Goal: Task Accomplishment & Management: Manage account settings

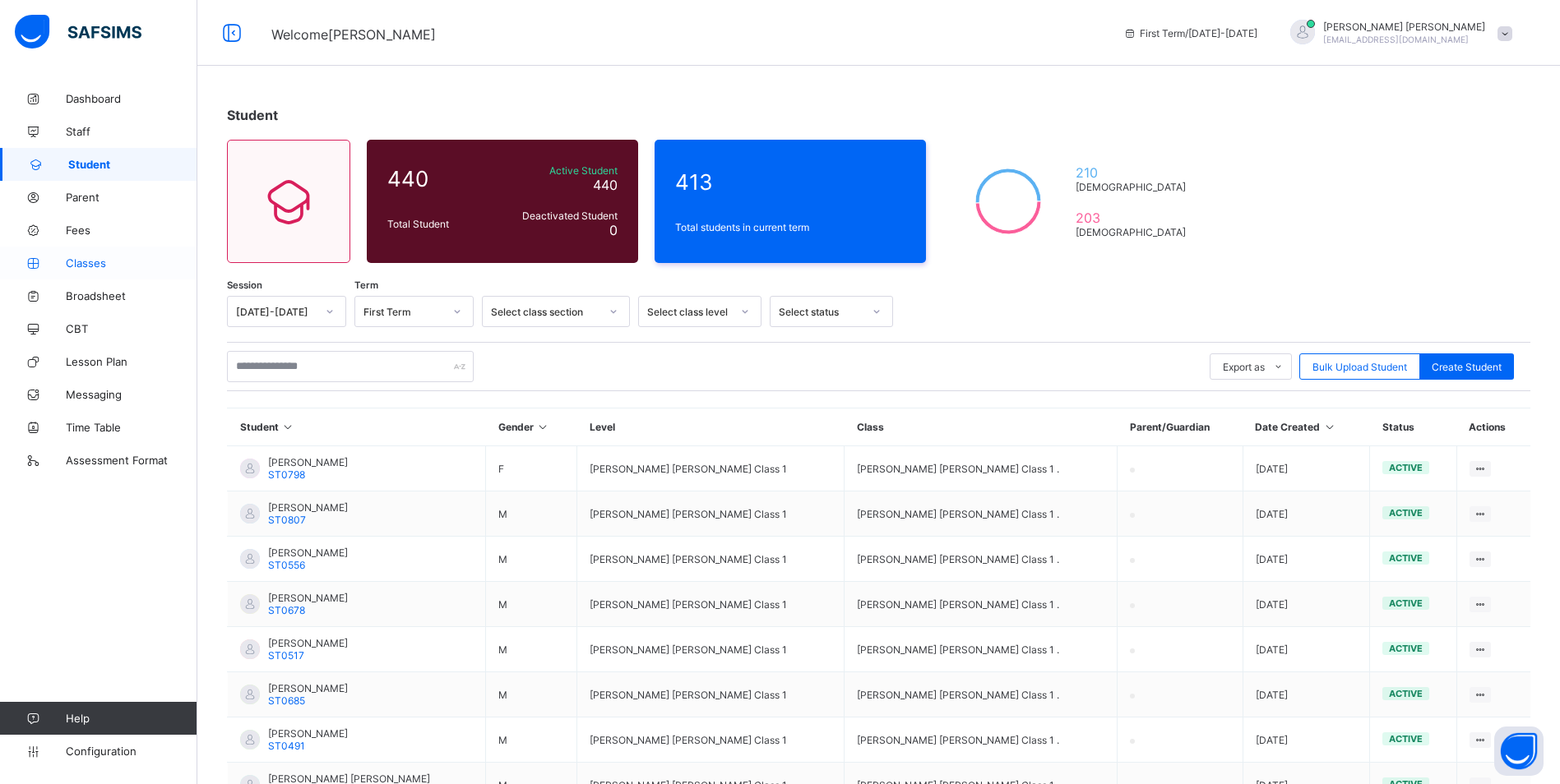
click at [71, 255] on link "Classes" at bounding box center [98, 263] width 197 height 33
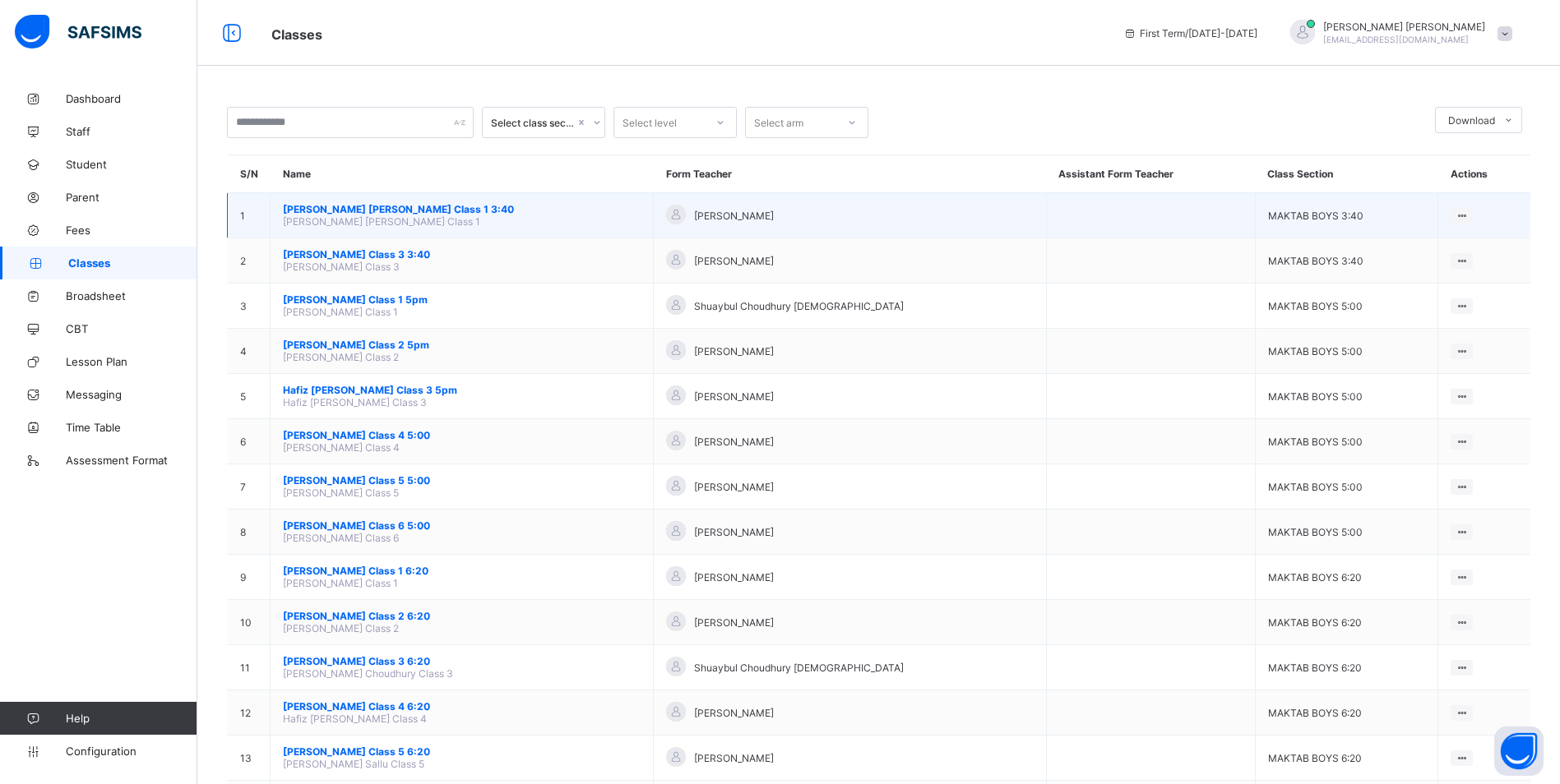
click at [403, 211] on span "[PERSON_NAME] [PERSON_NAME] Class 1 3:40" at bounding box center [461, 209] width 357 height 12
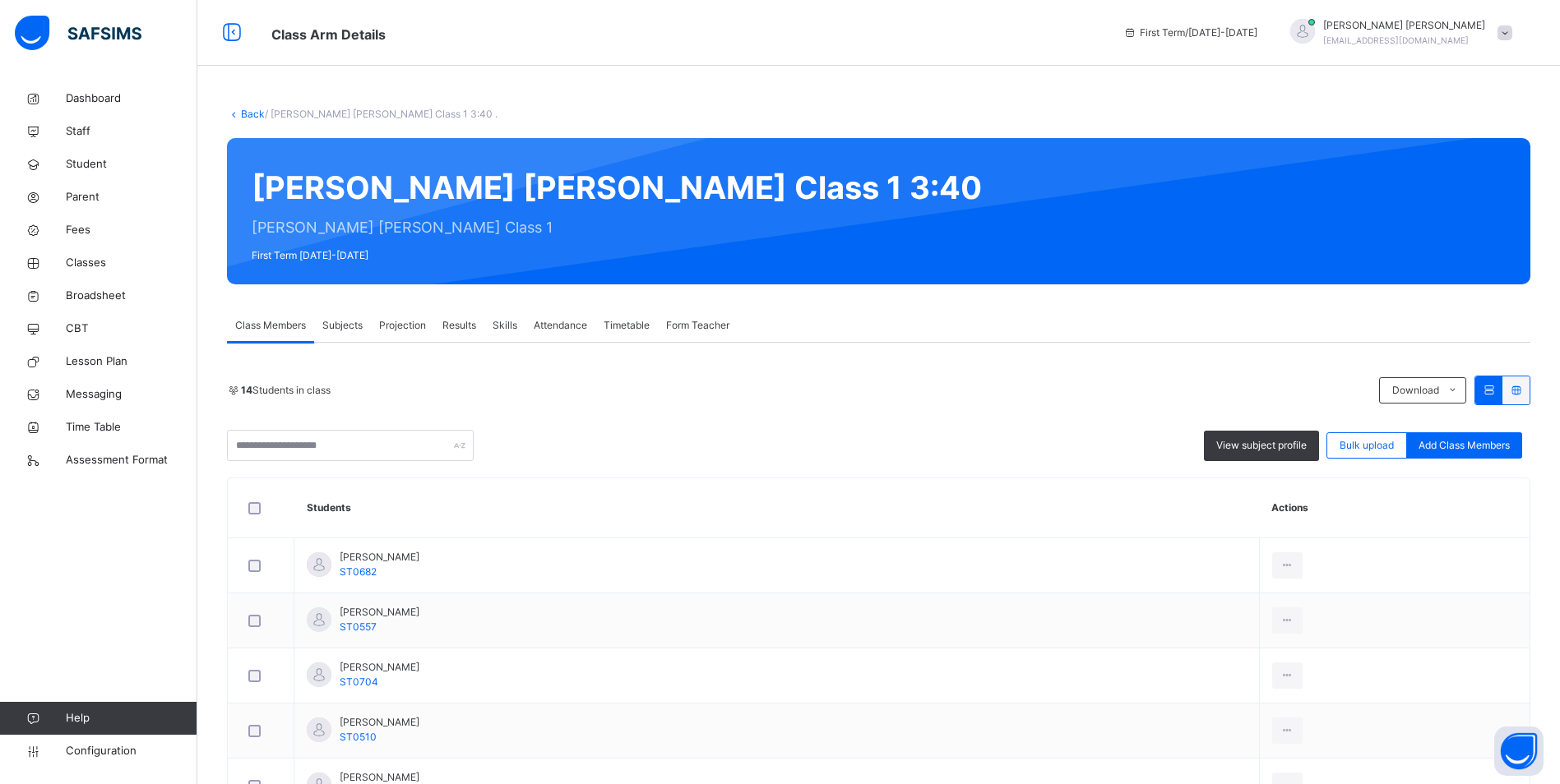
click at [557, 322] on span "Attendance" at bounding box center [560, 326] width 54 height 15
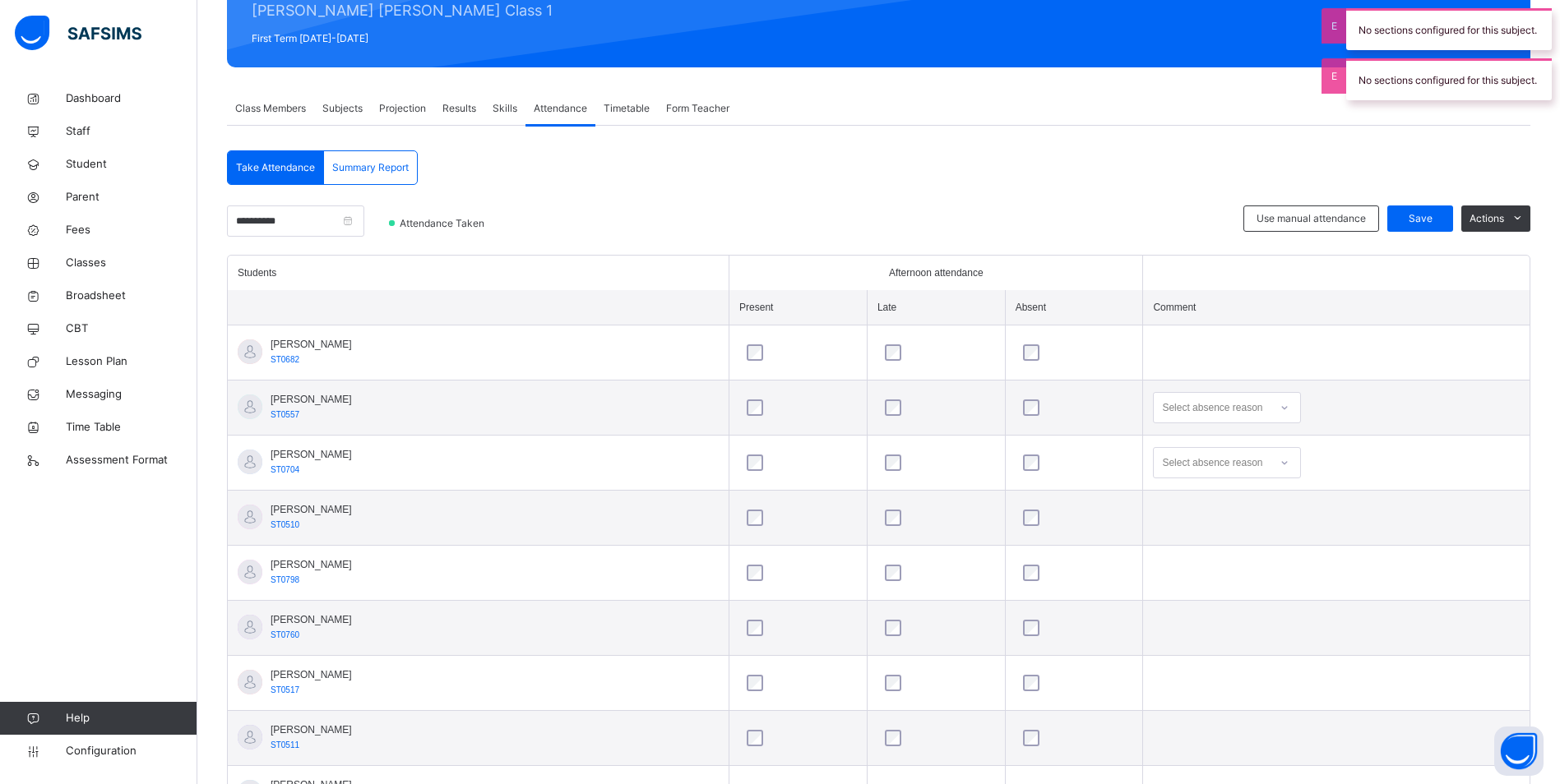
scroll to position [247, 0]
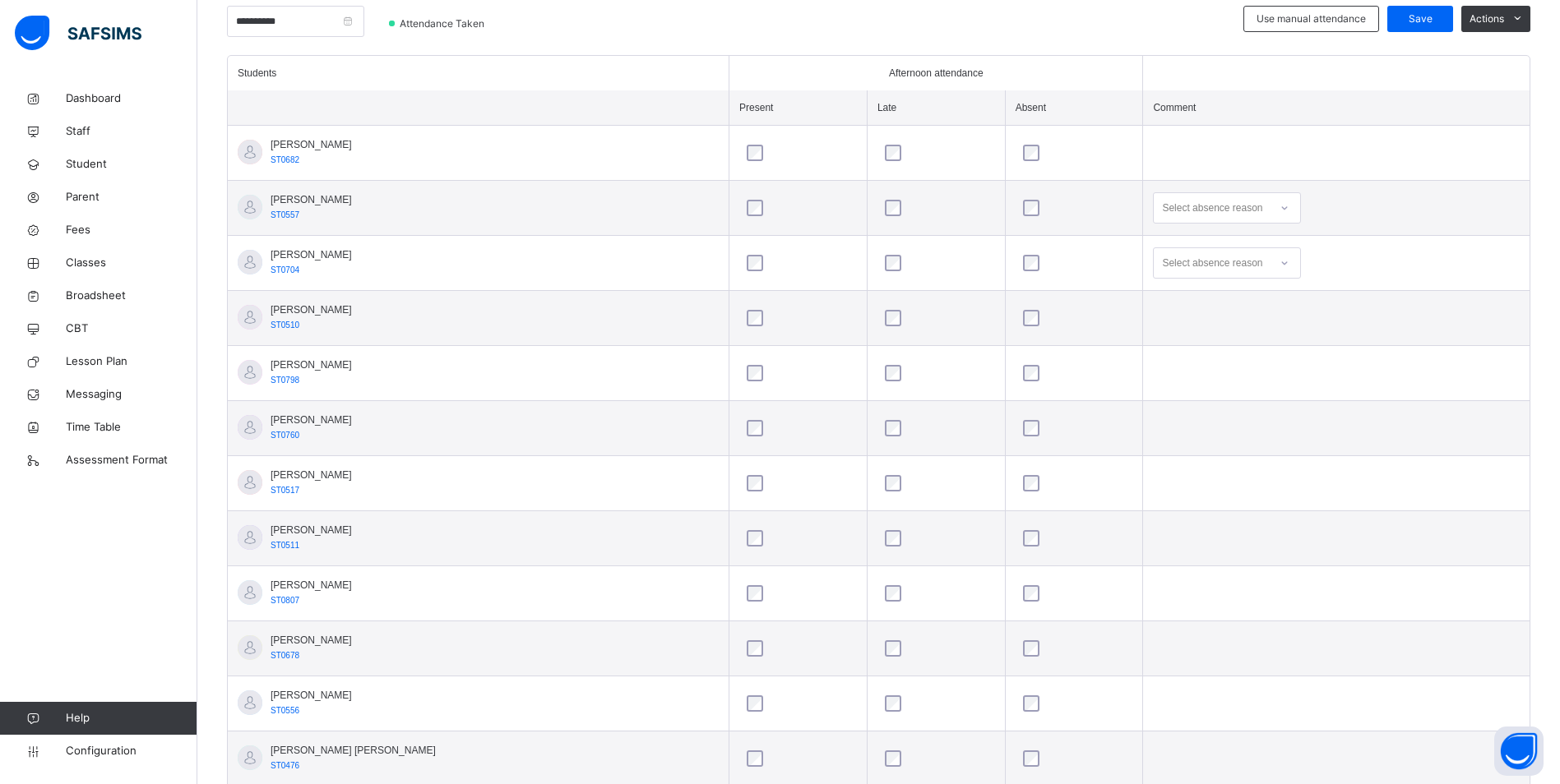
scroll to position [328, 0]
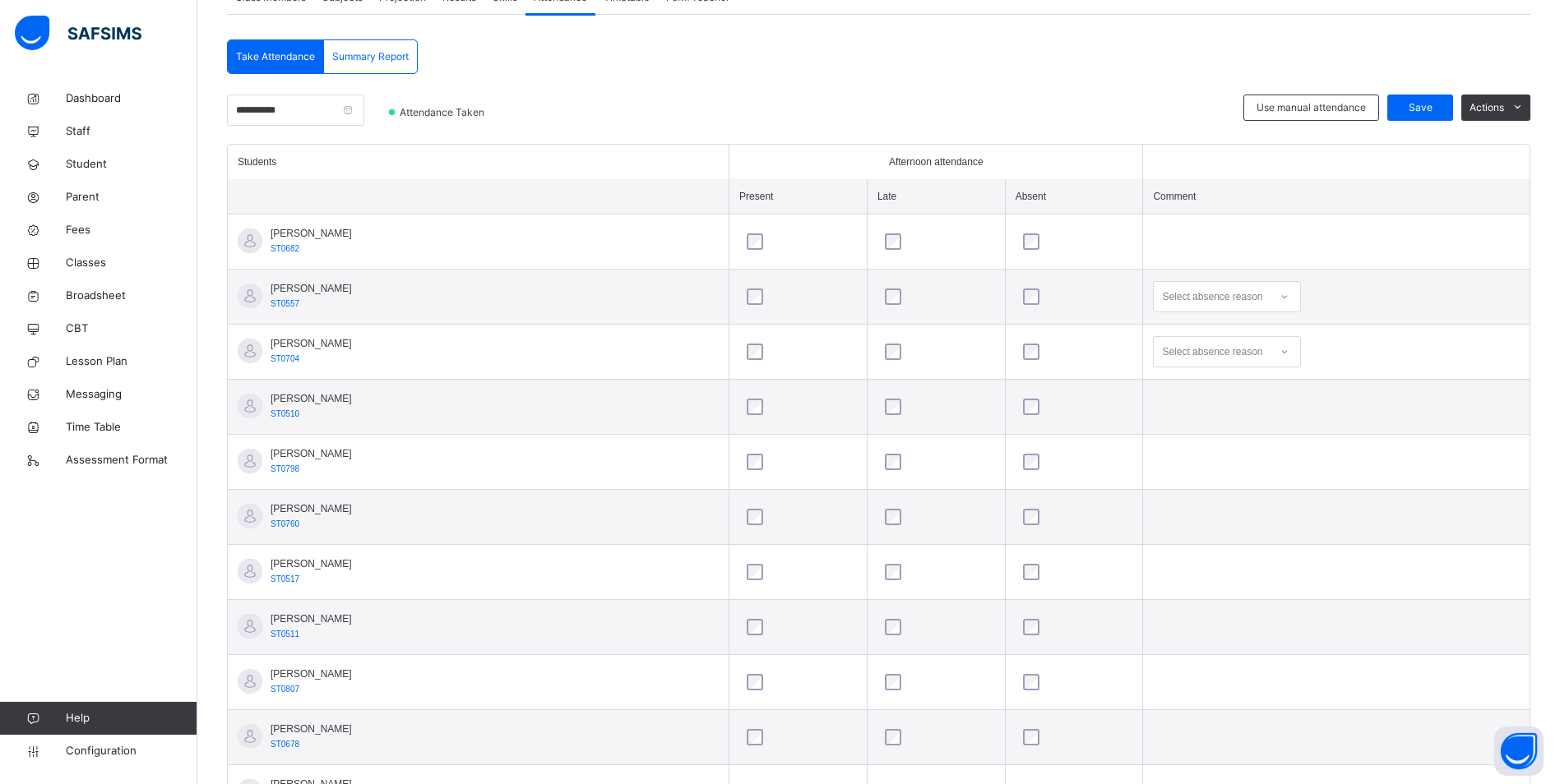
click at [1221, 293] on div "Select absence reason" at bounding box center [1211, 297] width 100 height 31
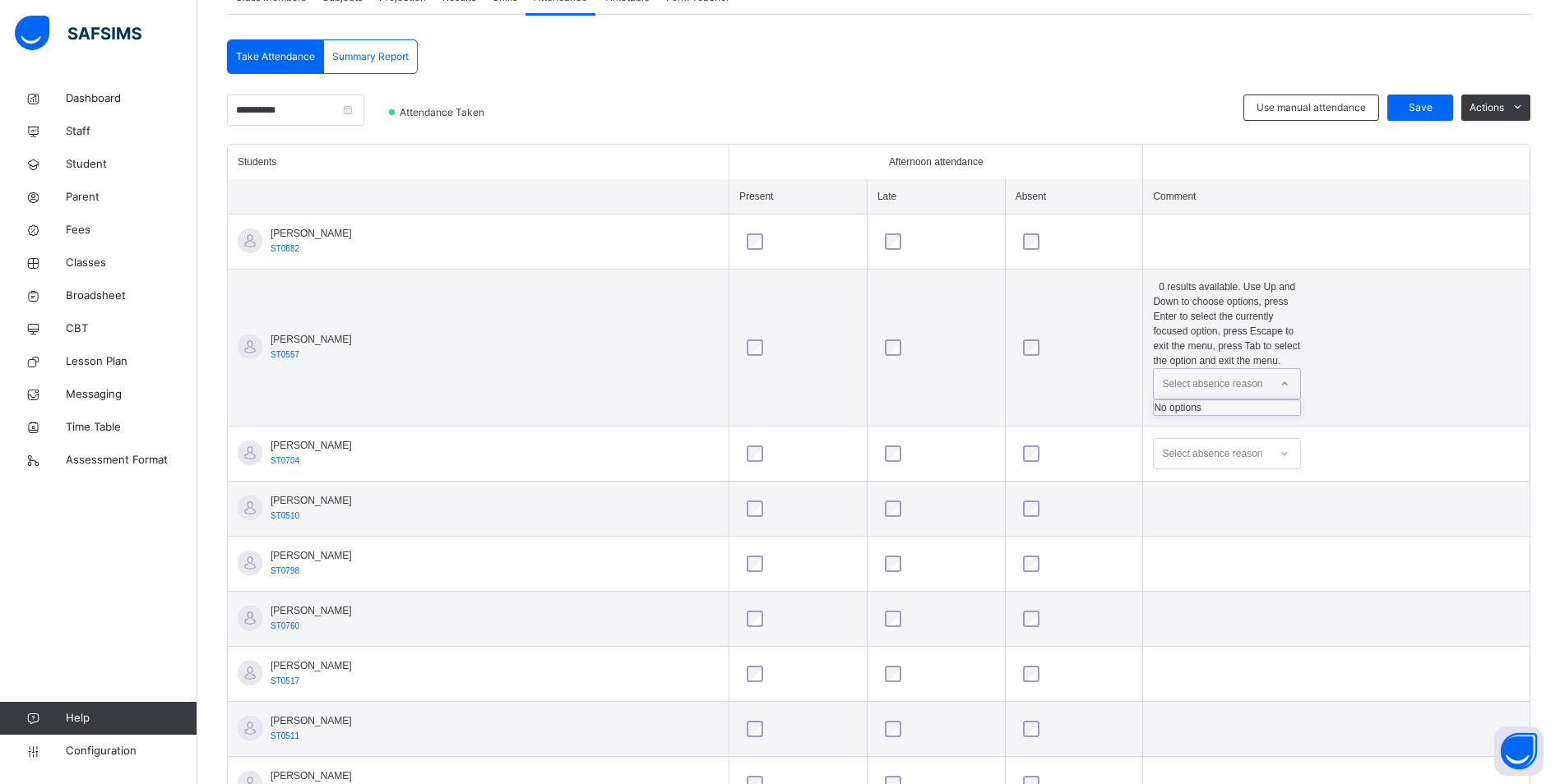
click at [1222, 401] on div "No options" at bounding box center [1226, 408] width 146 height 15
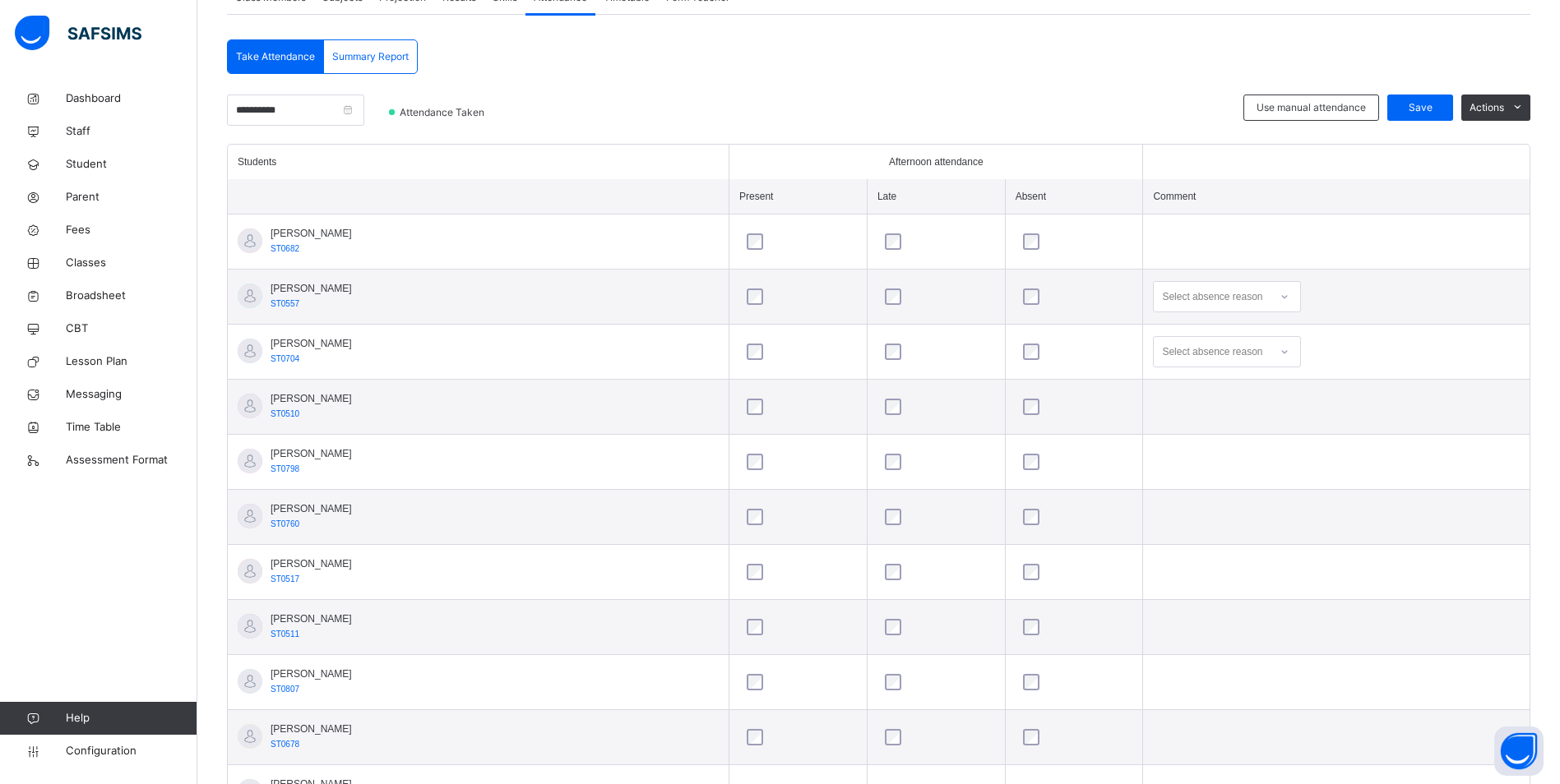
click at [328, 290] on span "Anabia Yalina Khanom" at bounding box center [311, 289] width 81 height 15
click at [1206, 297] on div "Select absence reason" at bounding box center [1211, 297] width 100 height 31
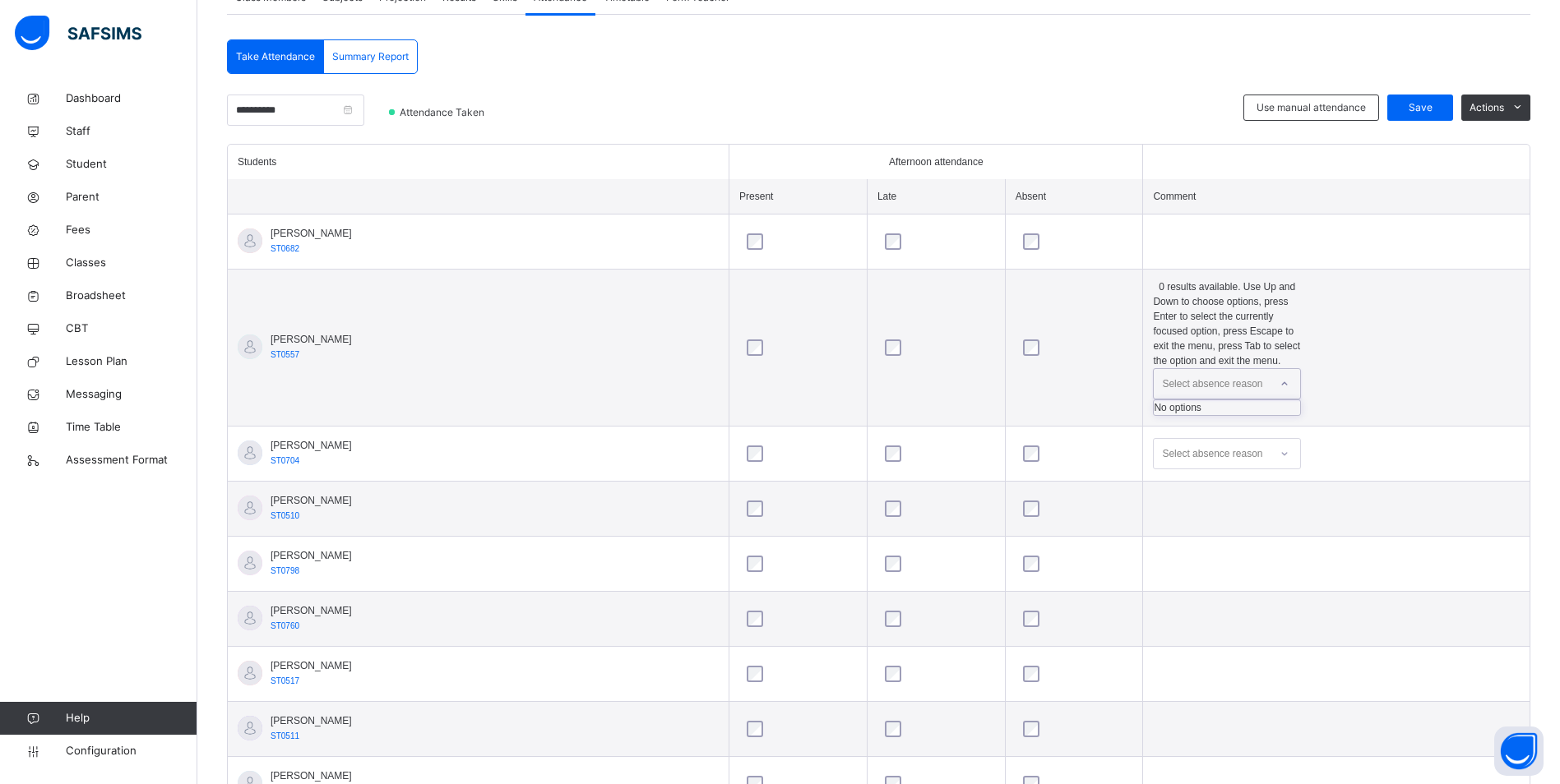
click at [1211, 401] on div "No options" at bounding box center [1226, 408] width 146 height 15
click at [133, 757] on span "Configuration" at bounding box center [131, 751] width 130 height 16
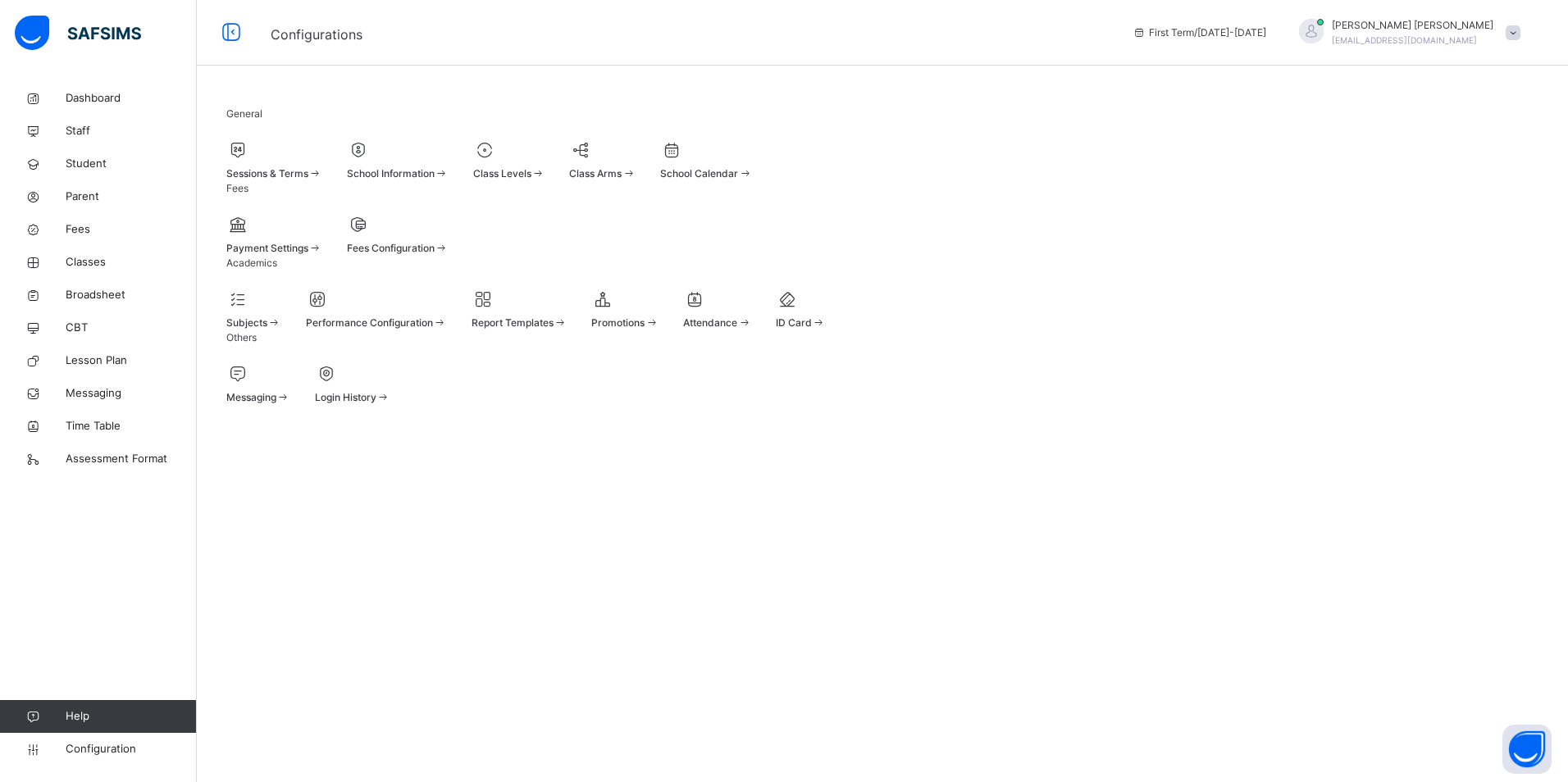
click at [892, 331] on div "Subjects Performance Configuration Report Templates Promotions Attendance ID Ca…" at bounding box center [882, 309] width 1312 height 43
click at [751, 331] on div "Attendance" at bounding box center [717, 309] width 68 height 43
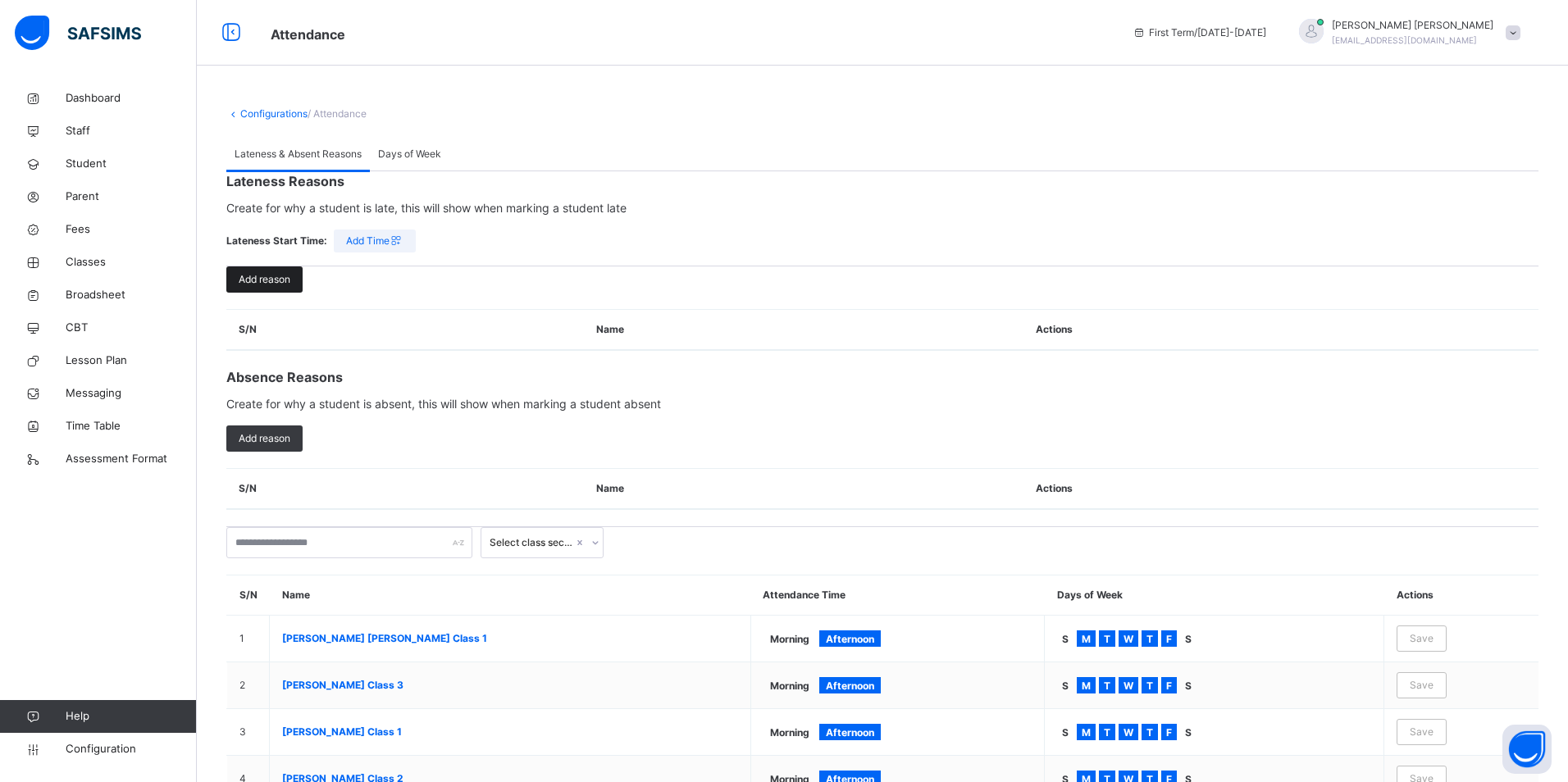
click at [257, 287] on span "Add reason" at bounding box center [264, 280] width 52 height 15
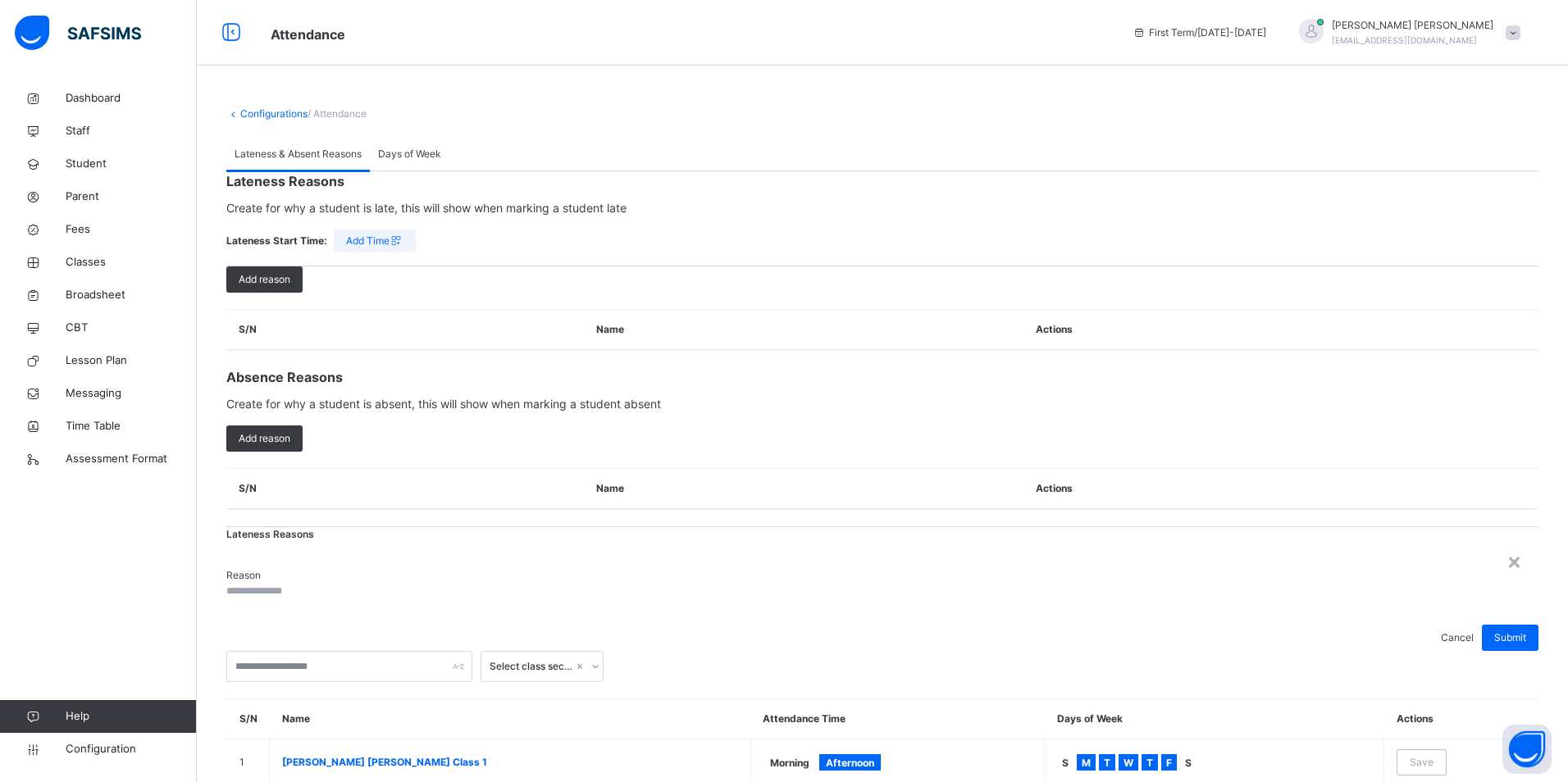
click at [325, 584] on input "text" at bounding box center [275, 592] width 98 height 15
type input "**"
click at [1506, 544] on div "×" at bounding box center [1513, 561] width 16 height 35
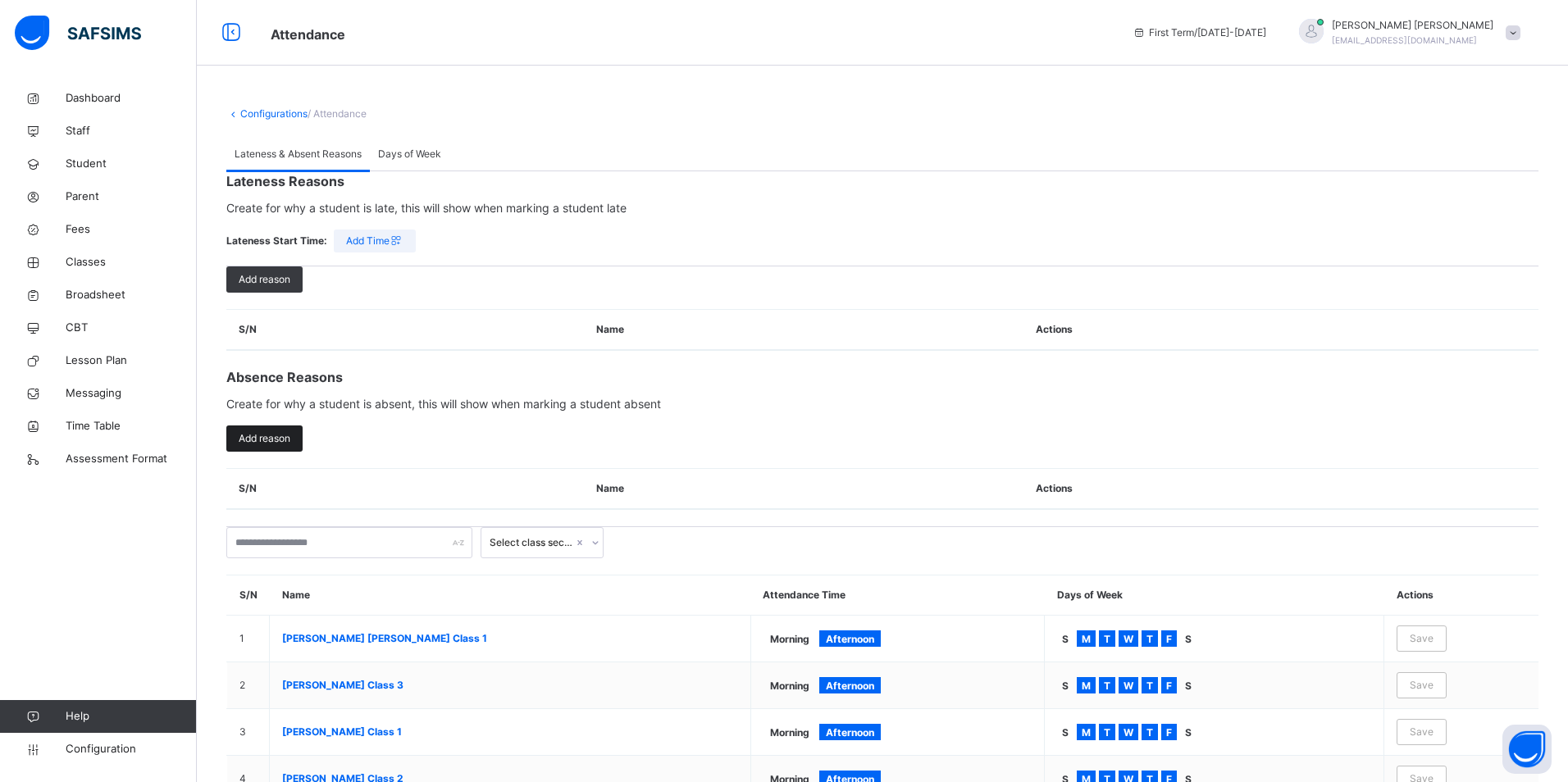
click at [285, 451] on div "Add reason" at bounding box center [264, 439] width 76 height 26
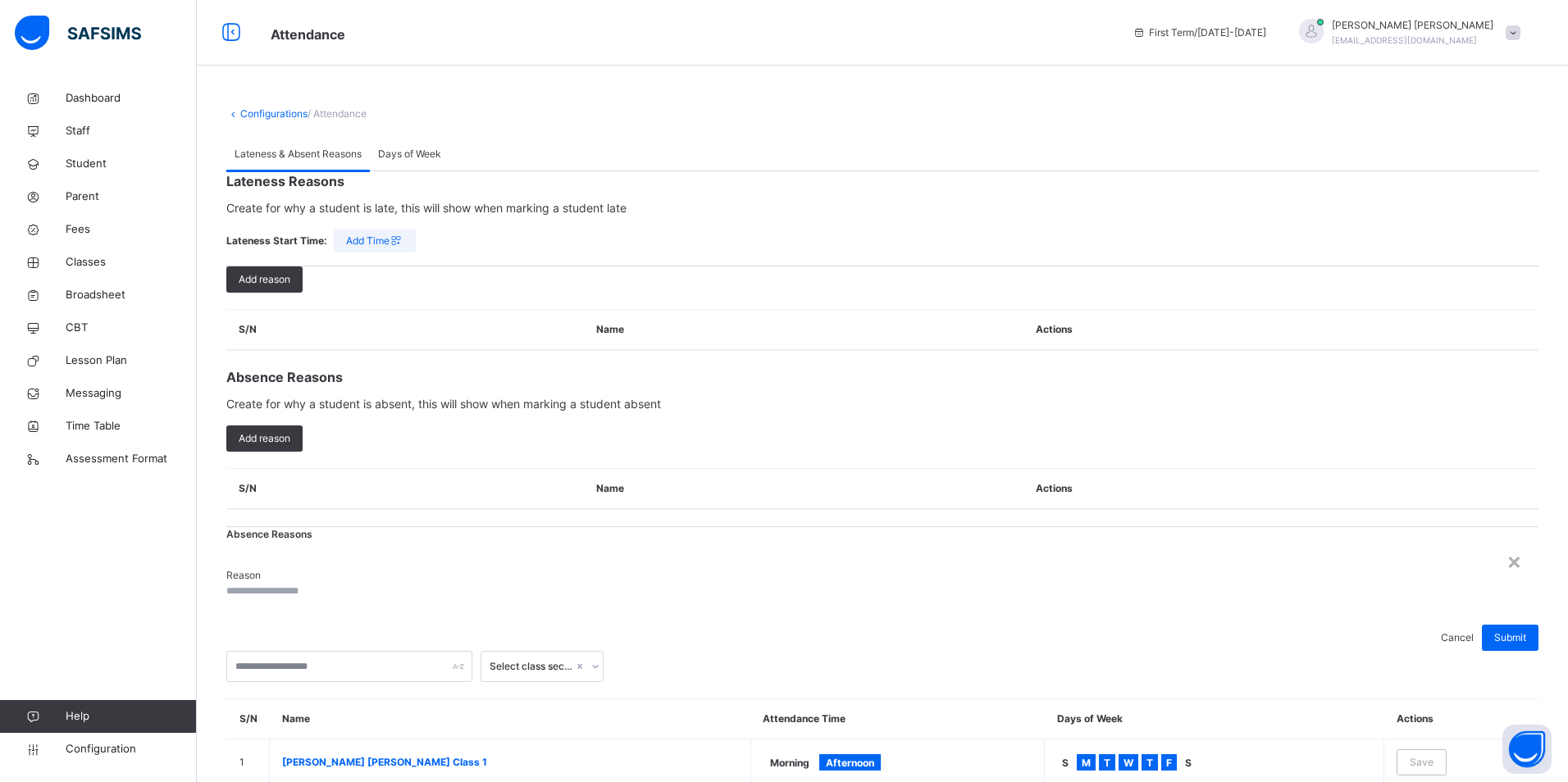
click at [325, 584] on input "text" at bounding box center [275, 592] width 98 height 15
click at [1494, 630] on span "Submit" at bounding box center [1510, 638] width 32 height 15
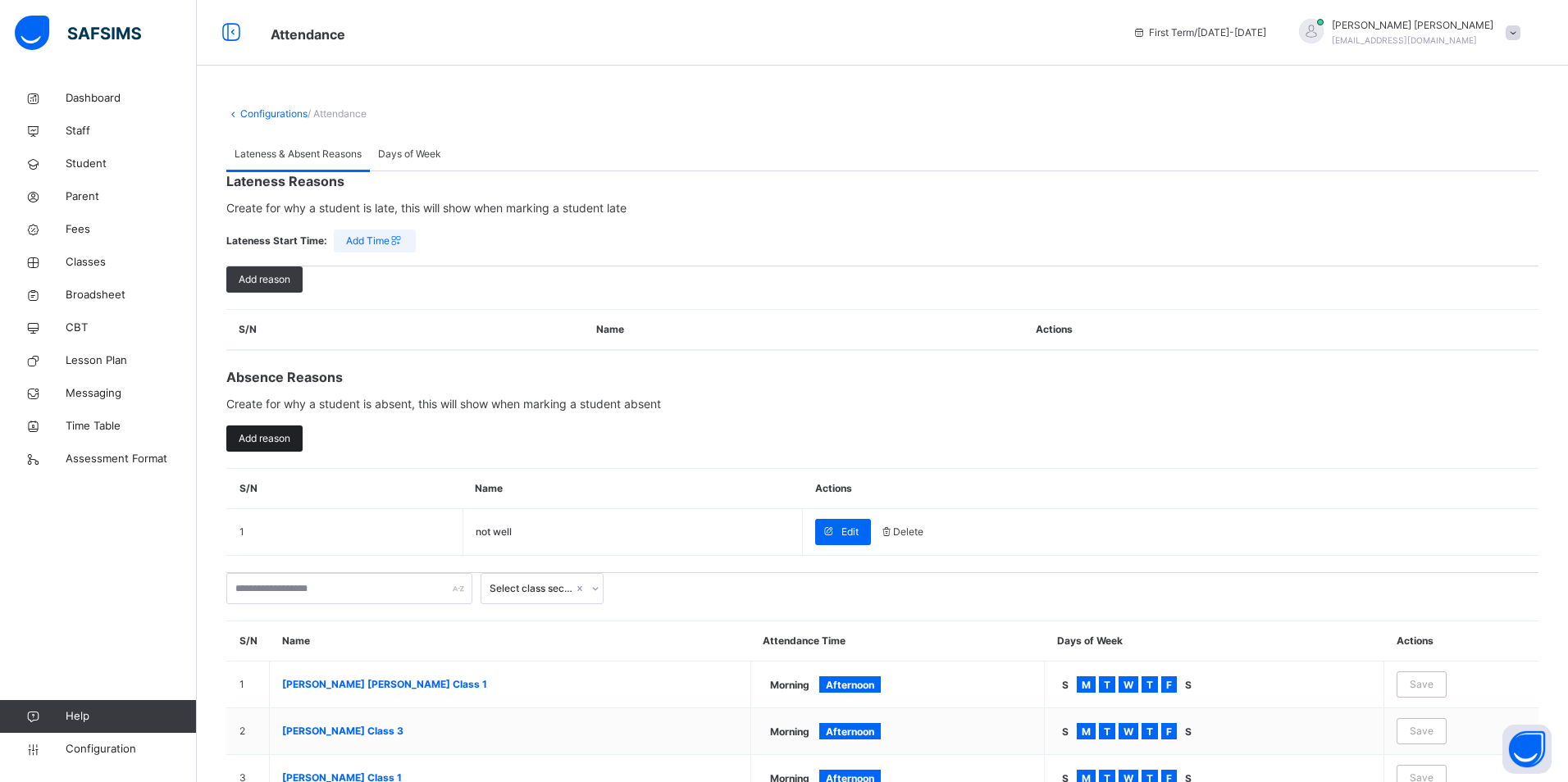
click at [260, 446] on span "Add reason" at bounding box center [264, 439] width 52 height 15
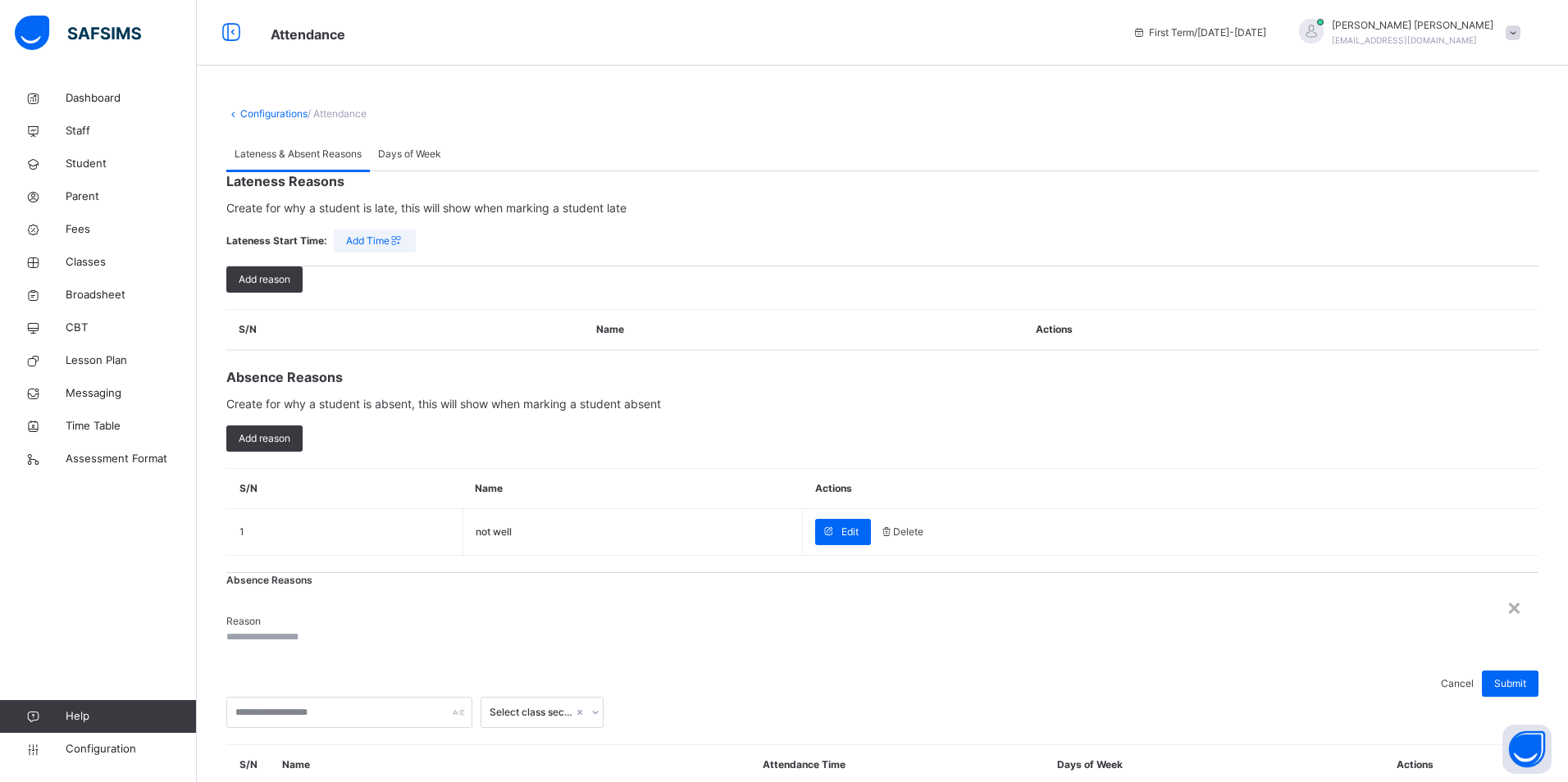
click at [1006, 573] on div "Absence Reasons Reason Cancel Submit" at bounding box center [882, 634] width 1312 height 123
click at [264, 573] on div "× Absence Reasons Reason Cancel Submit" at bounding box center [882, 634] width 1312 height 123
click at [325, 629] on input "text" at bounding box center [275, 637] width 98 height 15
type input "**********"
click at [1481, 671] on div "Submit" at bounding box center [1510, 684] width 57 height 26
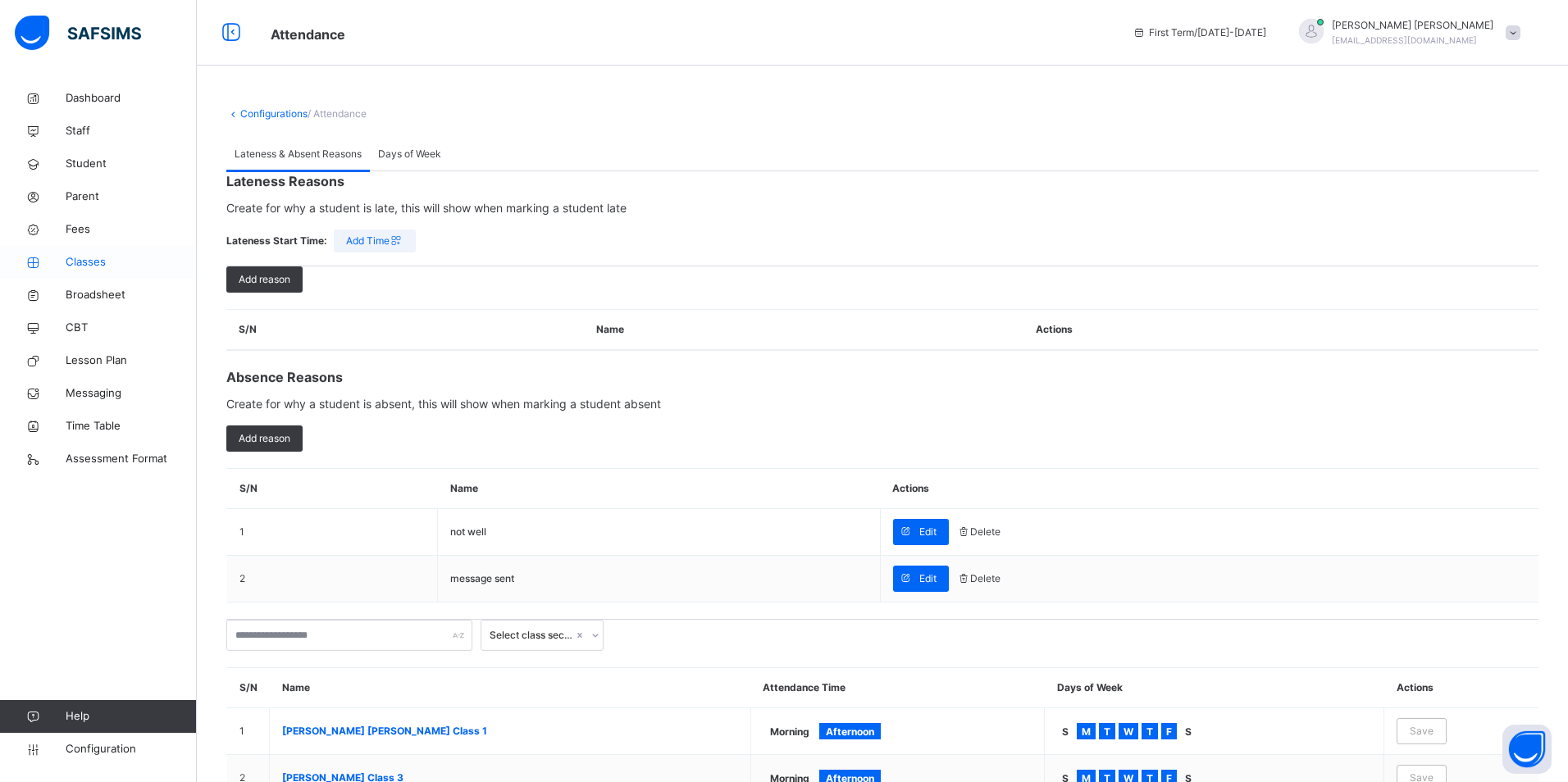
drag, startPoint x: 105, startPoint y: 253, endPoint x: 169, endPoint y: 253, distance: 64.0
click at [105, 253] on link "Classes" at bounding box center [98, 262] width 197 height 33
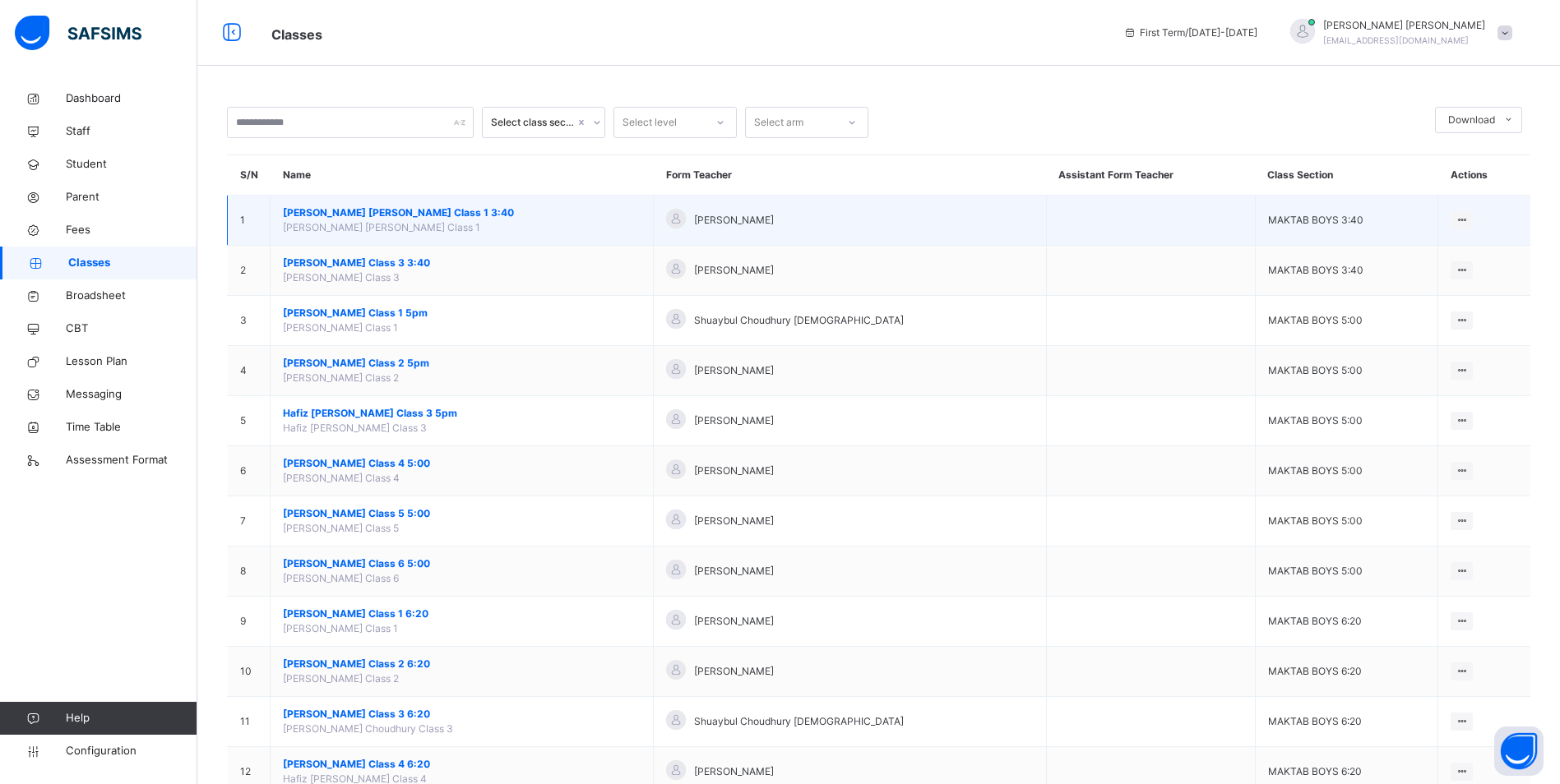
click at [382, 218] on span "[PERSON_NAME] [PERSON_NAME] Class 1 3:40" at bounding box center [461, 213] width 357 height 15
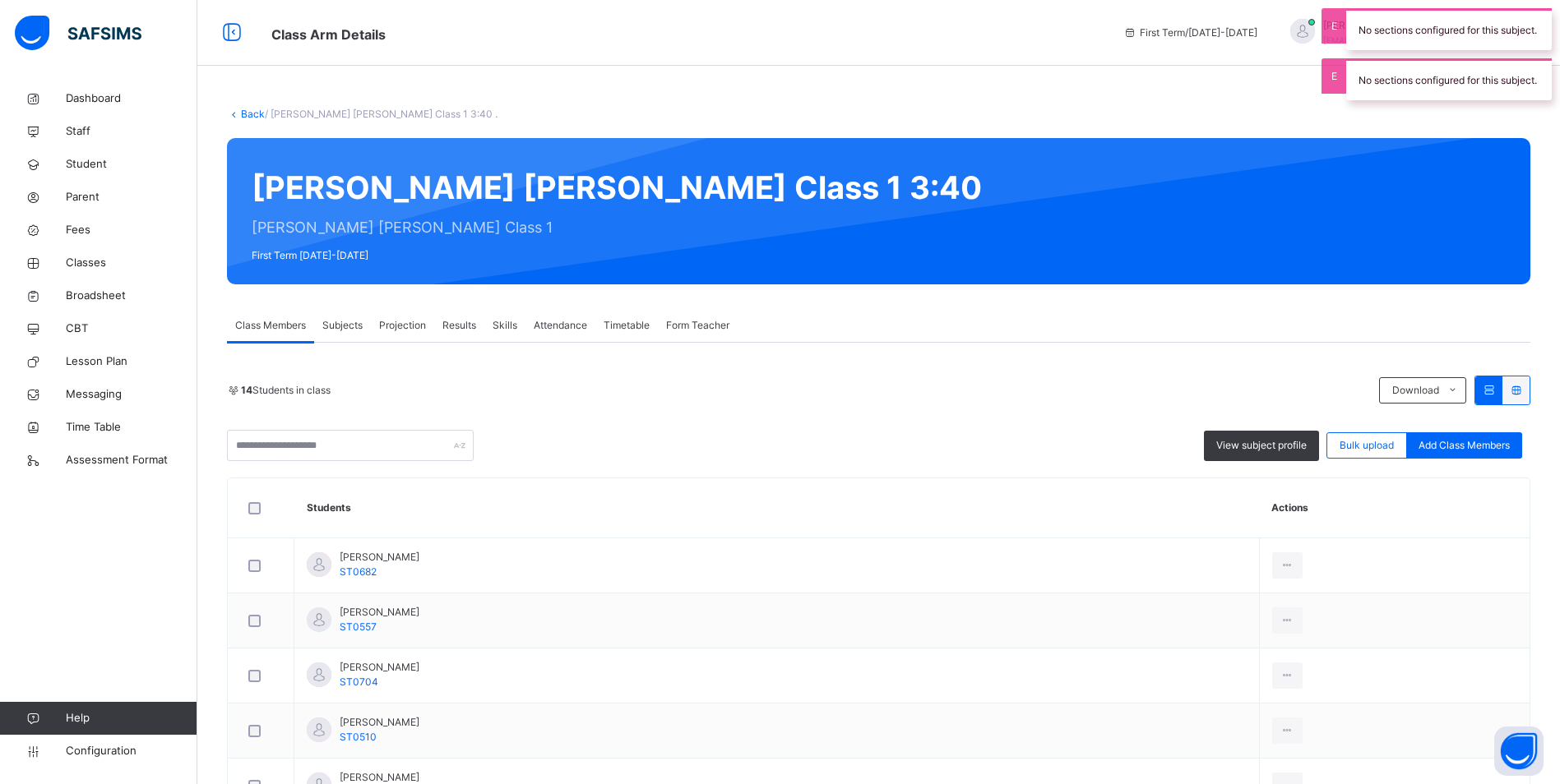
click at [569, 331] on span "Attendance" at bounding box center [560, 326] width 54 height 15
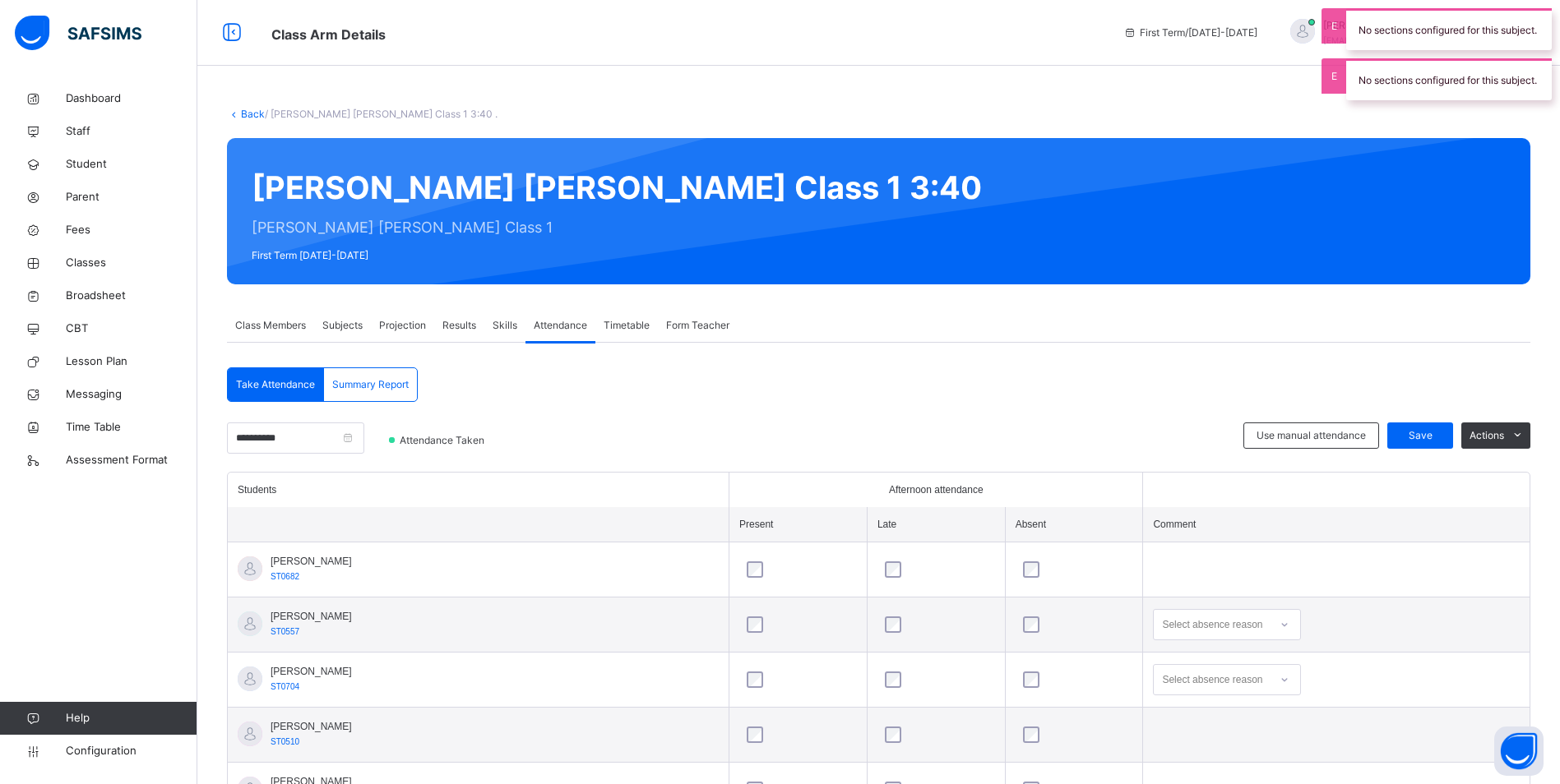
click at [1226, 625] on div "Select absence reason" at bounding box center [1211, 624] width 100 height 31
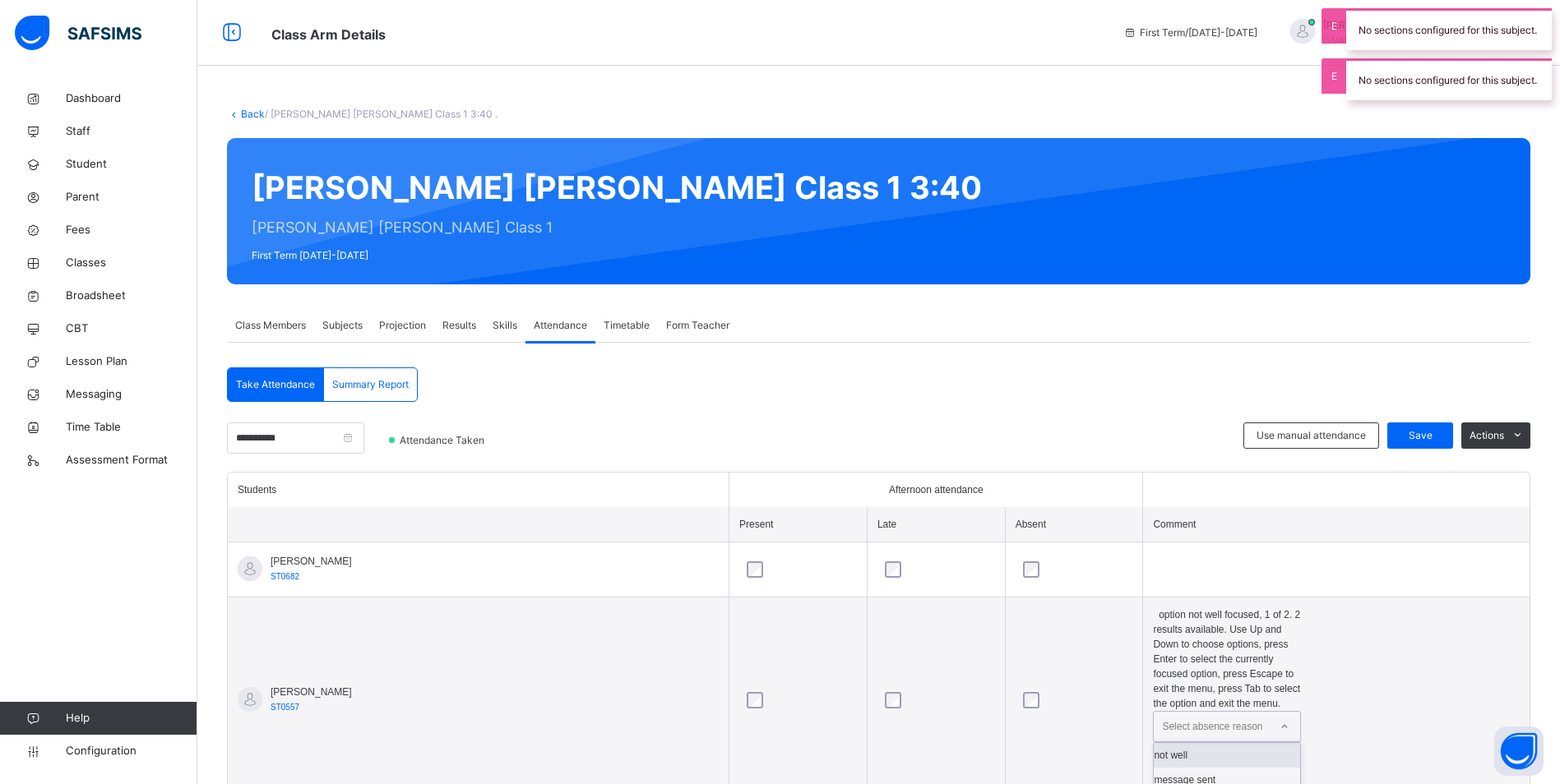
click at [1222, 743] on div "not well" at bounding box center [1226, 756] width 146 height 25
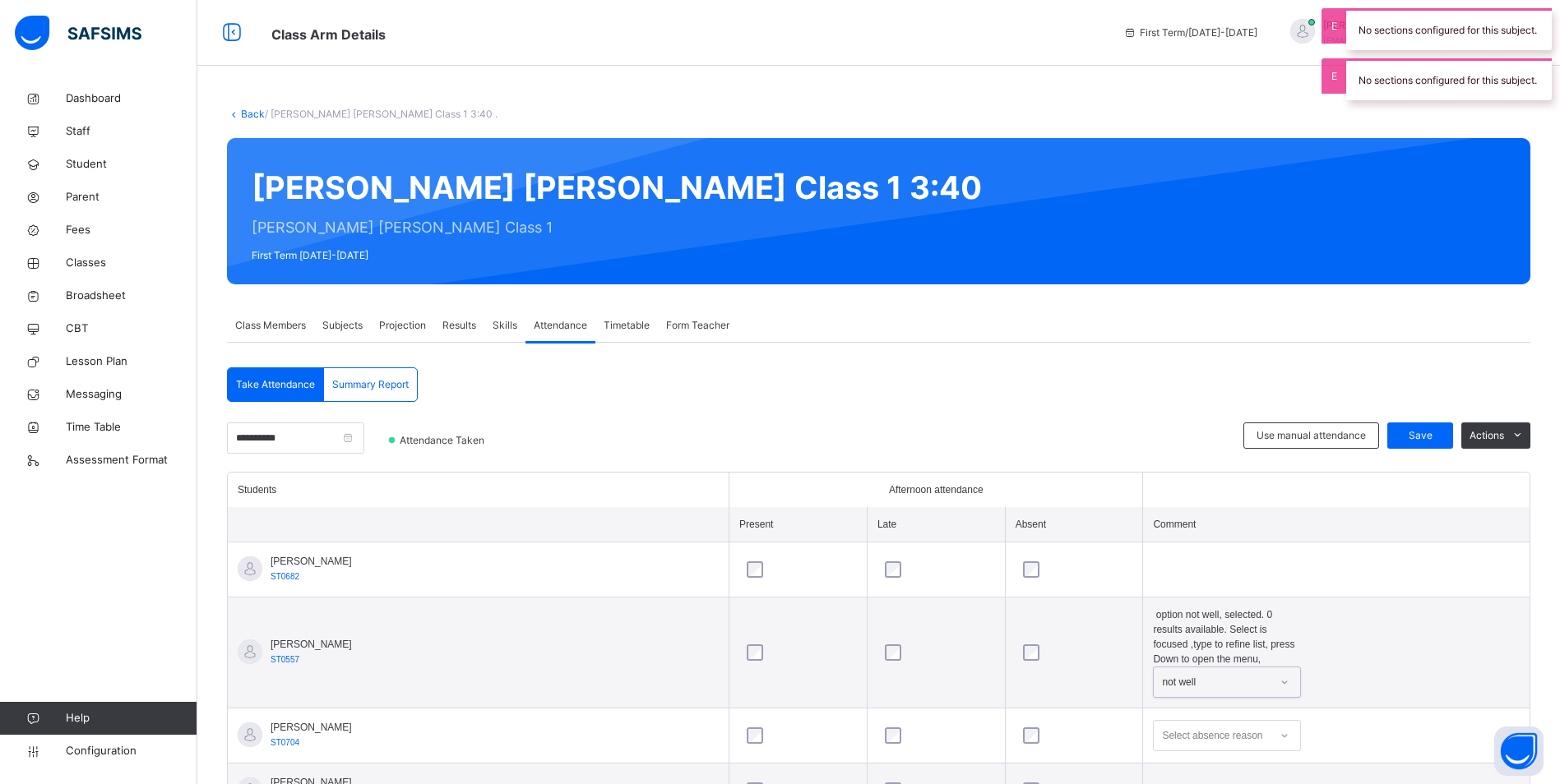
click at [1216, 720] on div "Select absence reason" at bounding box center [1211, 735] width 100 height 31
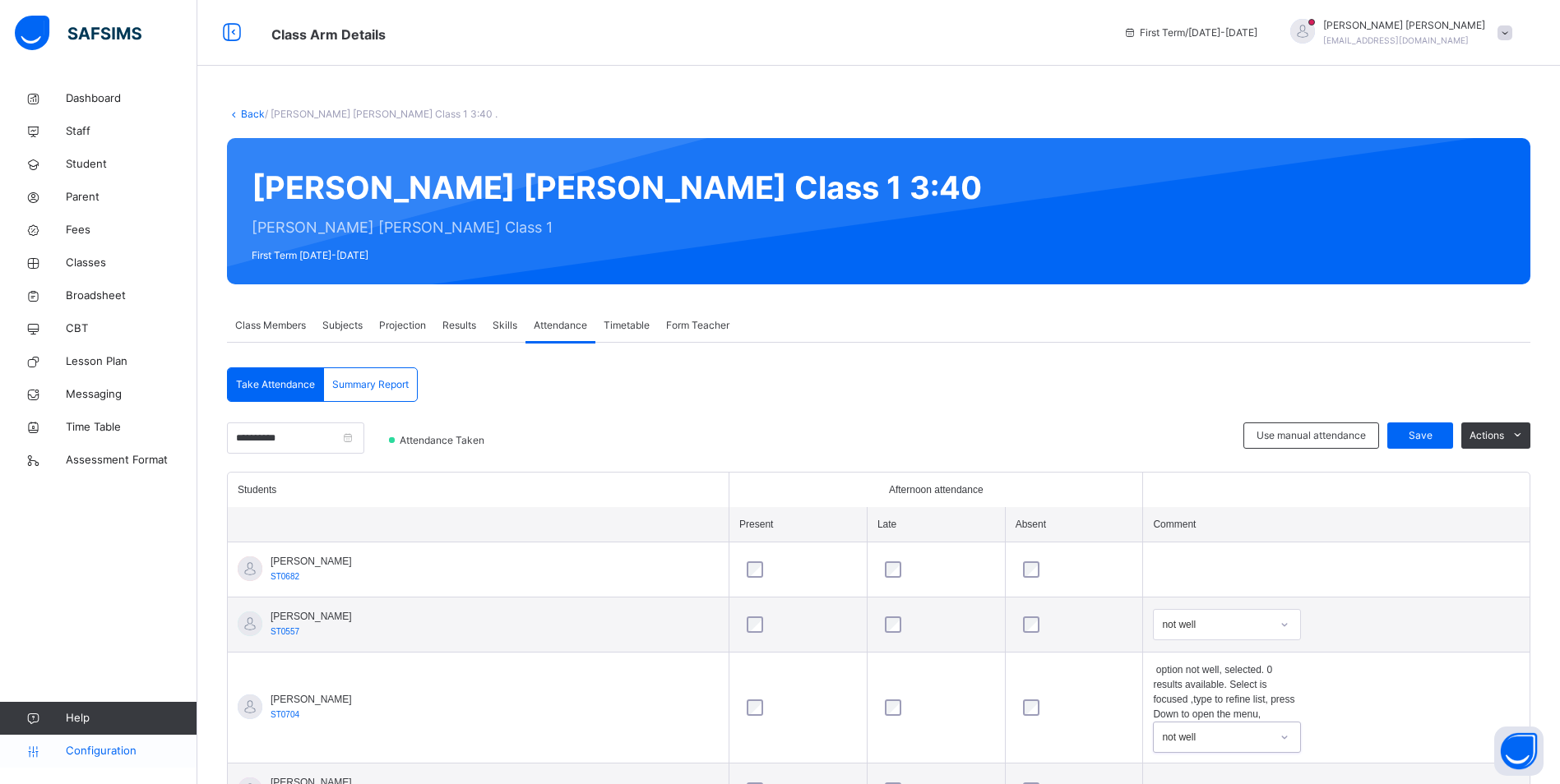
click at [145, 750] on span "Configuration" at bounding box center [131, 751] width 130 height 16
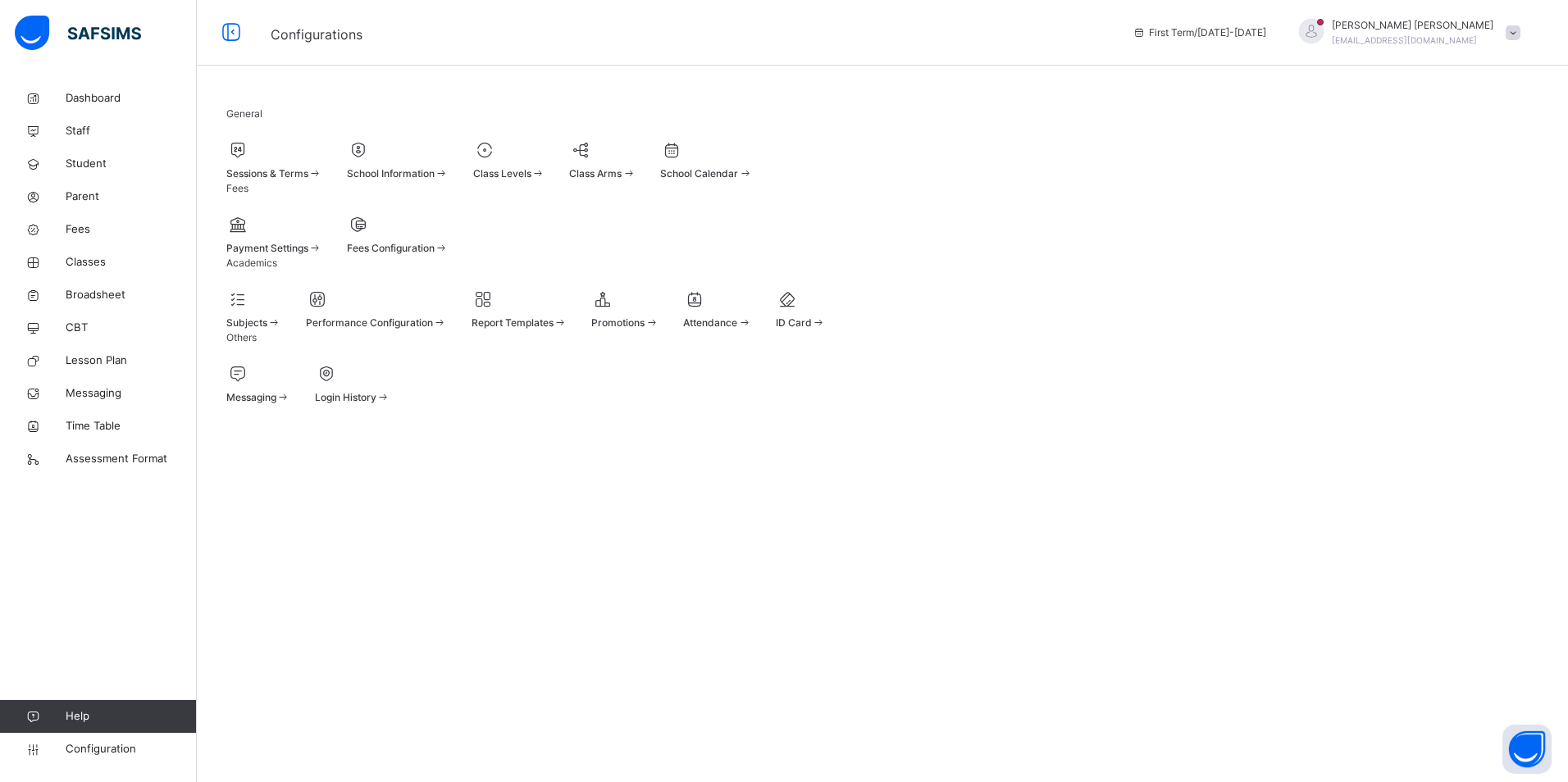
click at [751, 316] on span at bounding box center [717, 314] width 68 height 4
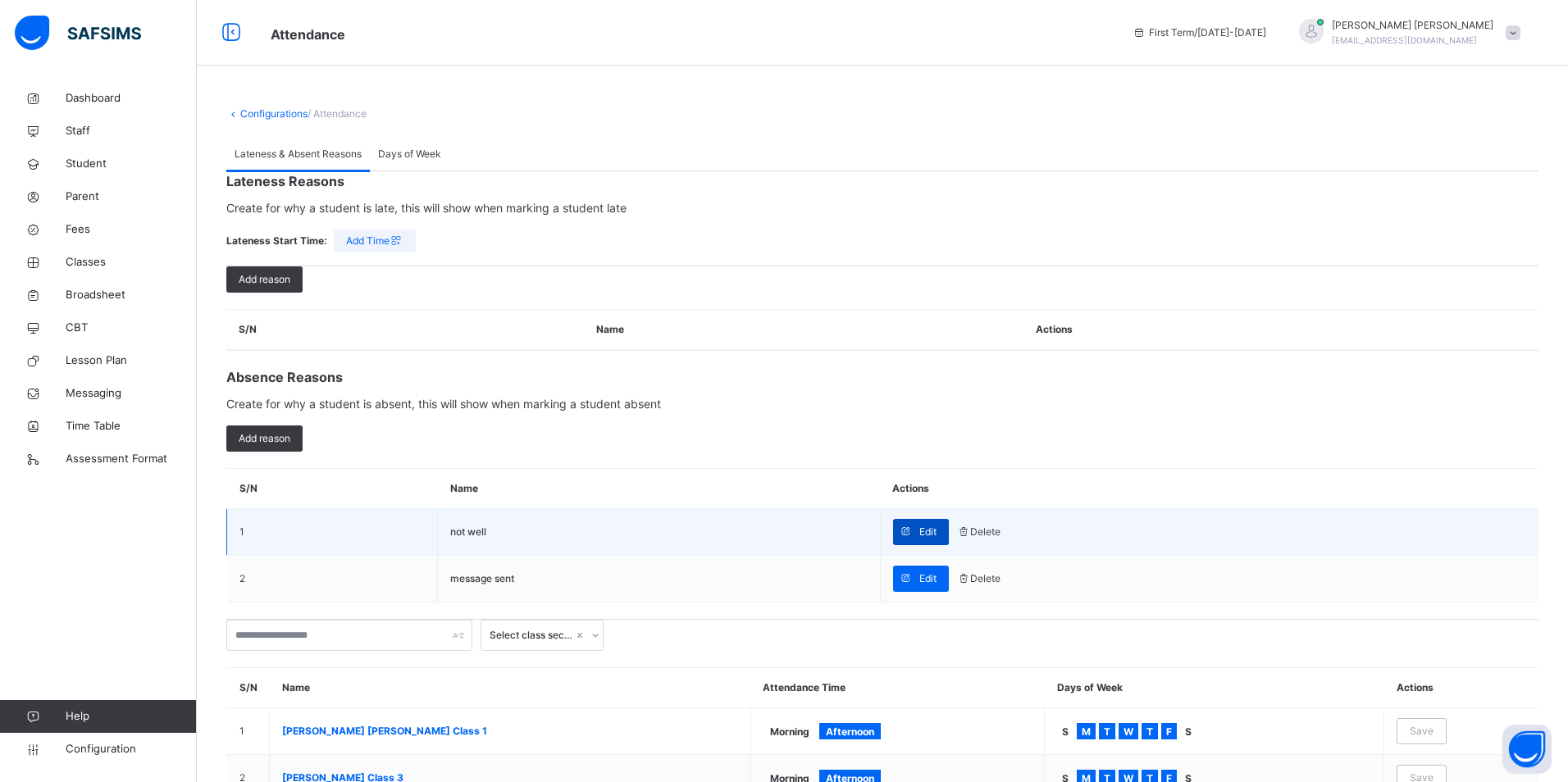
click at [893, 546] on div "Edit" at bounding box center [921, 532] width 56 height 26
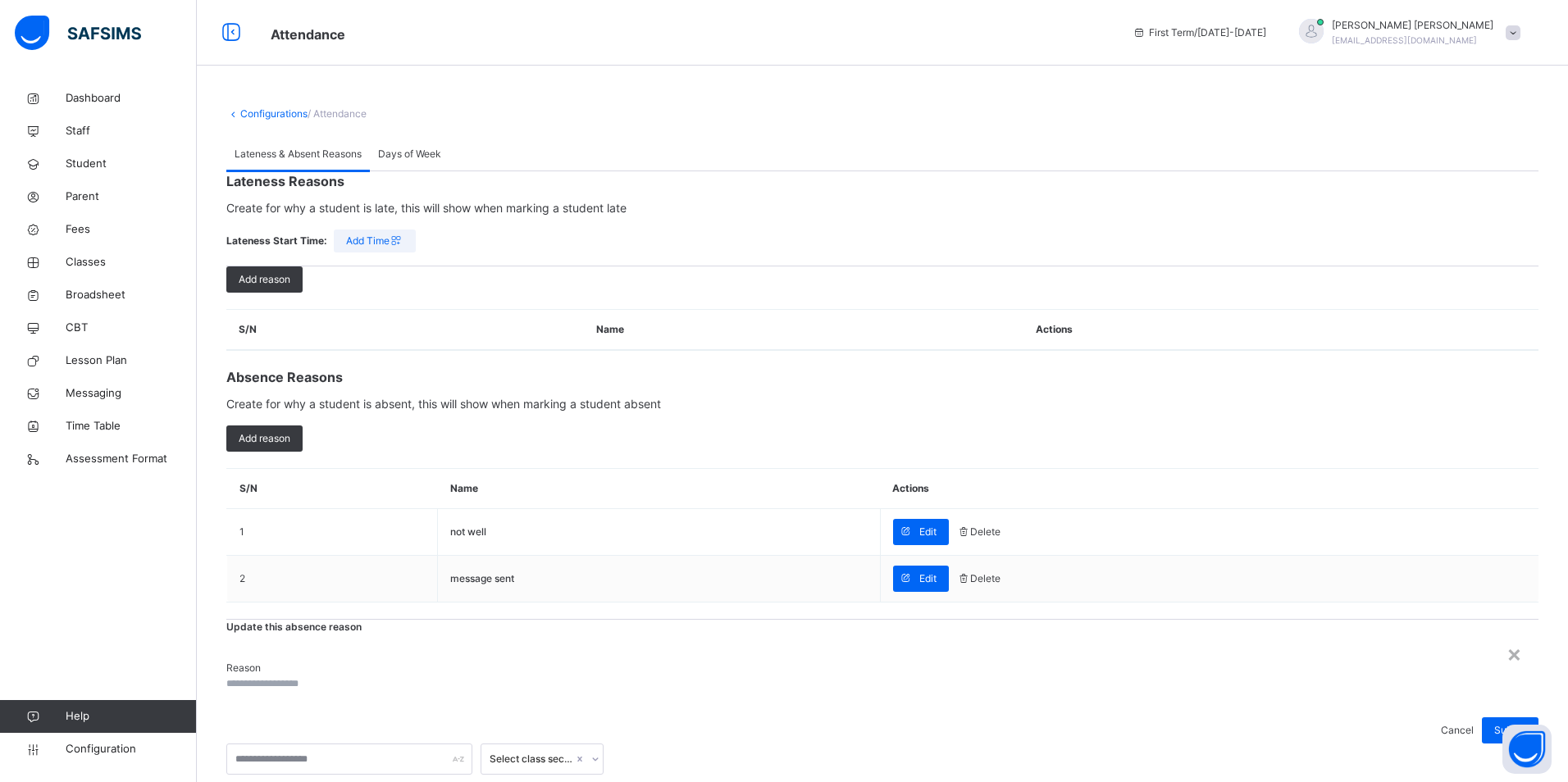
click at [325, 676] on input "text" at bounding box center [275, 684] width 98 height 15
type input "********"
click at [1494, 723] on span "Submit" at bounding box center [1510, 730] width 32 height 15
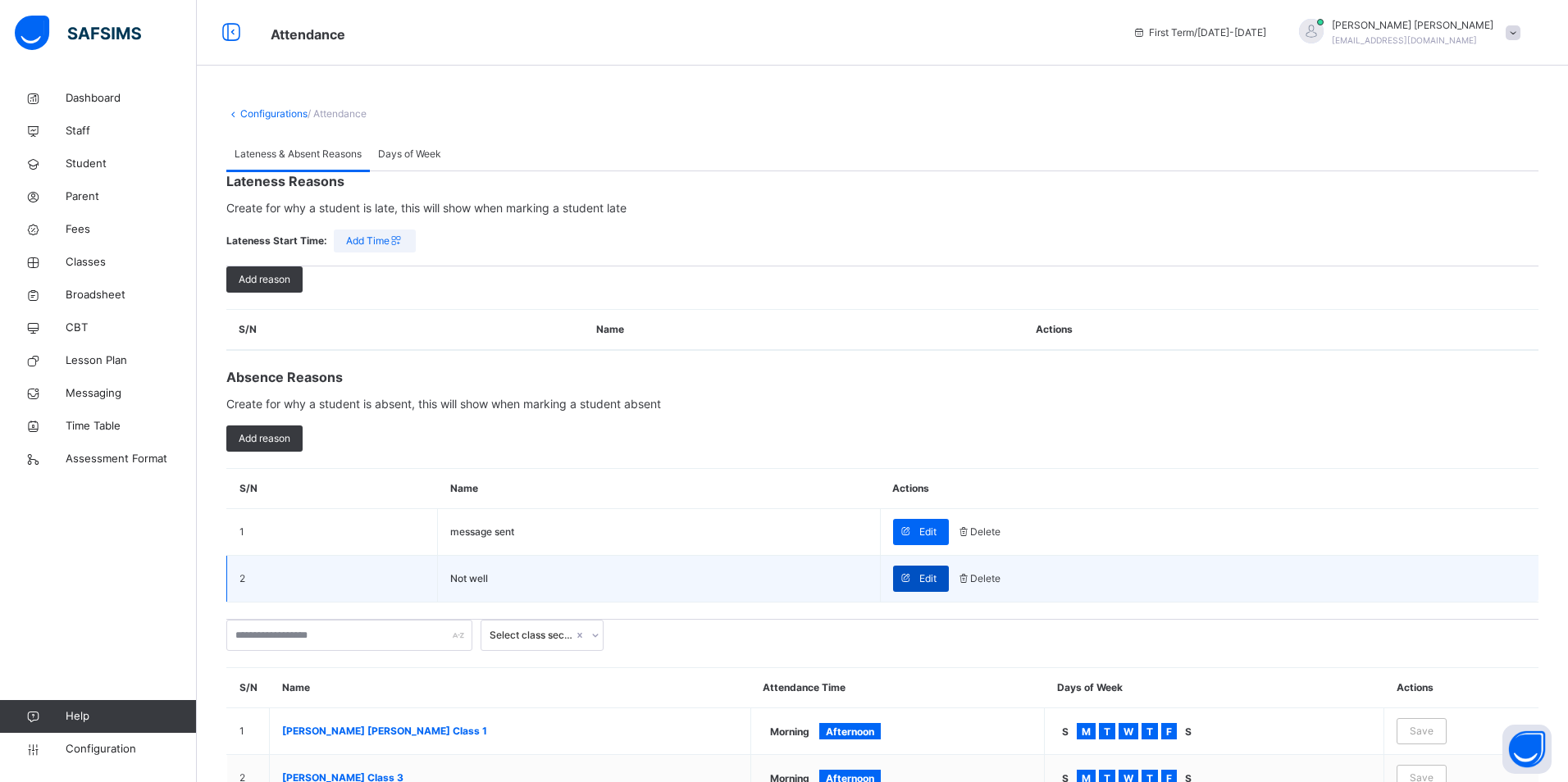
click at [919, 586] on span "Edit" at bounding box center [927, 578] width 17 height 15
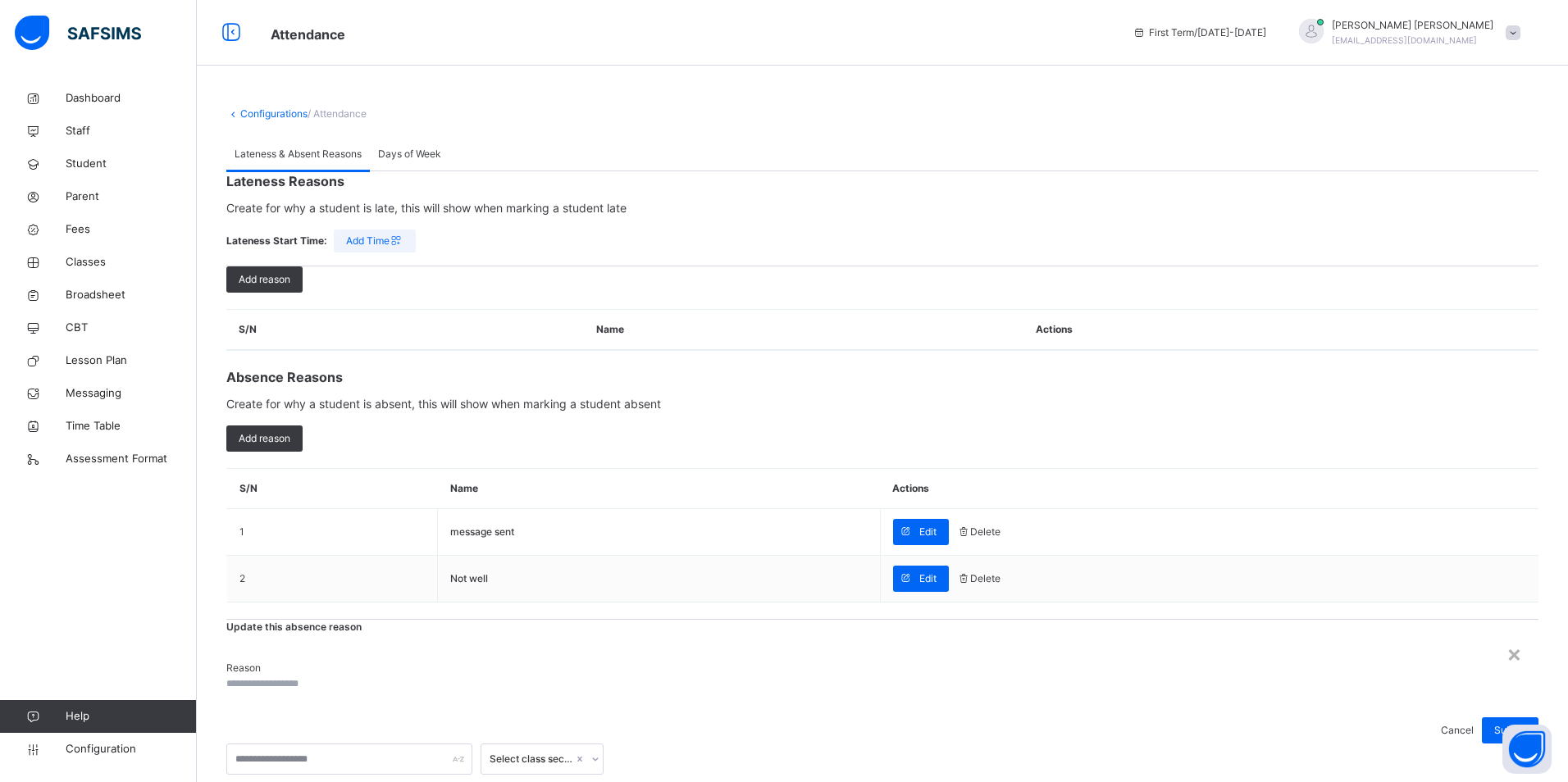
click at [325, 676] on input "text" at bounding box center [275, 684] width 98 height 15
type input "*******"
click at [1506, 636] on div "×" at bounding box center [1513, 653] width 16 height 35
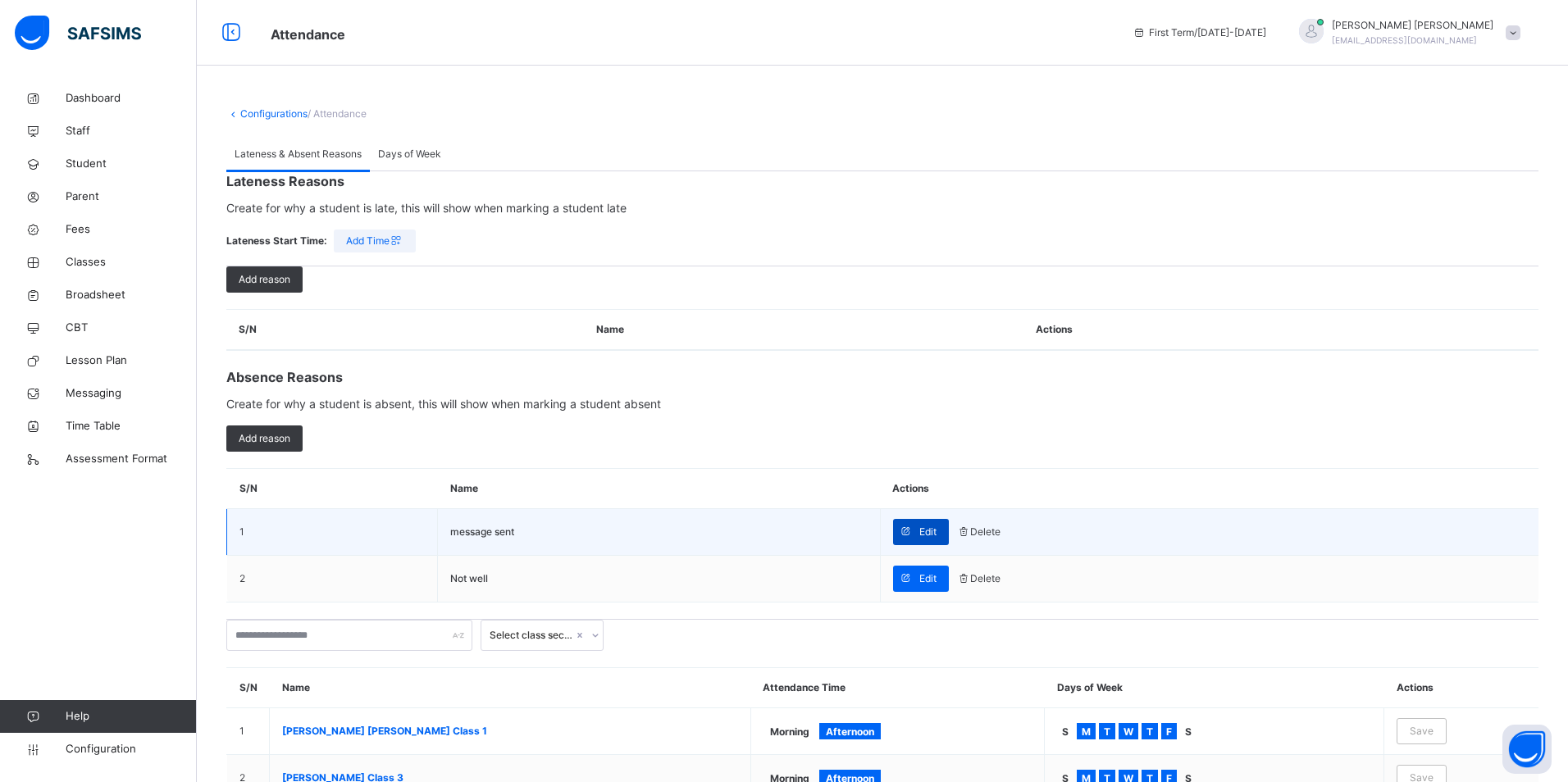
click at [919, 540] on span "Edit" at bounding box center [927, 532] width 17 height 15
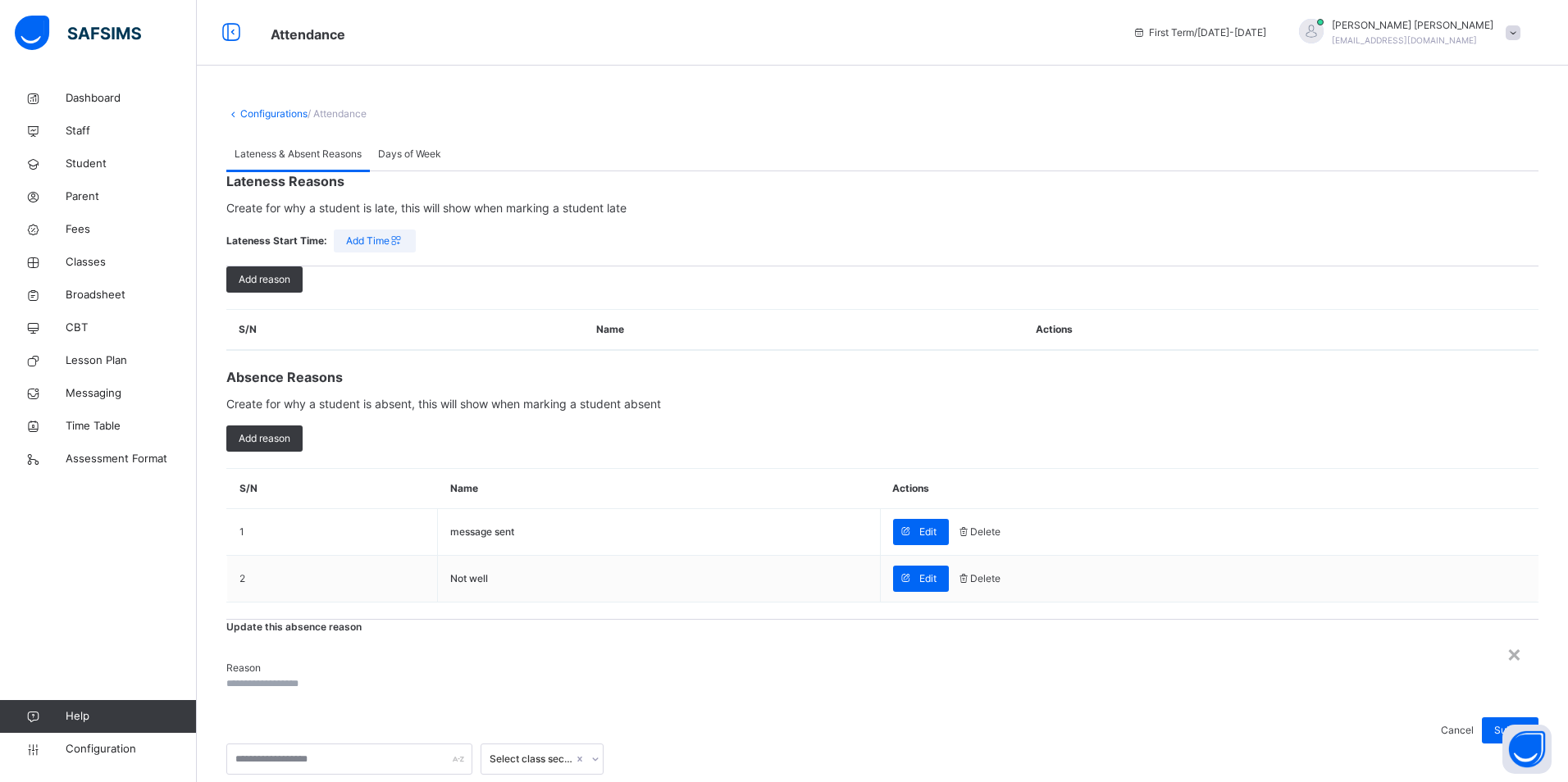
click at [325, 676] on input "text" at bounding box center [275, 684] width 98 height 15
type input "**********"
click at [1494, 723] on span "Submit" at bounding box center [1510, 730] width 32 height 15
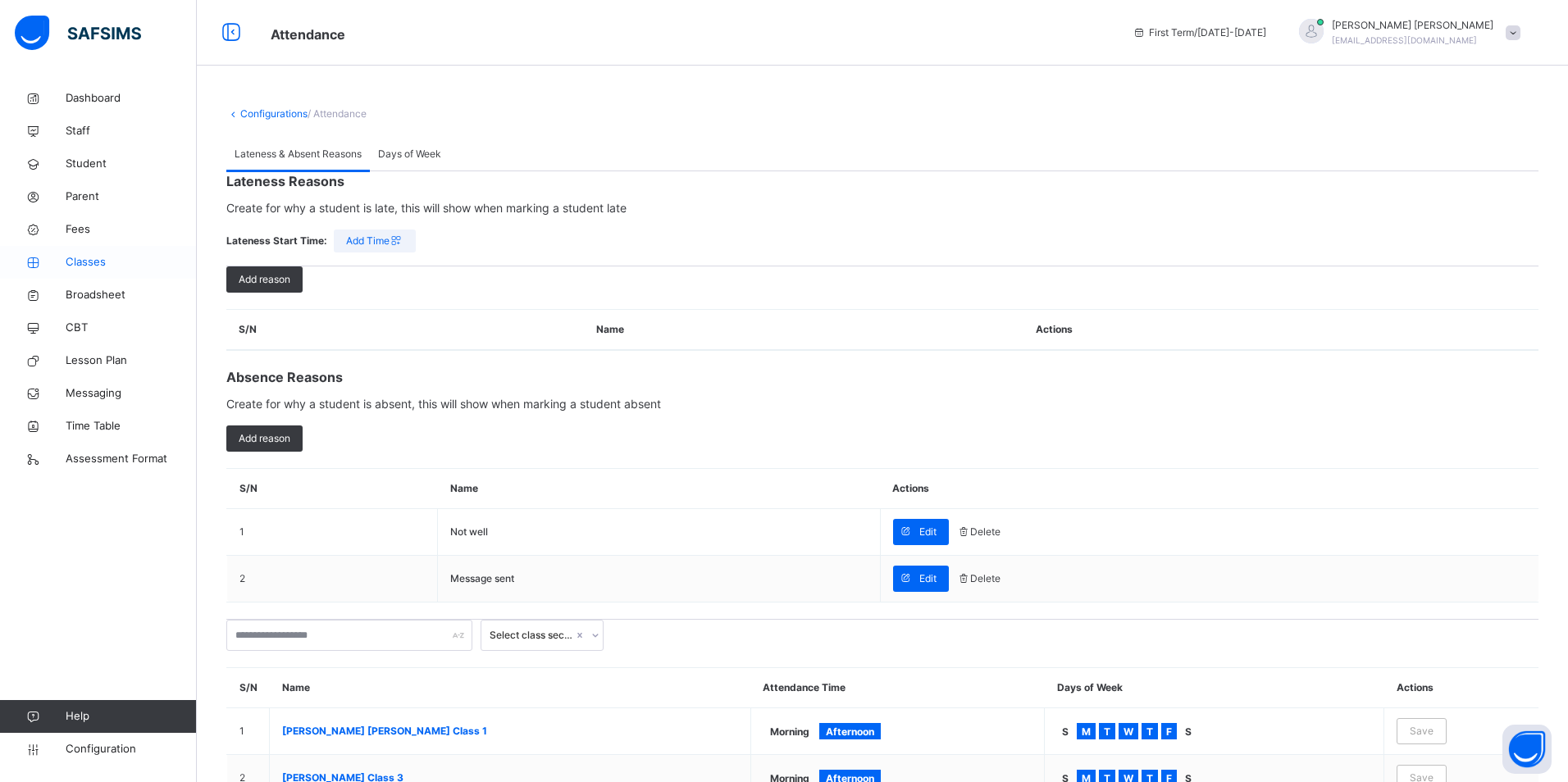
click at [79, 267] on span "Classes" at bounding box center [131, 262] width 131 height 16
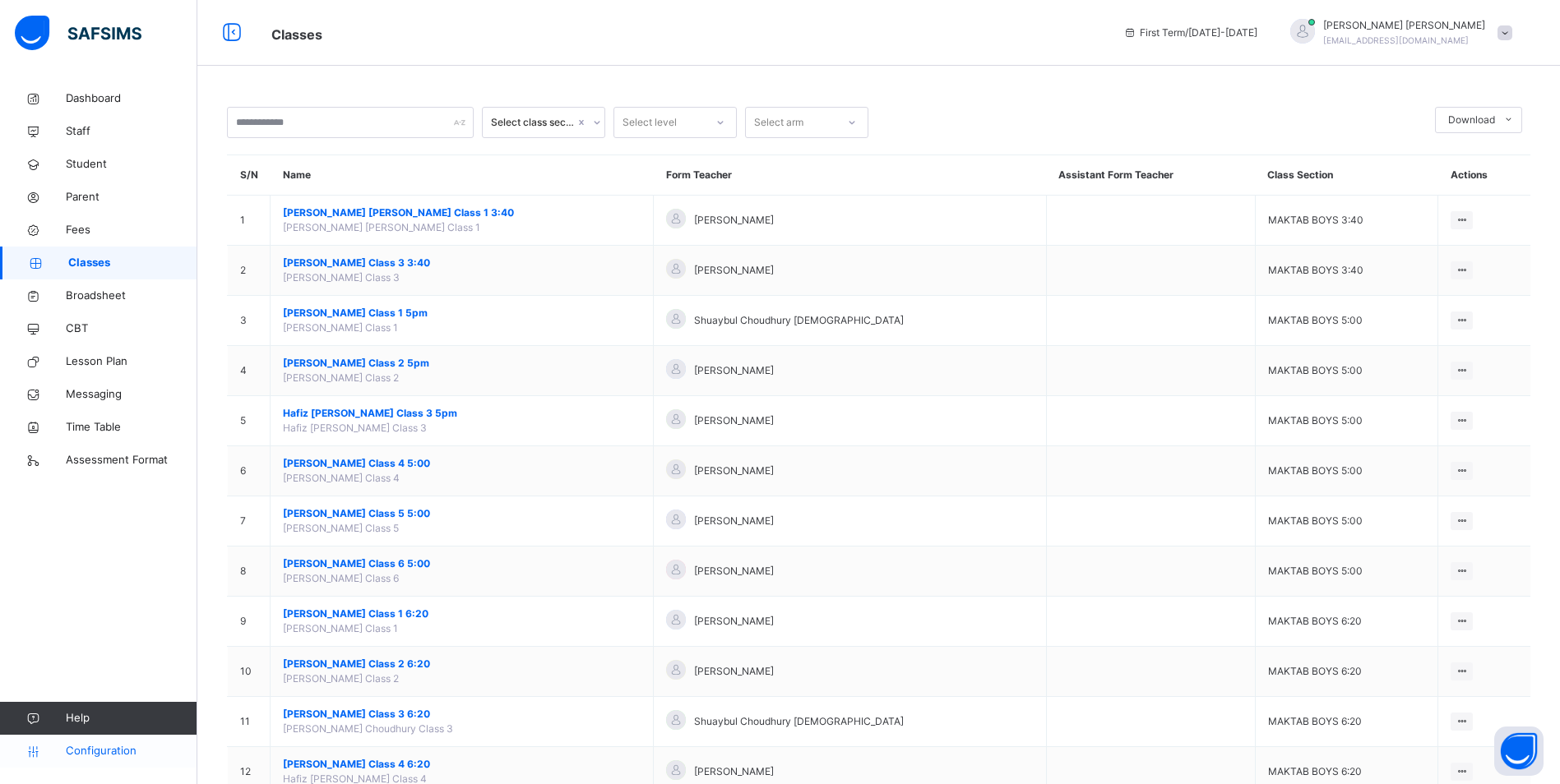
click at [82, 749] on span "Configuration" at bounding box center [131, 751] width 130 height 16
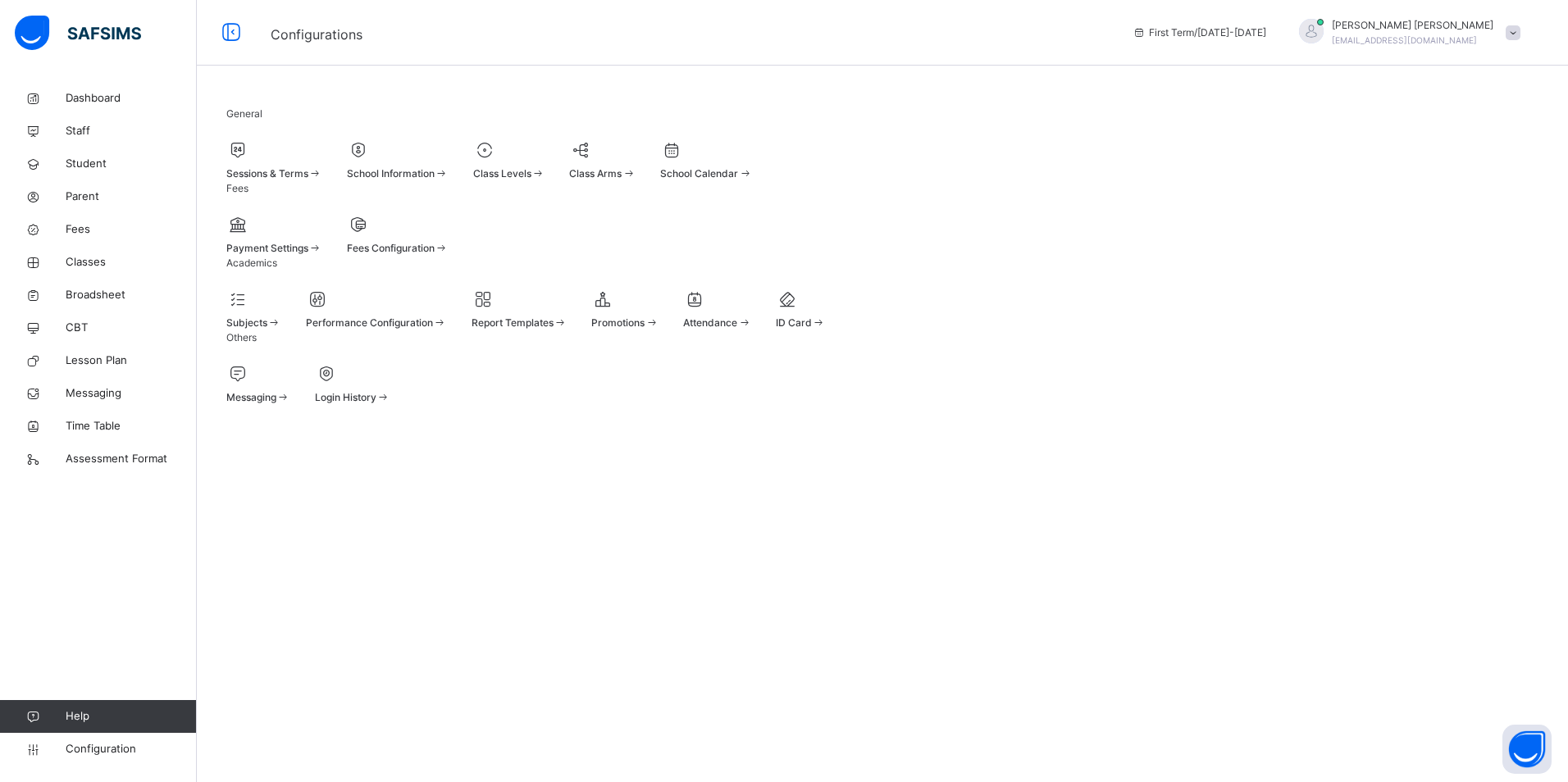
click at [897, 331] on div "Subjects Performance Configuration Report Templates Promotions Attendance ID Ca…" at bounding box center [882, 309] width 1312 height 43
click at [751, 316] on span at bounding box center [717, 314] width 68 height 4
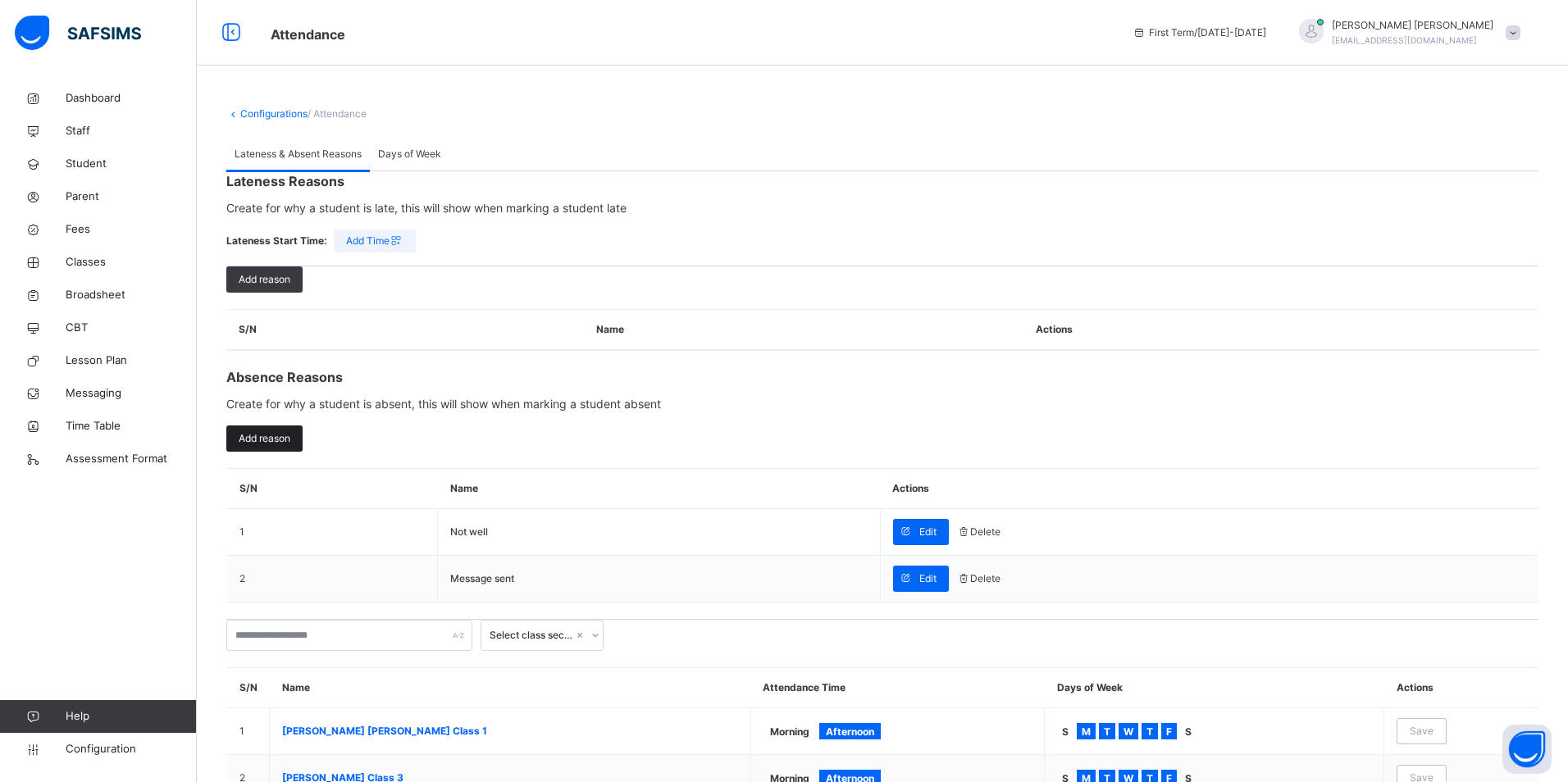
click at [277, 446] on span "Add reason" at bounding box center [264, 439] width 52 height 15
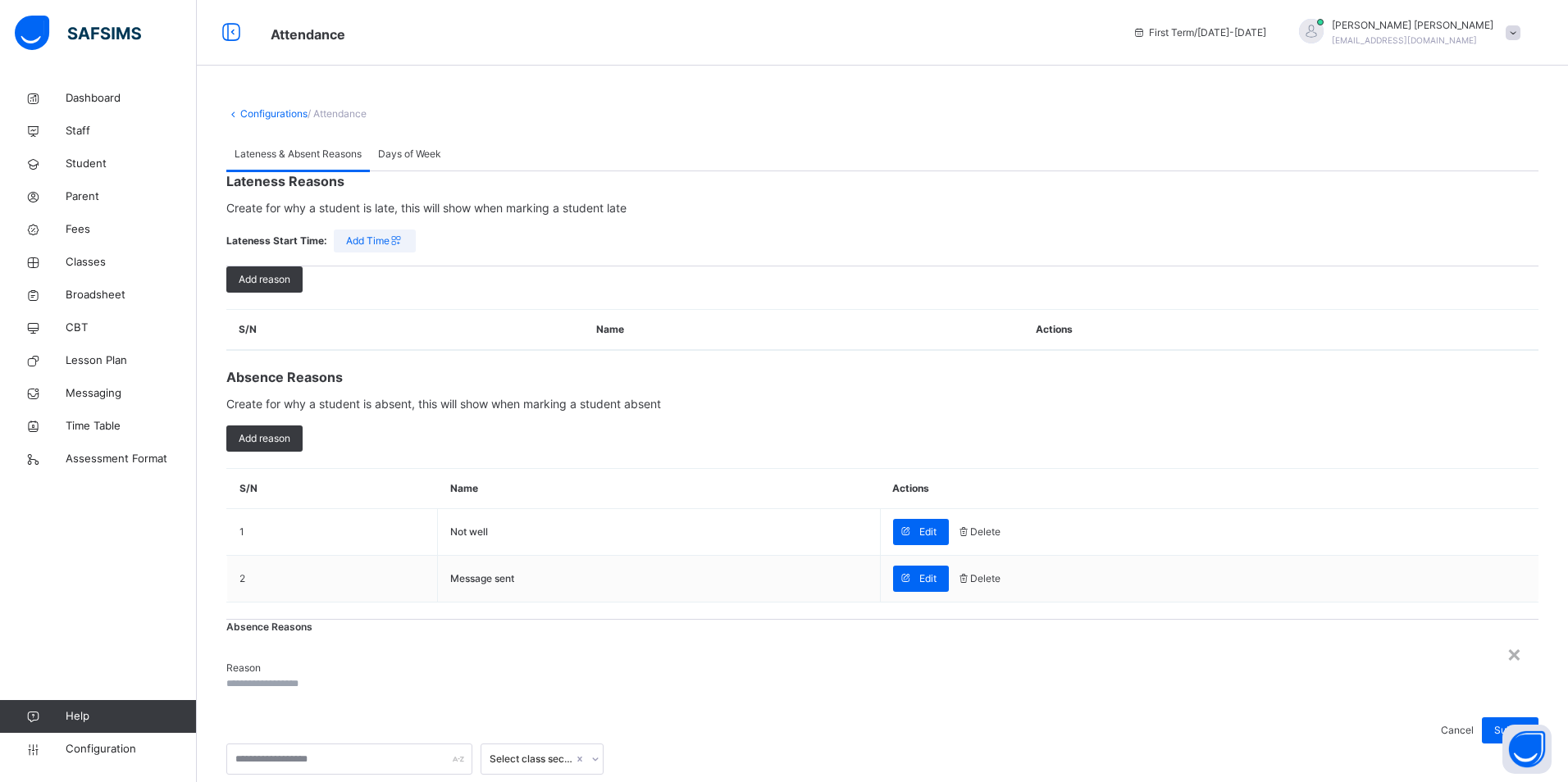
click at [325, 676] on input "text" at bounding box center [275, 684] width 98 height 15
type input "*******"
click at [1494, 723] on span "Submit" at bounding box center [1510, 730] width 32 height 15
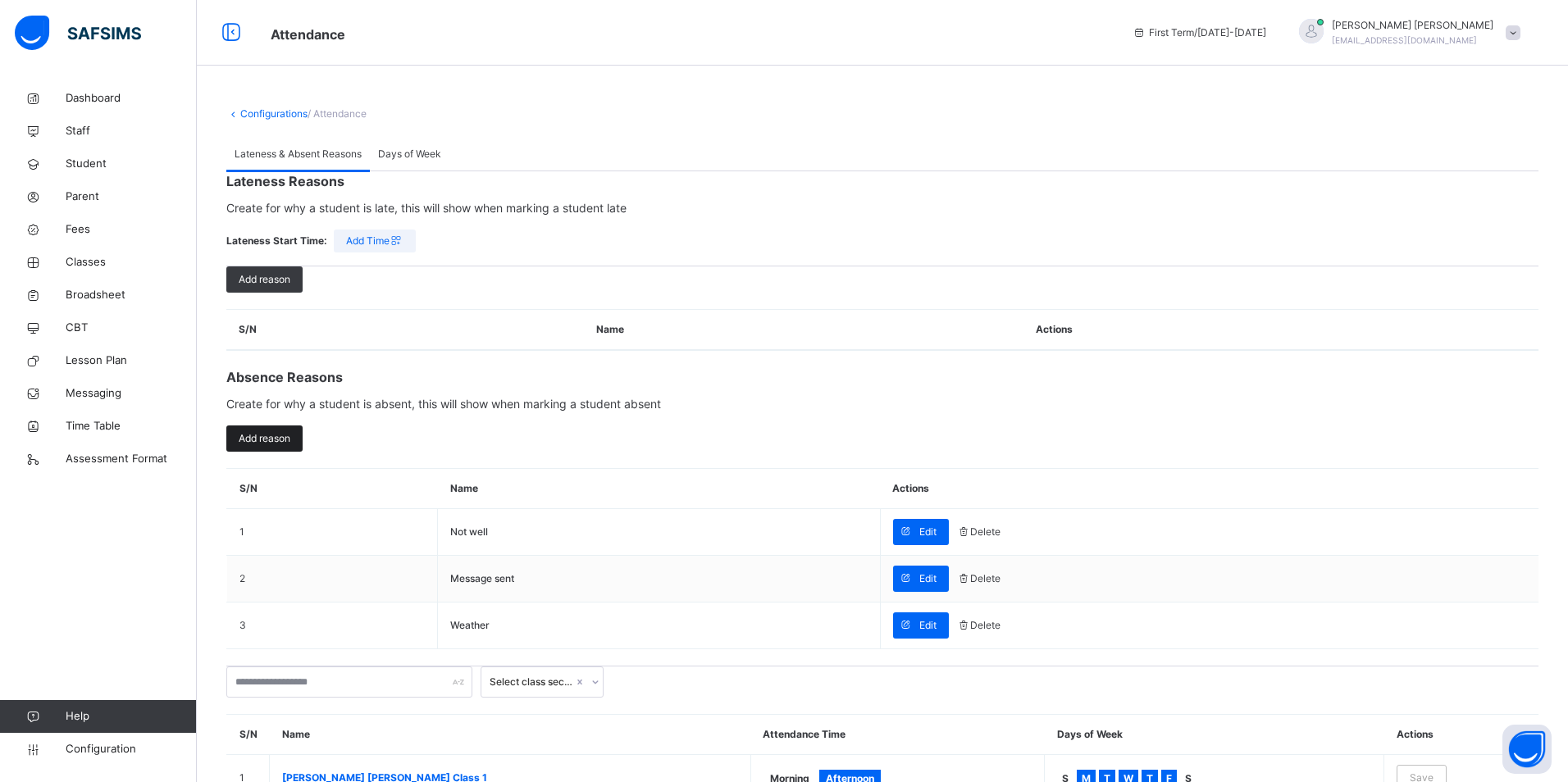
click at [276, 451] on div "Add reason" at bounding box center [264, 439] width 76 height 26
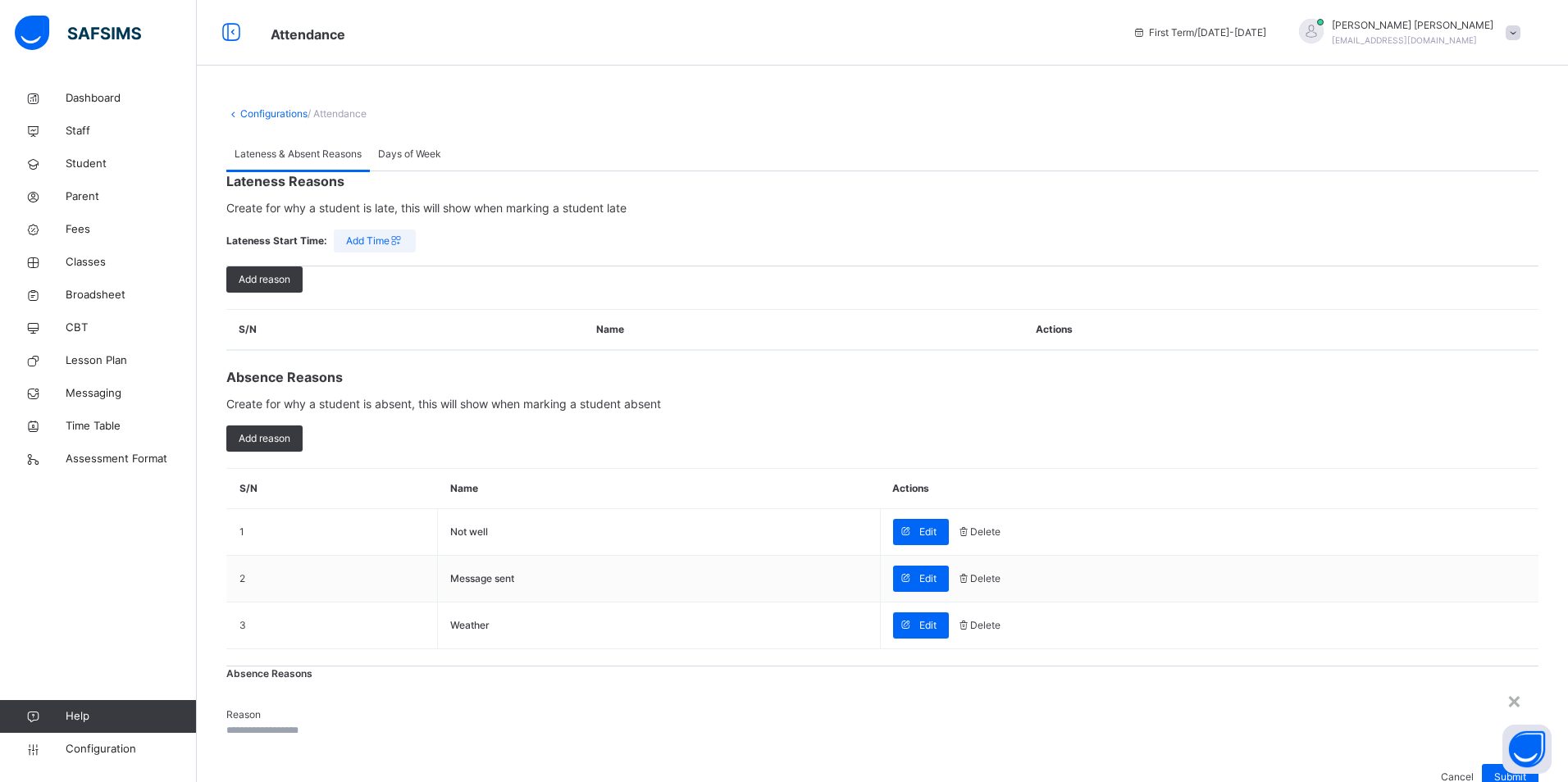
click at [325, 723] on input "text" at bounding box center [275, 730] width 98 height 15
type input "**********"
click at [1494, 770] on span "Submit" at bounding box center [1510, 777] width 32 height 15
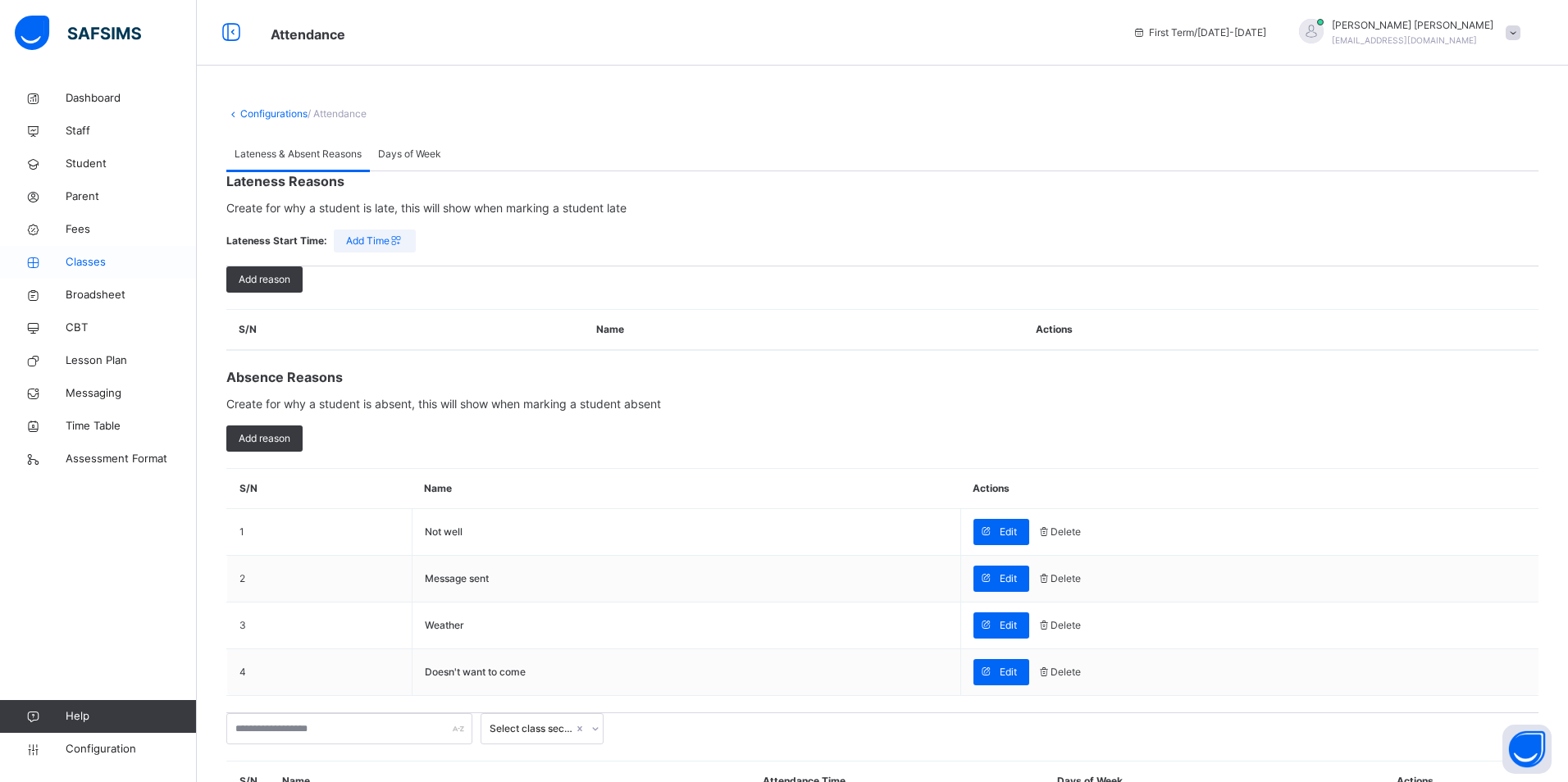
drag, startPoint x: 101, startPoint y: 261, endPoint x: 115, endPoint y: 268, distance: 15.7
click at [101, 261] on span "Classes" at bounding box center [131, 262] width 131 height 16
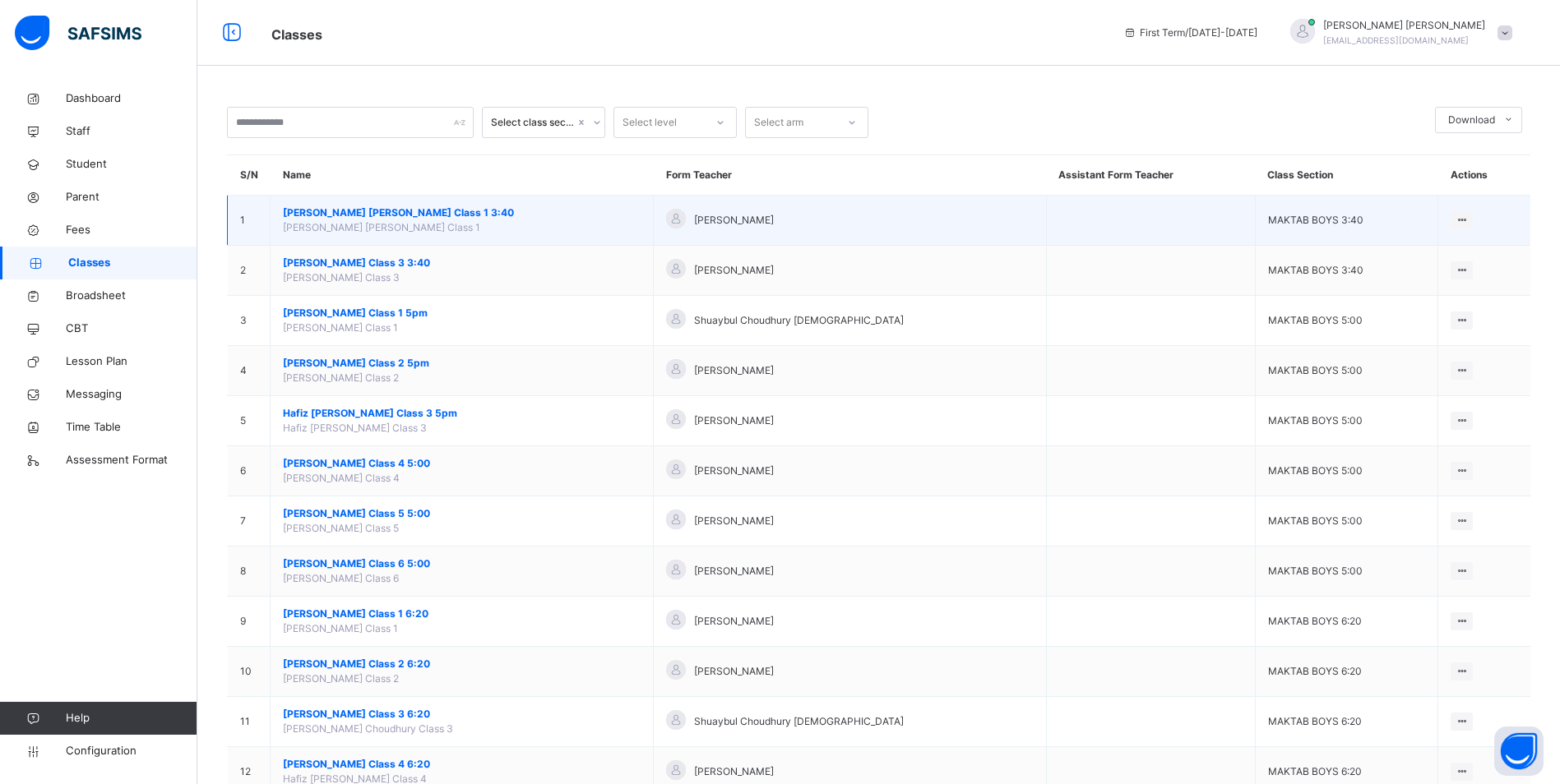
click at [381, 213] on span "[PERSON_NAME] [PERSON_NAME] Class 1 3:40" at bounding box center [461, 213] width 357 height 15
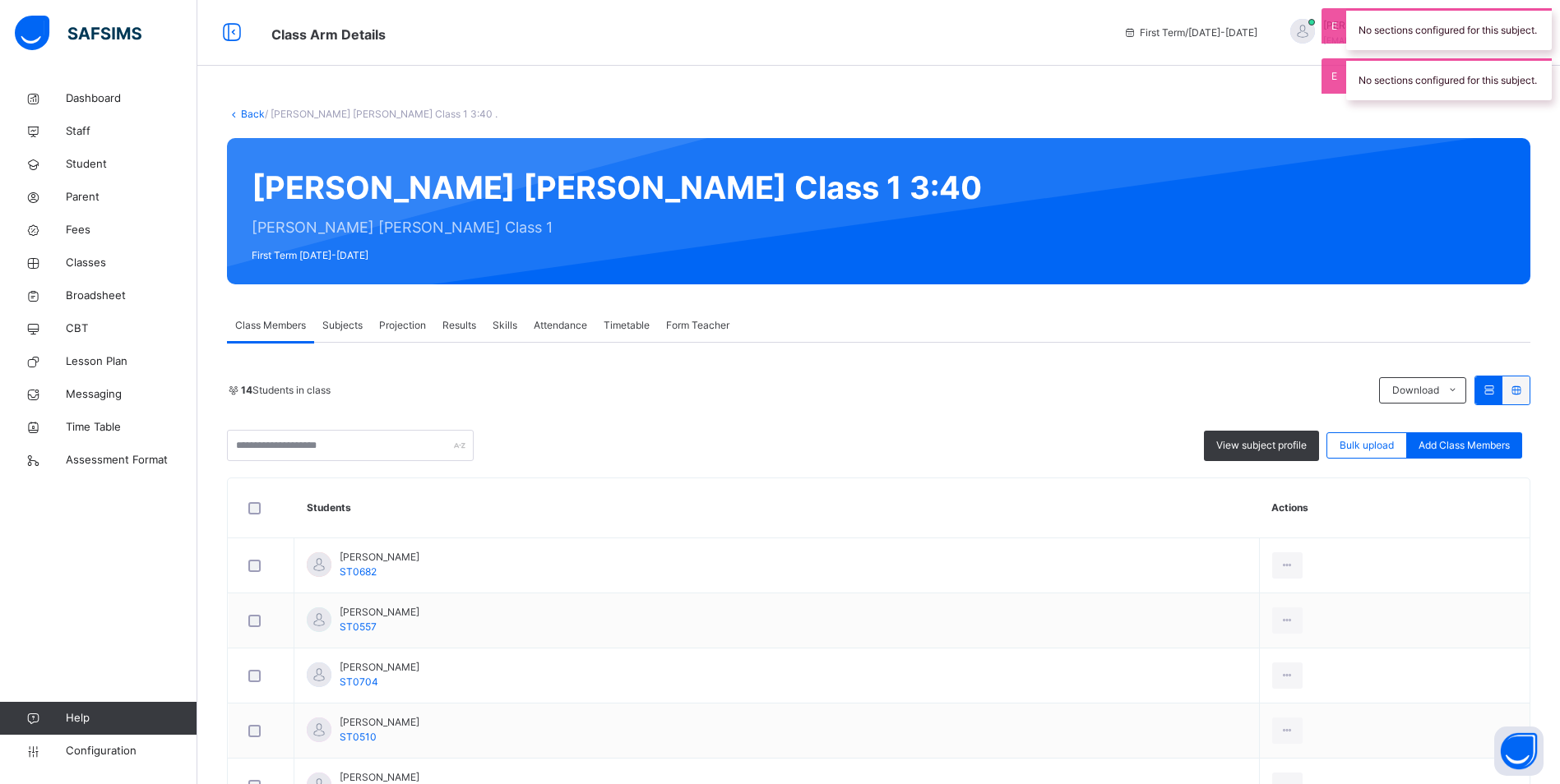
click at [550, 331] on span "Attendance" at bounding box center [560, 326] width 54 height 15
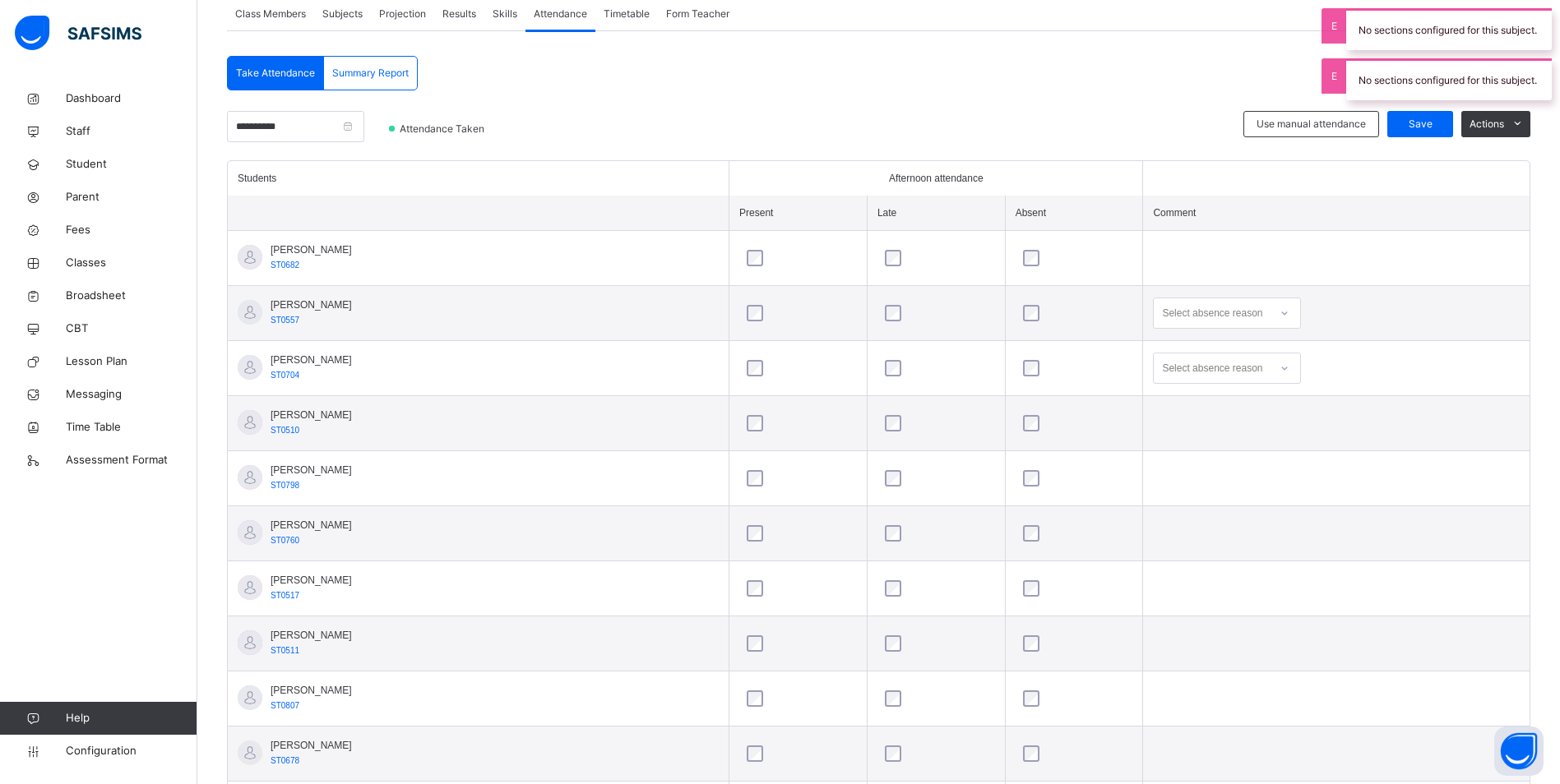
scroll to position [329, 0]
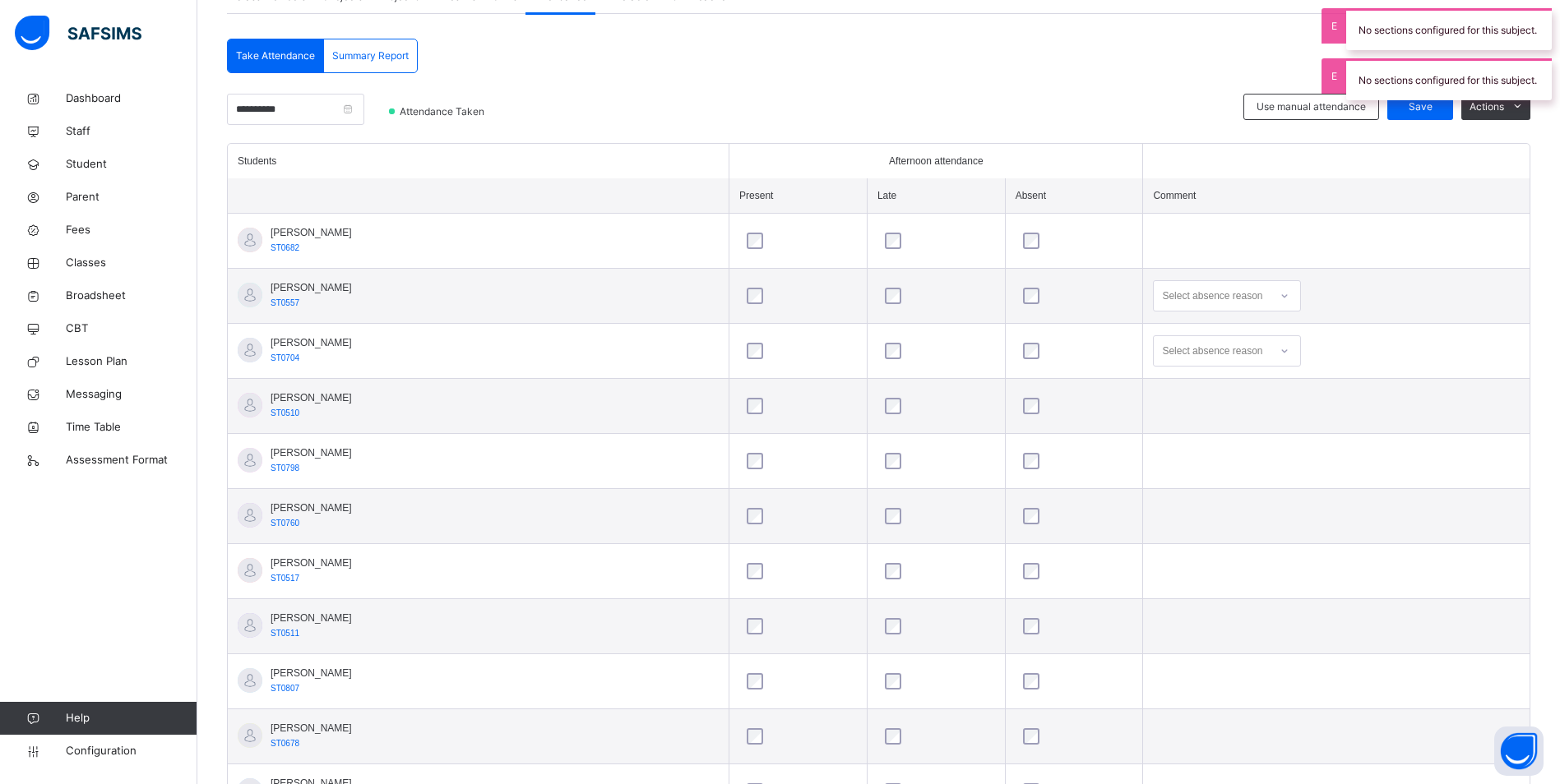
click at [1210, 295] on div "Select absence reason" at bounding box center [1211, 296] width 100 height 31
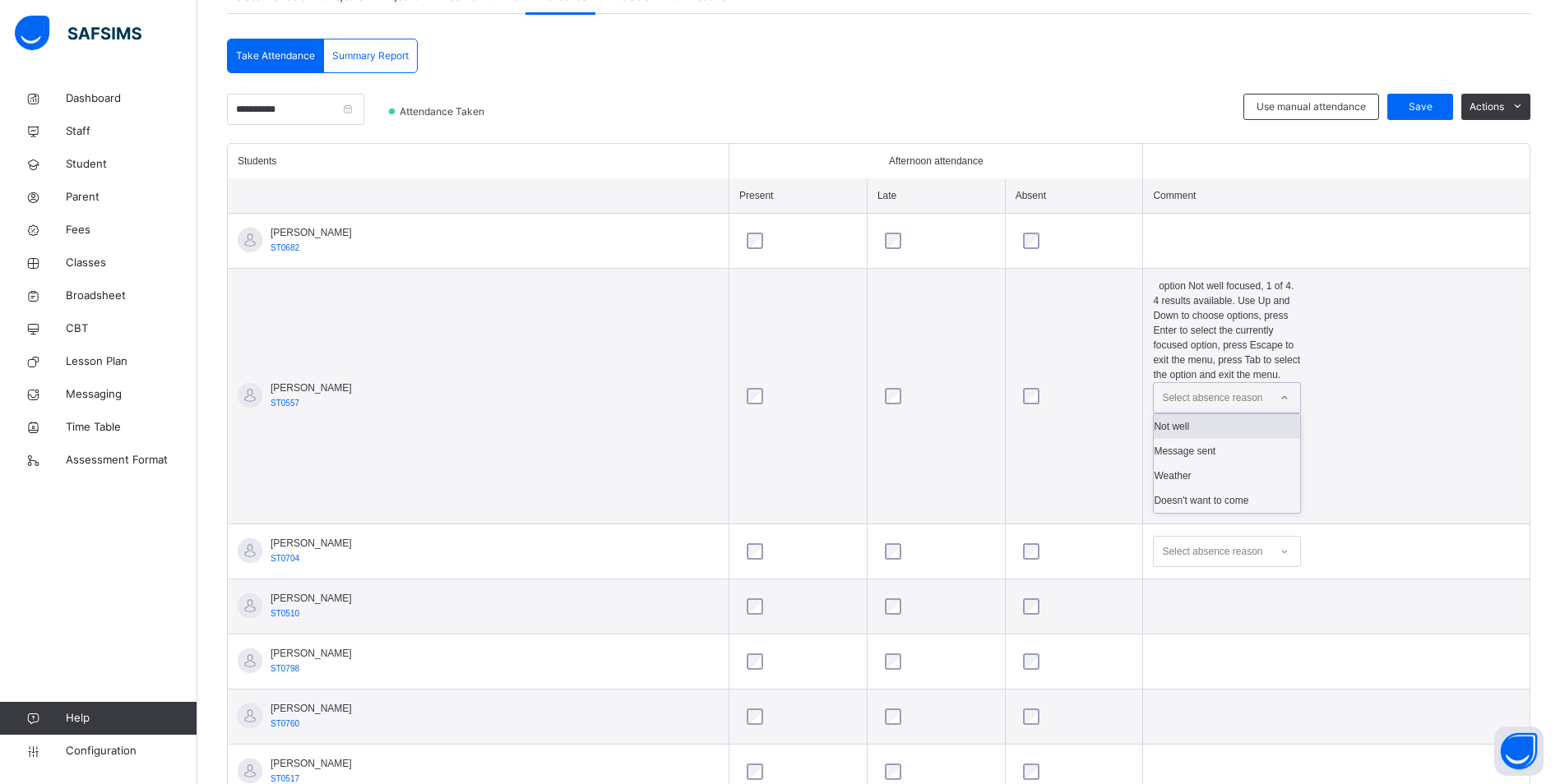
click at [1184, 415] on div "Not well" at bounding box center [1226, 427] width 146 height 25
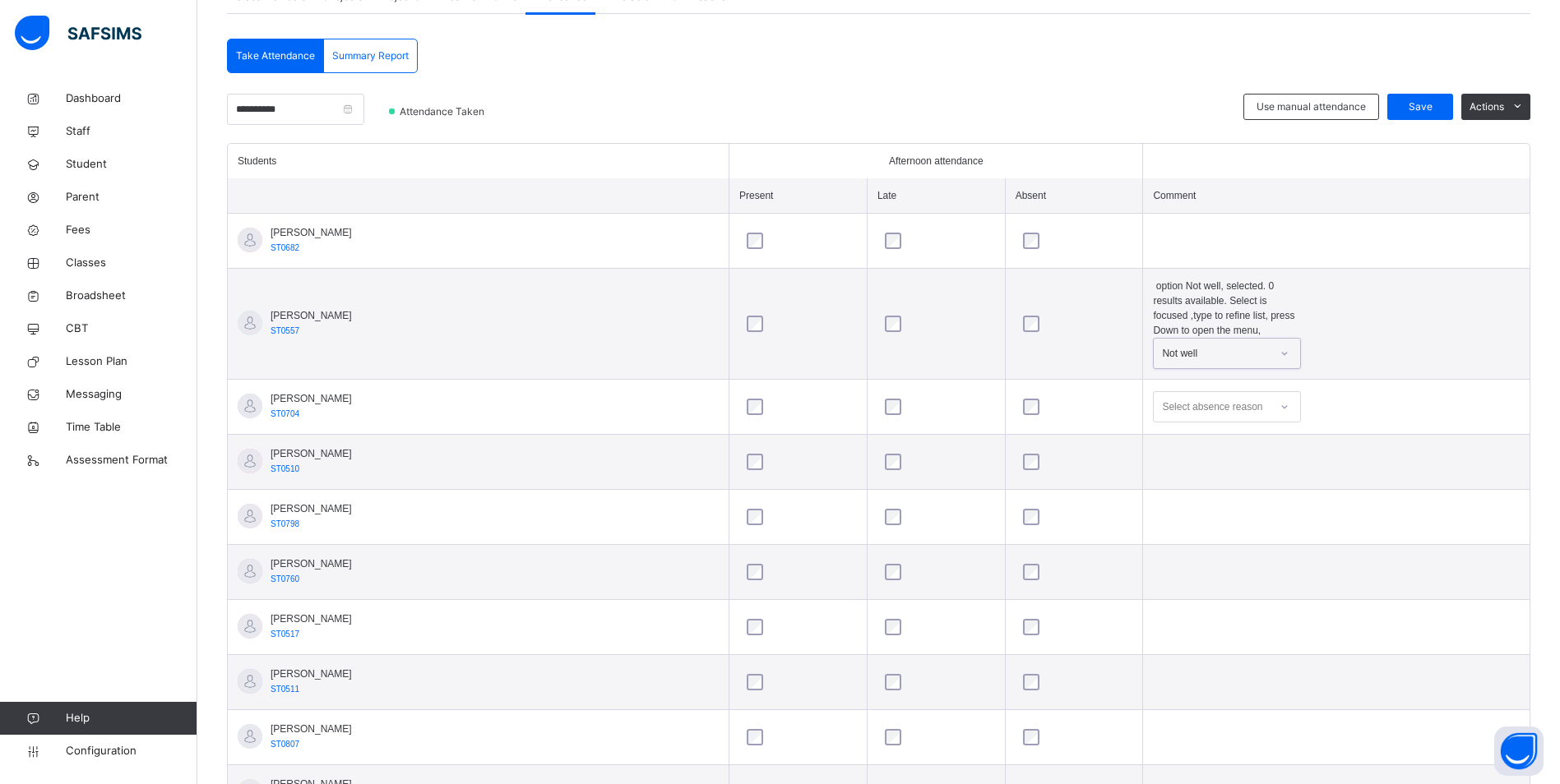
click at [1187, 391] on div "Select absence reason" at bounding box center [1211, 406] width 100 height 31
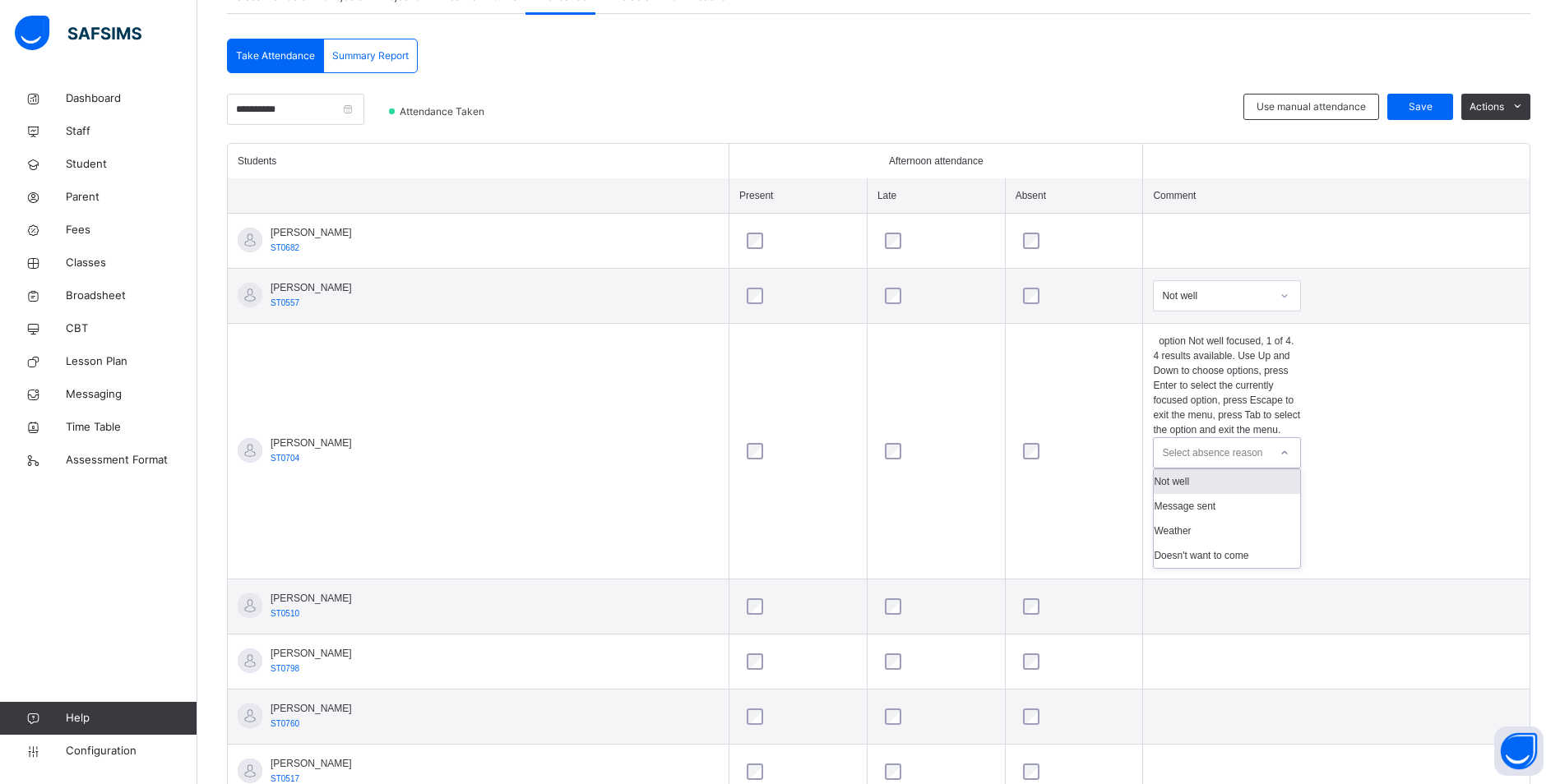
click at [1182, 469] on div "Not well" at bounding box center [1226, 482] width 146 height 25
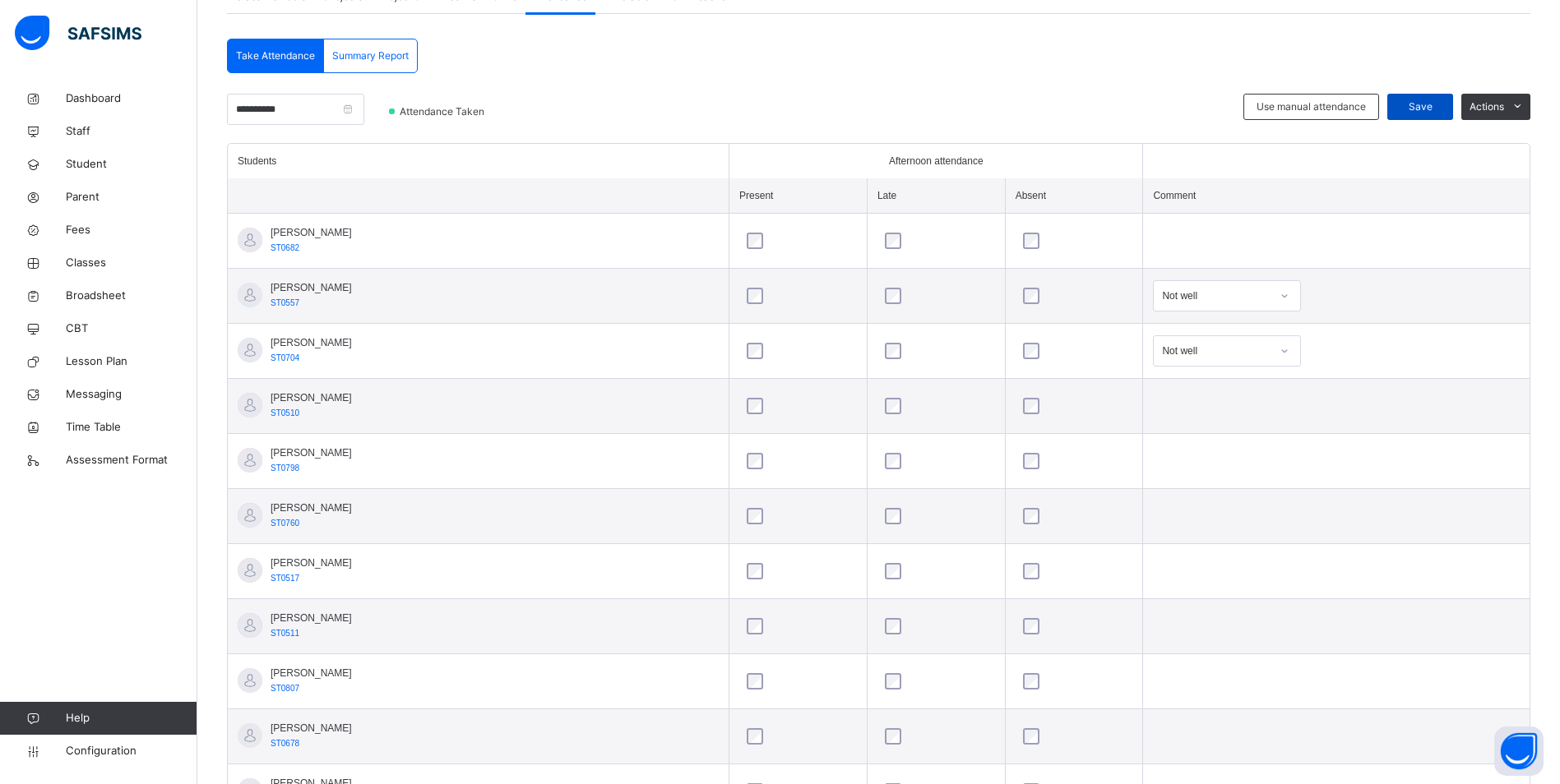
click at [1426, 105] on span "Save" at bounding box center [1420, 107] width 42 height 15
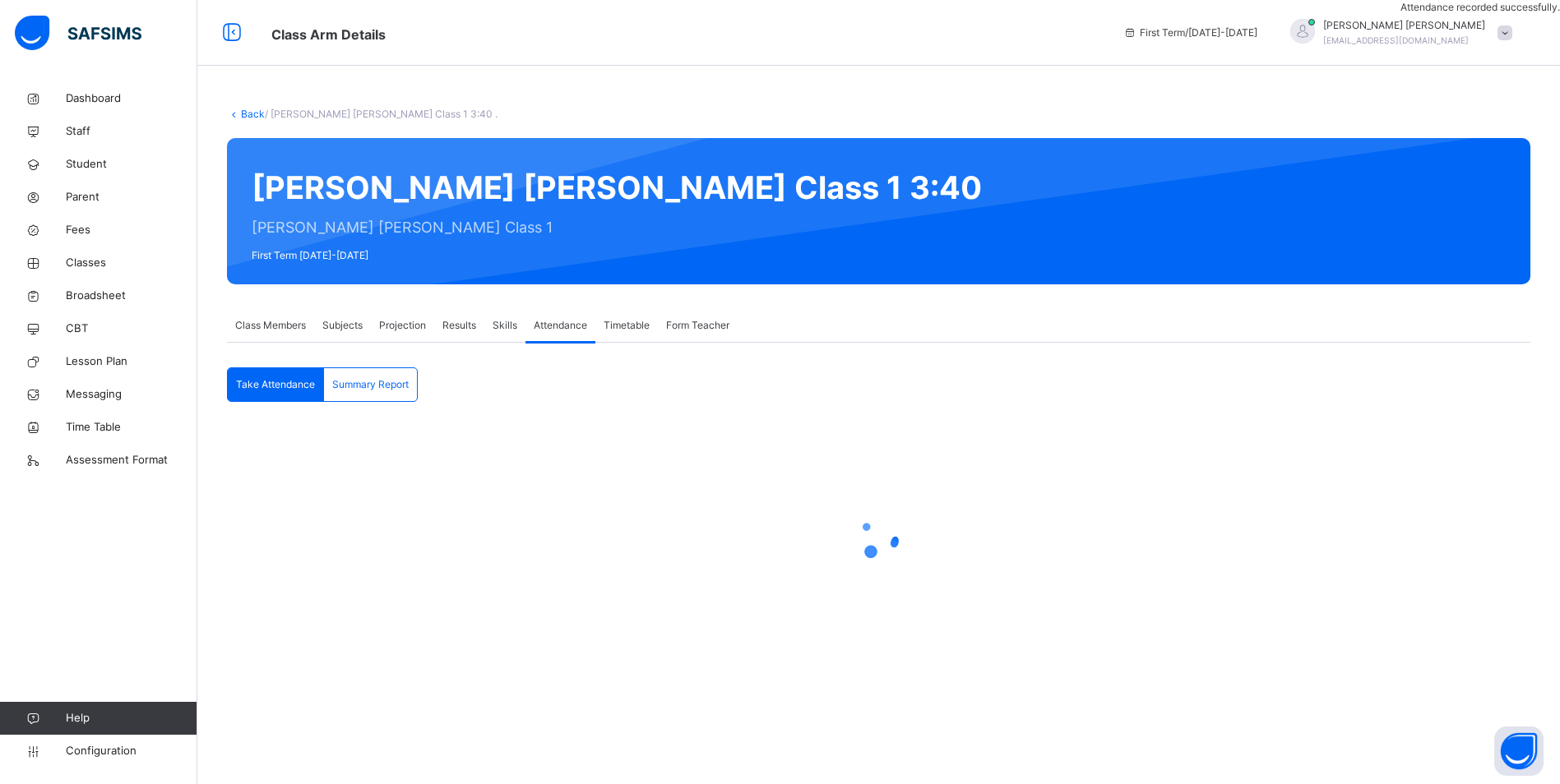
scroll to position [0, 0]
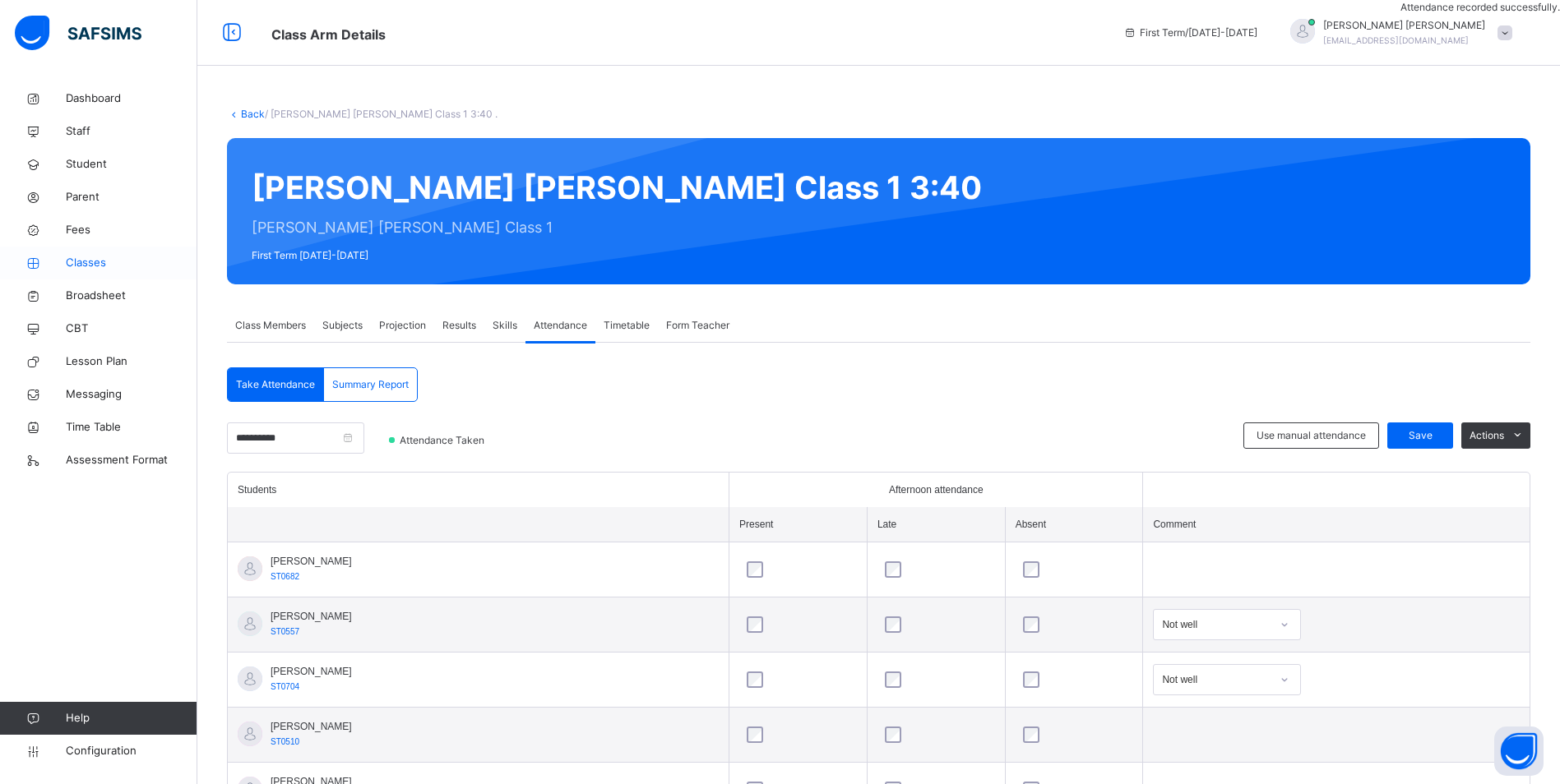
click at [98, 263] on span "Classes" at bounding box center [131, 263] width 131 height 16
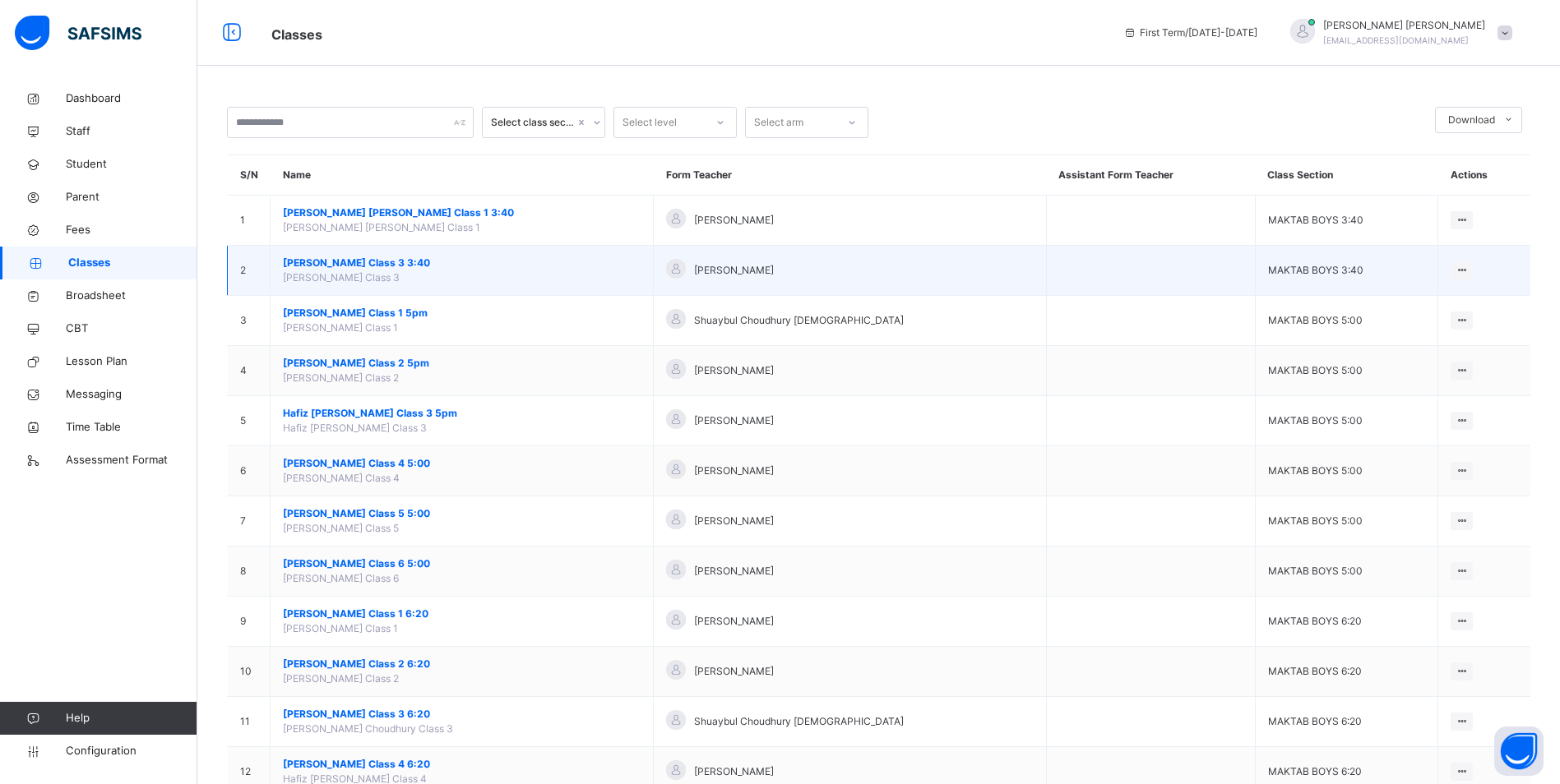
click at [381, 266] on span "[PERSON_NAME] Class 3 3:40" at bounding box center [461, 264] width 357 height 15
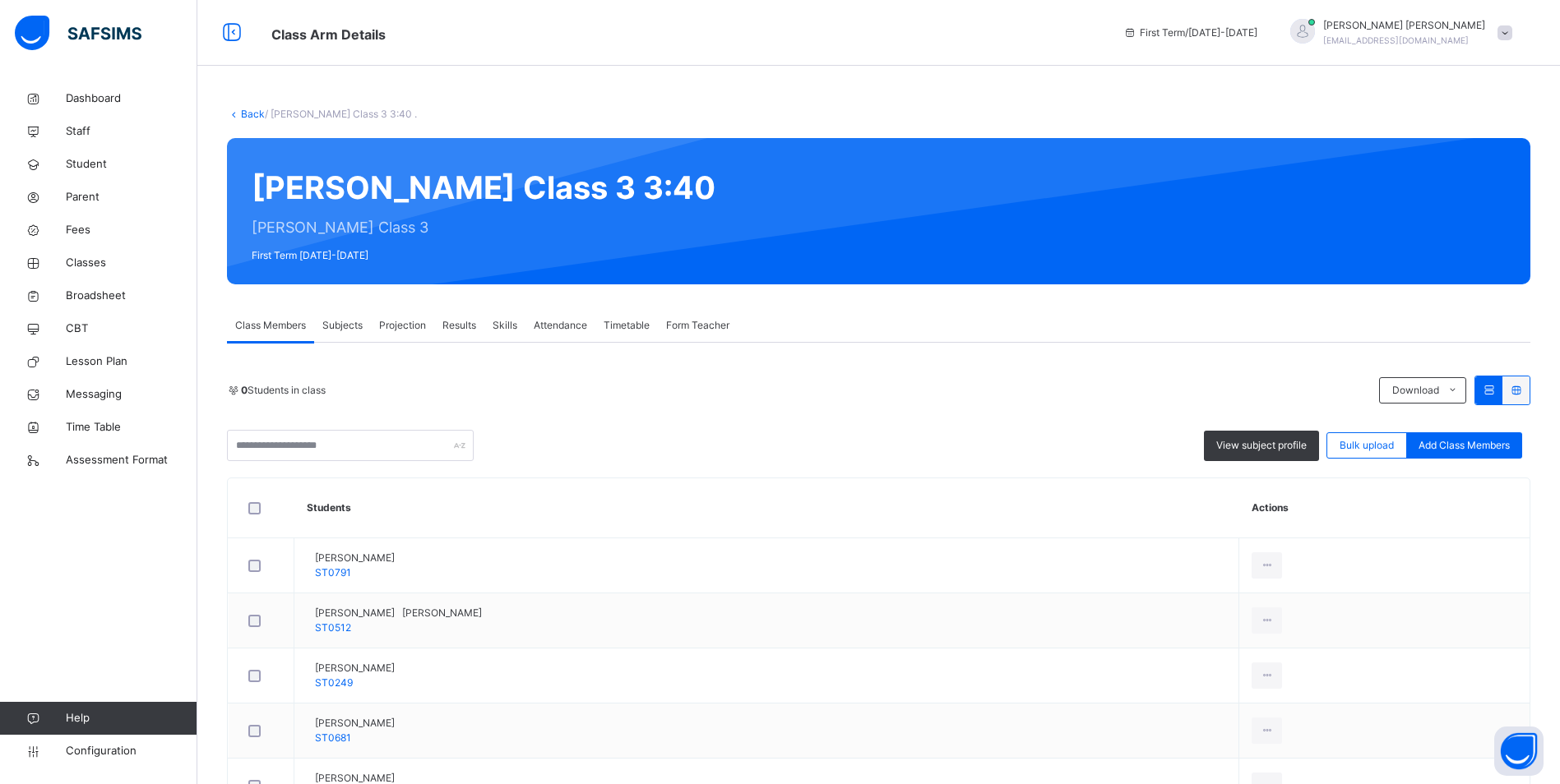
click at [576, 326] on span "Attendance" at bounding box center [560, 326] width 54 height 15
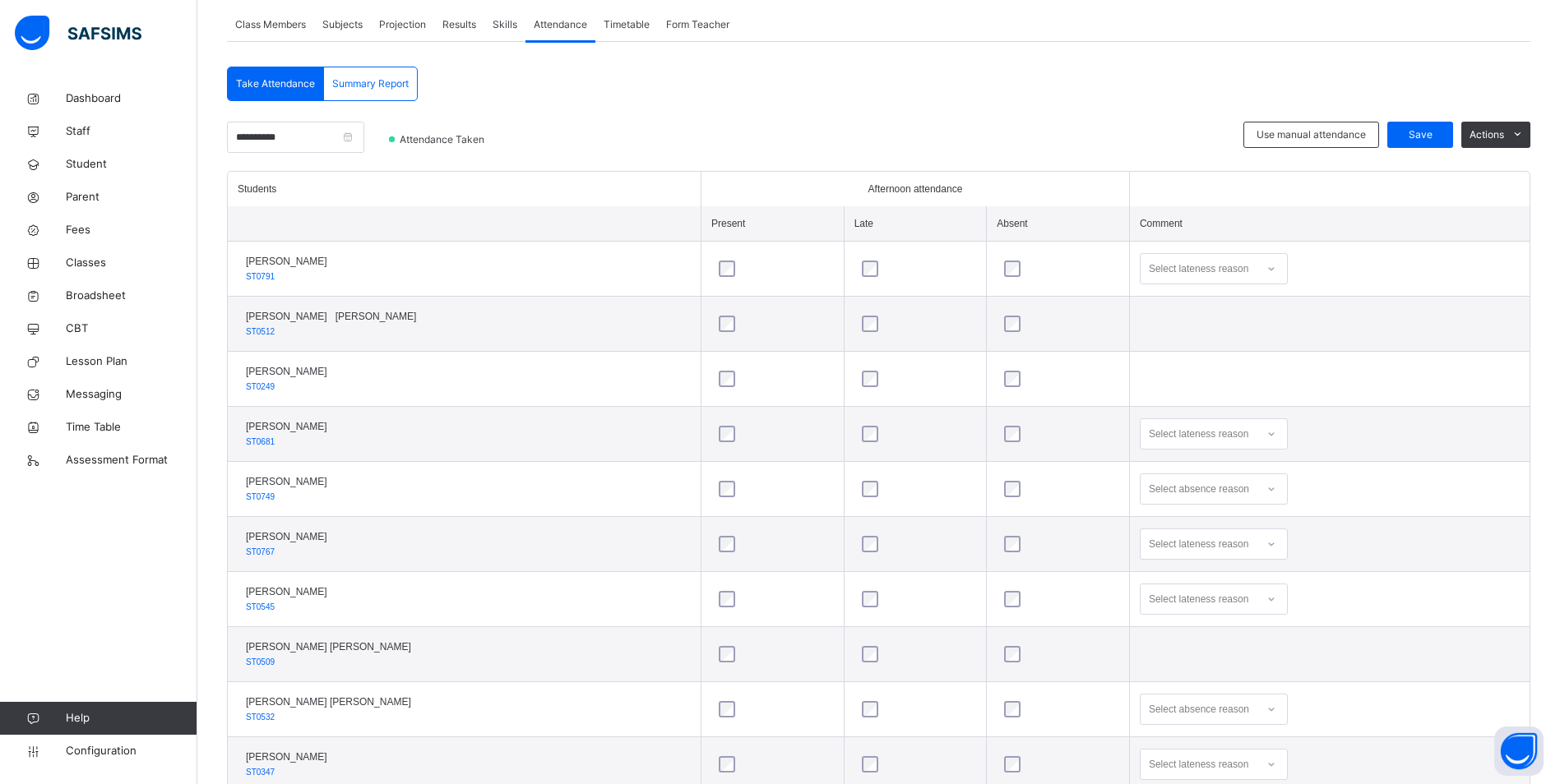
scroll to position [329, 0]
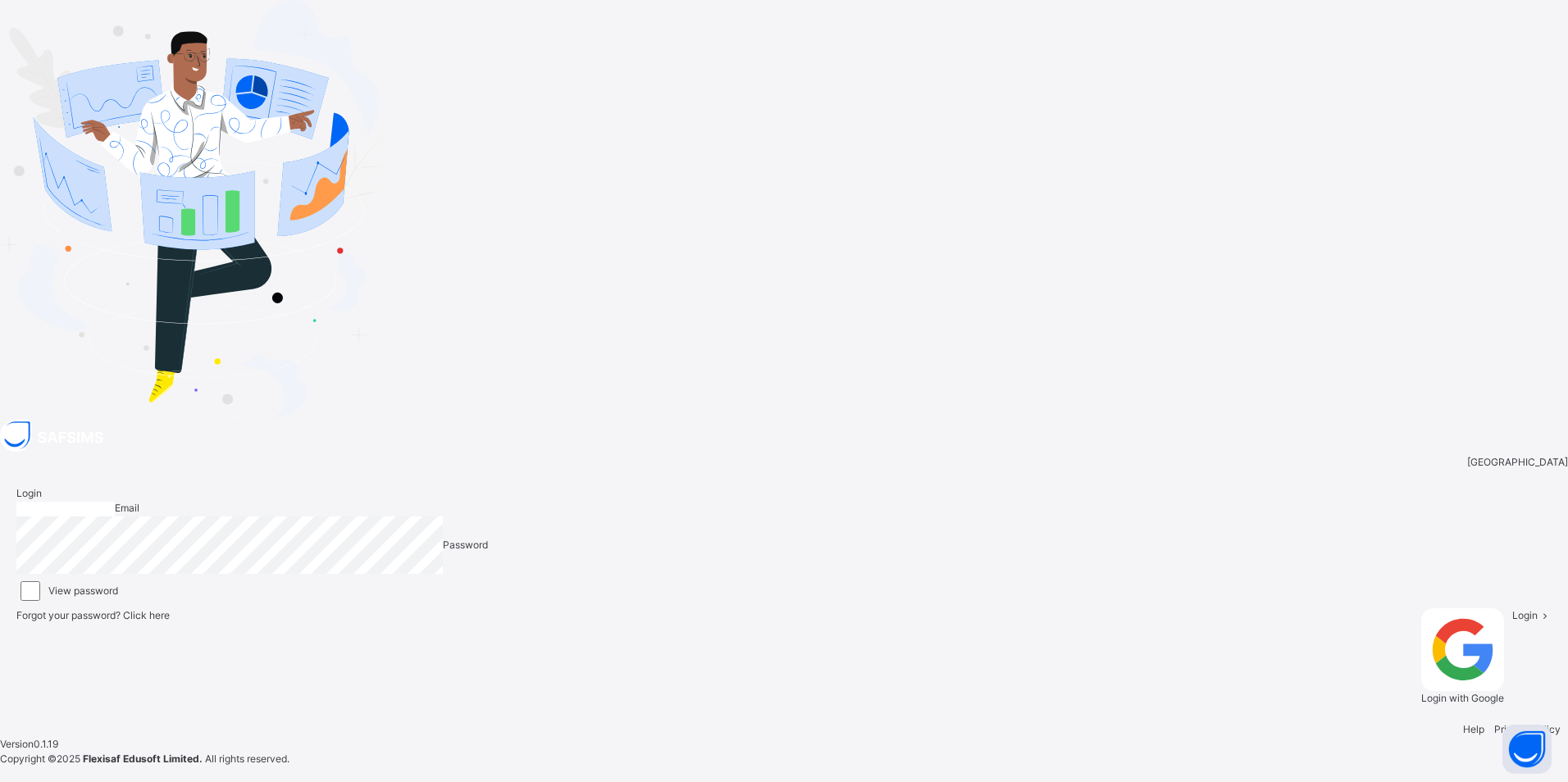
click at [115, 502] on input "email" at bounding box center [65, 510] width 98 height 15
type input "**********"
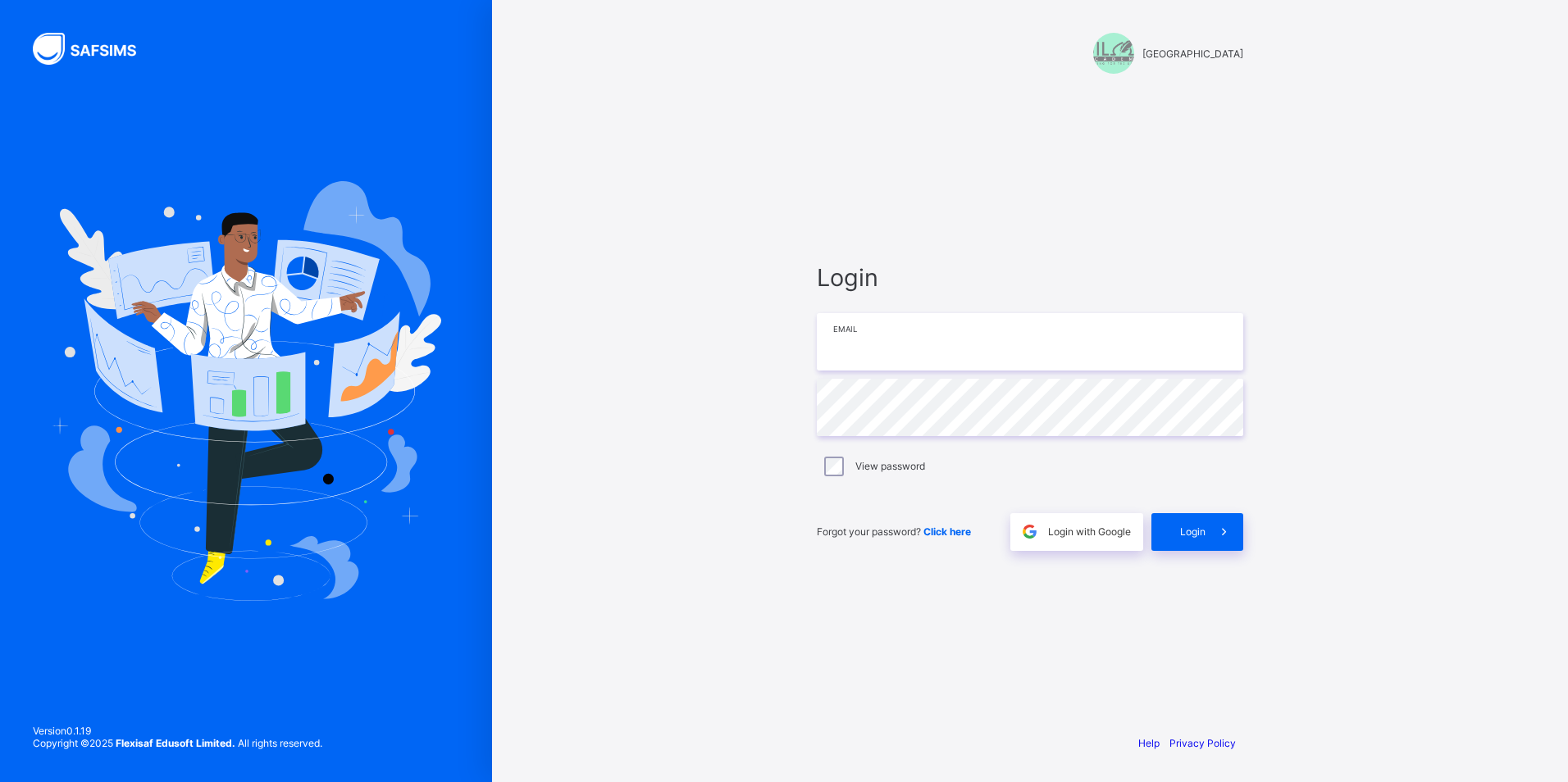
drag, startPoint x: 881, startPoint y: 335, endPoint x: 882, endPoint y: 363, distance: 28.0
click at [881, 335] on input "email" at bounding box center [1030, 341] width 426 height 57
type input "**********"
click at [1219, 531] on icon at bounding box center [1224, 531] width 17 height 16
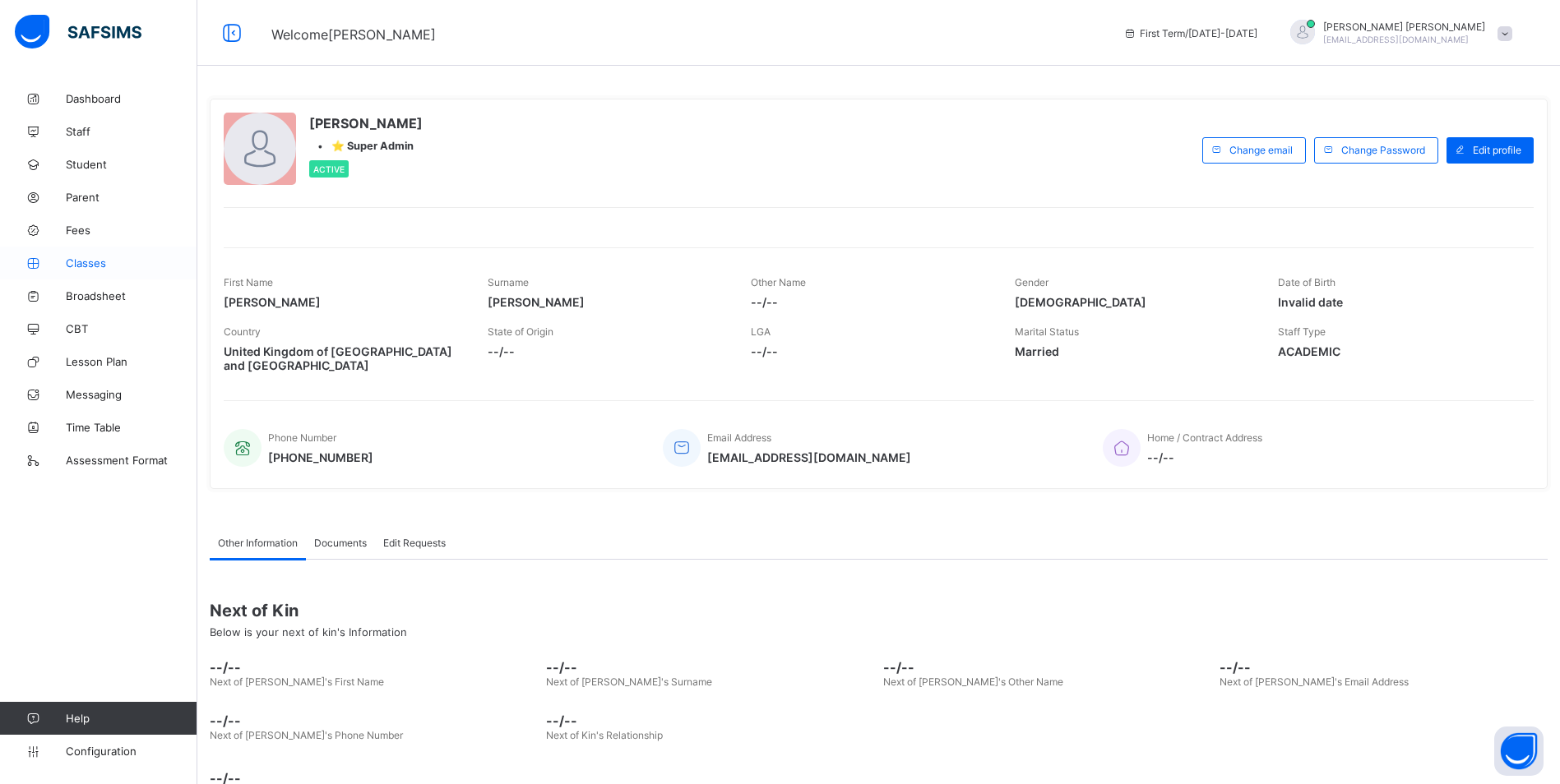
click at [98, 259] on span "Classes" at bounding box center [131, 263] width 131 height 13
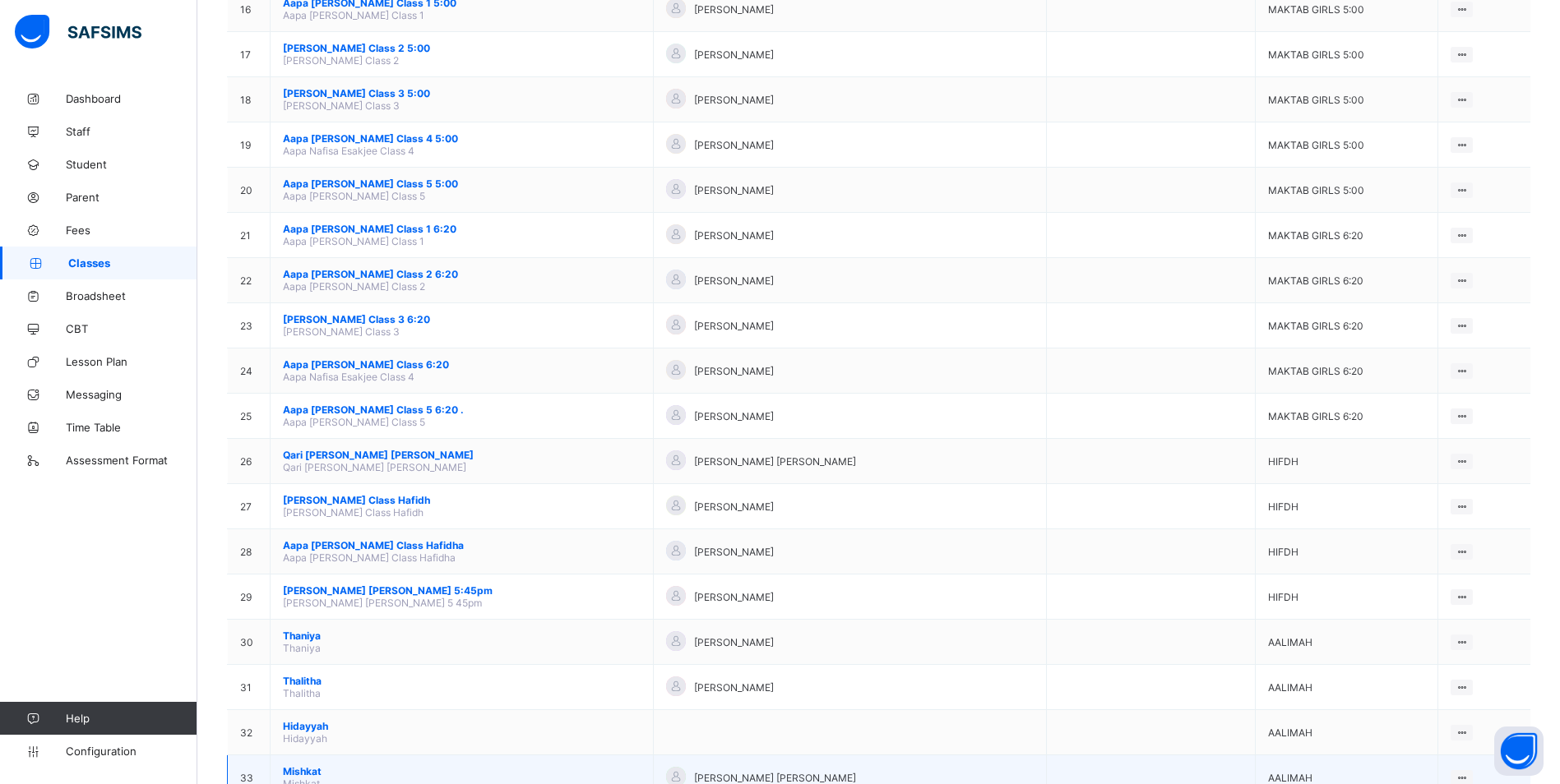
scroll to position [1032, 0]
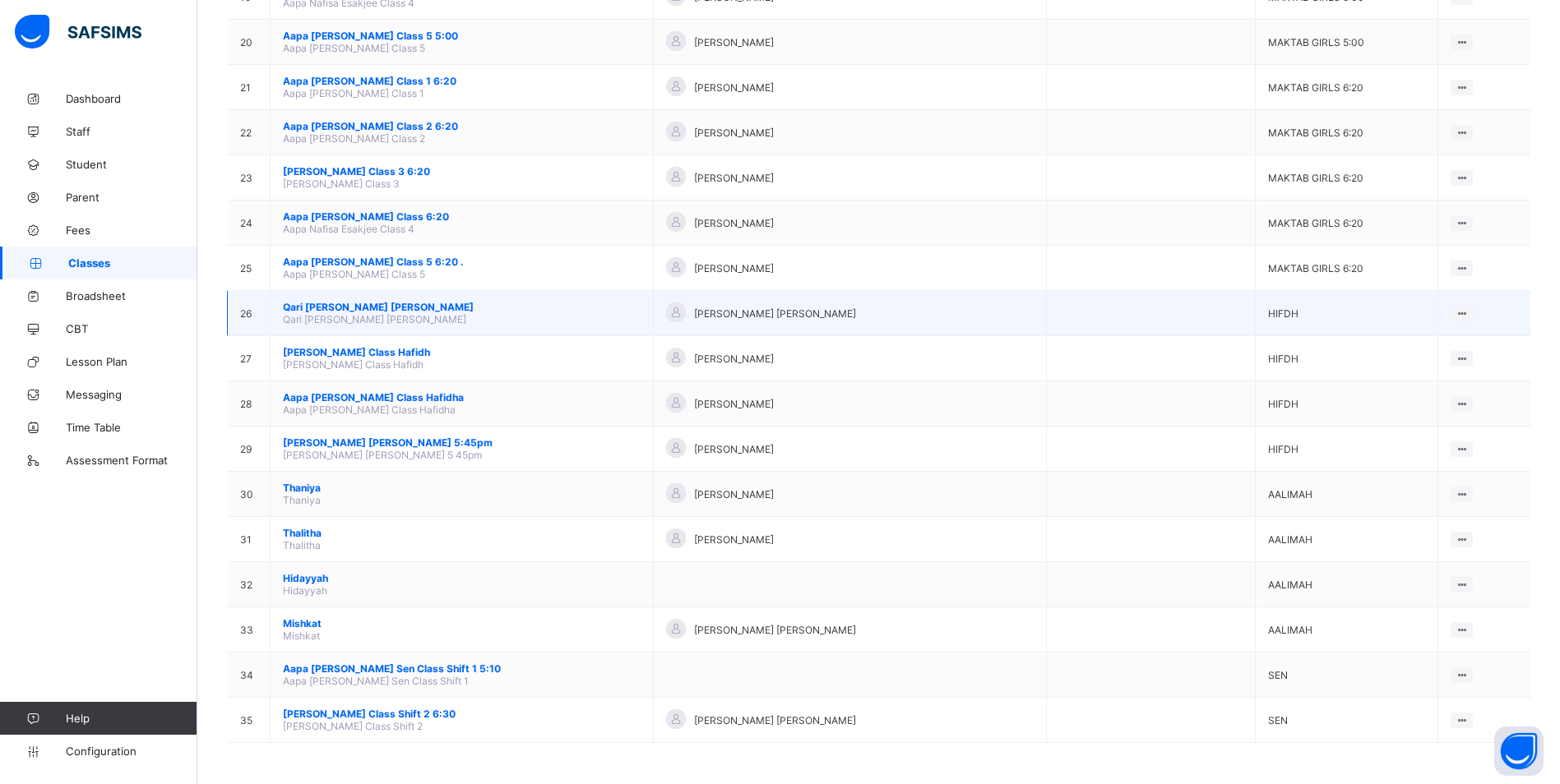
click at [377, 314] on span "Qari [PERSON_NAME] [PERSON_NAME]" at bounding box center [374, 319] width 183 height 12
click at [377, 309] on span "Qari [PERSON_NAME] [PERSON_NAME]" at bounding box center [461, 306] width 357 height 12
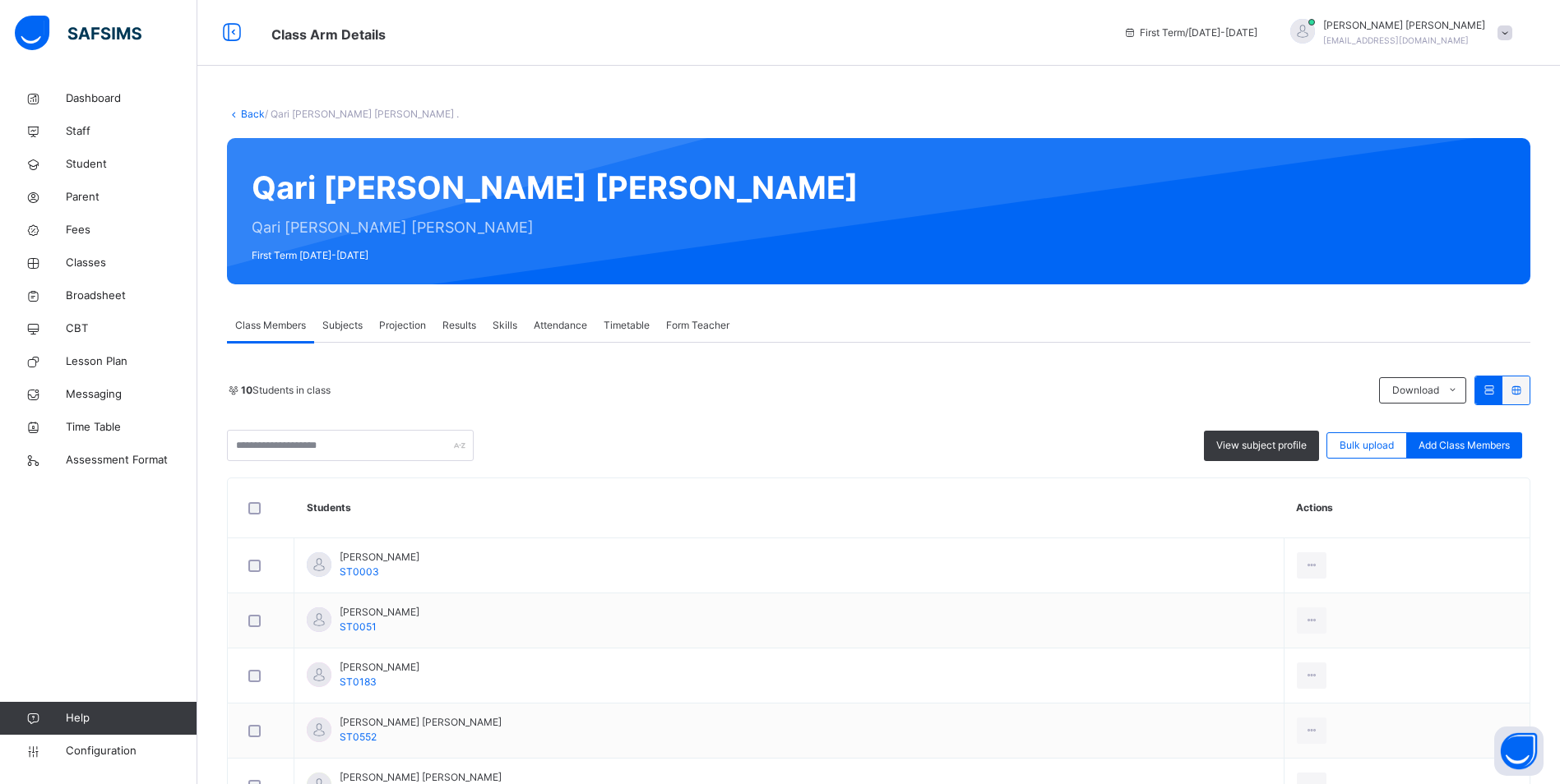
click at [568, 326] on span "Attendance" at bounding box center [560, 326] width 54 height 15
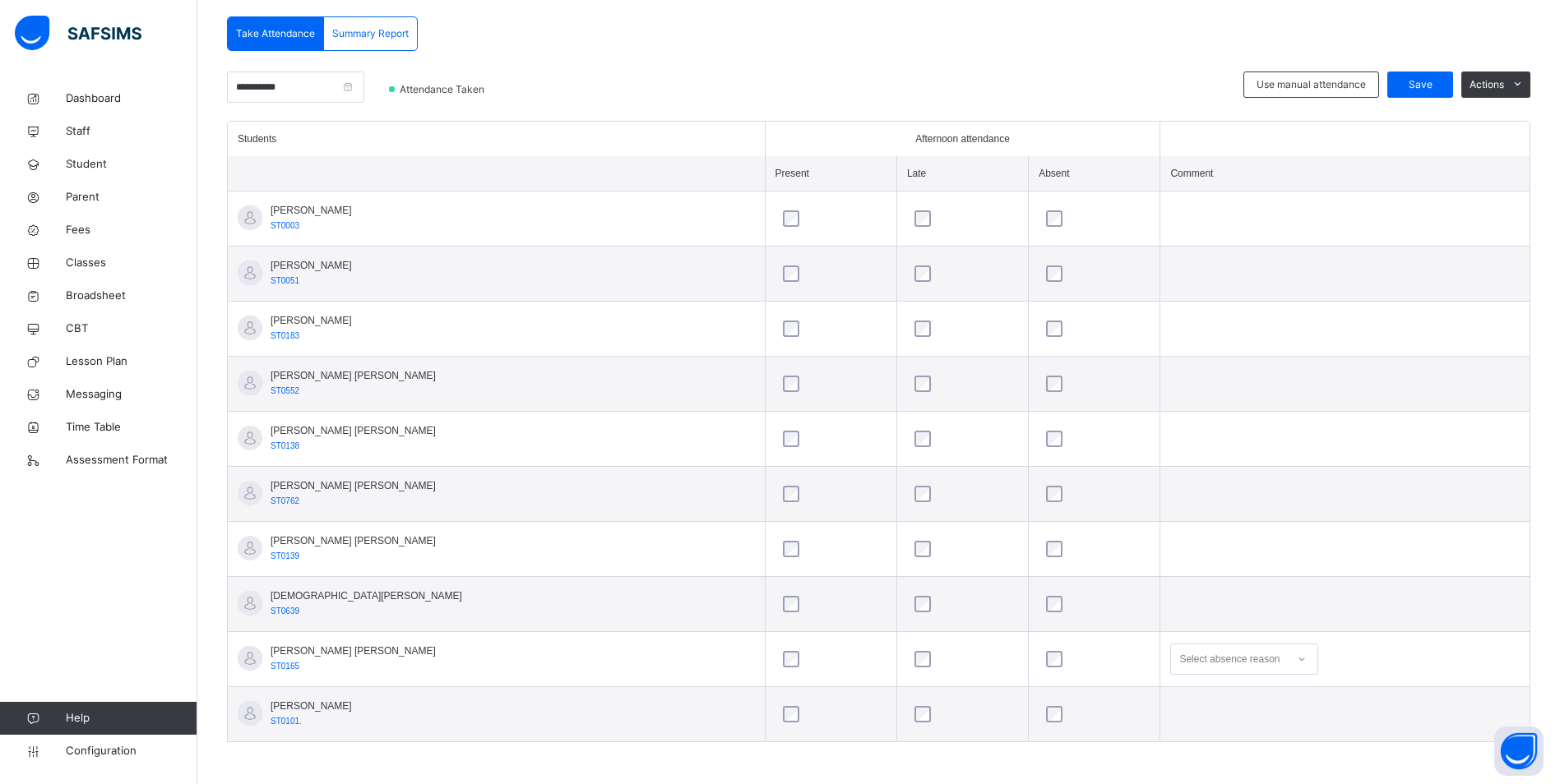
scroll to position [354, 0]
click at [1442, 92] on div "Save" at bounding box center [1420, 81] width 66 height 26
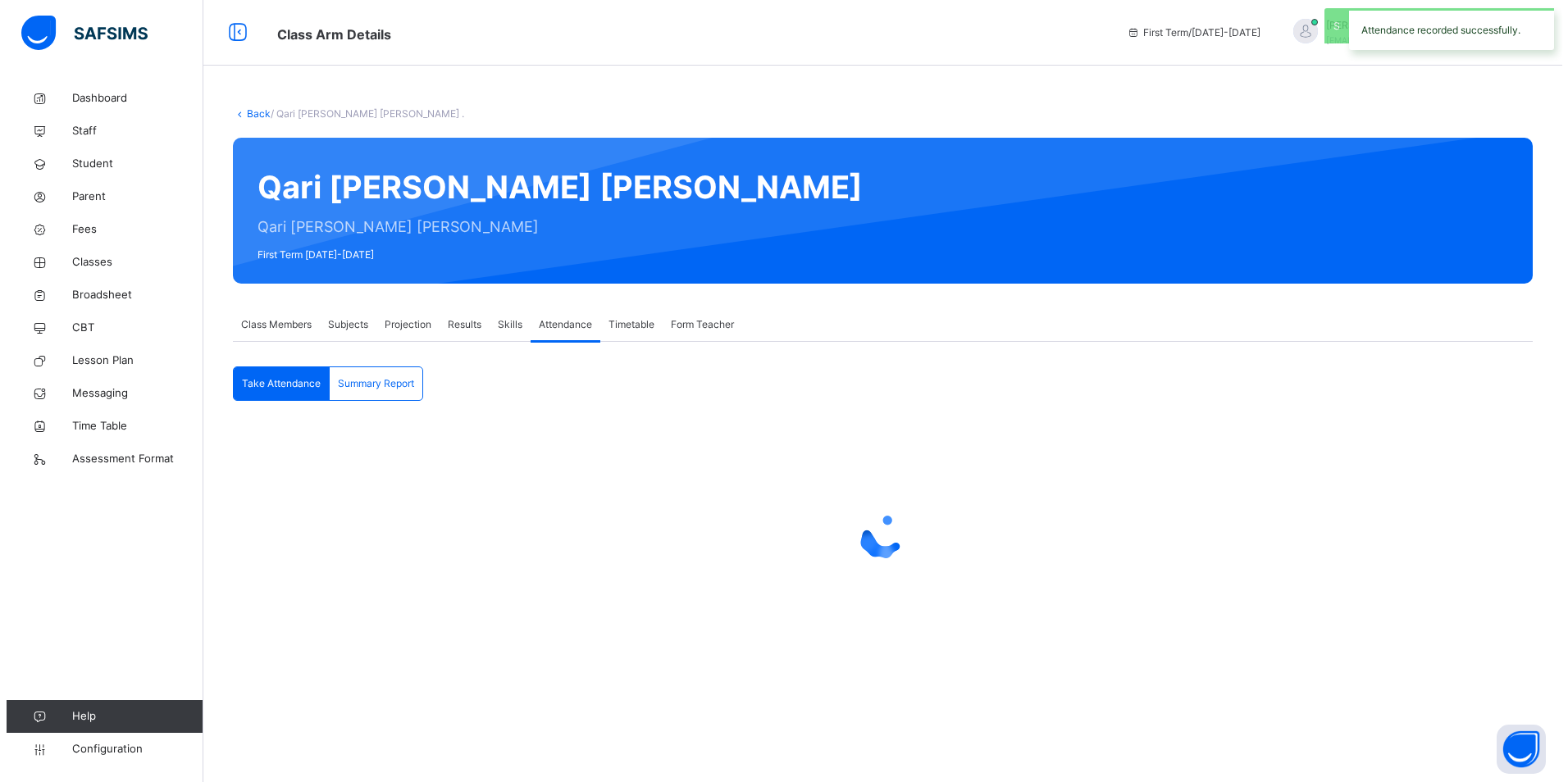
scroll to position [0, 0]
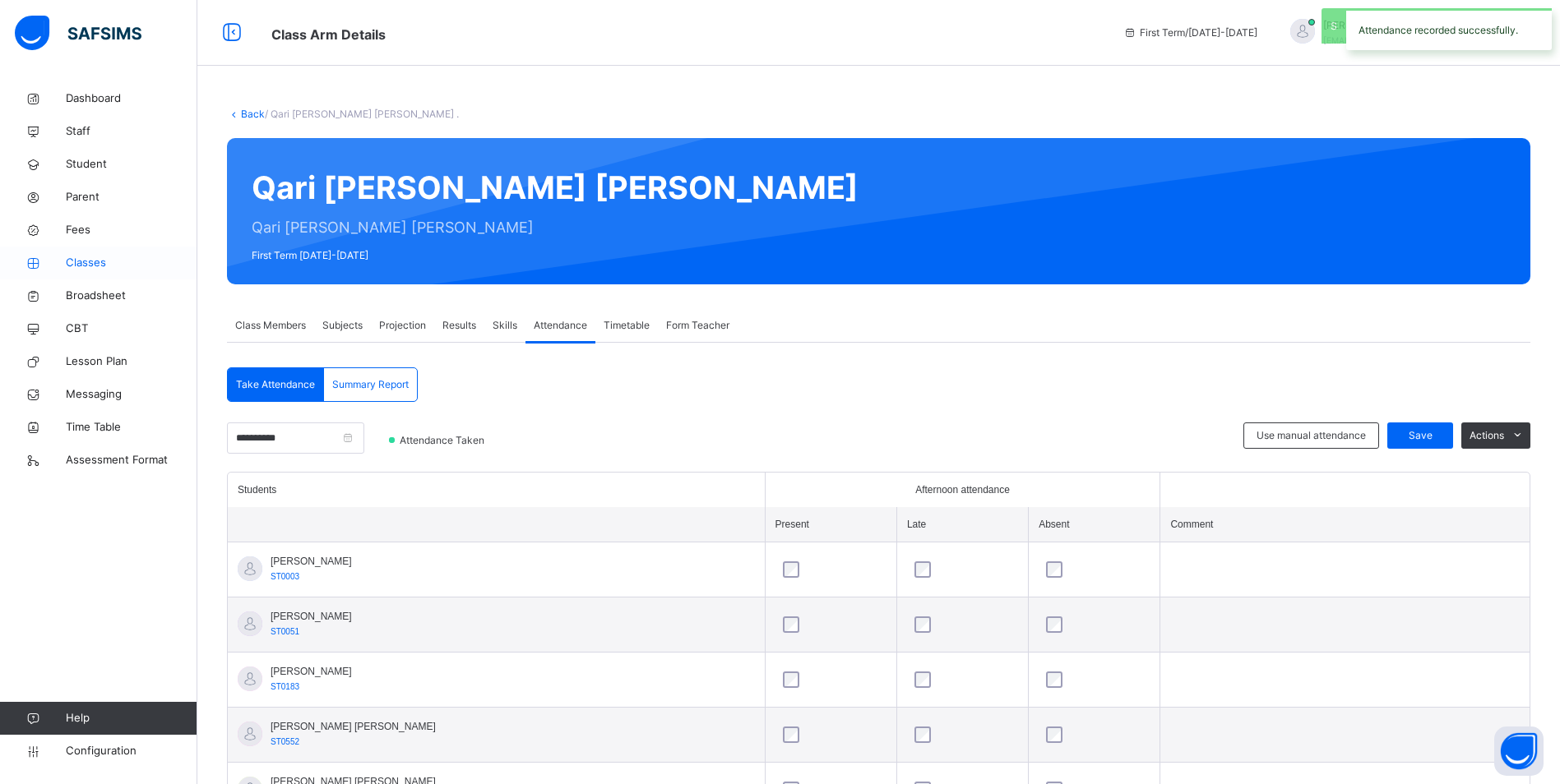
click at [94, 268] on span "Classes" at bounding box center [131, 263] width 131 height 16
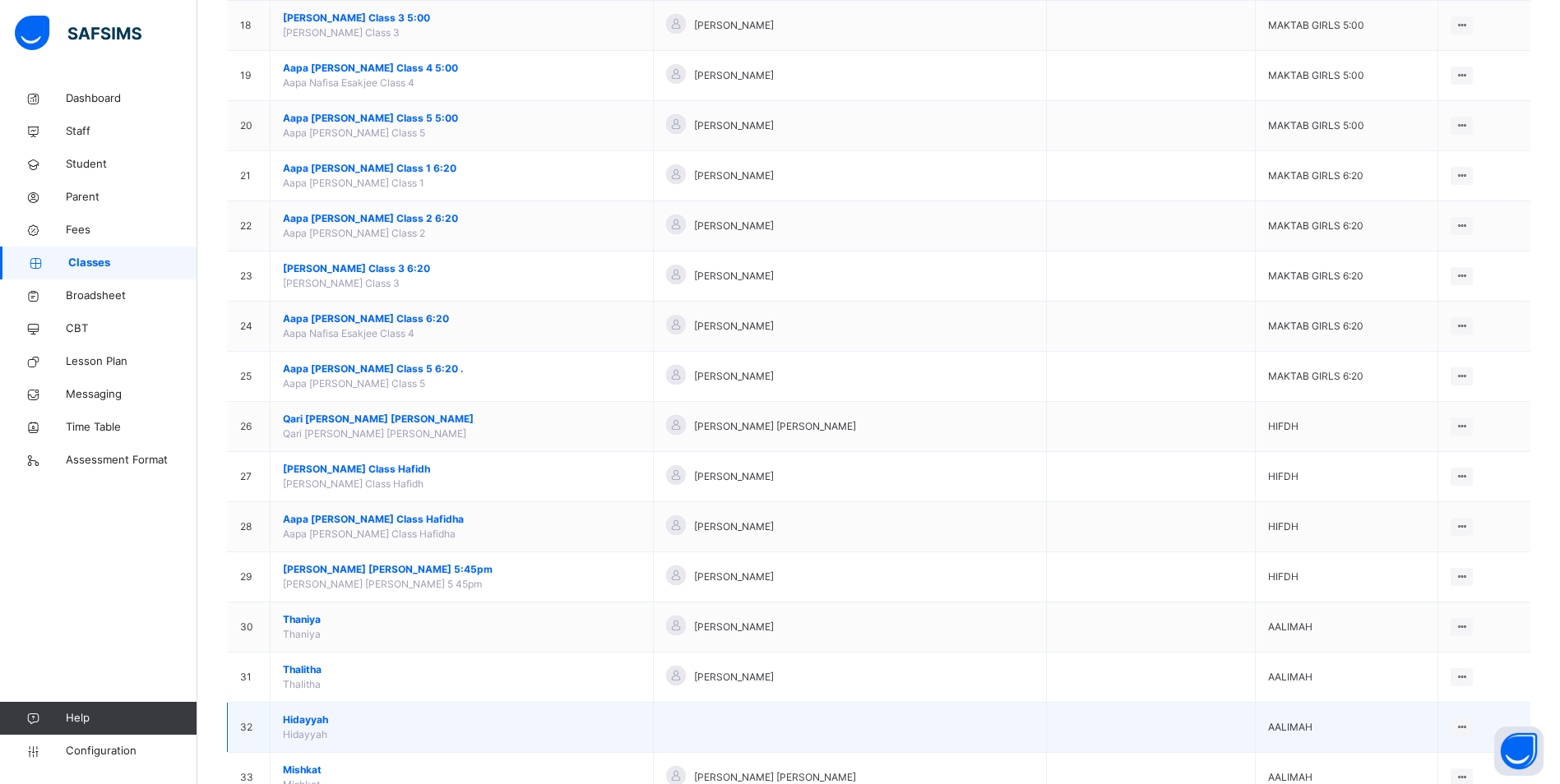
scroll to position [1207, 0]
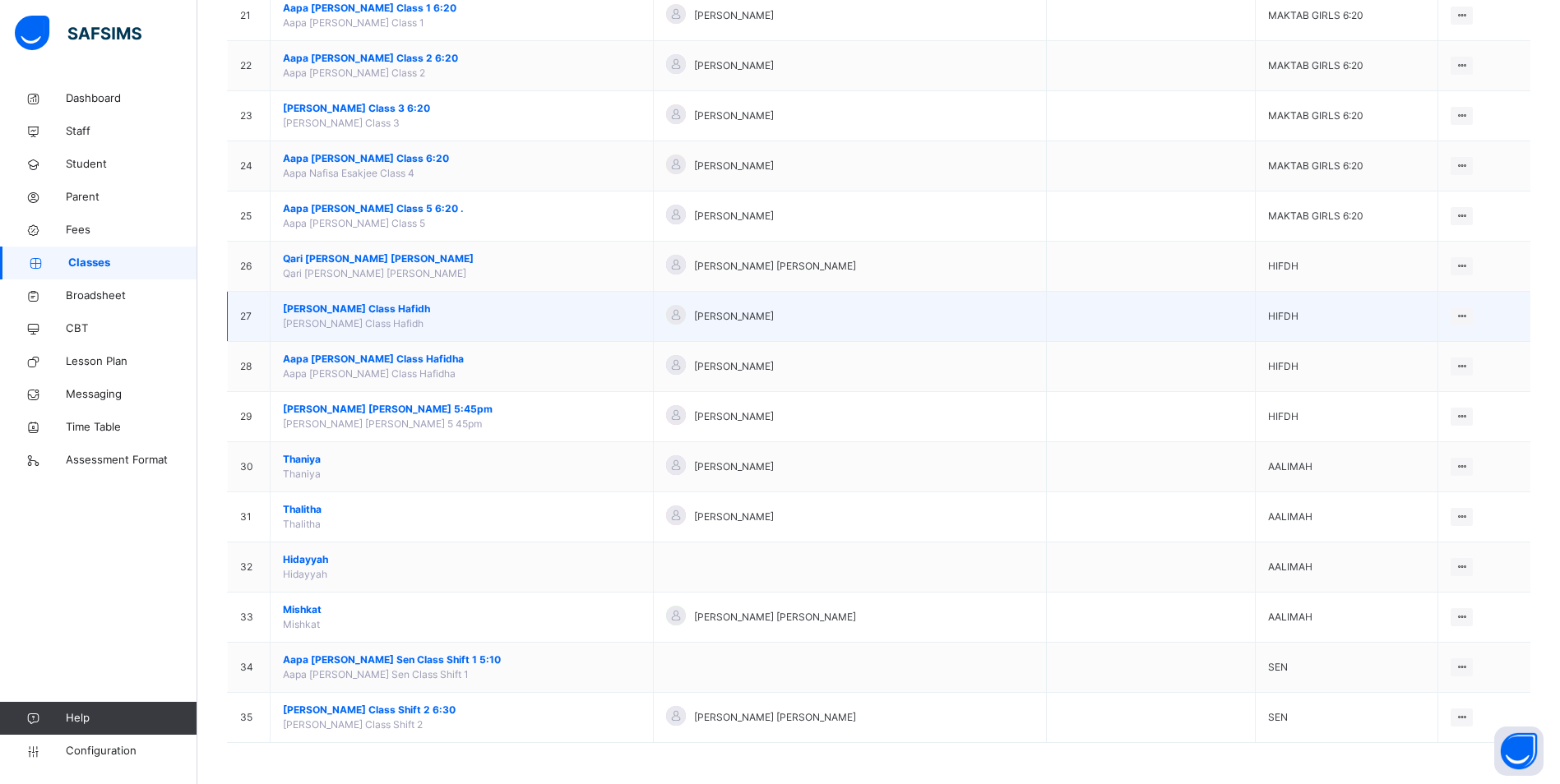
click at [354, 306] on span "[PERSON_NAME] Class Hafidh" at bounding box center [461, 309] width 357 height 15
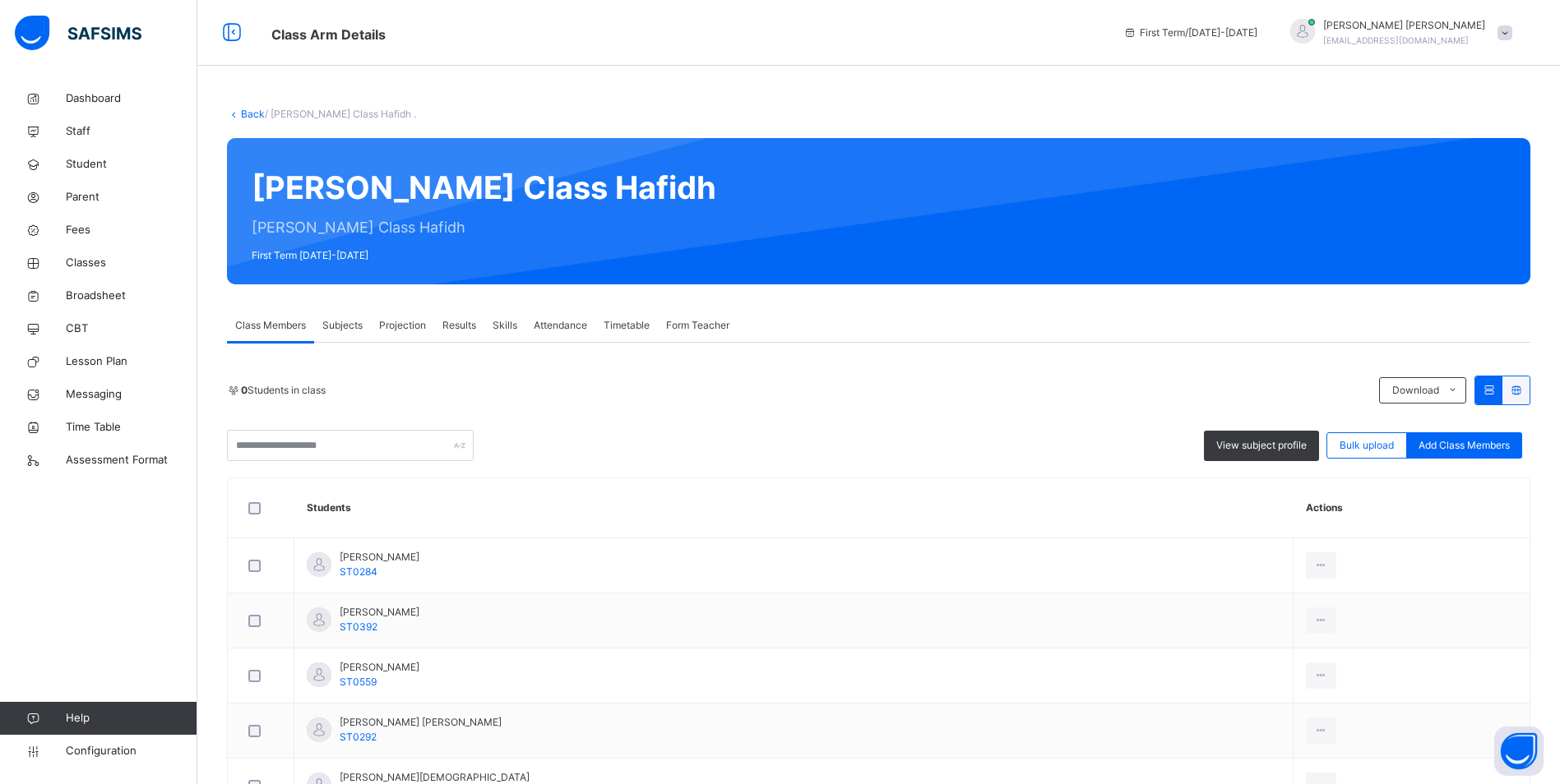
click at [547, 332] on span "Attendance" at bounding box center [560, 326] width 54 height 15
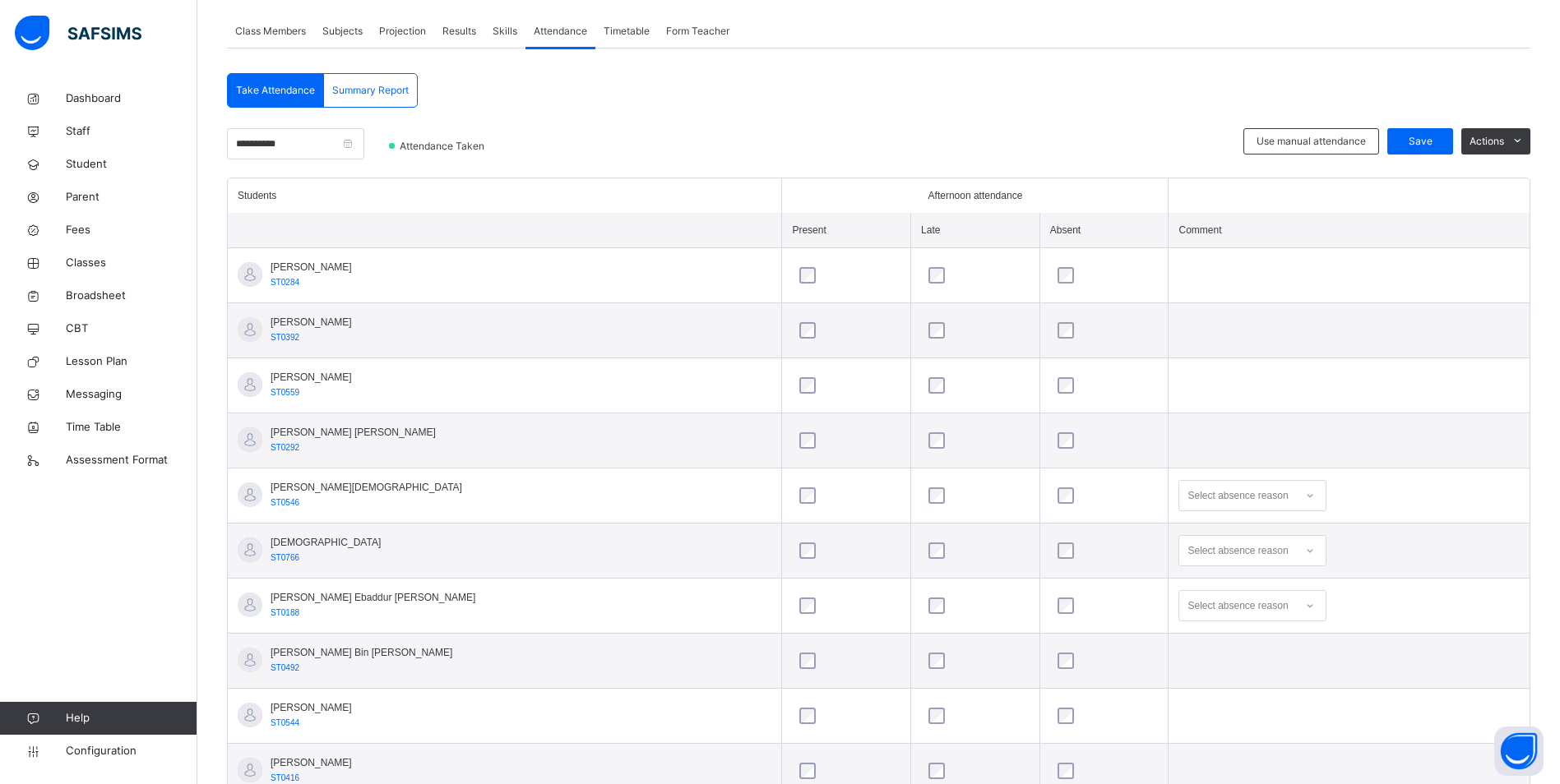
scroll to position [354, 0]
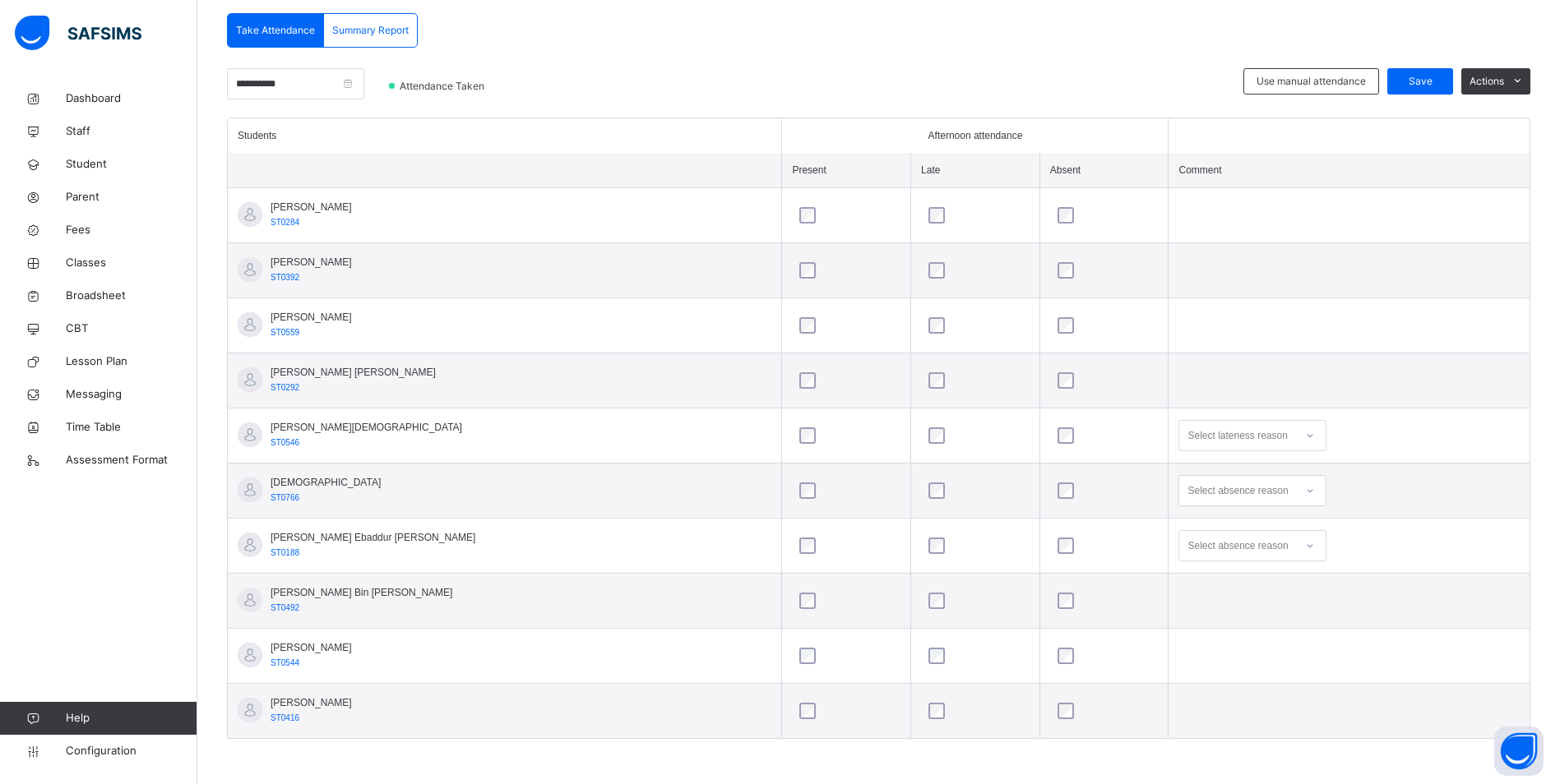
click at [921, 492] on div at bounding box center [975, 490] width 109 height 35
click at [1428, 85] on span "Save" at bounding box center [1420, 81] width 42 height 15
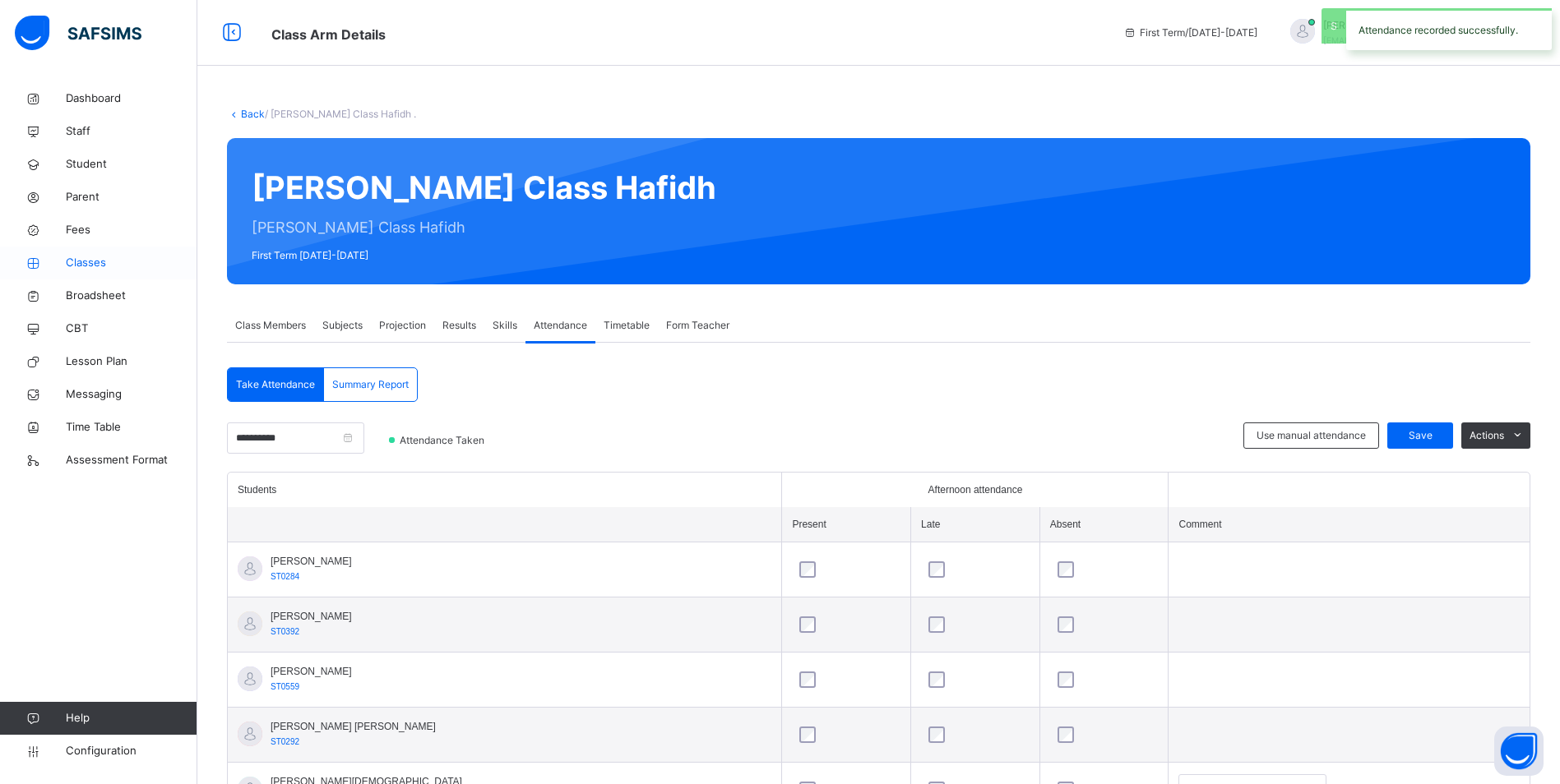
click at [87, 264] on span "Classes" at bounding box center [131, 263] width 131 height 16
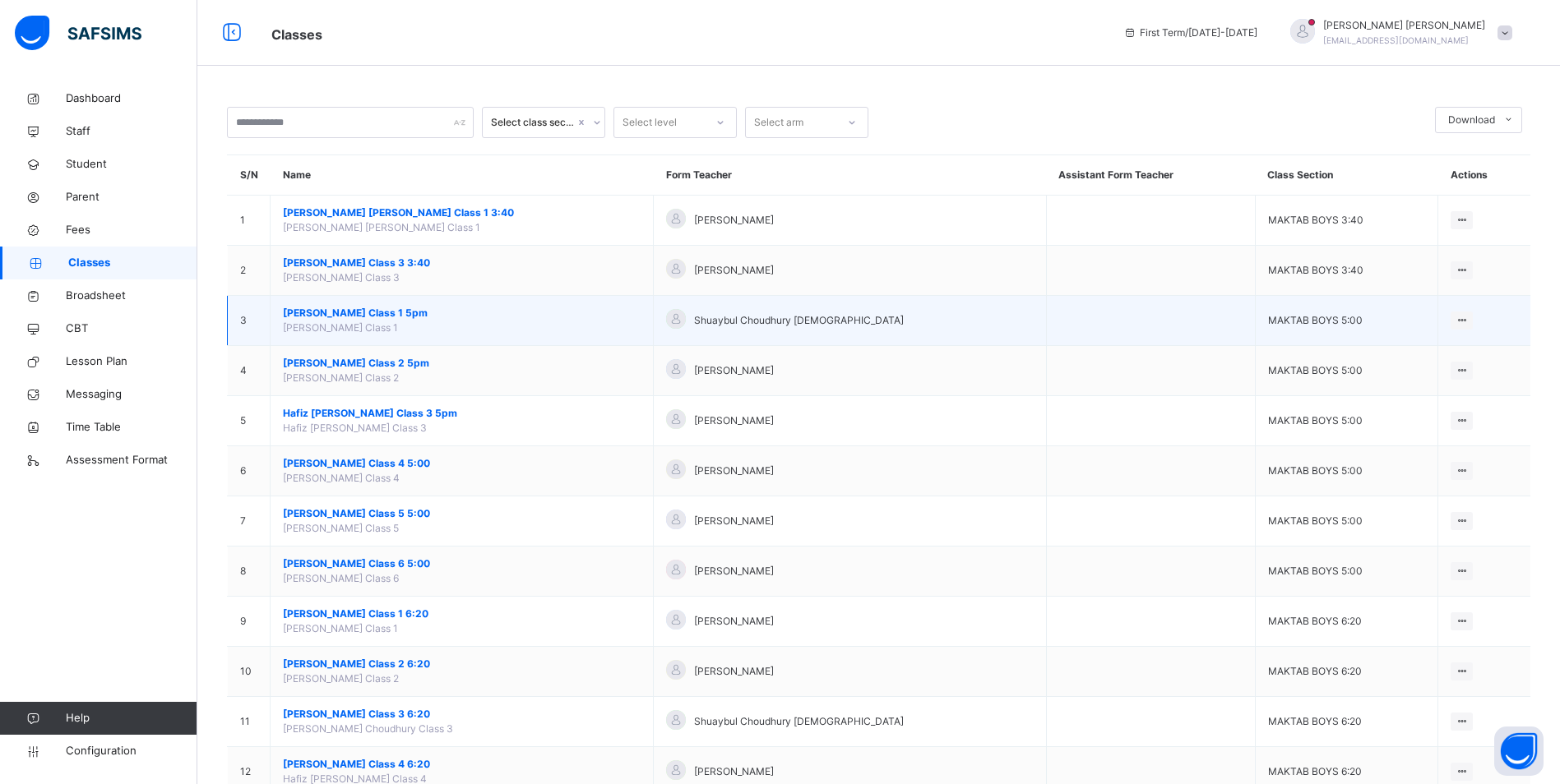
click at [446, 311] on span "[PERSON_NAME] Class 1 5pm" at bounding box center [461, 314] width 357 height 15
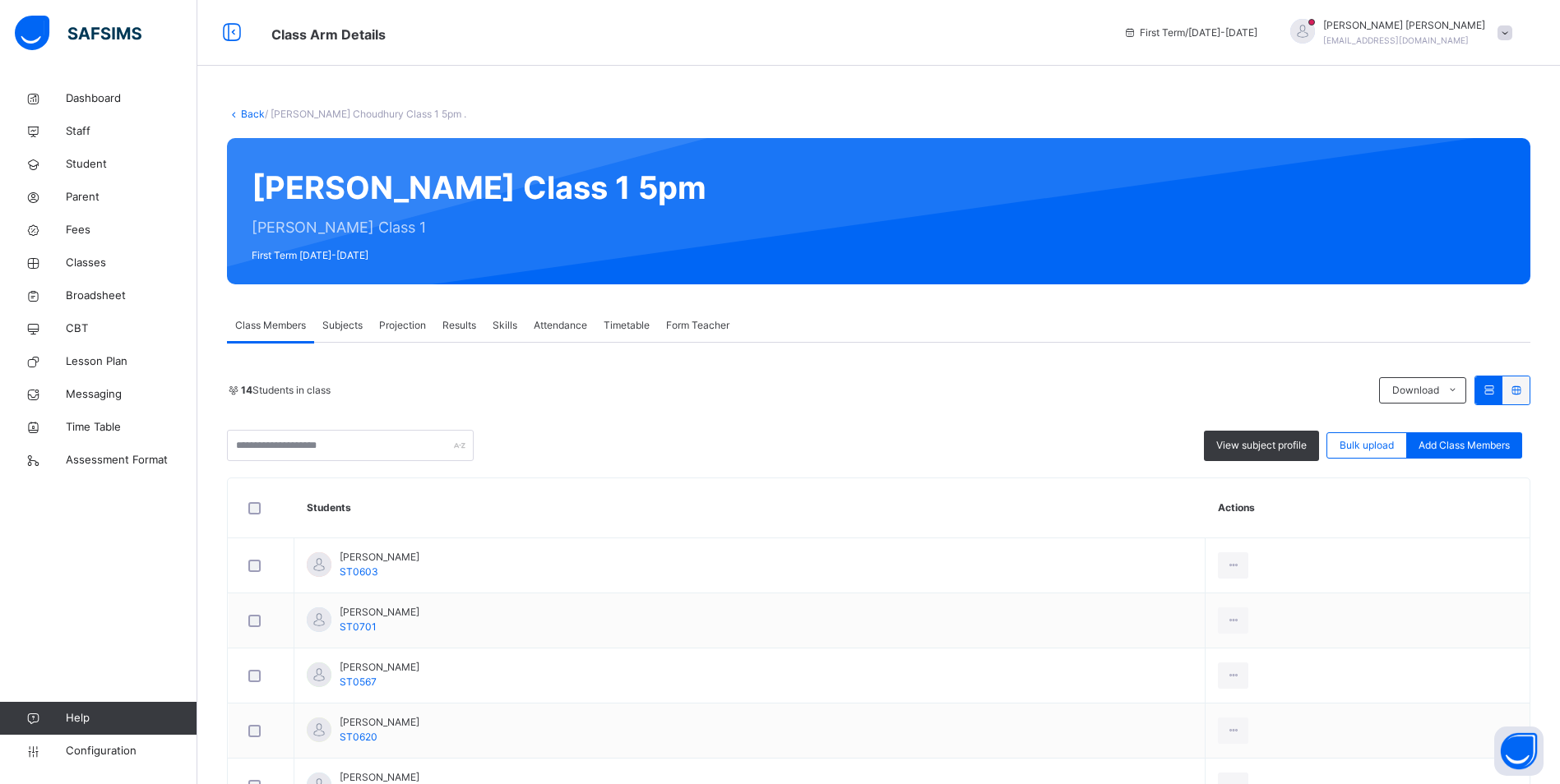
click at [542, 322] on span "Attendance" at bounding box center [560, 326] width 54 height 15
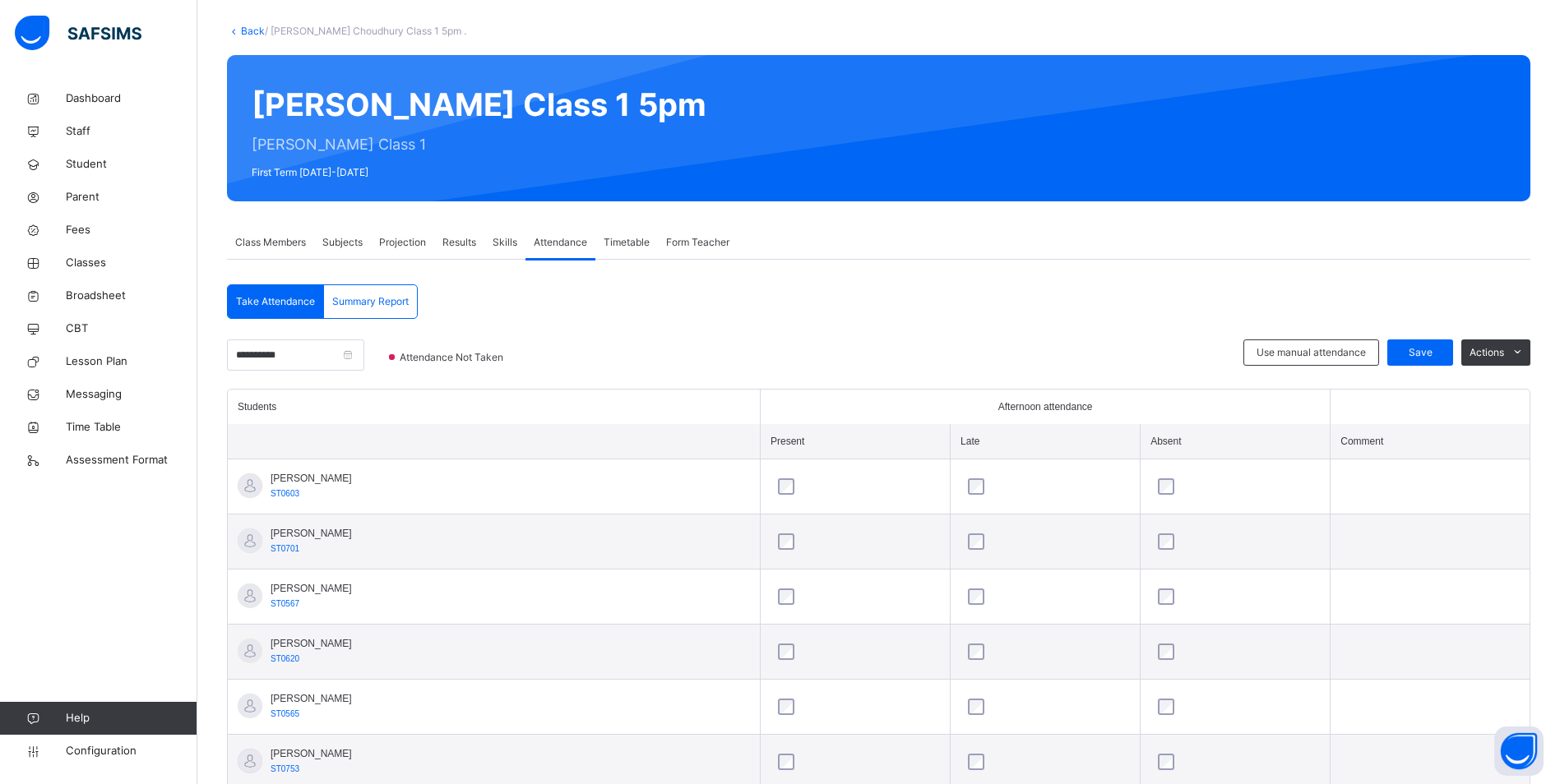
scroll to position [164, 0]
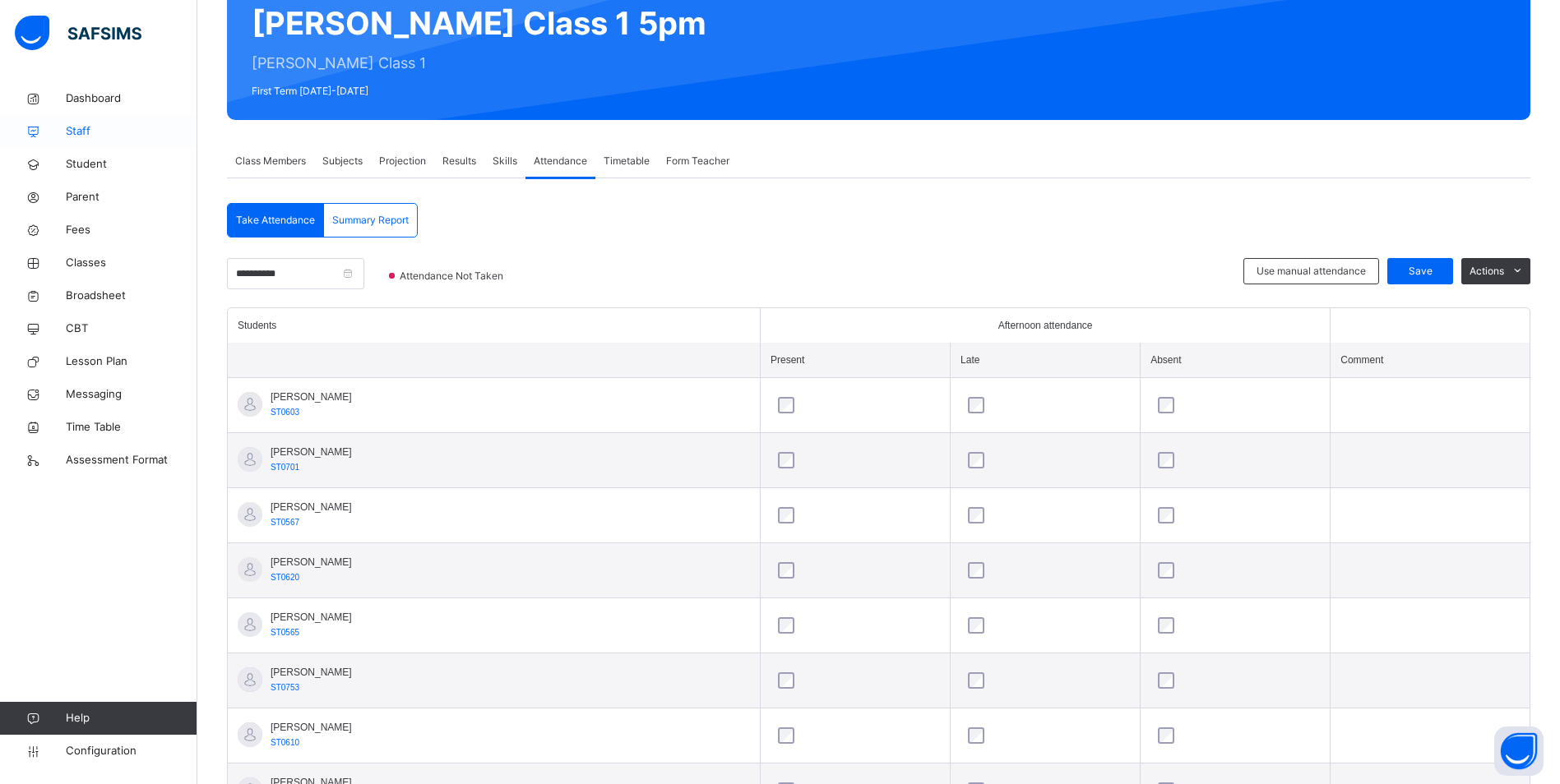
click at [77, 129] on span "Staff" at bounding box center [131, 131] width 131 height 16
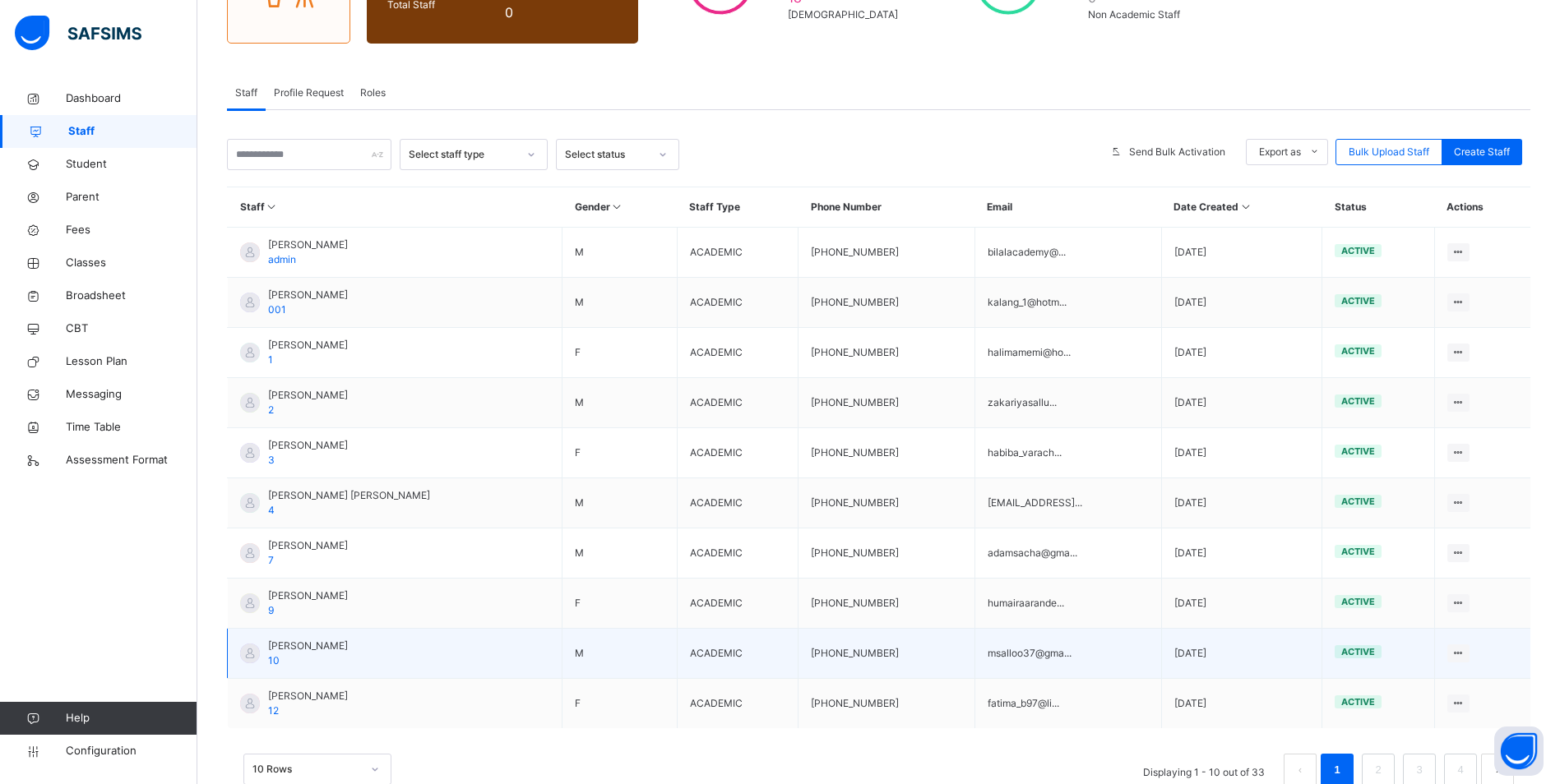
scroll to position [247, 0]
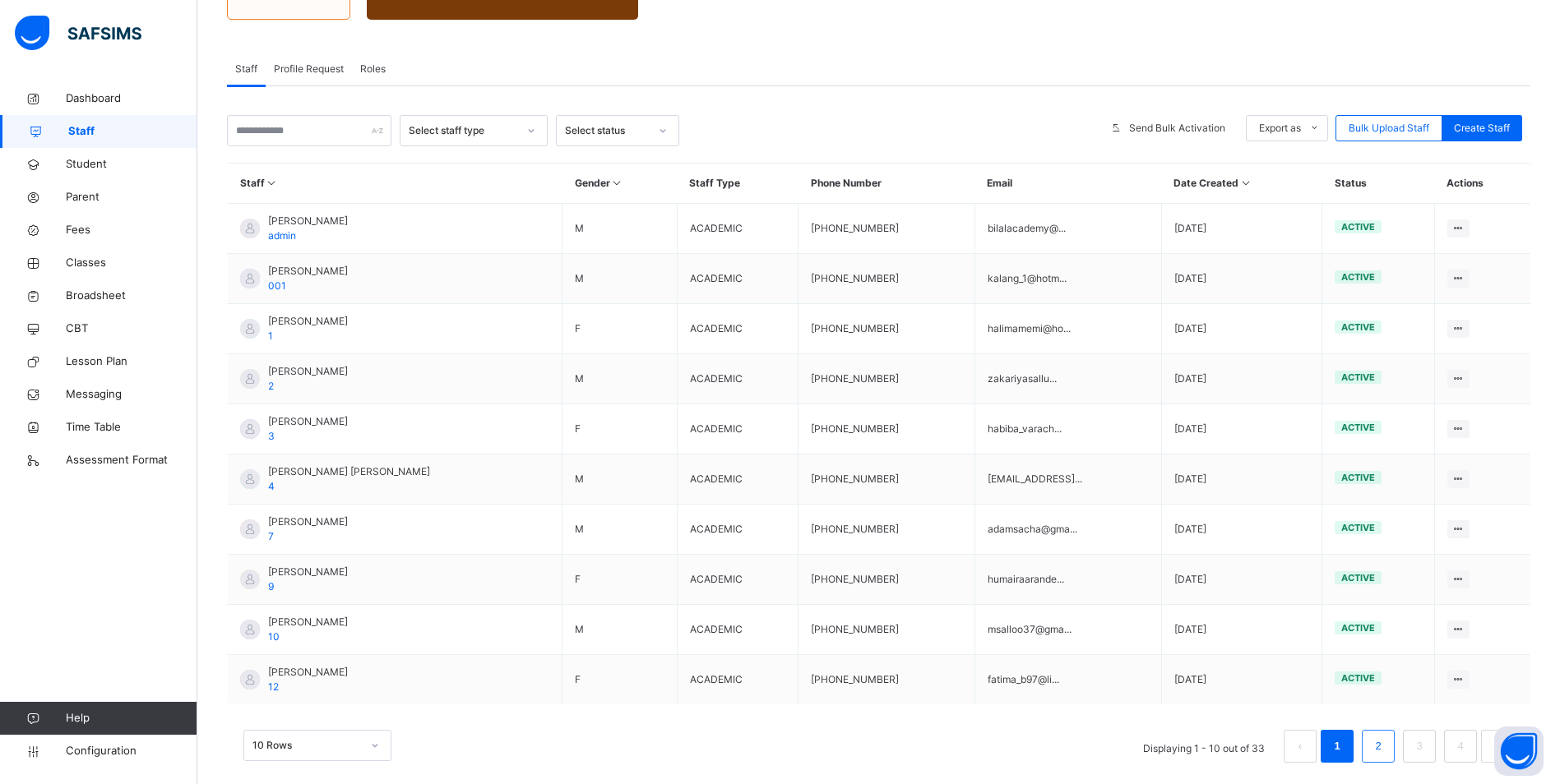
click at [1385, 748] on link "2" at bounding box center [1378, 746] width 16 height 22
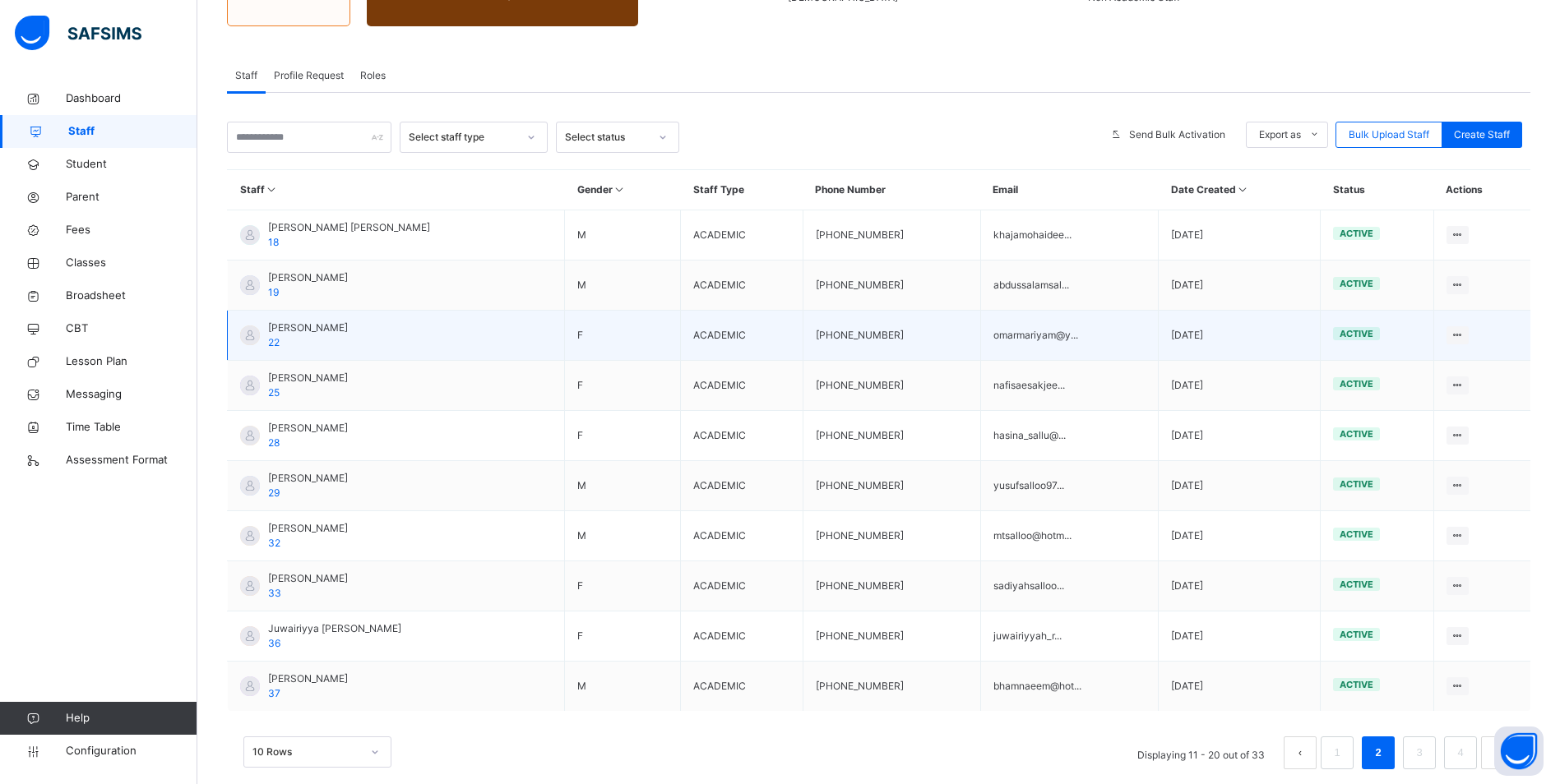
scroll to position [266, 0]
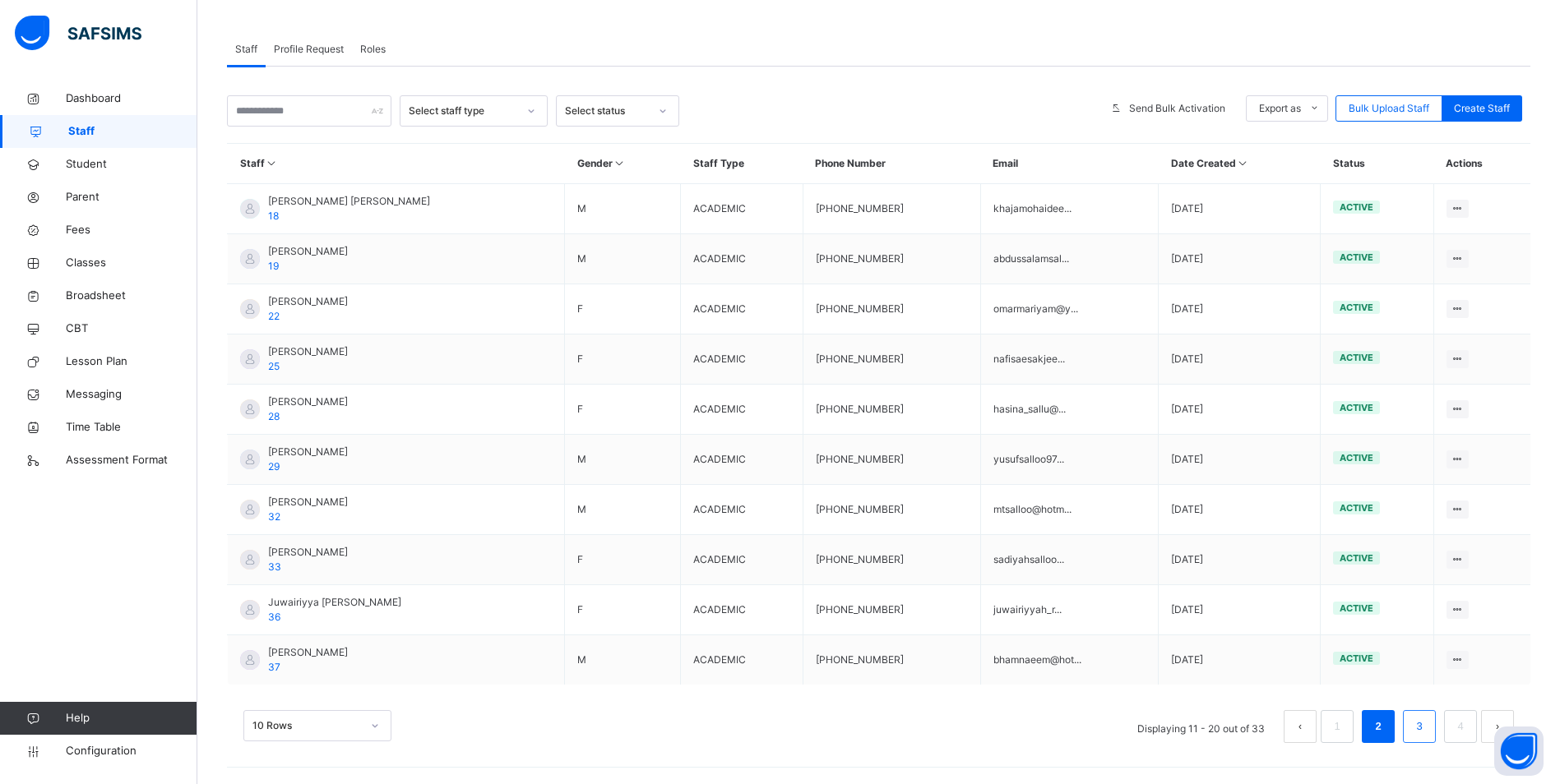
click at [1427, 728] on link "3" at bounding box center [1418, 726] width 16 height 22
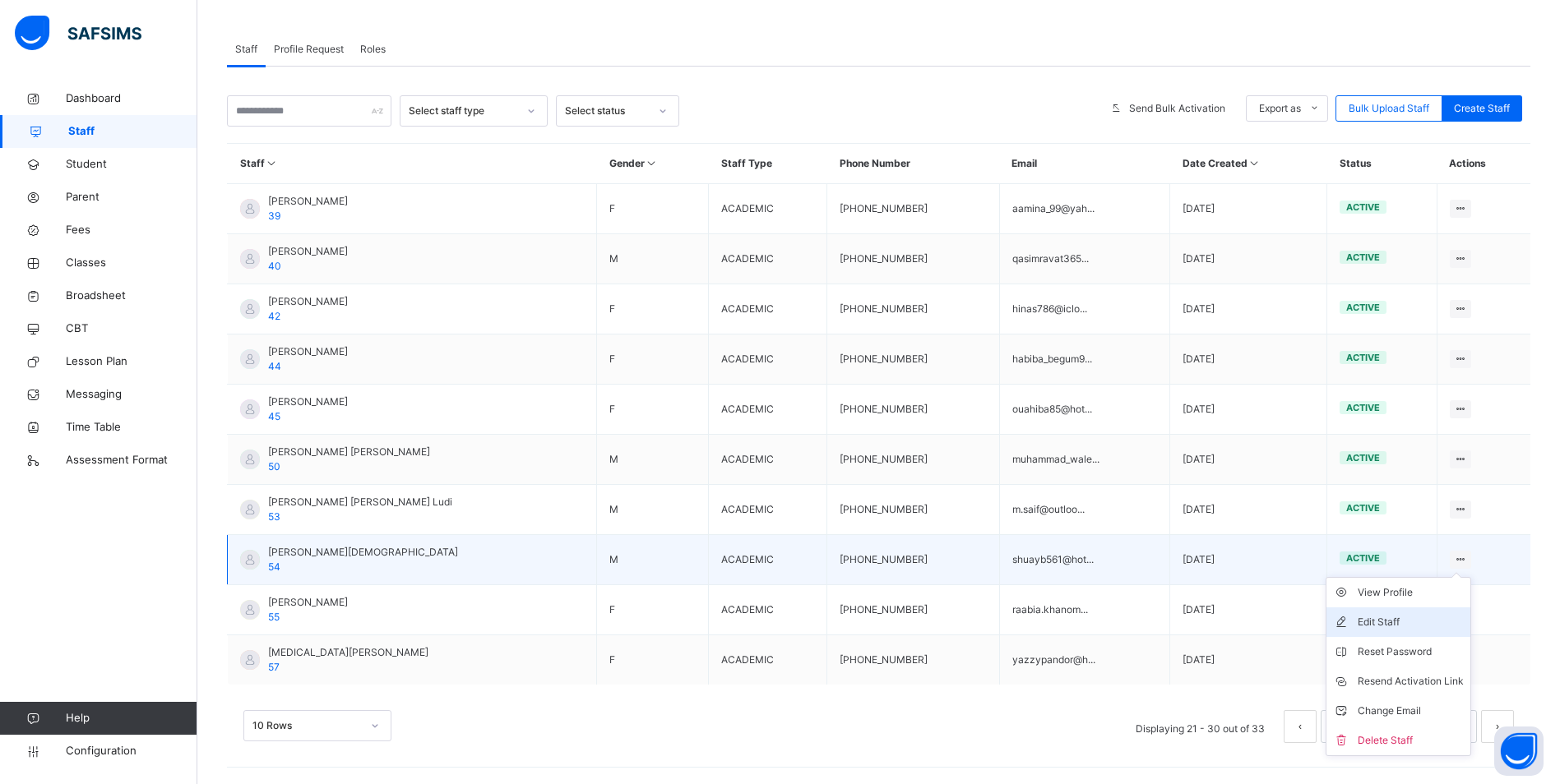
click at [1434, 623] on div "Edit Staff" at bounding box center [1411, 622] width 106 height 16
select select "**"
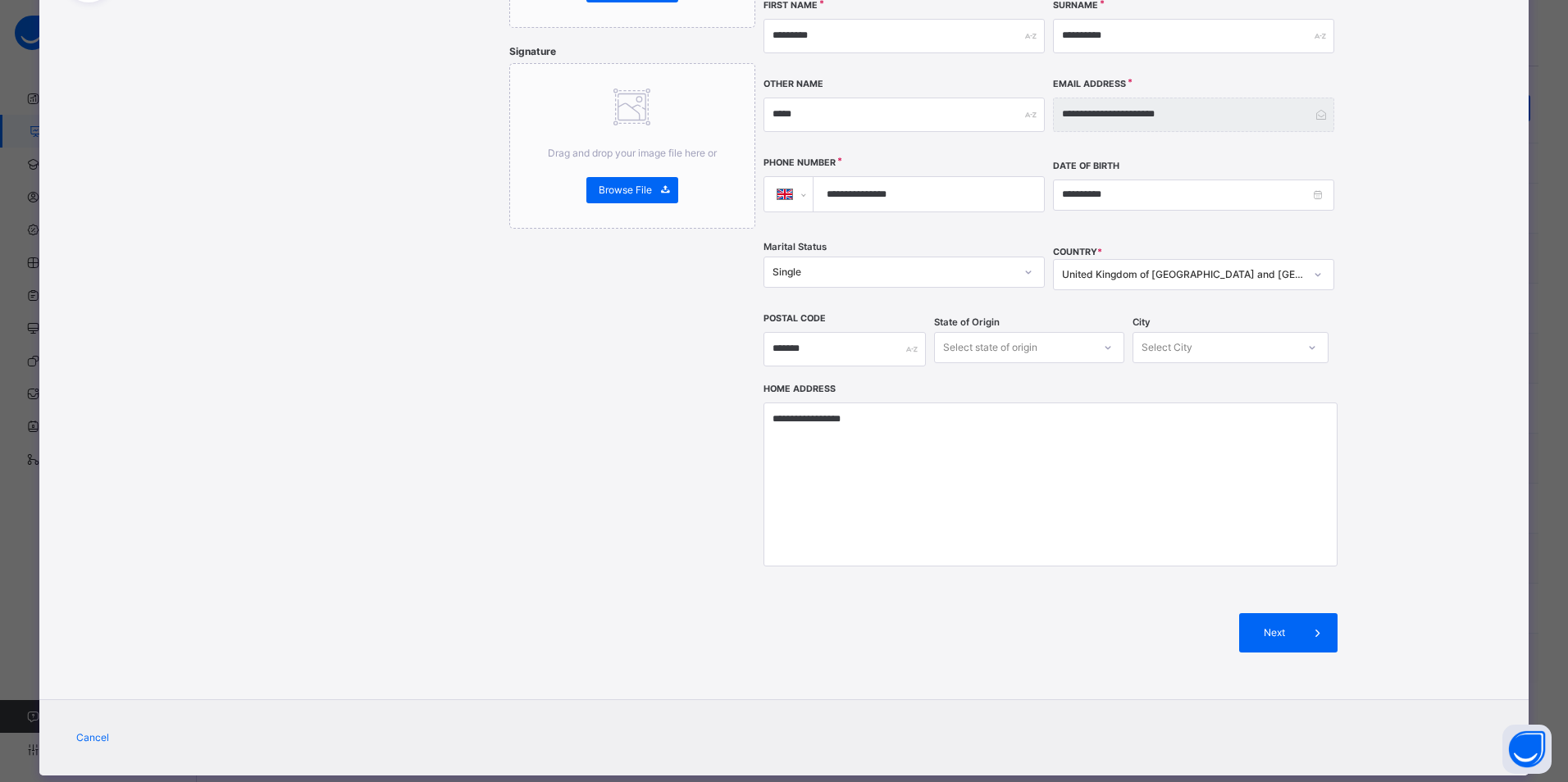
scroll to position [220, 0]
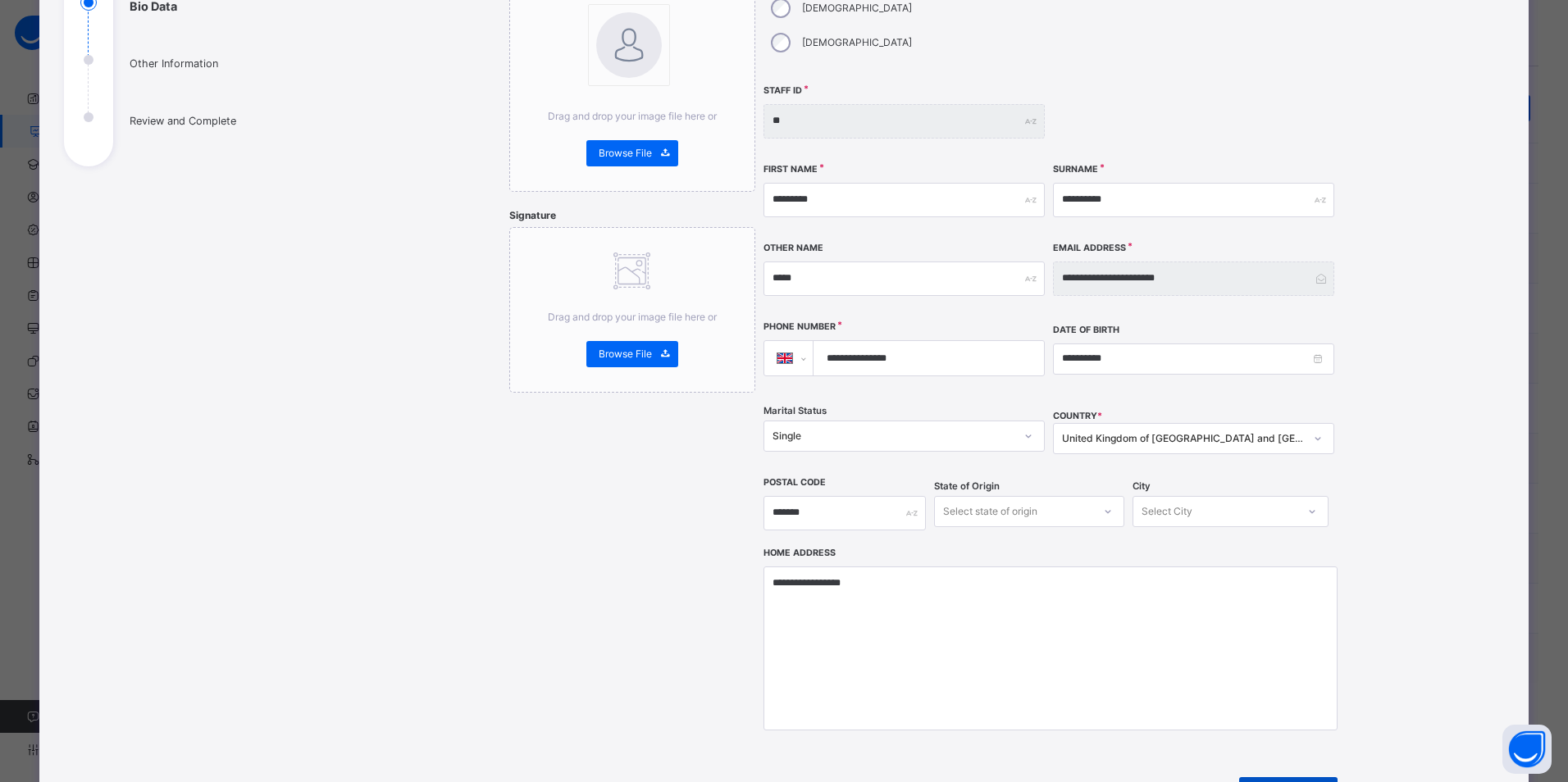
click at [1298, 777] on span at bounding box center [1317, 797] width 40 height 40
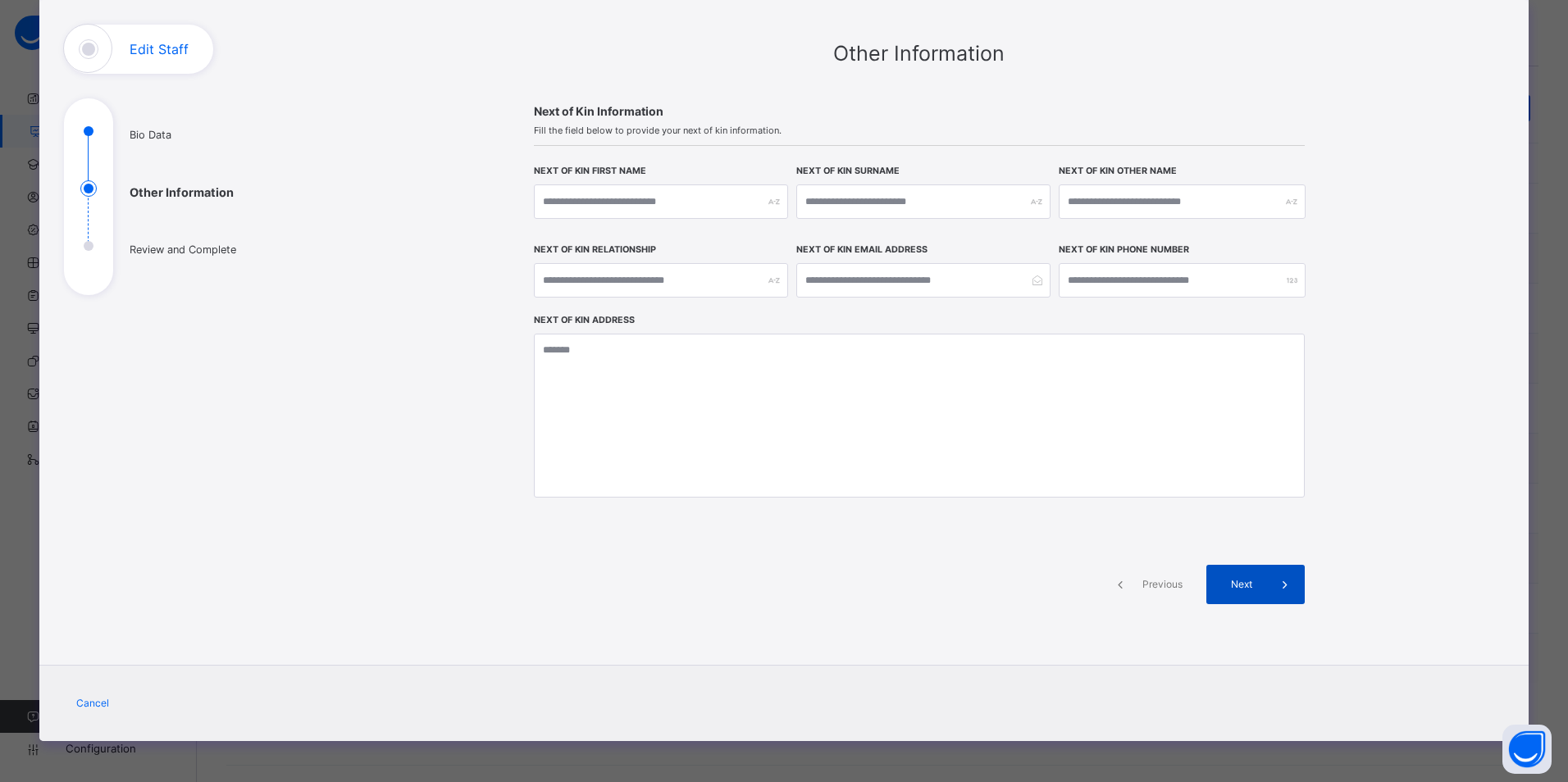
click at [1266, 593] on span at bounding box center [1285, 585] width 40 height 40
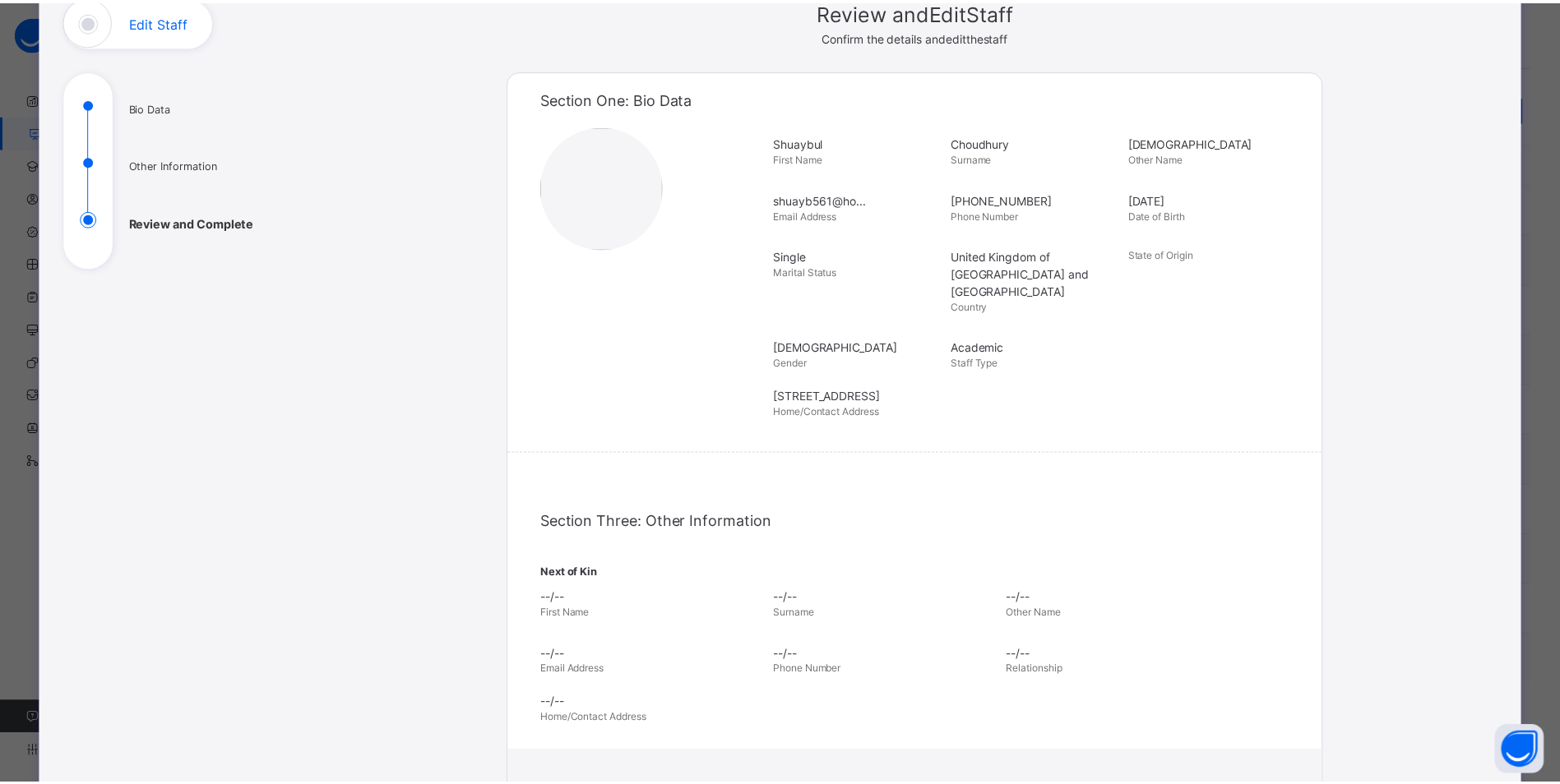
scroll to position [0, 0]
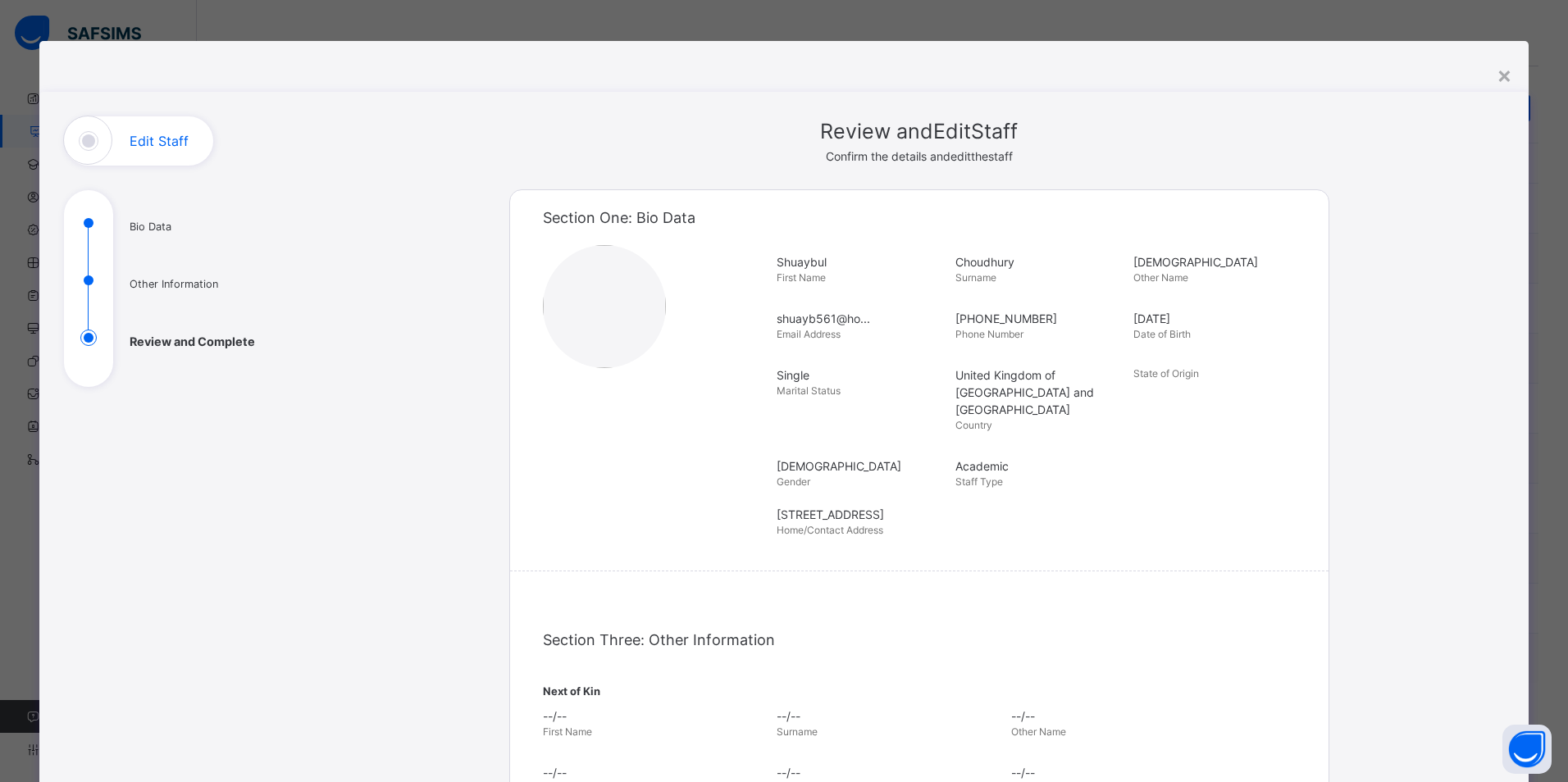
click at [1484, 77] on div "**********" at bounding box center [784, 598] width 1489 height 1115
click at [1496, 75] on div "×" at bounding box center [1504, 74] width 16 height 35
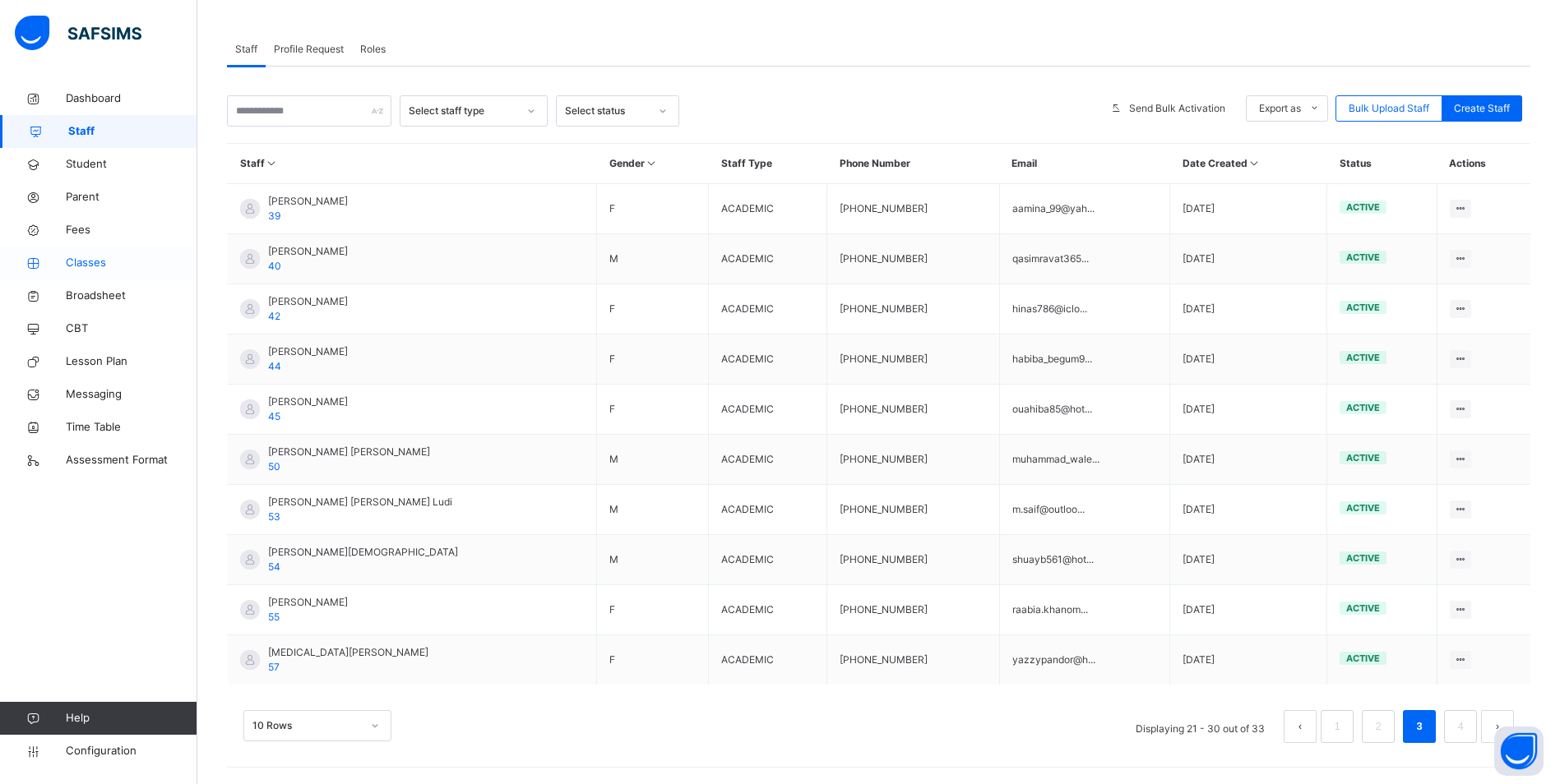
click at [81, 257] on span "Classes" at bounding box center [131, 263] width 131 height 16
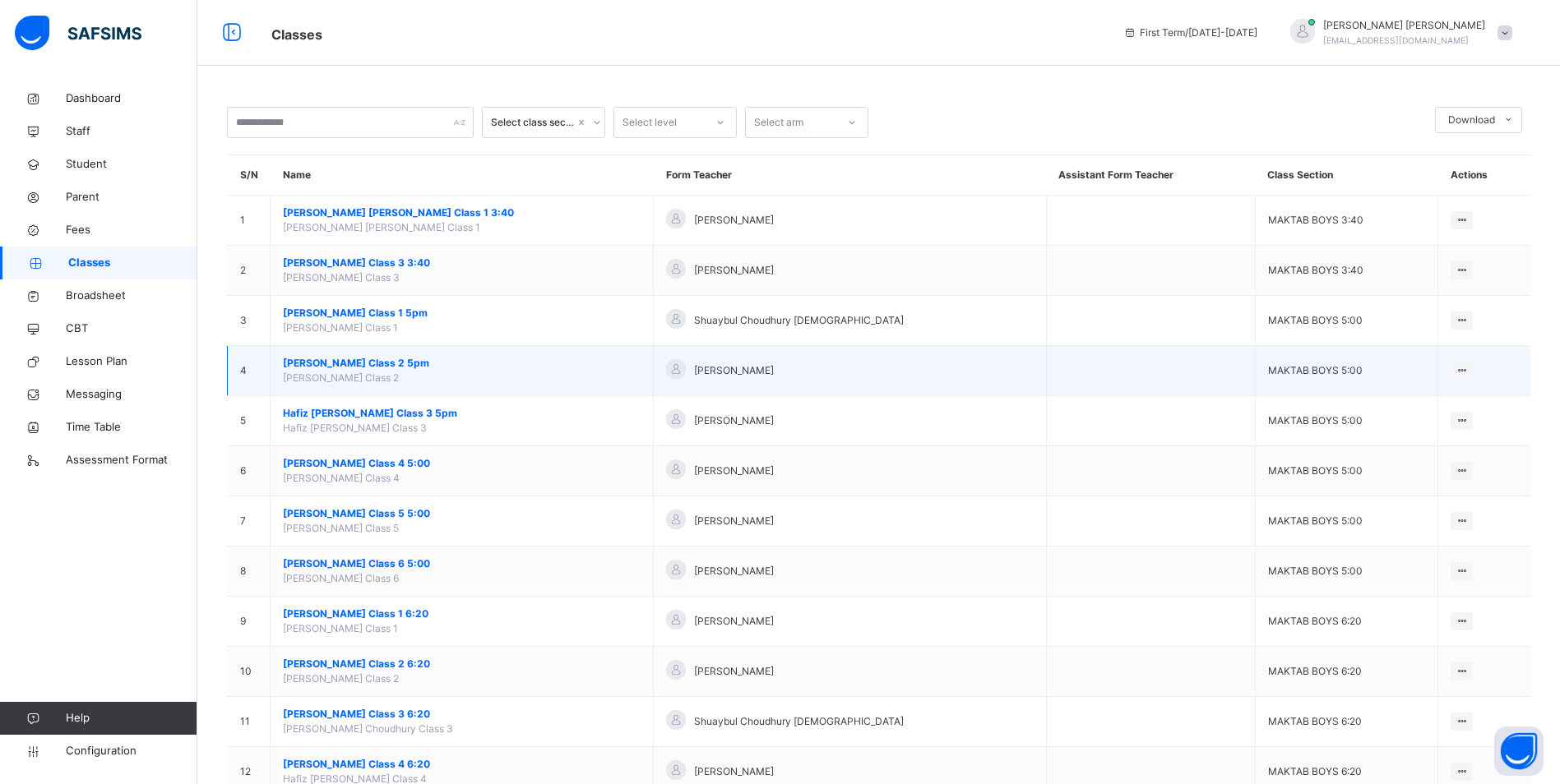
click at [375, 359] on span "[PERSON_NAME] Class 2 5pm" at bounding box center [461, 364] width 357 height 15
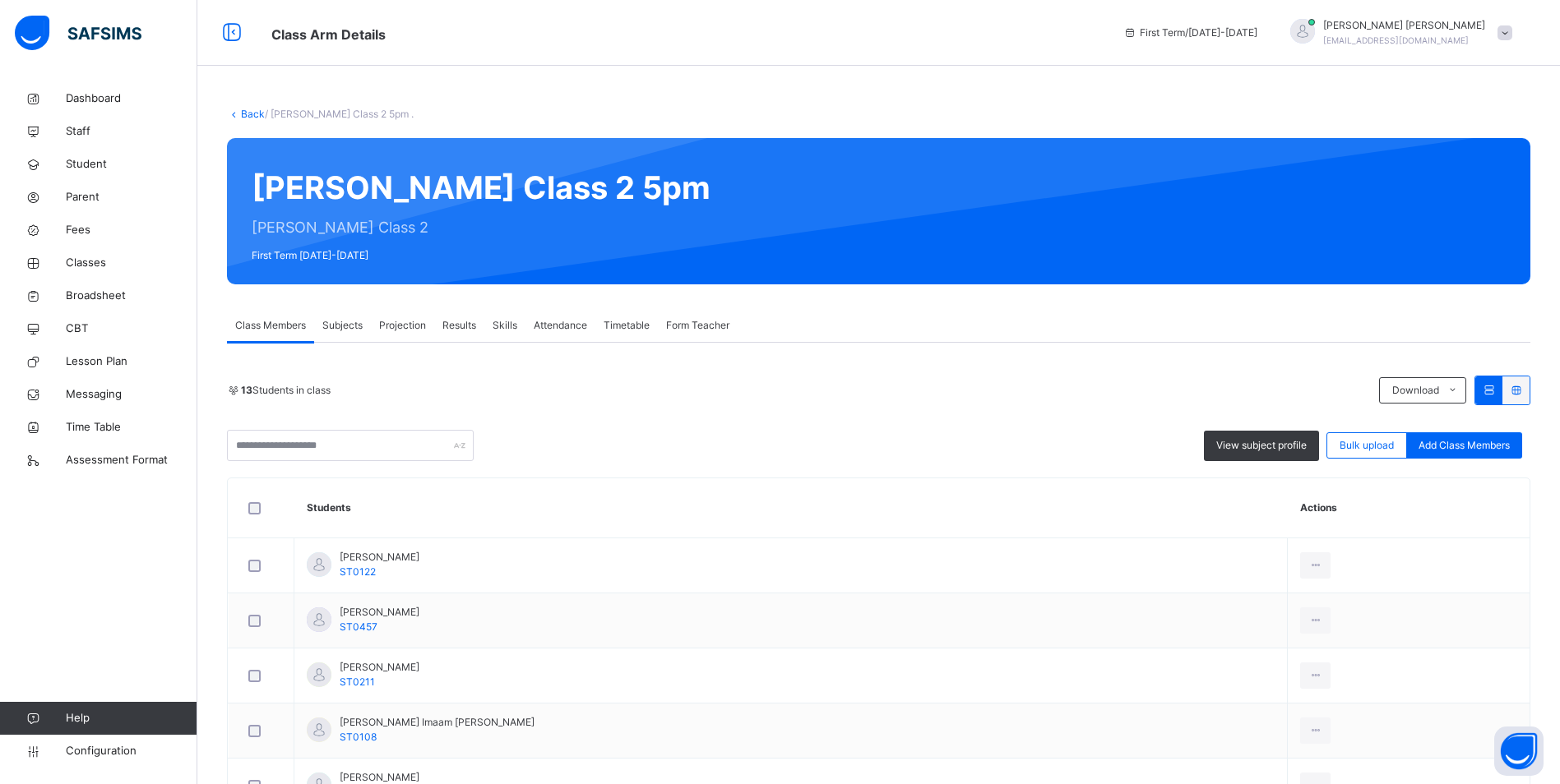
click at [580, 327] on span "Attendance" at bounding box center [560, 326] width 54 height 15
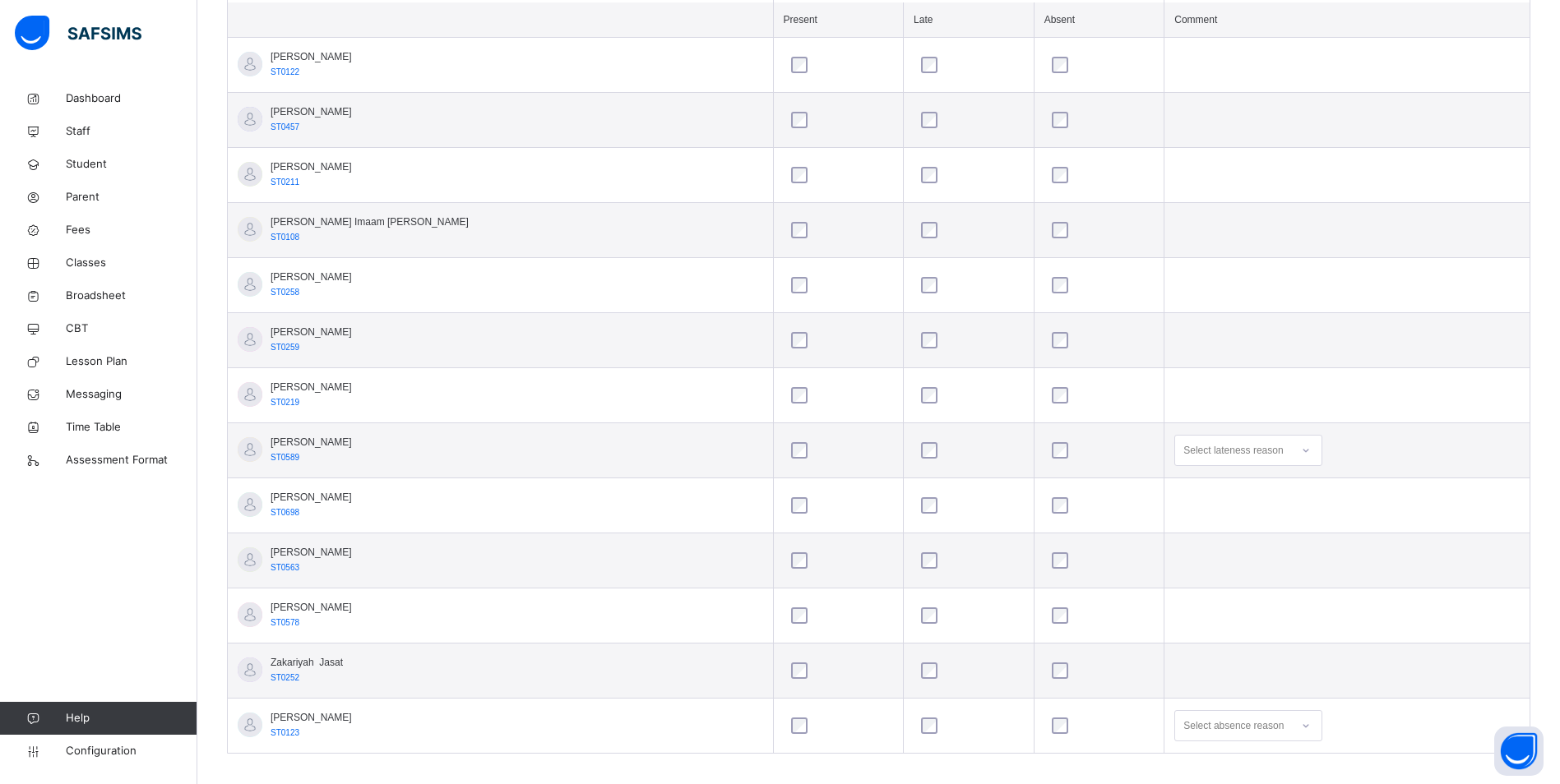
scroll to position [191, 0]
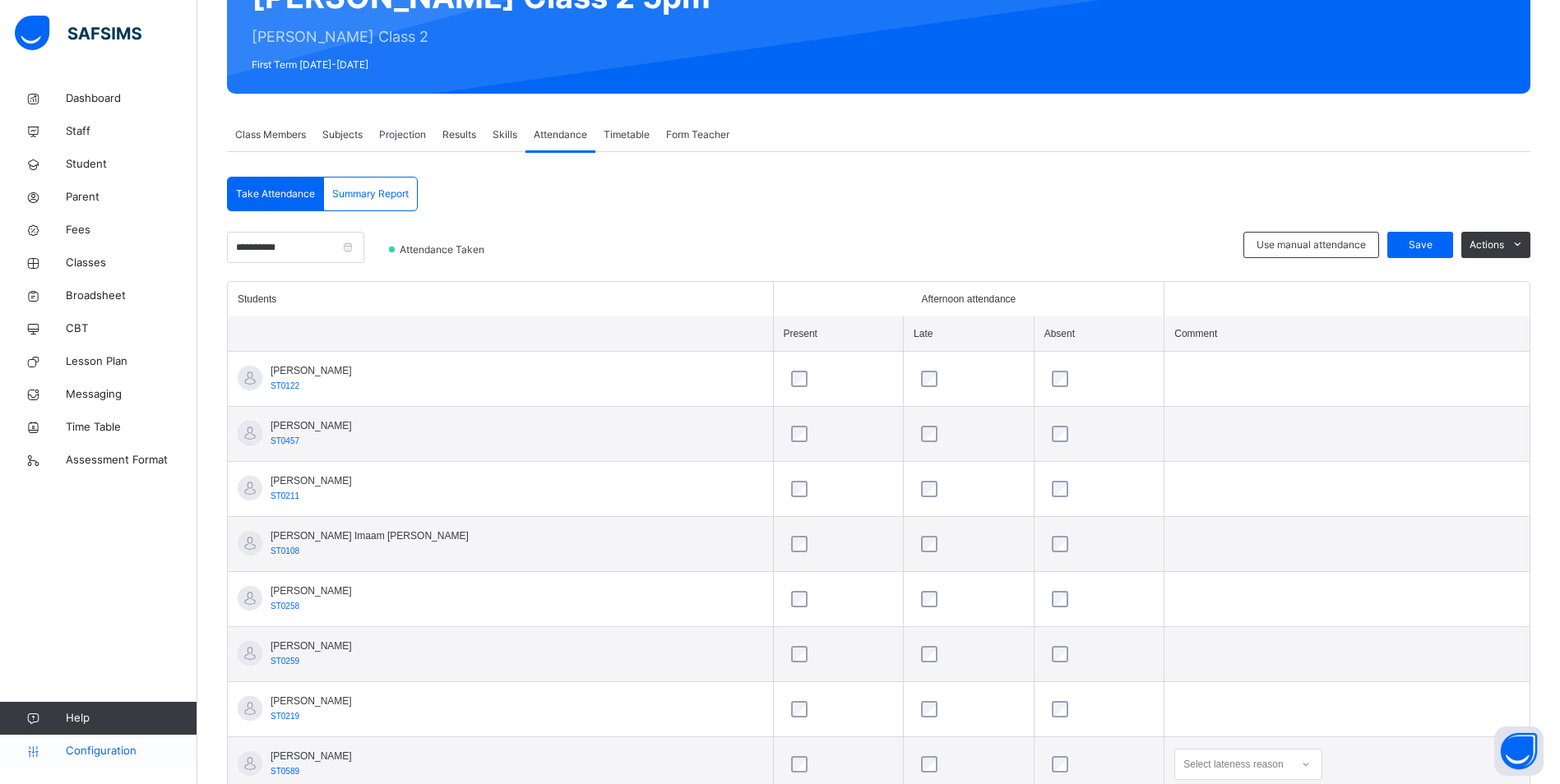
click at [66, 762] on link "Configuration" at bounding box center [98, 751] width 197 height 33
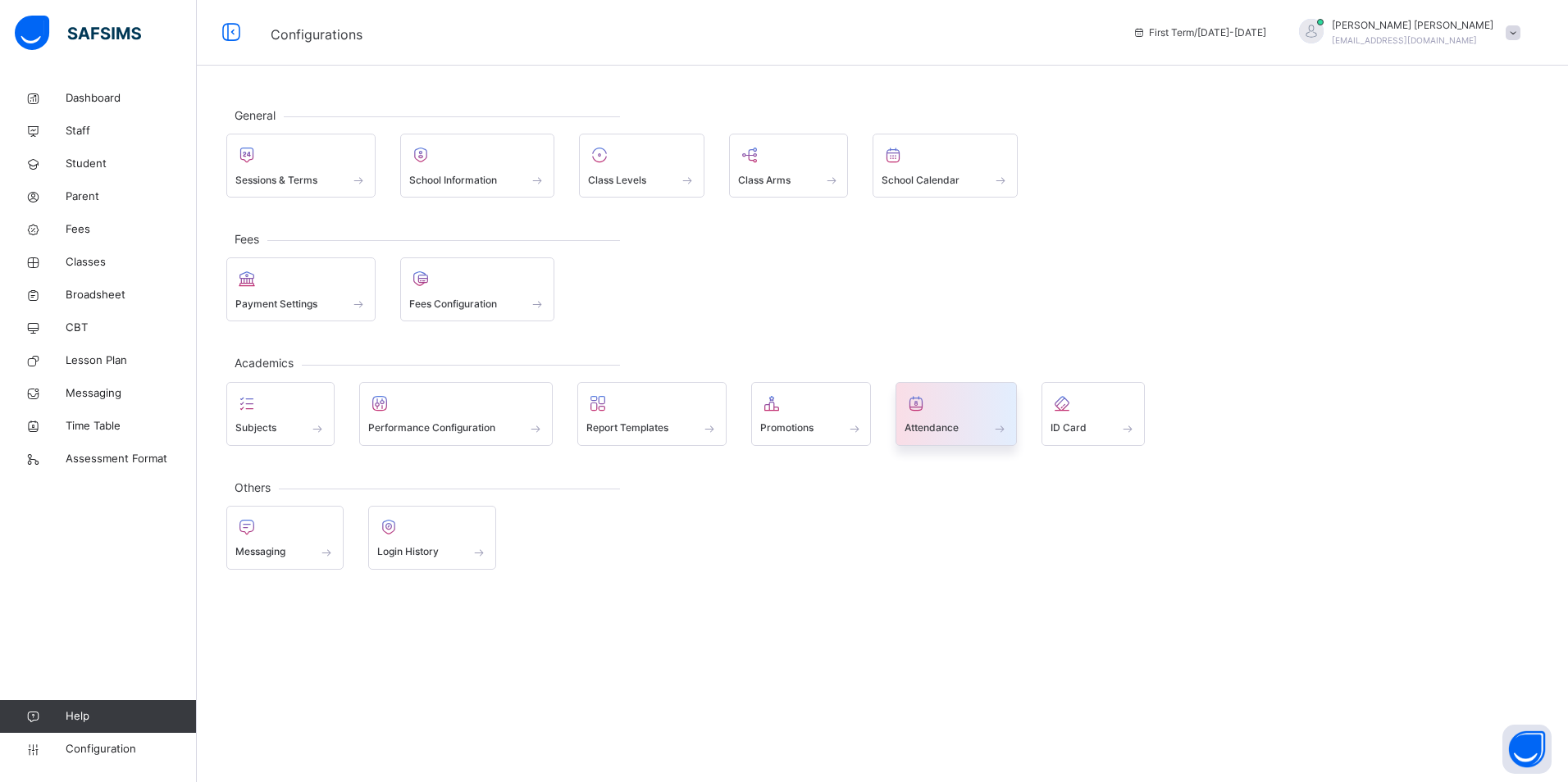
click at [927, 420] on span "Attendance" at bounding box center [931, 428] width 54 height 15
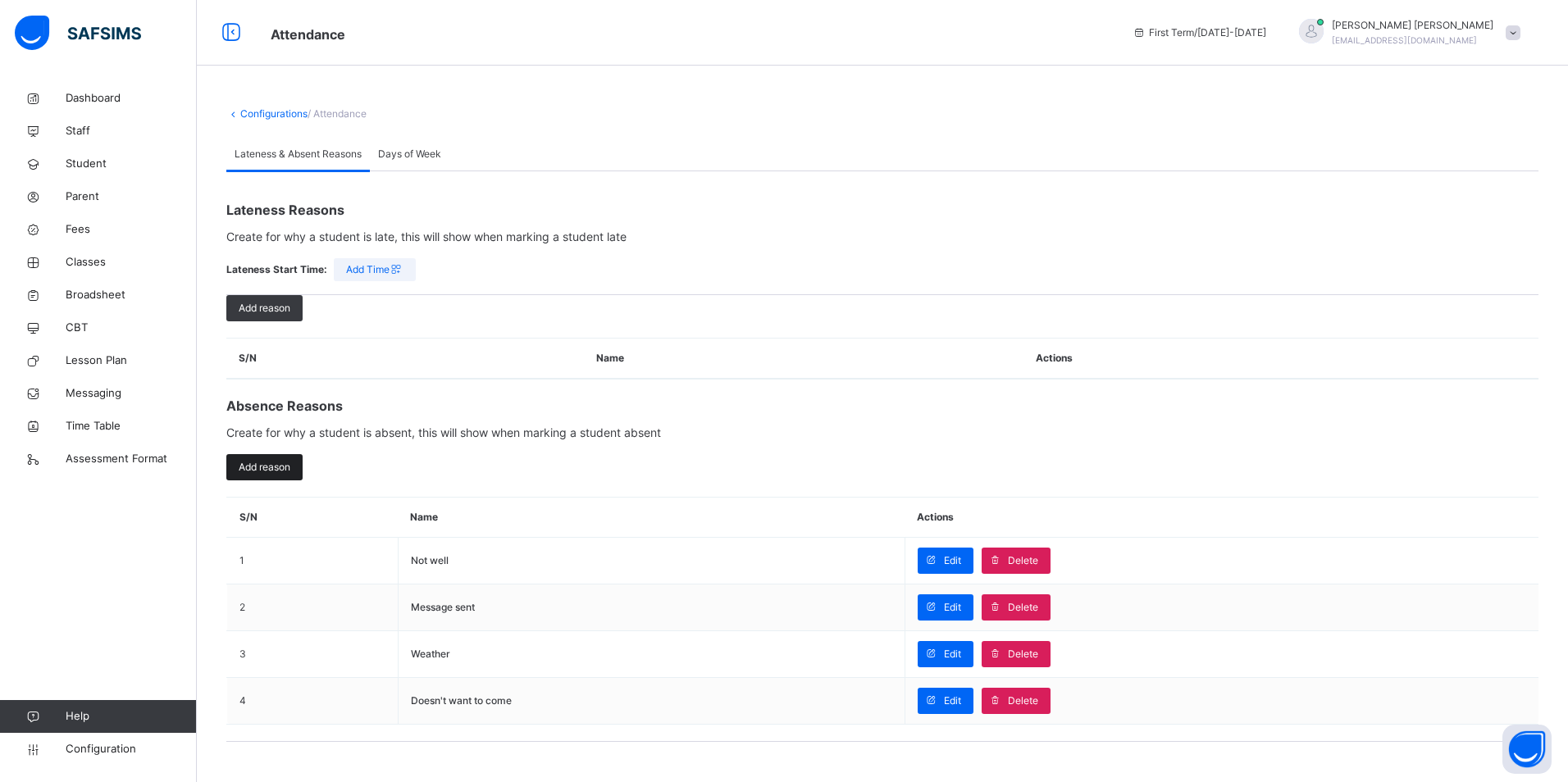
click at [257, 462] on span "Add reason" at bounding box center [264, 467] width 52 height 15
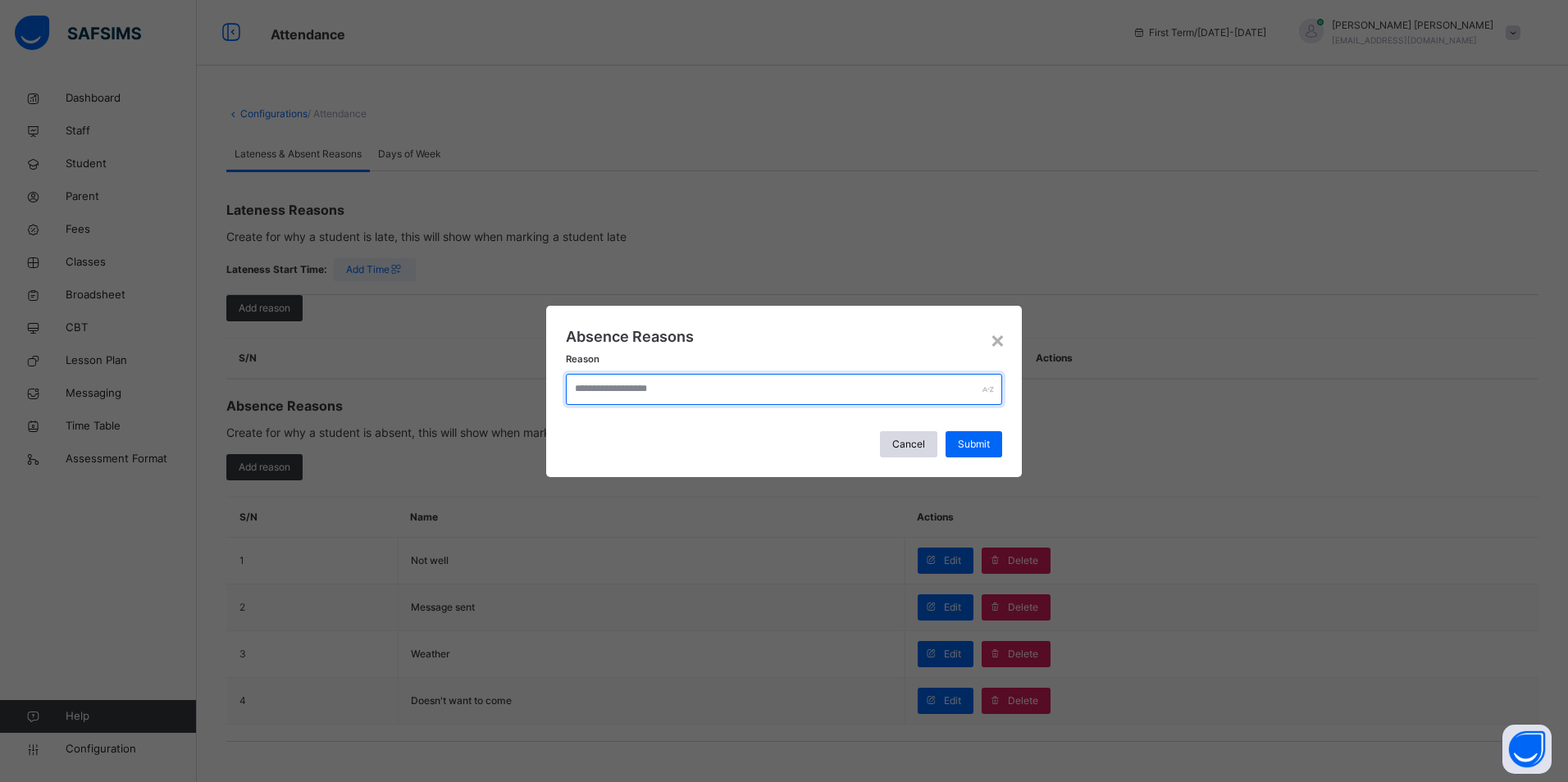
click at [686, 389] on input "text" at bounding box center [783, 389] width 436 height 31
type input "**********"
click at [963, 441] on span "Submit" at bounding box center [973, 445] width 32 height 15
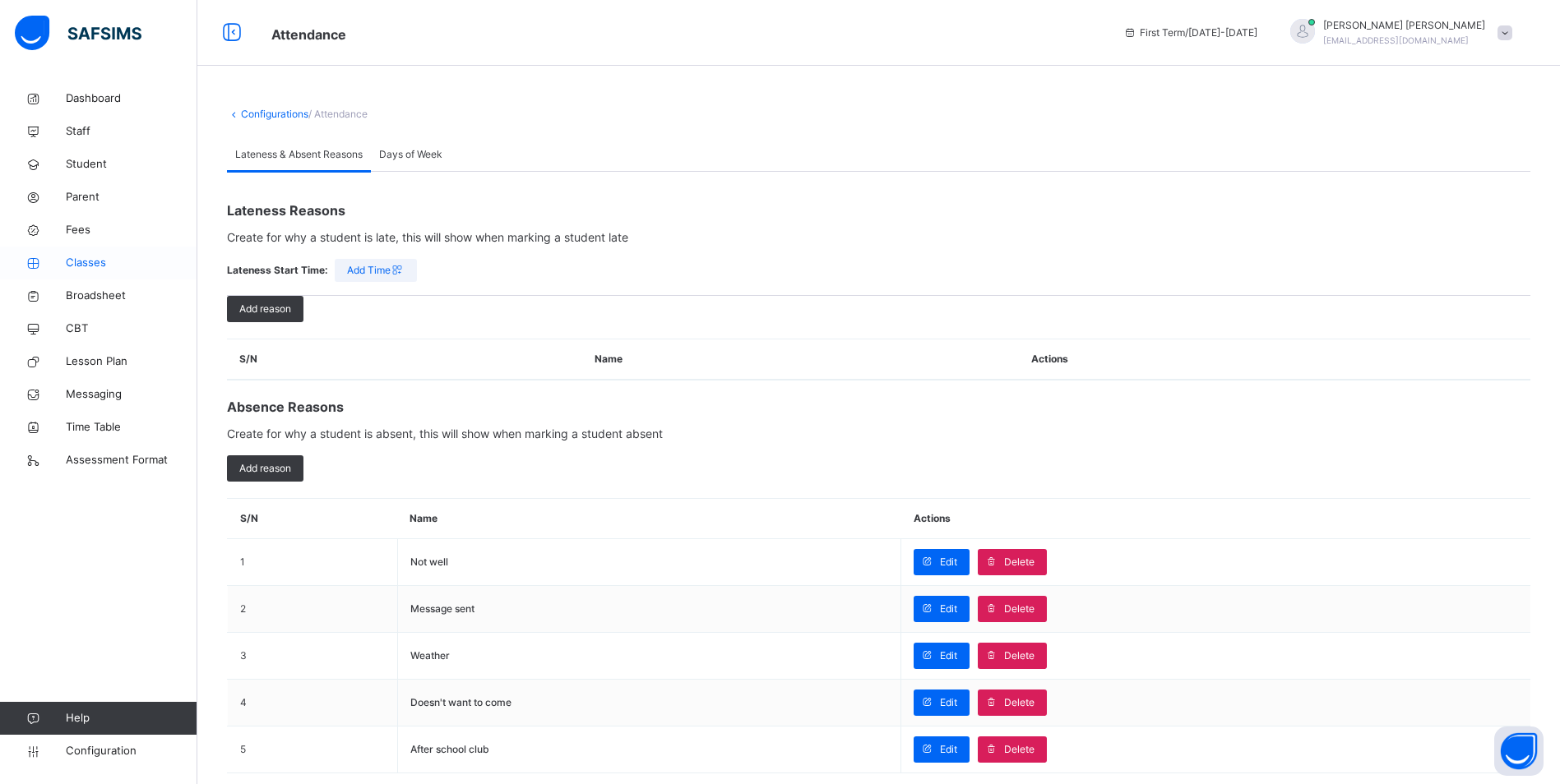
click at [92, 268] on span "Classes" at bounding box center [131, 263] width 131 height 16
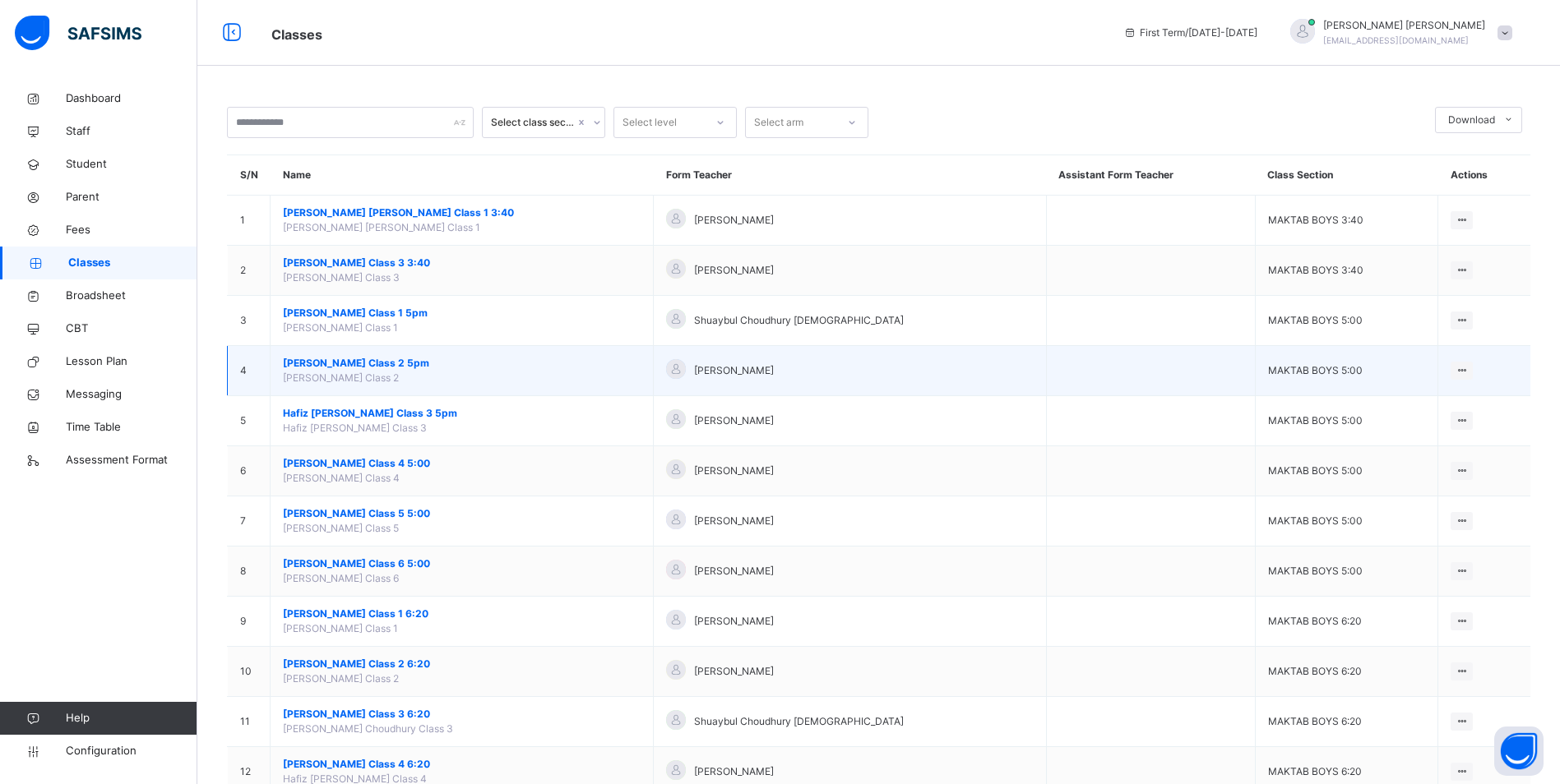
click at [392, 365] on span "[PERSON_NAME] Class 2 5pm" at bounding box center [461, 364] width 357 height 15
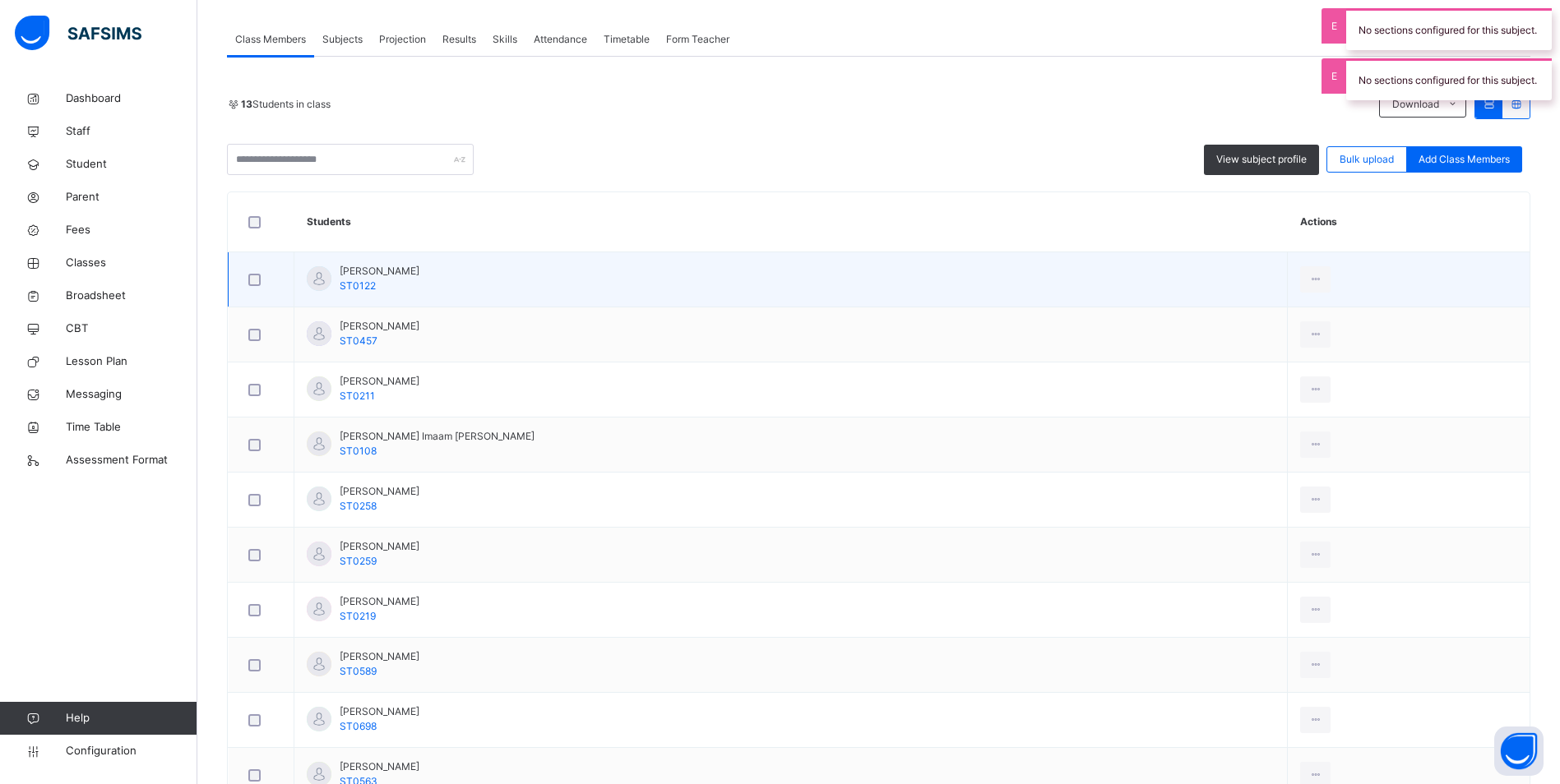
scroll to position [149, 0]
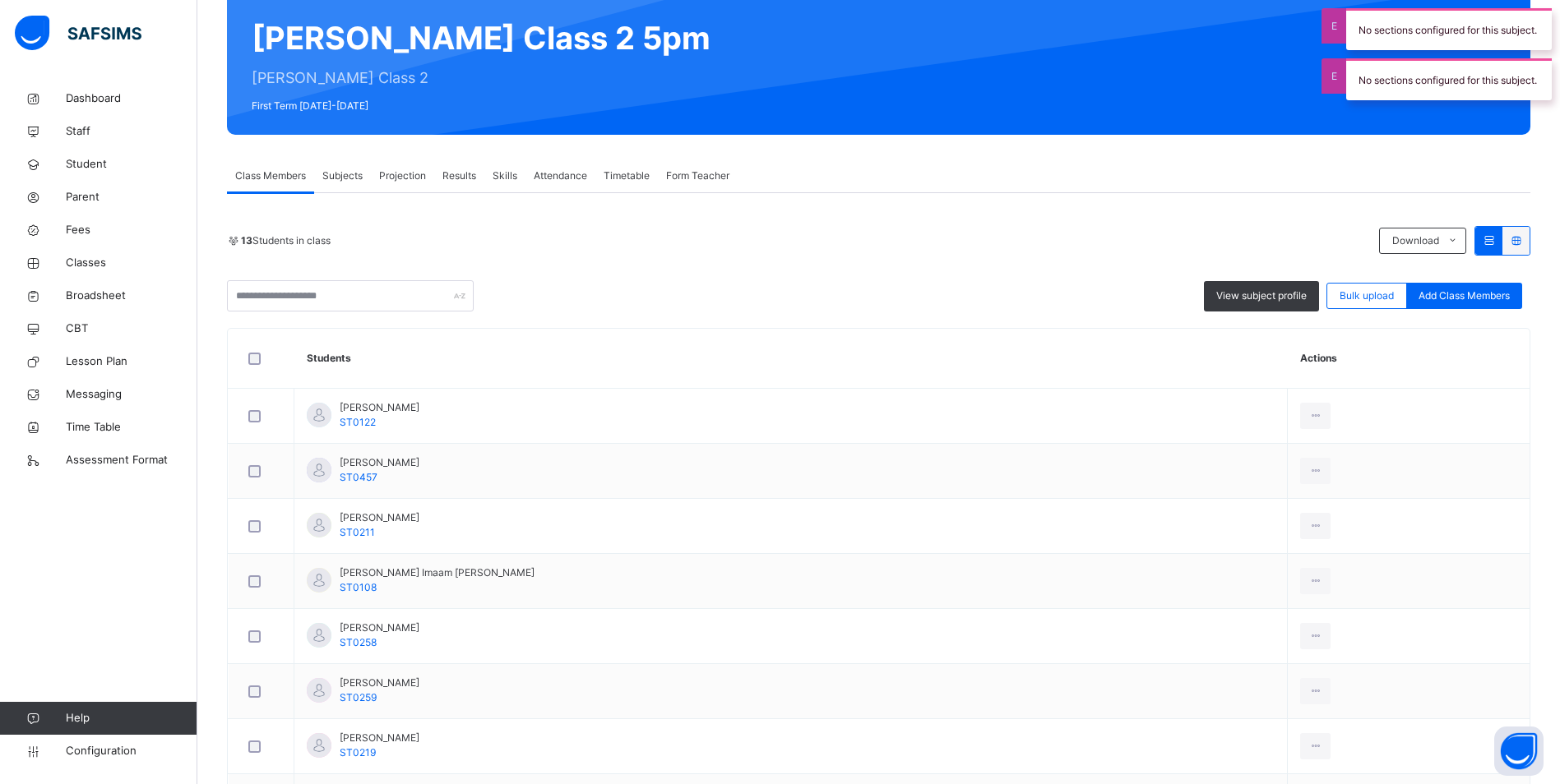
click at [574, 176] on span "Attendance" at bounding box center [560, 176] width 54 height 15
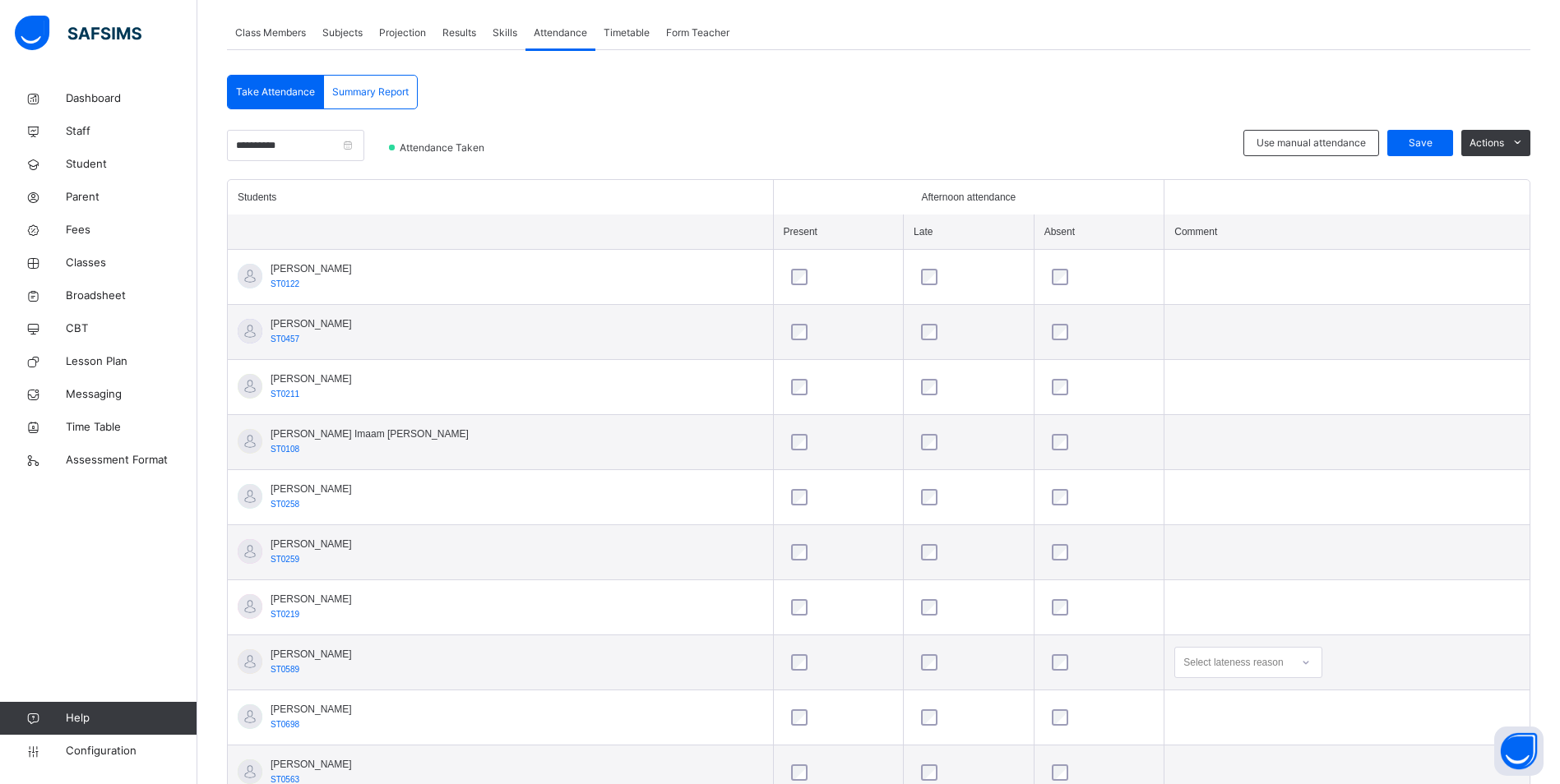
scroll to position [520, 0]
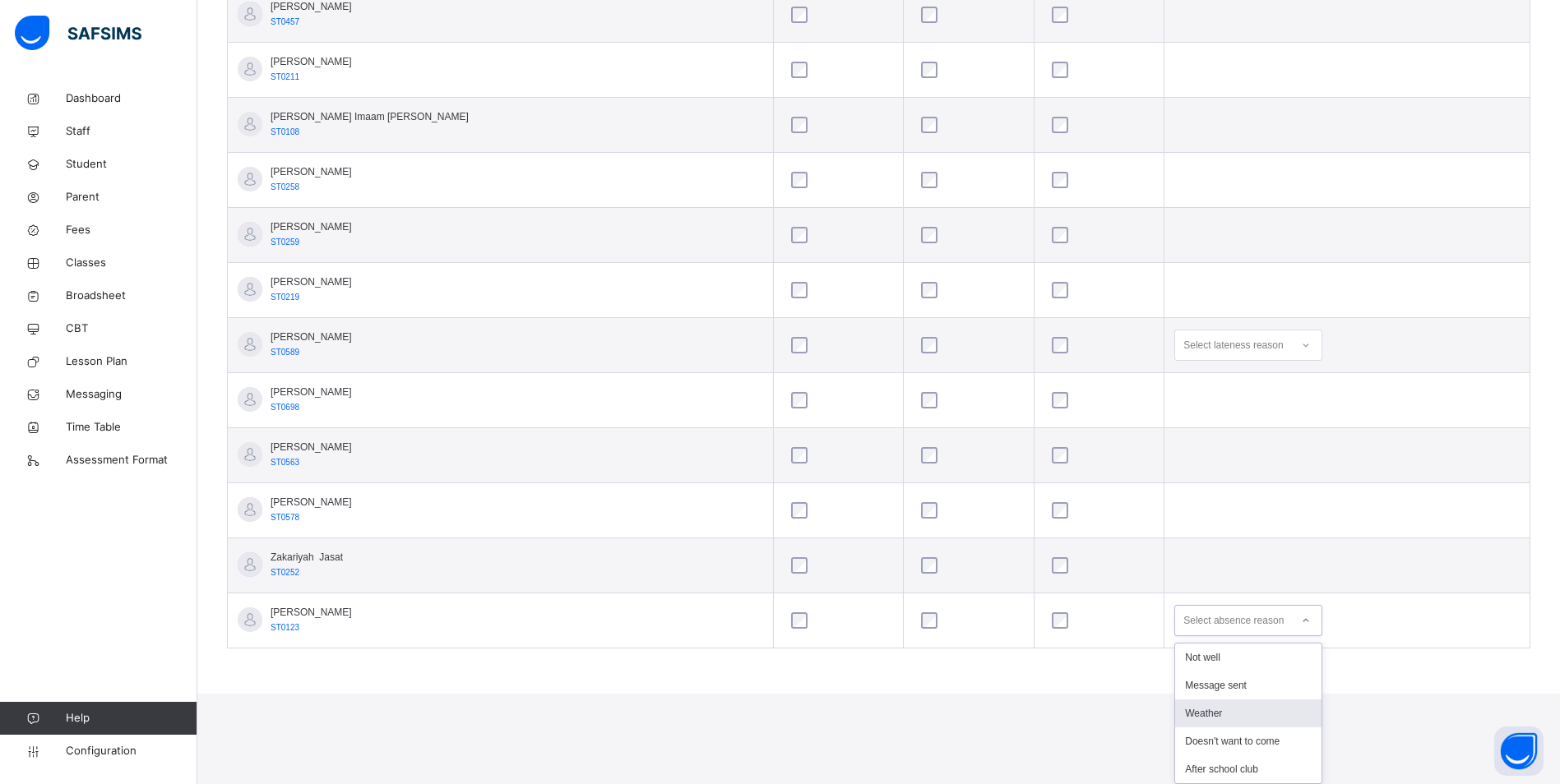
click at [1187, 636] on div "option Weather focused, 3 of 5. 5 results available. Use Up and Down to choose …" at bounding box center [1248, 620] width 148 height 31
click at [1176, 767] on div "After school club" at bounding box center [1247, 770] width 146 height 28
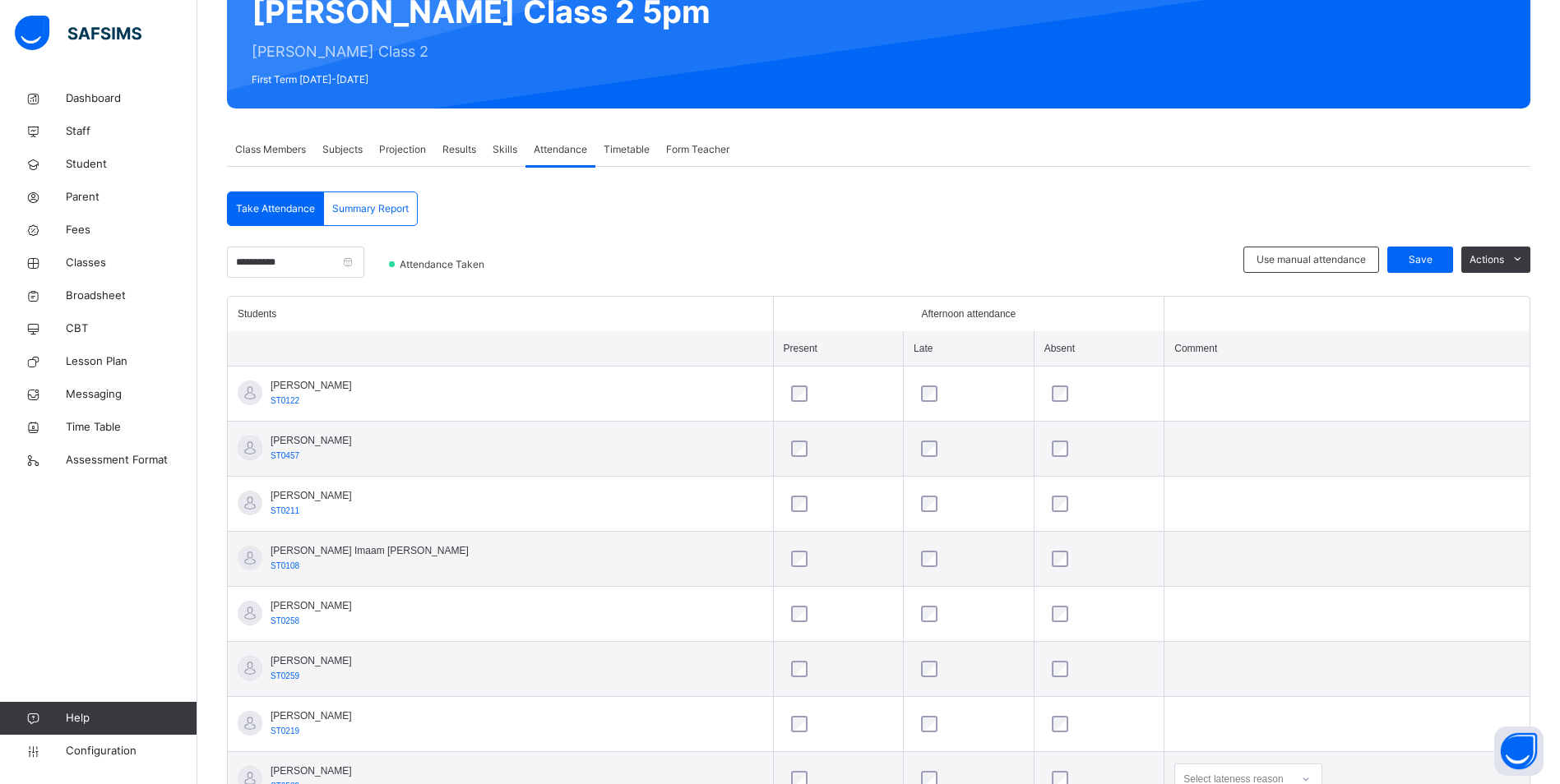
scroll to position [437, 0]
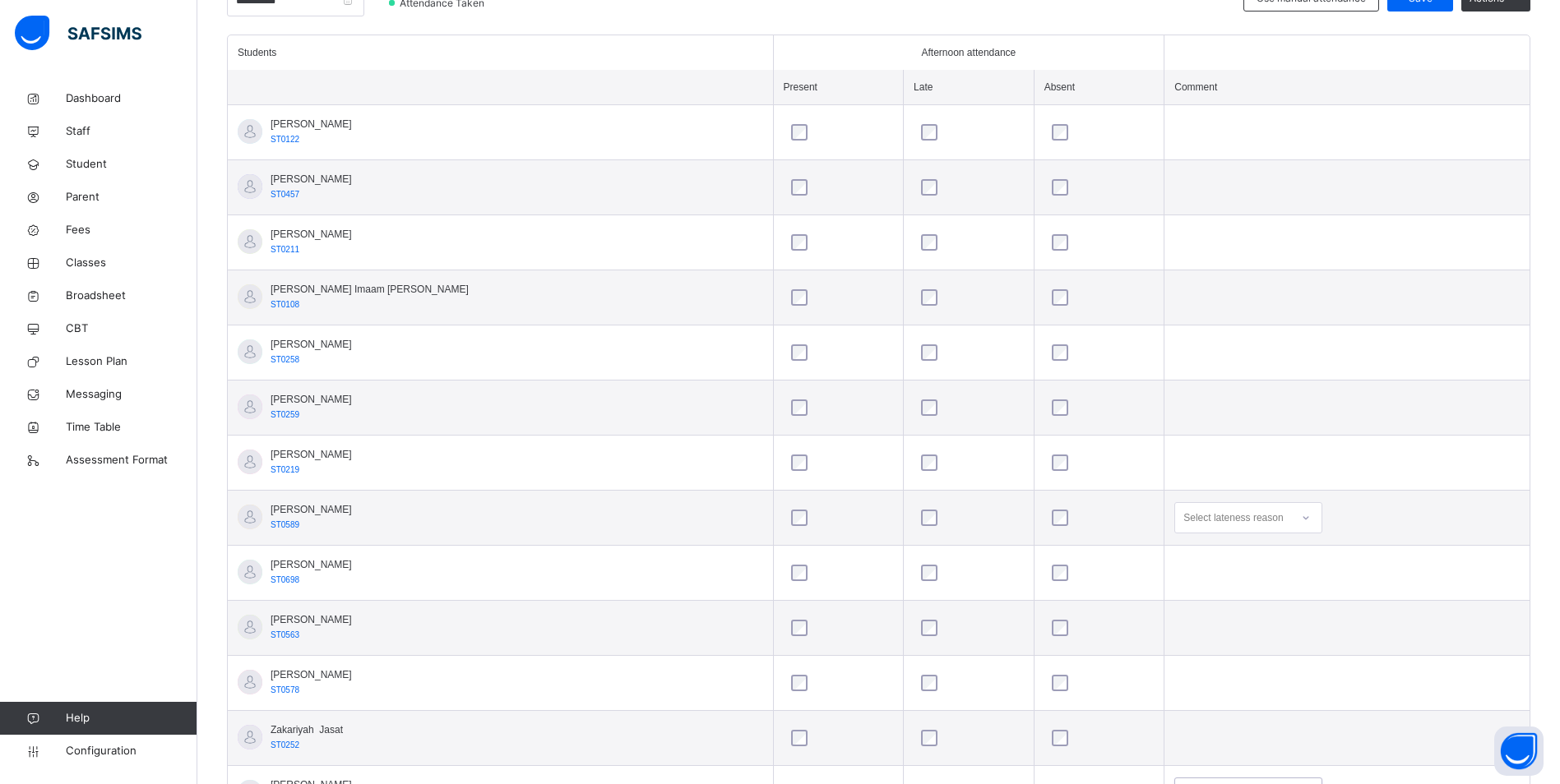
click at [1191, 518] on div "Select lateness reason" at bounding box center [1232, 518] width 99 height 31
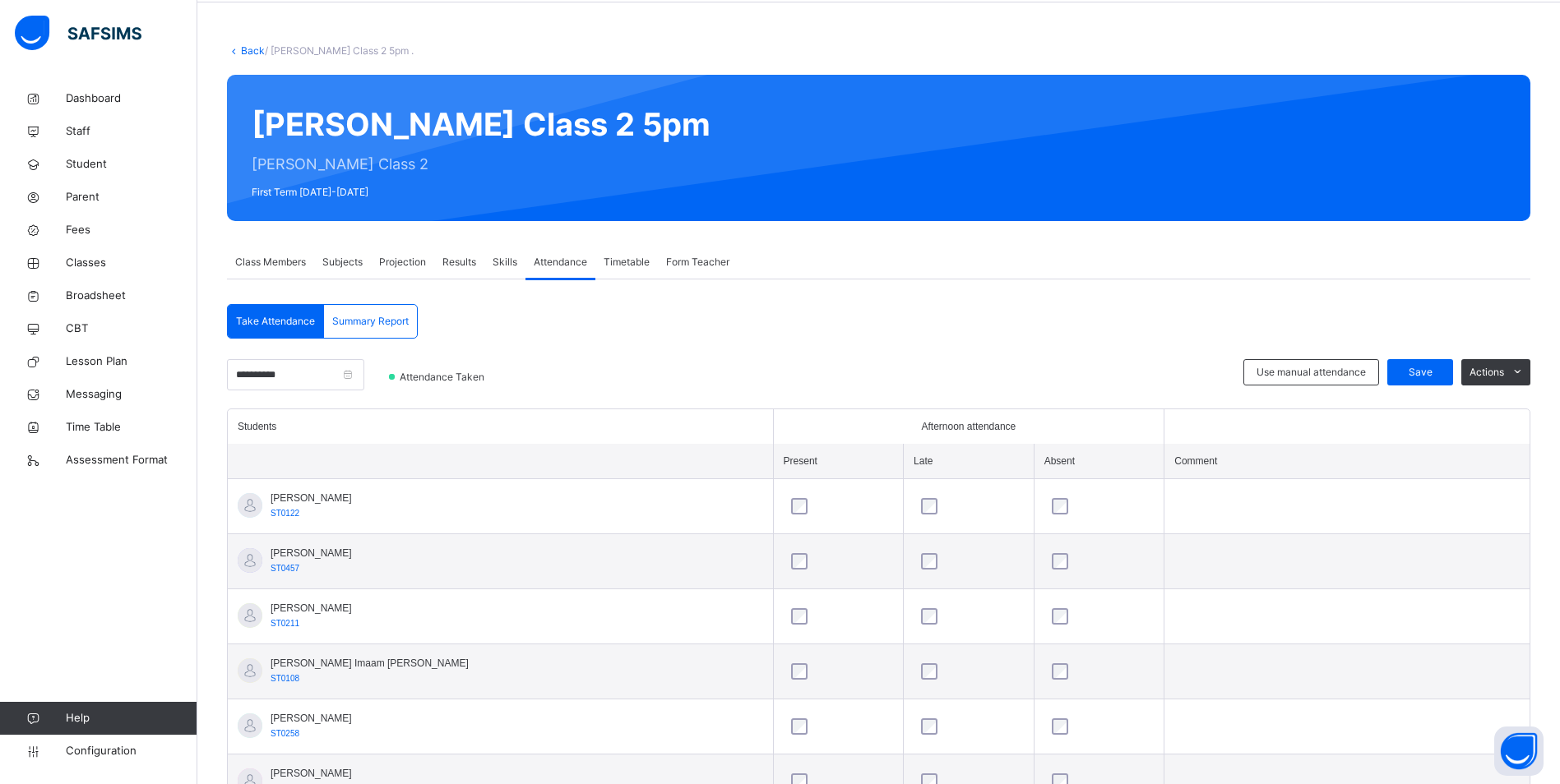
scroll to position [26, 0]
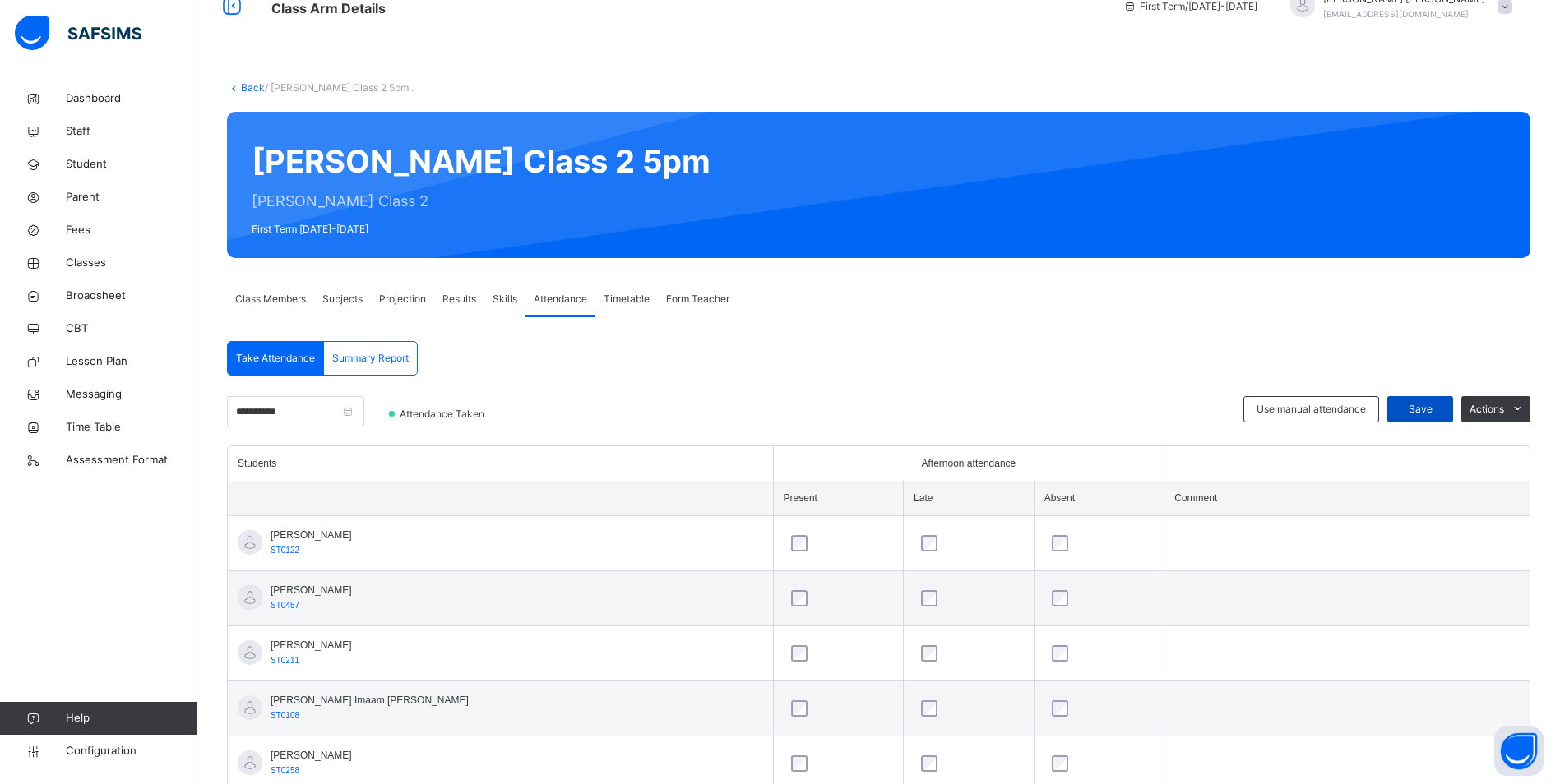
click at [1440, 405] on span "Save" at bounding box center [1420, 409] width 42 height 15
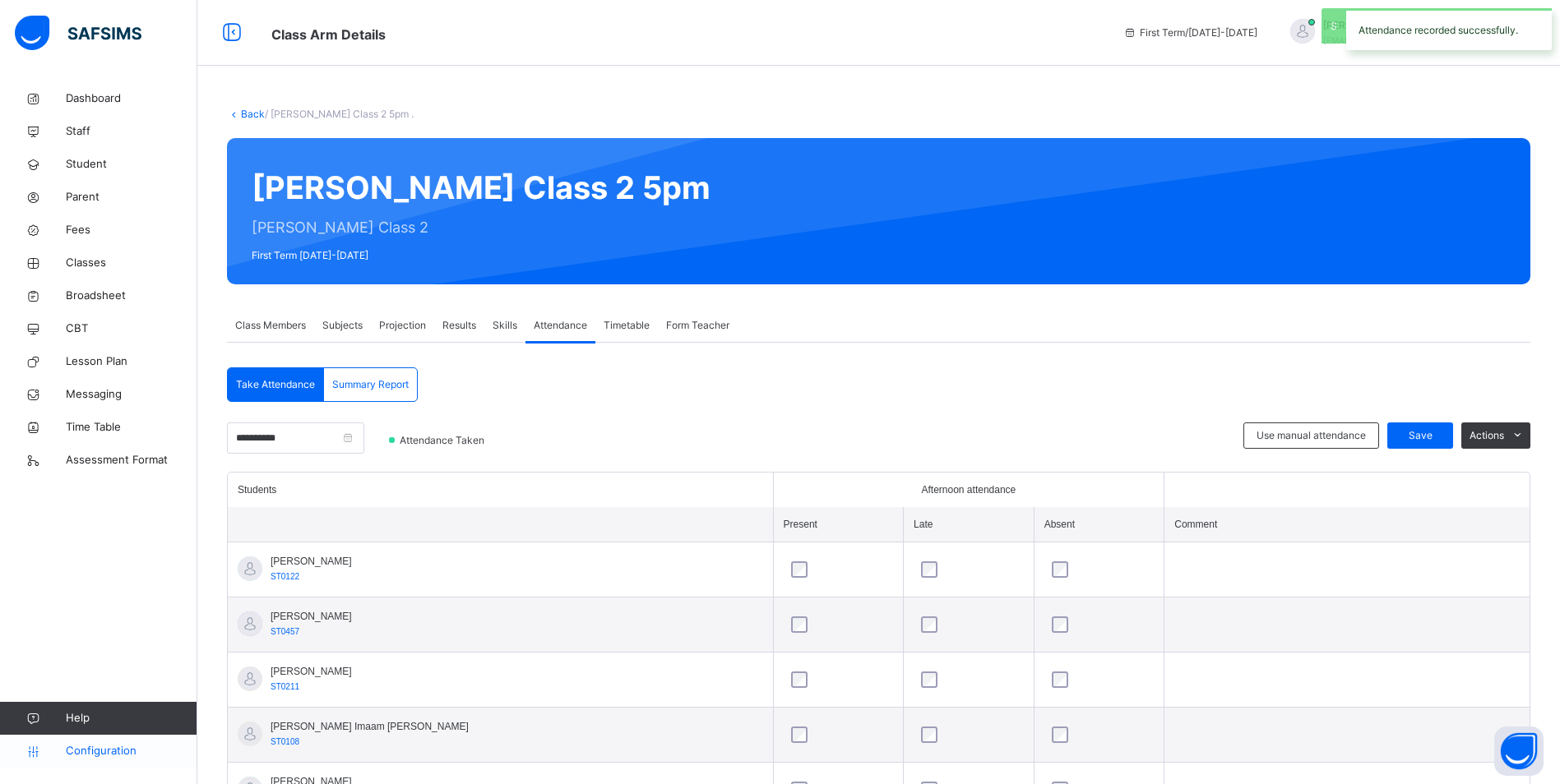
click at [110, 743] on span "Configuration" at bounding box center [131, 751] width 130 height 16
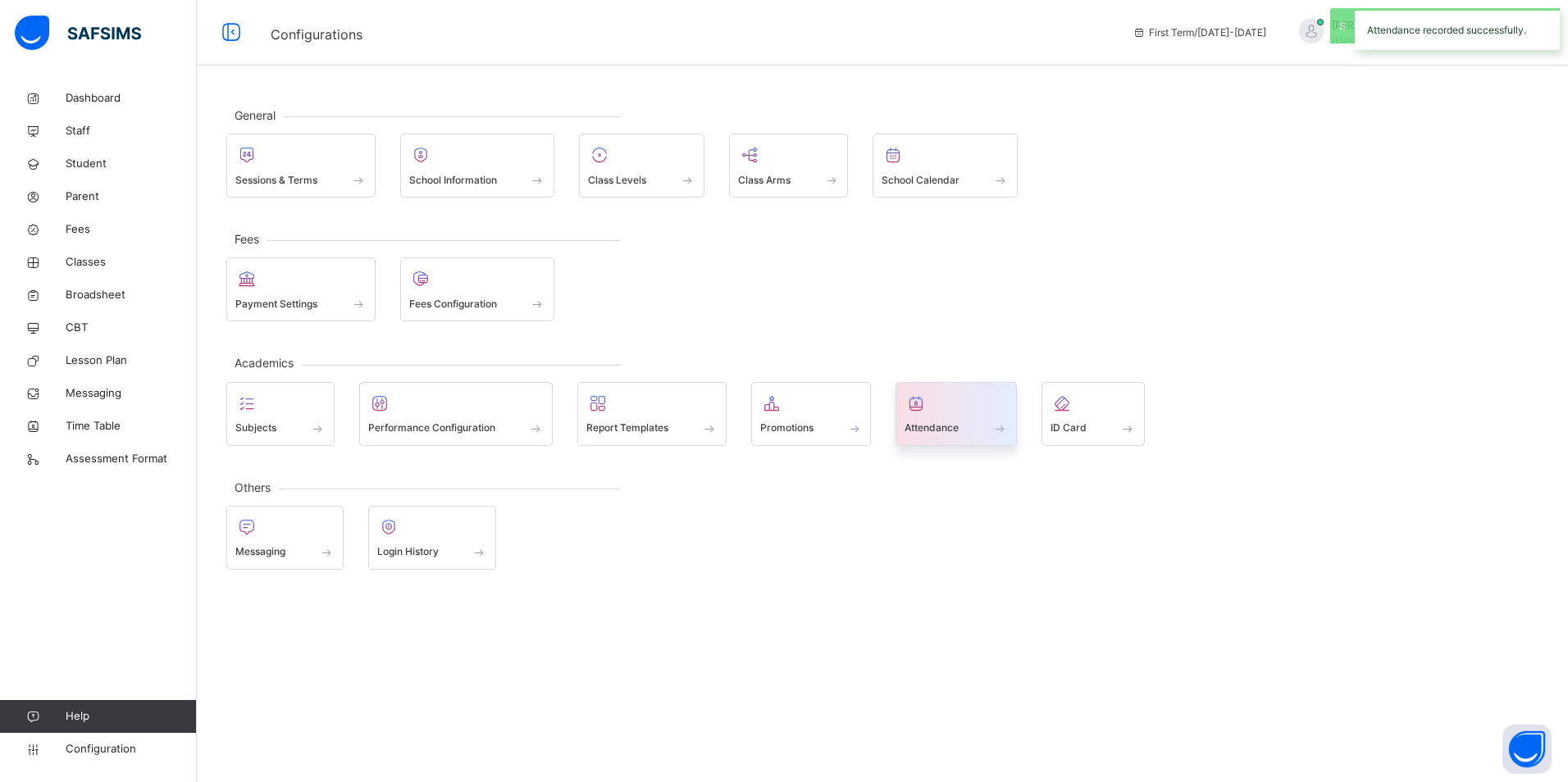
click at [989, 412] on div at bounding box center [956, 403] width 104 height 24
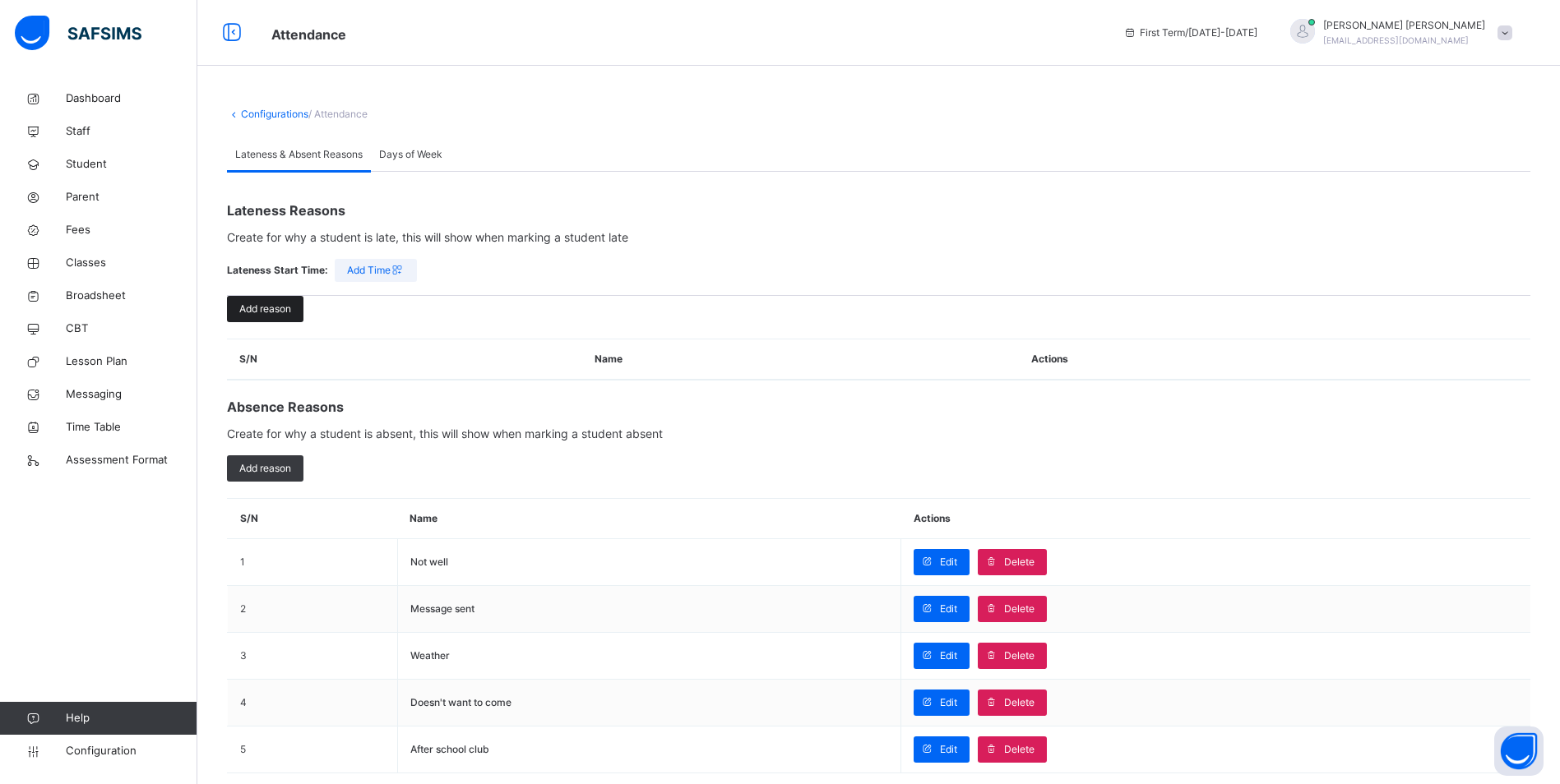
click at [295, 307] on div "Add reason" at bounding box center [265, 309] width 77 height 26
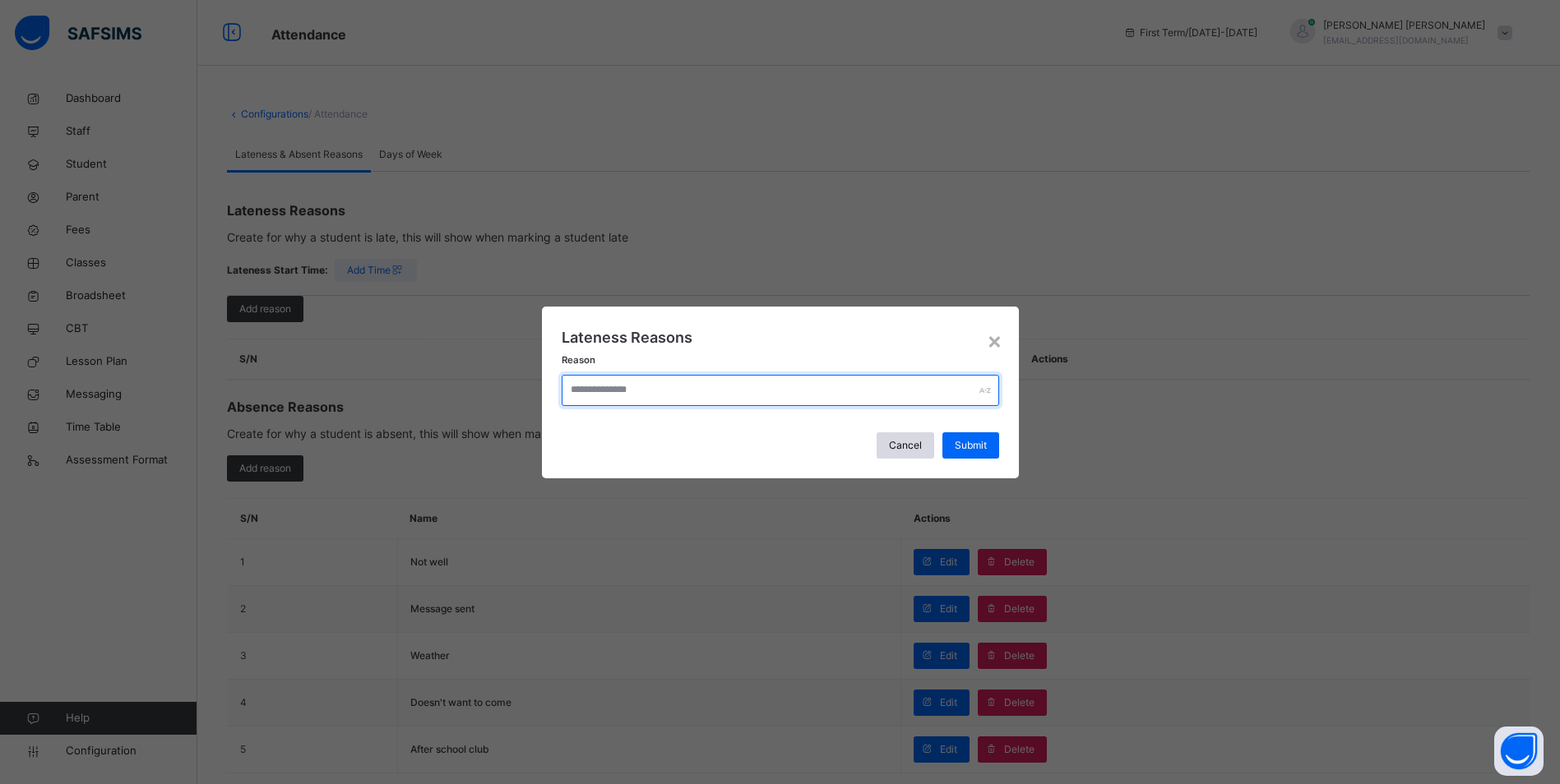
click at [627, 394] on input "text" at bounding box center [780, 390] width 437 height 31
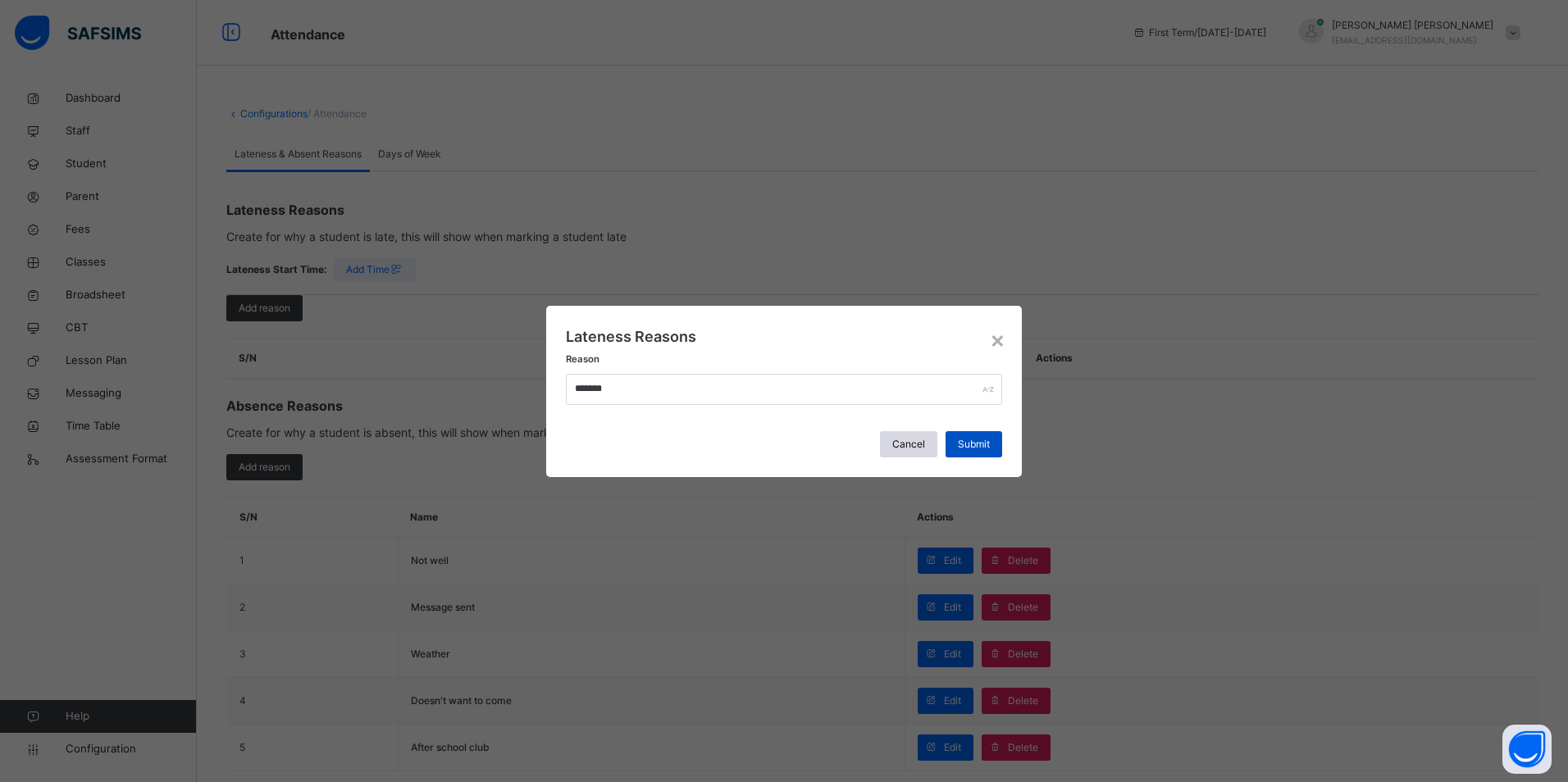
click at [975, 445] on span "Submit" at bounding box center [973, 445] width 32 height 15
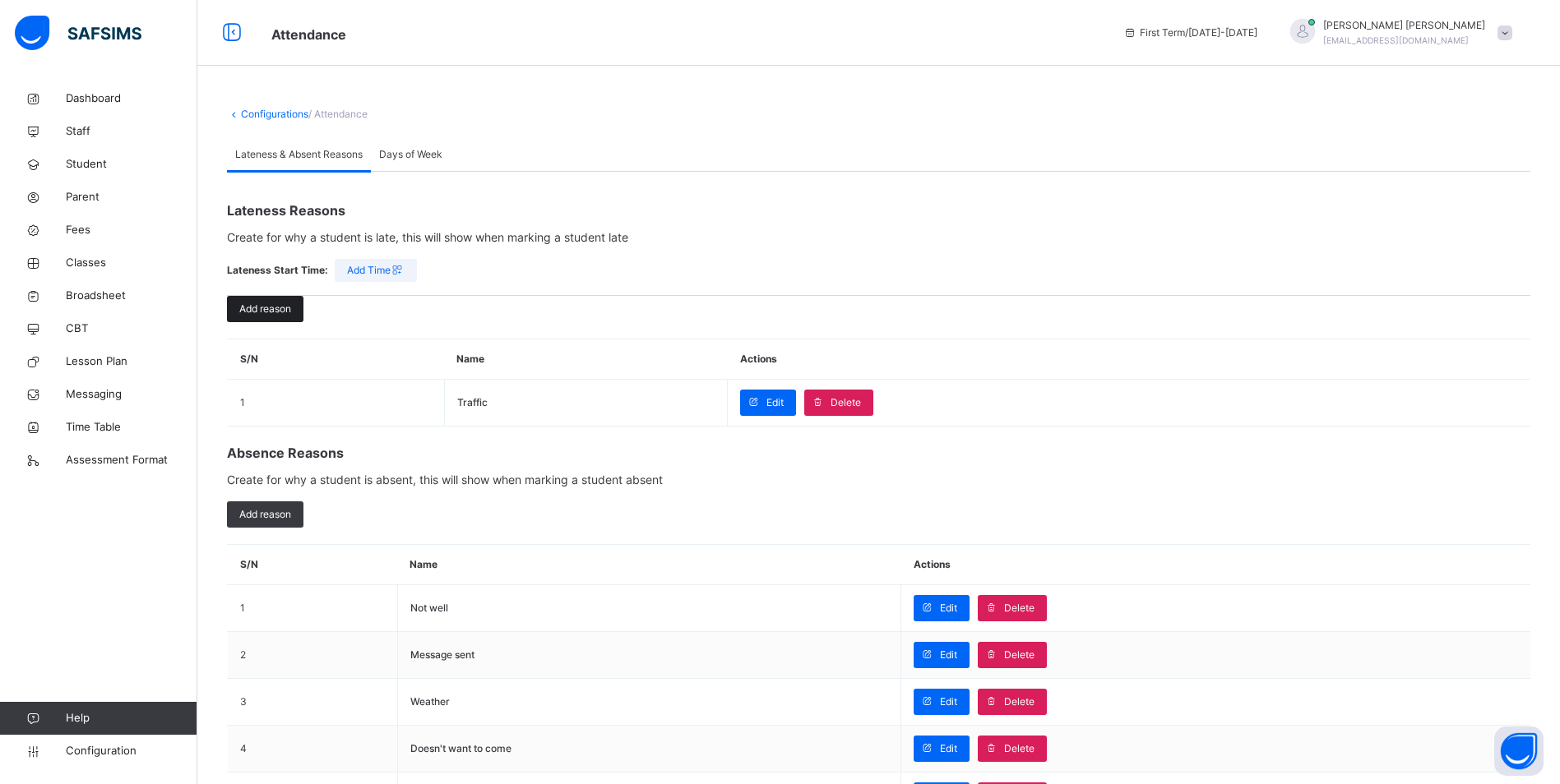
click at [266, 311] on span "Add reason" at bounding box center [265, 309] width 52 height 15
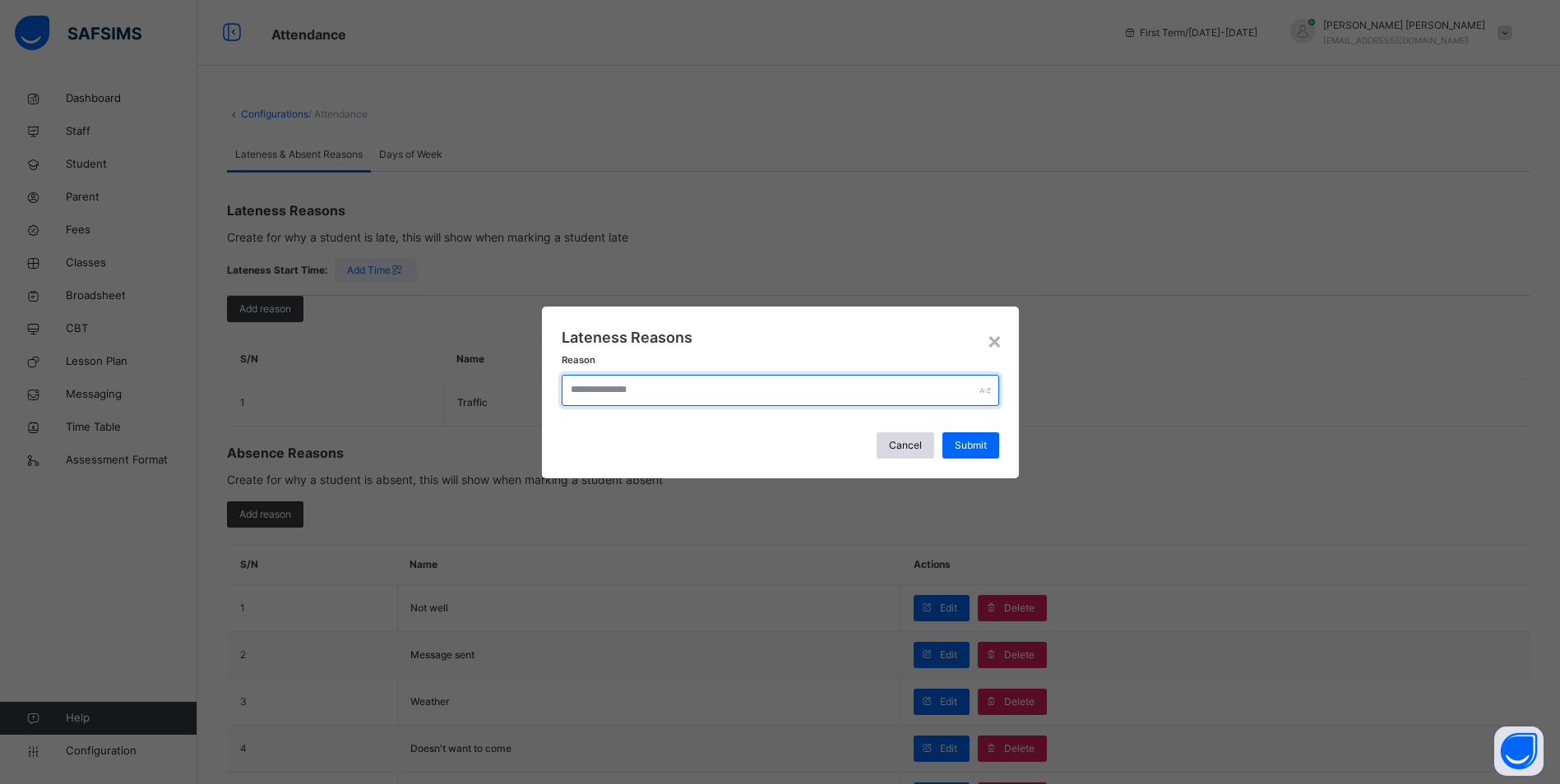
click at [734, 401] on input "text" at bounding box center [780, 390] width 437 height 31
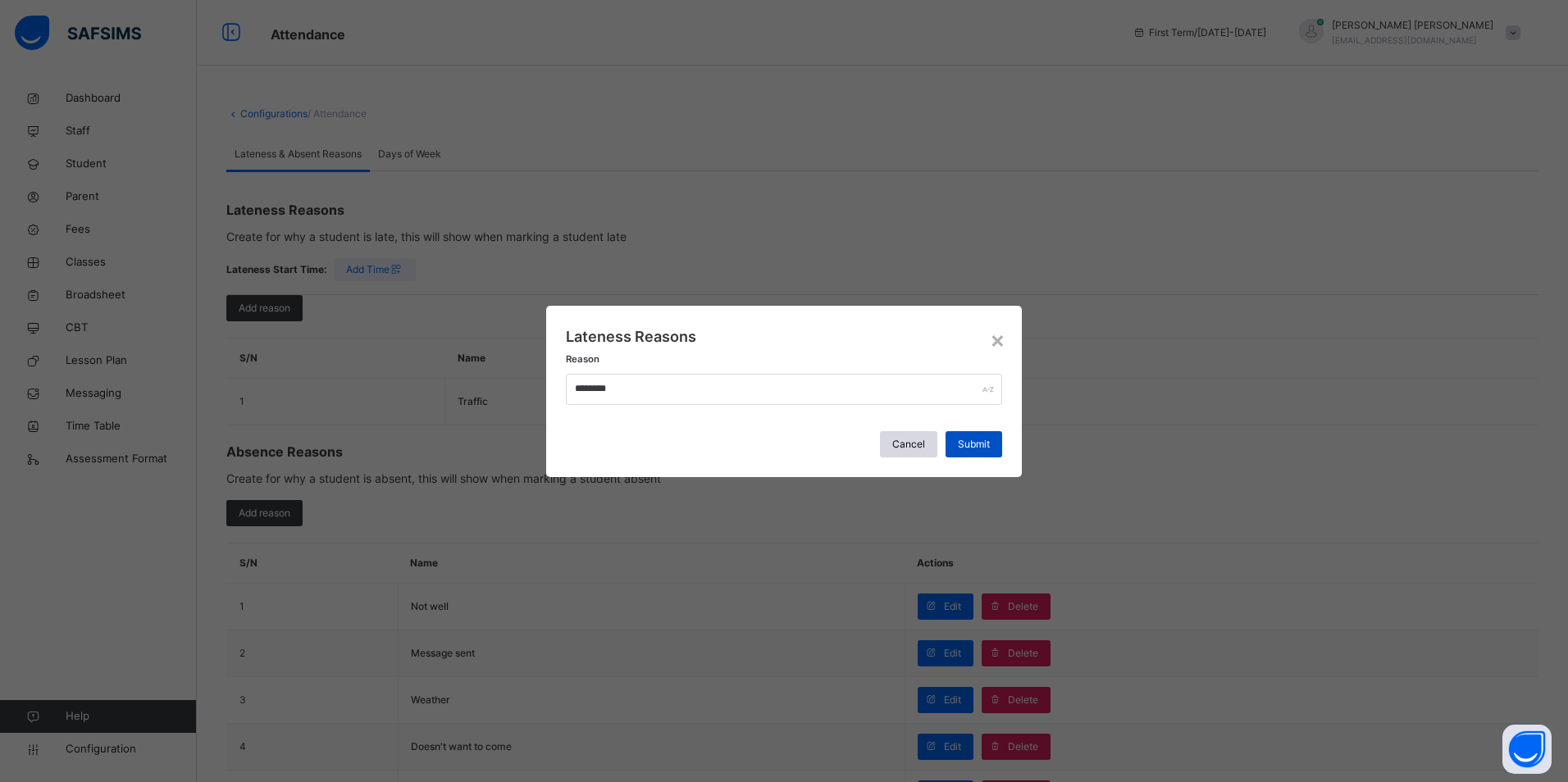
click at [985, 435] on div "Submit" at bounding box center [973, 445] width 57 height 26
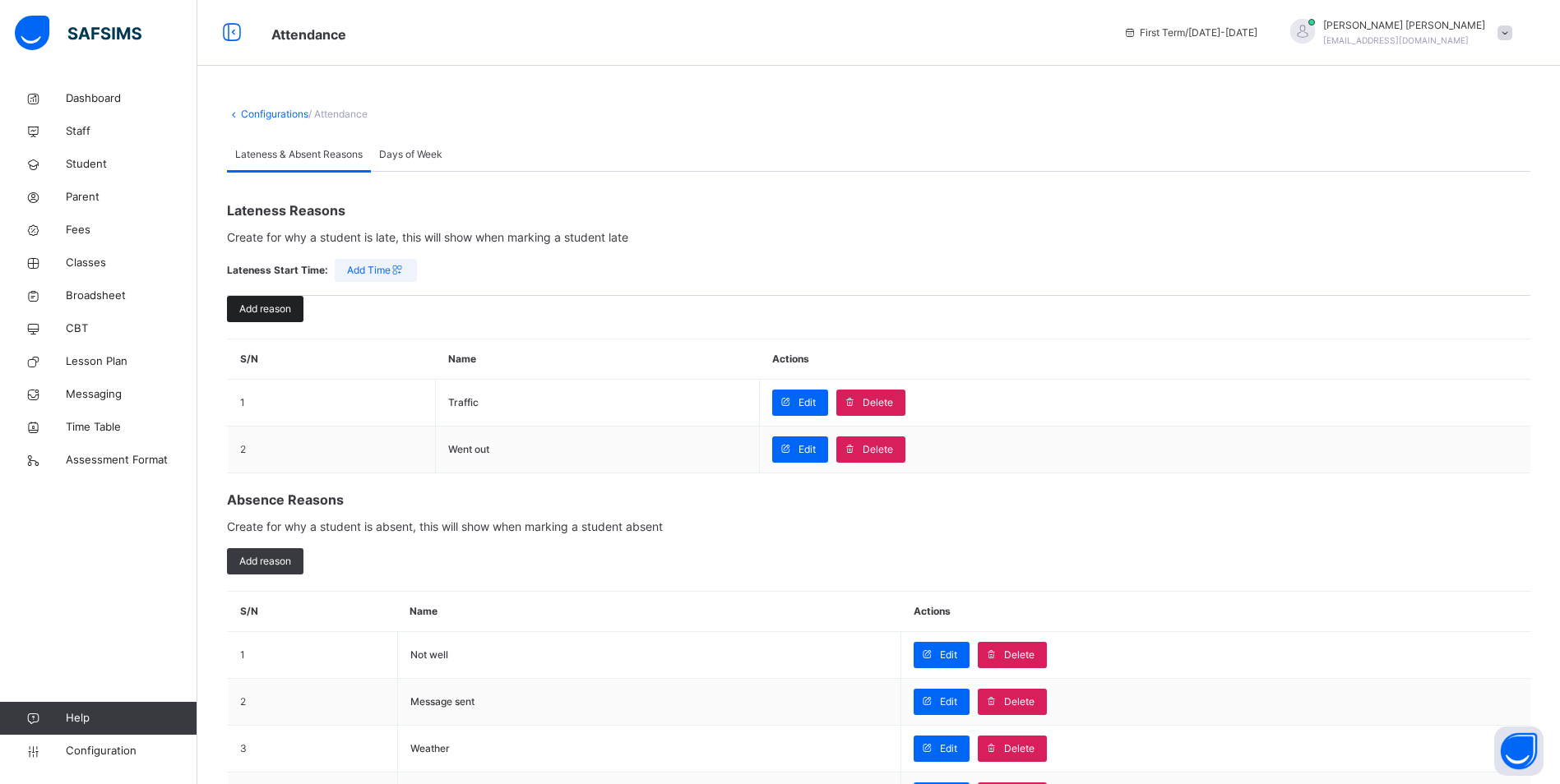
click at [266, 315] on span "Add reason" at bounding box center [265, 309] width 52 height 15
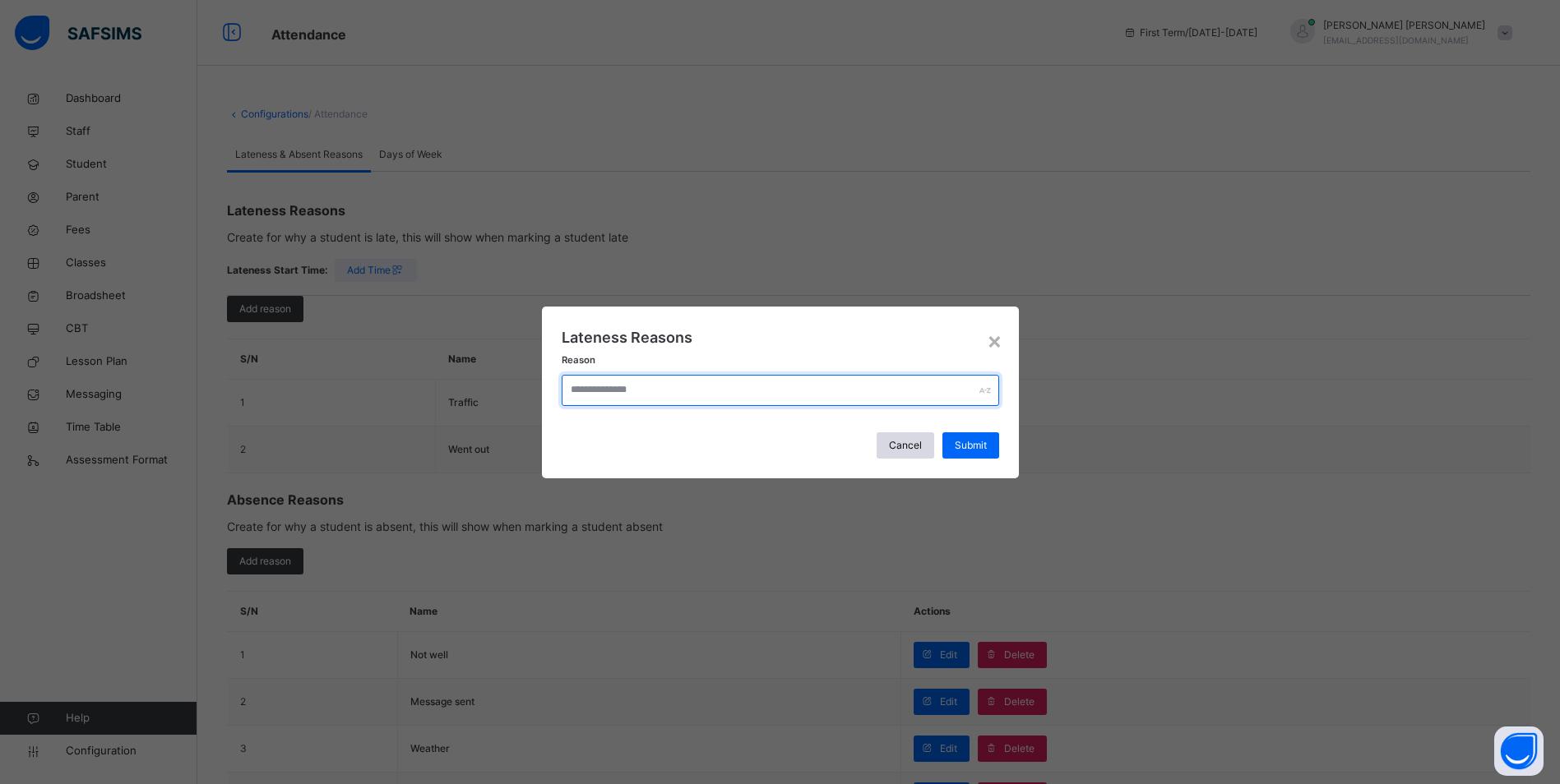
click at [692, 389] on input "text" at bounding box center [780, 390] width 437 height 31
type input "*"
type input "**********"
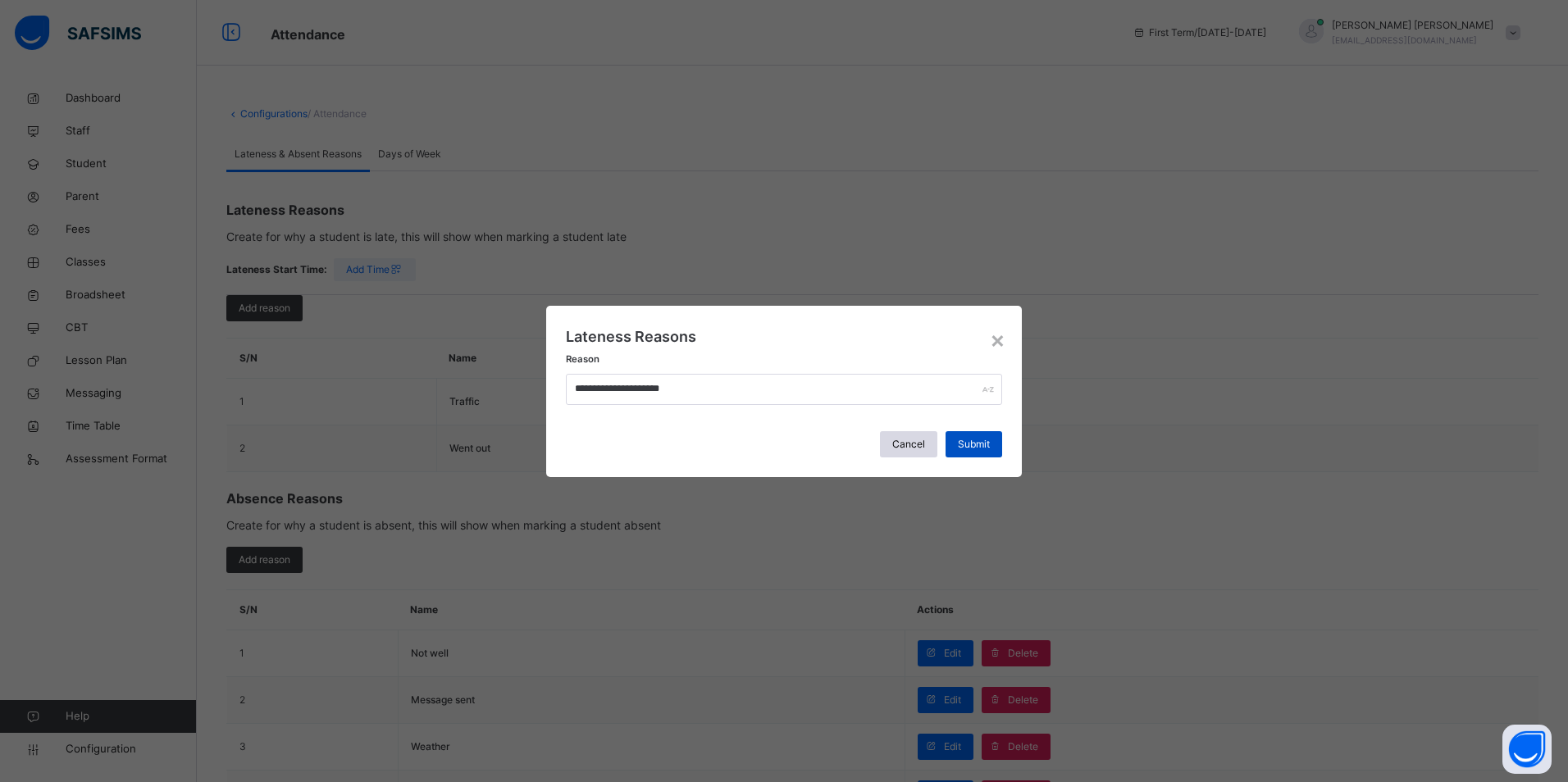
click at [976, 440] on span "Submit" at bounding box center [973, 445] width 32 height 15
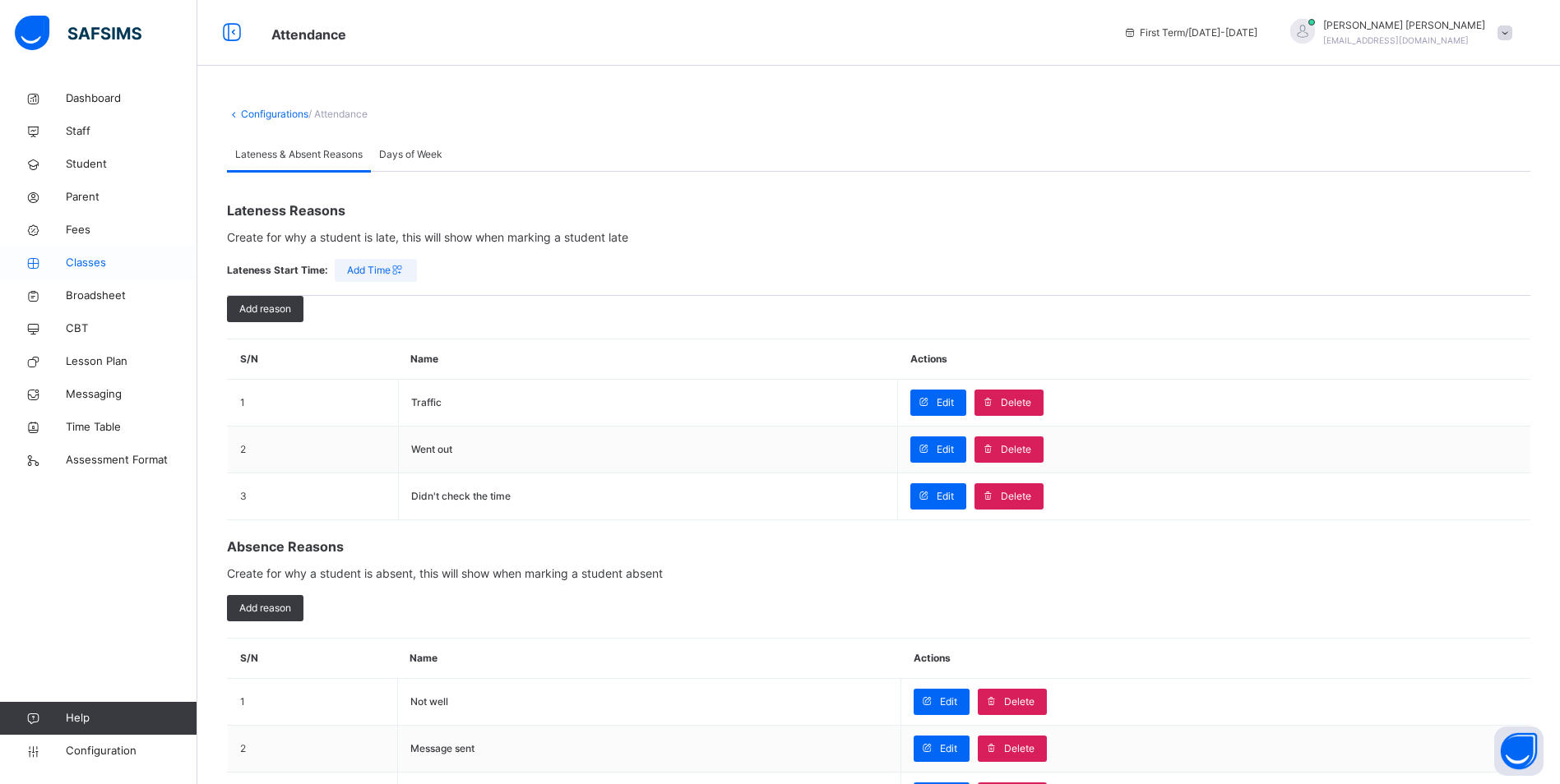
click at [104, 256] on span "Classes" at bounding box center [131, 263] width 131 height 16
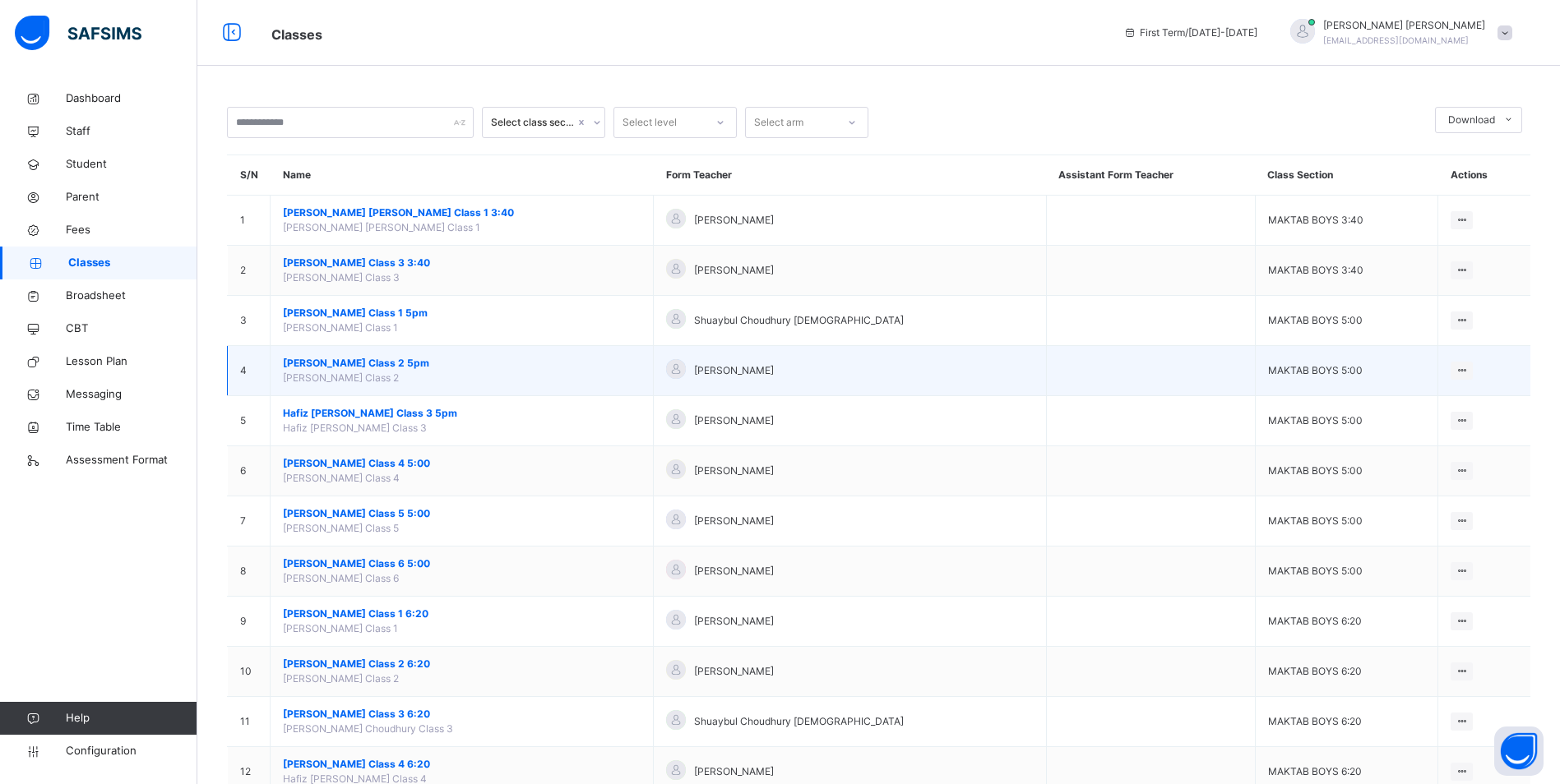
click at [390, 361] on span "[PERSON_NAME] Class 2 5pm" at bounding box center [461, 364] width 357 height 15
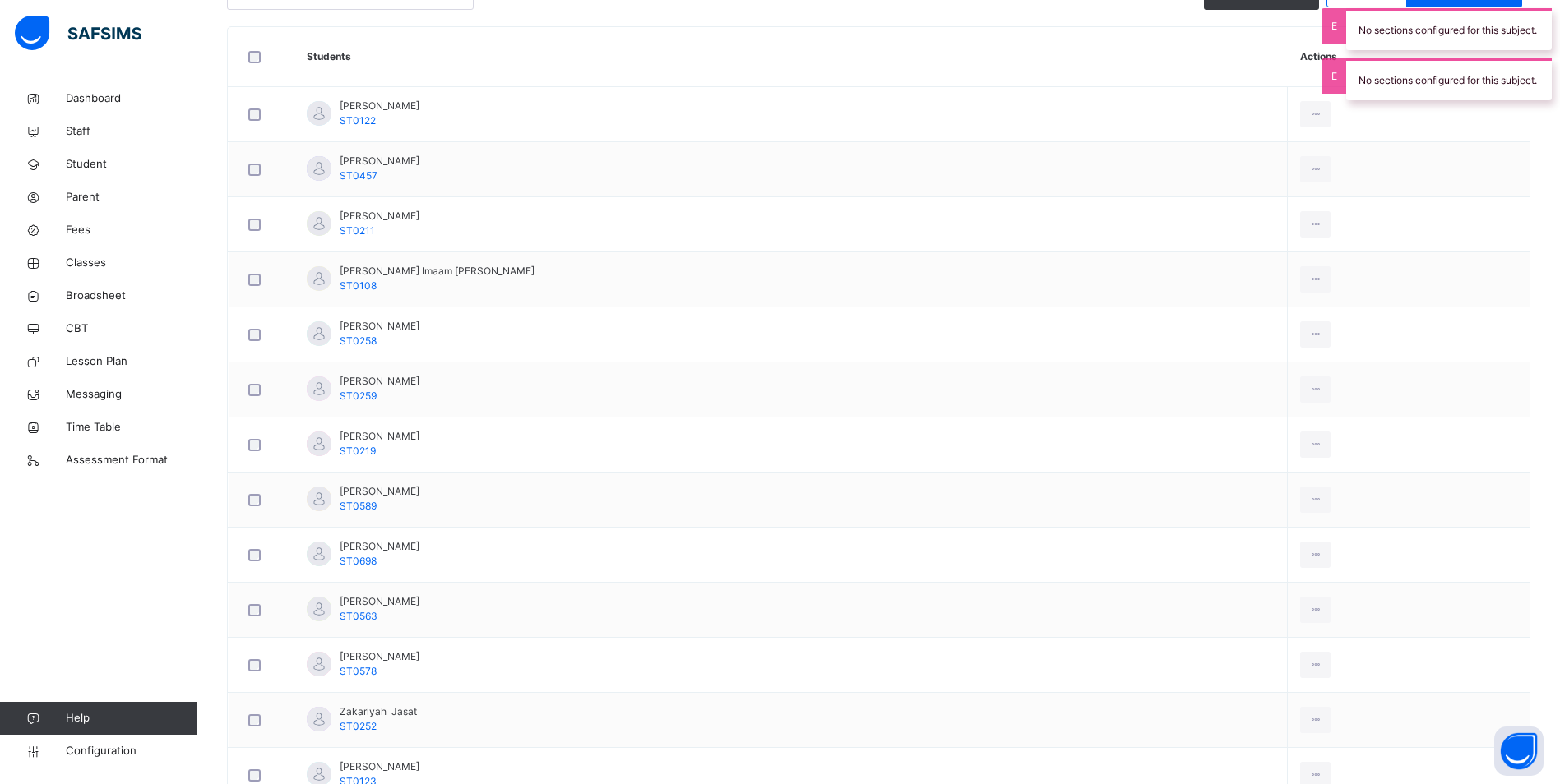
scroll to position [164, 0]
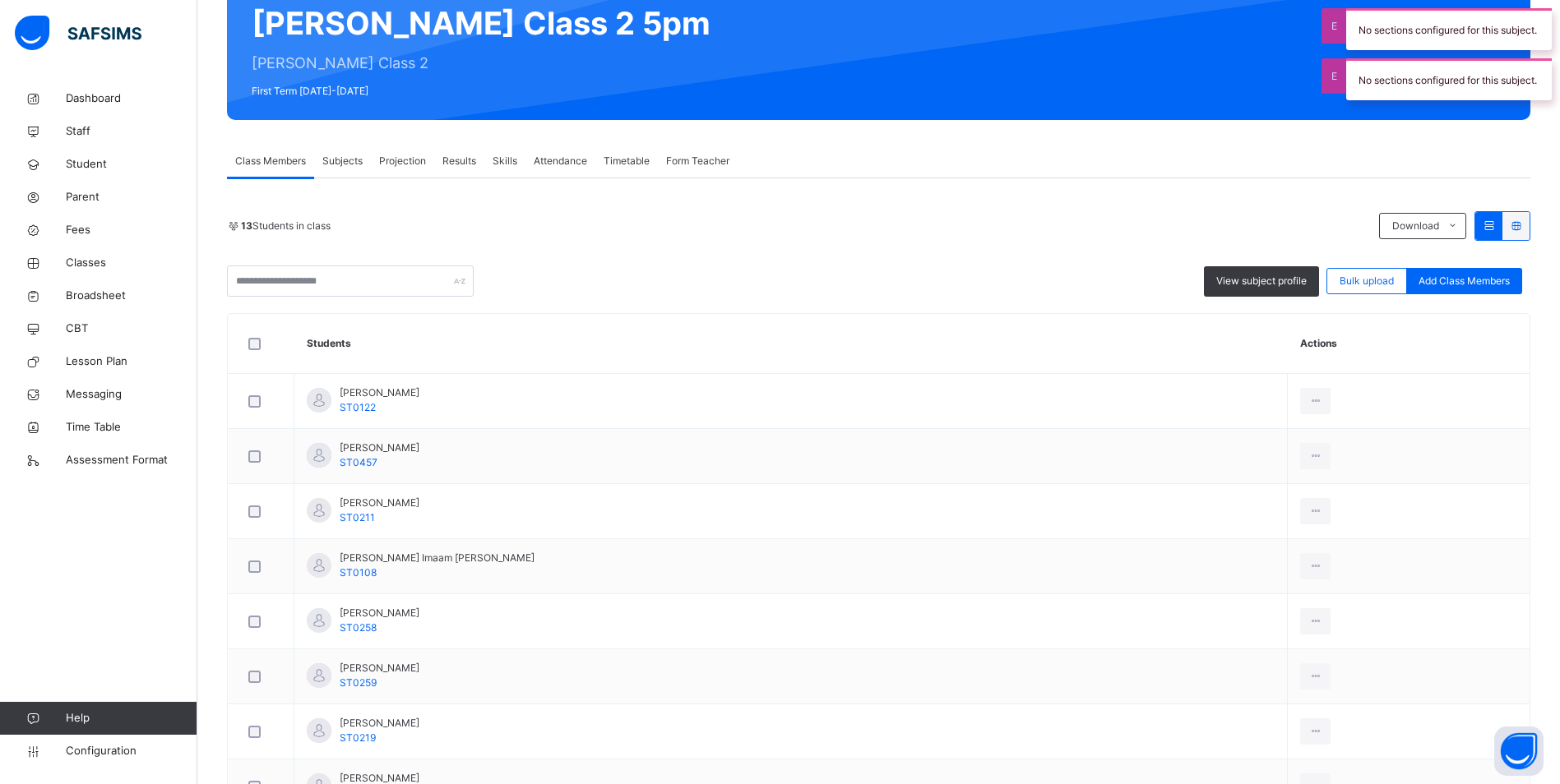
click at [579, 162] on span "Attendance" at bounding box center [560, 162] width 54 height 15
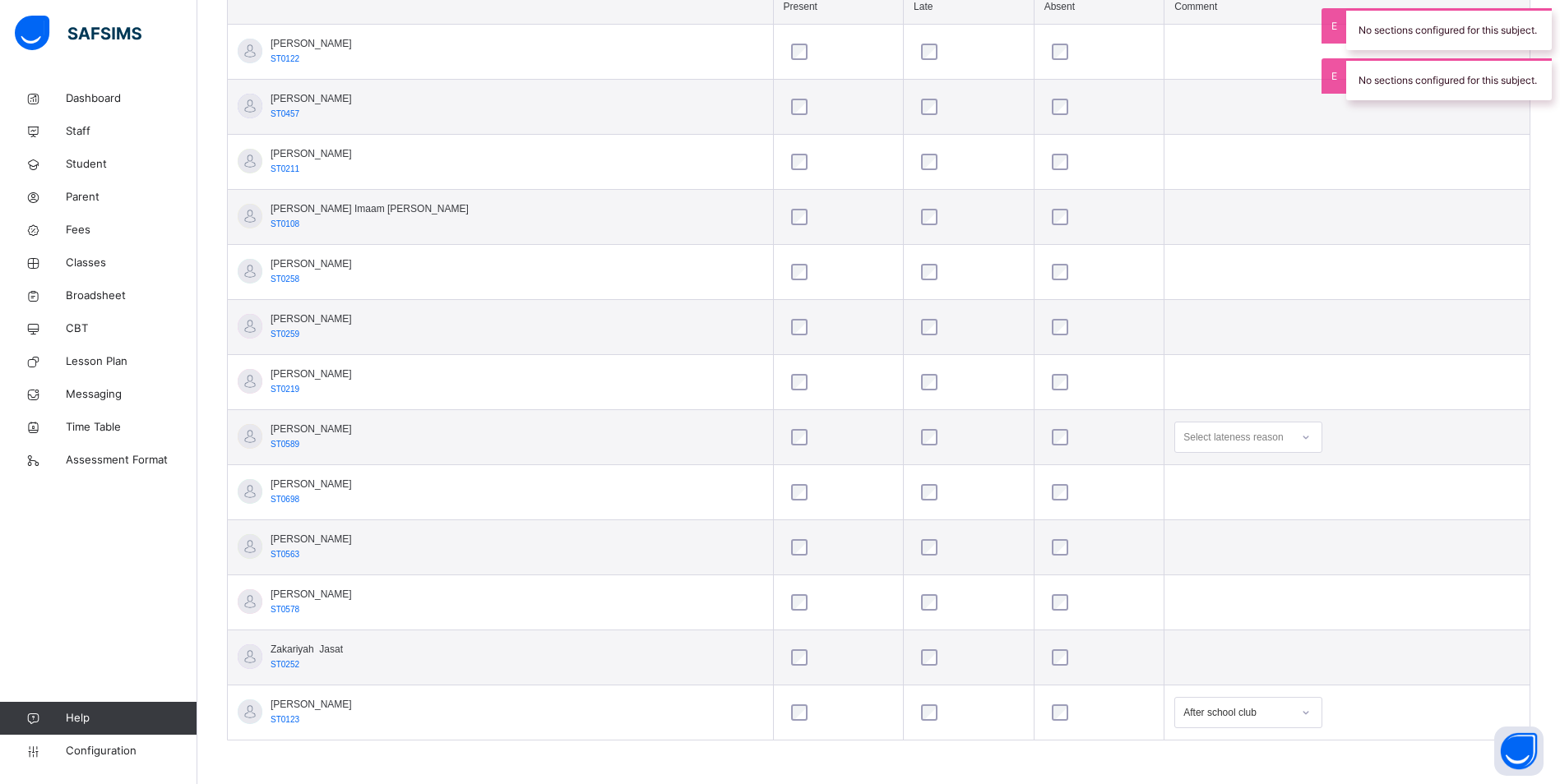
scroll to position [520, 0]
click at [1185, 437] on div "Select lateness reason" at bounding box center [1232, 435] width 99 height 31
click at [1180, 475] on div "Traffic" at bounding box center [1247, 473] width 146 height 28
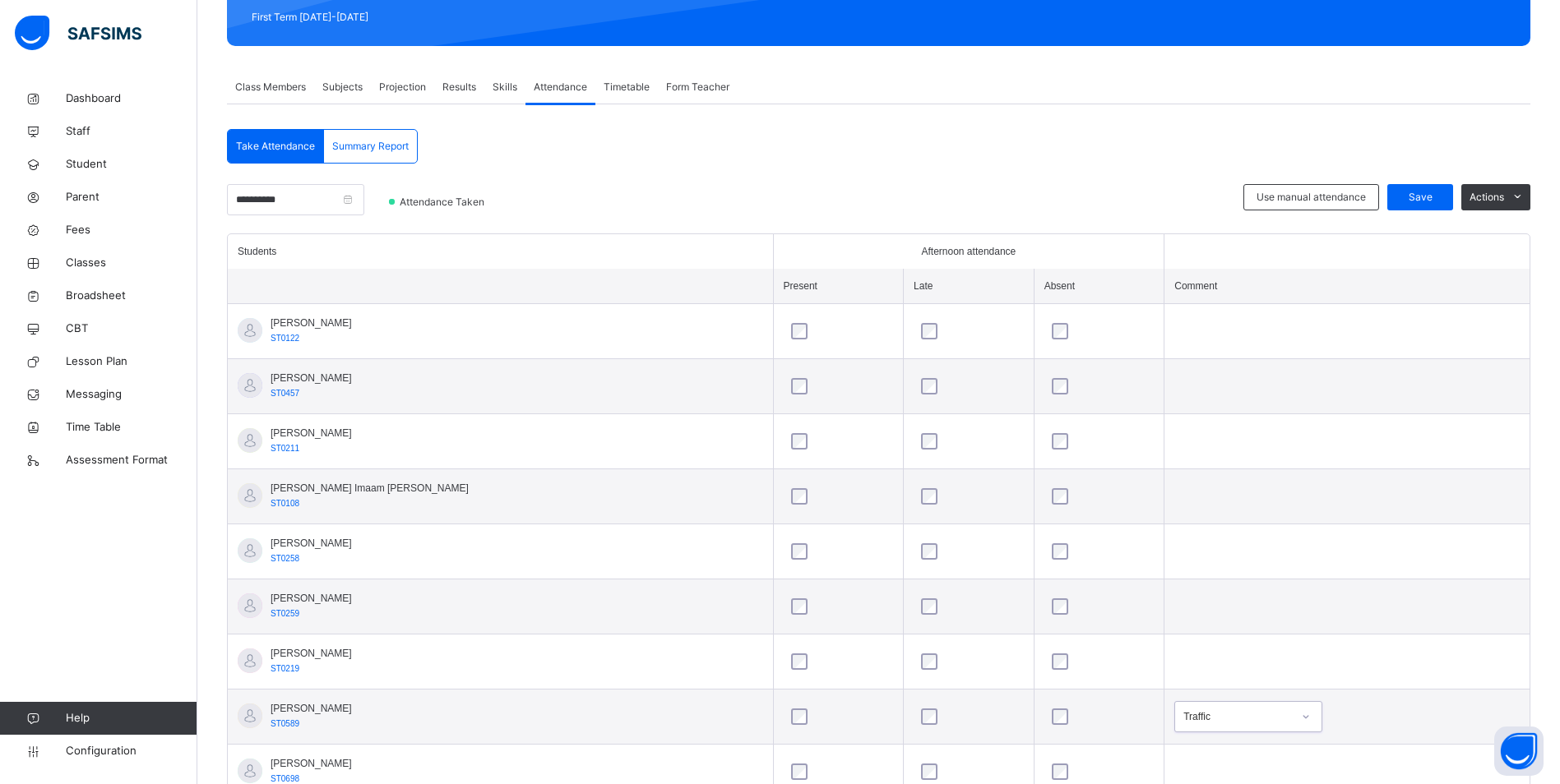
scroll to position [109, 0]
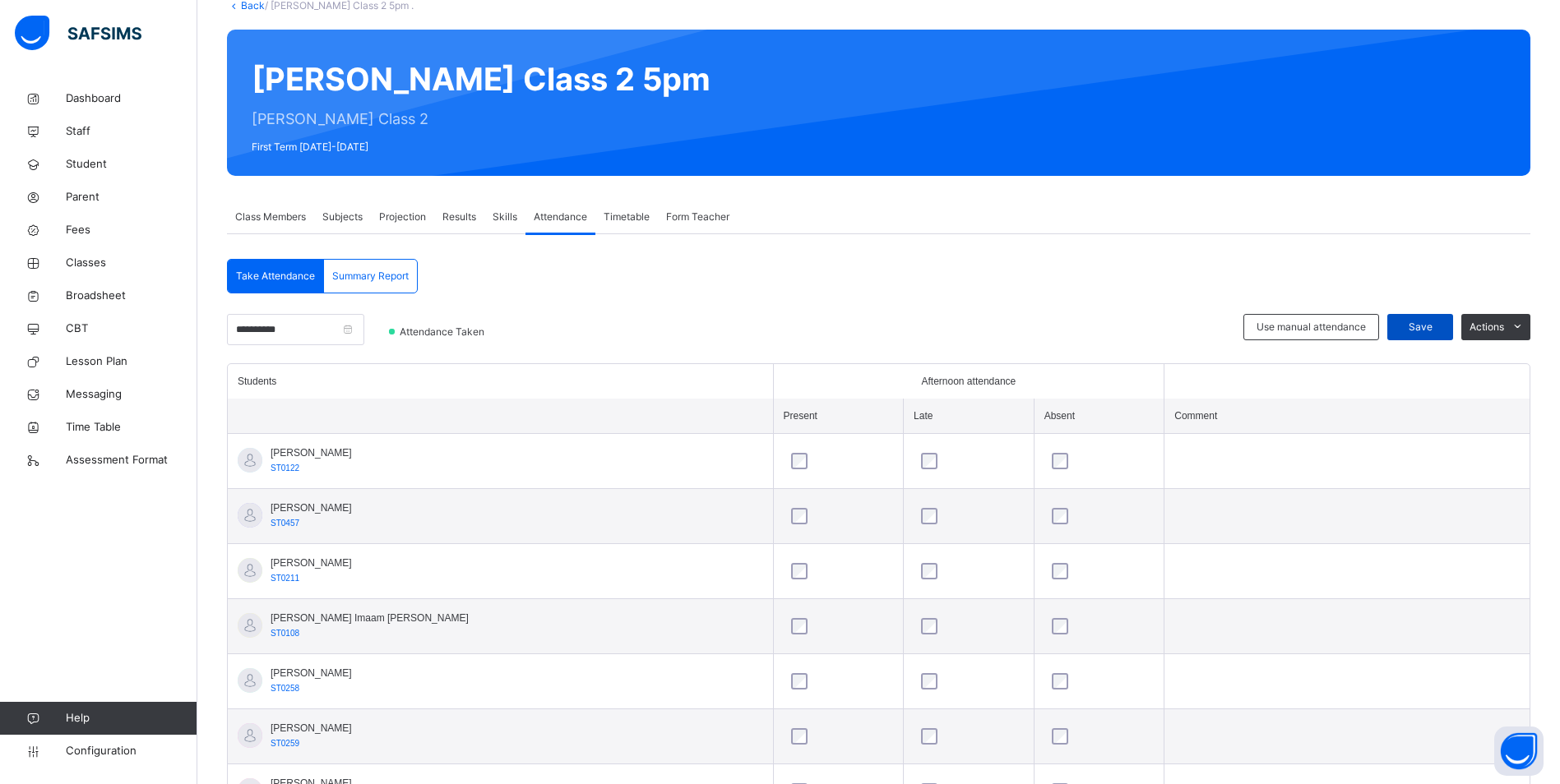
click at [1440, 321] on span "Save" at bounding box center [1420, 327] width 42 height 15
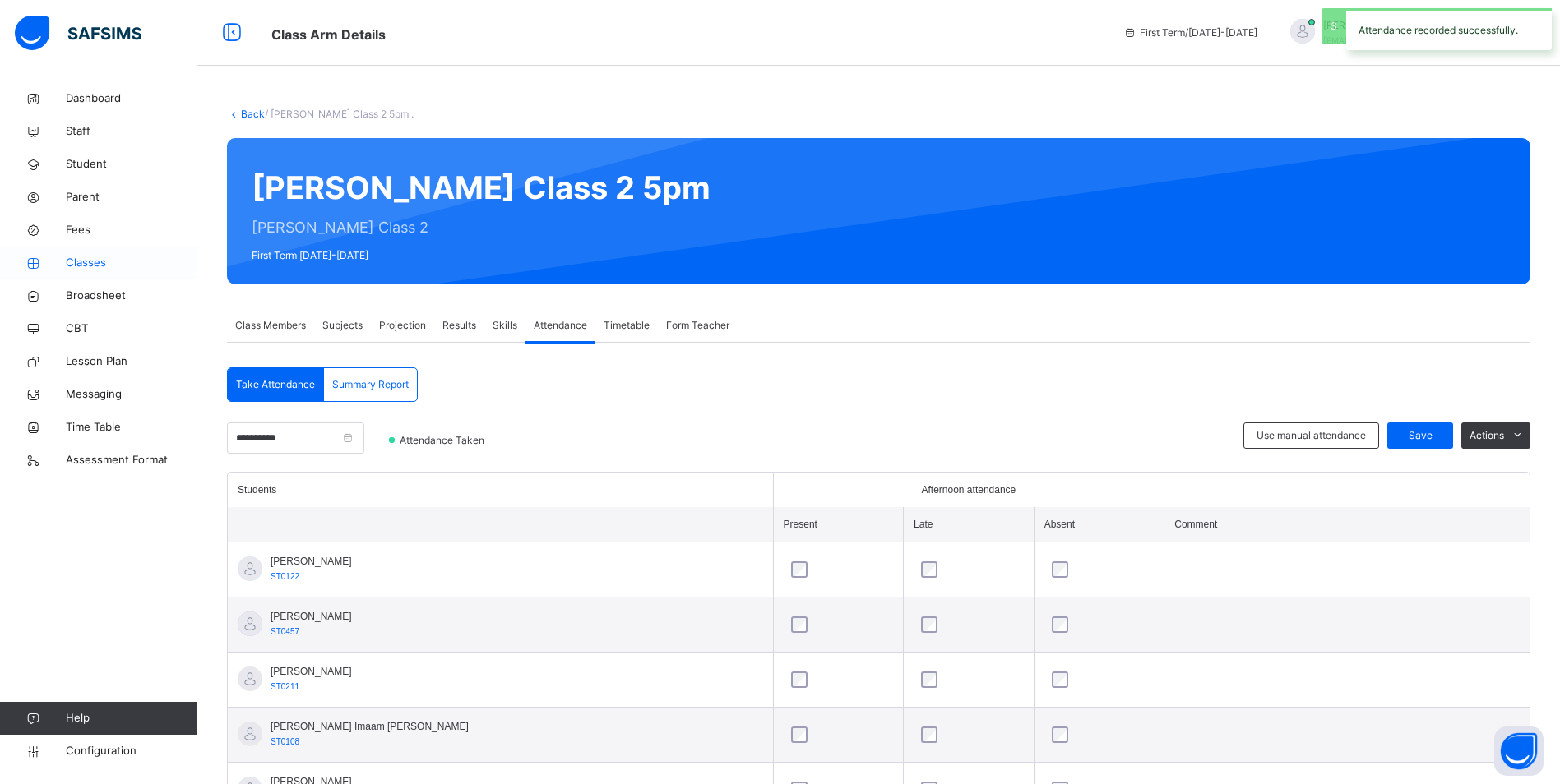
click at [88, 261] on span "Classes" at bounding box center [131, 263] width 131 height 16
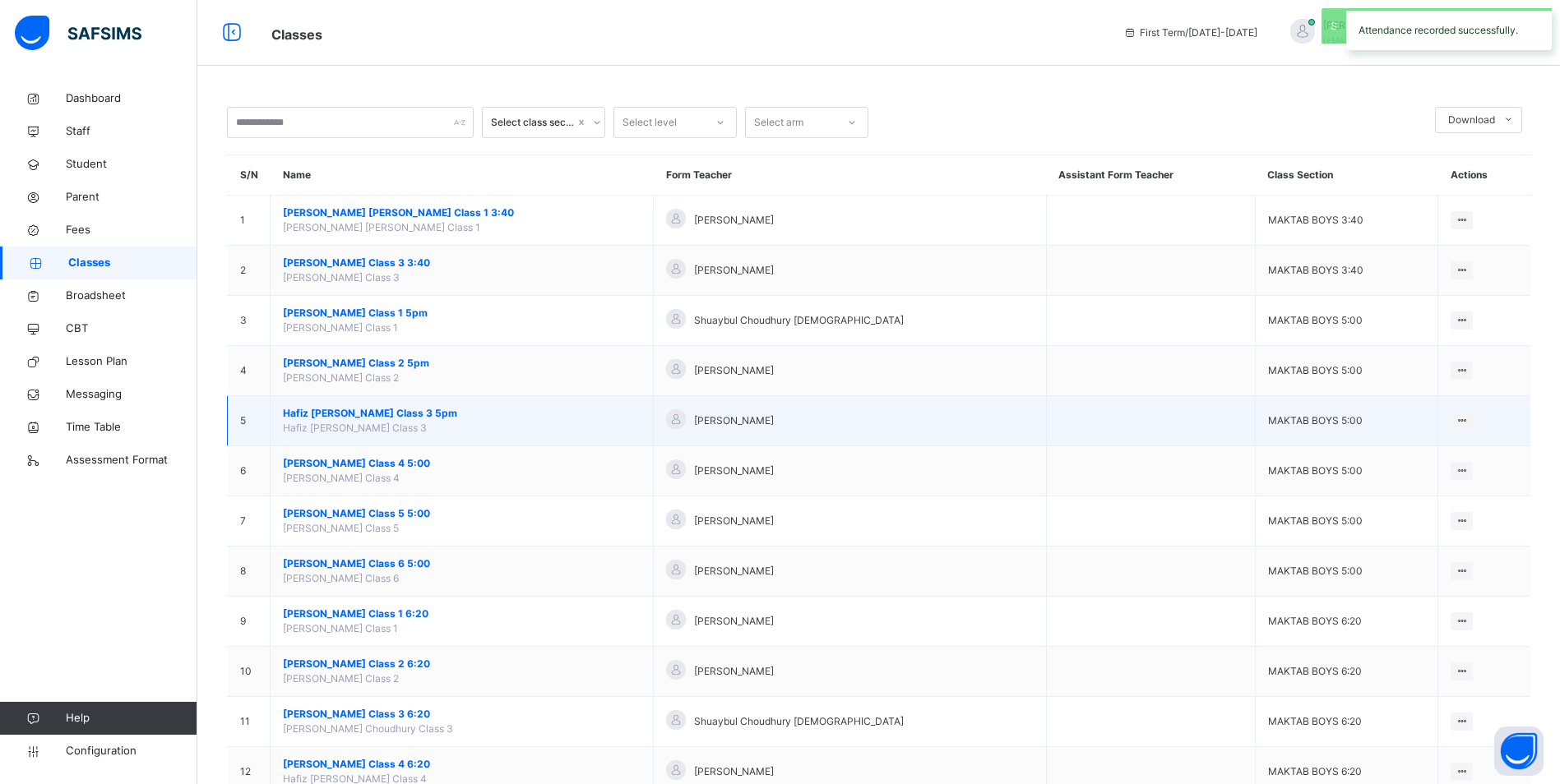
click at [407, 412] on span "Hafiz [PERSON_NAME] Class 3 5pm" at bounding box center [461, 414] width 357 height 15
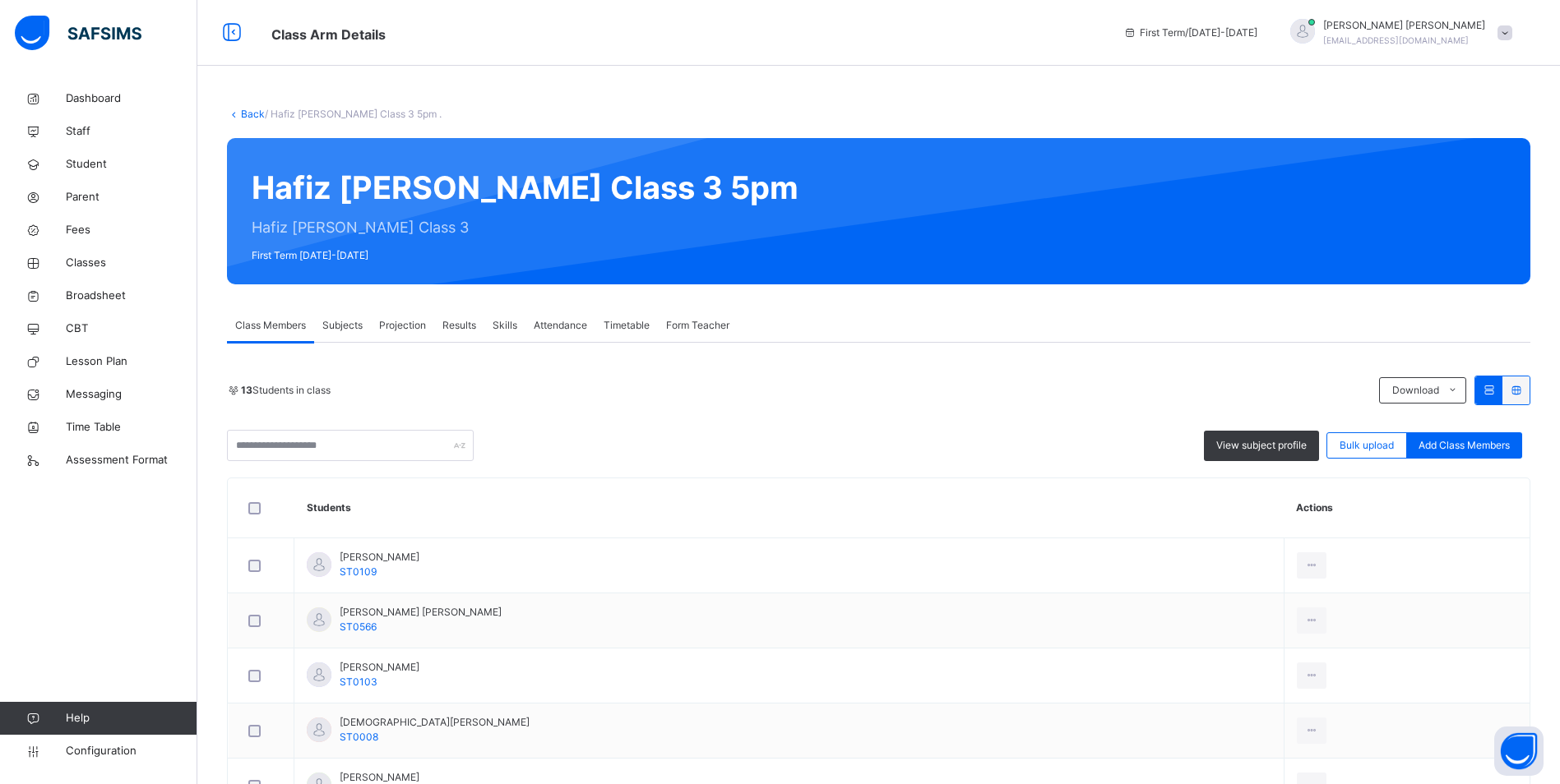
click at [559, 326] on span "Attendance" at bounding box center [560, 326] width 54 height 15
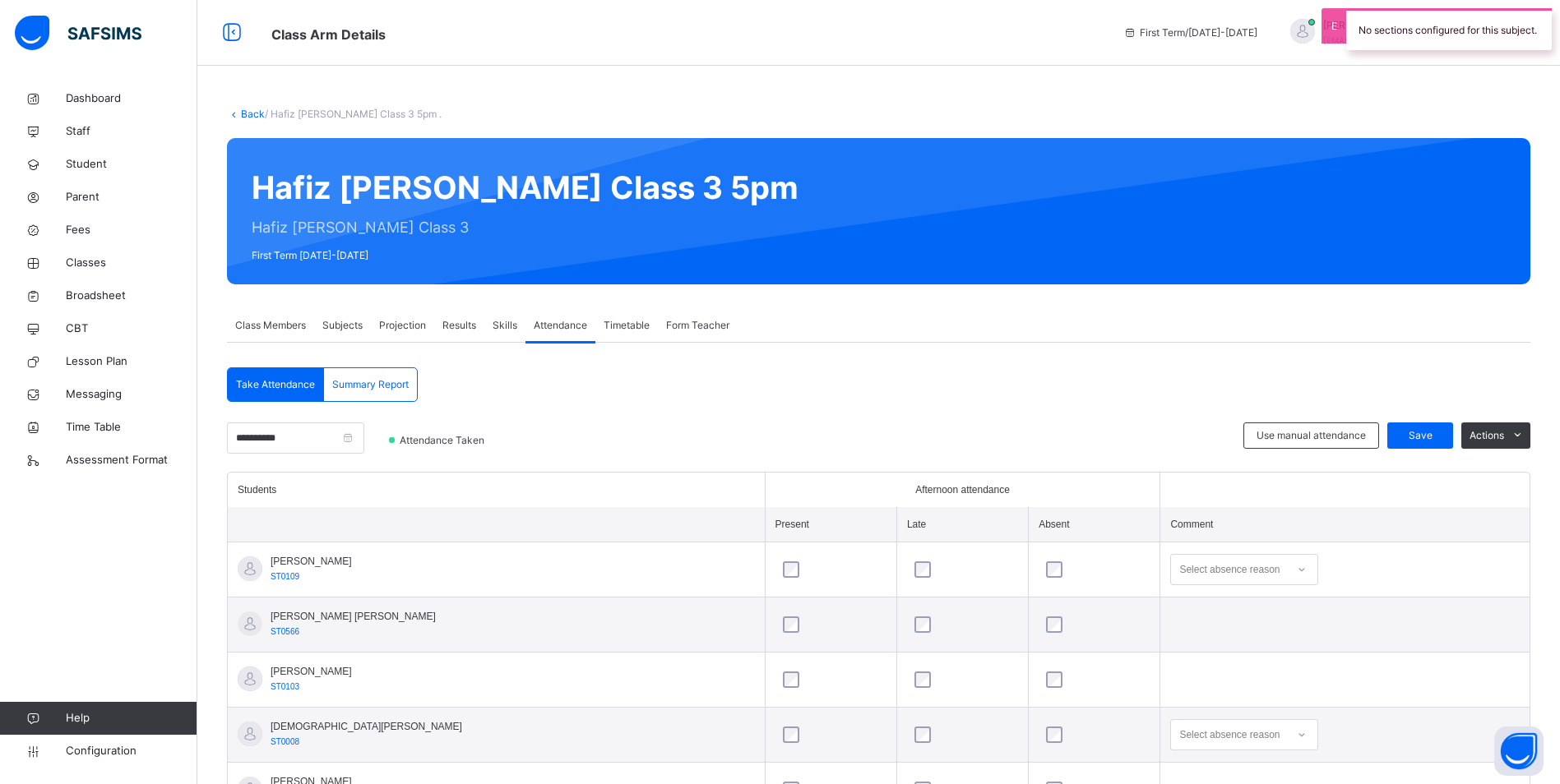
scroll to position [247, 0]
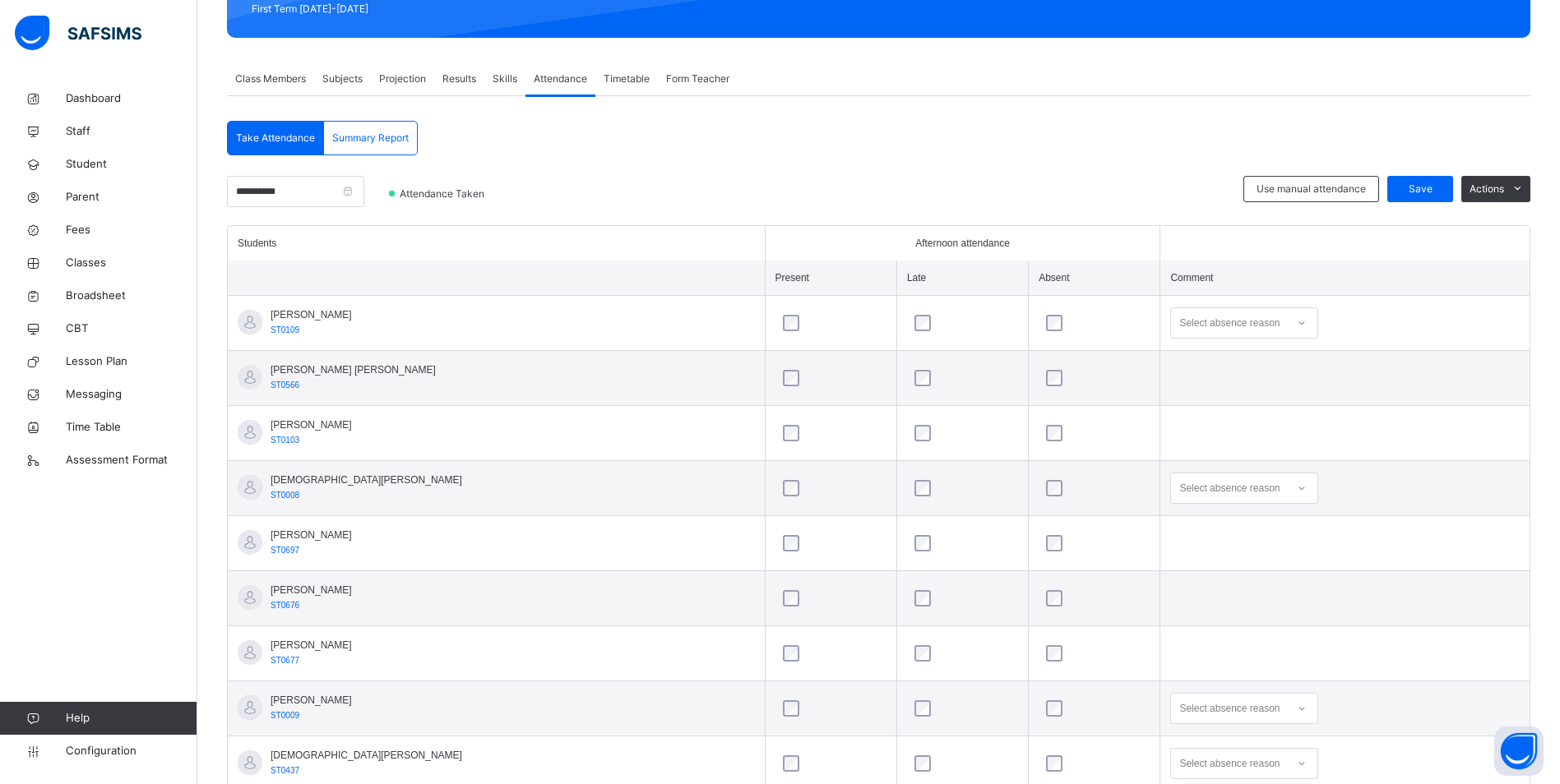
click at [1209, 319] on div "Select absence reason" at bounding box center [1229, 322] width 100 height 31
click at [1178, 356] on div "Not well" at bounding box center [1243, 360] width 146 height 28
click at [1179, 490] on div "Select absence reason" at bounding box center [1229, 487] width 100 height 31
click at [1171, 524] on div "Not well" at bounding box center [1243, 525] width 146 height 28
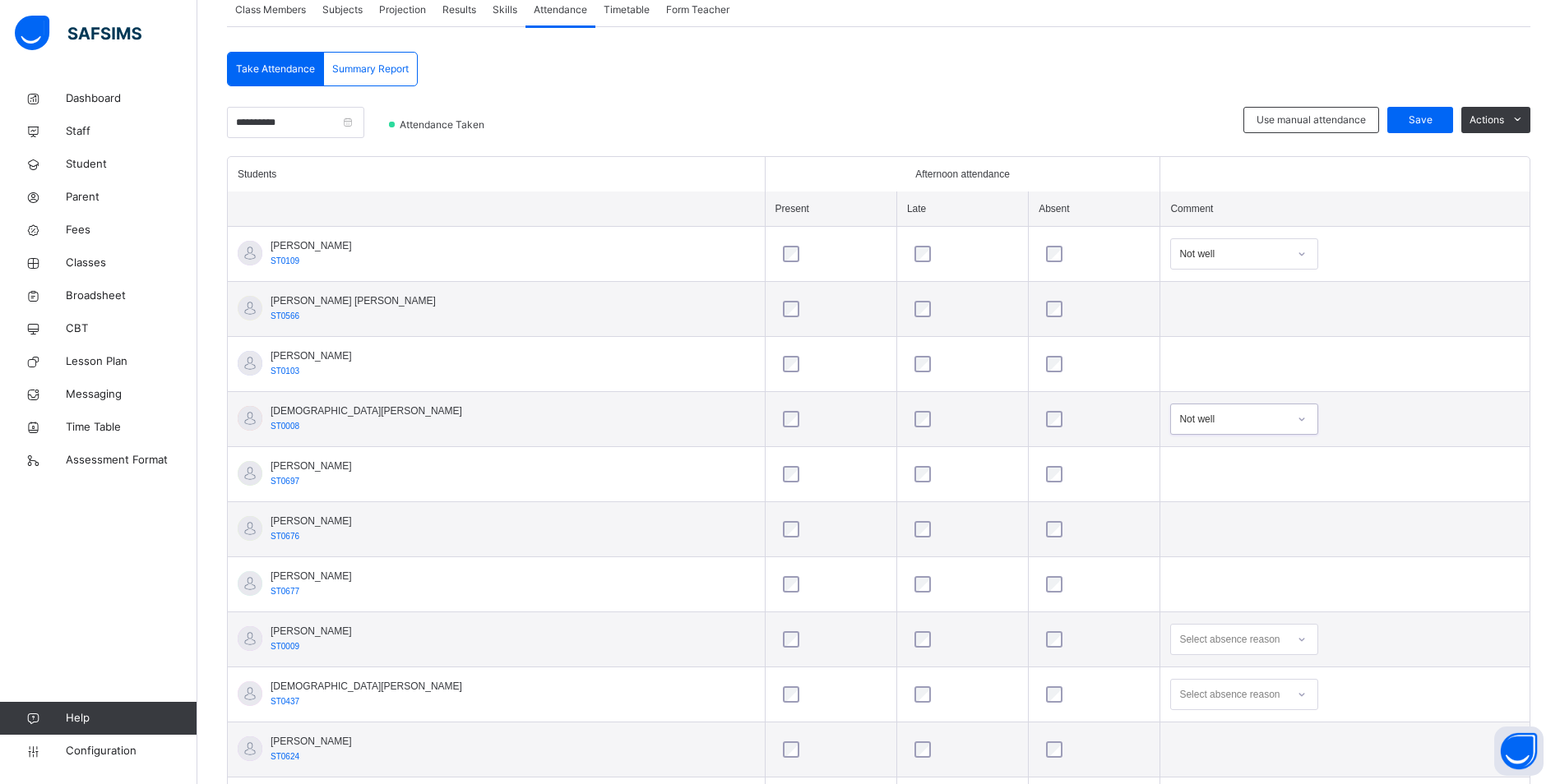
click at [1212, 655] on div "Select absence reason" at bounding box center [1243, 639] width 148 height 31
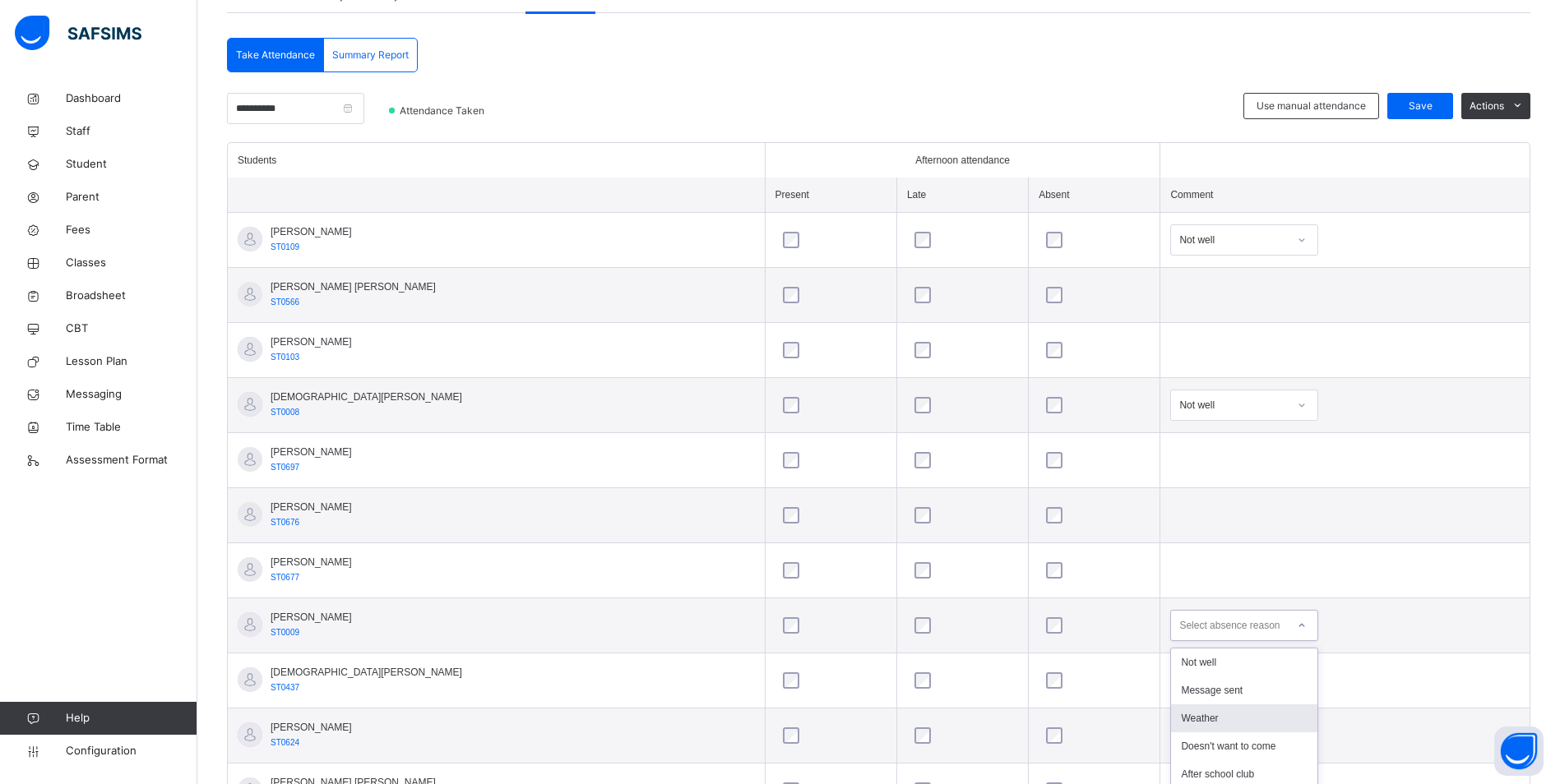
scroll to position [341, 0]
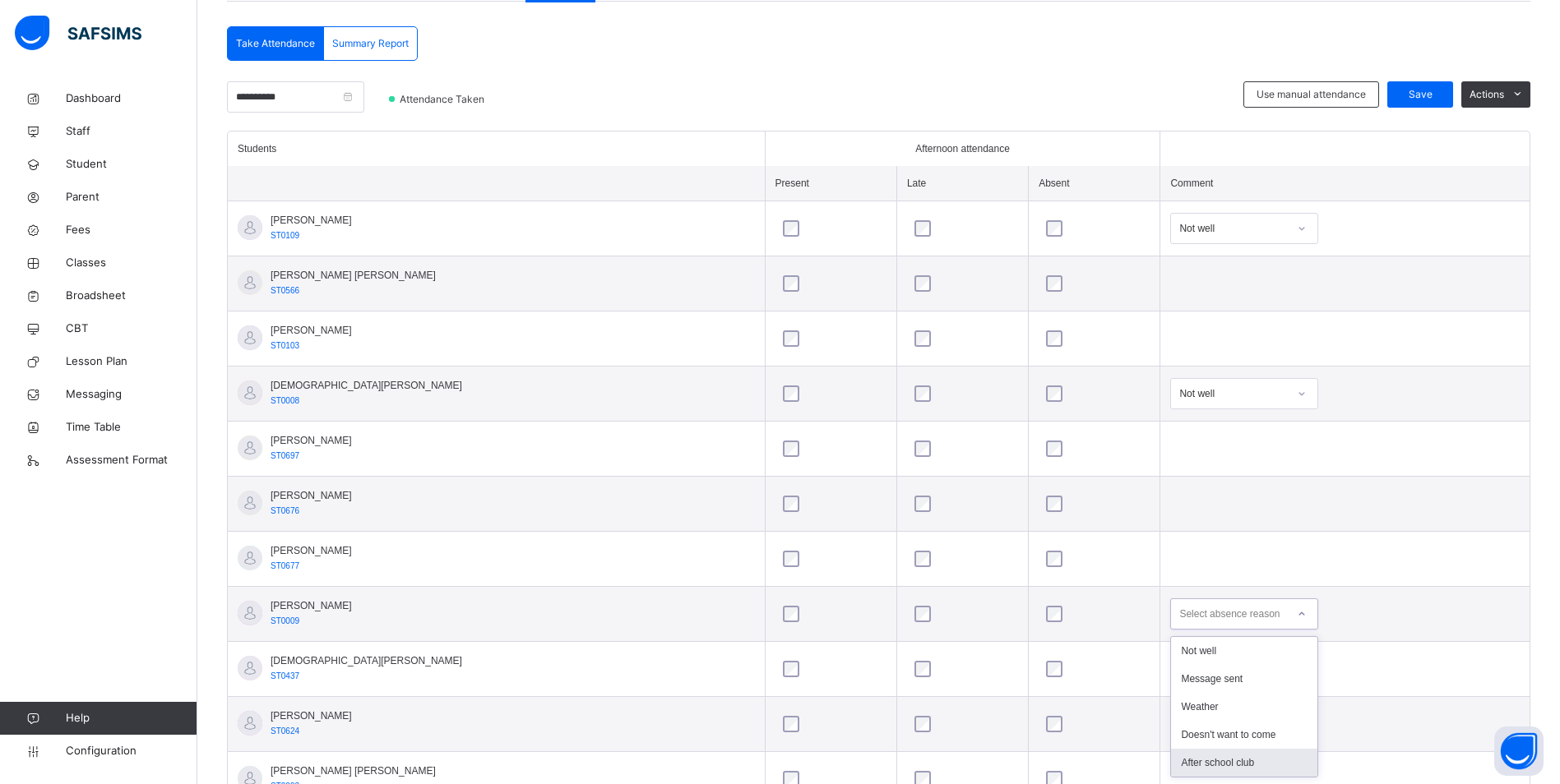
click at [1209, 757] on div "After school club" at bounding box center [1243, 763] width 146 height 28
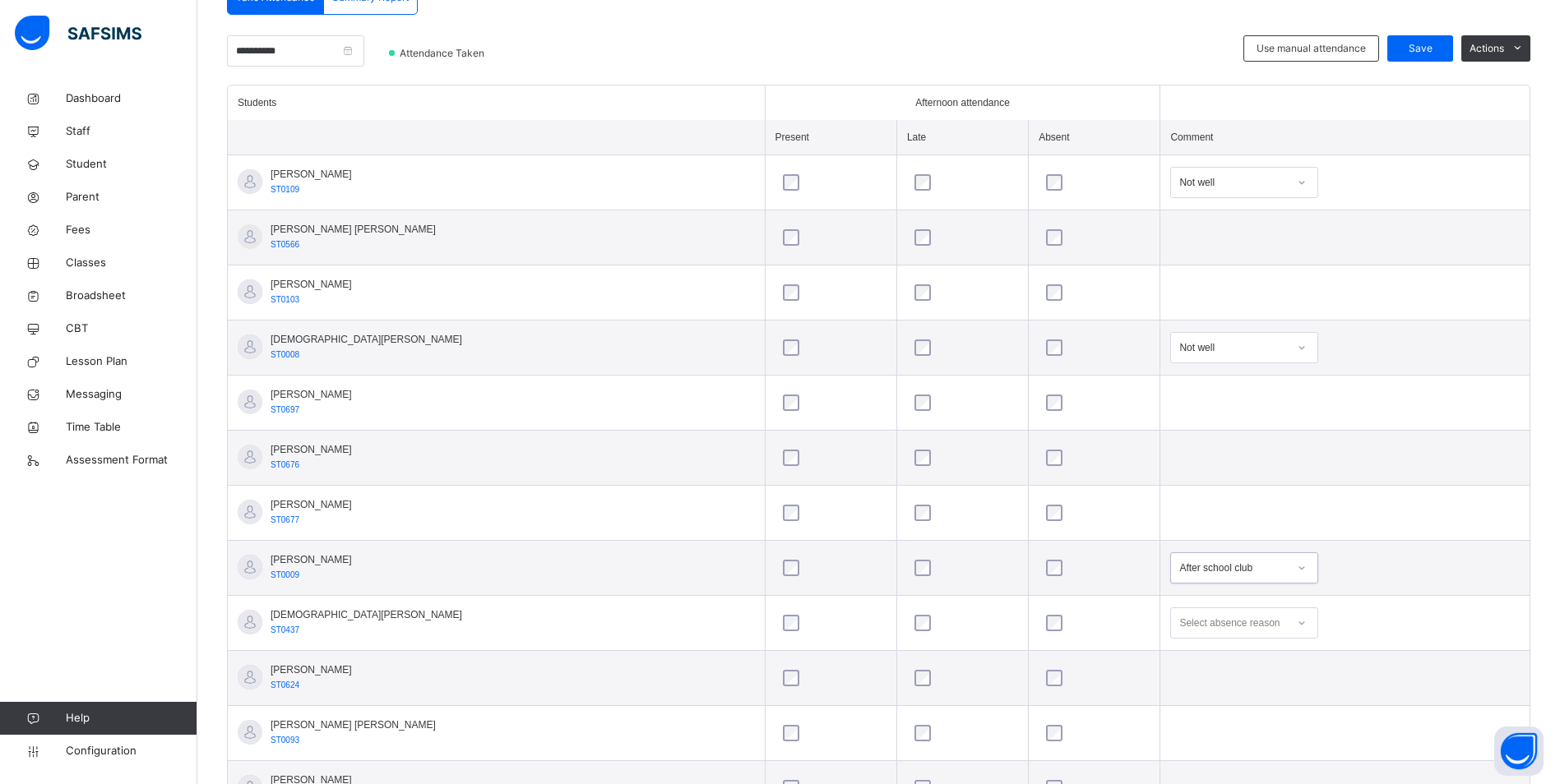
click at [1170, 639] on div "Select absence reason" at bounding box center [1243, 622] width 148 height 31
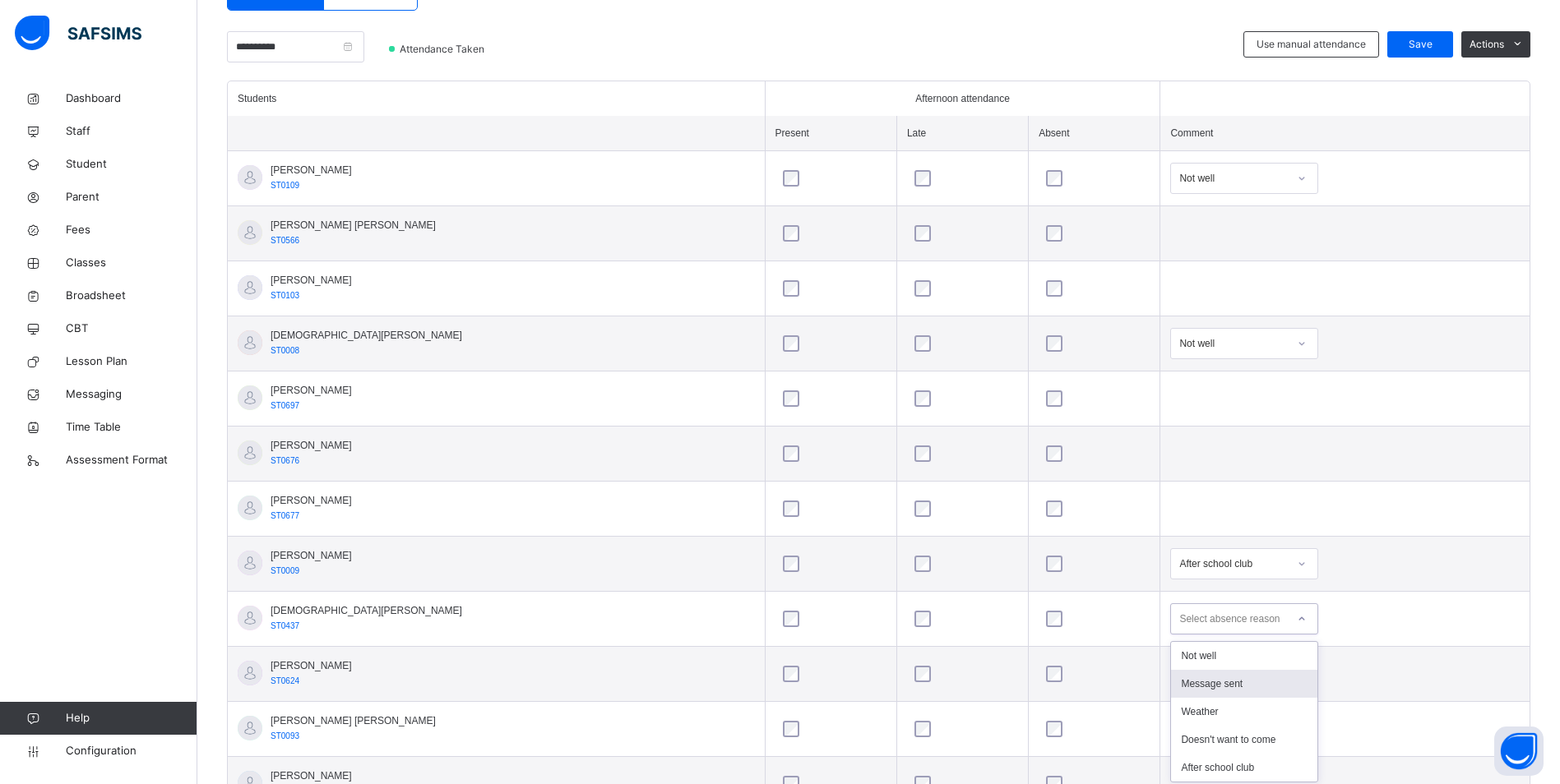
scroll to position [396, 0]
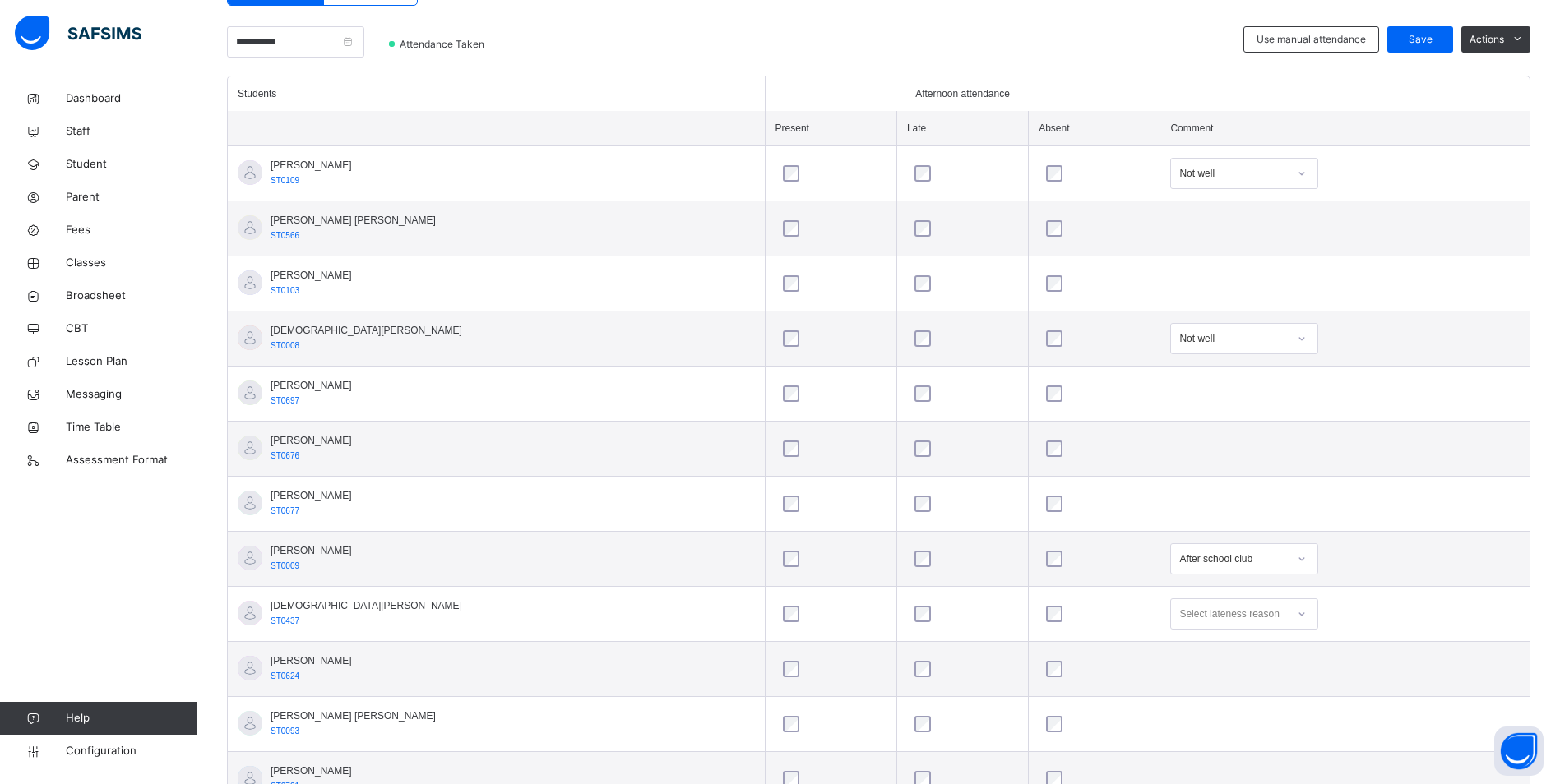
click at [1209, 614] on div "Select lateness reason" at bounding box center [1228, 613] width 99 height 31
click at [1085, 640] on td at bounding box center [1094, 614] width 131 height 55
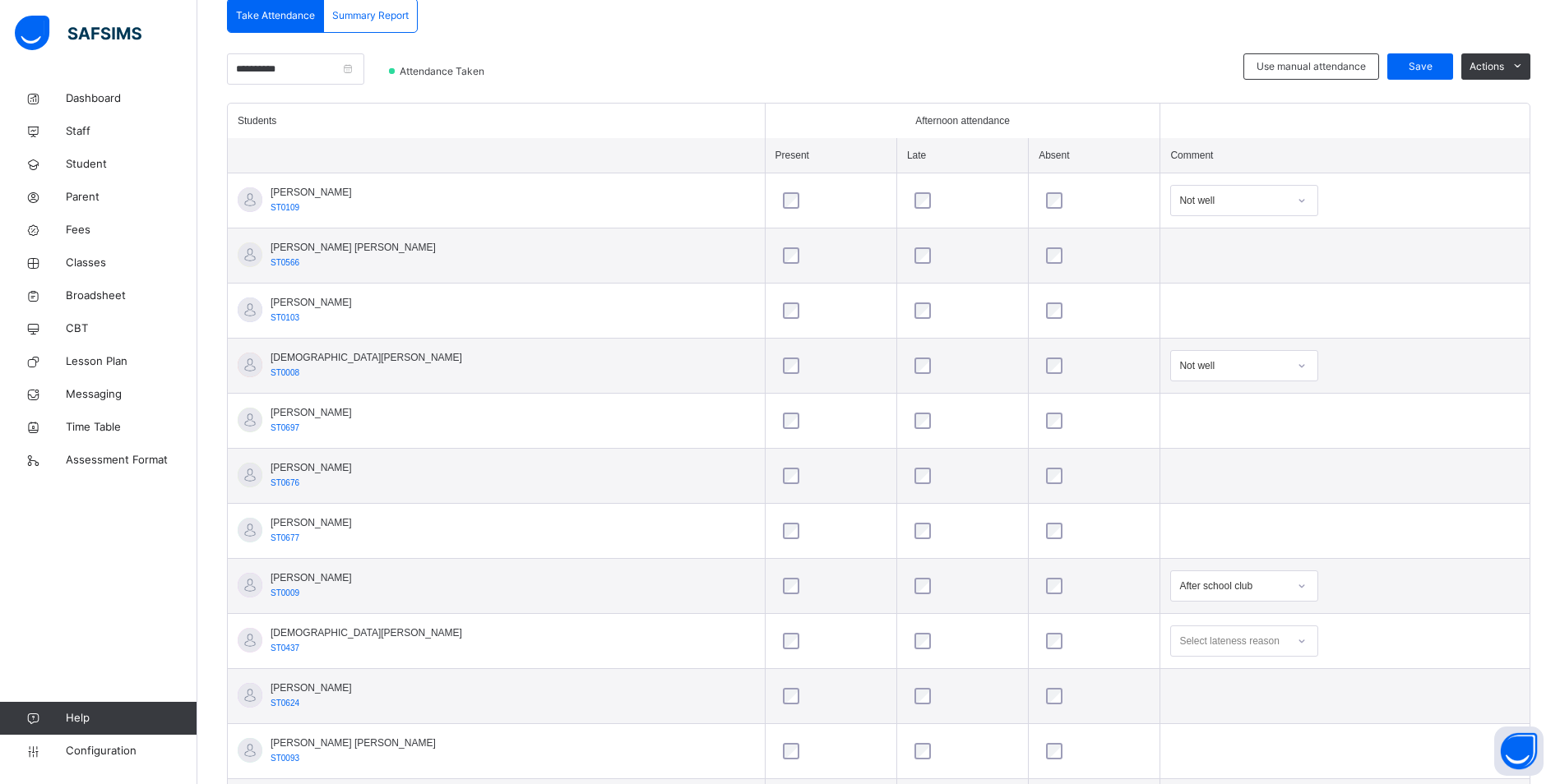
scroll to position [109, 0]
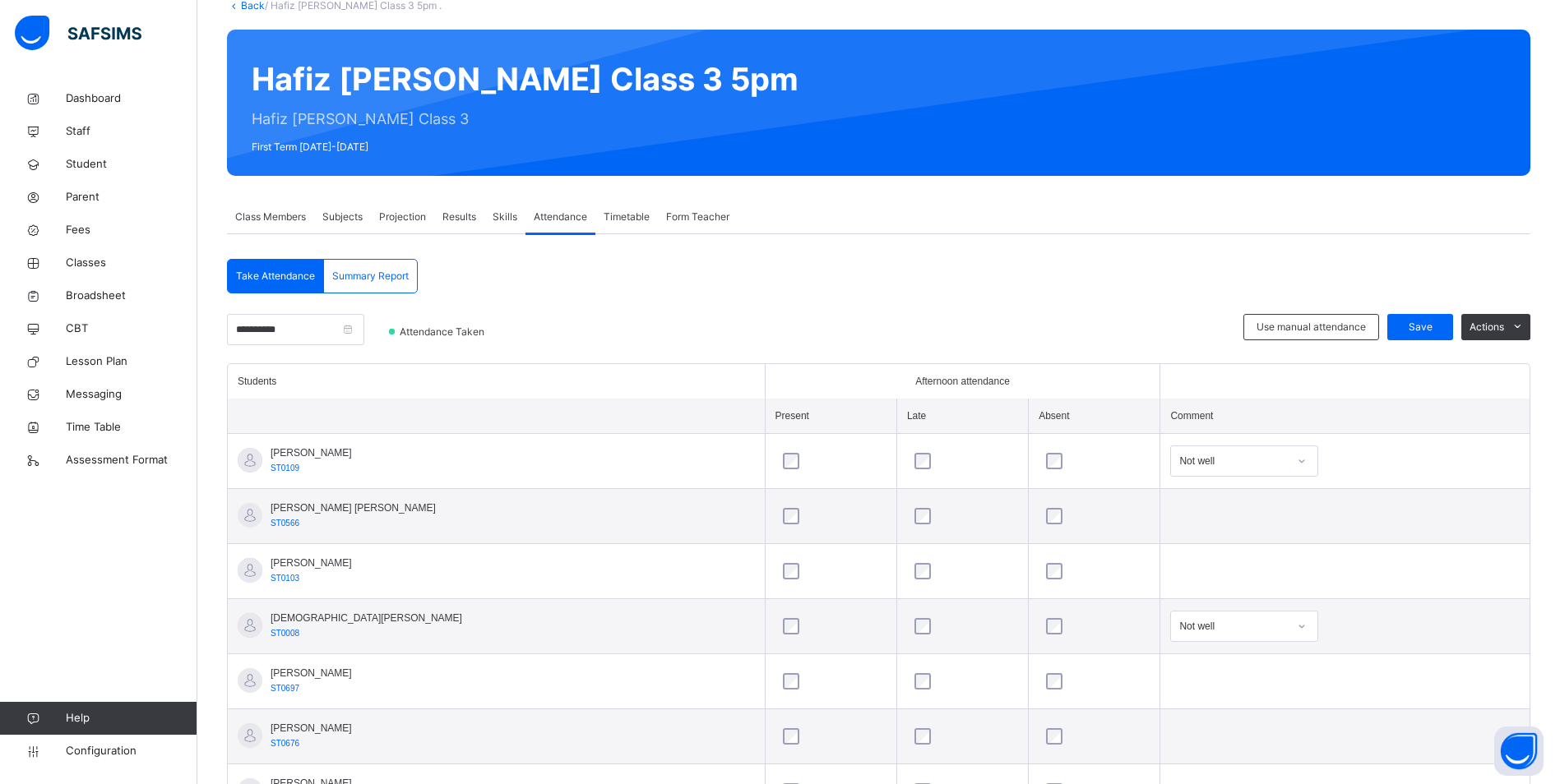
click at [1419, 314] on div "**********" at bounding box center [878, 732] width 1303 height 844
click at [1416, 333] on span "Save" at bounding box center [1420, 327] width 42 height 15
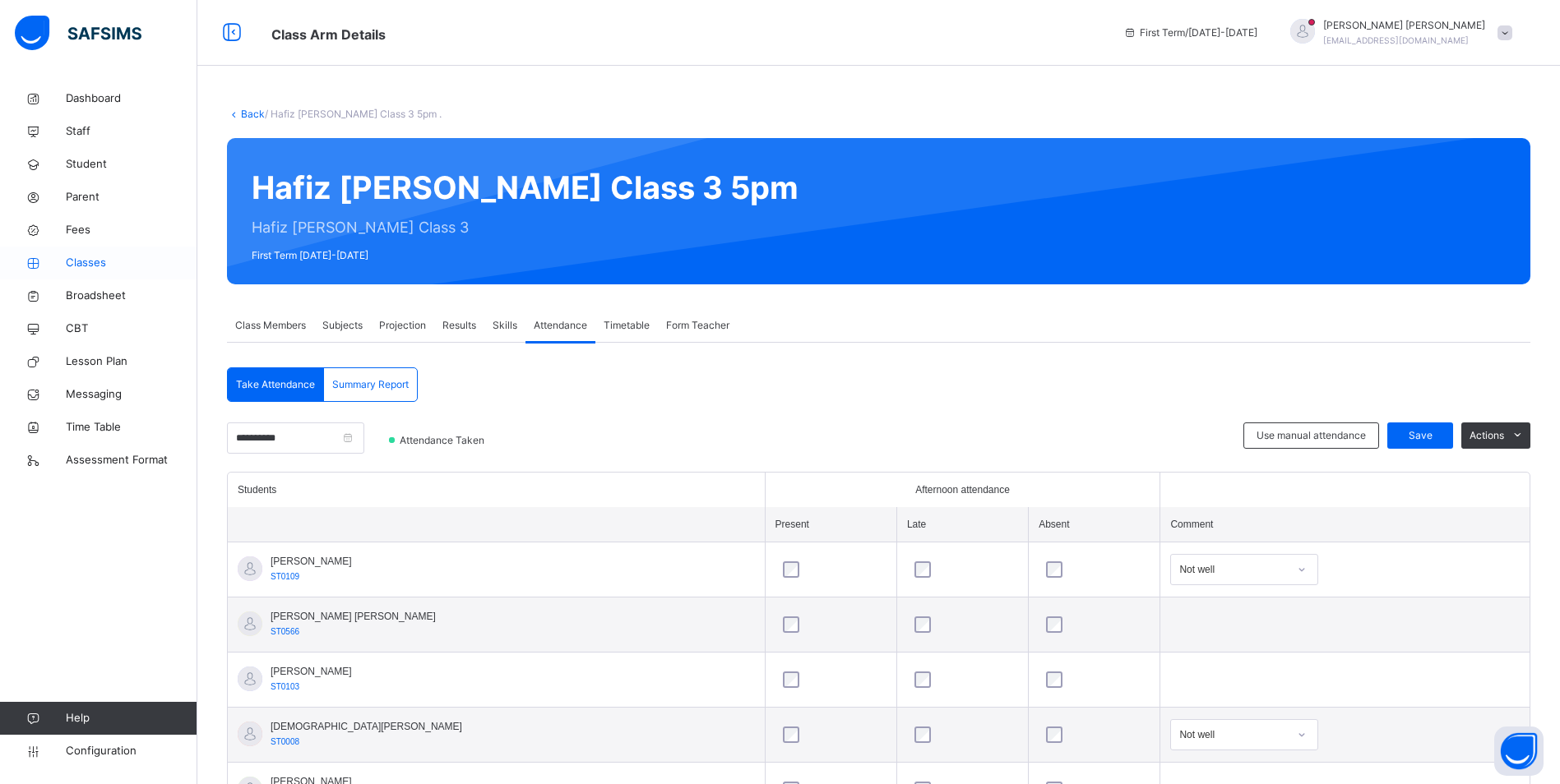
click at [93, 256] on span "Classes" at bounding box center [131, 263] width 131 height 16
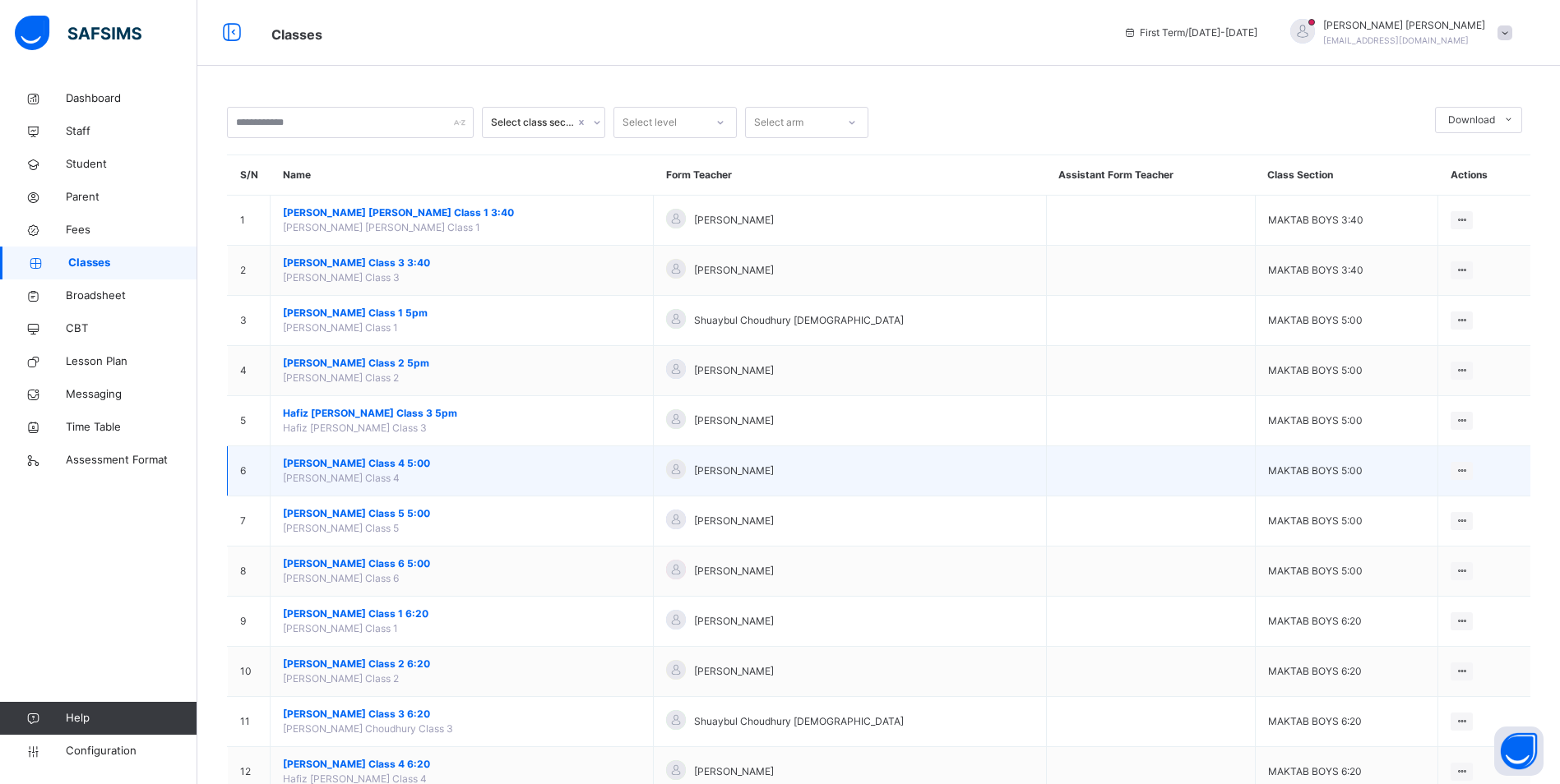
click at [373, 469] on span "[PERSON_NAME] Class 4 5:00" at bounding box center [461, 464] width 357 height 15
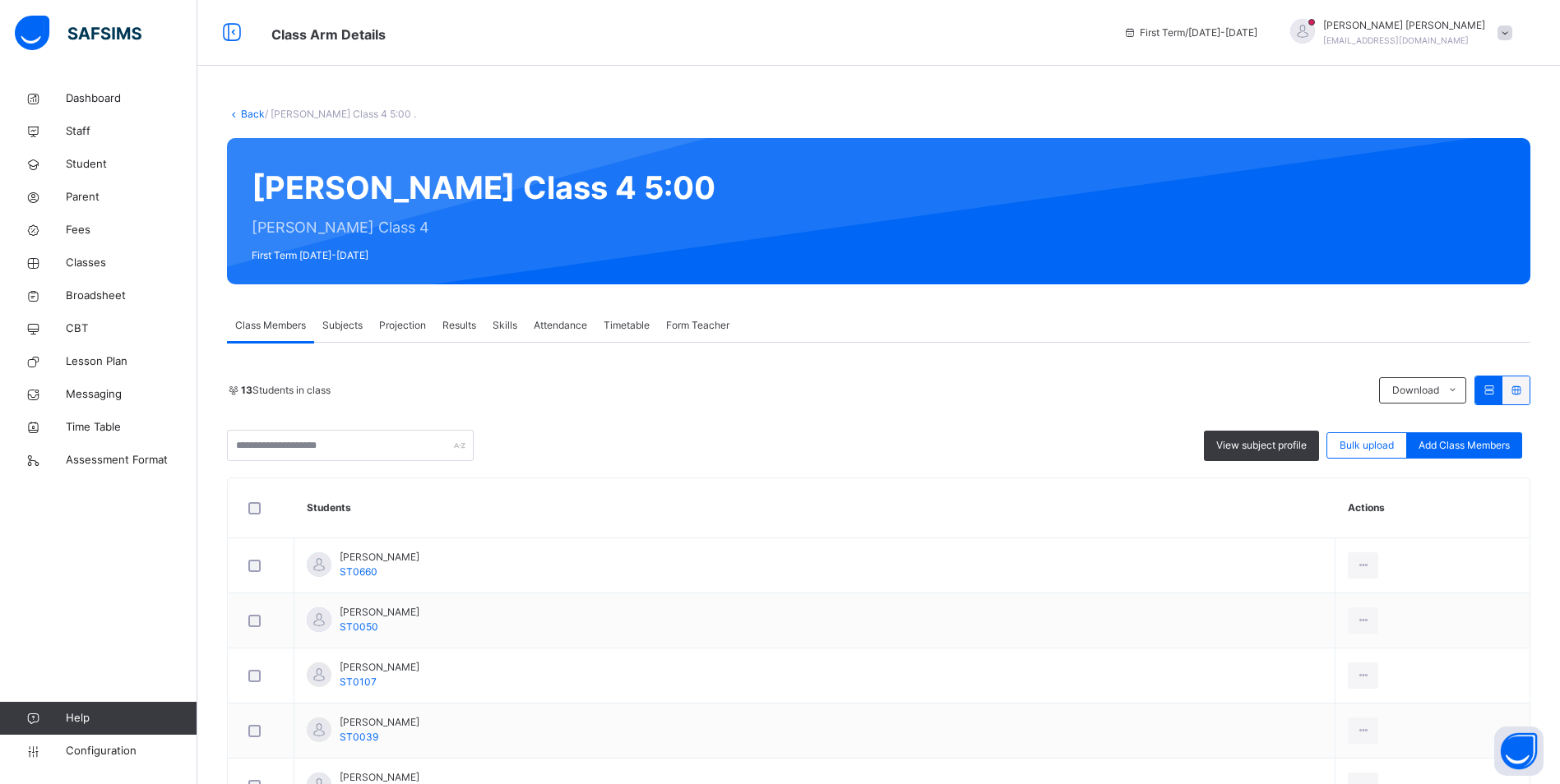
click at [572, 323] on span "Attendance" at bounding box center [560, 326] width 54 height 15
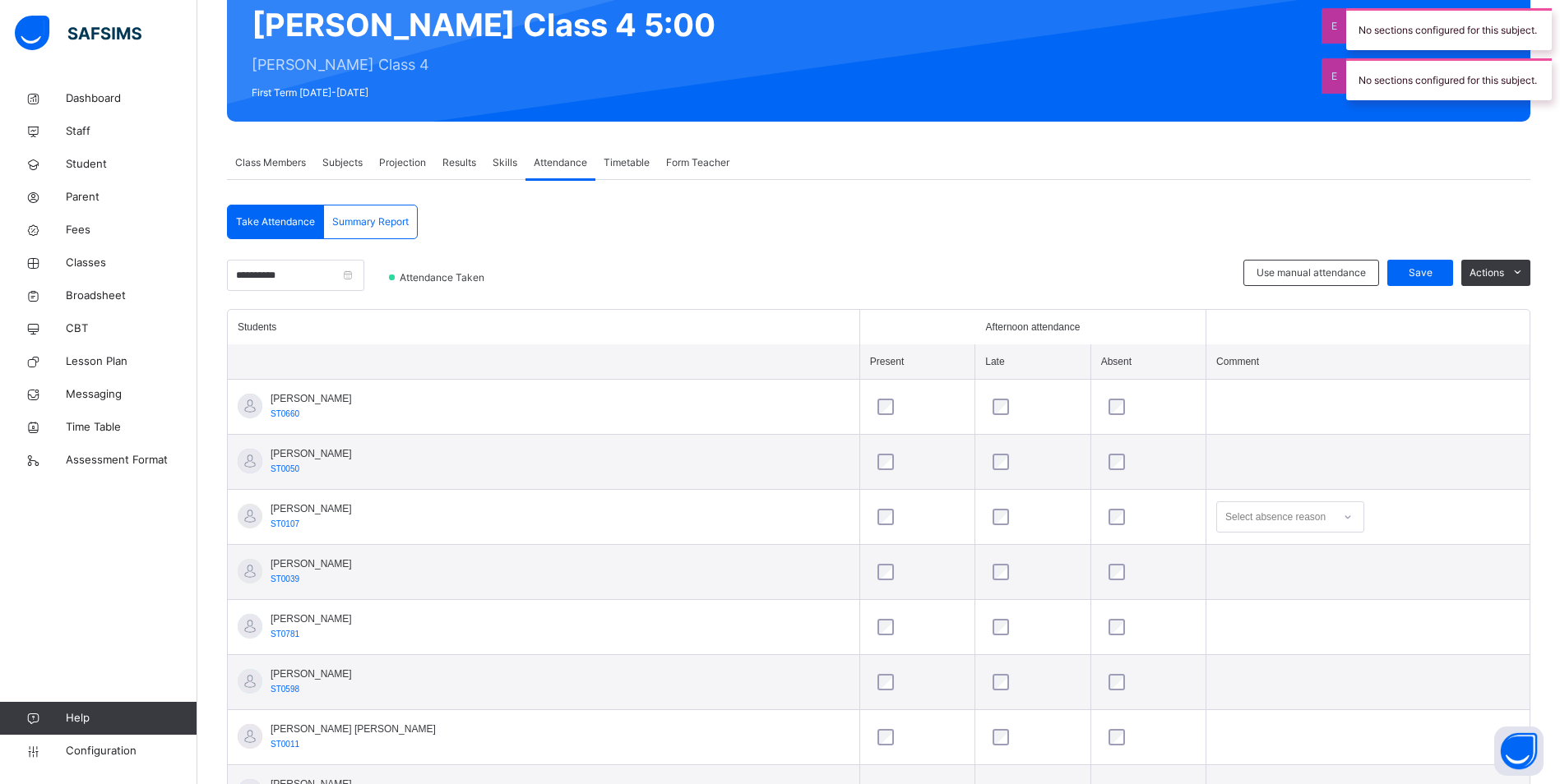
scroll to position [164, 0]
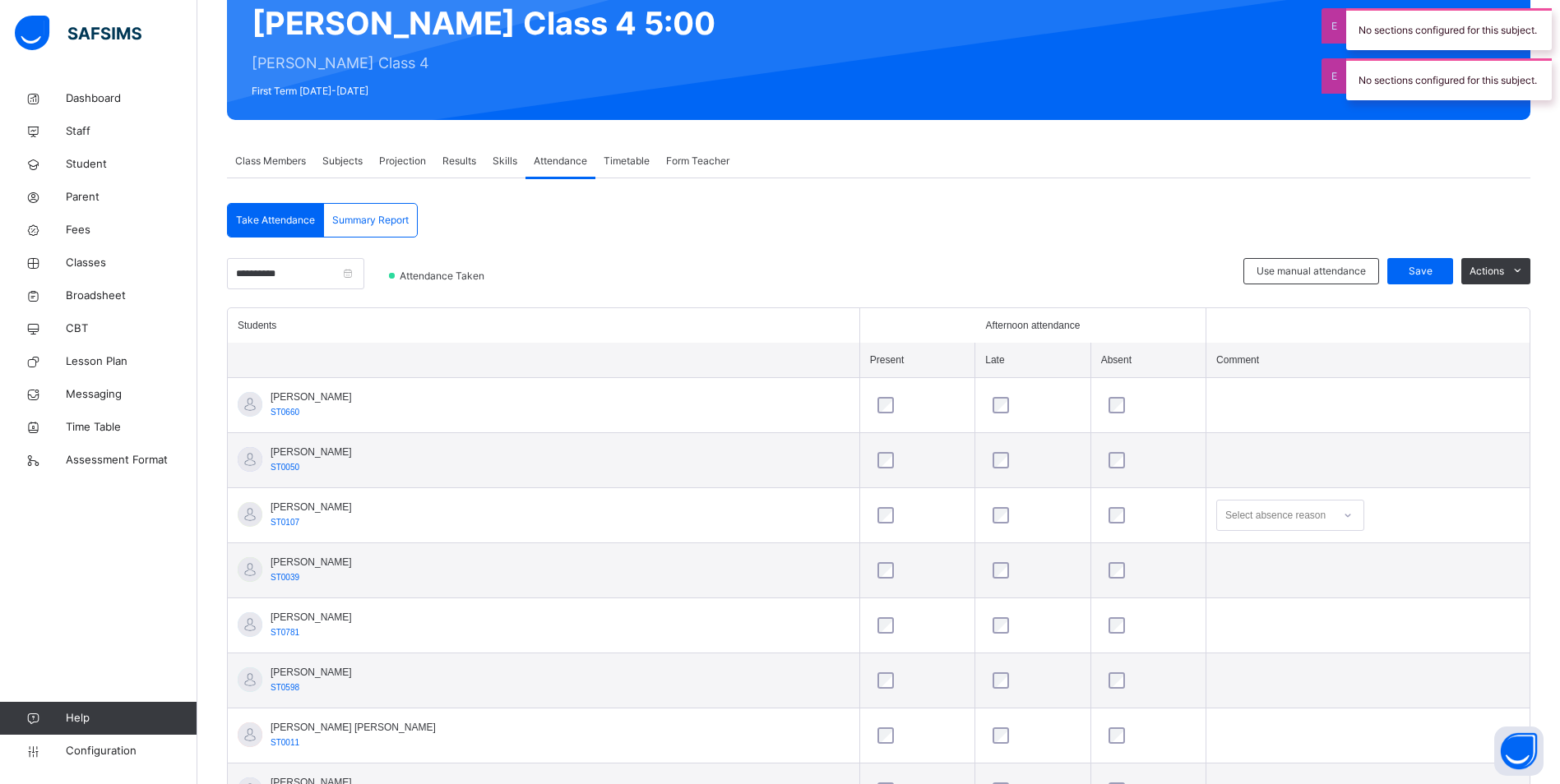
click at [1225, 520] on div "Select absence reason" at bounding box center [1275, 515] width 100 height 31
click at [1217, 554] on div "Not well" at bounding box center [1290, 553] width 146 height 28
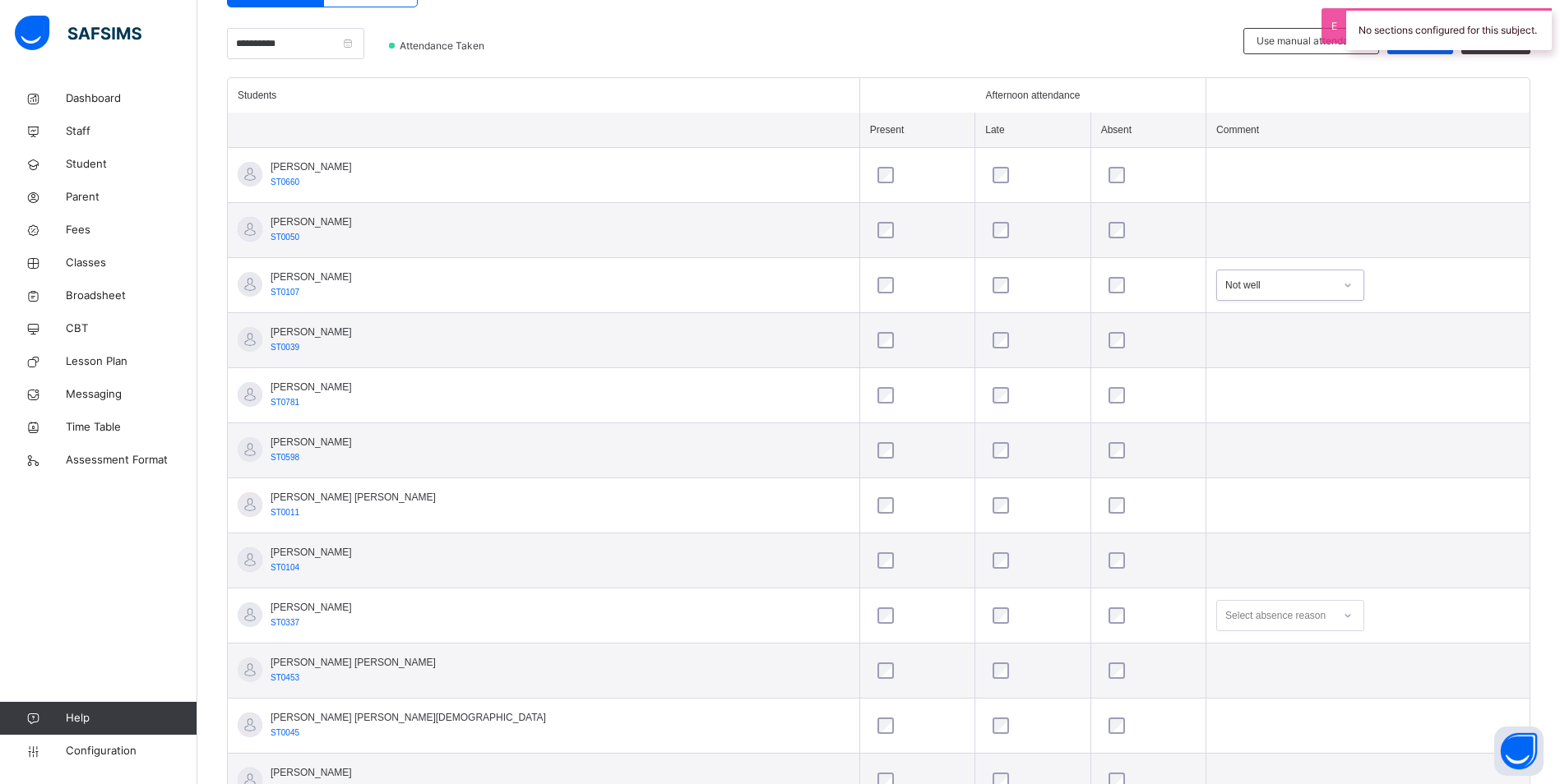
scroll to position [411, 0]
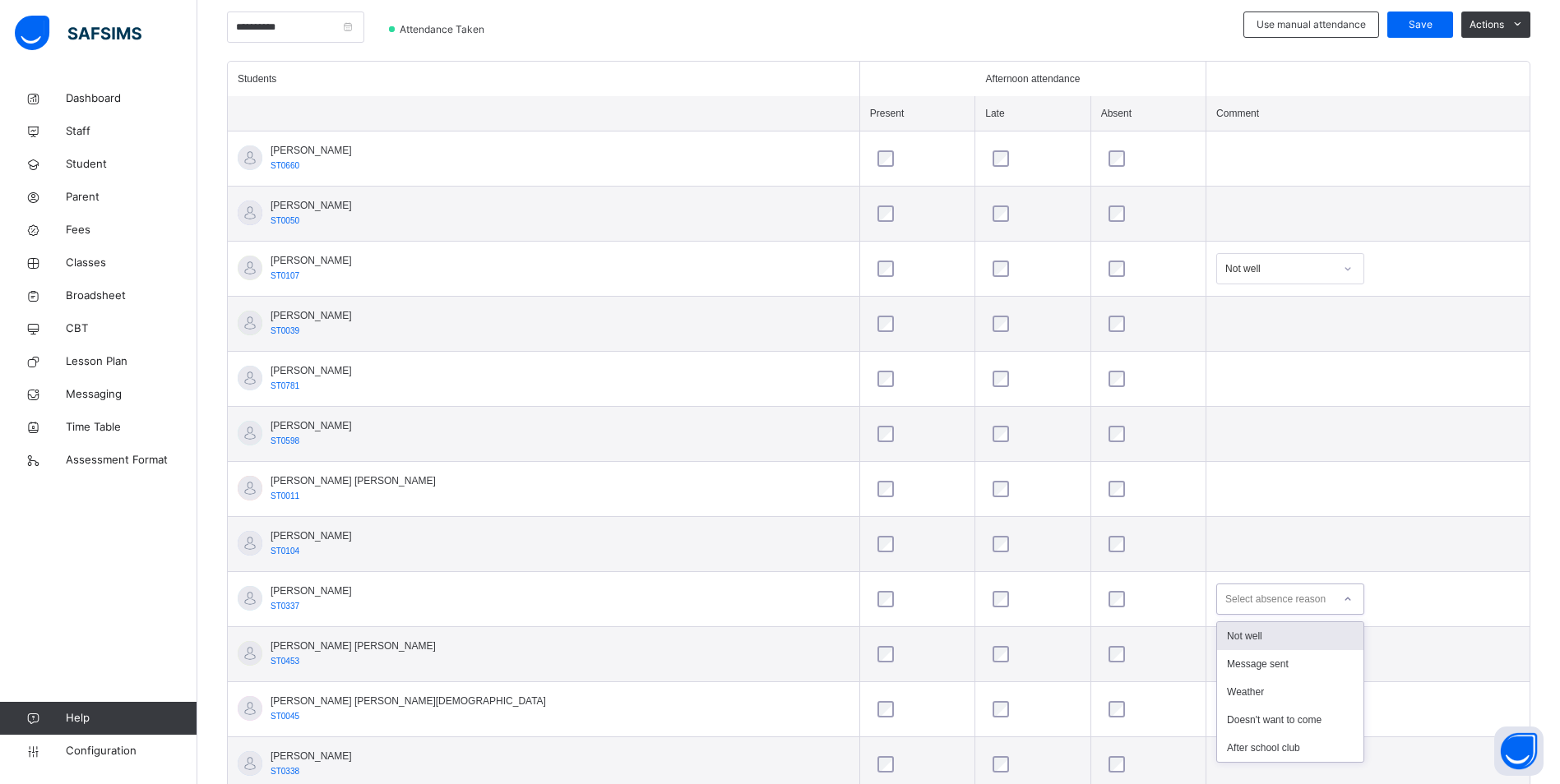
click at [1225, 602] on div "Select absence reason" at bounding box center [1275, 599] width 100 height 31
click at [1217, 630] on div "Not well" at bounding box center [1290, 637] width 146 height 28
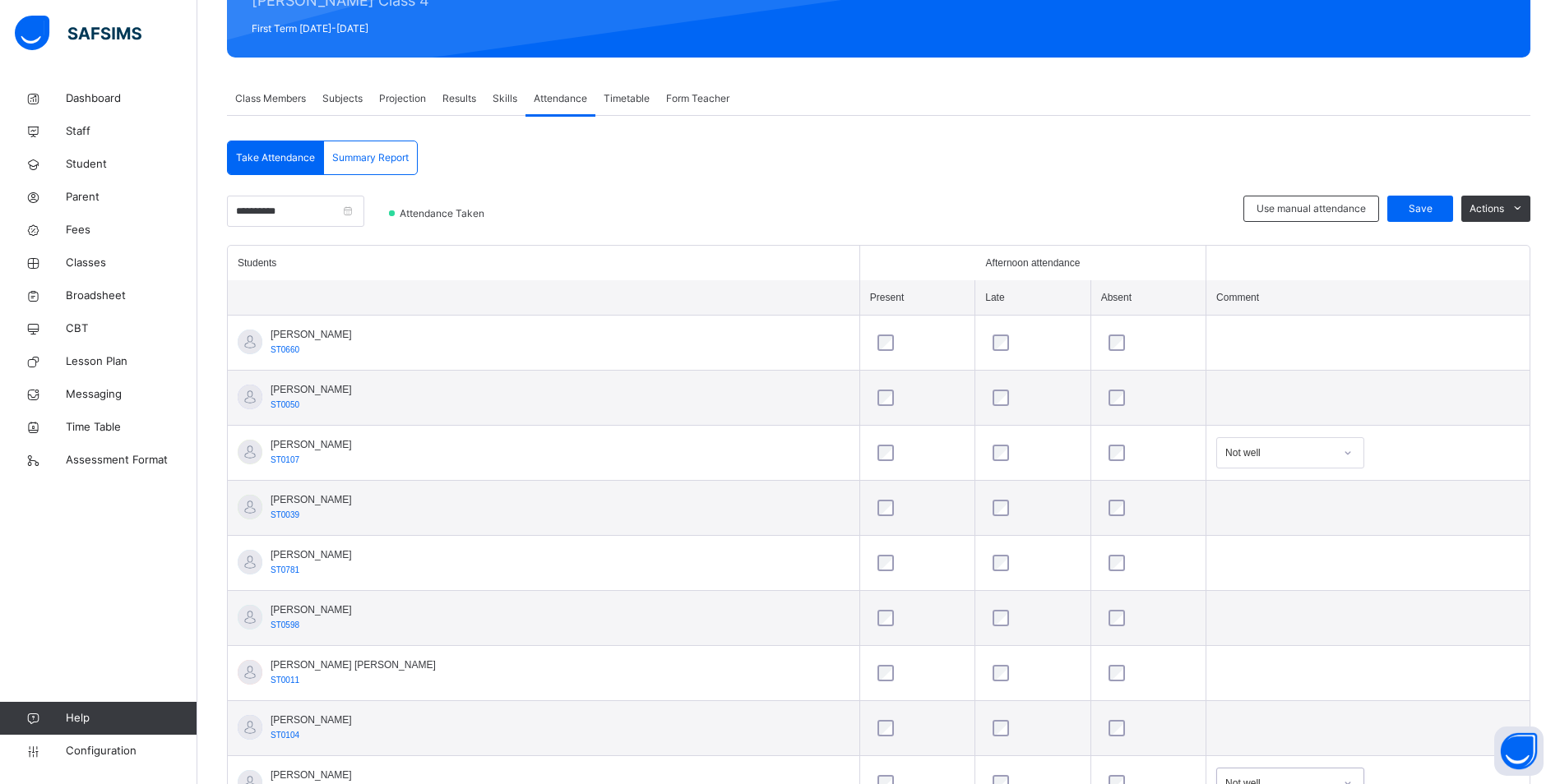
scroll to position [191, 0]
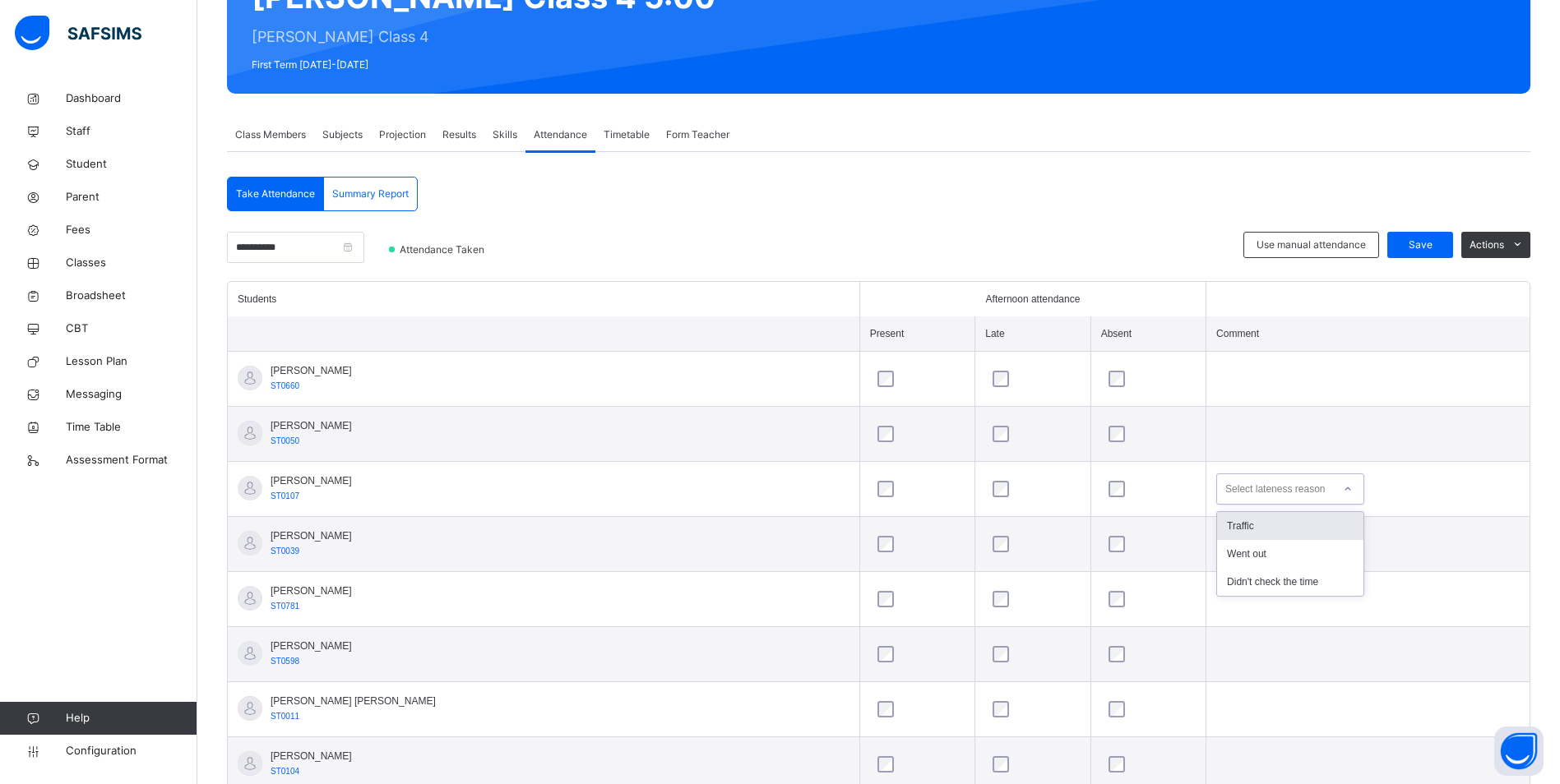
click at [1225, 497] on div "Select lateness reason" at bounding box center [1274, 488] width 99 height 31
click at [1235, 420] on td at bounding box center [1367, 435] width 323 height 55
click at [1425, 248] on span "Save" at bounding box center [1420, 245] width 42 height 15
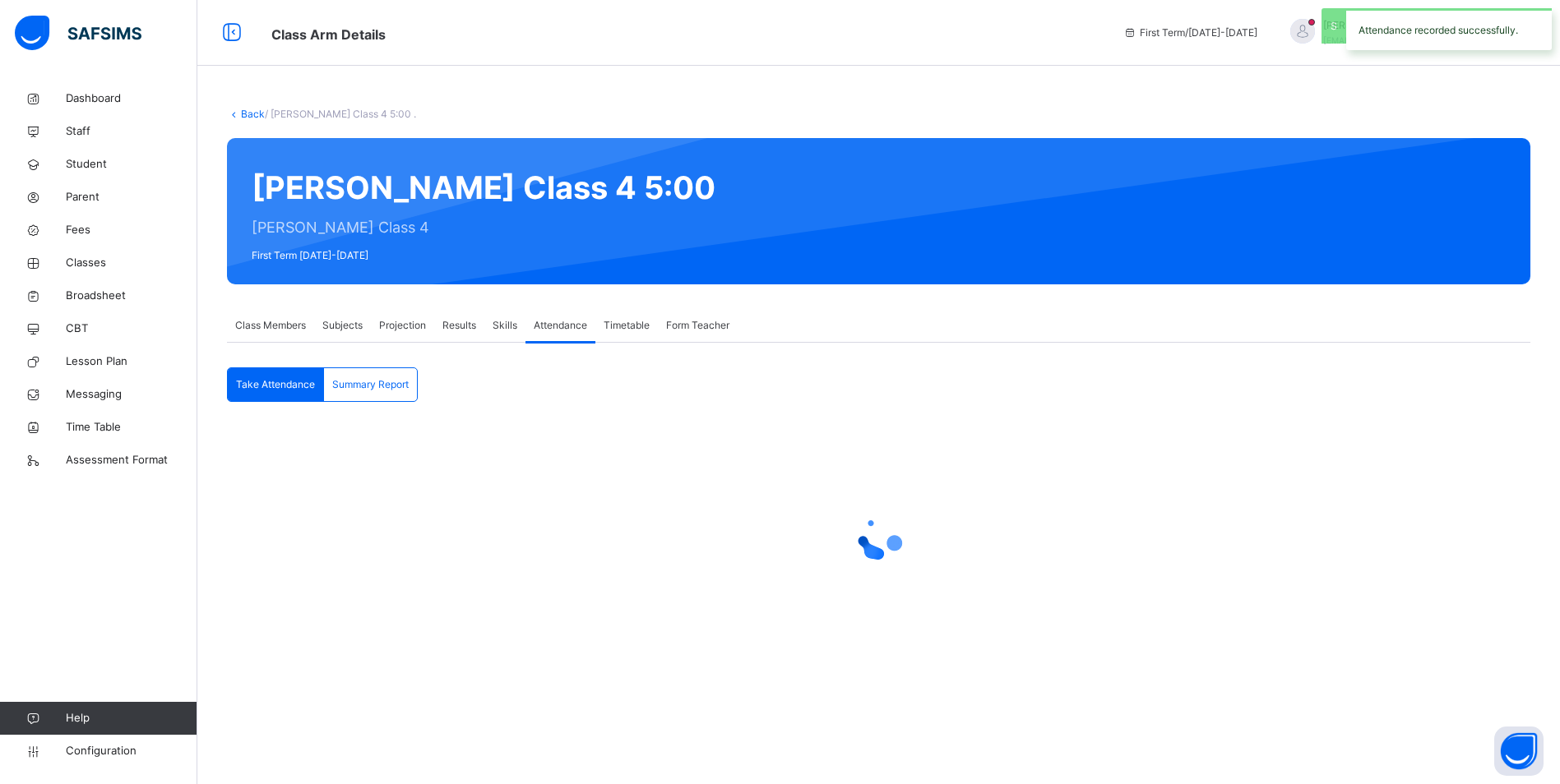
scroll to position [0, 0]
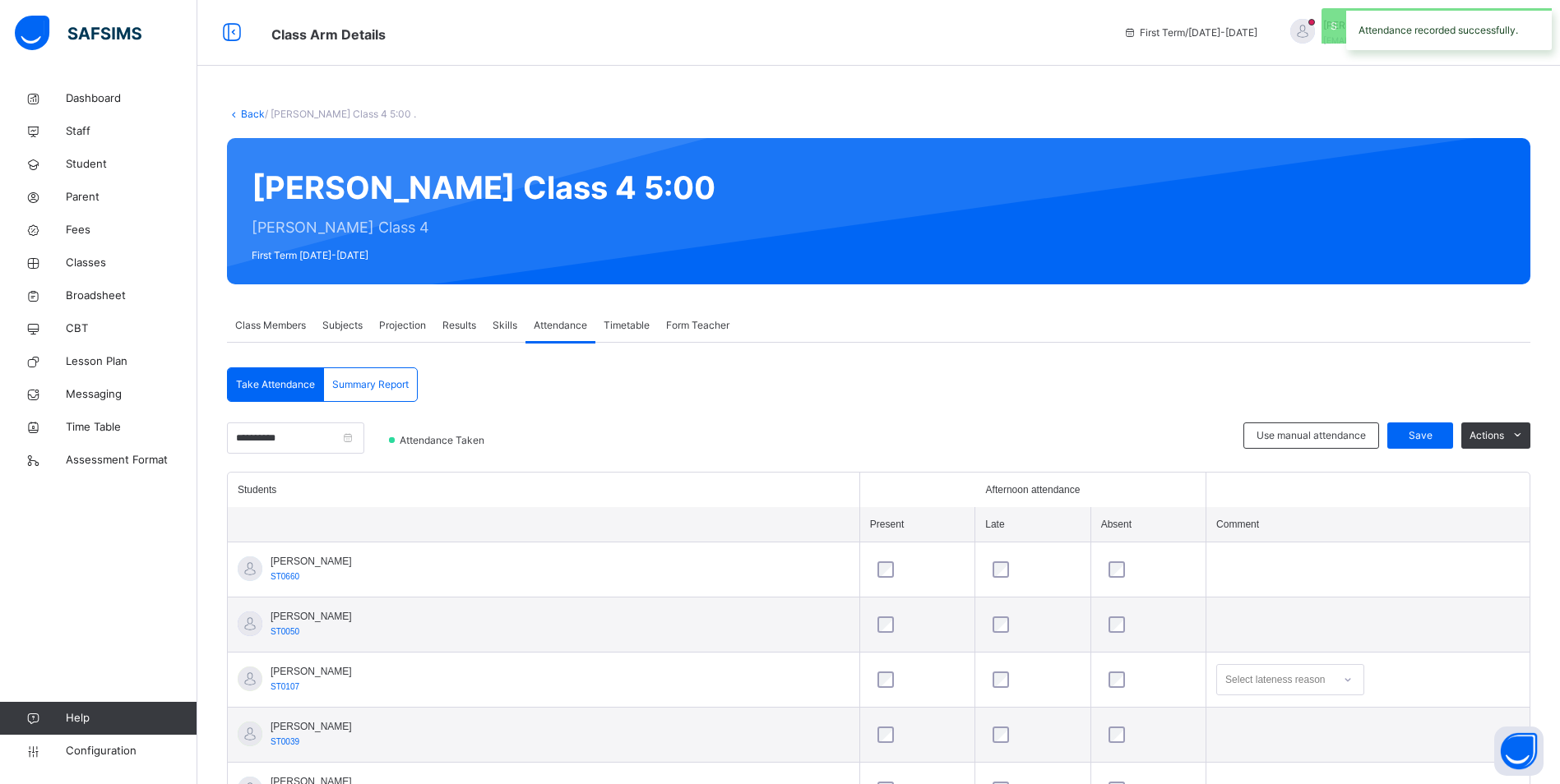
click at [145, 759] on link "Configuration" at bounding box center [98, 751] width 197 height 33
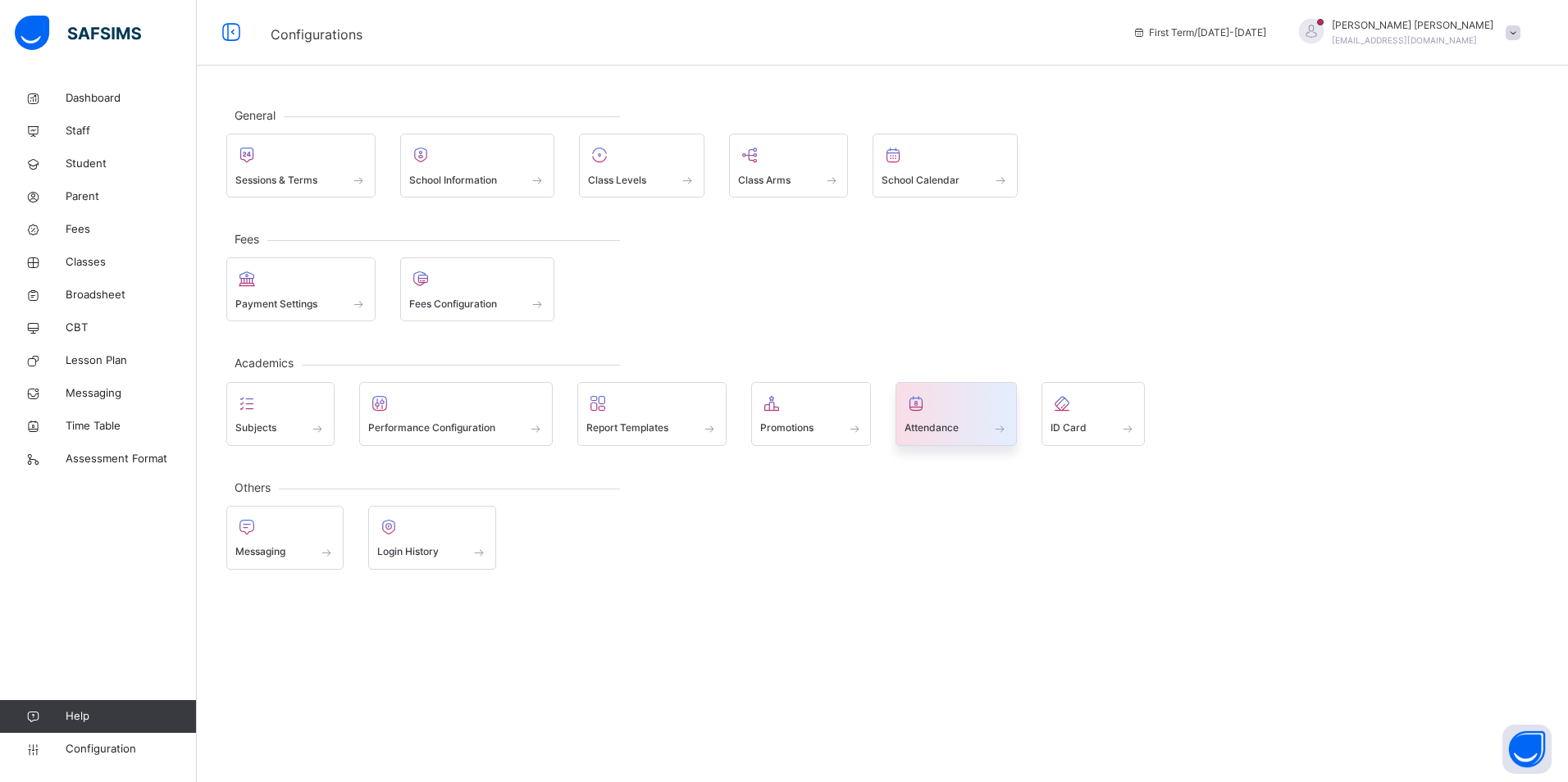
click at [929, 426] on span "Attendance" at bounding box center [931, 428] width 54 height 15
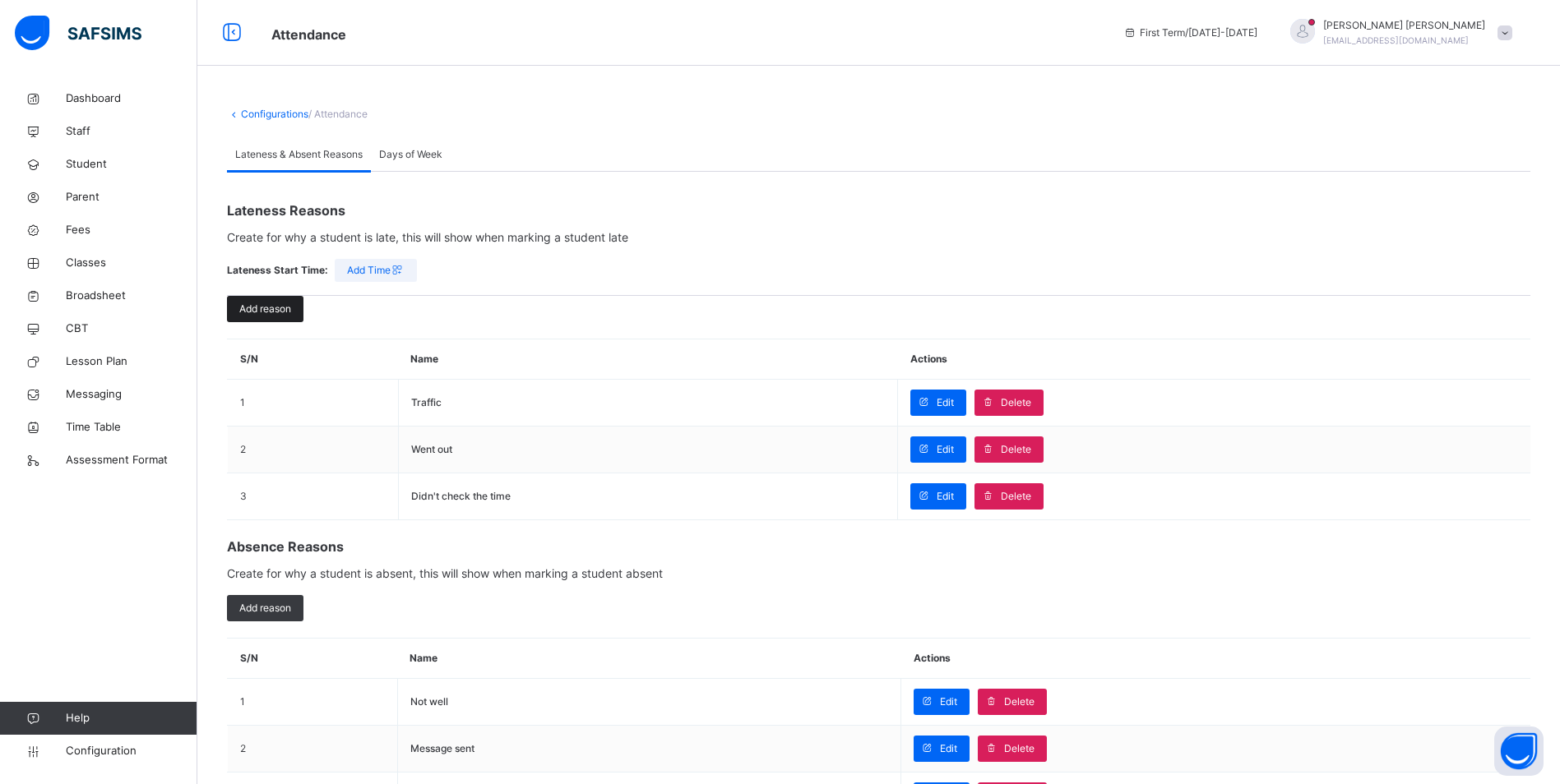
click at [272, 308] on span "Add reason" at bounding box center [265, 309] width 52 height 15
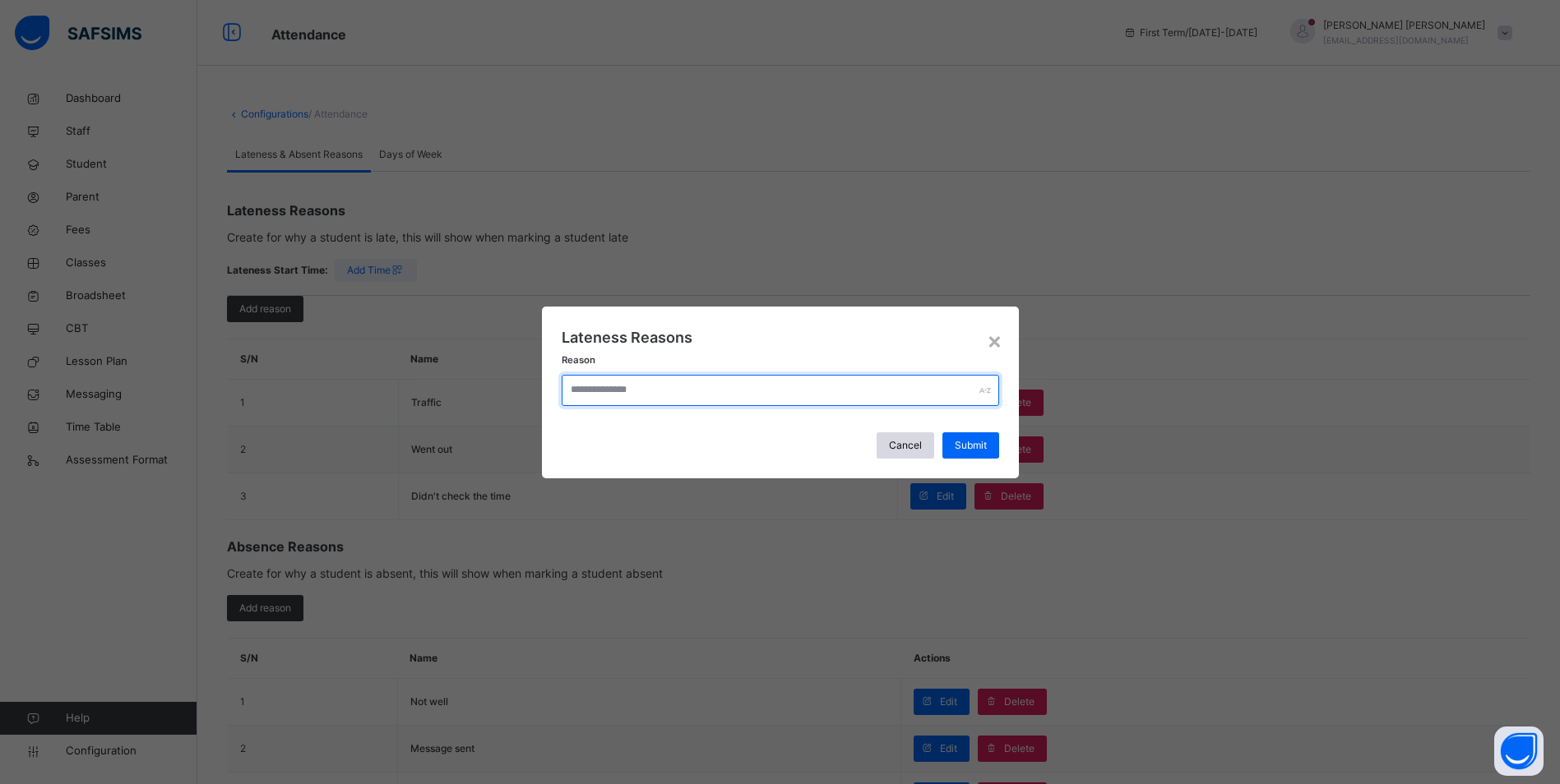
click at [695, 396] on input "text" at bounding box center [780, 390] width 437 height 31
type input "**********"
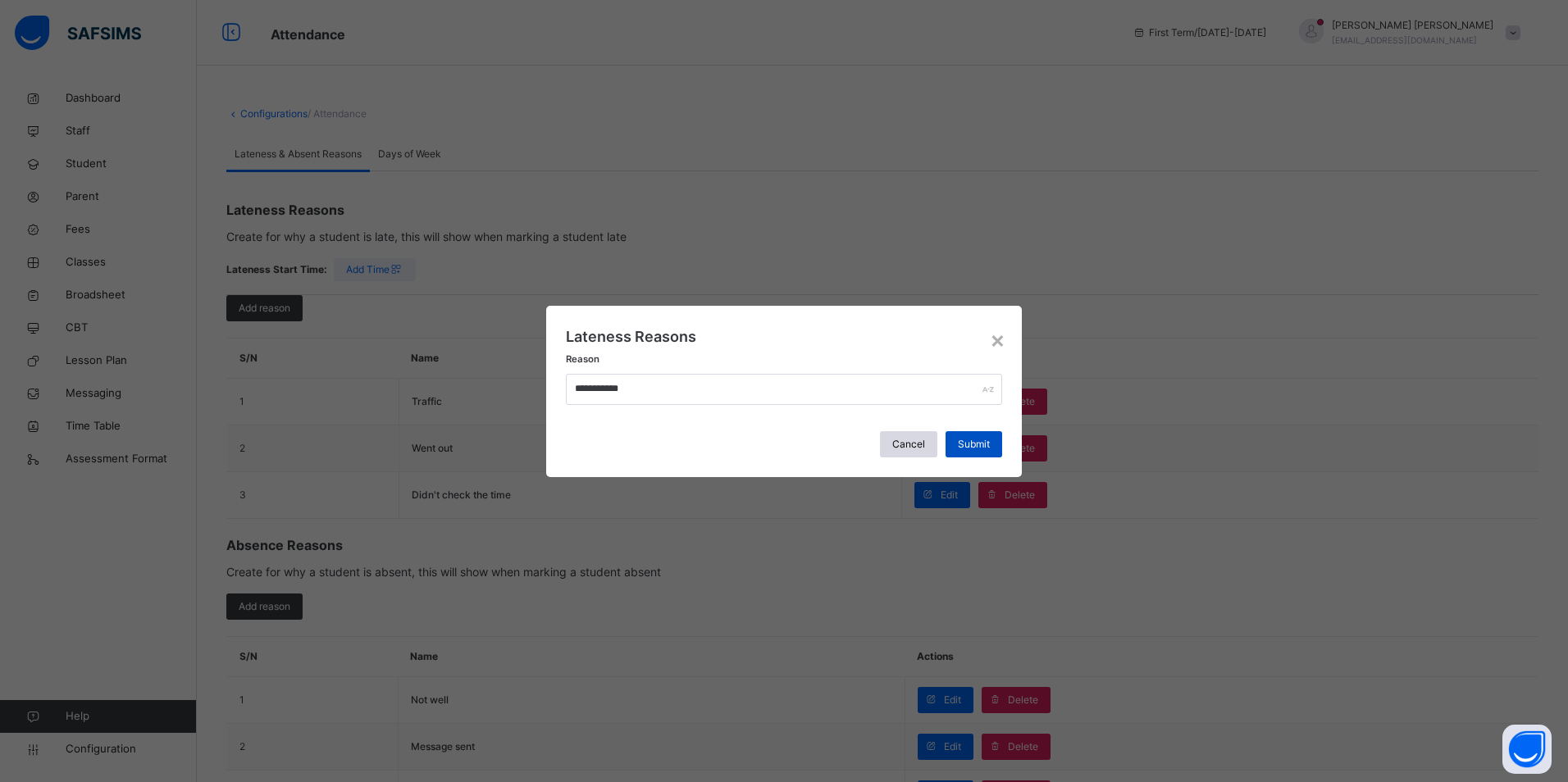
click at [978, 446] on span "Submit" at bounding box center [973, 445] width 32 height 15
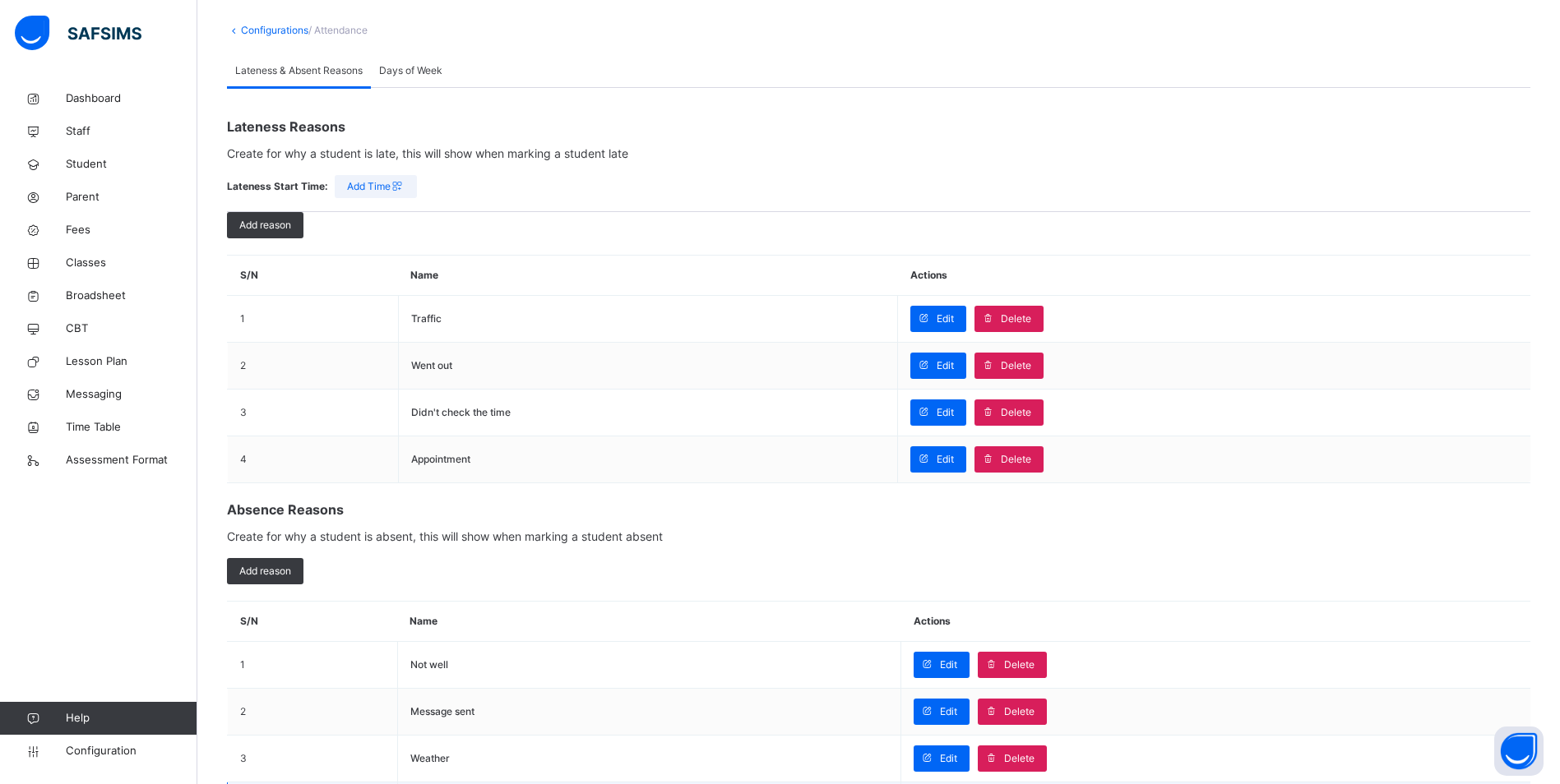
scroll to position [218, 0]
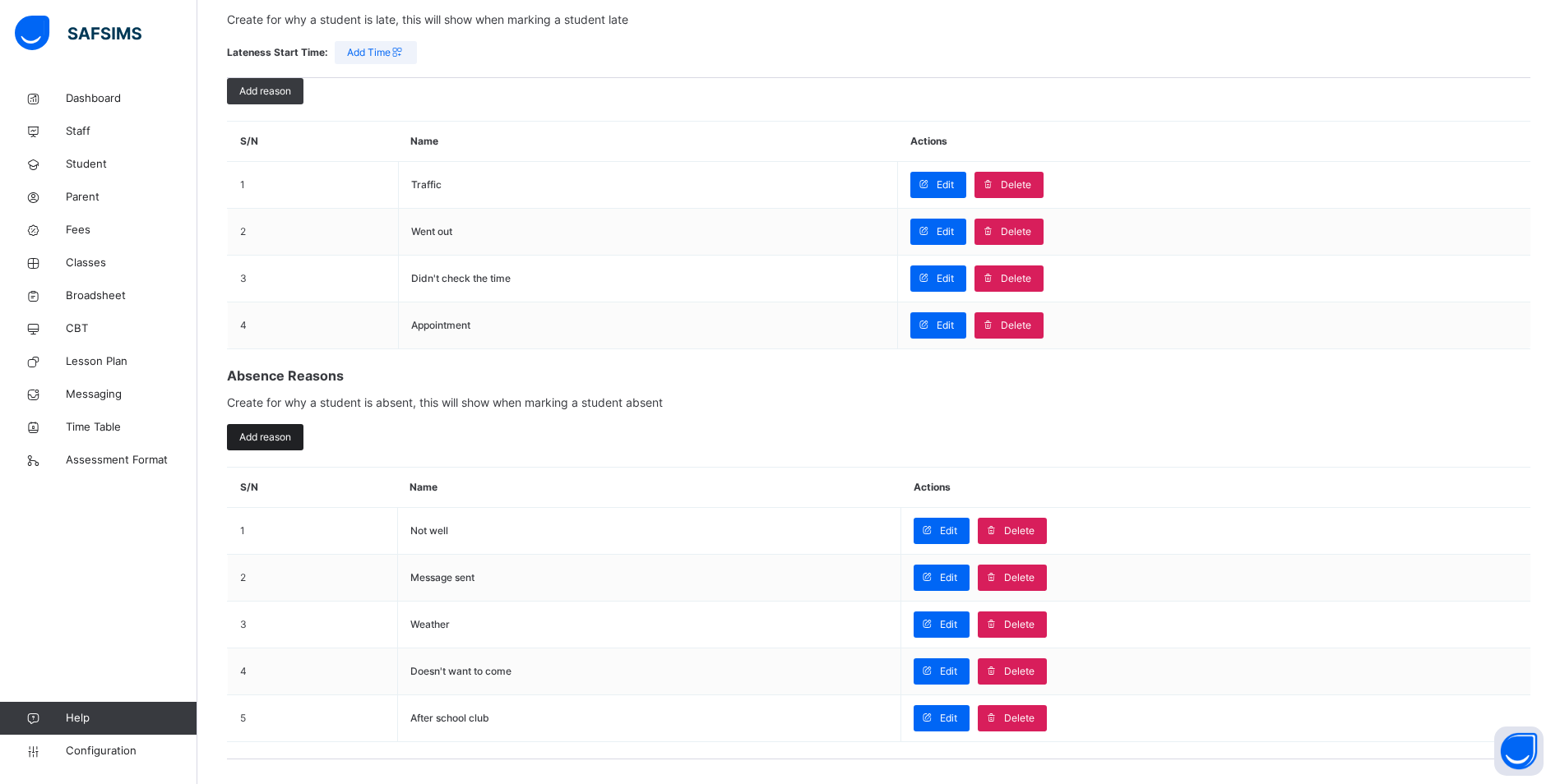
click at [272, 439] on span "Add reason" at bounding box center [265, 437] width 52 height 15
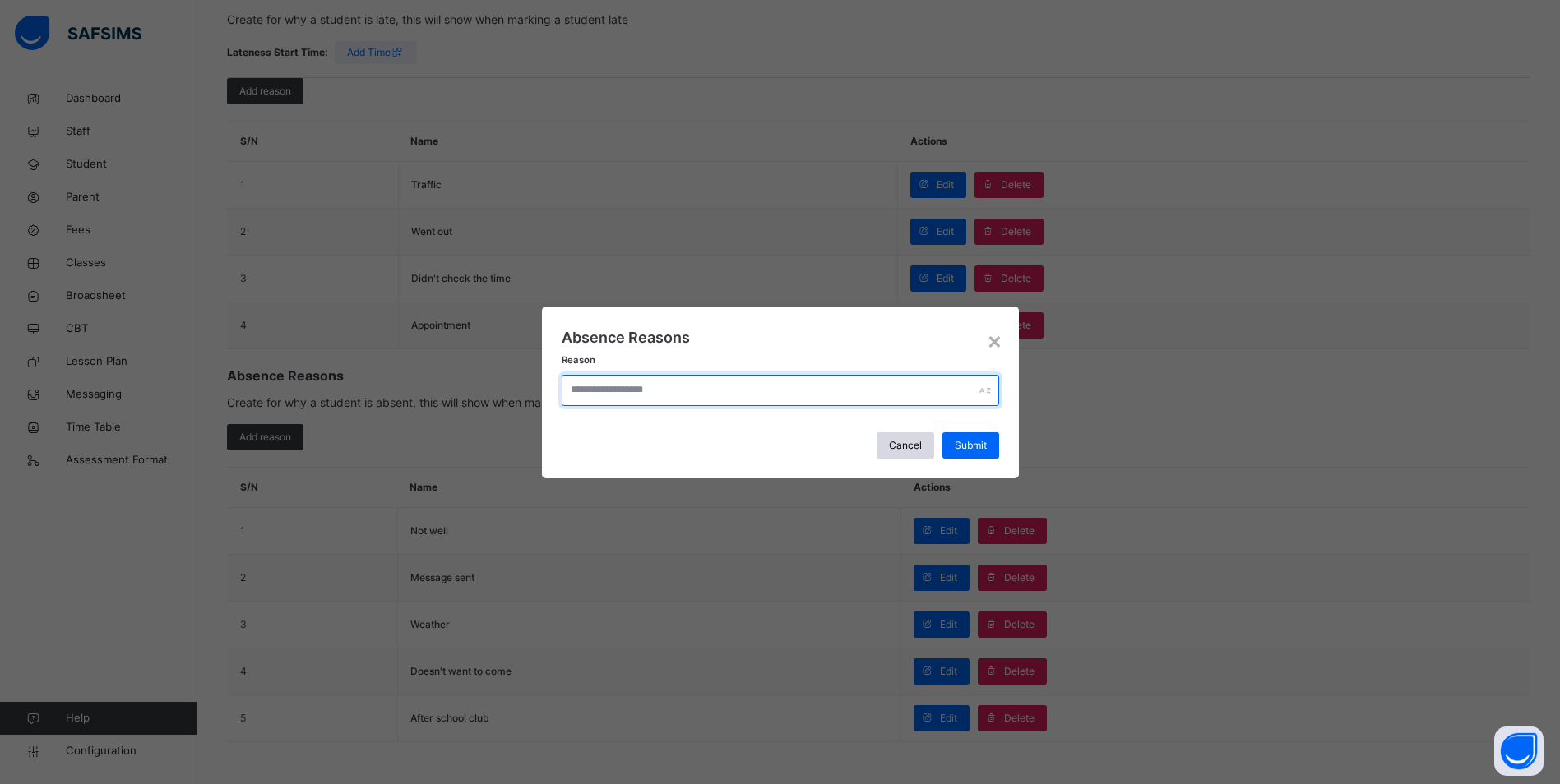
click at [574, 394] on input "text" at bounding box center [780, 390] width 437 height 31
type input "**********"
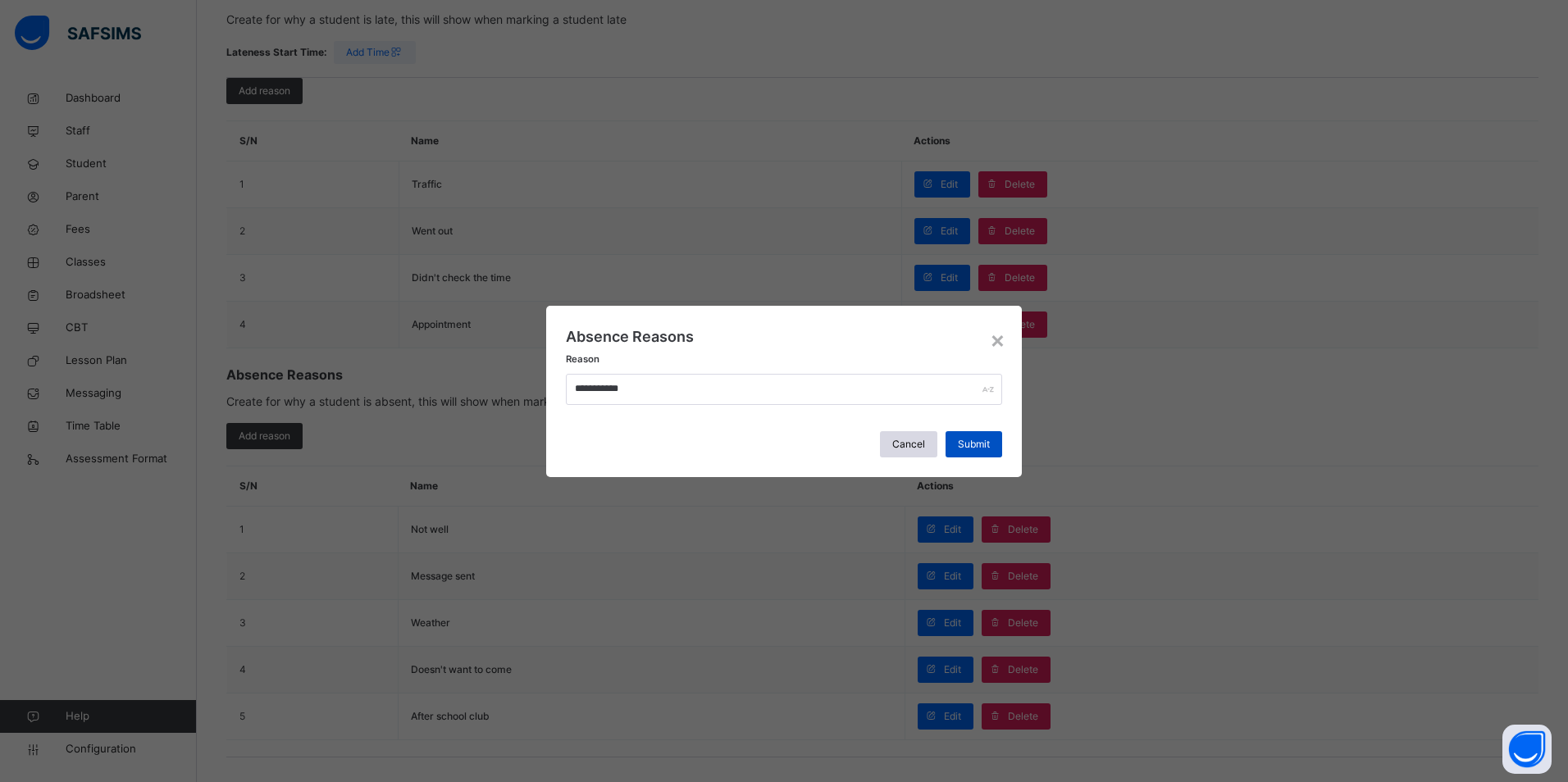
click at [963, 456] on div "Submit" at bounding box center [973, 445] width 57 height 26
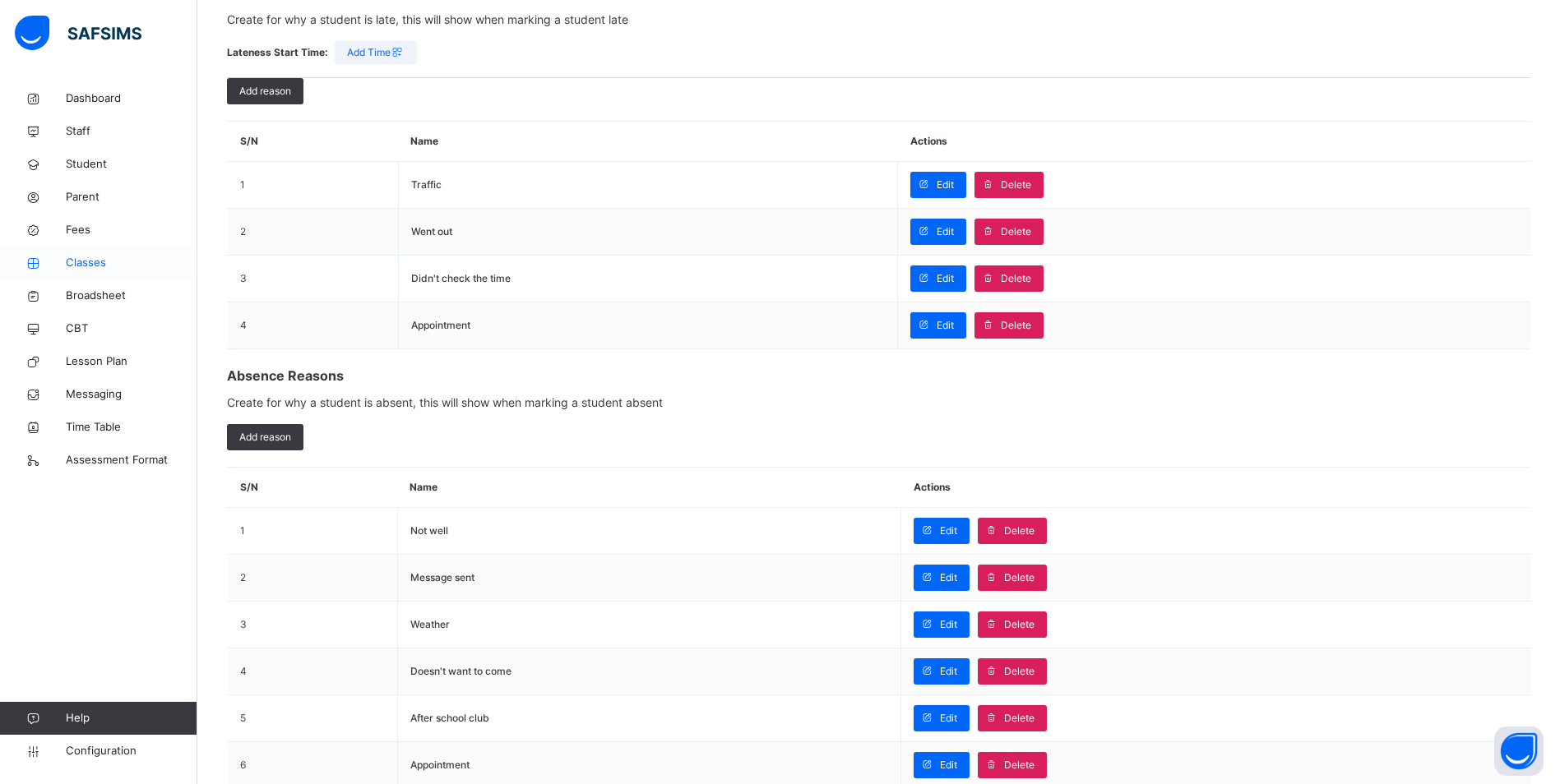
click at [74, 267] on span "Classes" at bounding box center [131, 263] width 131 height 16
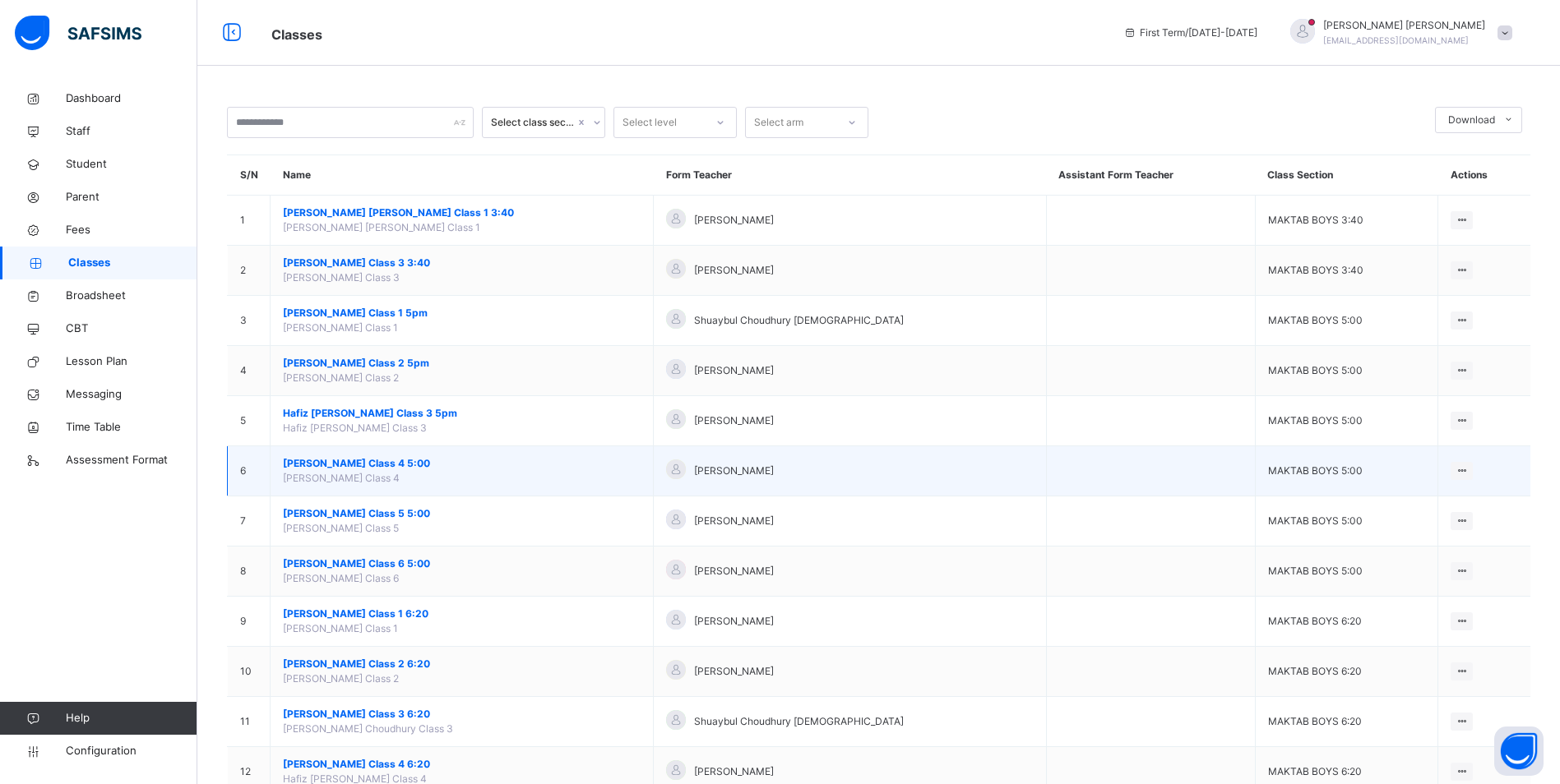
click at [381, 468] on span "[PERSON_NAME] Class 4 5:00" at bounding box center [461, 464] width 357 height 15
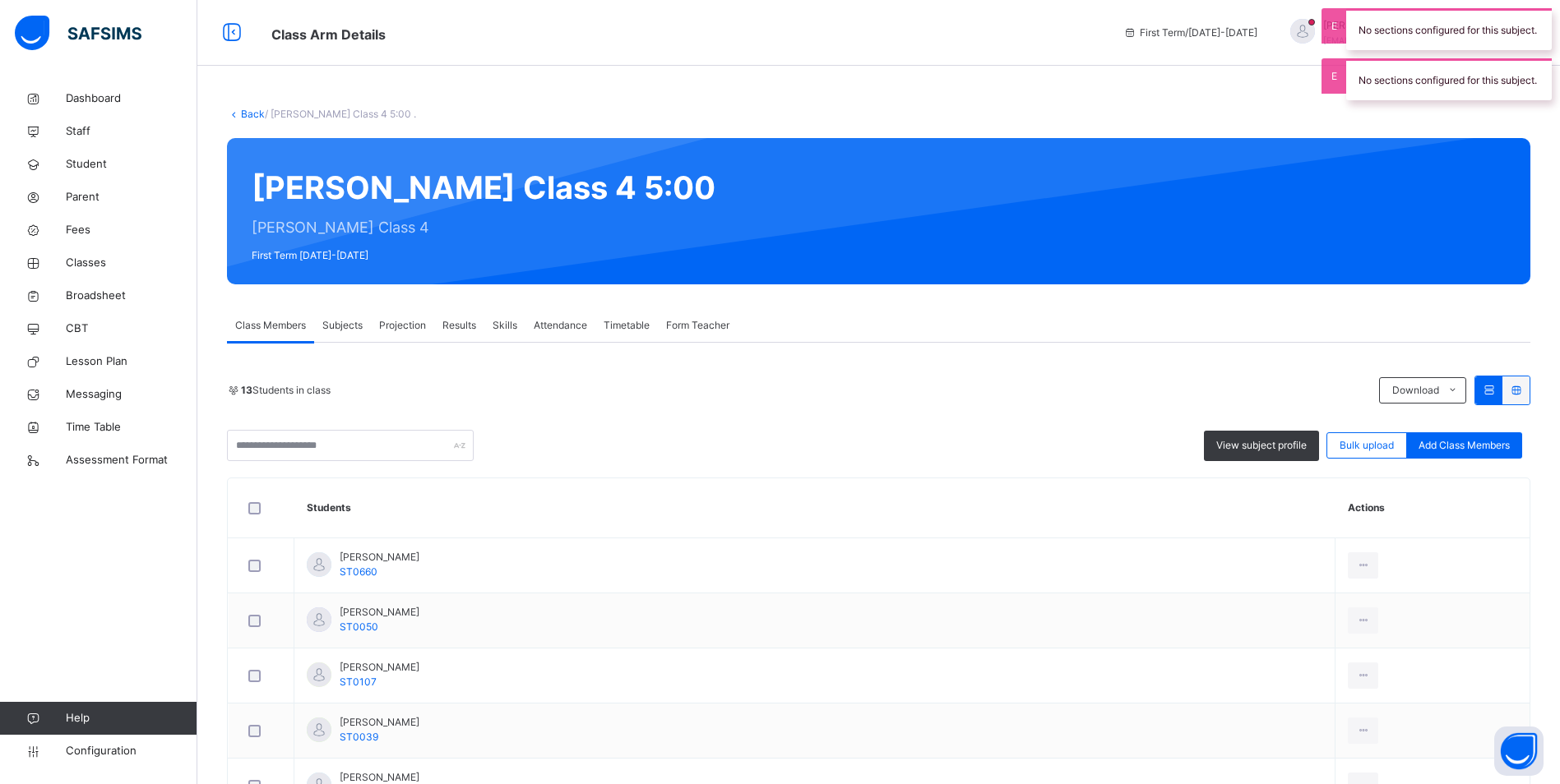
click at [559, 319] on span "Attendance" at bounding box center [560, 326] width 54 height 15
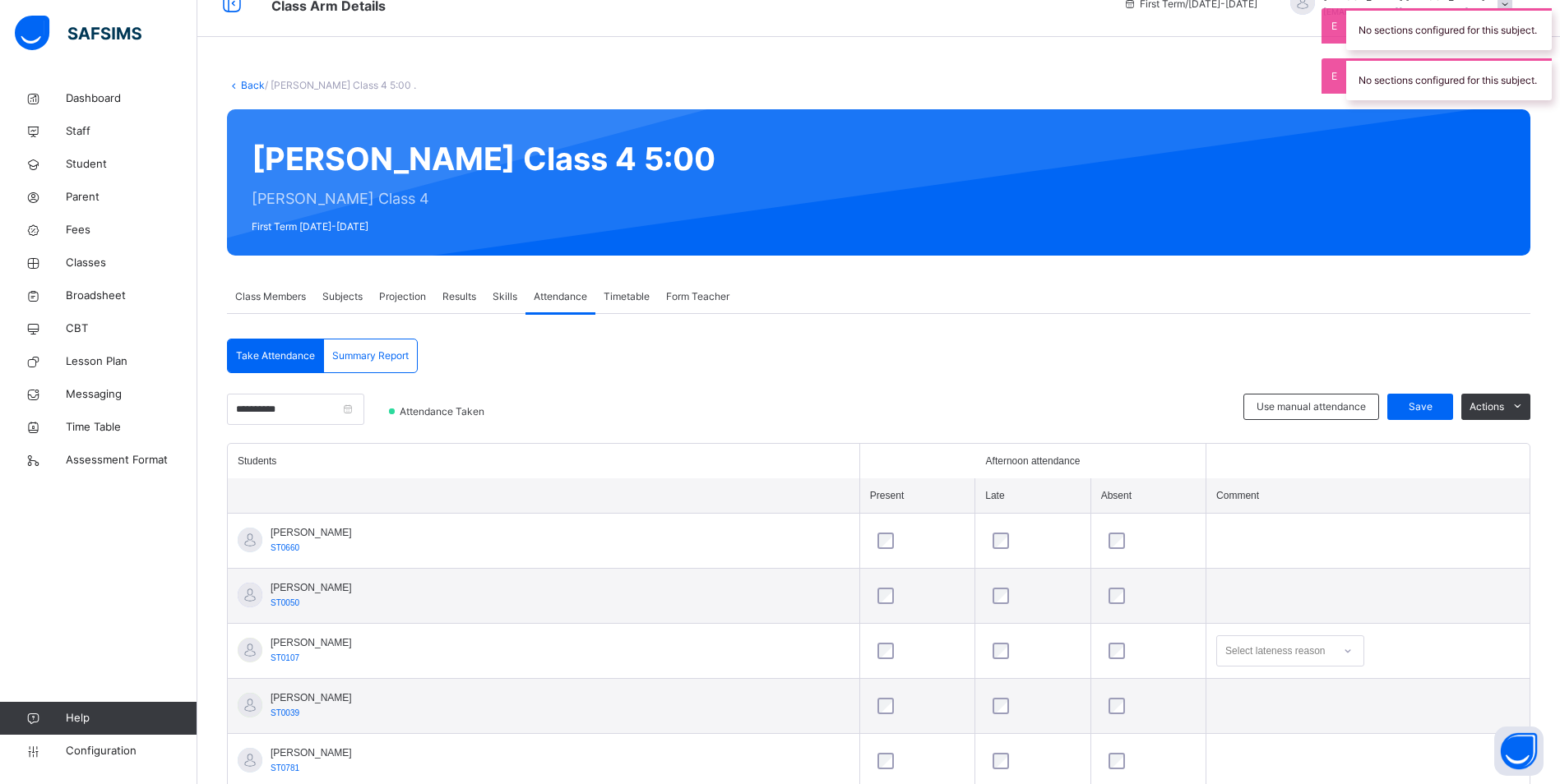
click at [1216, 667] on div "Select lateness reason" at bounding box center [1290, 651] width 148 height 31
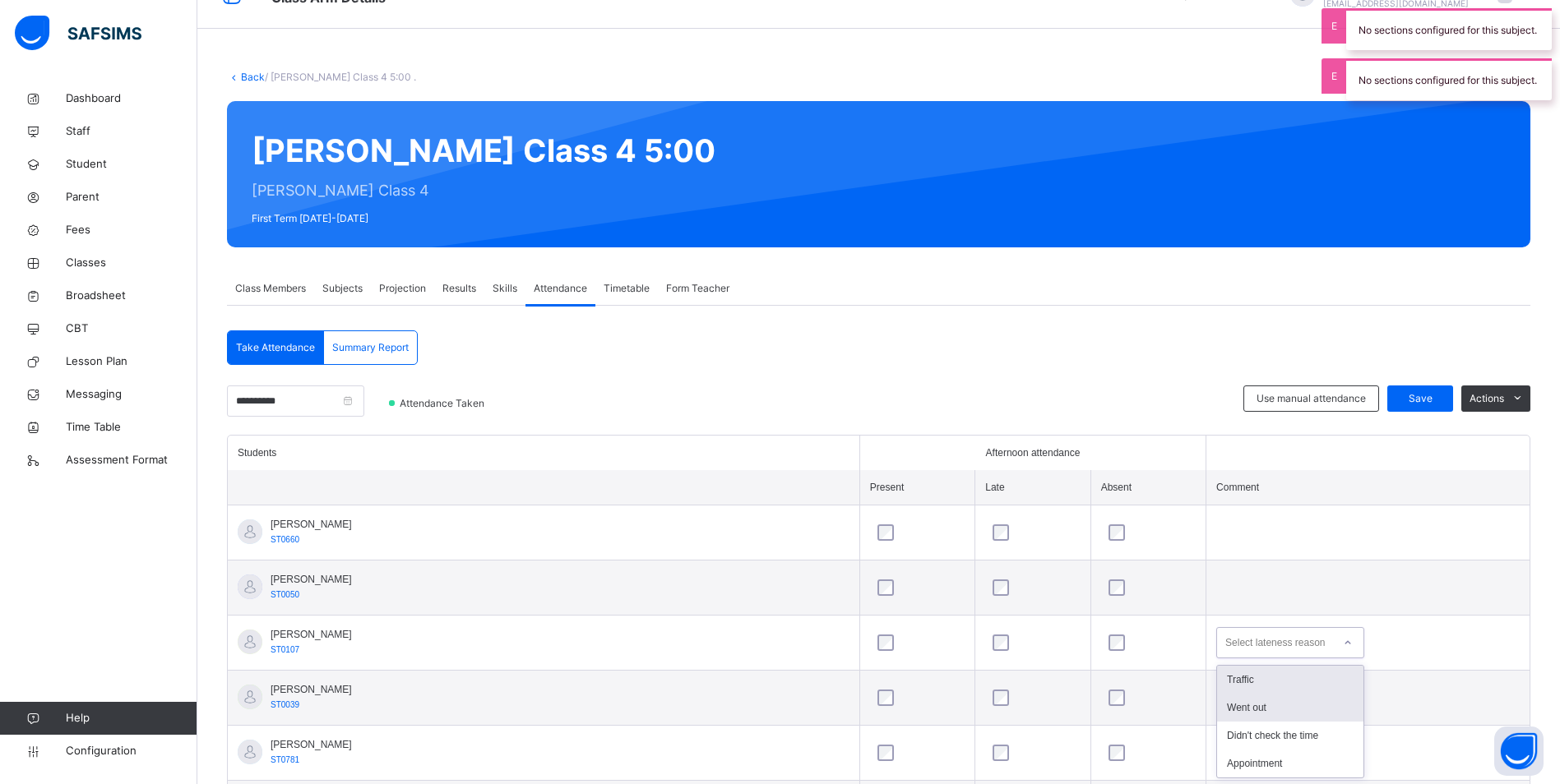
scroll to position [38, 0]
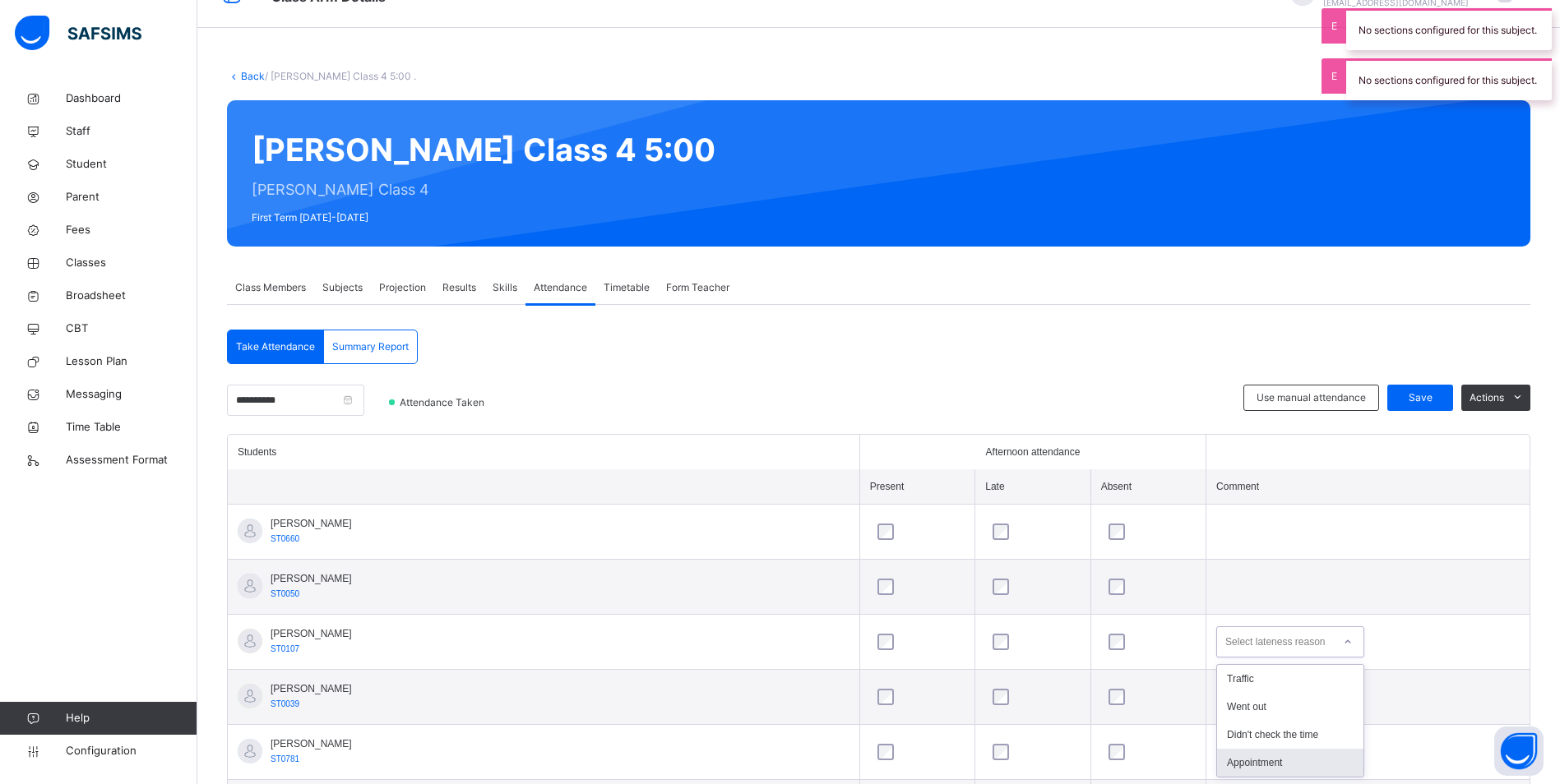
click at [1217, 757] on div "Appointment" at bounding box center [1290, 763] width 146 height 28
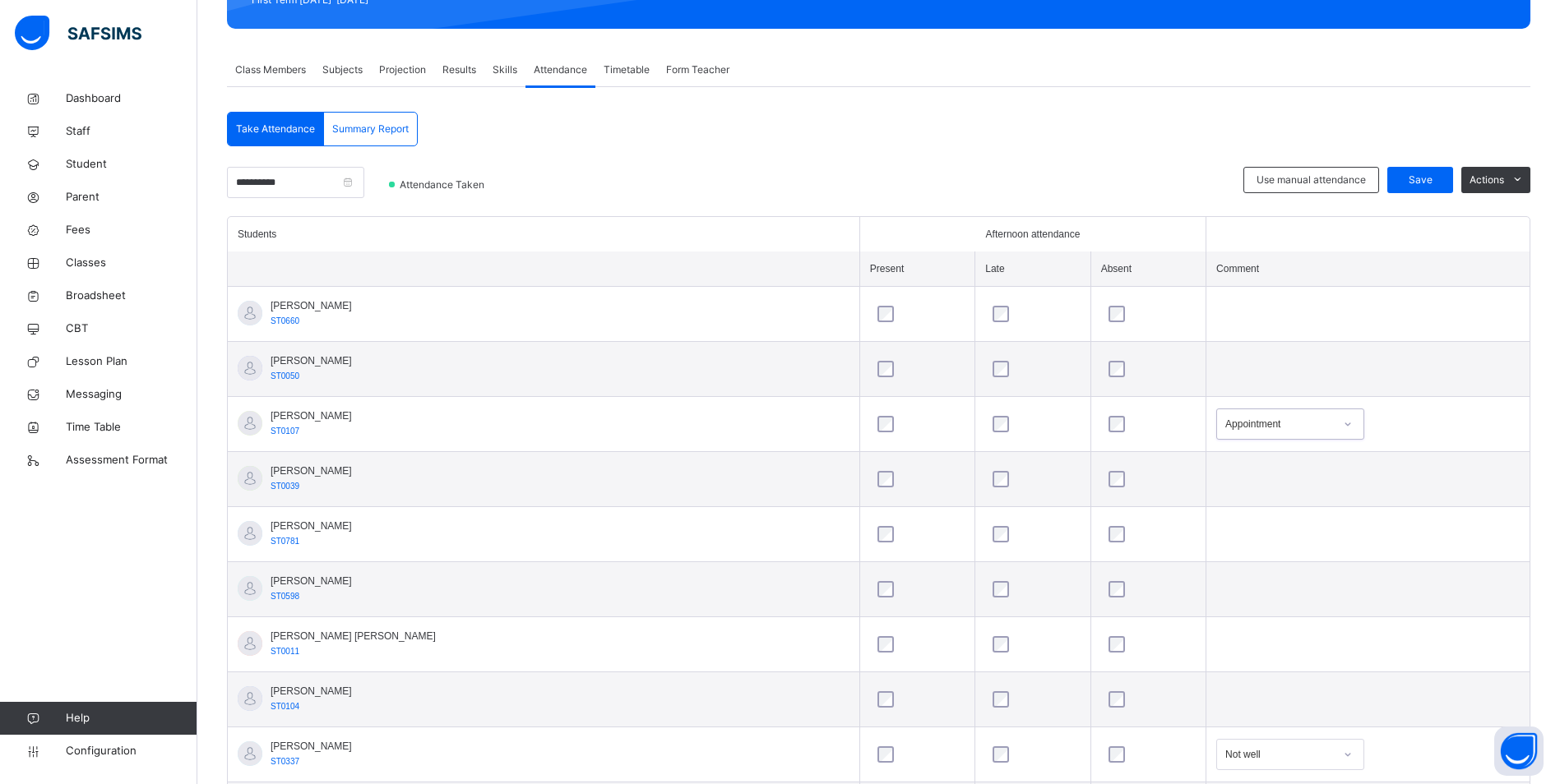
scroll to position [109, 0]
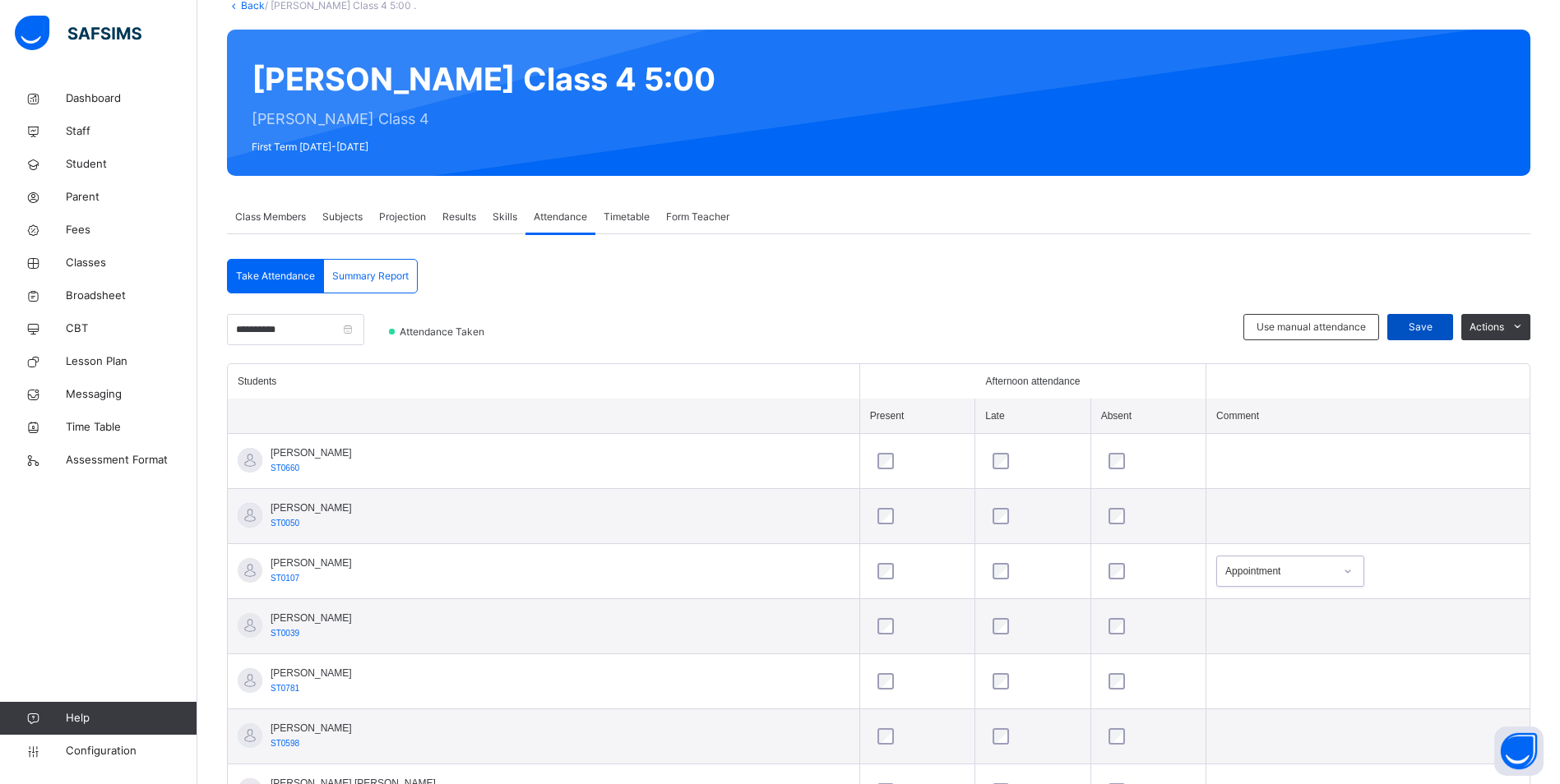
click at [1440, 332] on span "Save" at bounding box center [1420, 327] width 42 height 15
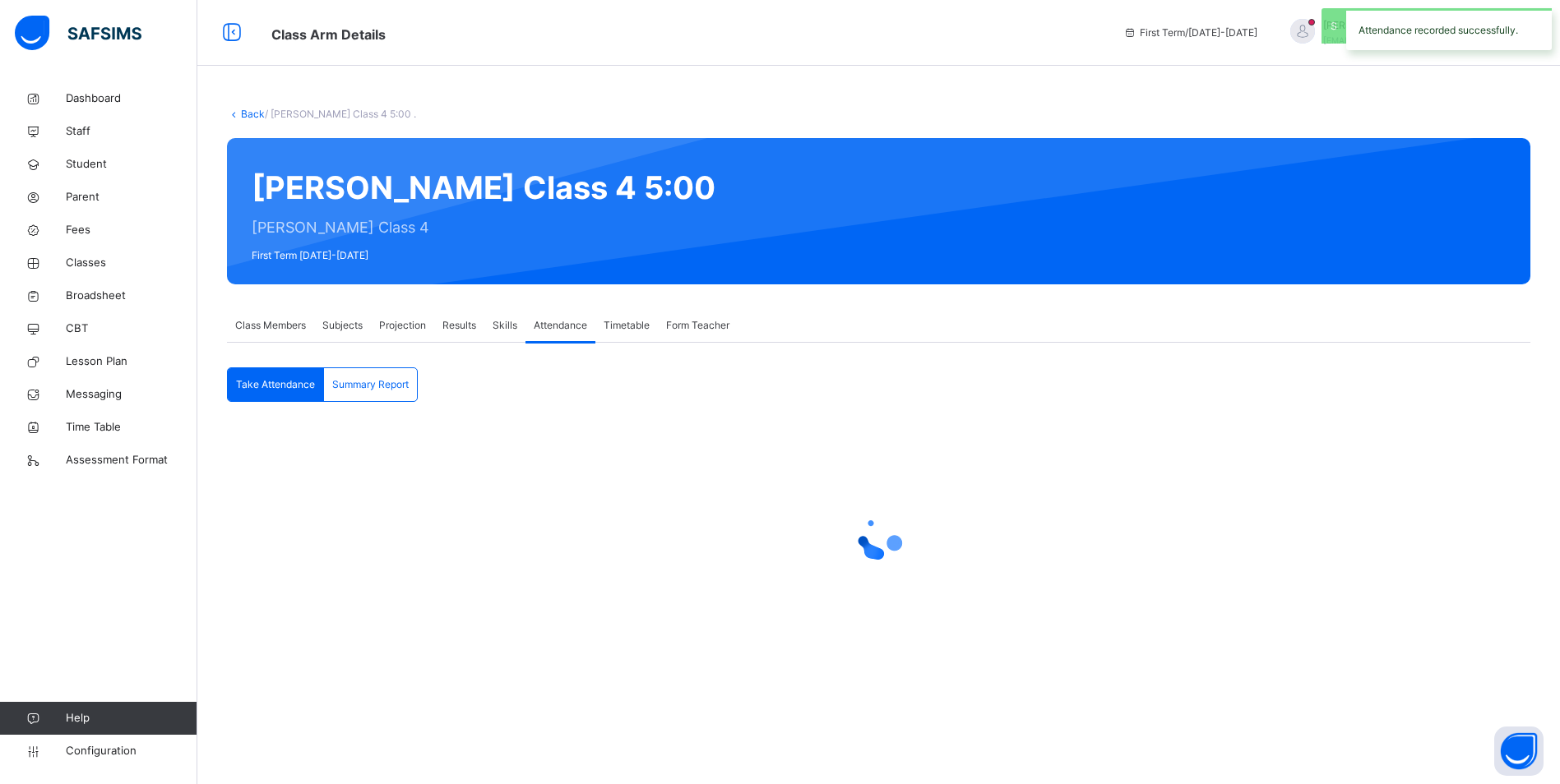
scroll to position [0, 0]
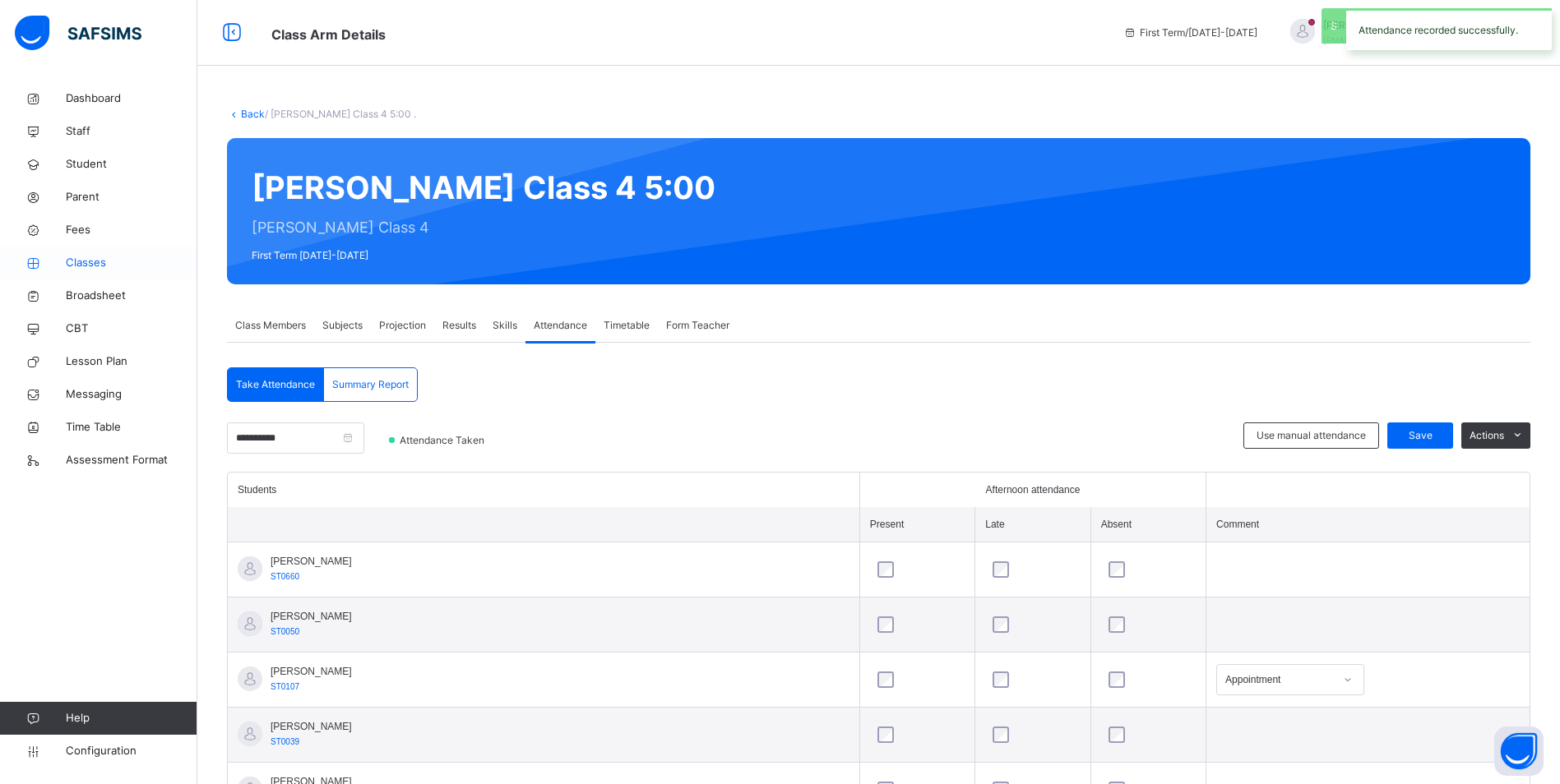
click at [120, 260] on span "Classes" at bounding box center [131, 263] width 131 height 16
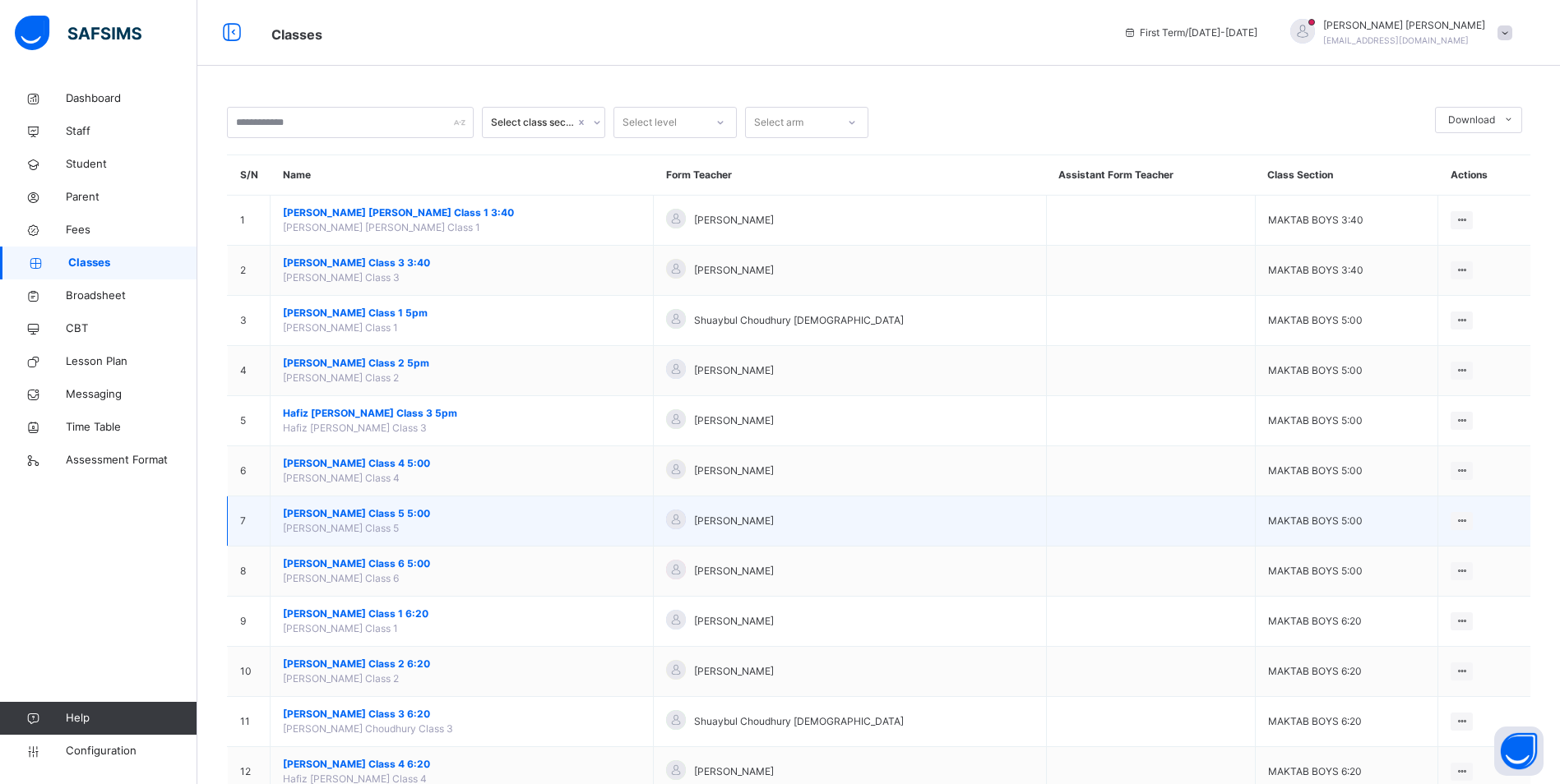
click at [435, 520] on span "[PERSON_NAME] Class 5 5:00" at bounding box center [461, 514] width 357 height 15
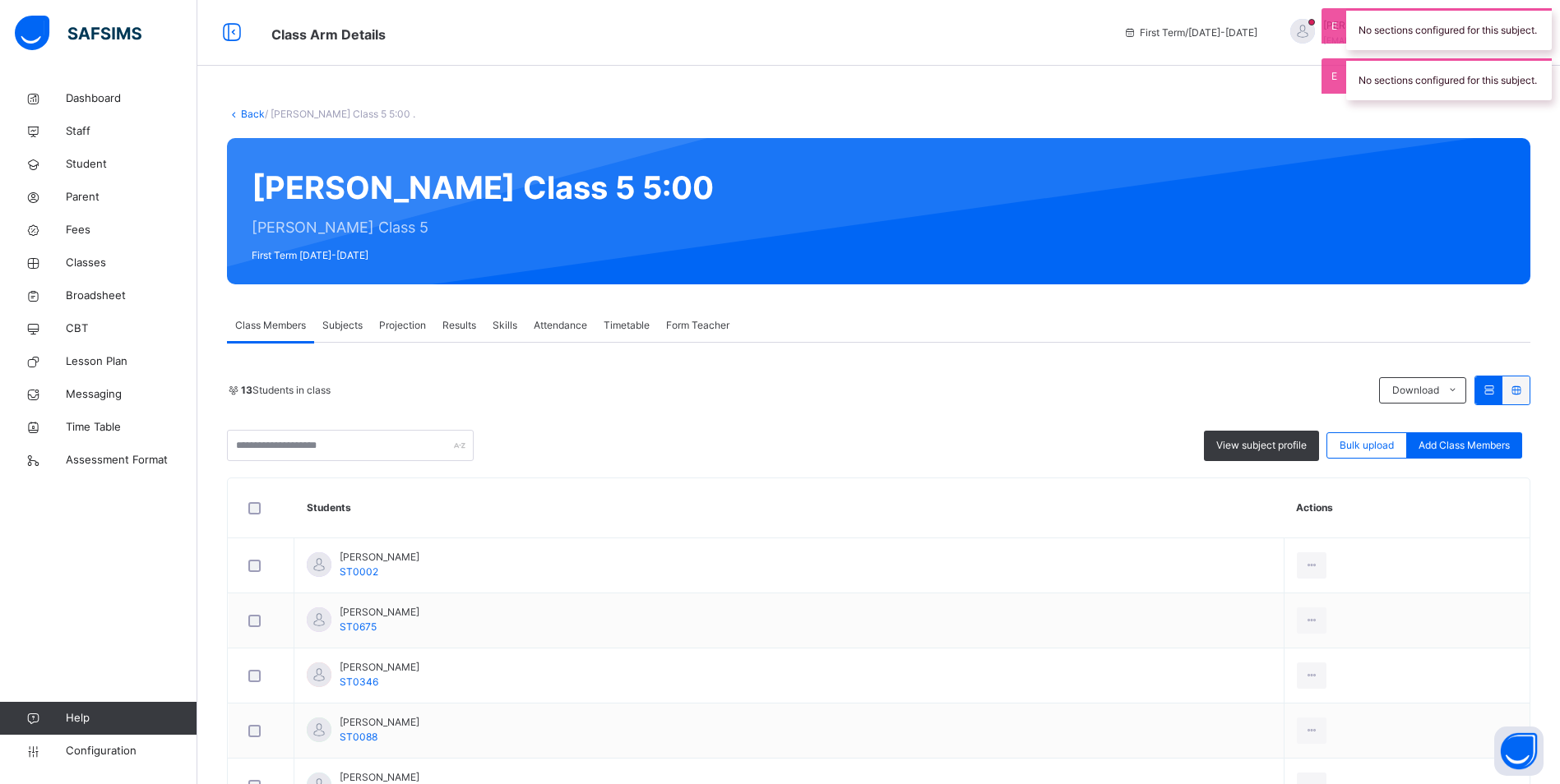
click at [560, 323] on span "Attendance" at bounding box center [560, 326] width 54 height 15
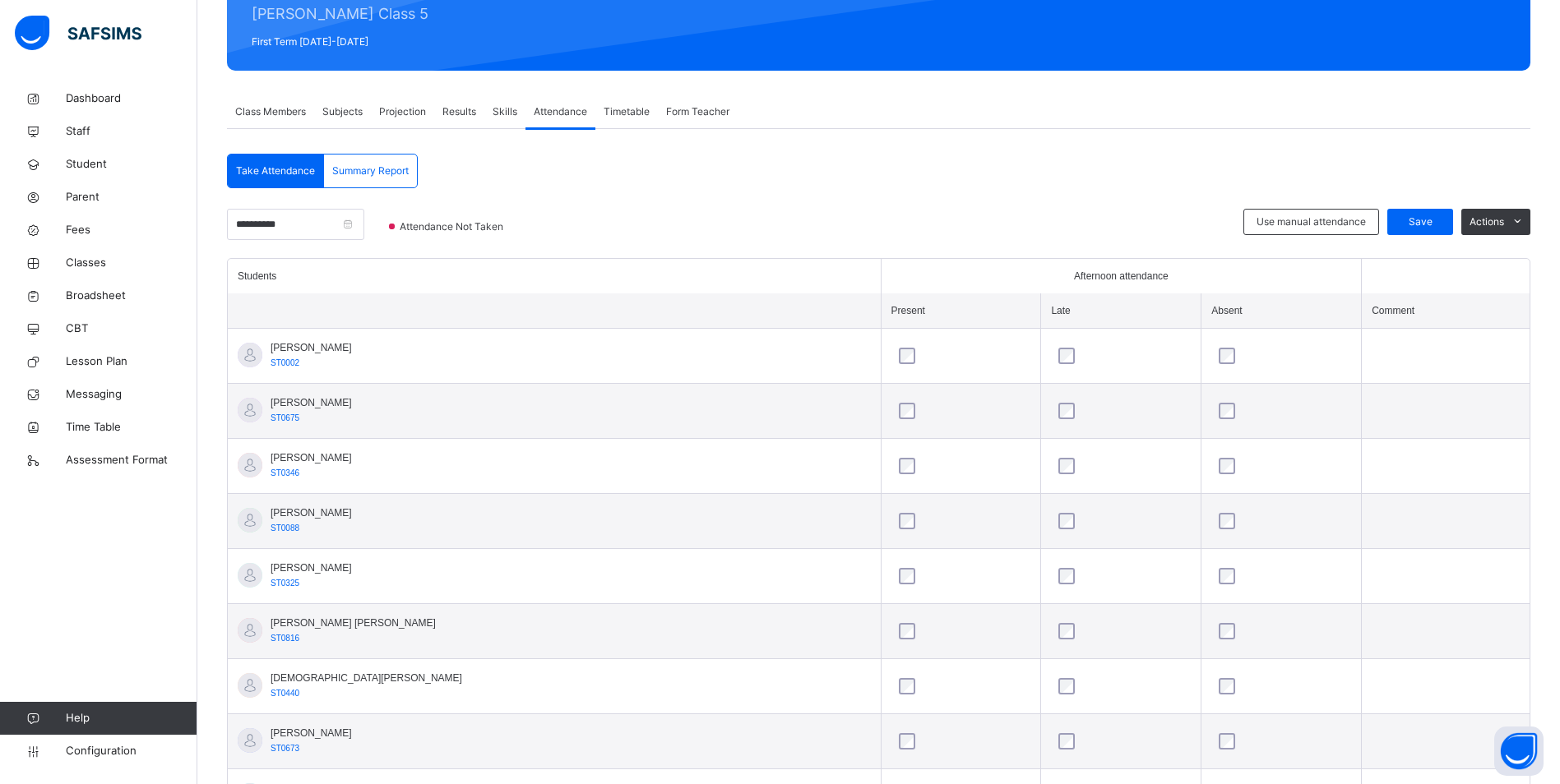
scroll to position [191, 0]
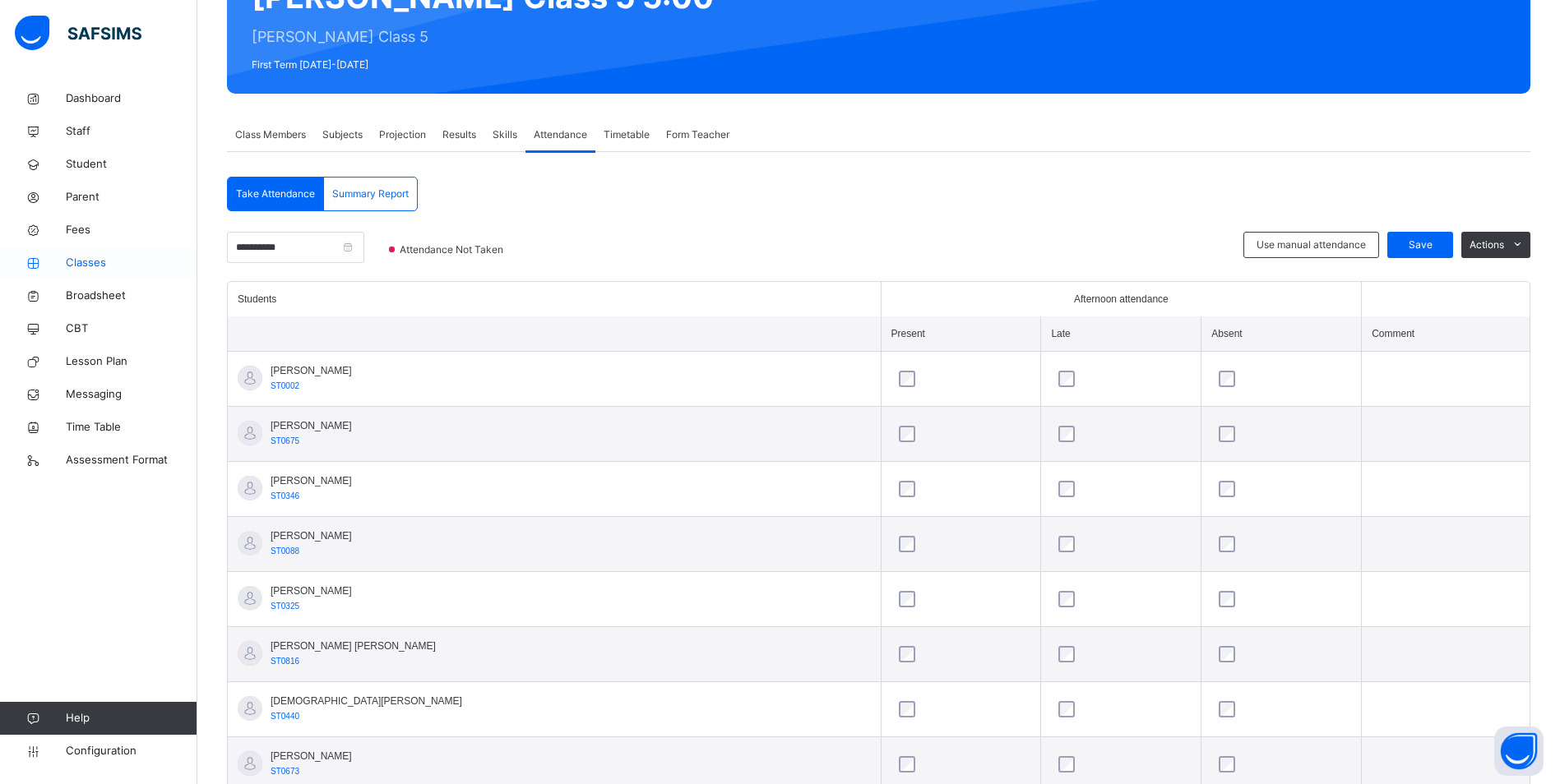
click at [98, 263] on span "Classes" at bounding box center [131, 263] width 131 height 16
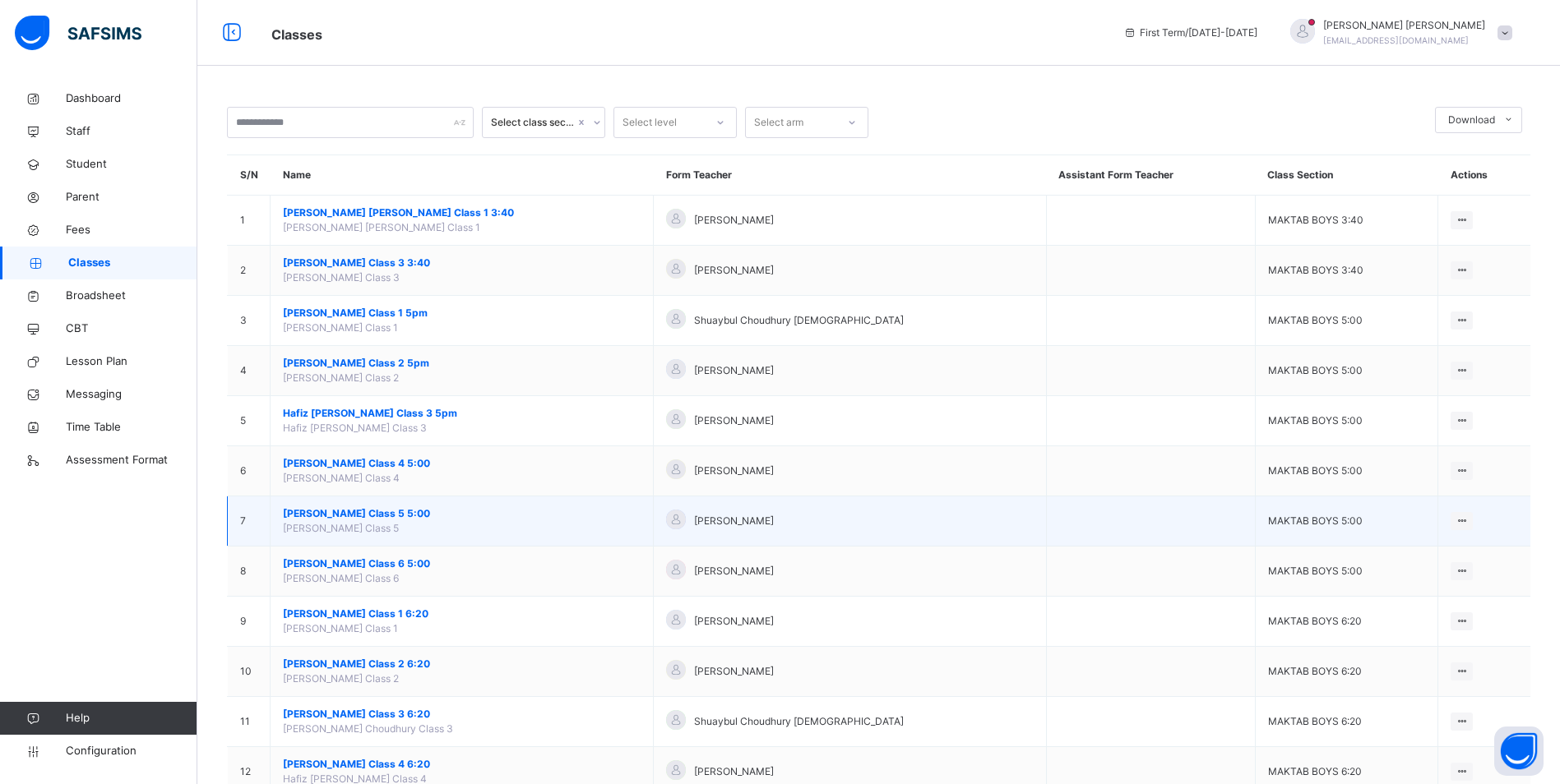
click at [360, 512] on span "[PERSON_NAME] Class 5 5:00" at bounding box center [461, 514] width 357 height 15
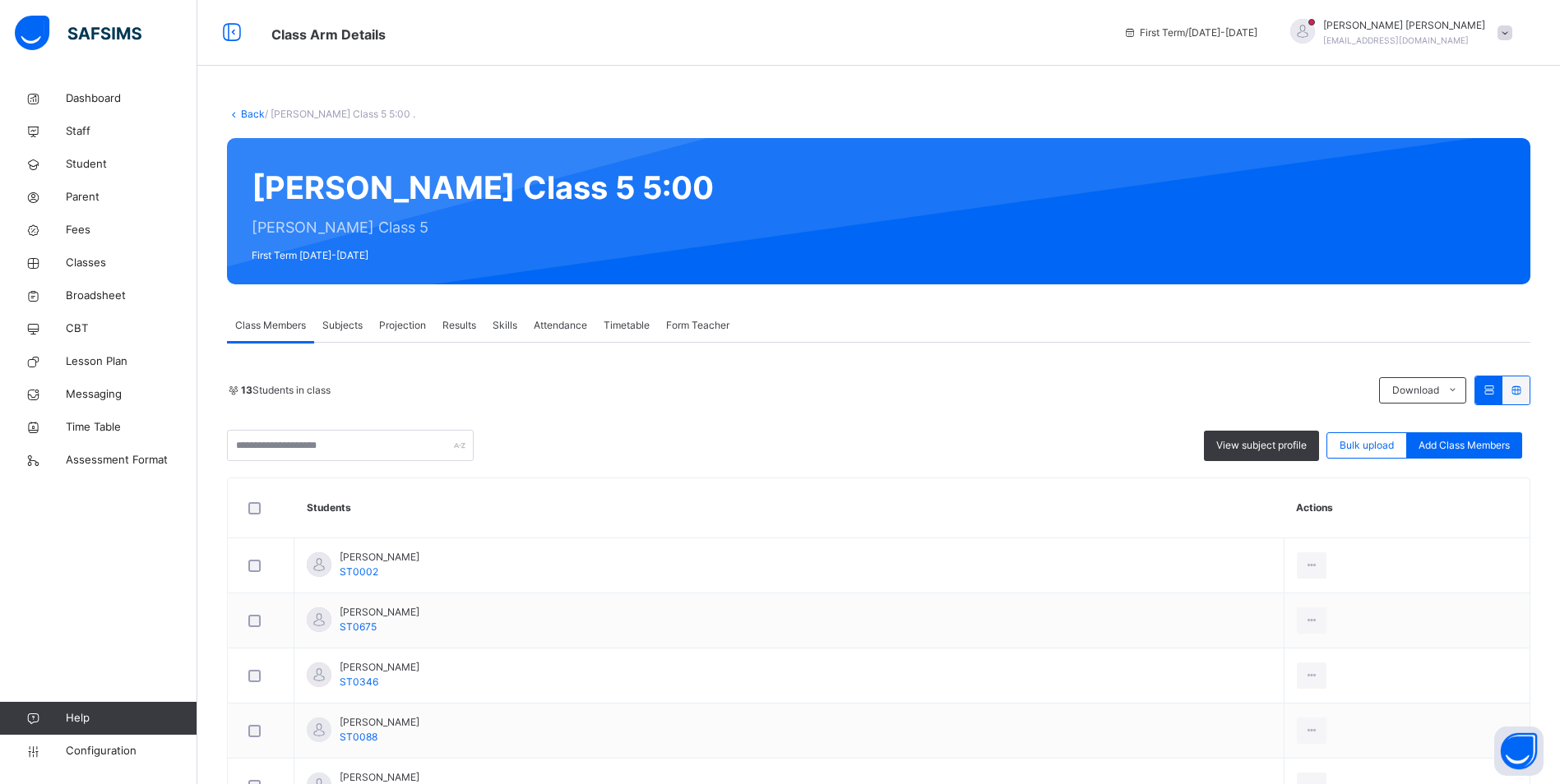
click at [559, 320] on span "Attendance" at bounding box center [560, 326] width 54 height 15
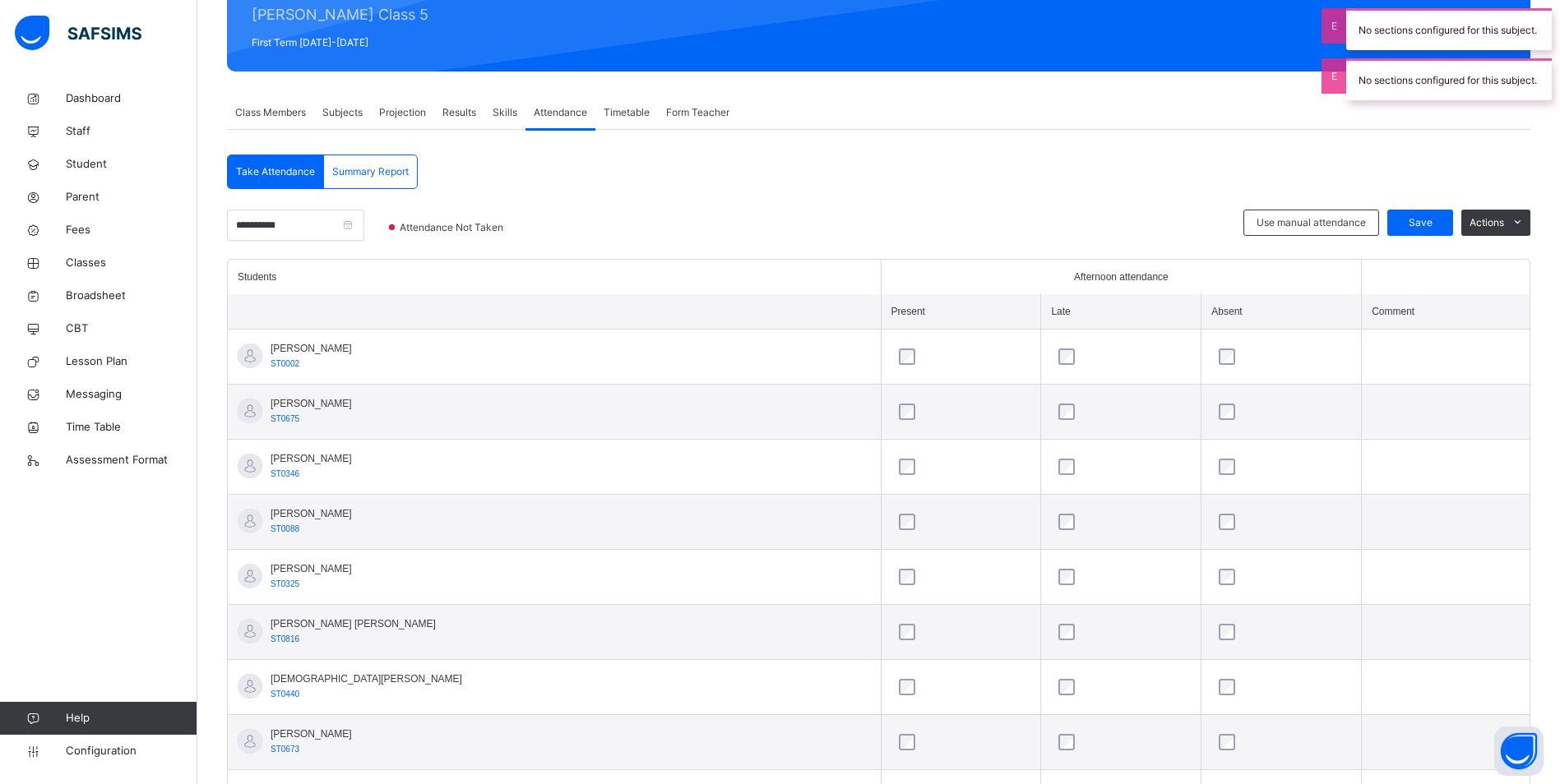
scroll to position [164, 0]
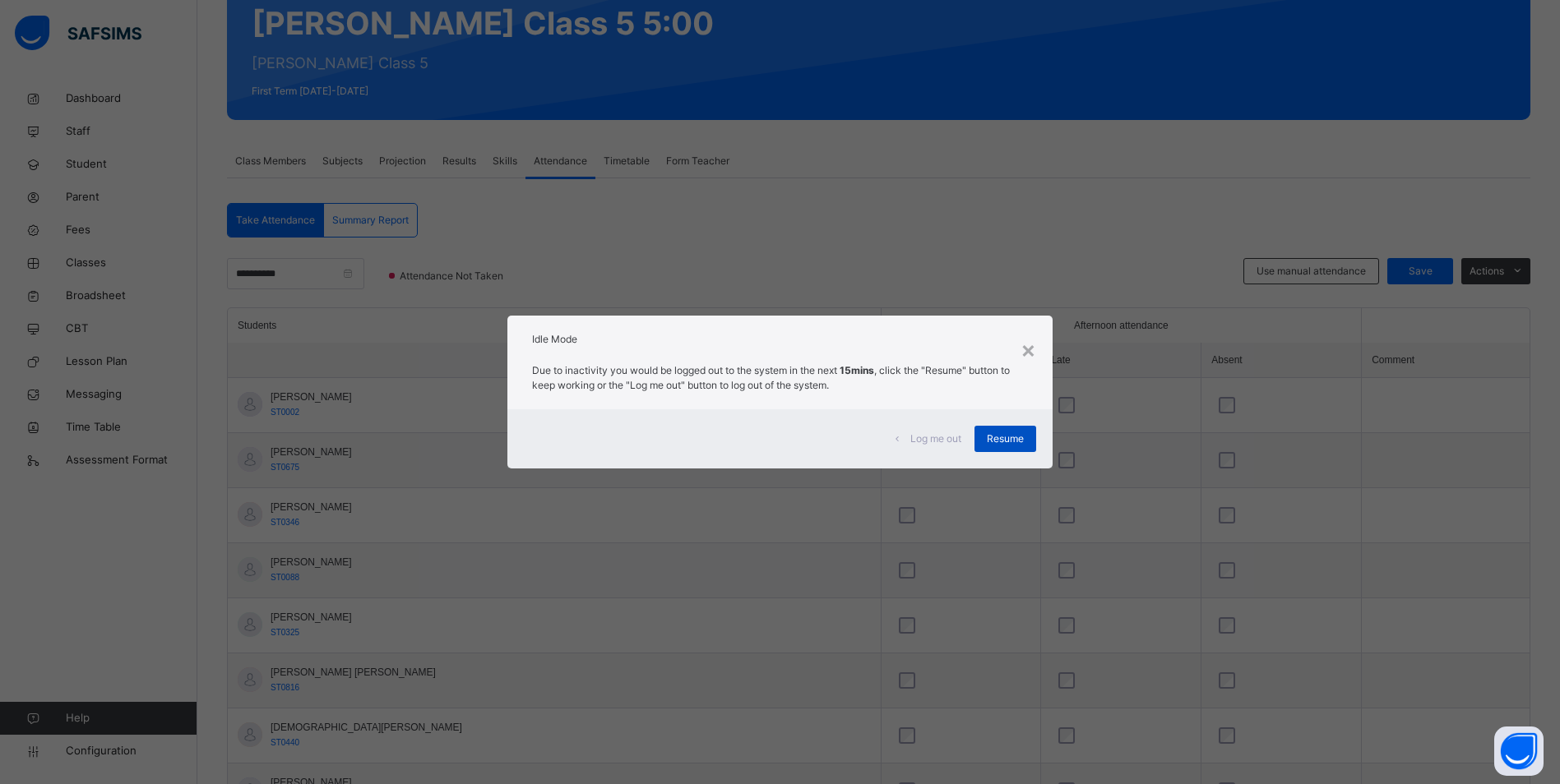
click at [991, 446] on span "Resume" at bounding box center [1004, 439] width 37 height 15
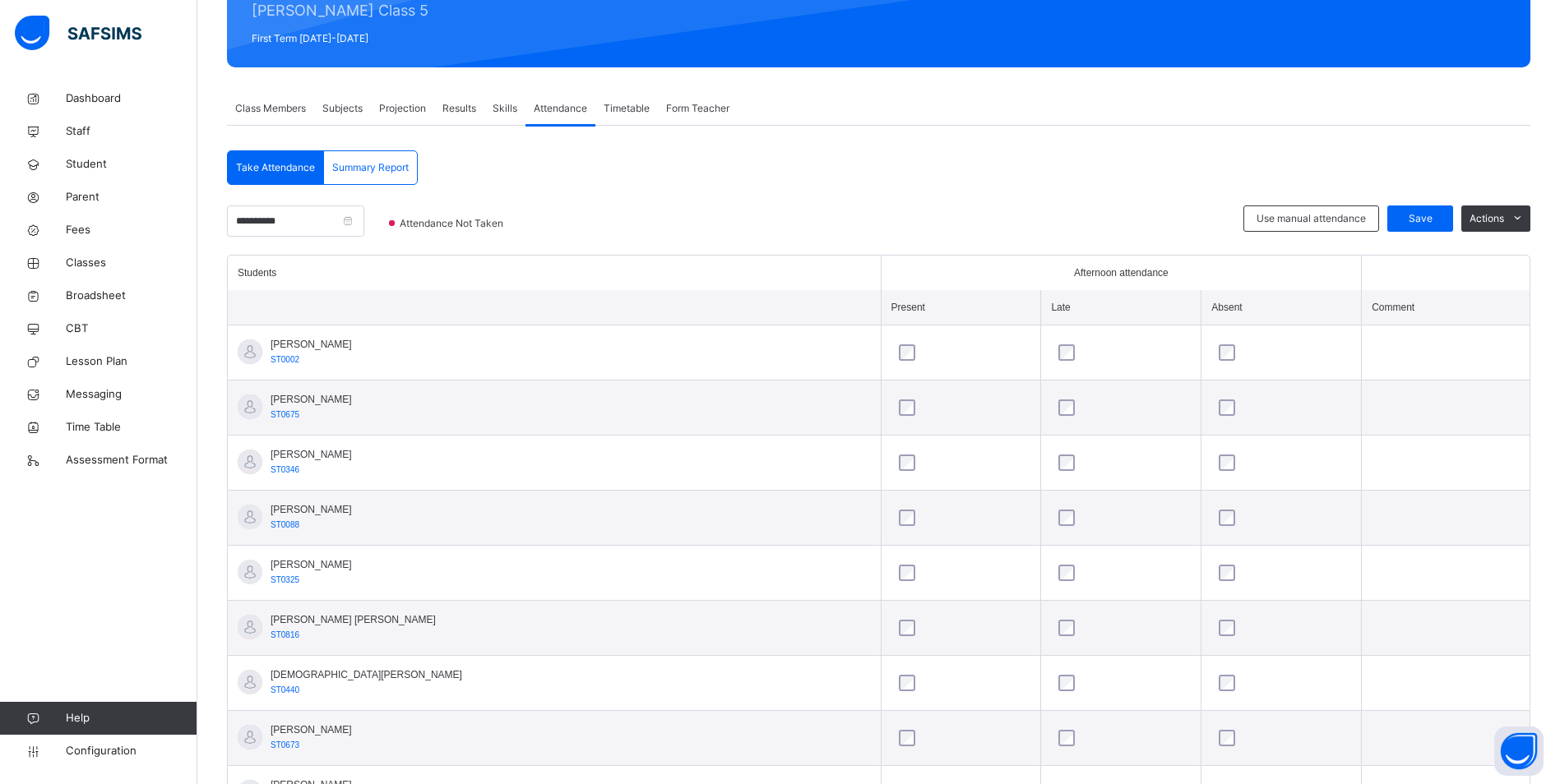
scroll to position [329, 0]
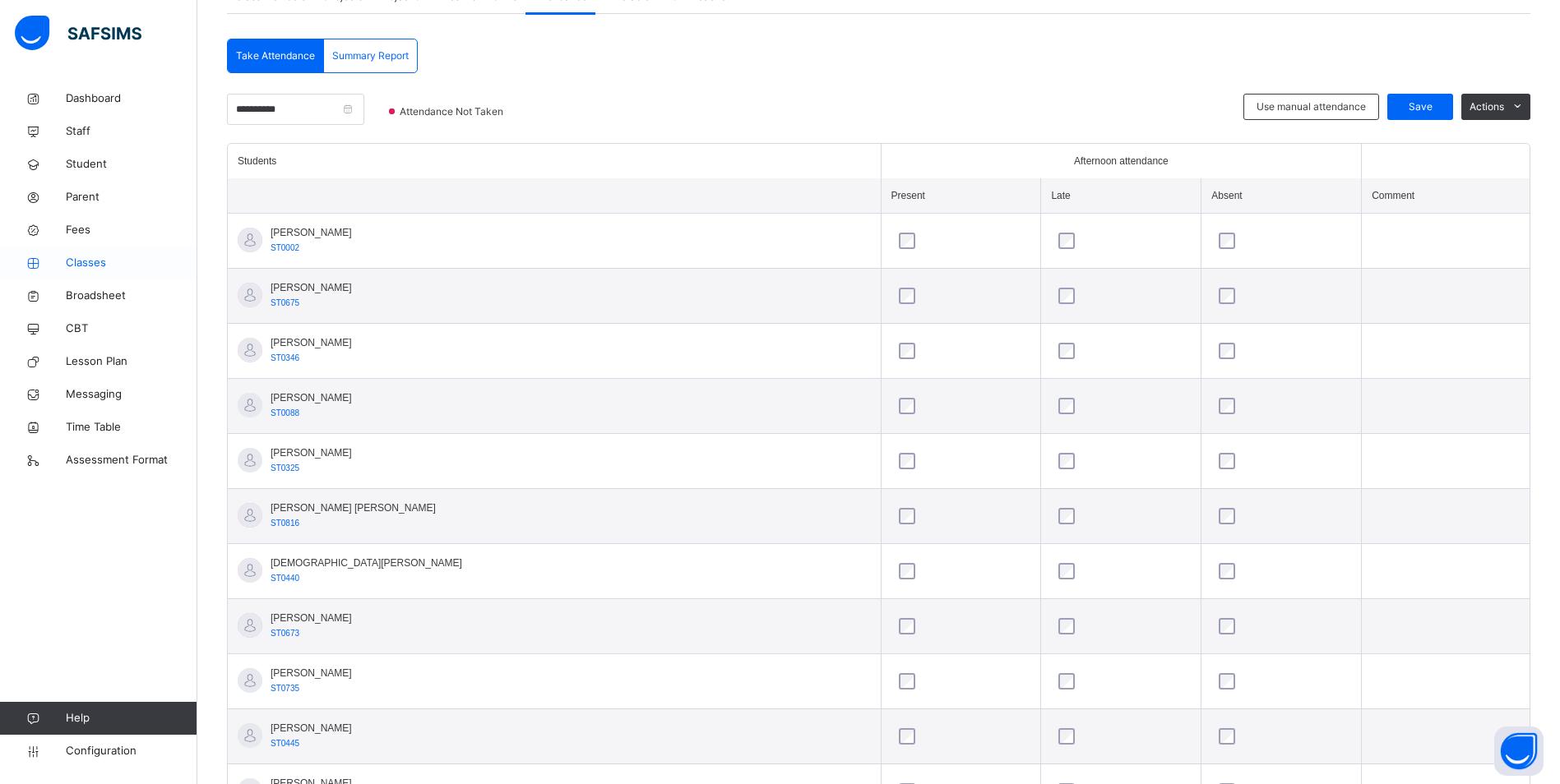
click at [101, 268] on span "Classes" at bounding box center [131, 263] width 131 height 16
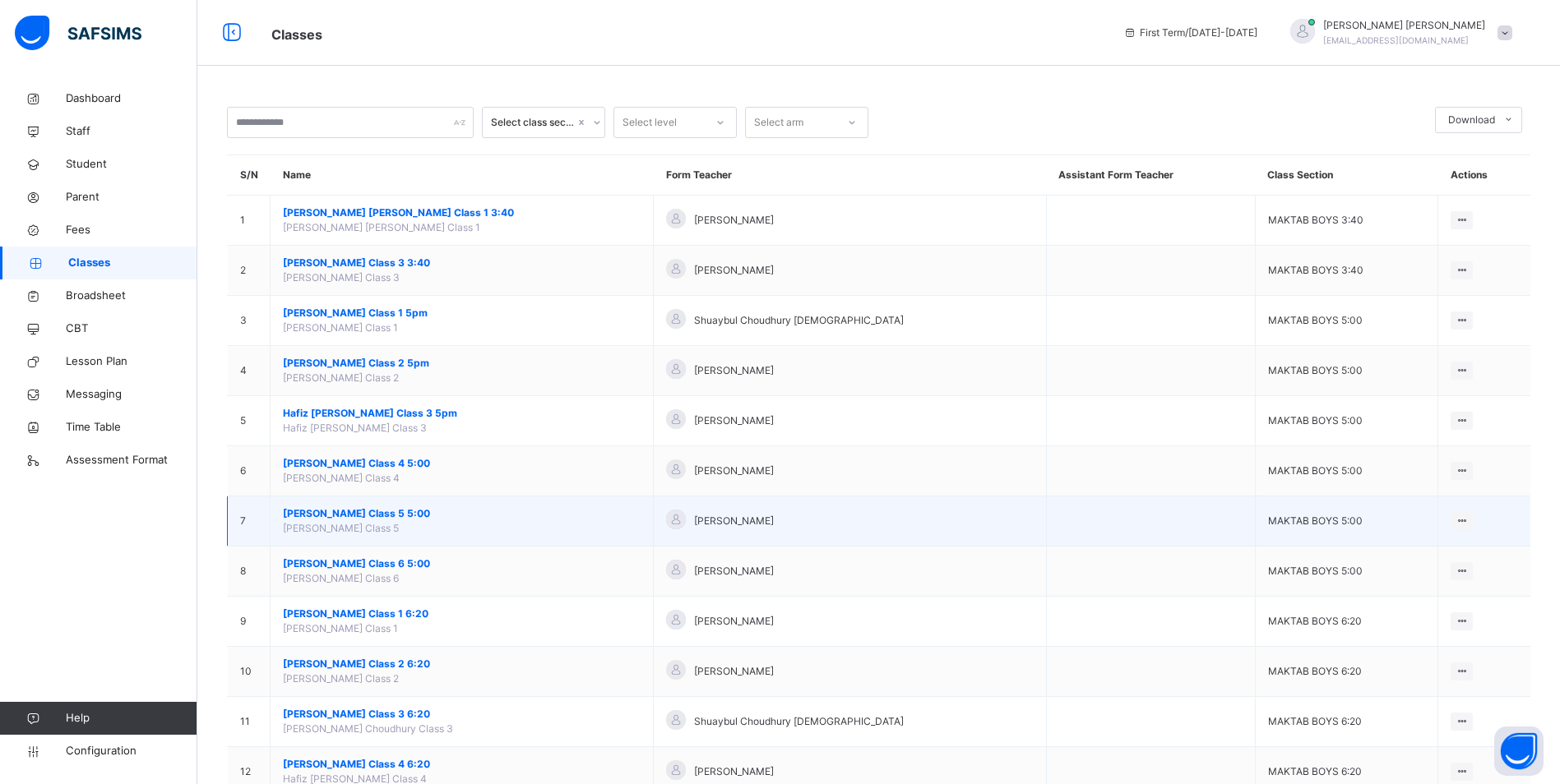
click at [410, 511] on span "[PERSON_NAME] Class 5 5:00" at bounding box center [461, 514] width 357 height 15
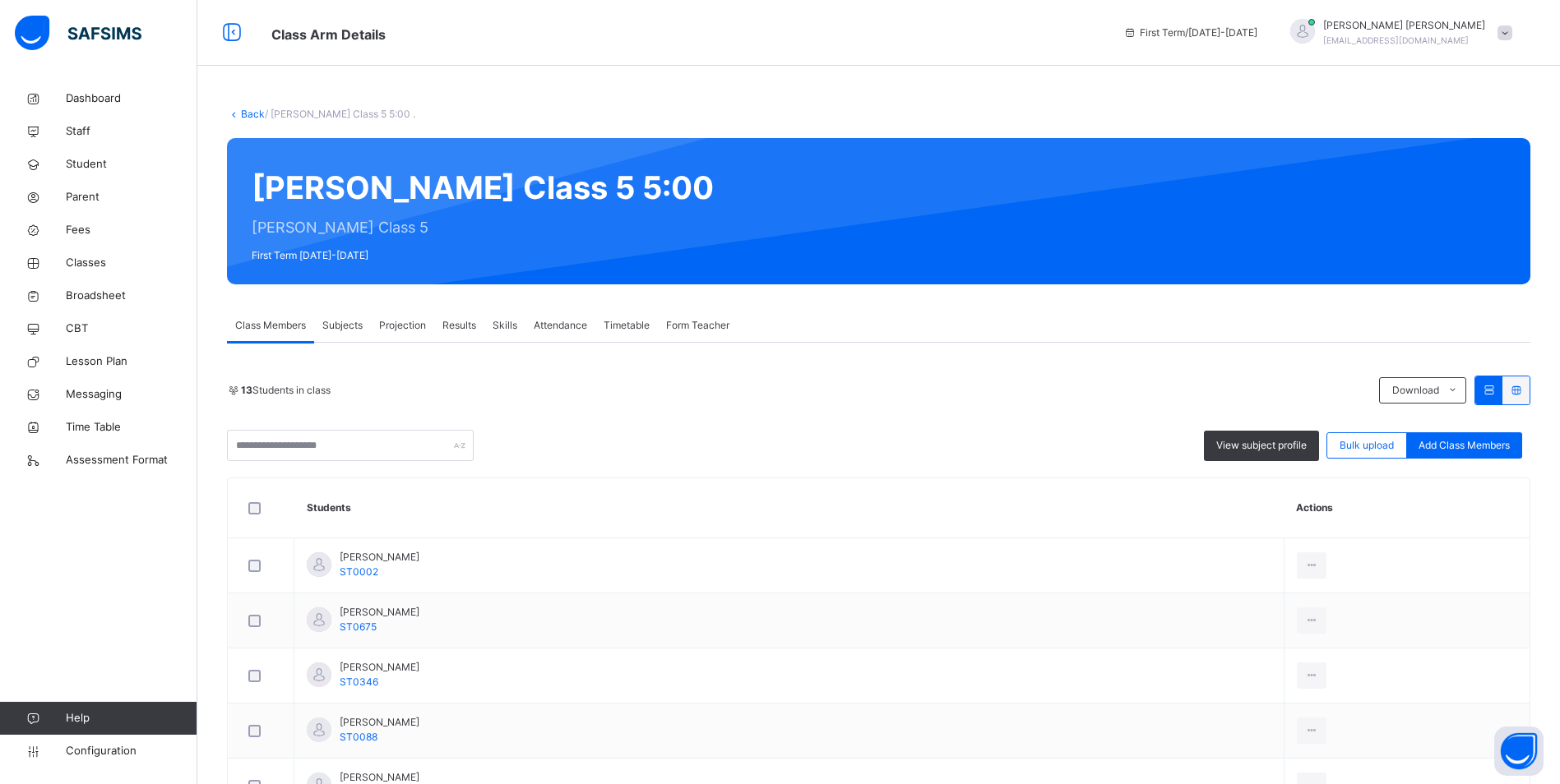
click at [542, 326] on span "Attendance" at bounding box center [560, 326] width 54 height 15
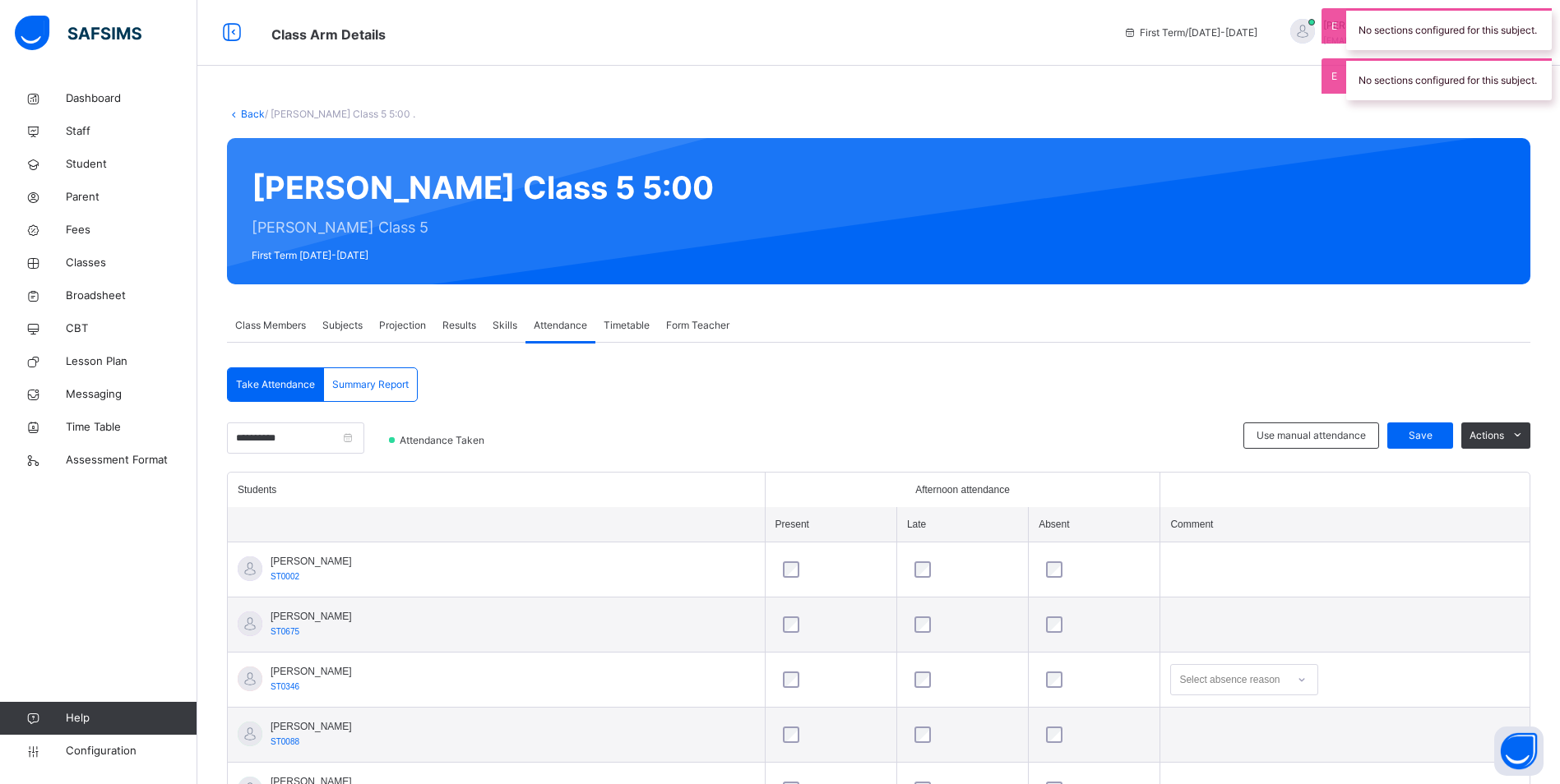
scroll to position [164, 0]
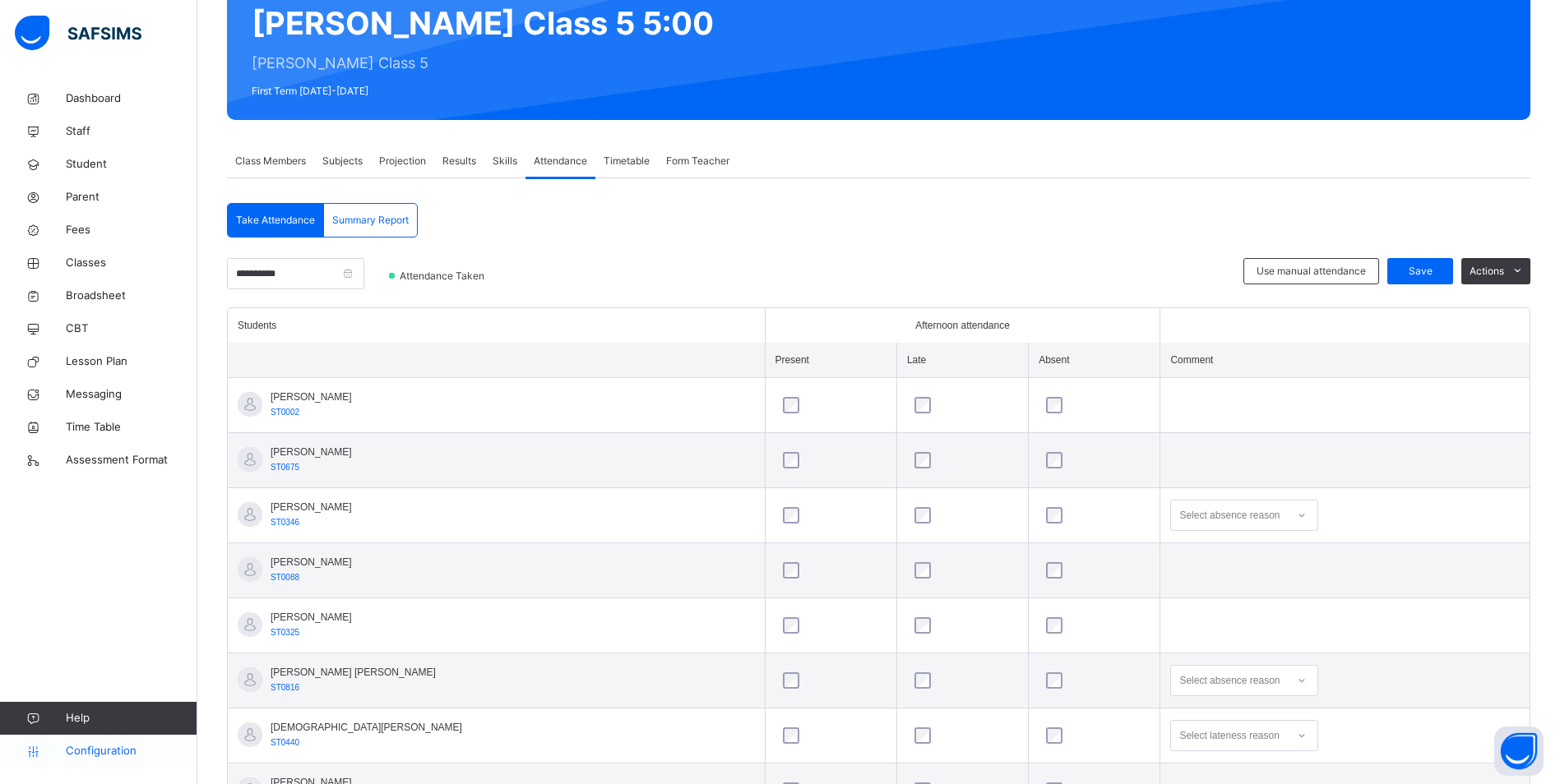
click at [112, 756] on span "Configuration" at bounding box center [131, 751] width 130 height 16
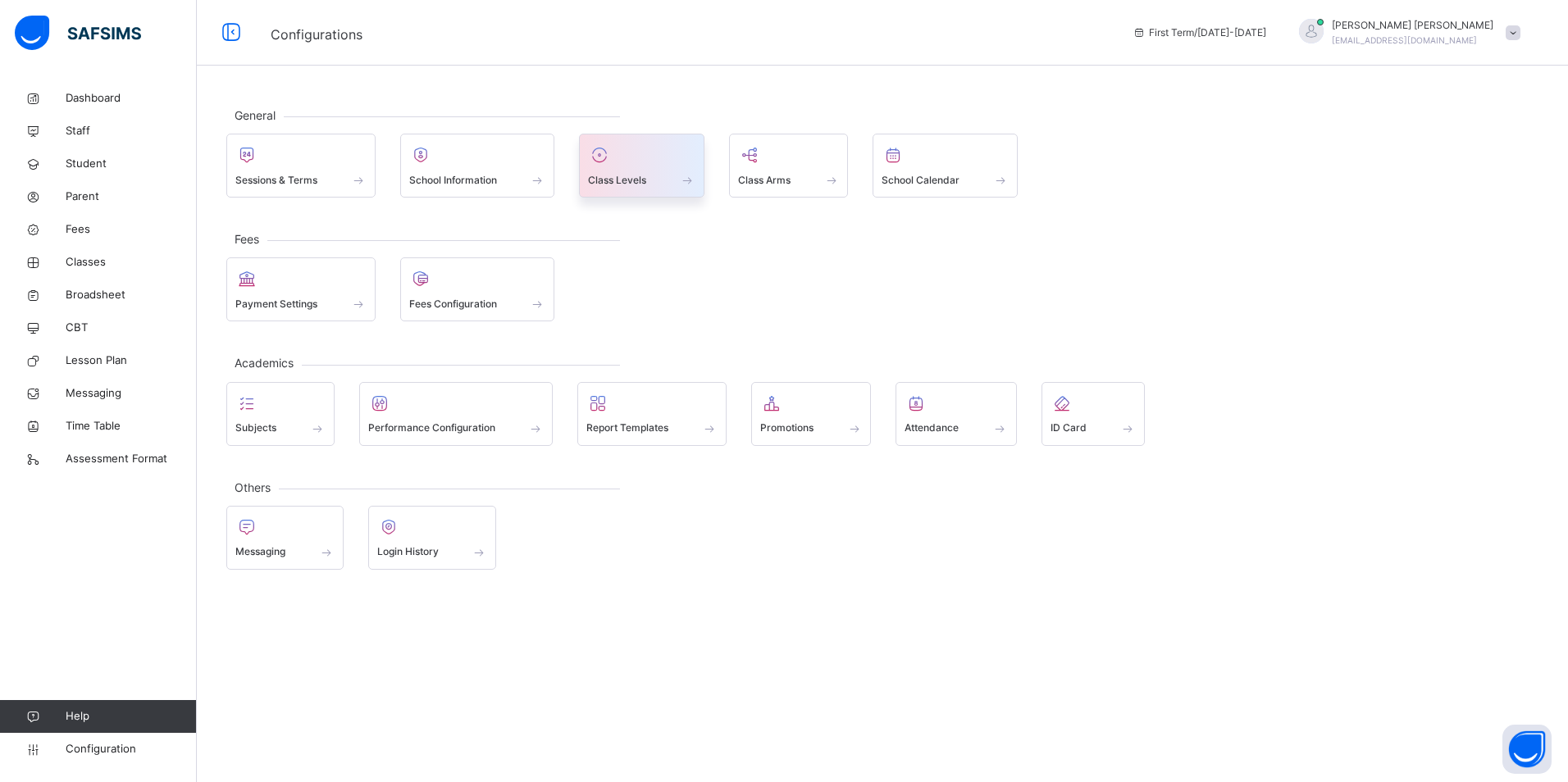
click at [687, 187] on span at bounding box center [686, 180] width 16 height 17
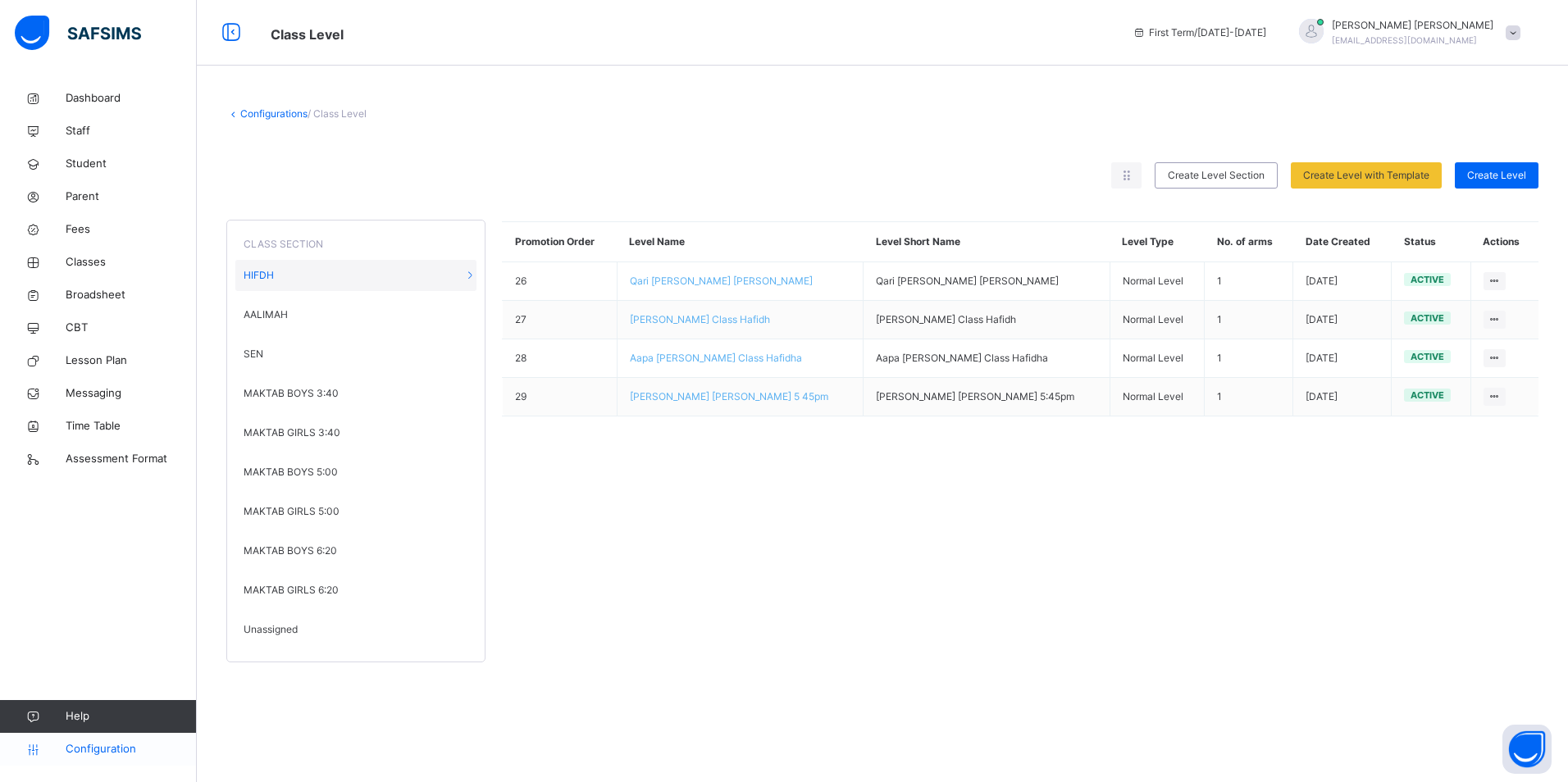
click at [107, 752] on span "Configuration" at bounding box center [131, 749] width 130 height 16
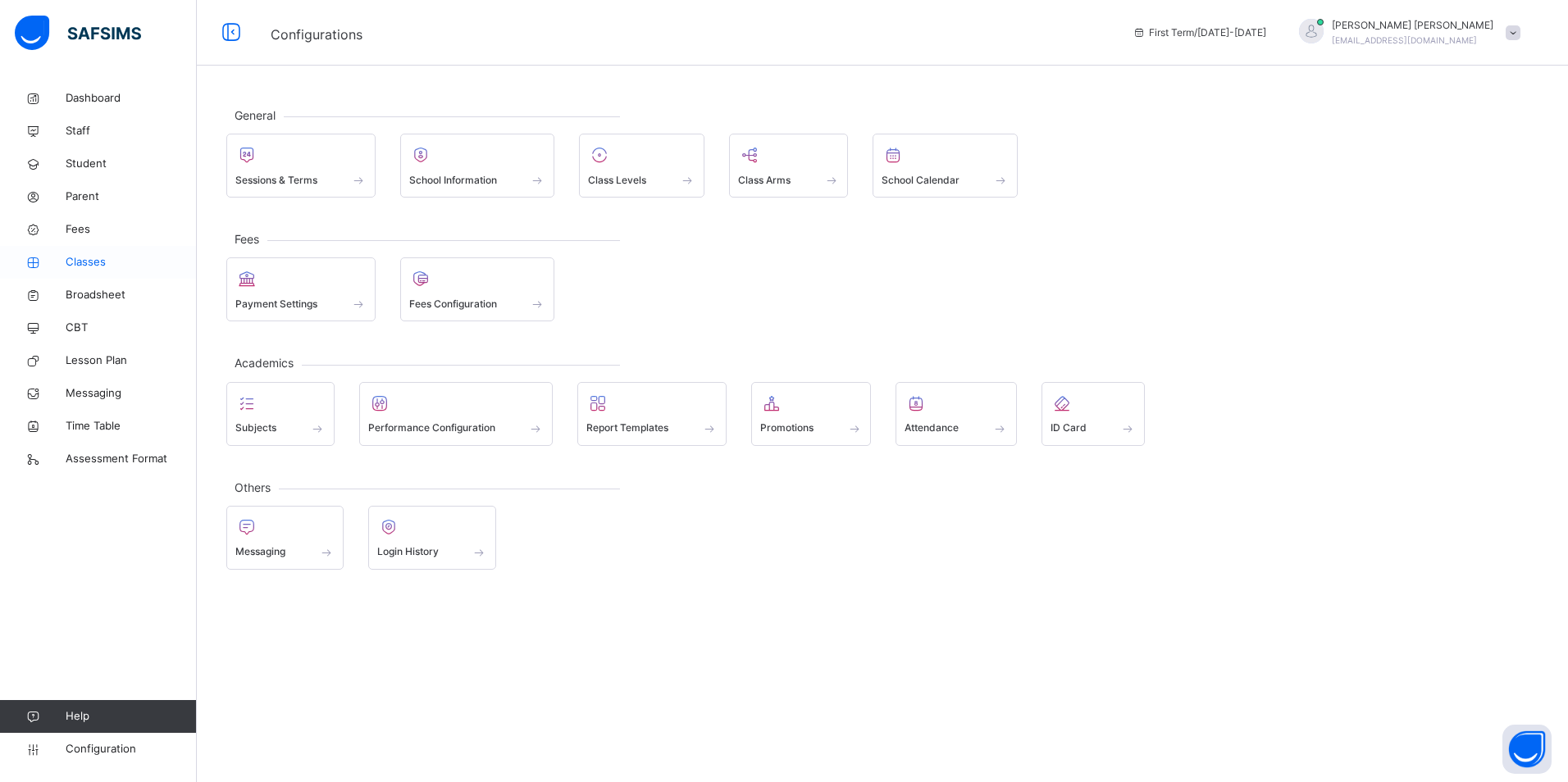
drag, startPoint x: 88, startPoint y: 255, endPoint x: 151, endPoint y: 271, distance: 65.0
click at [88, 255] on span "Classes" at bounding box center [131, 262] width 131 height 16
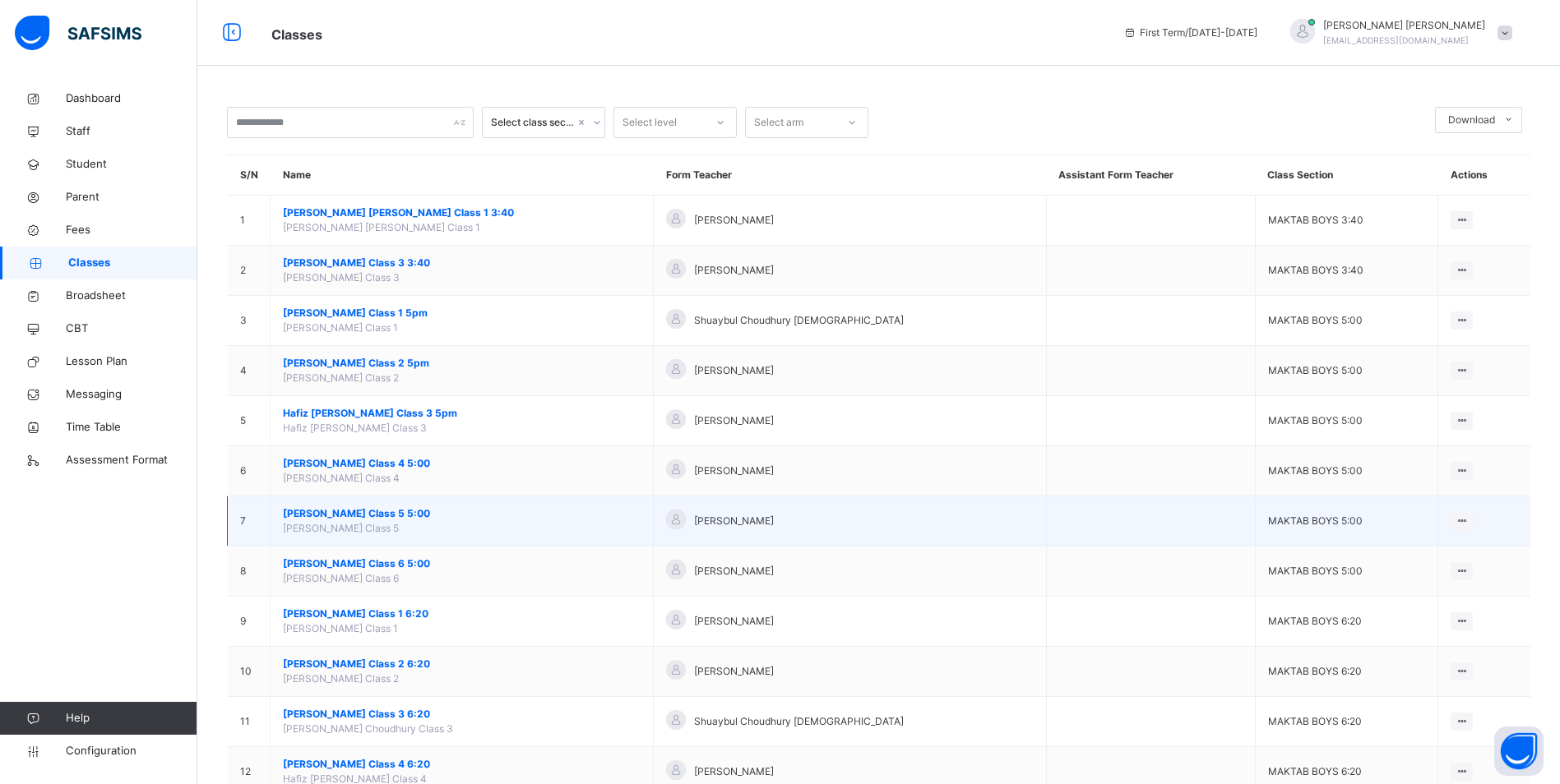
click at [386, 514] on span "[PERSON_NAME] Class 5 5:00" at bounding box center [461, 514] width 357 height 15
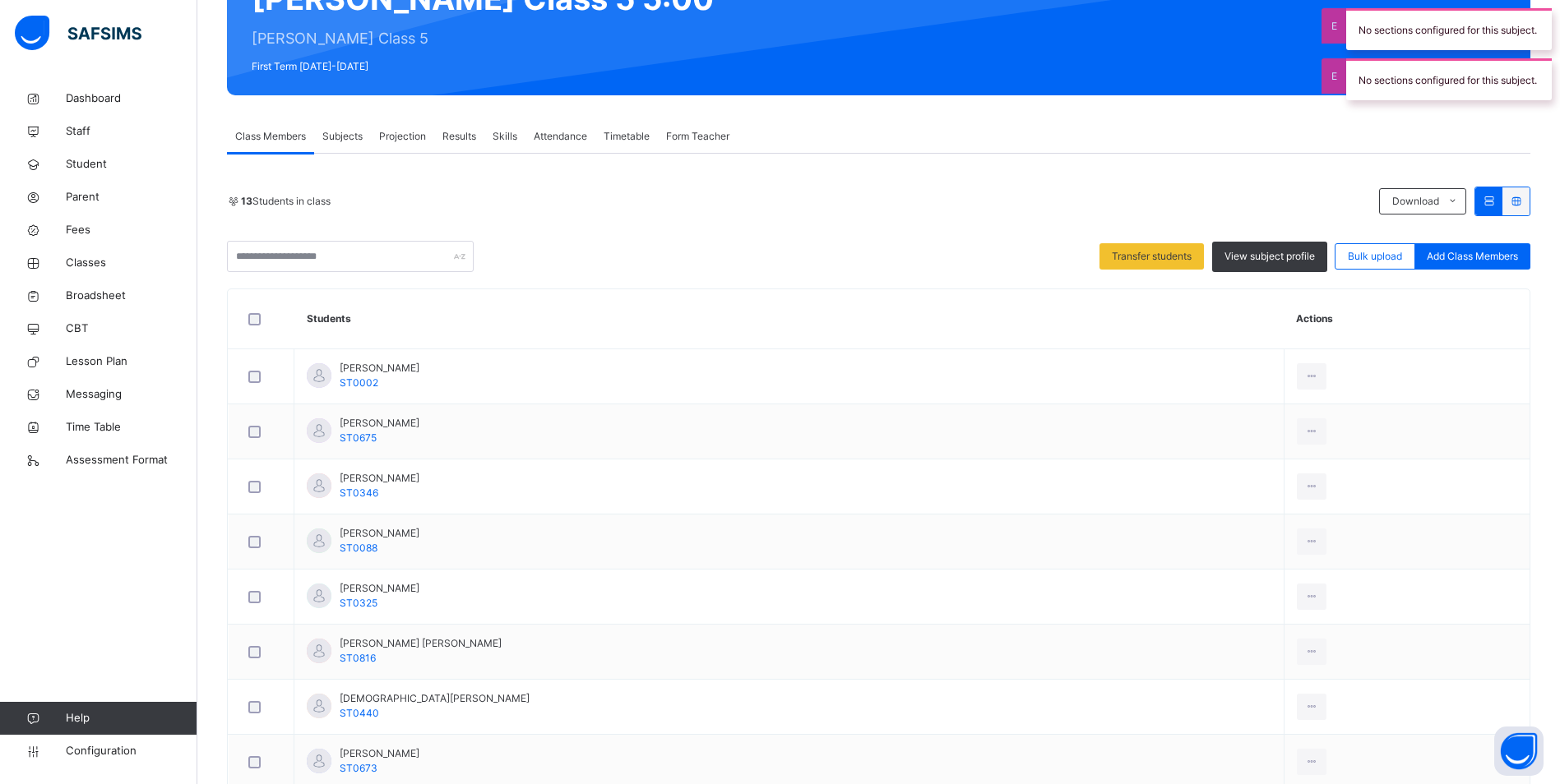
scroll to position [164, 0]
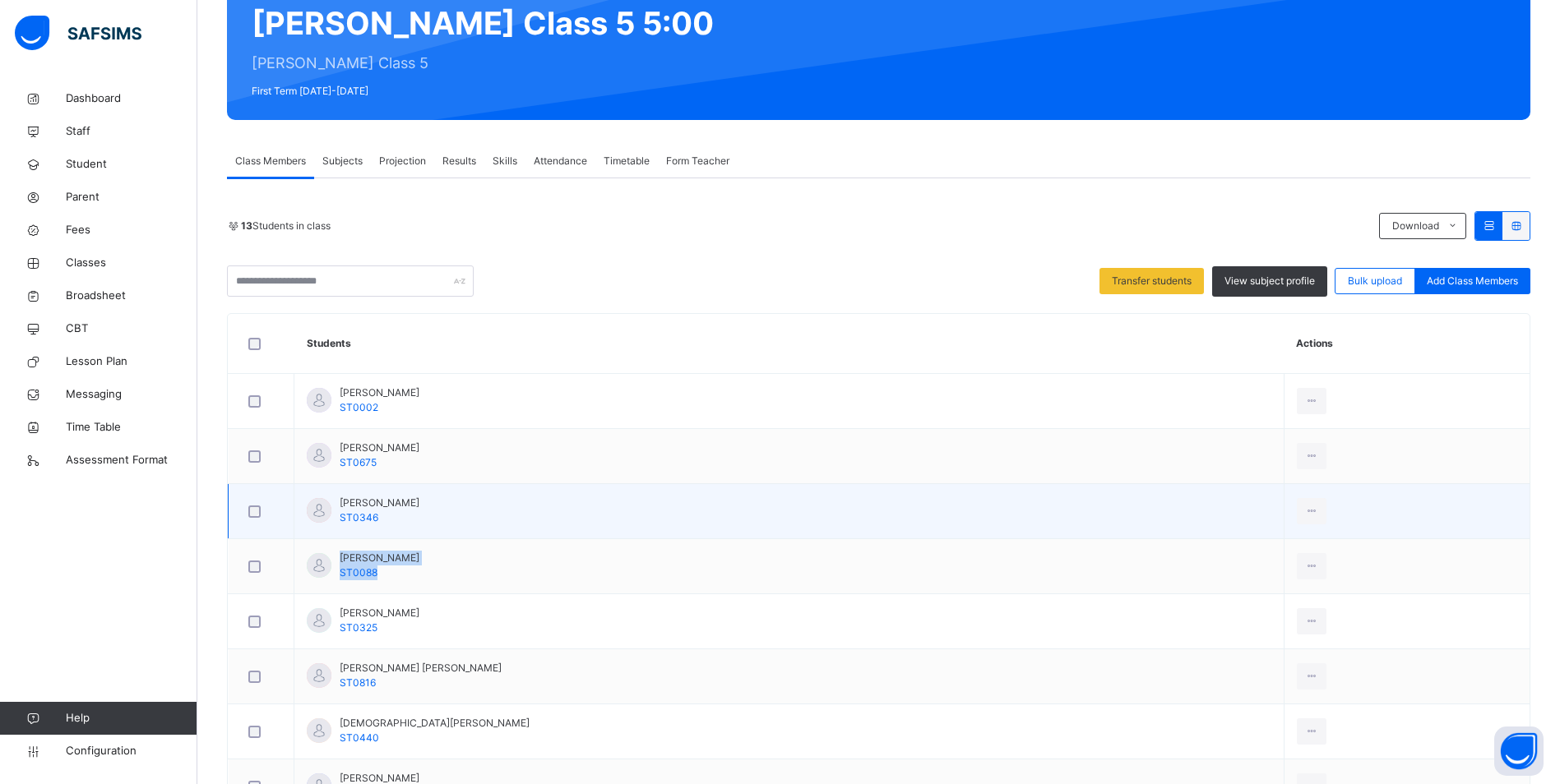
drag, startPoint x: 1217, startPoint y: 635, endPoint x: 1223, endPoint y: 520, distance: 115.2
click at [1223, 520] on tbody "[PERSON_NAME] ST0002 View Profile Remove from Class Transfer Student [PERSON_NA…" at bounding box center [879, 732] width 1301 height 716
drag, startPoint x: 1223, startPoint y: 520, endPoint x: 1096, endPoint y: 516, distance: 127.1
click at [1096, 516] on td "[PERSON_NAME] ST0346" at bounding box center [790, 511] width 990 height 55
click at [1235, 576] on div "Remove from Class" at bounding box center [1275, 577] width 89 height 16
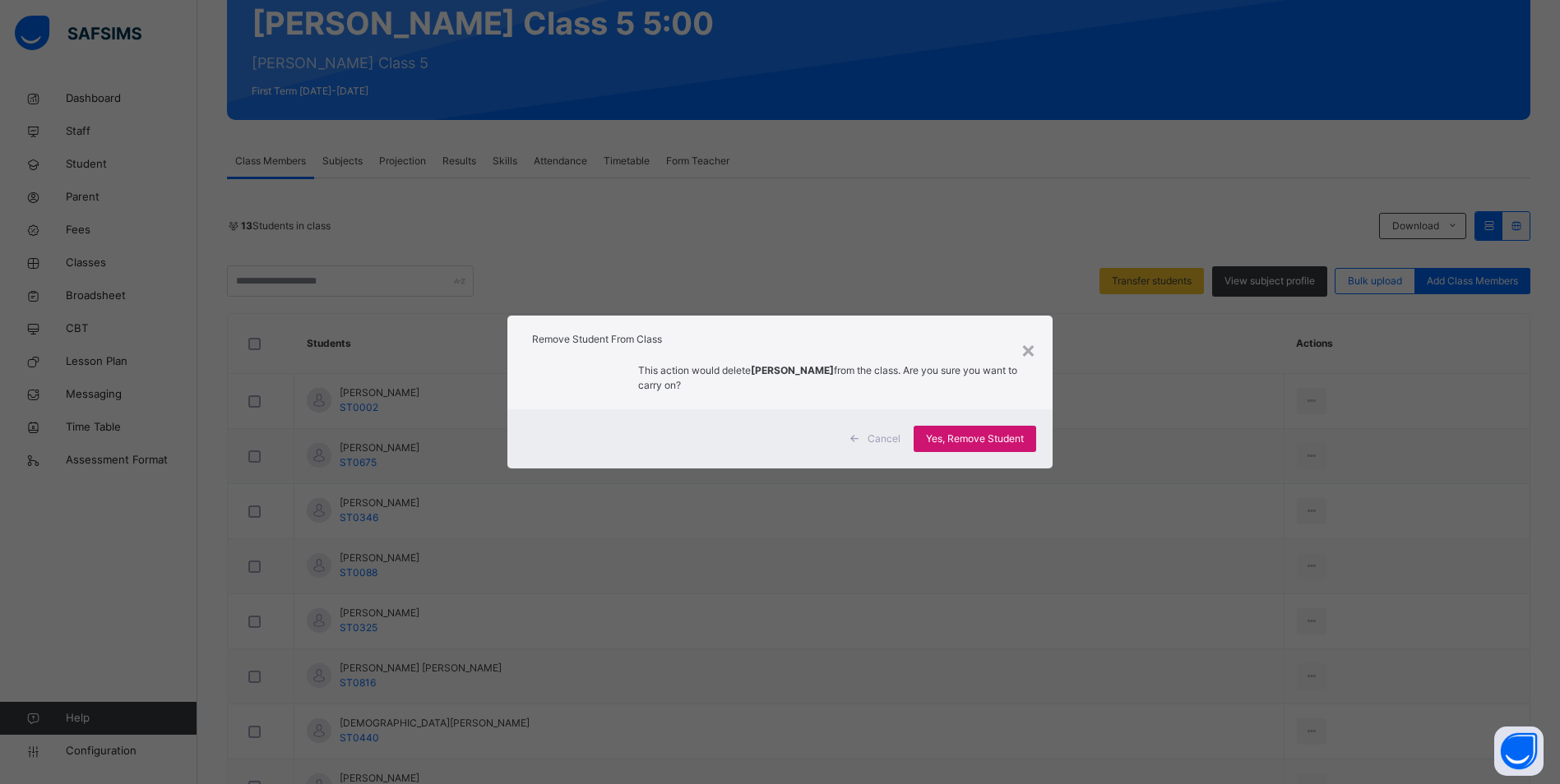
click at [1014, 440] on span "Yes, Remove Student" at bounding box center [975, 439] width 98 height 15
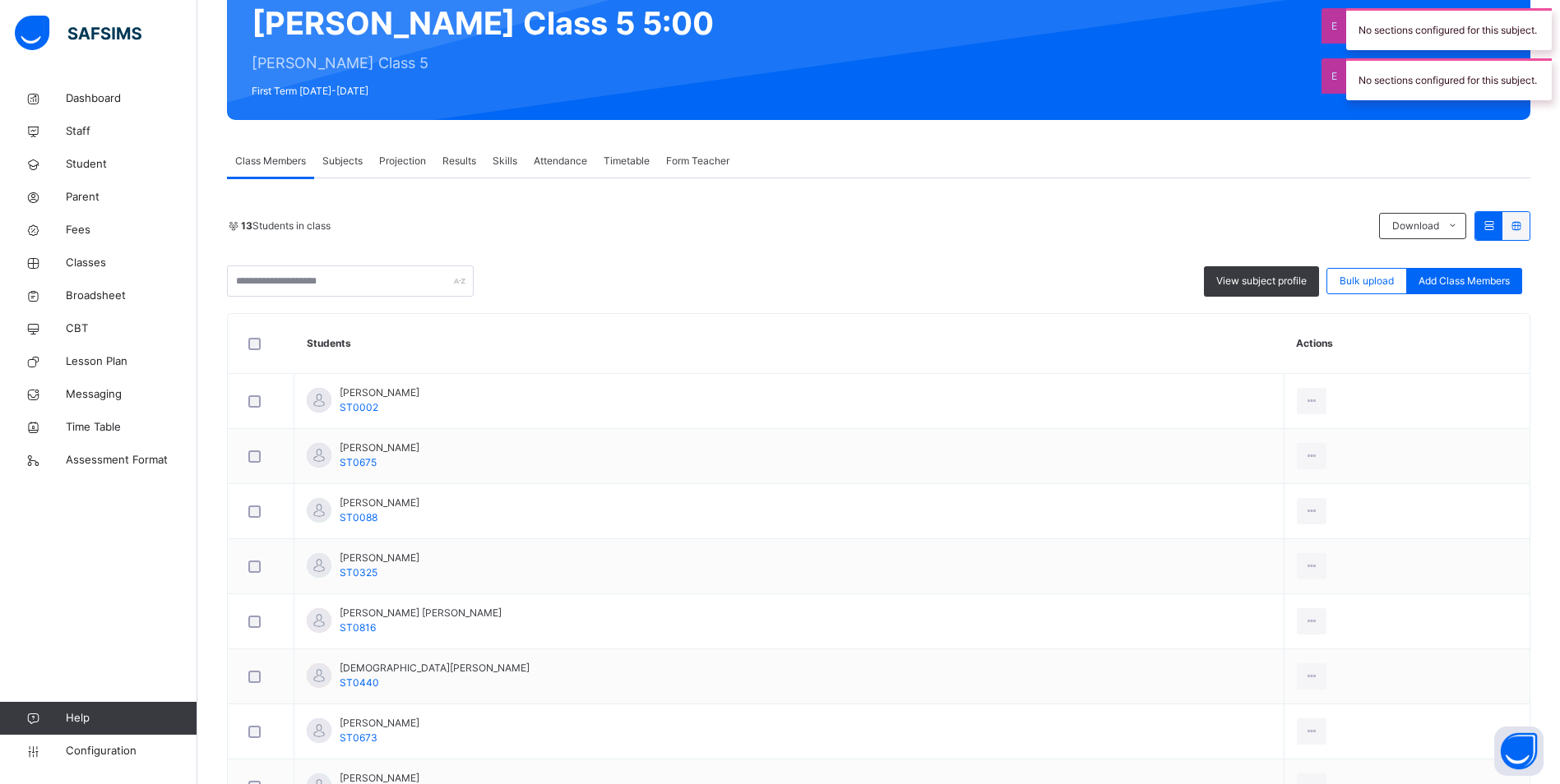
click at [596, 161] on div "Timetable" at bounding box center [626, 161] width 62 height 33
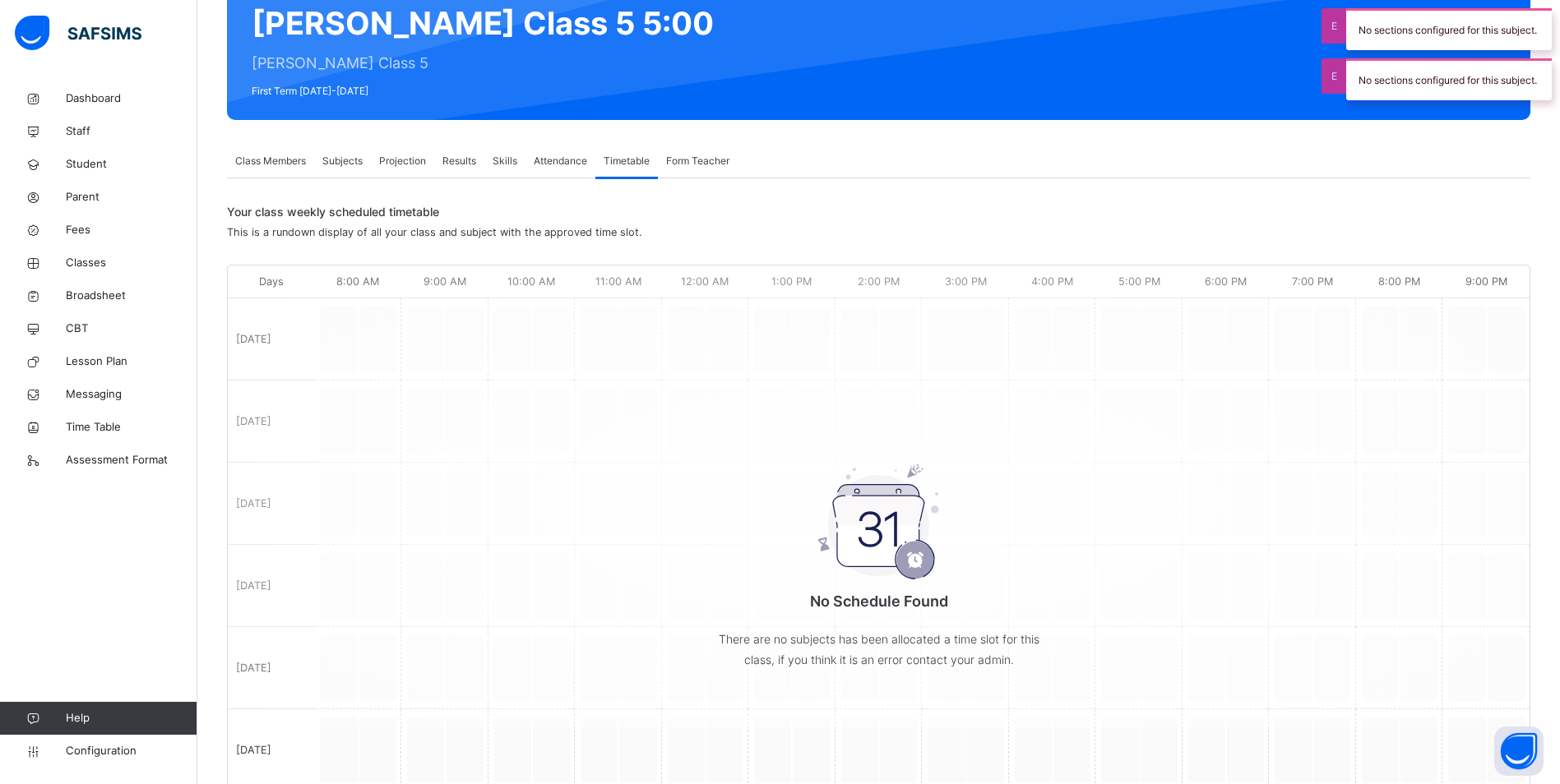
click at [579, 161] on span "Attendance" at bounding box center [560, 162] width 54 height 15
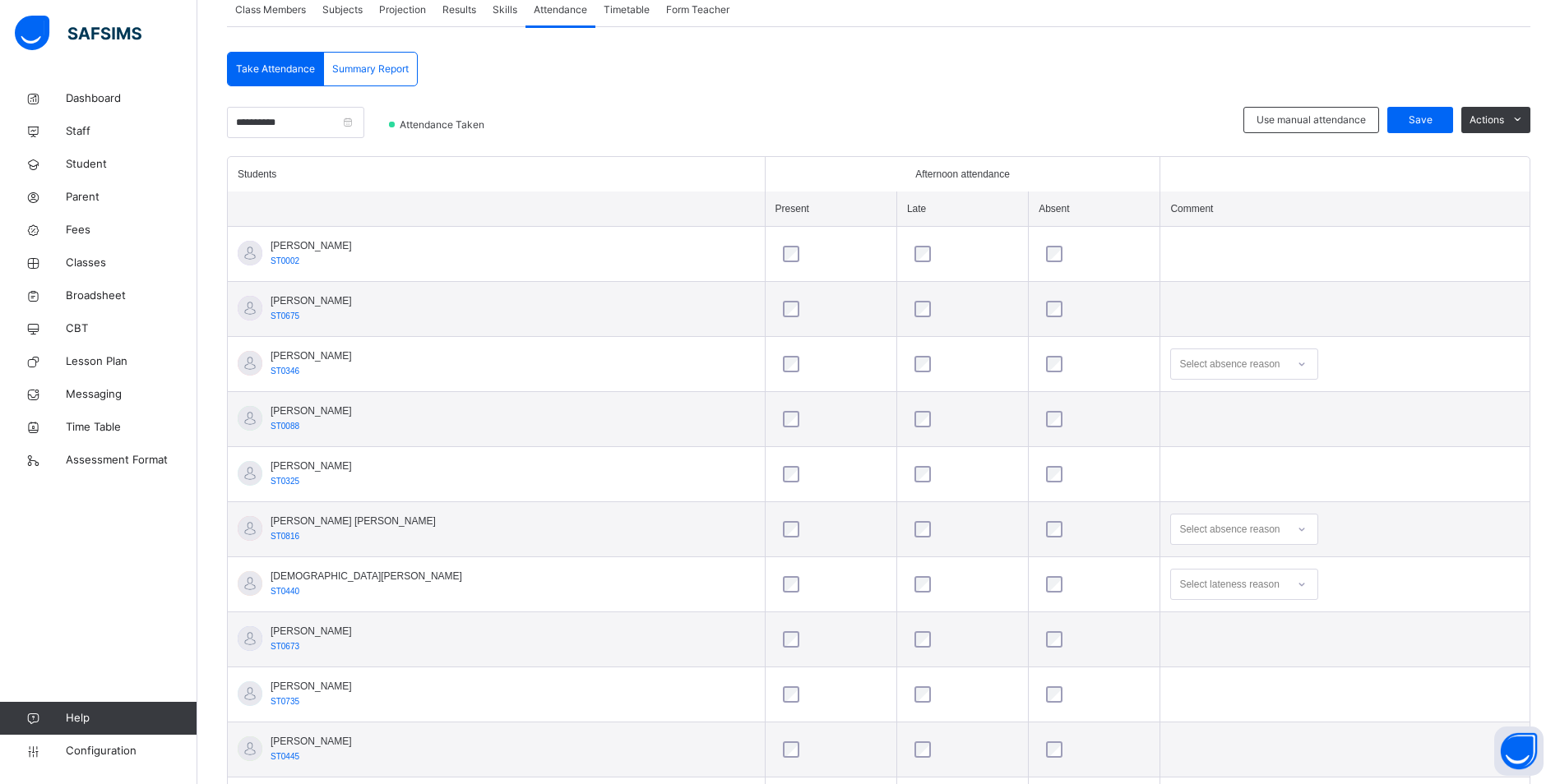
scroll to position [329, 0]
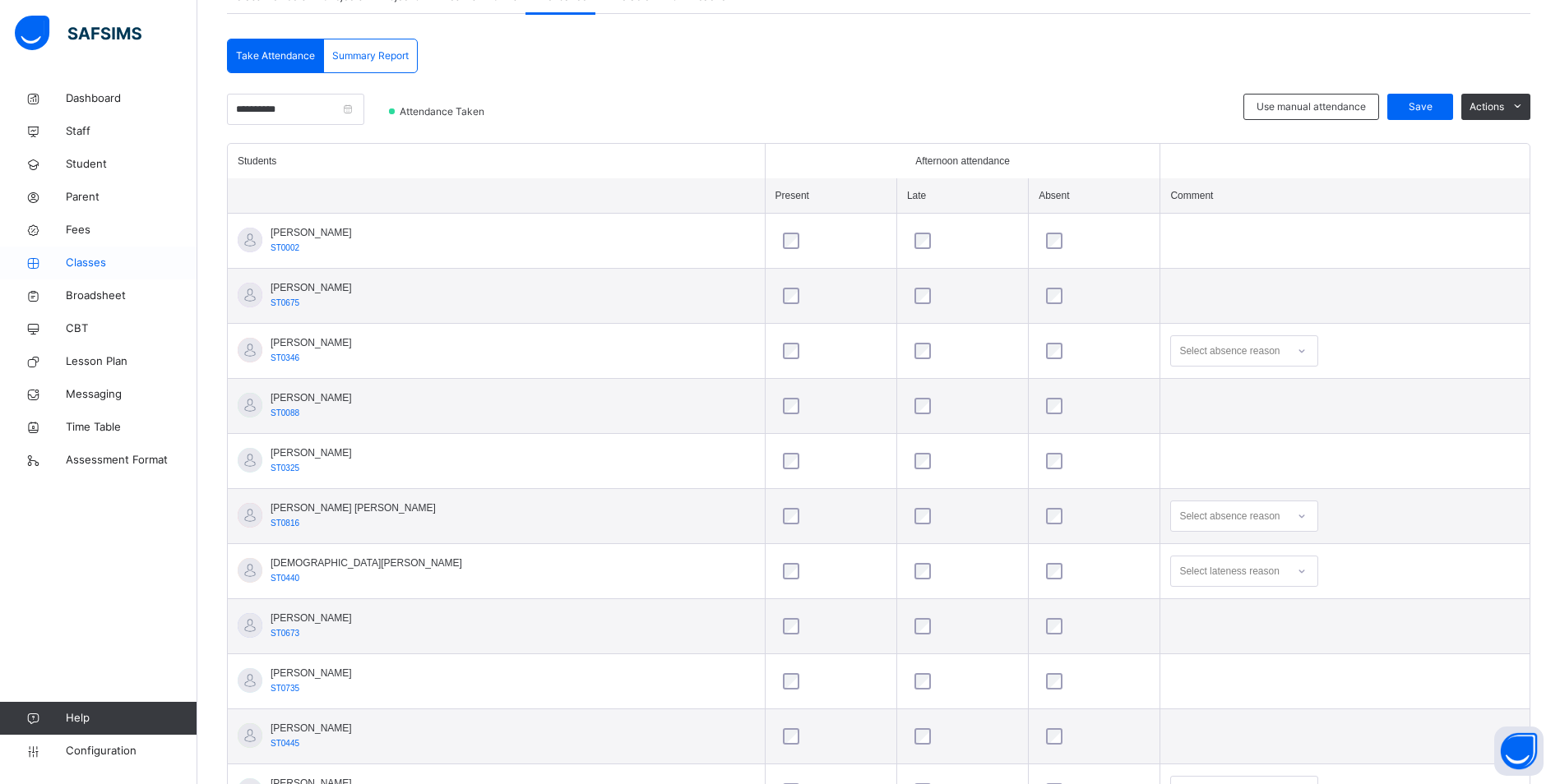
click at [89, 264] on span "Classes" at bounding box center [131, 263] width 131 height 16
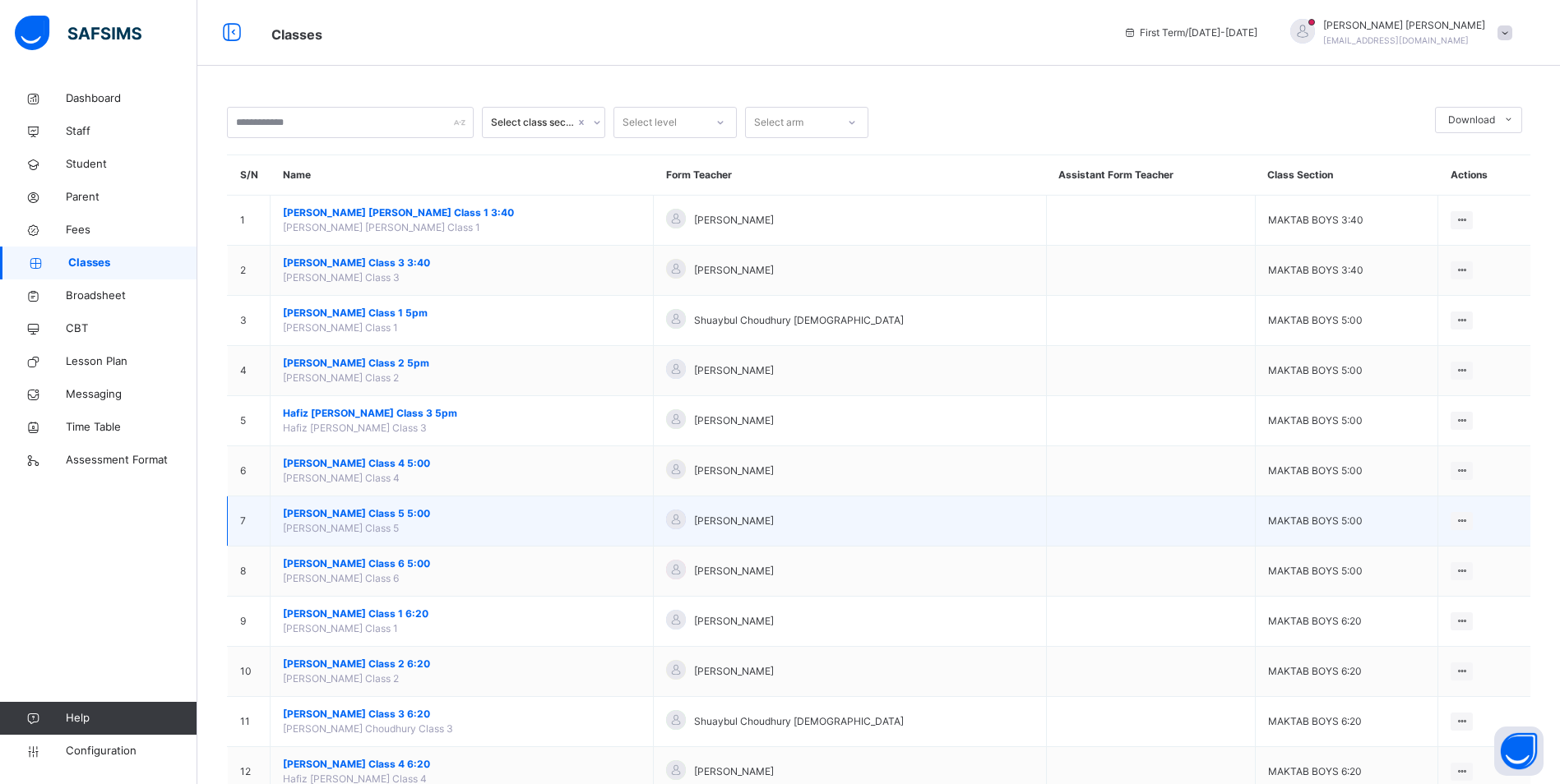
click at [363, 504] on td "[PERSON_NAME] Class 5 5:00 [PERSON_NAME] Class 5" at bounding box center [461, 521] width 383 height 50
click at [363, 511] on span "[PERSON_NAME] Class 5 5:00" at bounding box center [461, 514] width 357 height 15
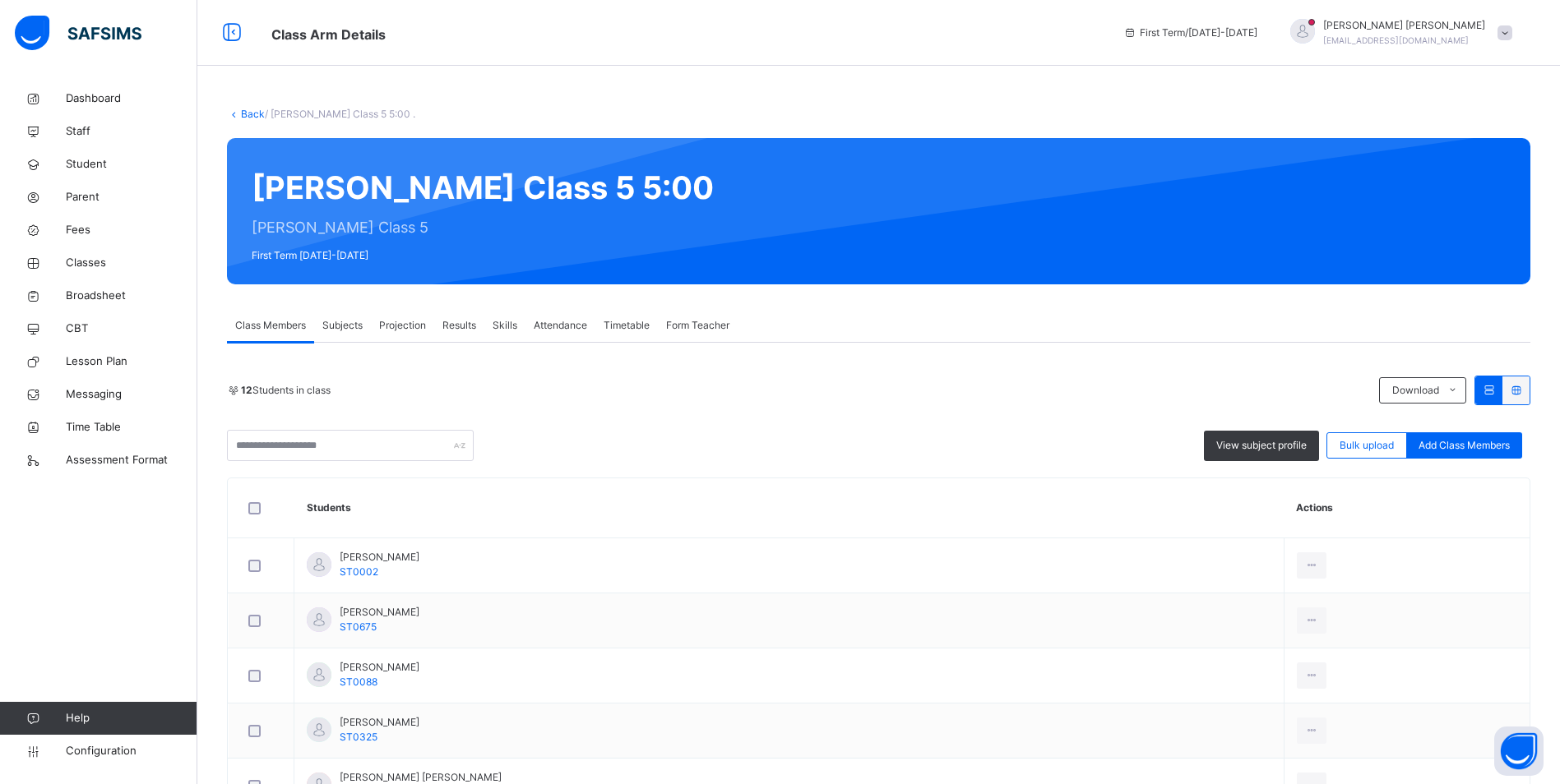
click at [573, 323] on span "Attendance" at bounding box center [560, 326] width 54 height 15
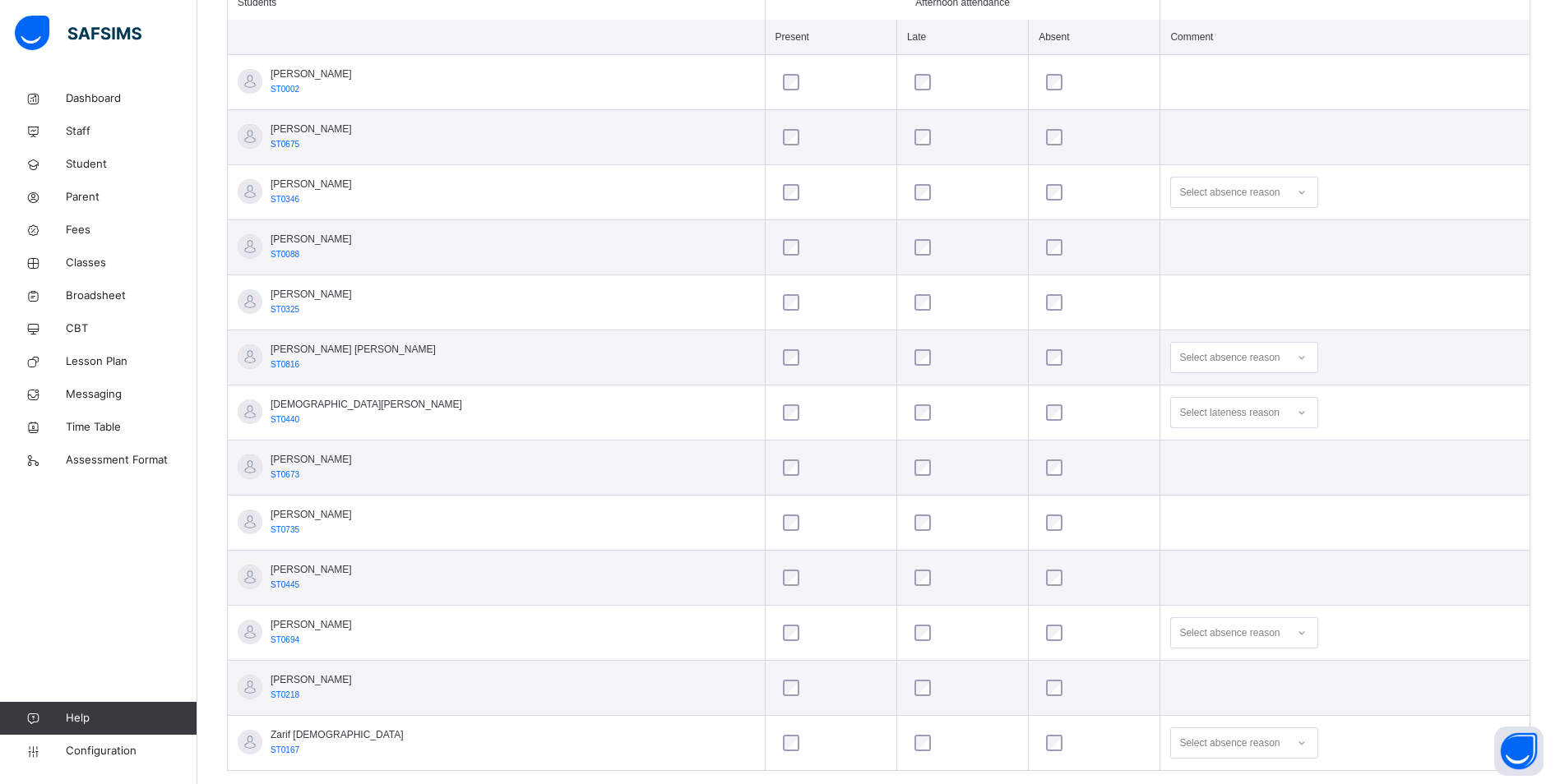
scroll to position [493, 0]
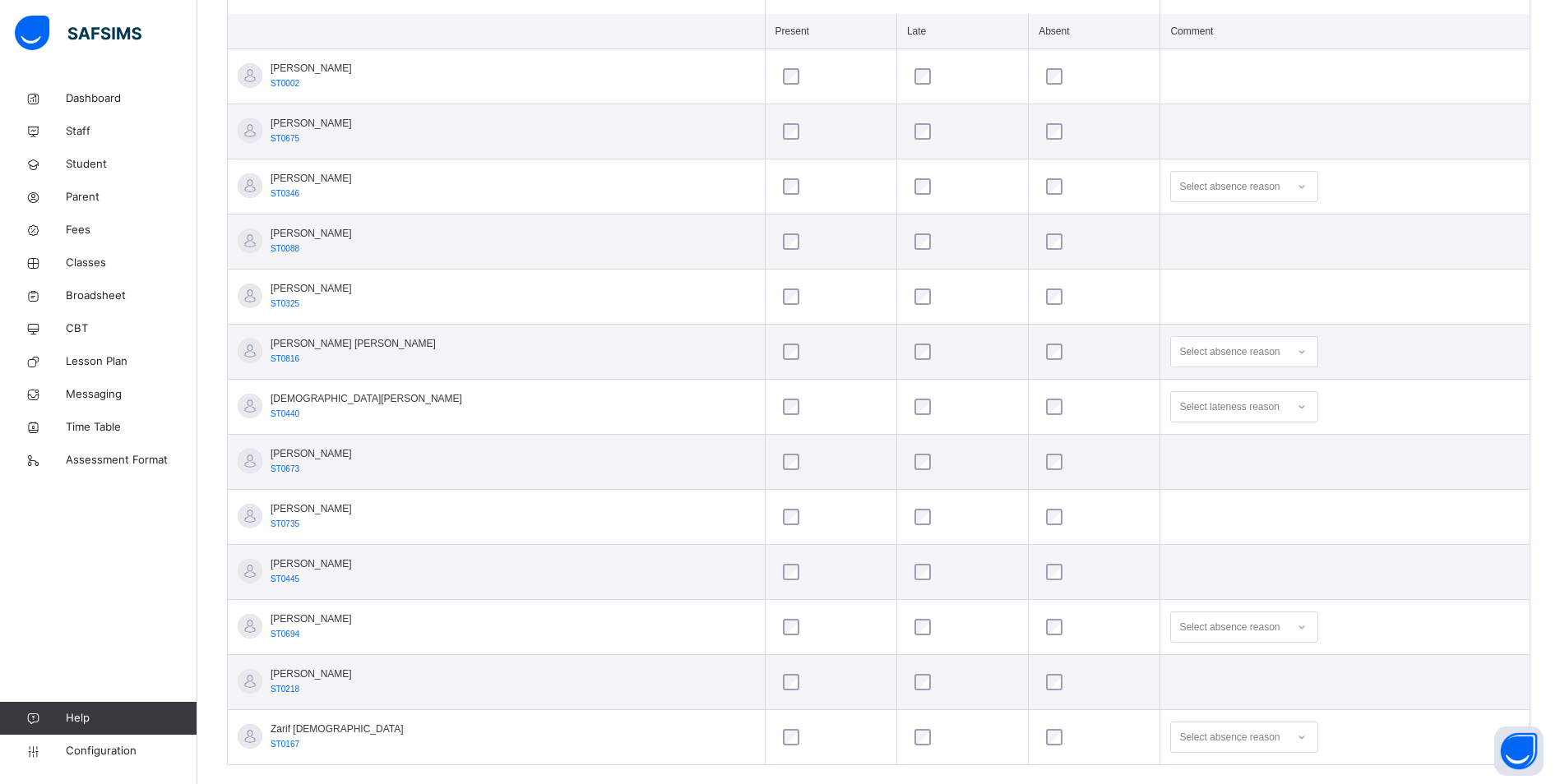
click at [1170, 630] on div "Select absence reason" at bounding box center [1243, 626] width 148 height 31
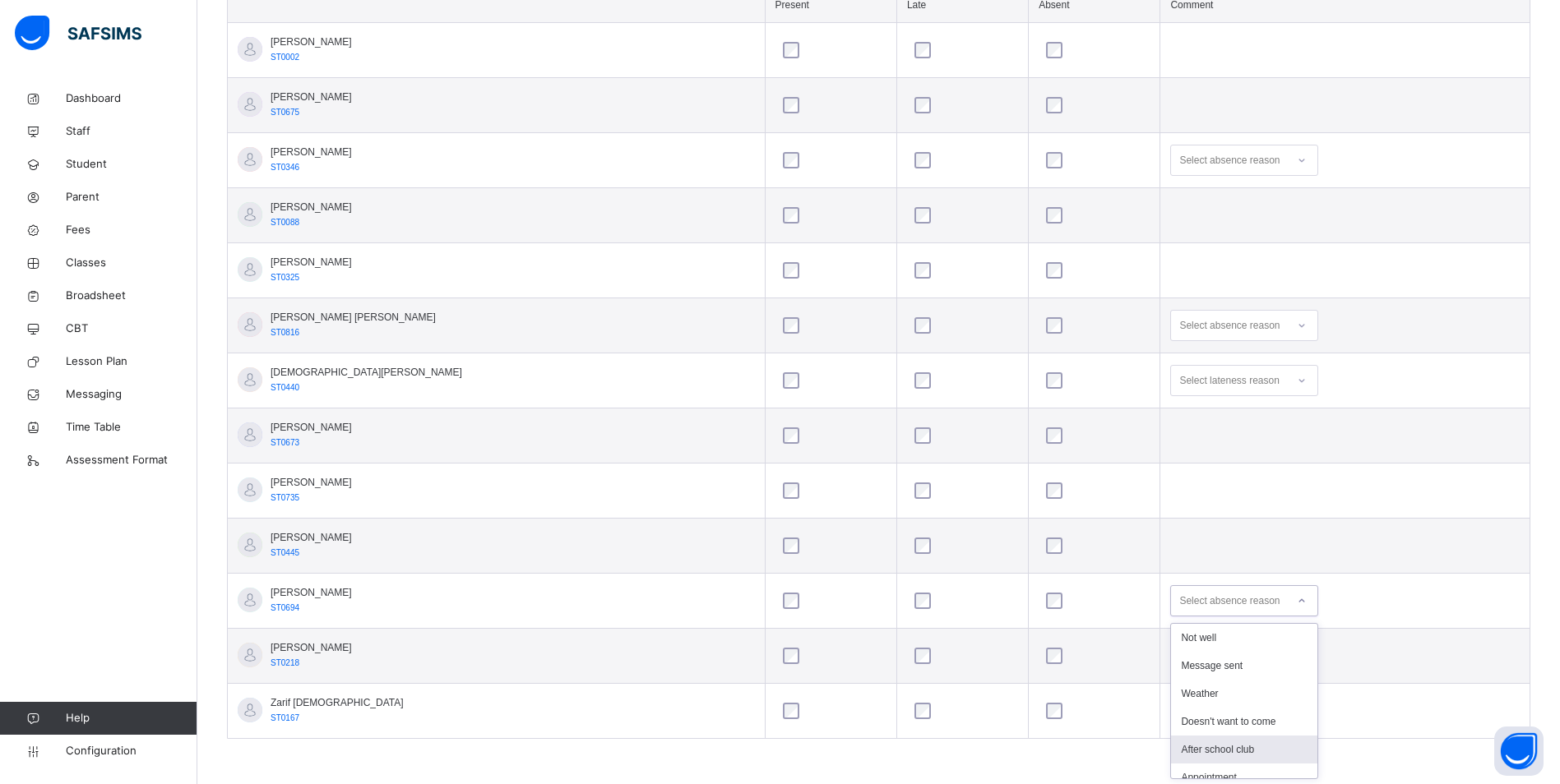
scroll to position [13, 0]
click at [1174, 732] on div "After school club" at bounding box center [1243, 737] width 146 height 28
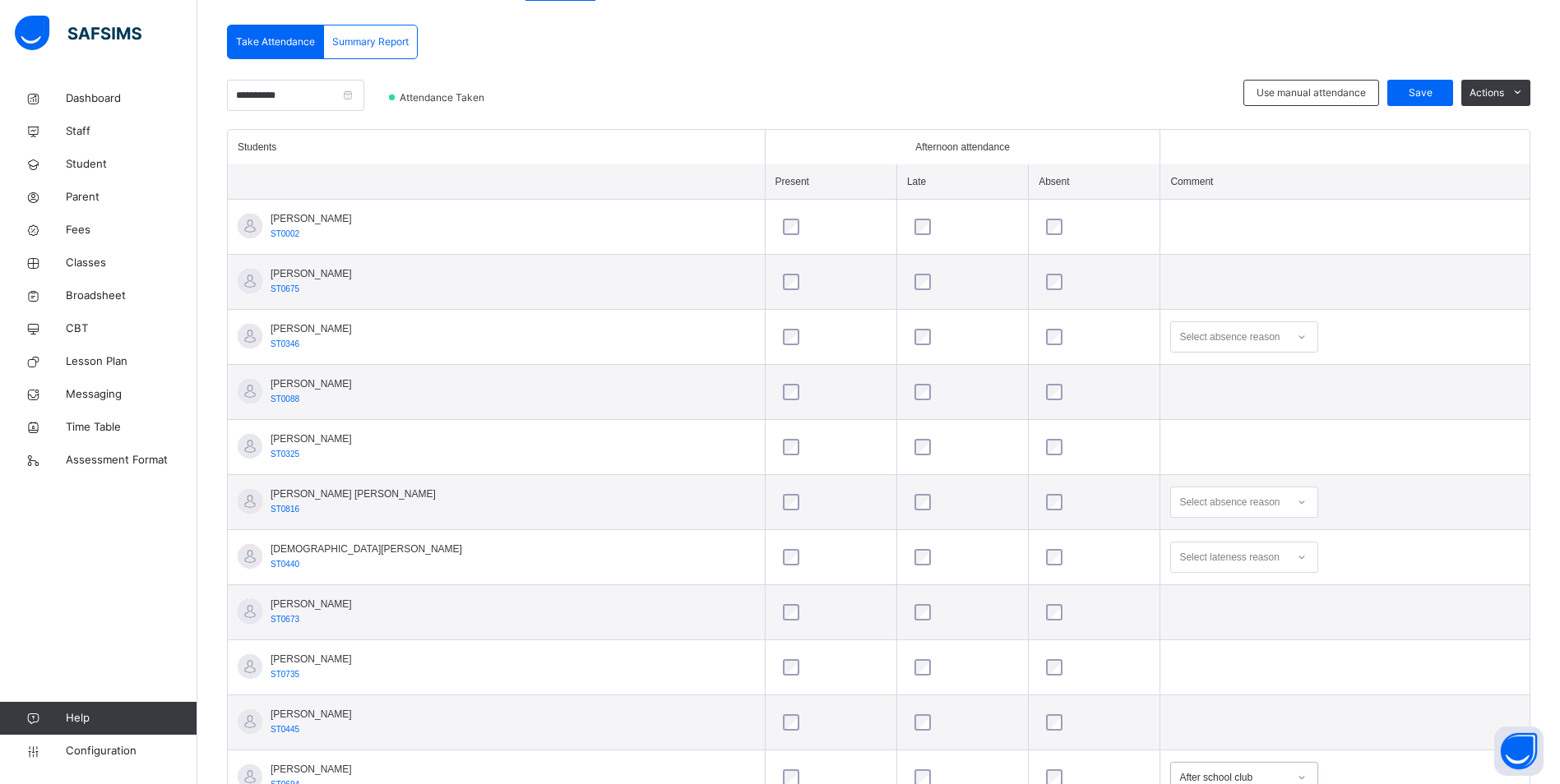
scroll to position [437, 0]
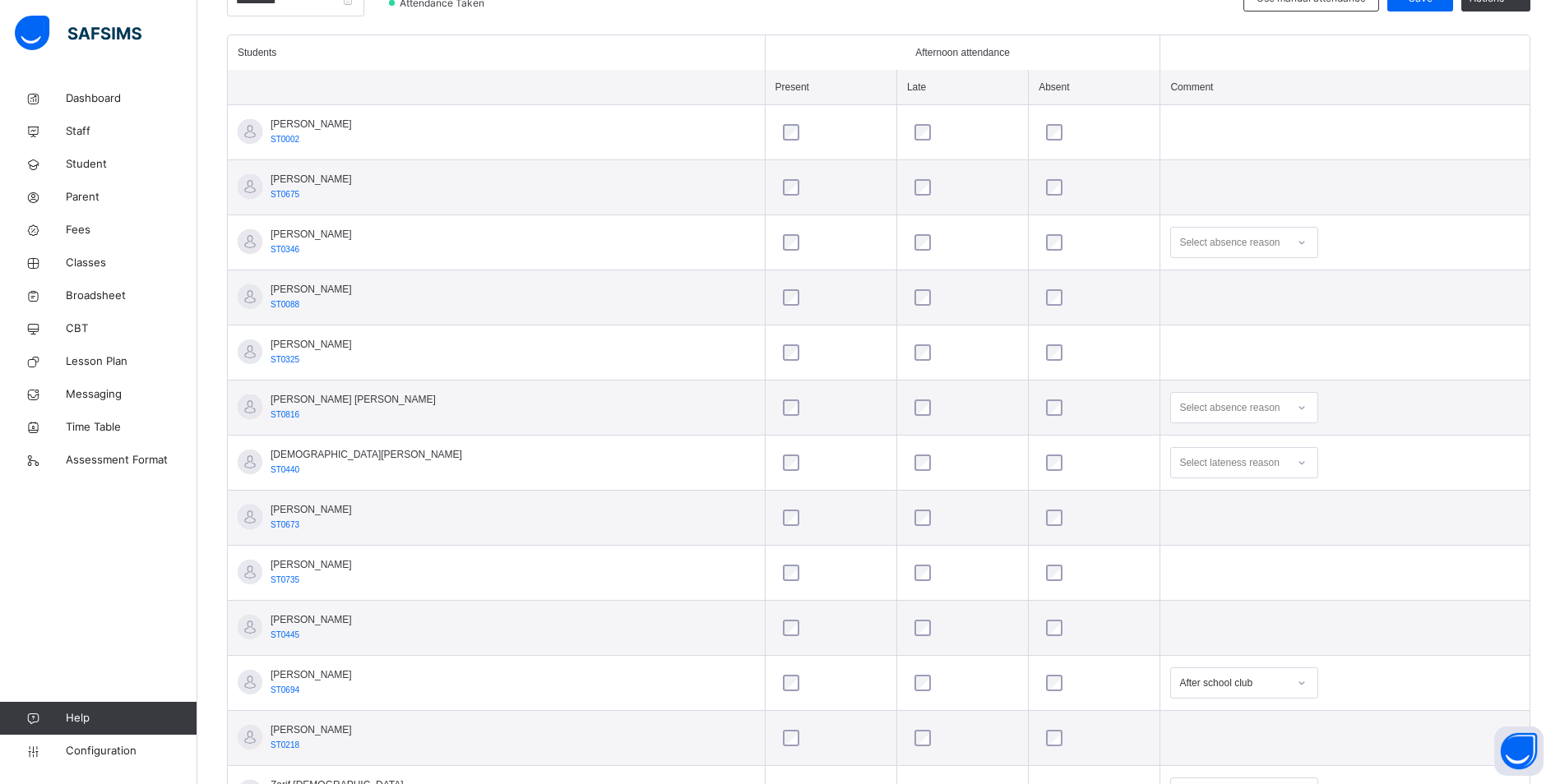
click at [1179, 408] on div "Select absence reason" at bounding box center [1229, 407] width 100 height 31
click at [1171, 470] on div "Message sent" at bounding box center [1243, 473] width 146 height 28
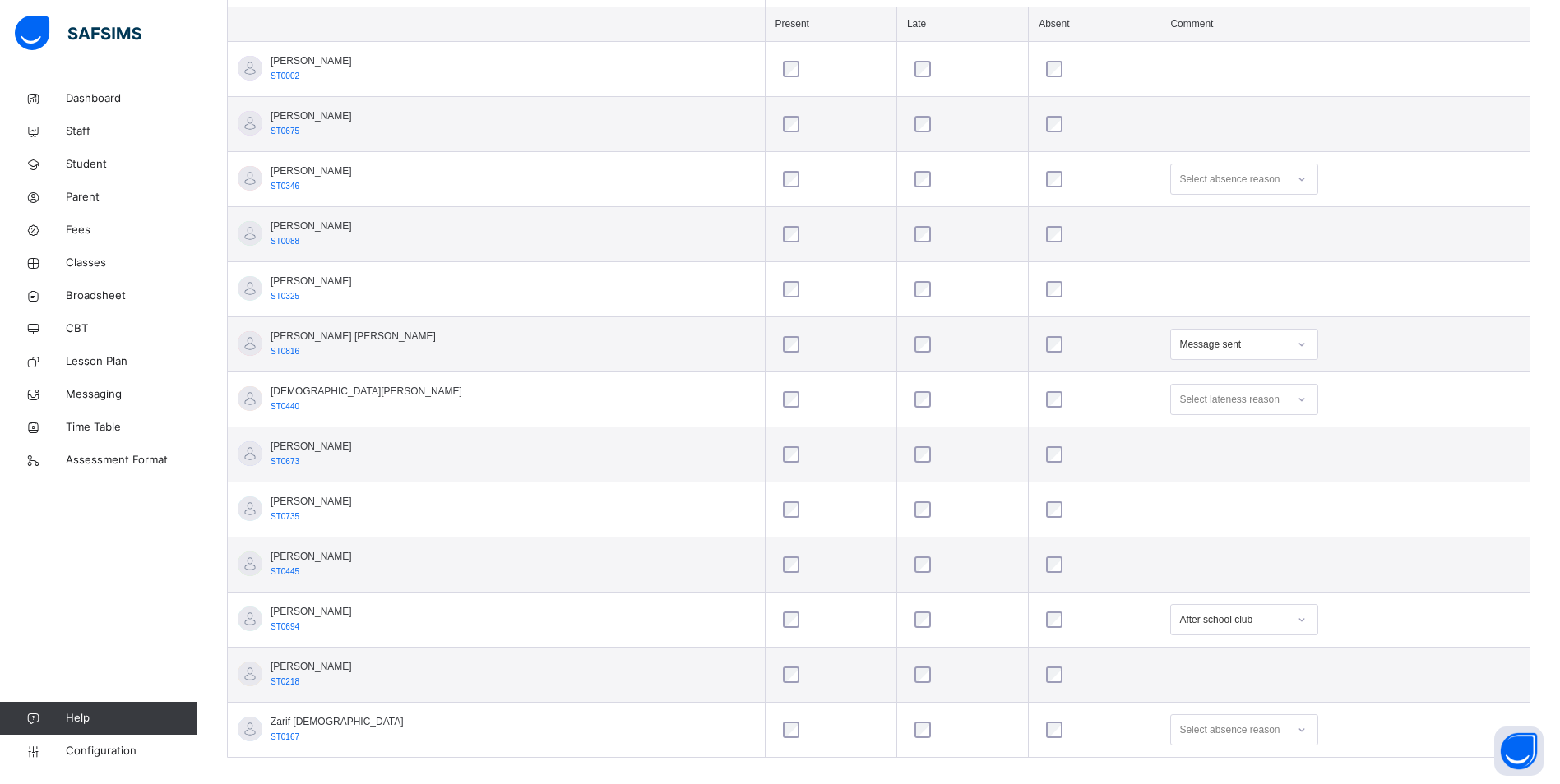
scroll to position [520, 0]
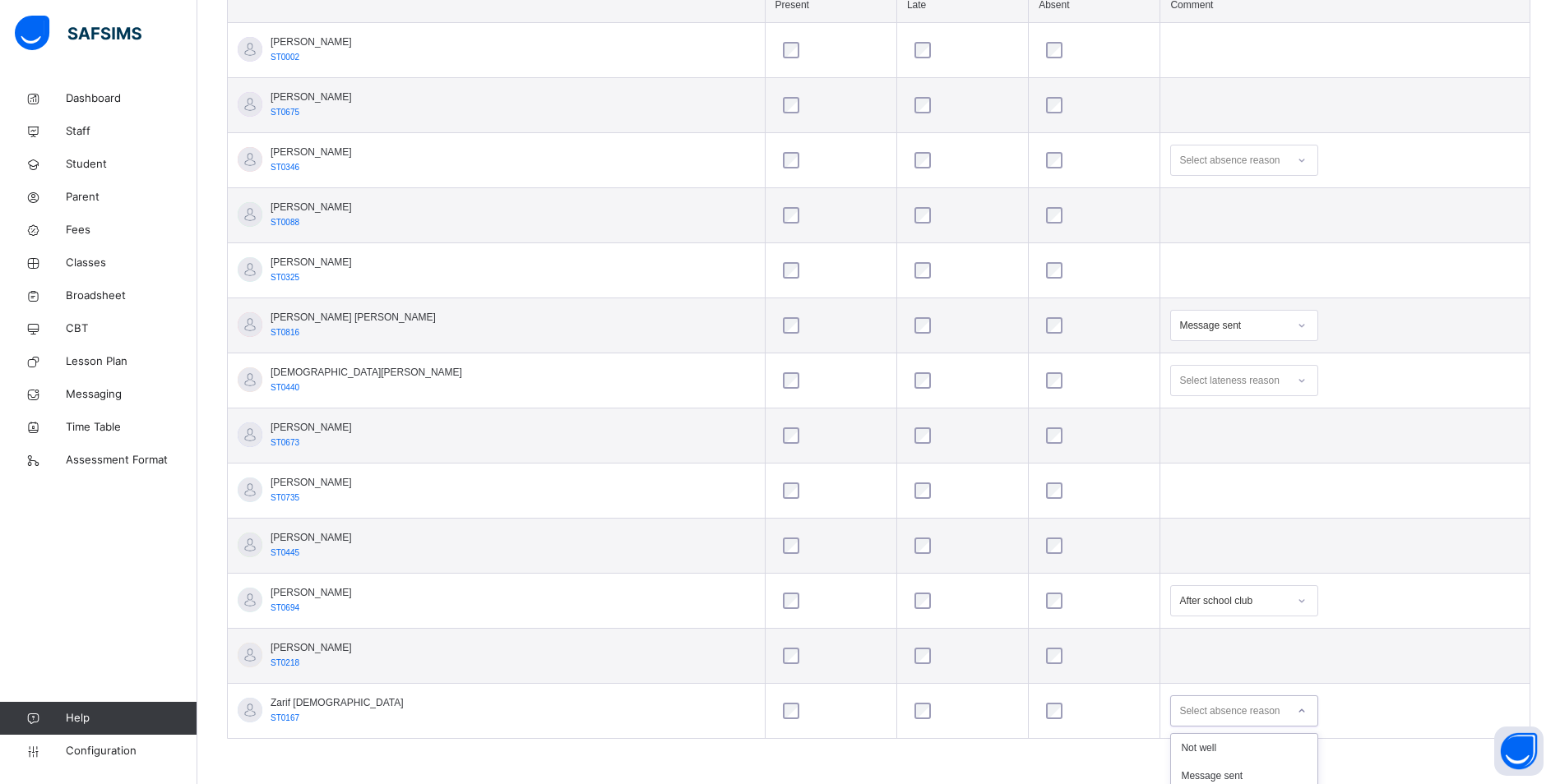
click at [1187, 715] on div "option Doesn't want to come focused, 4 of 6. 6 results available. Use Up and Do…" at bounding box center [1243, 710] width 148 height 31
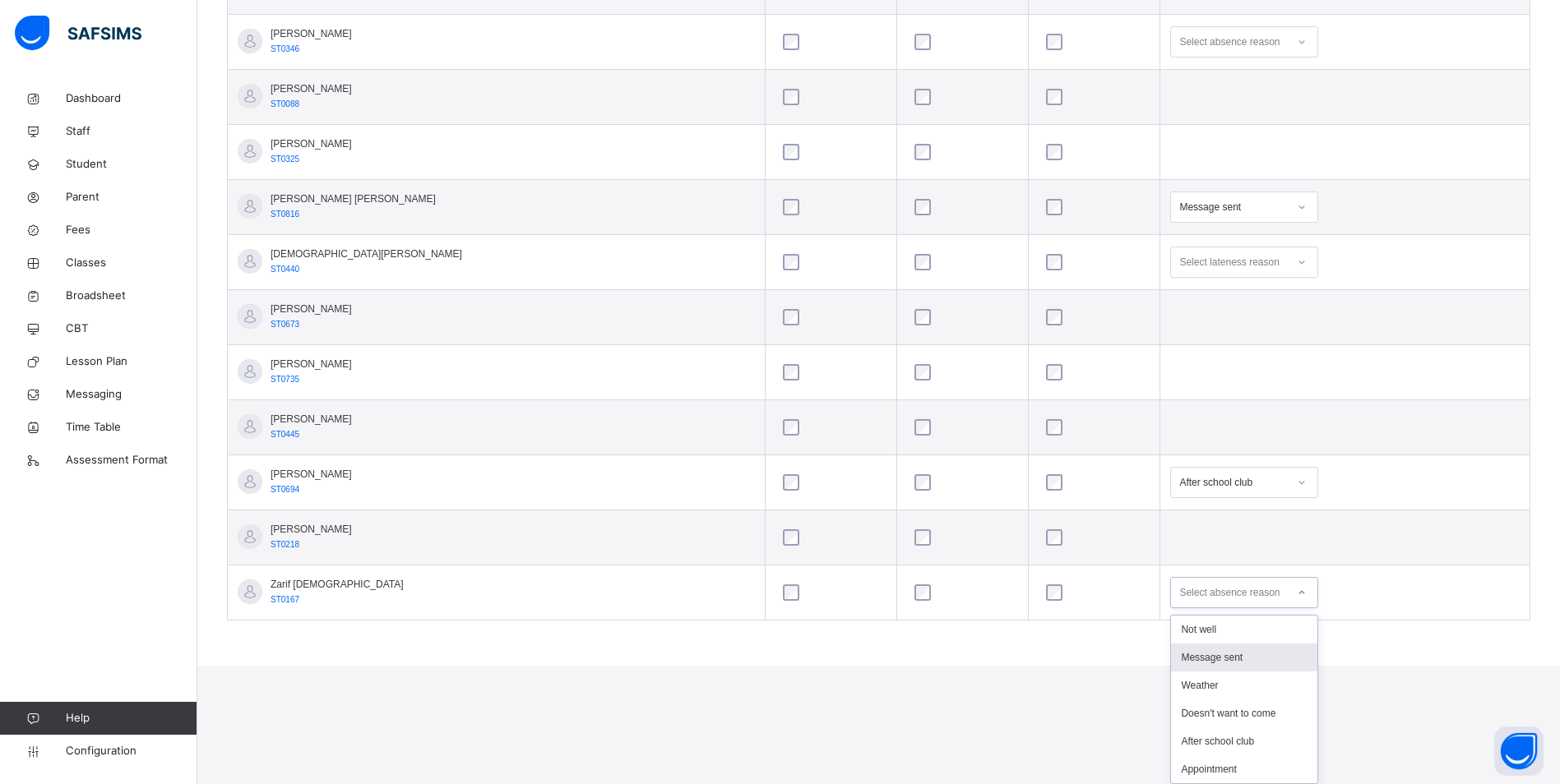
click at [1180, 653] on div "Message sent" at bounding box center [1243, 657] width 146 height 28
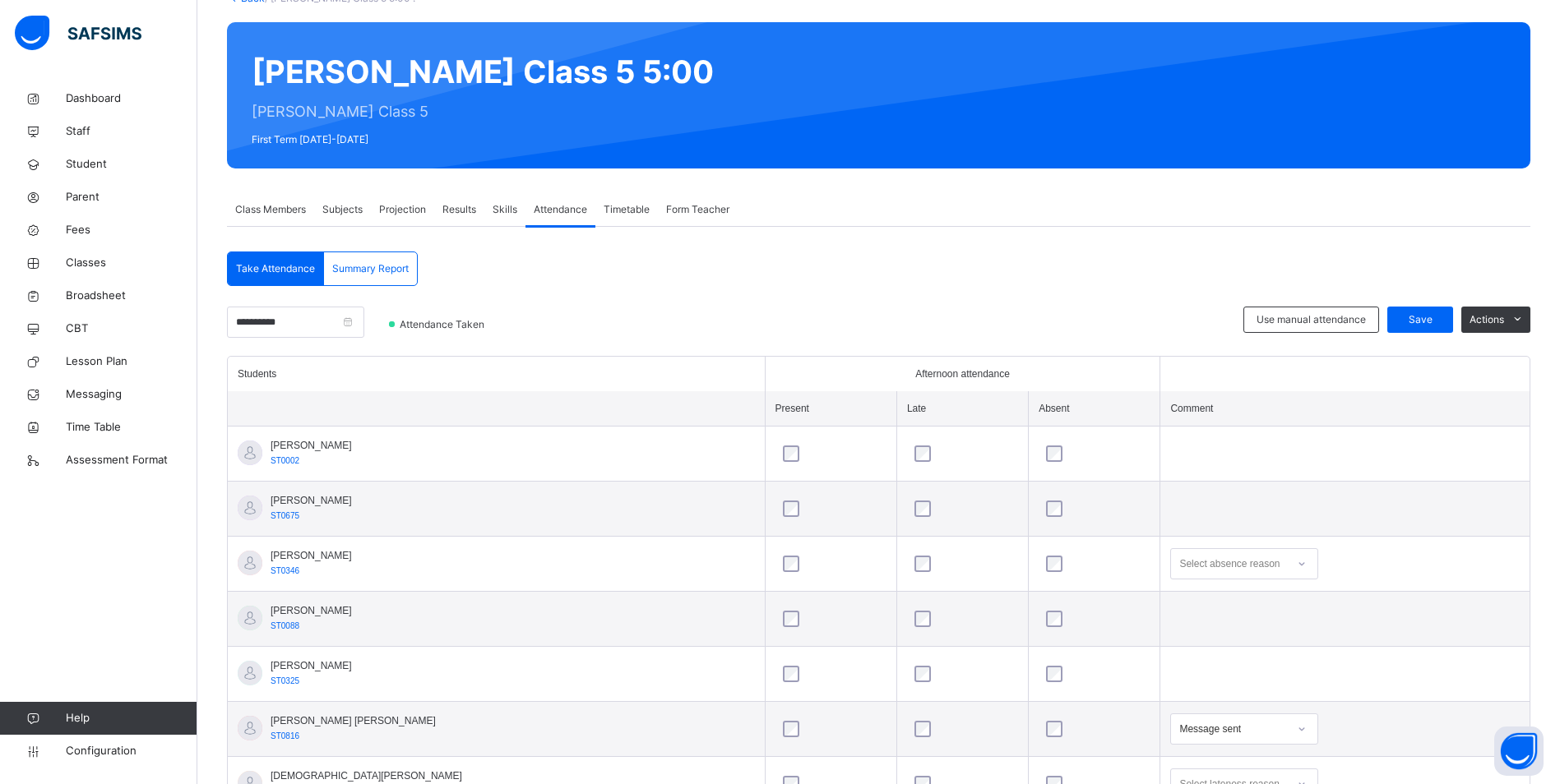
scroll to position [109, 0]
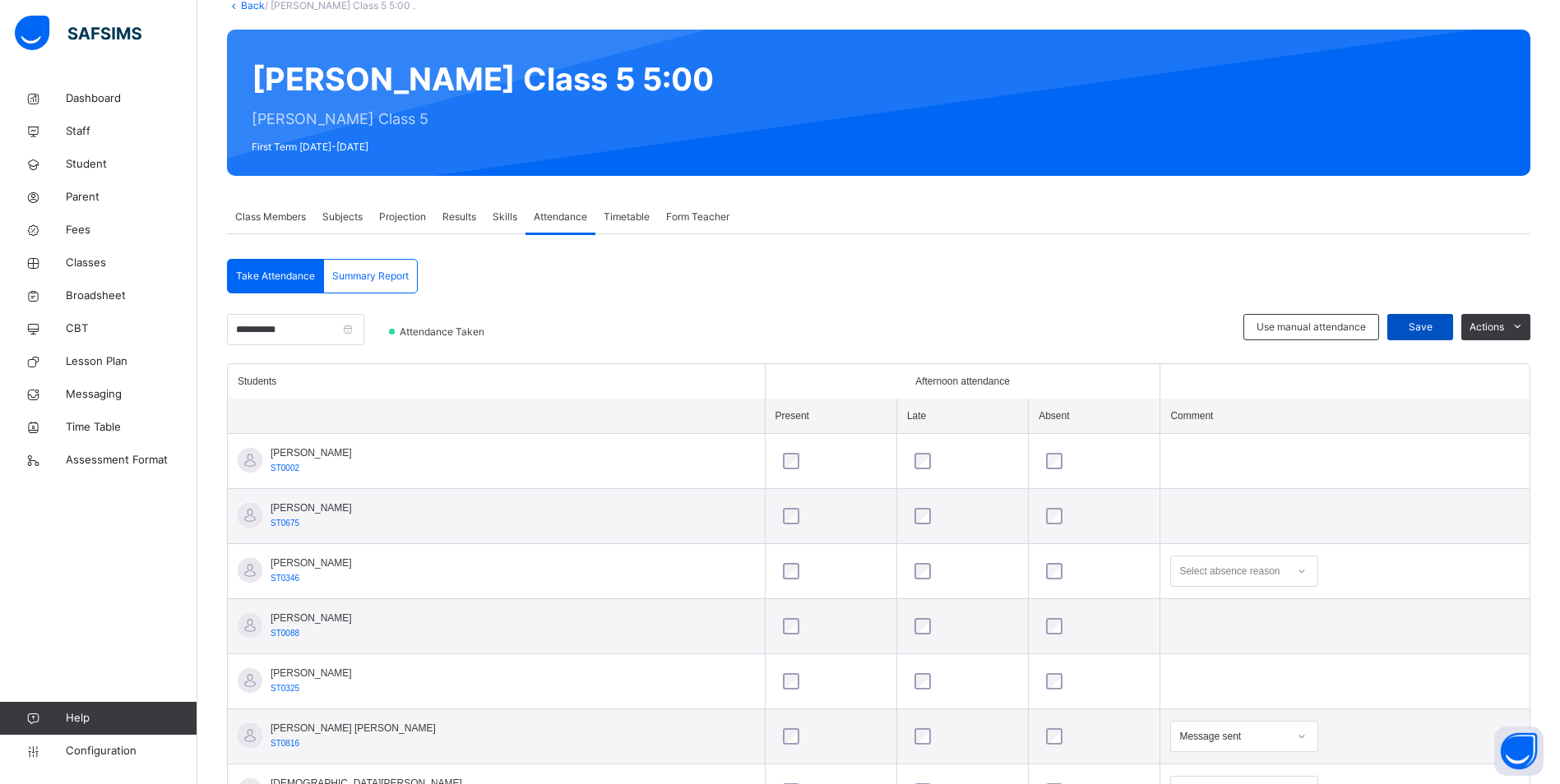
click at [1428, 323] on span "Save" at bounding box center [1420, 327] width 42 height 15
click at [1428, 327] on span "Save" at bounding box center [1420, 327] width 42 height 15
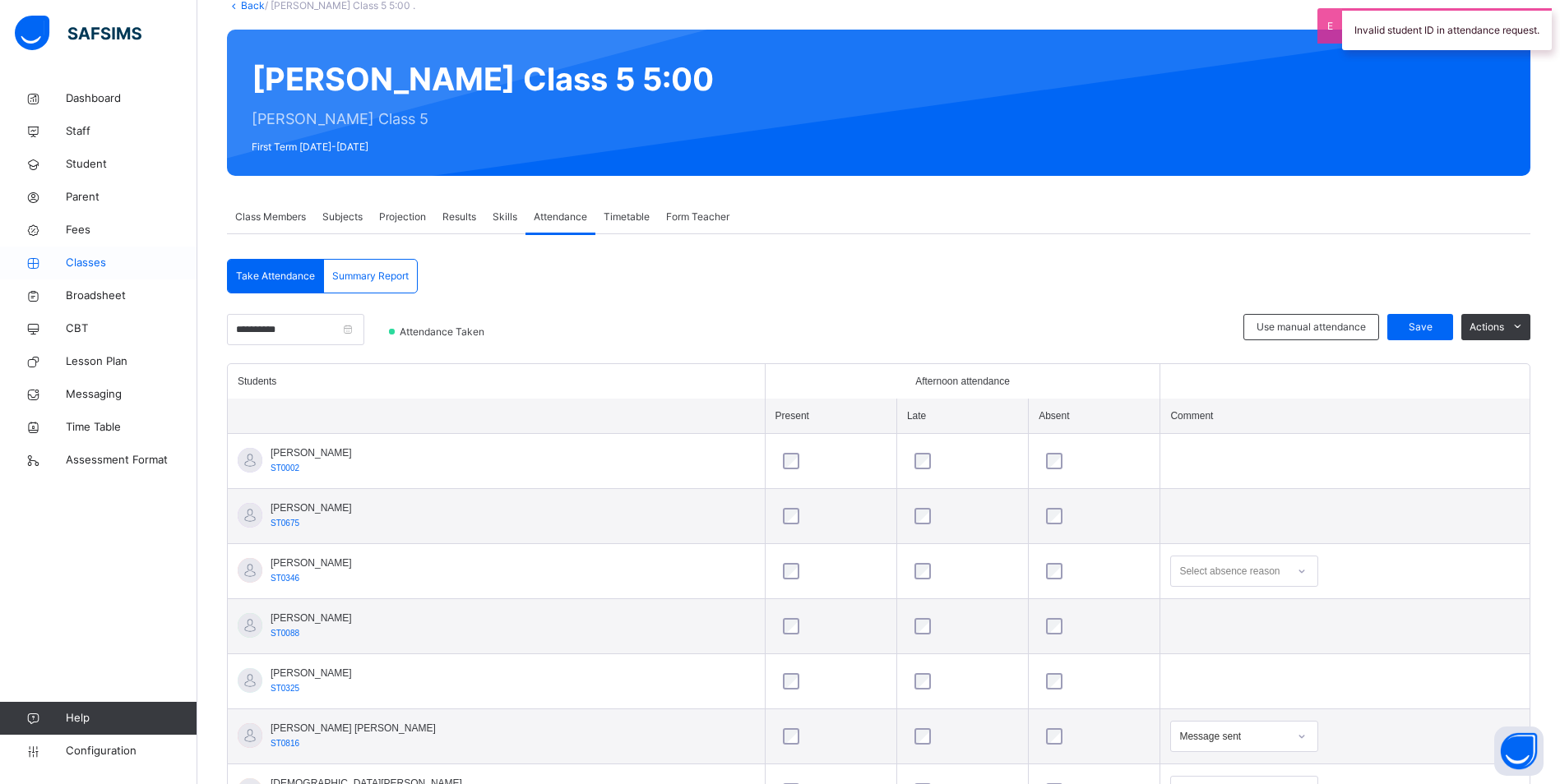
click at [92, 261] on span "Classes" at bounding box center [131, 263] width 131 height 16
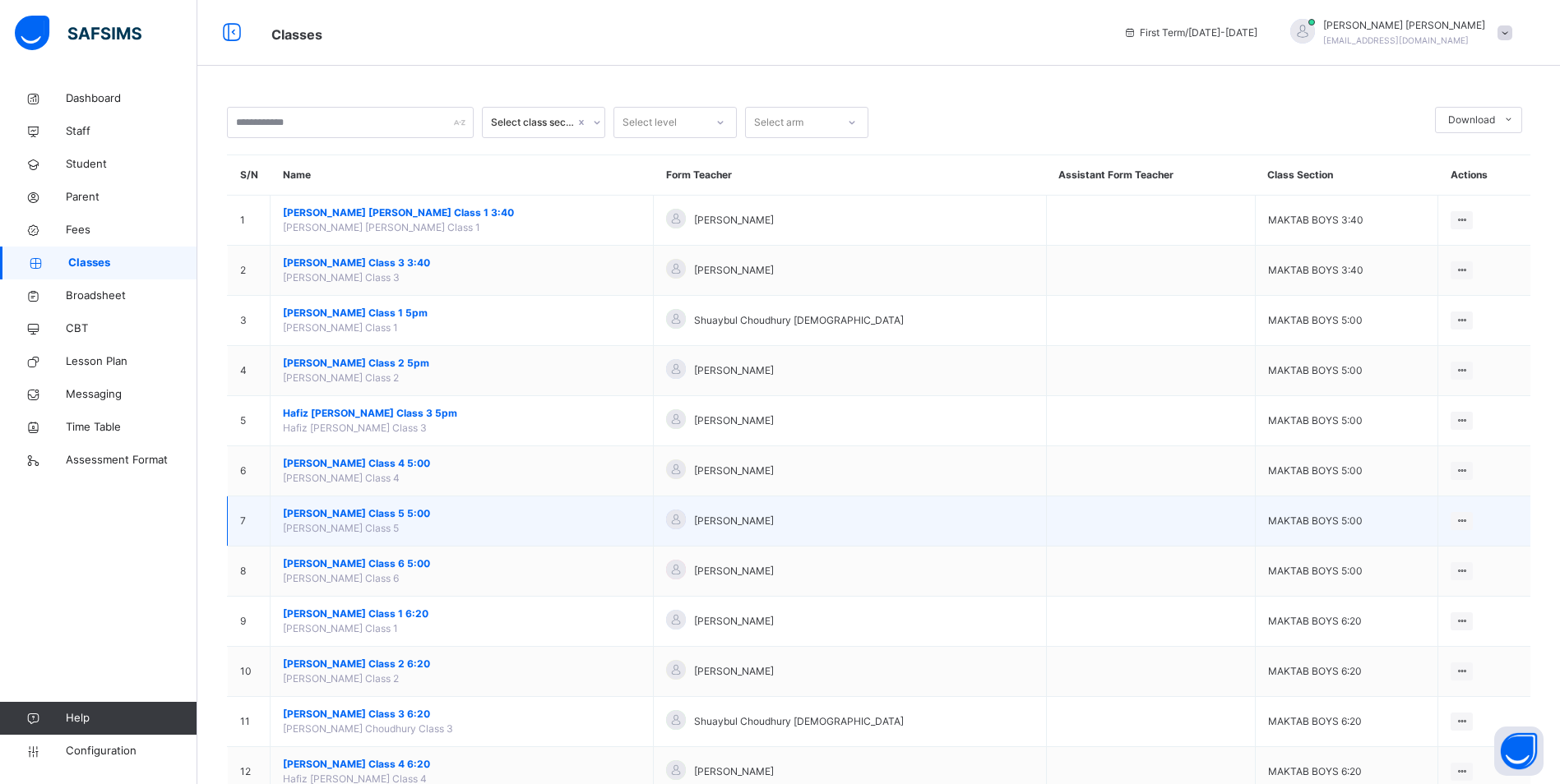
click at [389, 511] on span "[PERSON_NAME] Class 5 5:00" at bounding box center [461, 514] width 357 height 15
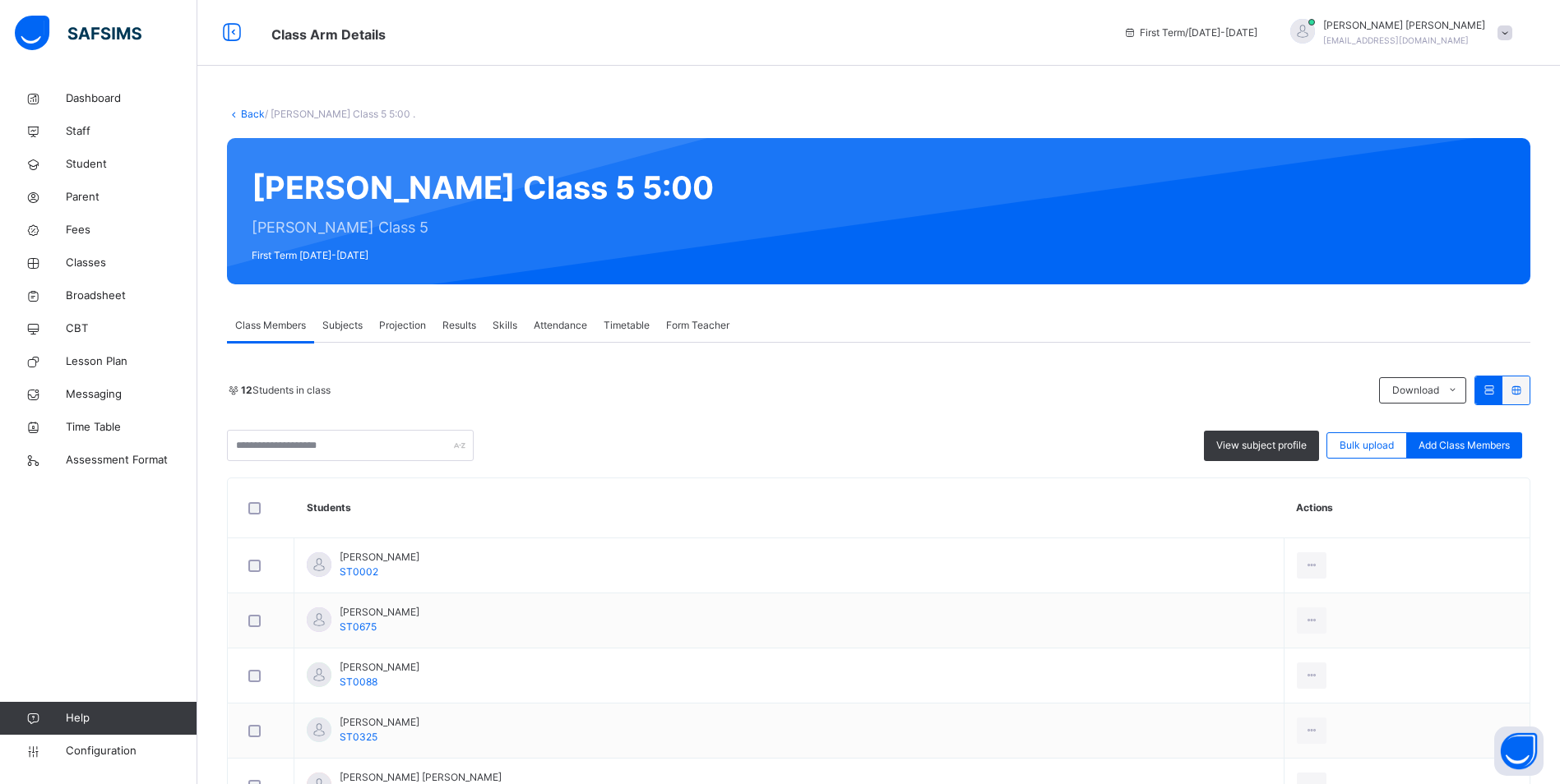
click at [553, 326] on span "Attendance" at bounding box center [560, 326] width 54 height 15
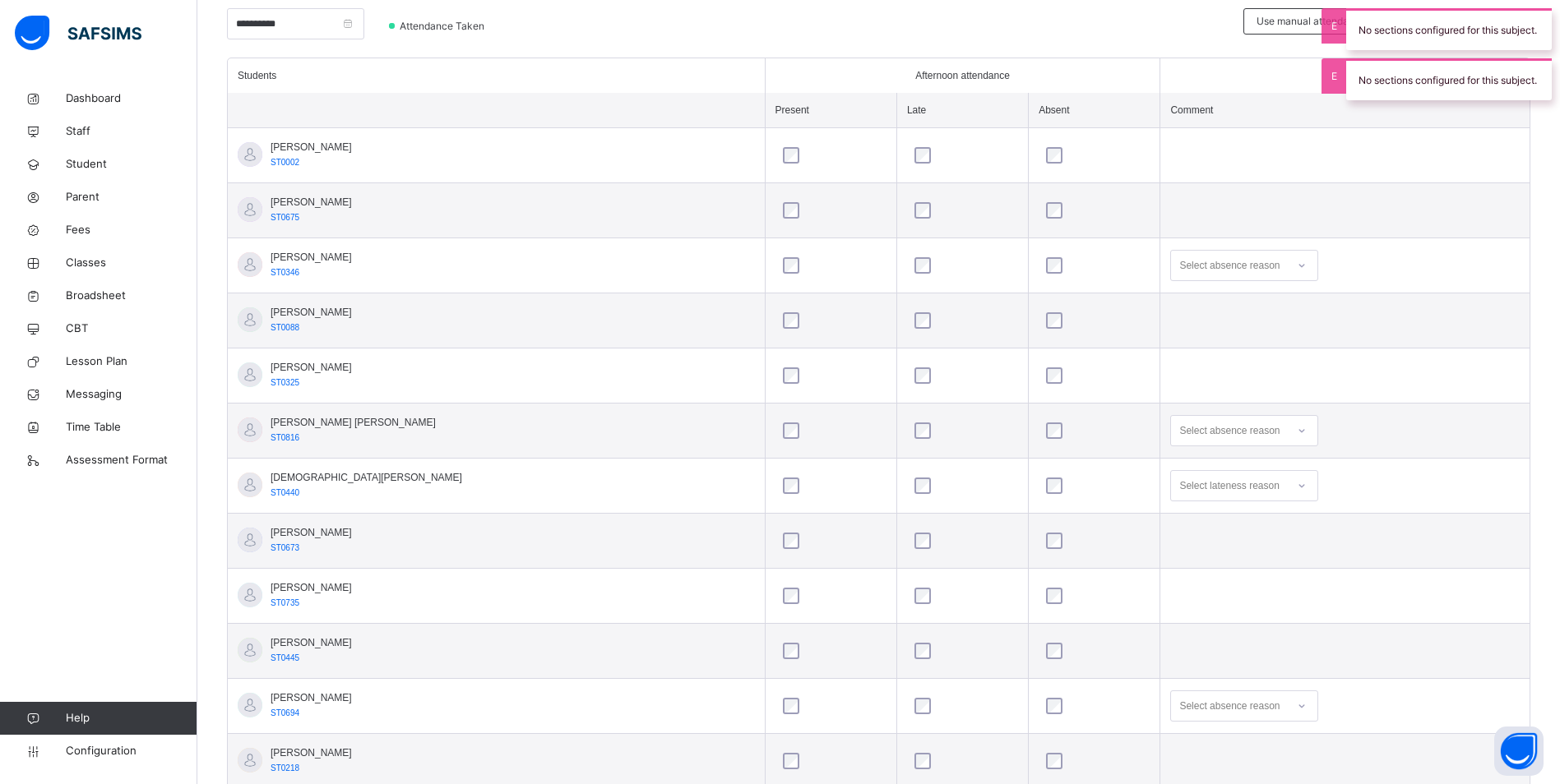
scroll to position [520, 0]
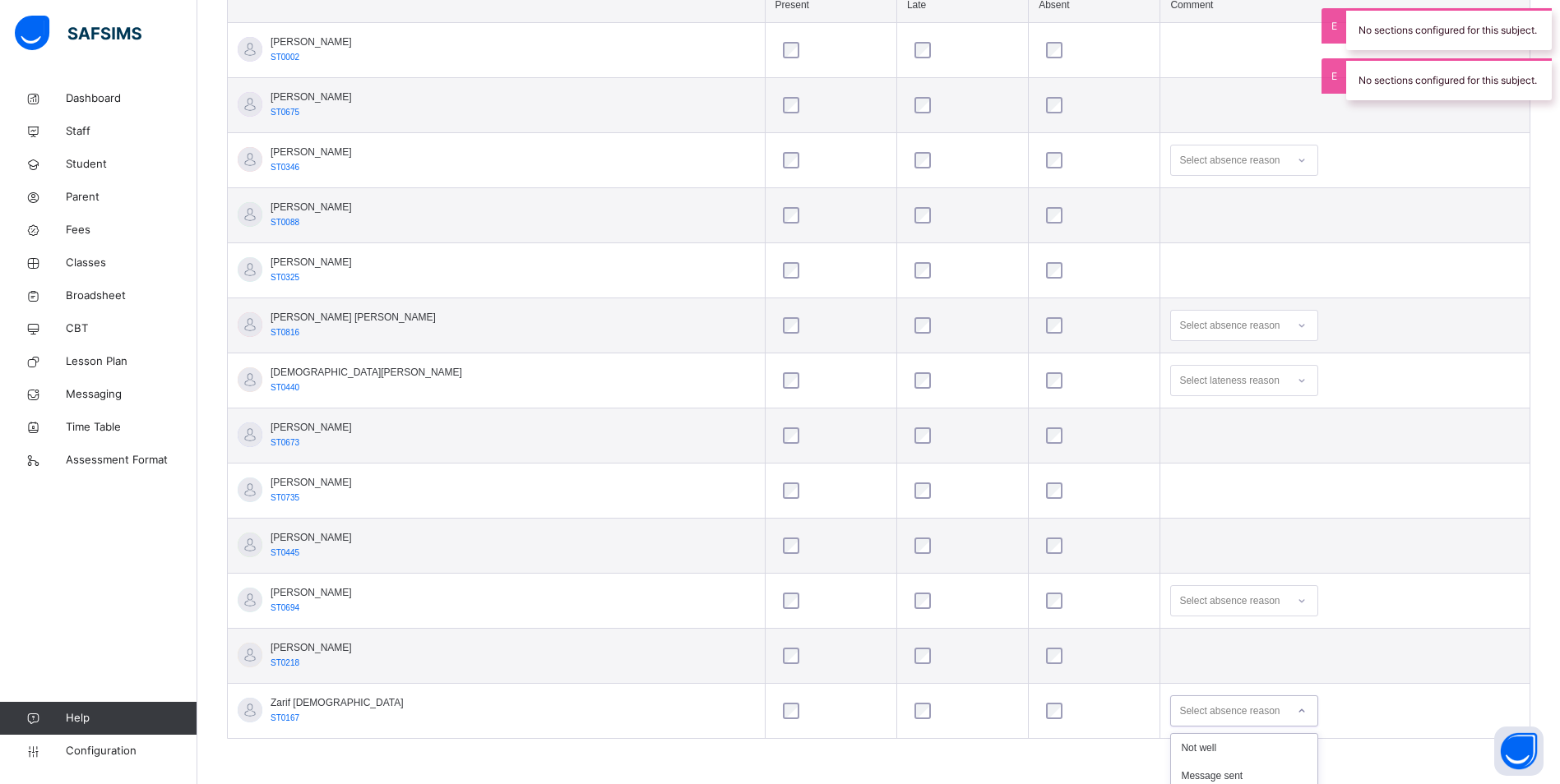
drag, startPoint x: 1144, startPoint y: 716, endPoint x: 1019, endPoint y: 733, distance: 126.2
click at [1170, 715] on div "option Doesn't want to come focused, 4 of 6. 6 results available. Use Up and Do…" at bounding box center [1243, 710] width 148 height 31
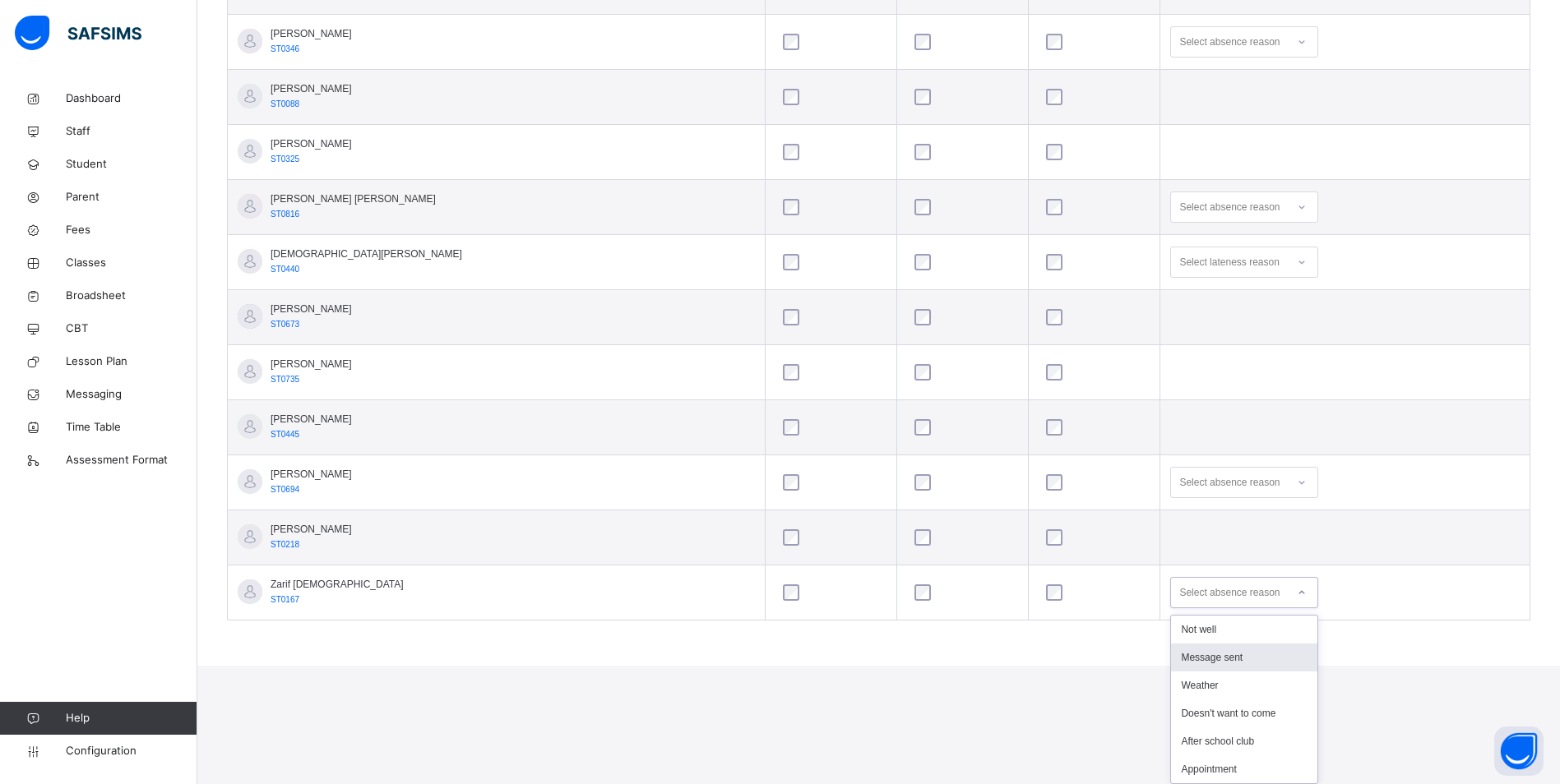
click at [1171, 654] on div "Message sent" at bounding box center [1243, 657] width 146 height 28
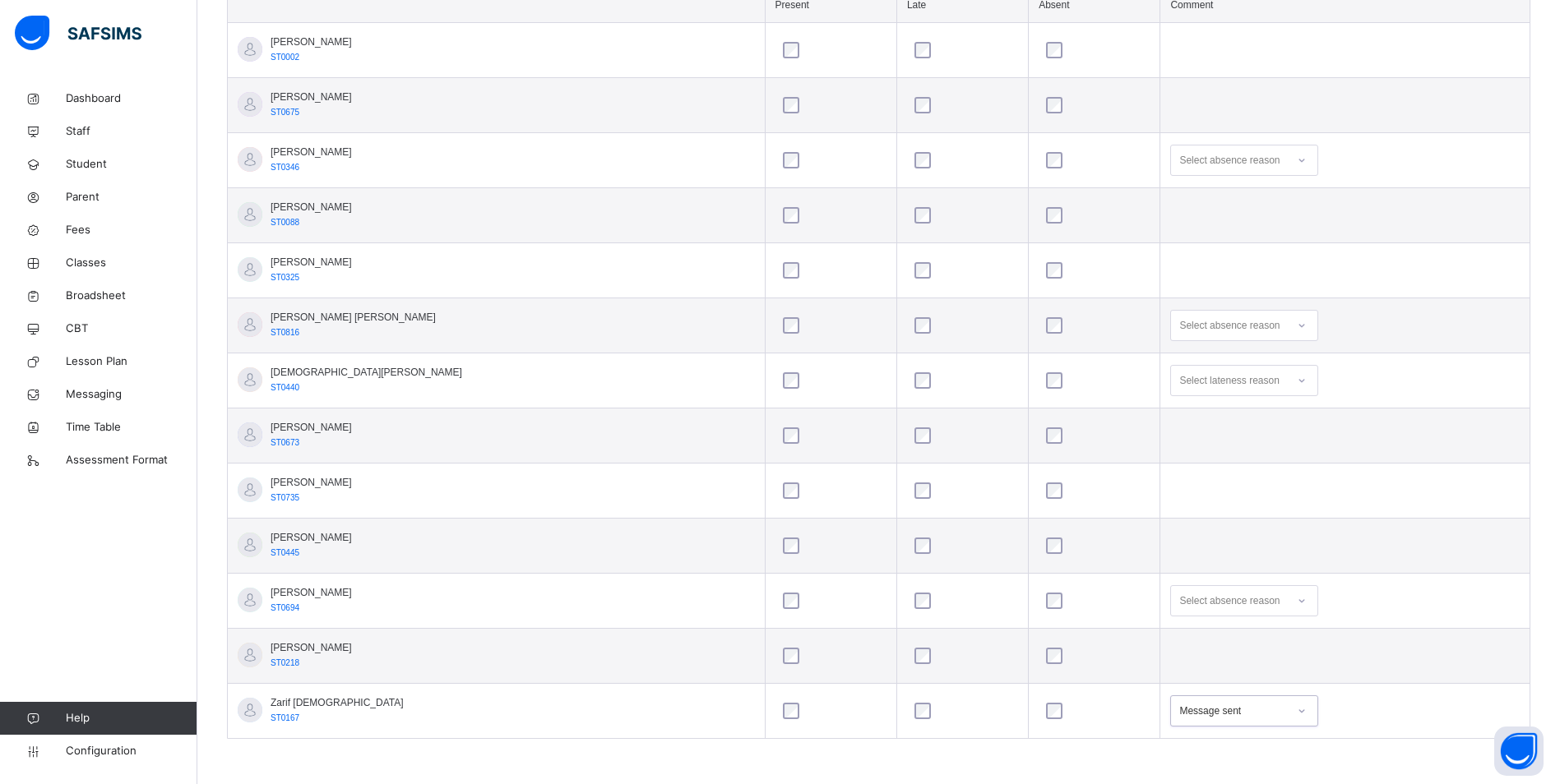
scroll to position [520, 0]
click at [1179, 599] on div "Select absence reason" at bounding box center [1229, 601] width 100 height 31
click at [1171, 748] on div "After school club" at bounding box center [1243, 750] width 146 height 28
click at [1190, 377] on div "Select lateness reason" at bounding box center [1228, 380] width 99 height 31
click at [1184, 325] on div "Select absence reason" at bounding box center [1229, 325] width 100 height 31
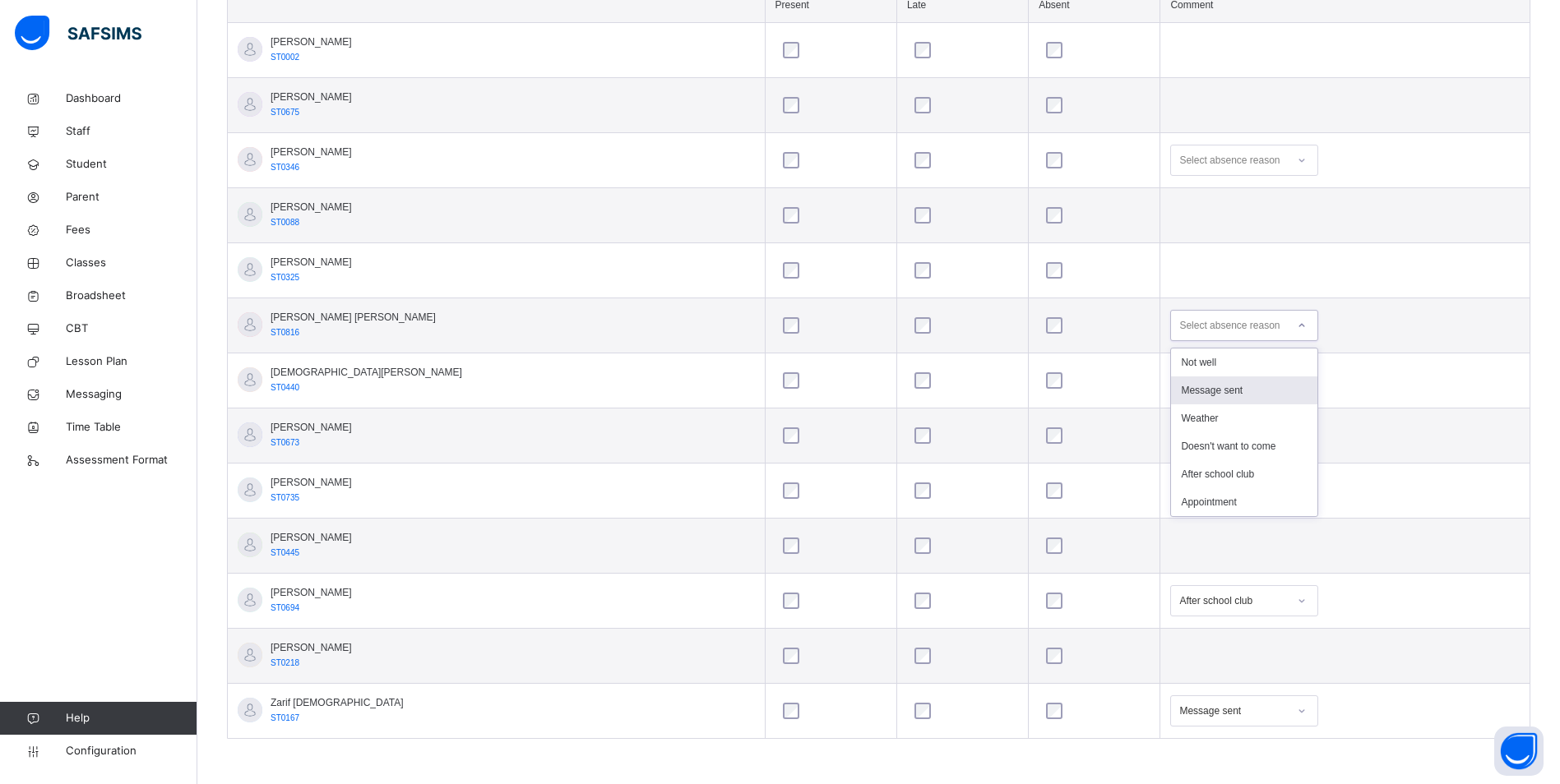
click at [1193, 389] on div "Message sent" at bounding box center [1243, 391] width 146 height 28
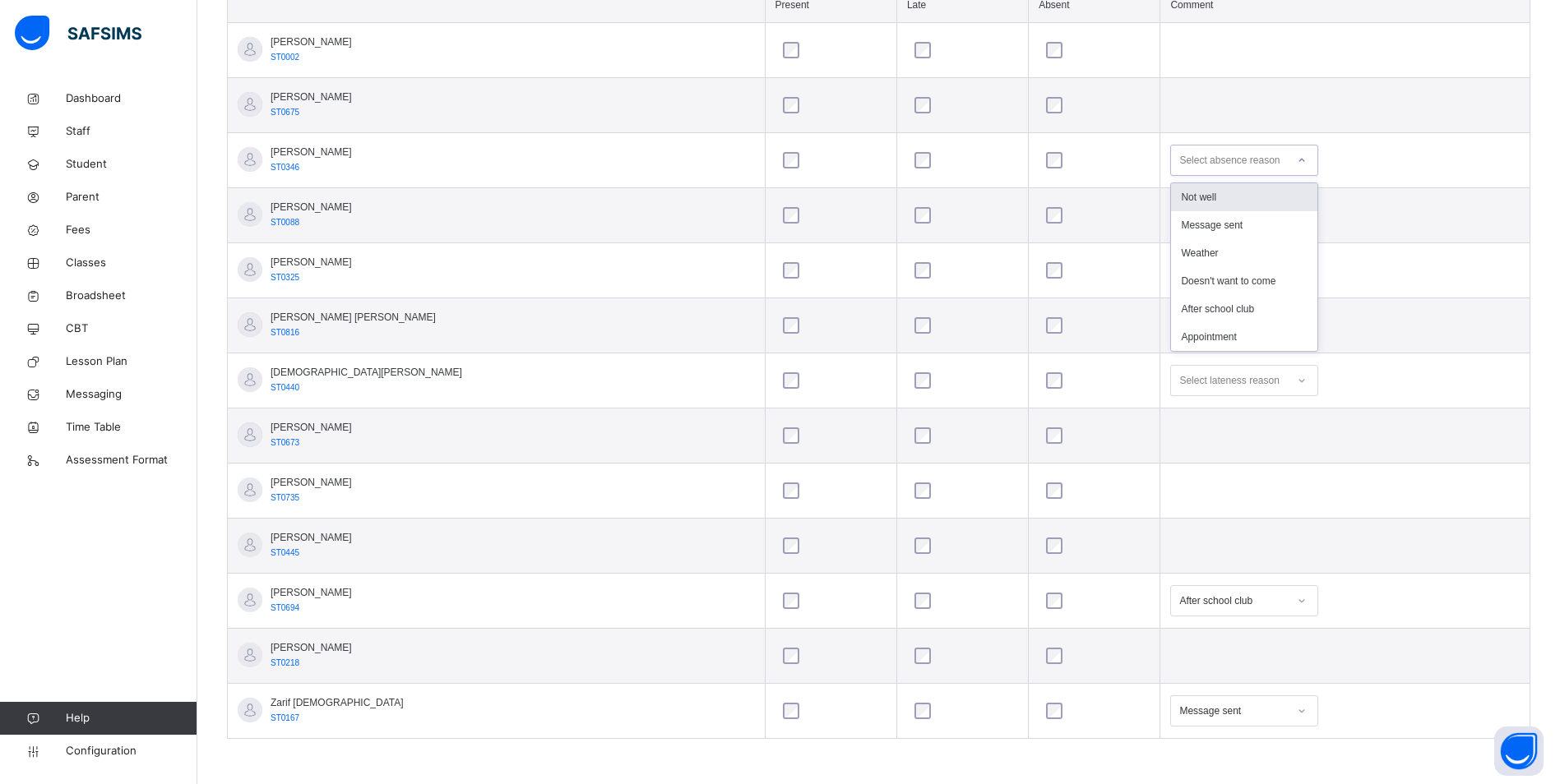
click at [1179, 162] on div "Select absence reason" at bounding box center [1229, 160] width 100 height 31
click at [1327, 133] on td "Select absence reason" at bounding box center [1345, 161] width 369 height 55
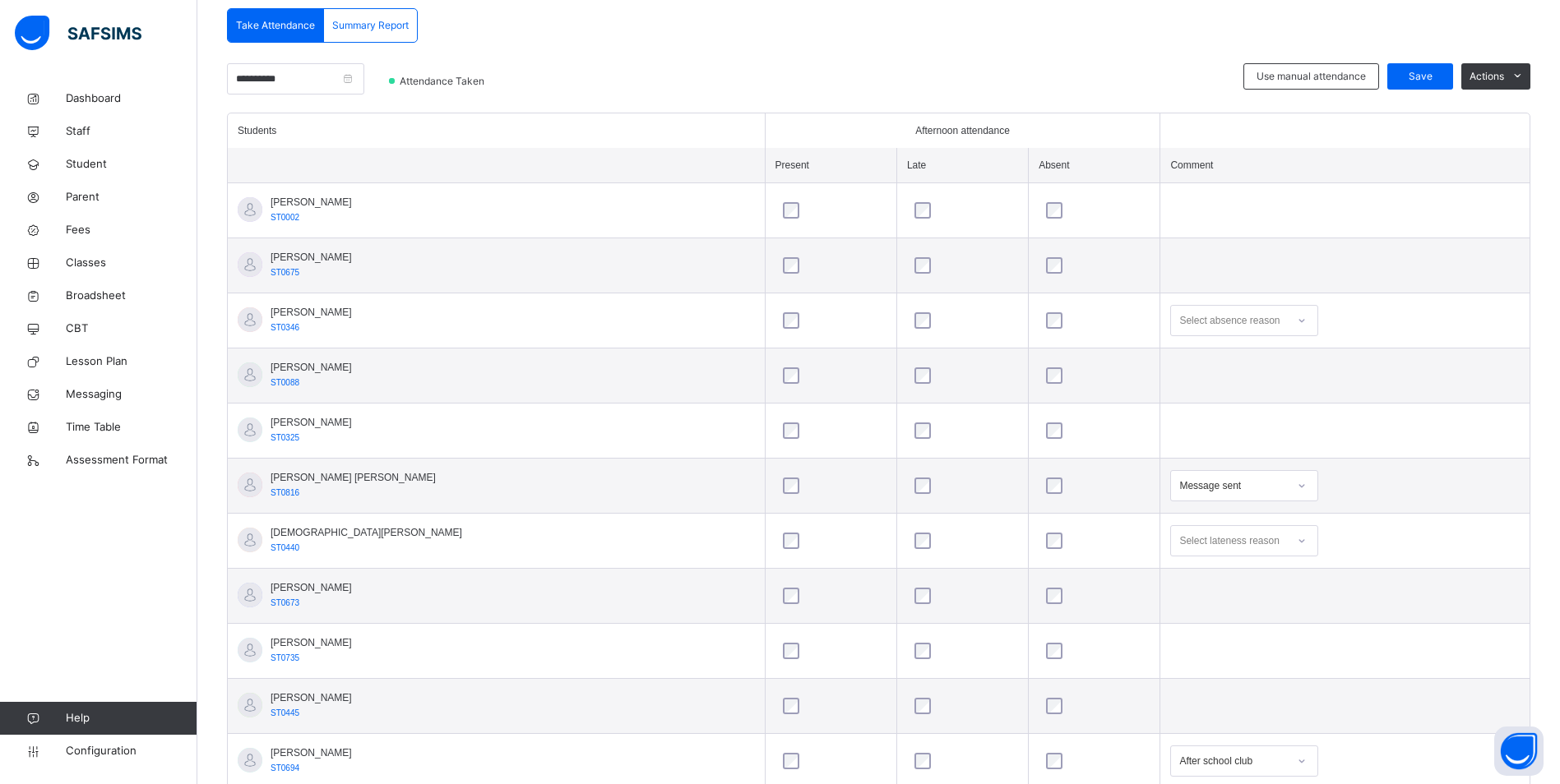
scroll to position [355, 0]
click at [1426, 81] on span "Save" at bounding box center [1420, 80] width 42 height 15
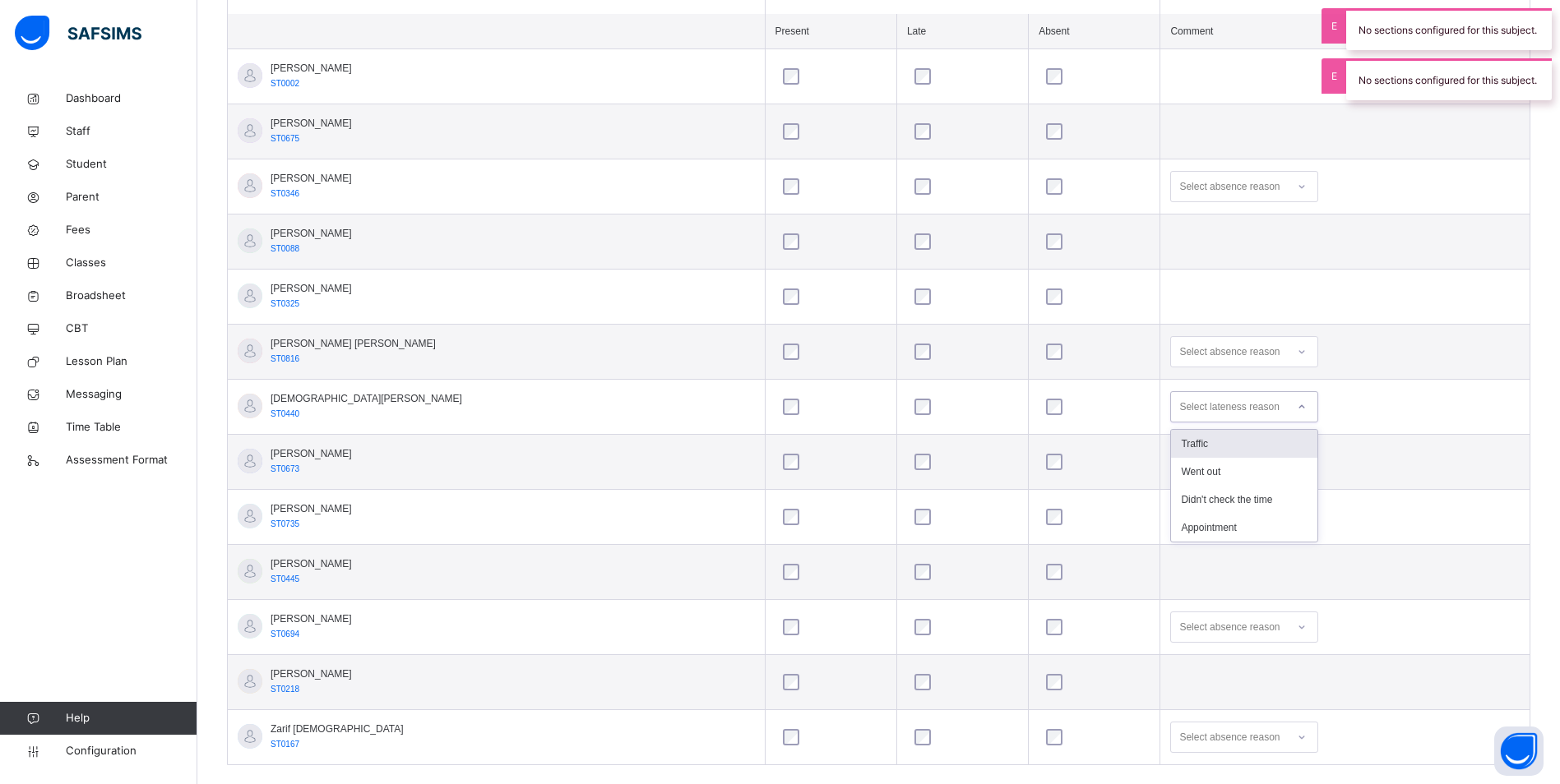
scroll to position [493, 0]
click at [1179, 349] on div "Select absence reason" at bounding box center [1229, 351] width 100 height 31
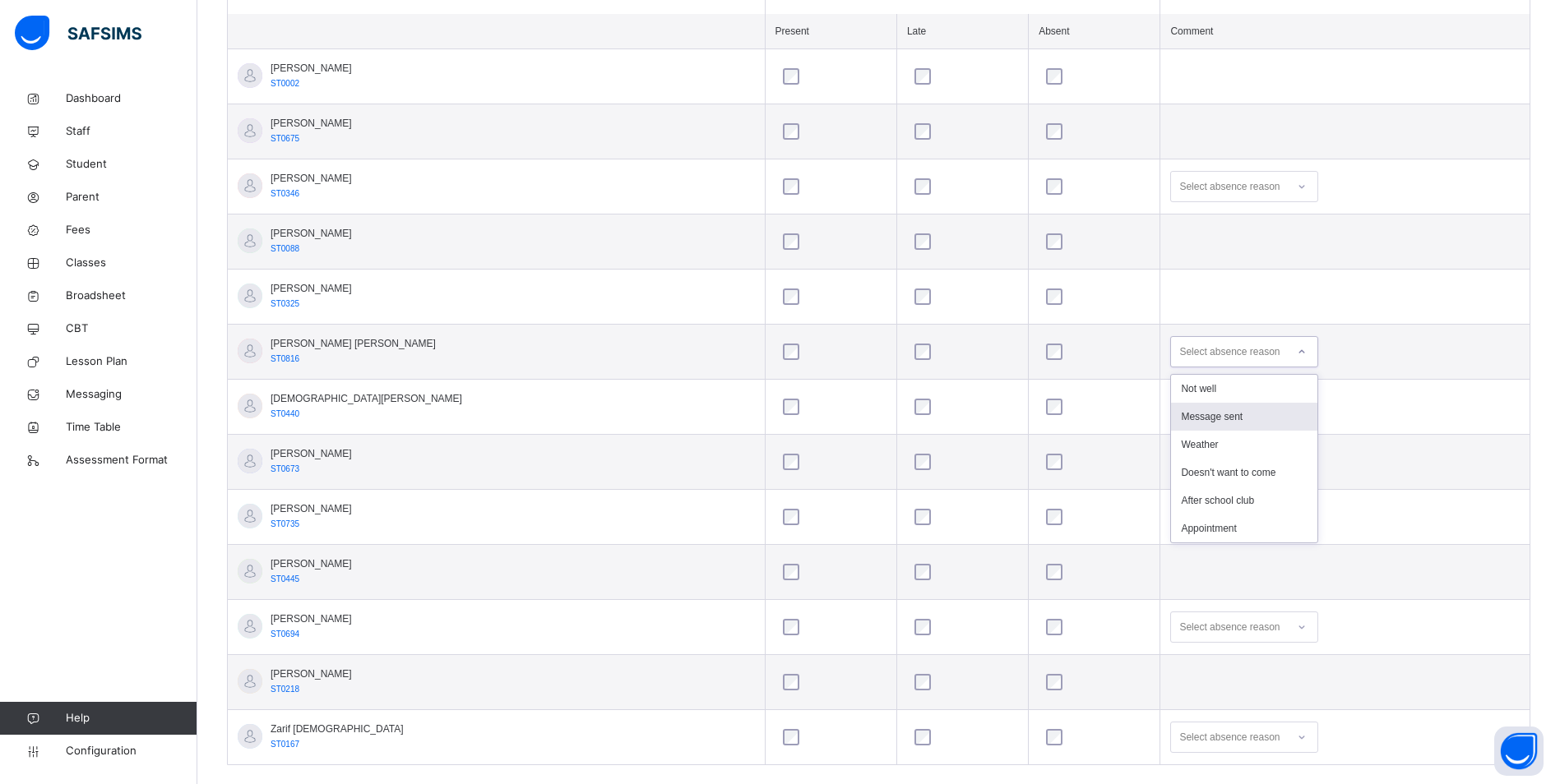
click at [1171, 421] on div "Message sent" at bounding box center [1243, 417] width 146 height 28
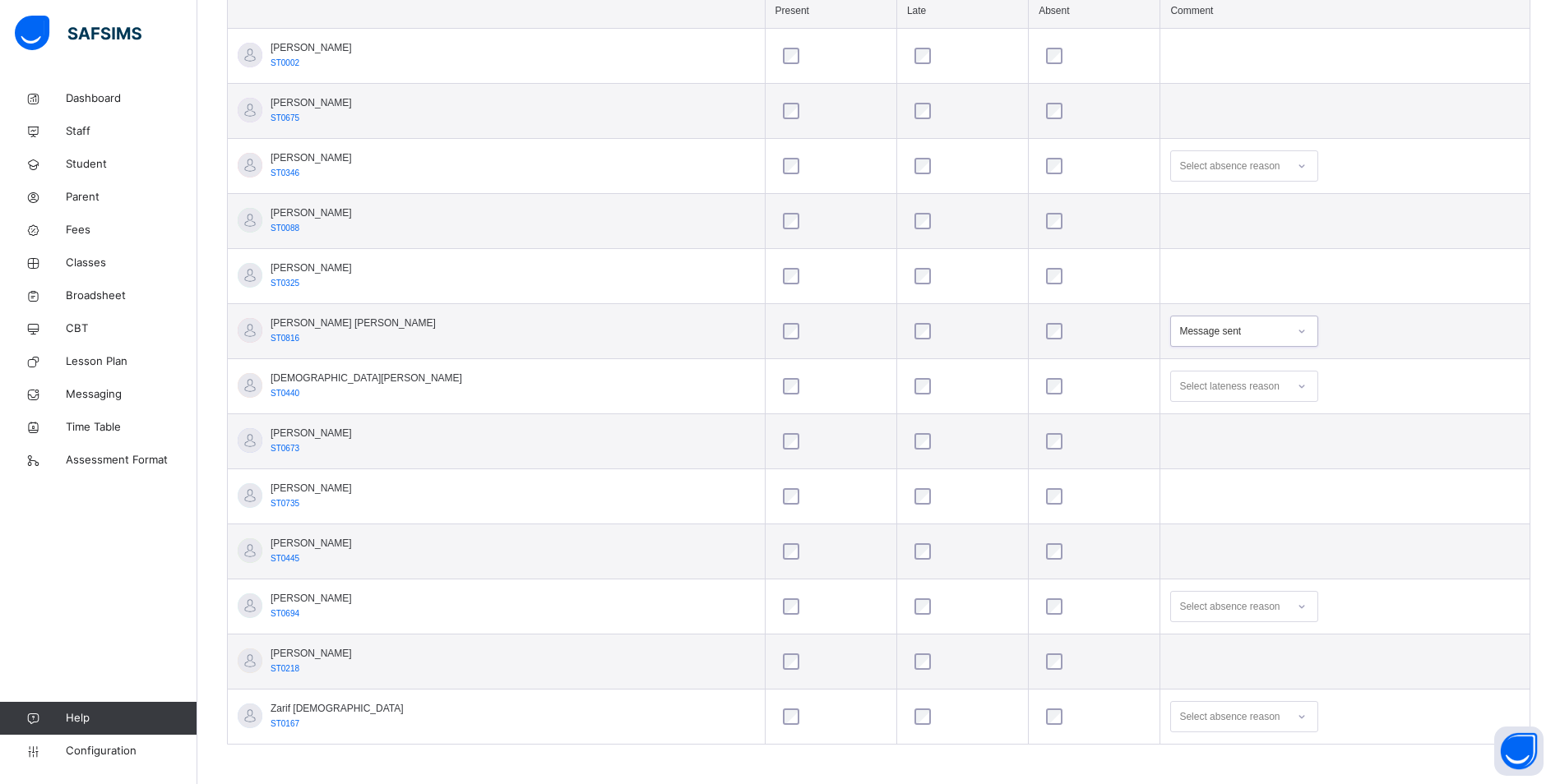
scroll to position [520, 0]
click at [1182, 600] on div "Select absence reason" at bounding box center [1229, 601] width 100 height 31
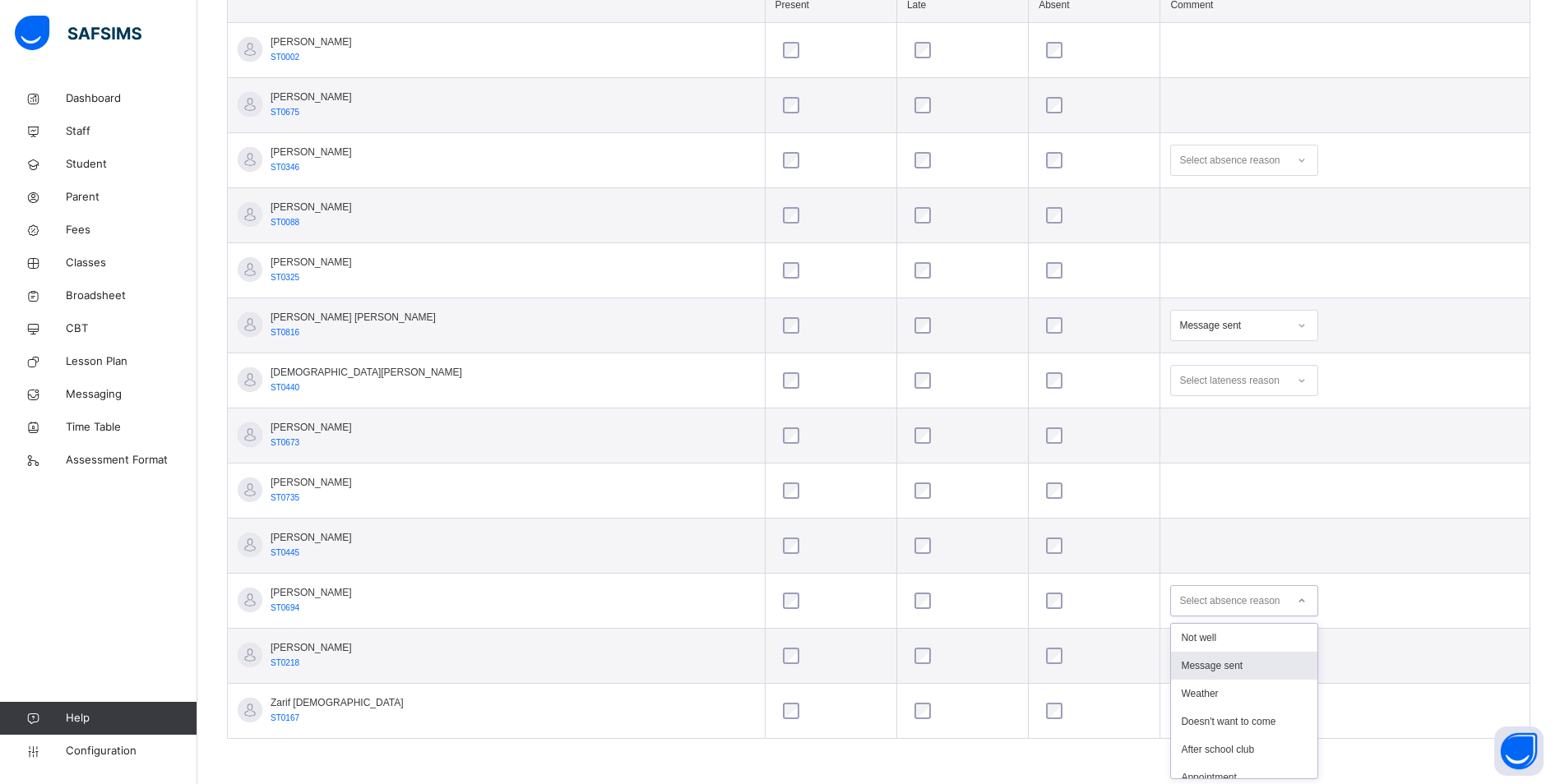
click at [1172, 658] on div "Message sent" at bounding box center [1243, 666] width 146 height 28
click at [1181, 706] on div "Select absence reason" at bounding box center [1243, 710] width 148 height 31
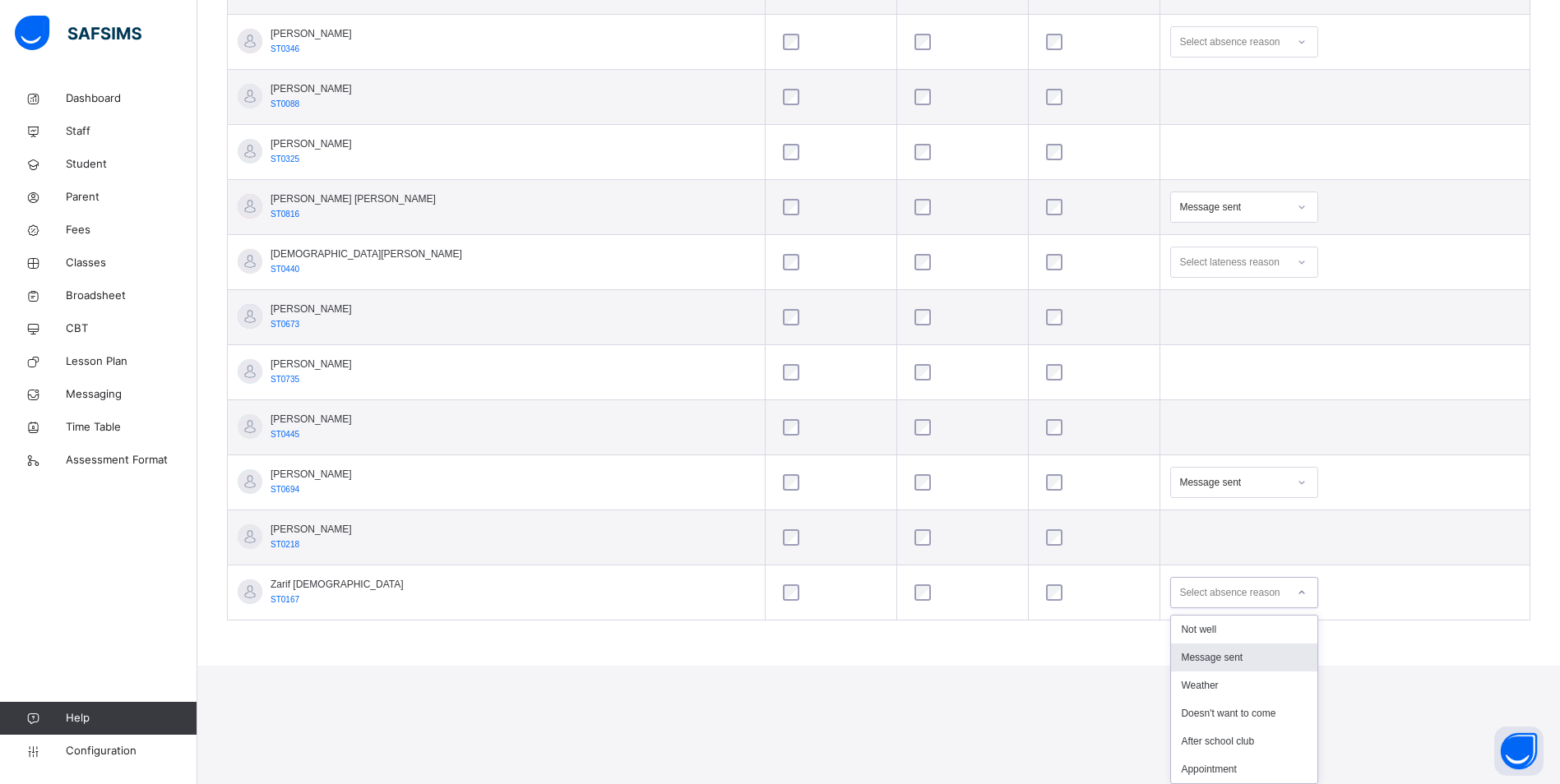
click at [1171, 652] on div "Message sent" at bounding box center [1243, 657] width 146 height 28
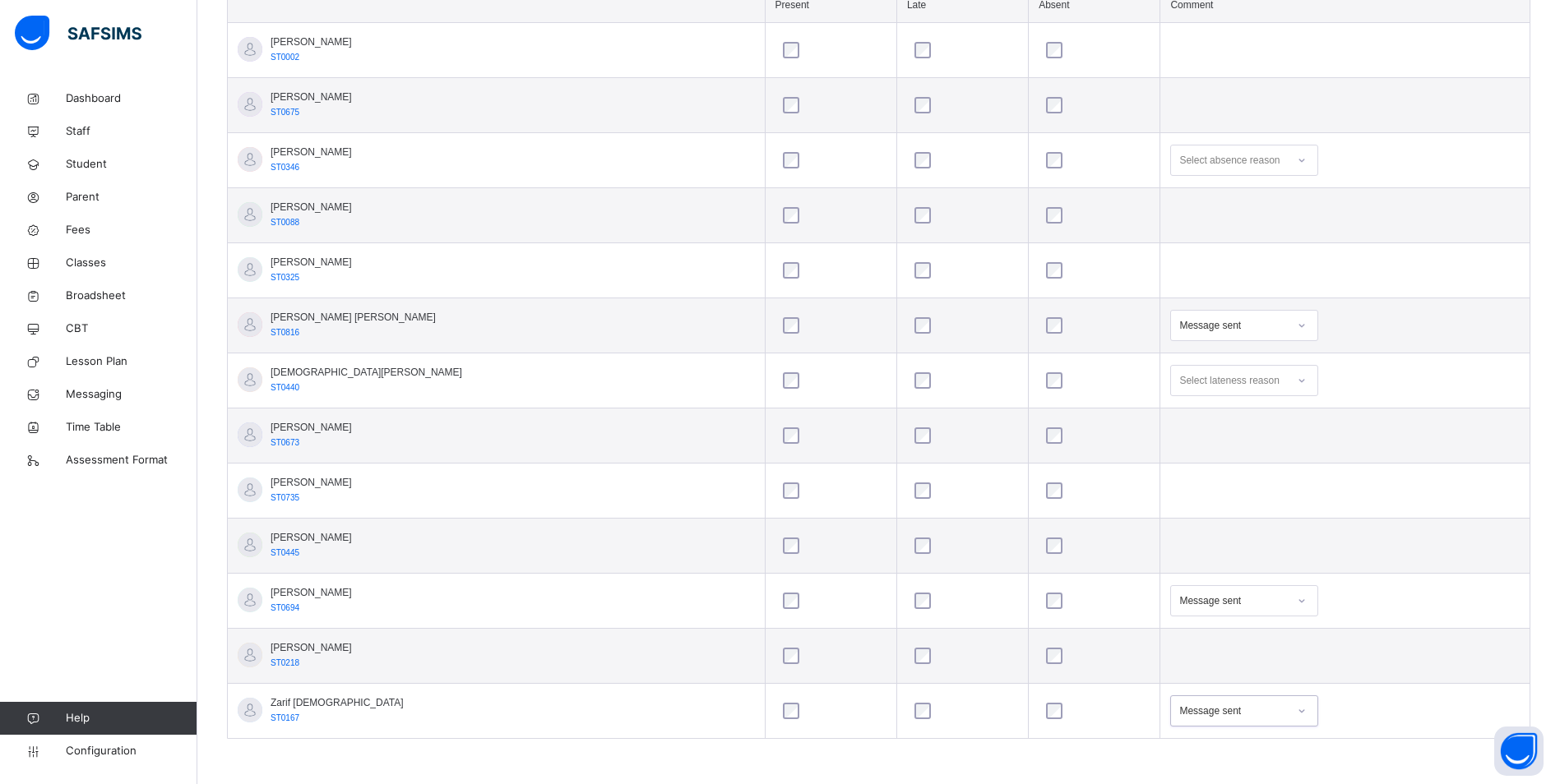
click at [1186, 605] on div "Message sent" at bounding box center [1233, 601] width 109 height 15
click at [1206, 743] on div "After school club" at bounding box center [1243, 750] width 146 height 28
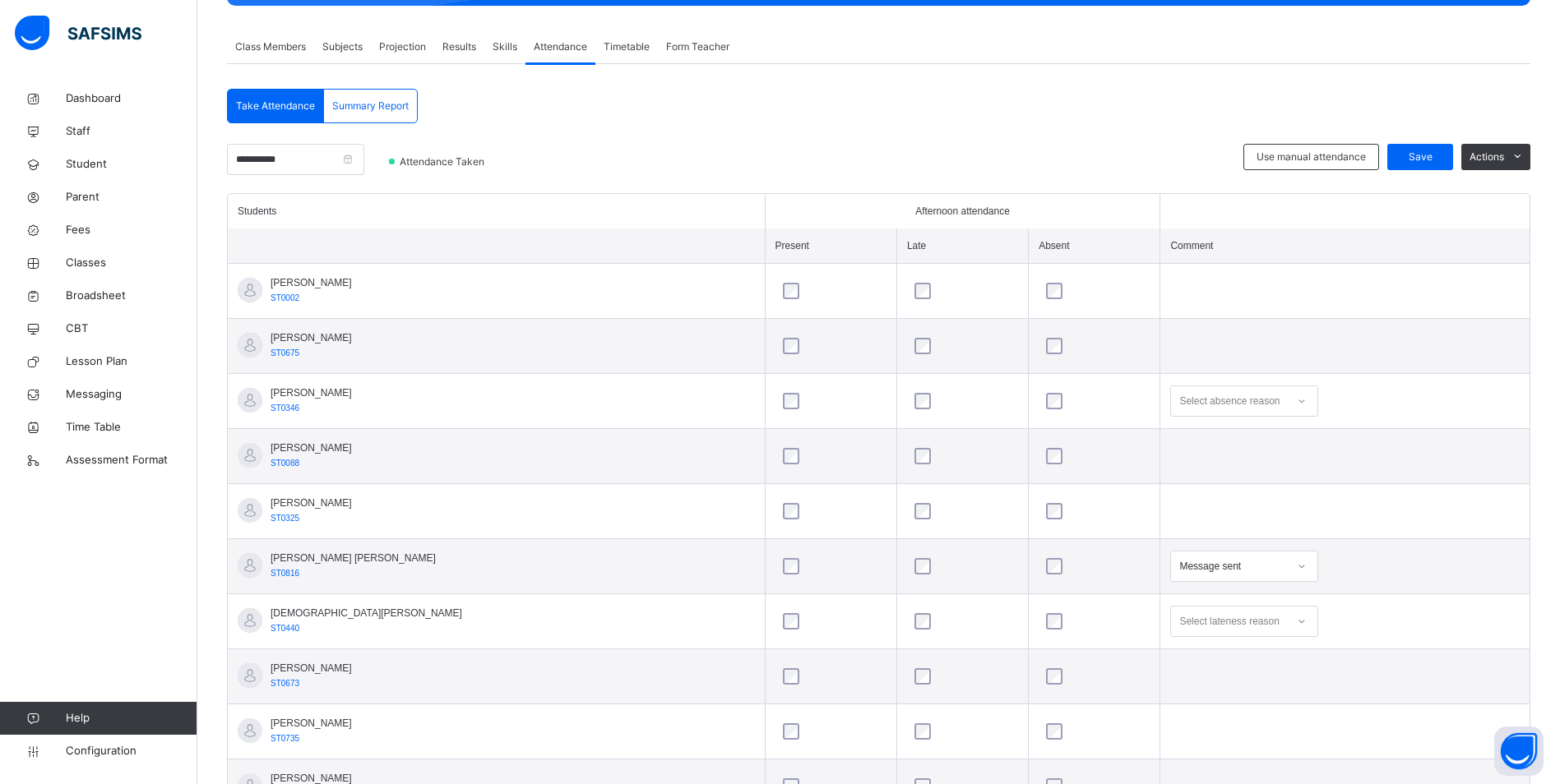
scroll to position [273, 0]
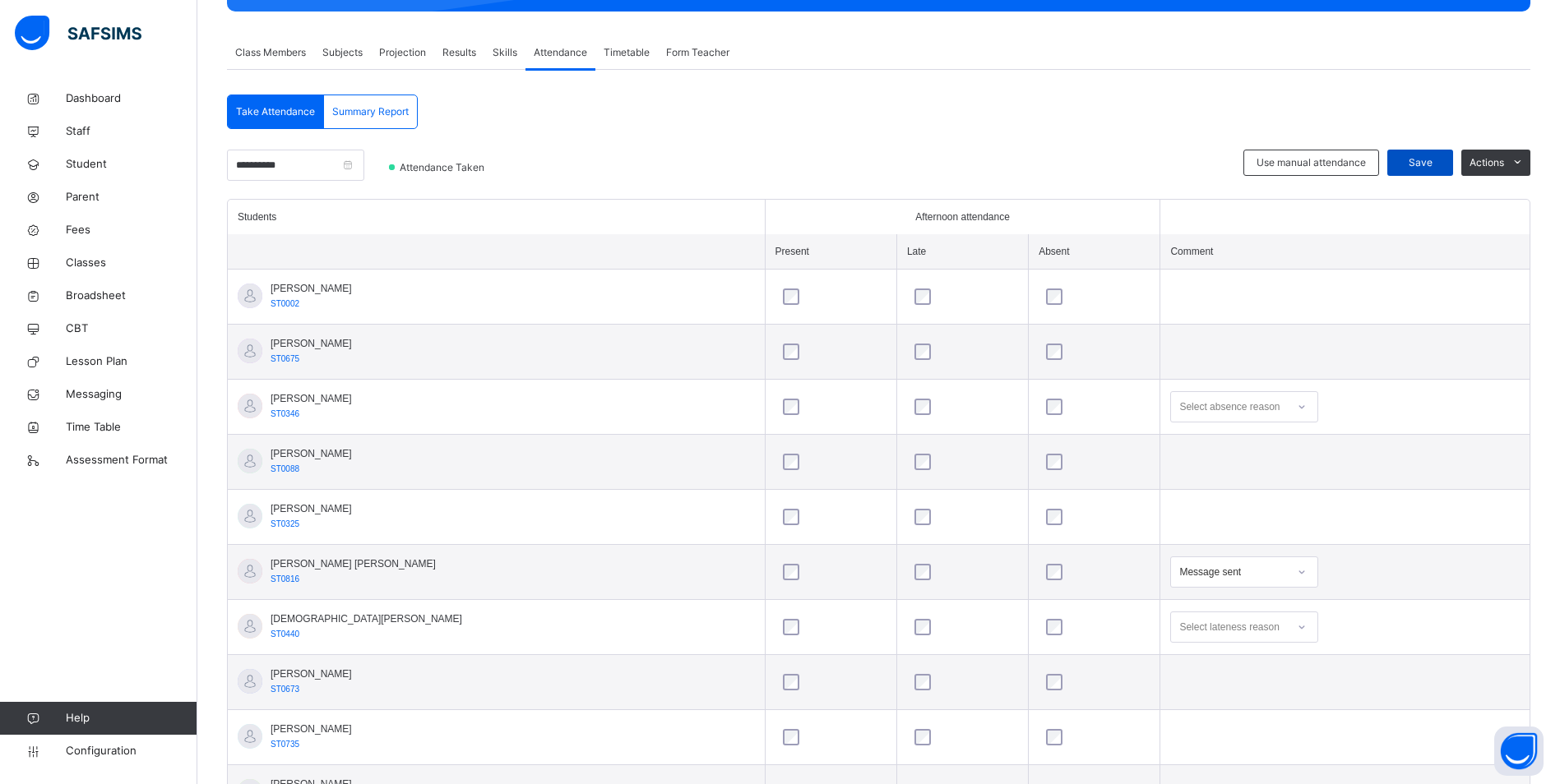
click at [1437, 153] on div "Save" at bounding box center [1420, 162] width 66 height 26
click at [1426, 157] on span "Save" at bounding box center [1420, 162] width 42 height 15
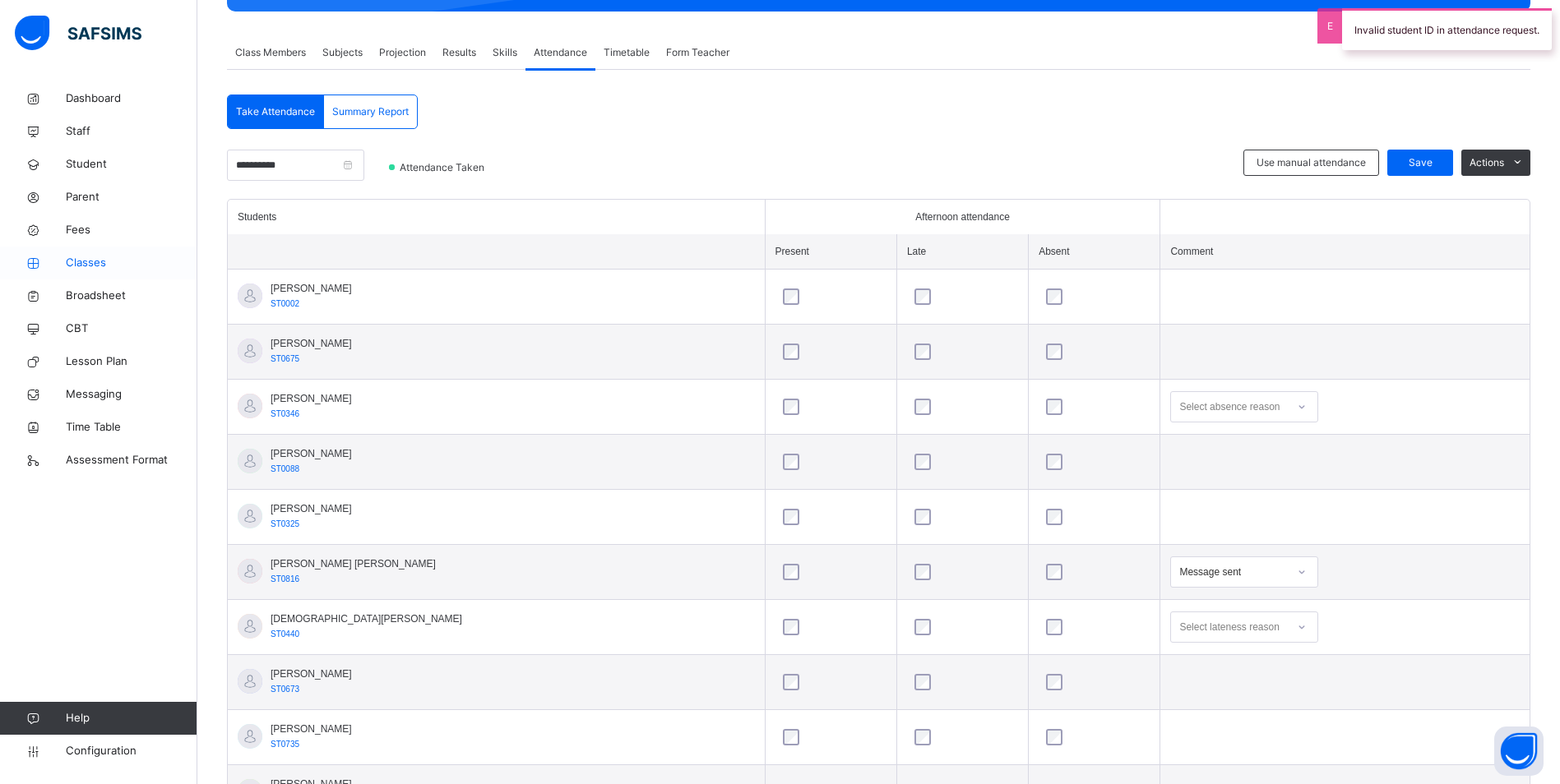
click at [109, 275] on link "Classes" at bounding box center [98, 263] width 197 height 33
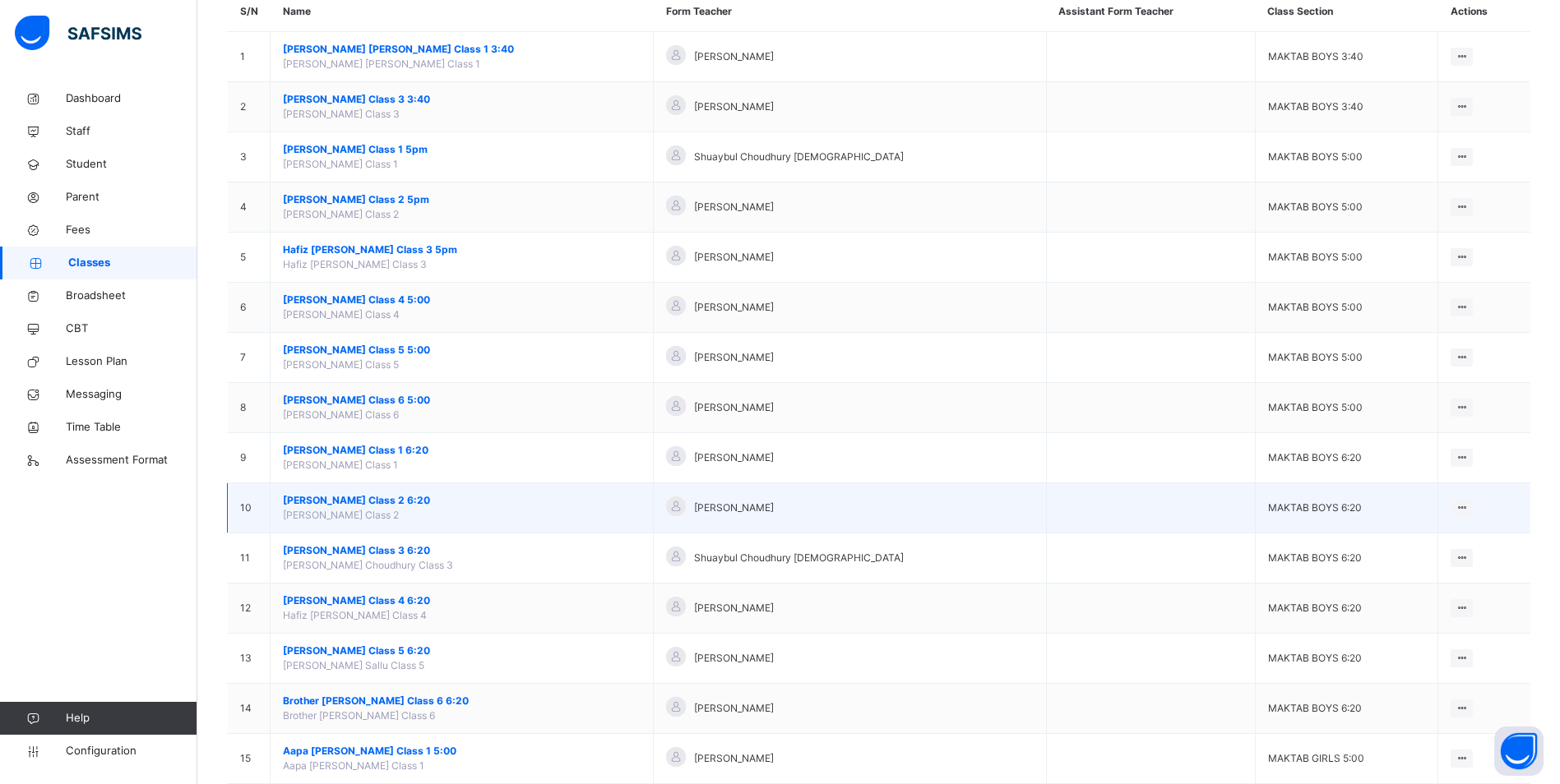
scroll to position [164, 0]
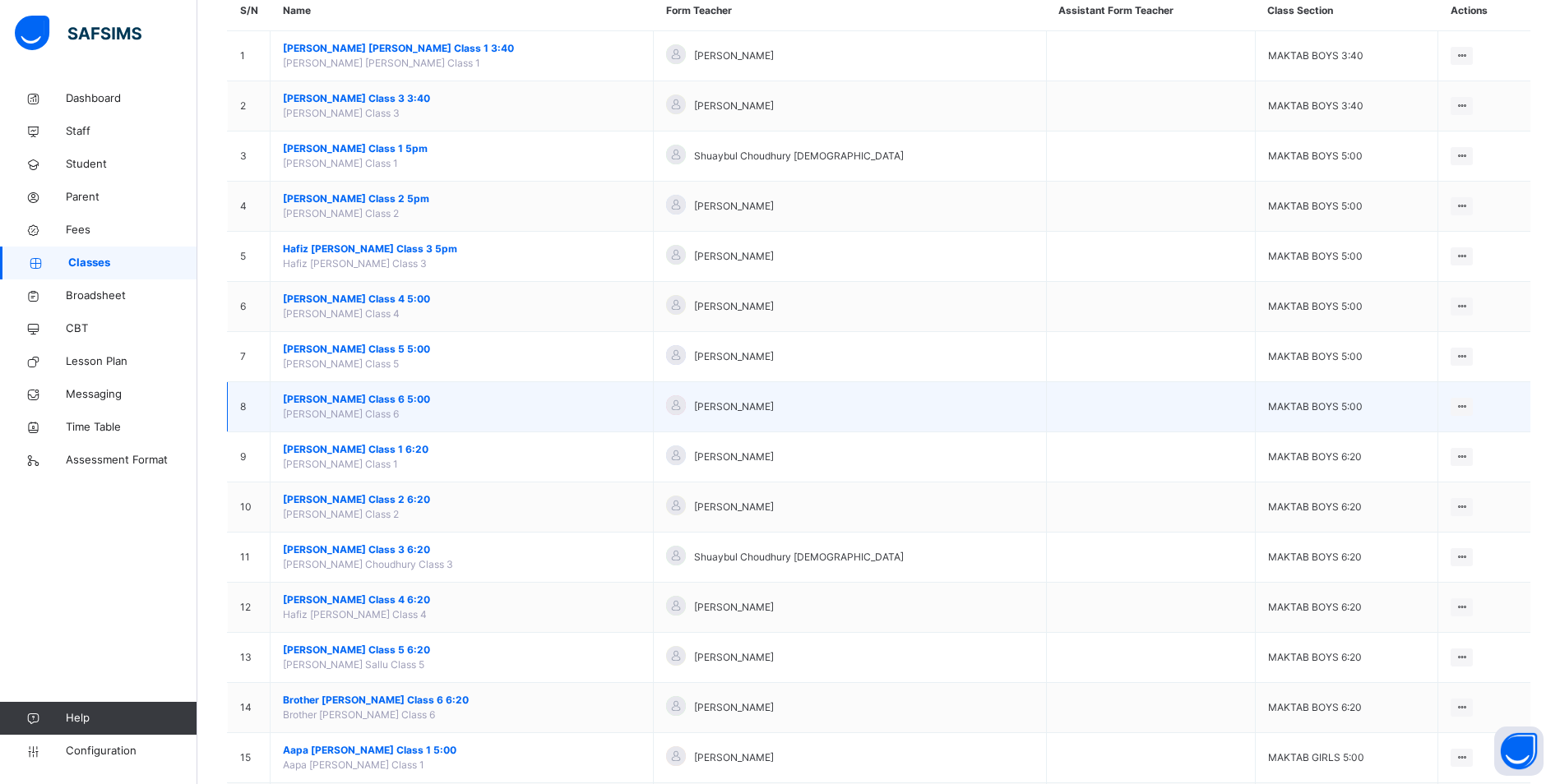
click at [416, 402] on span "[PERSON_NAME] Class 6 5:00" at bounding box center [461, 400] width 357 height 15
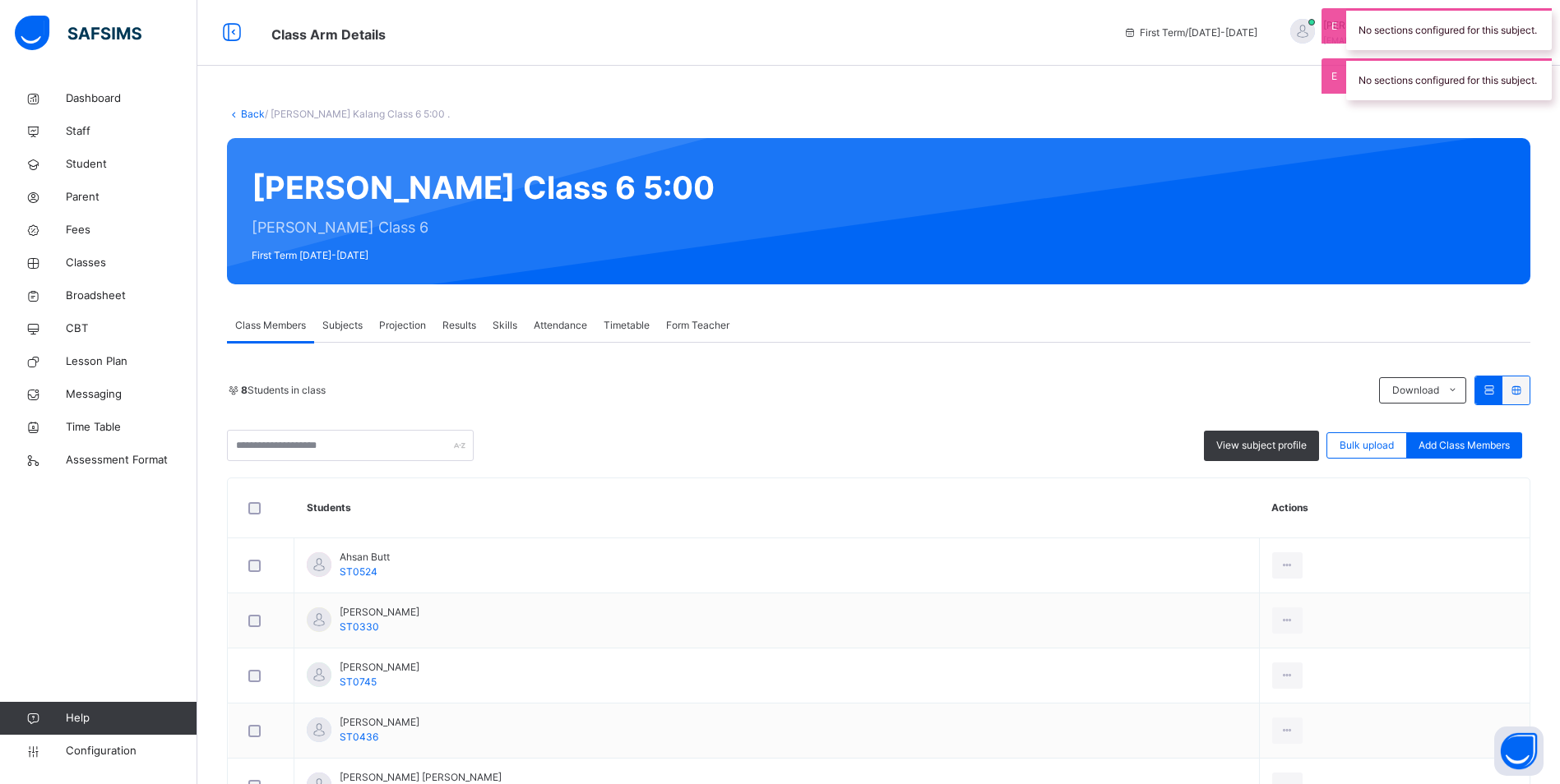
click at [583, 325] on span "Attendance" at bounding box center [560, 326] width 54 height 15
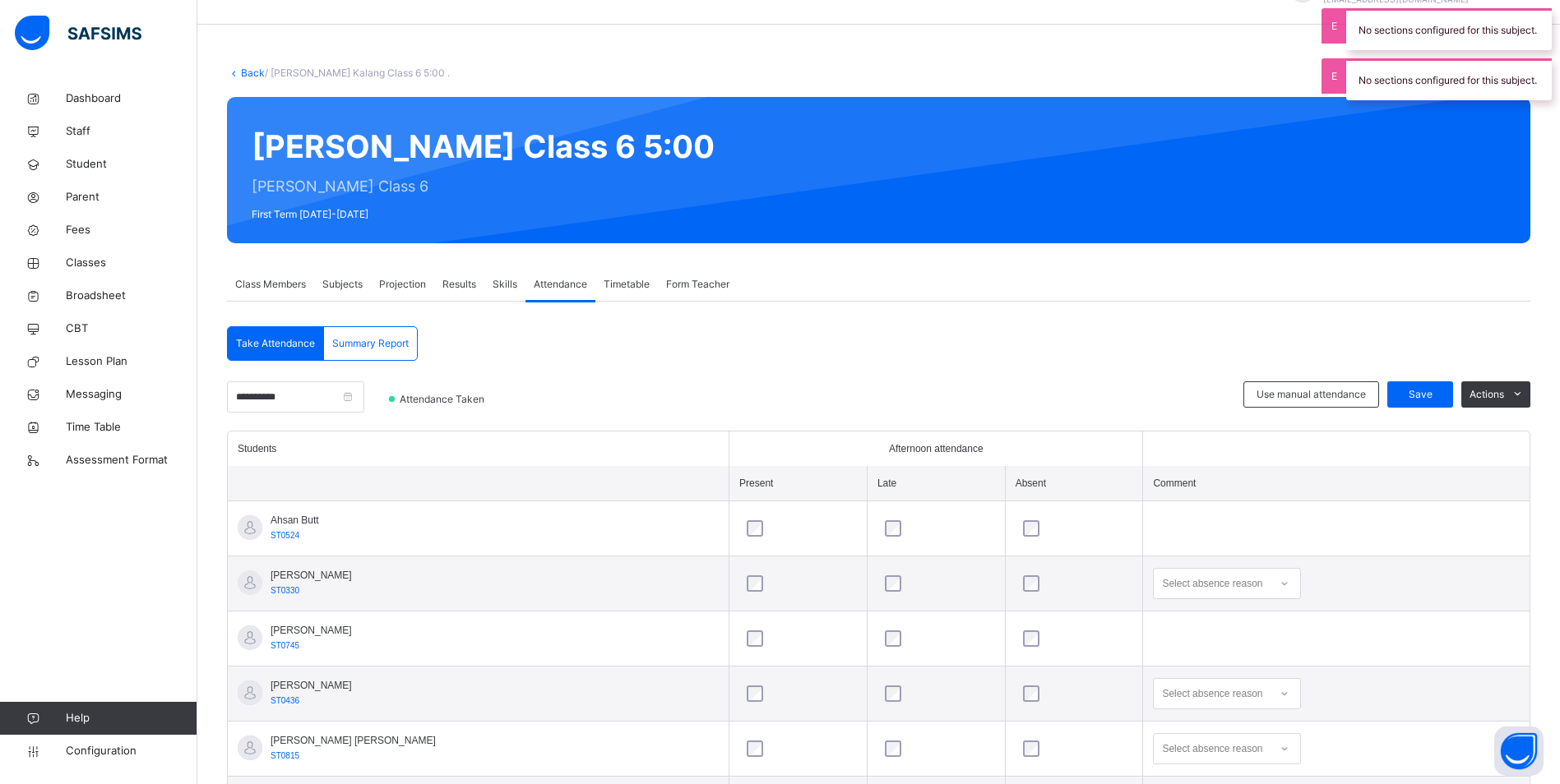
scroll to position [82, 0]
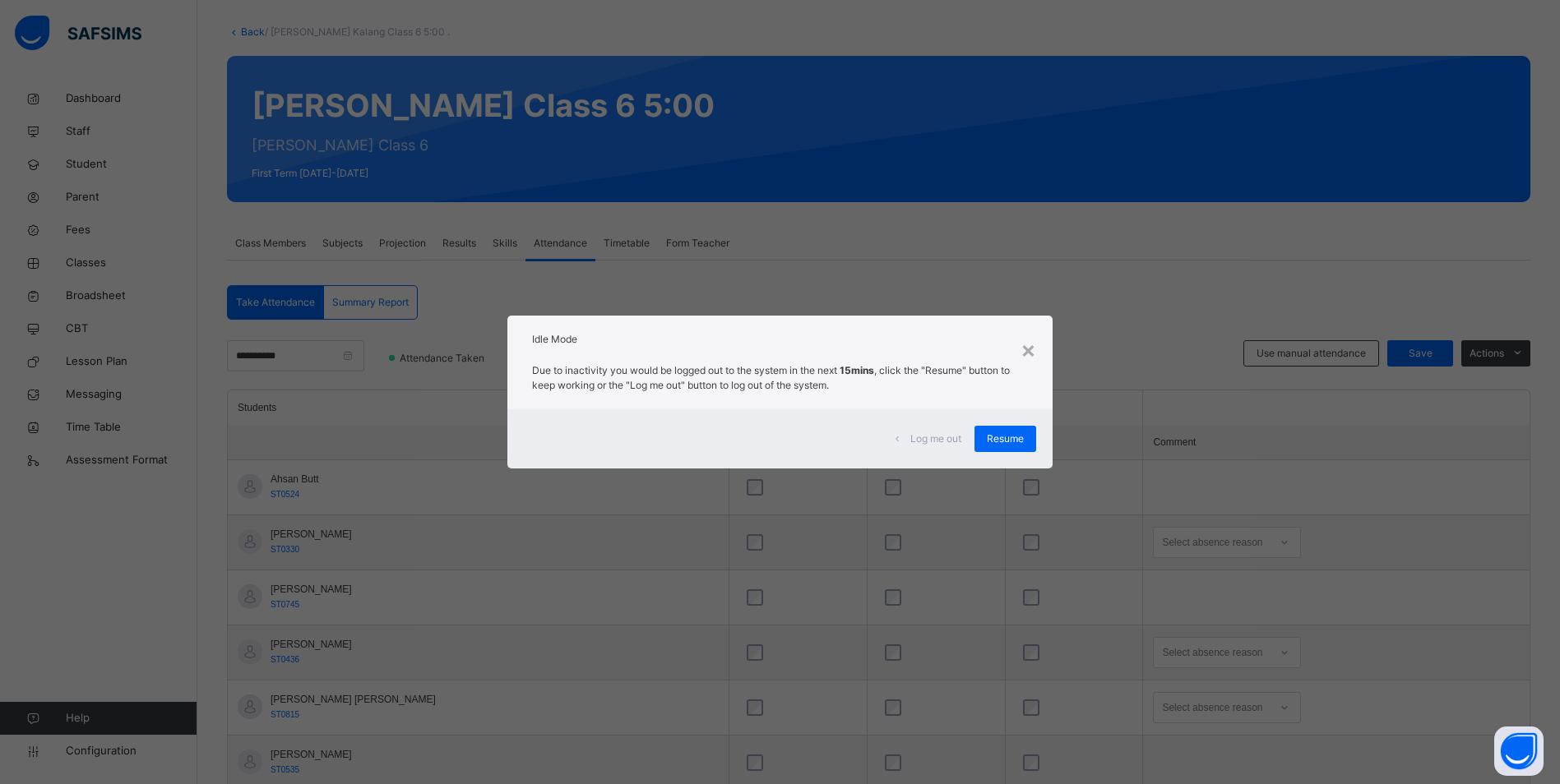
click at [1009, 423] on div "Log me out Resume" at bounding box center [780, 438] width 546 height 60
drag, startPoint x: 1009, startPoint y: 423, endPoint x: 1009, endPoint y: 433, distance: 10.0
click at [1009, 433] on span "Resume" at bounding box center [1004, 439] width 37 height 15
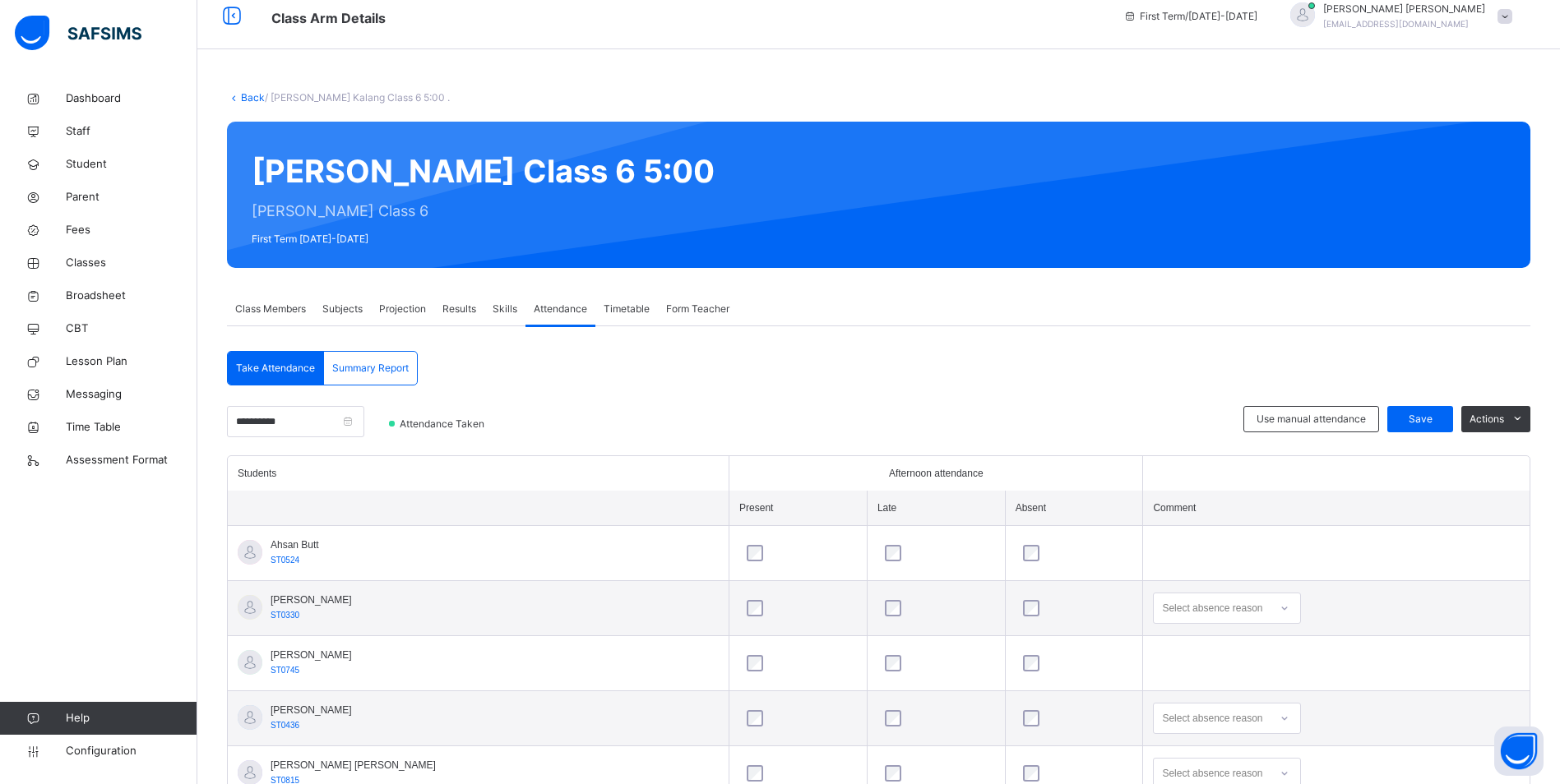
scroll to position [0, 0]
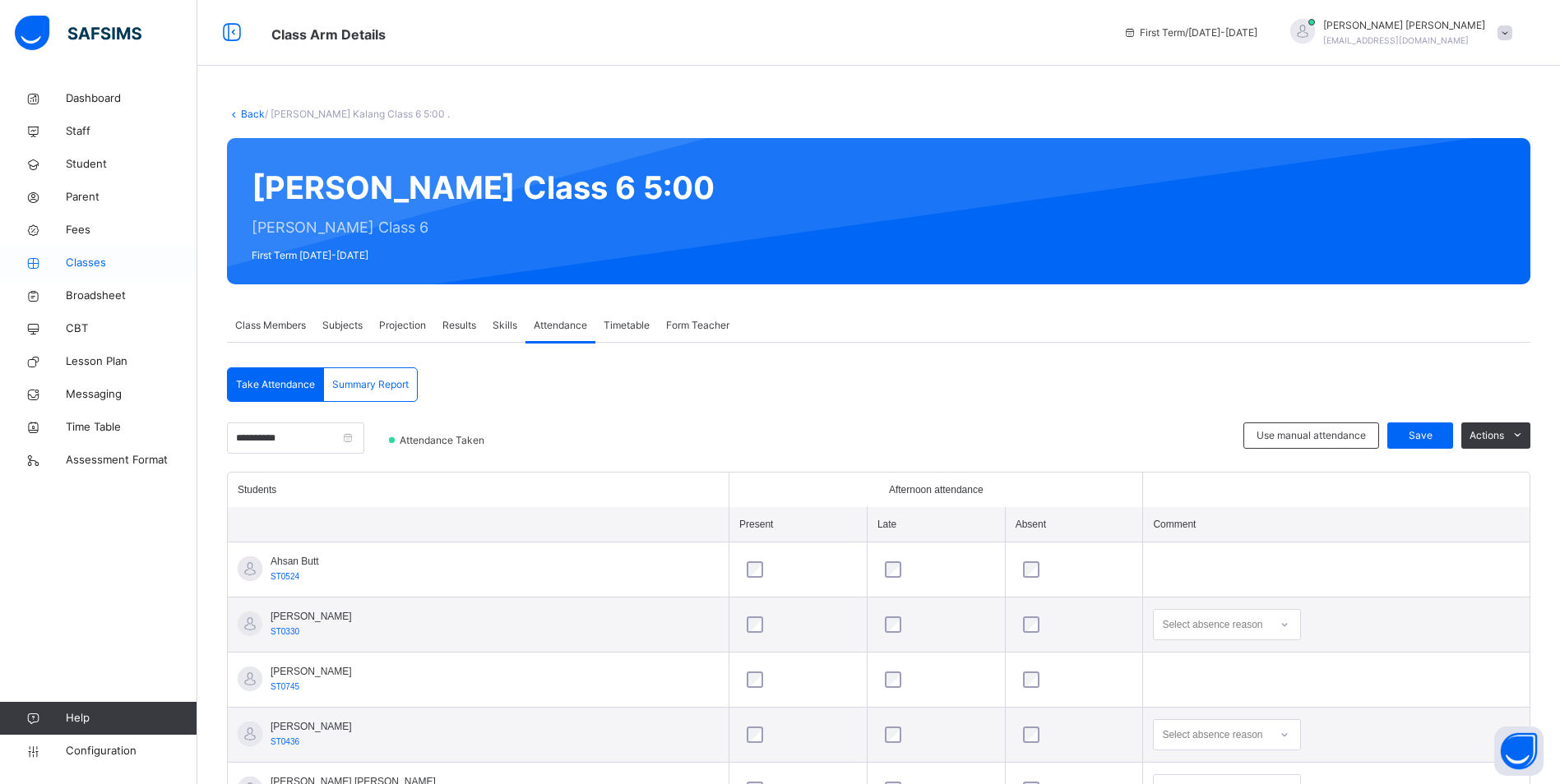
click at [86, 262] on span "Classes" at bounding box center [131, 263] width 131 height 16
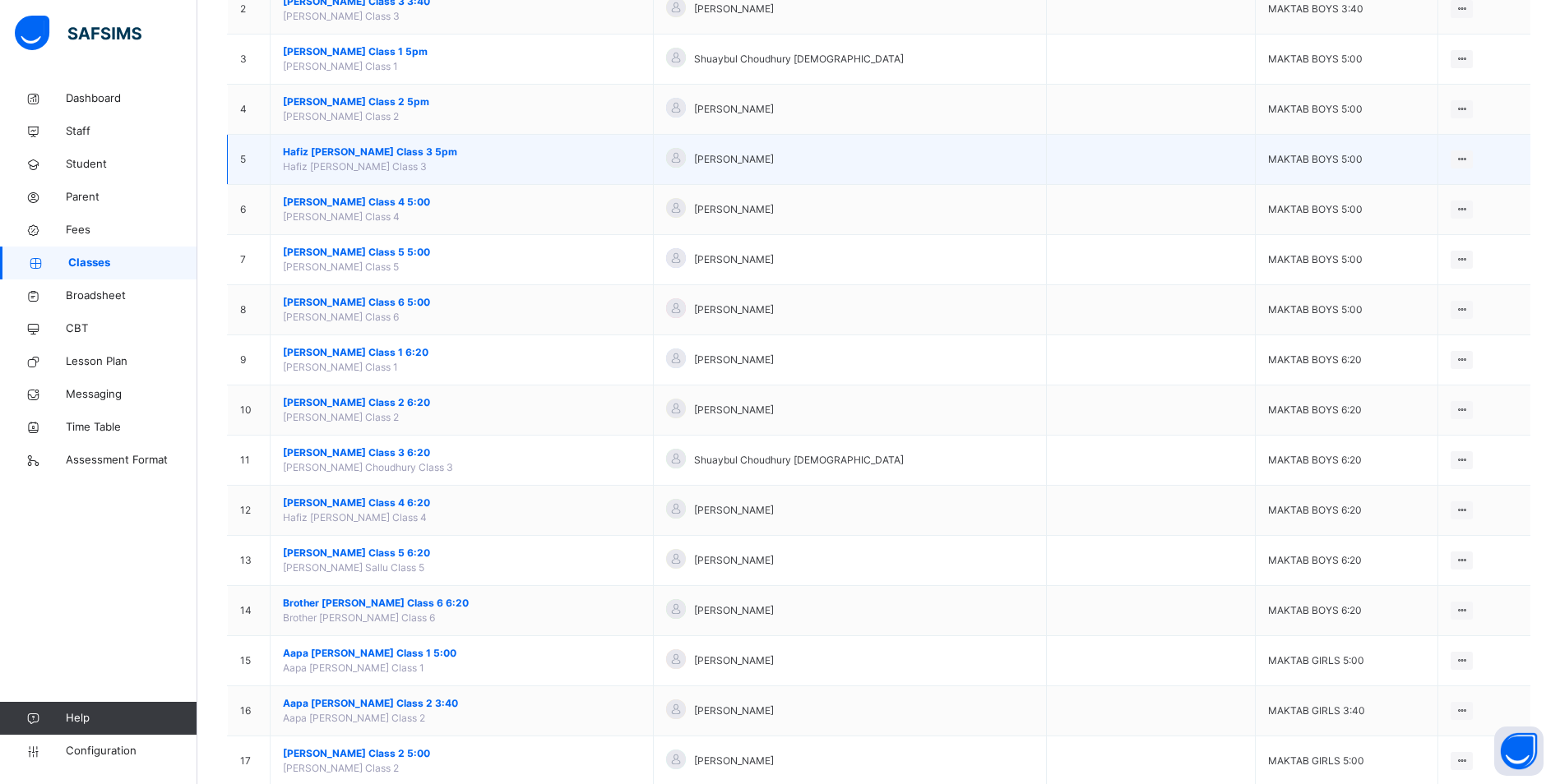
scroll to position [221, 0]
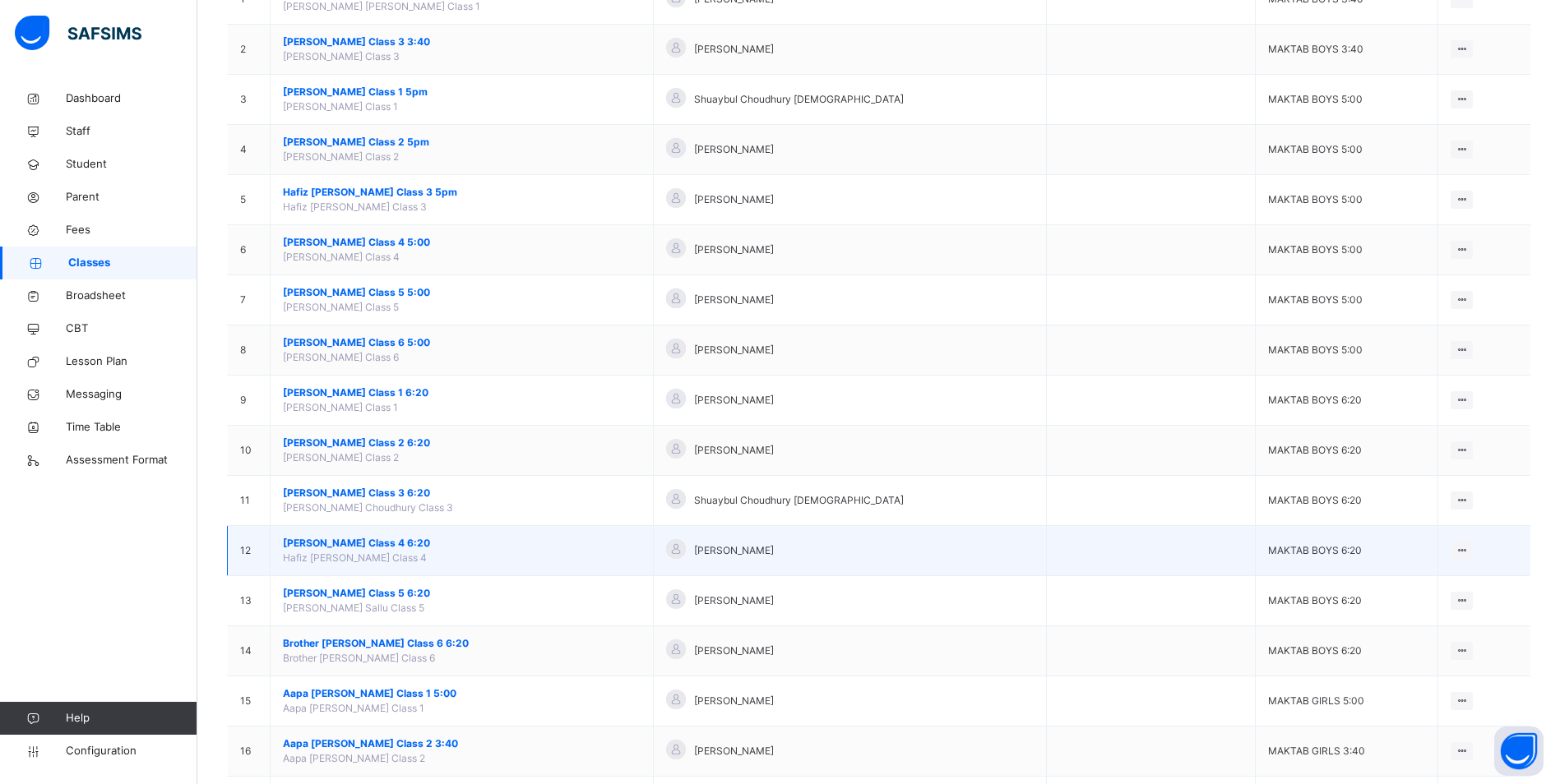
click at [398, 540] on span "[PERSON_NAME] Class 4 6:20" at bounding box center [461, 543] width 357 height 15
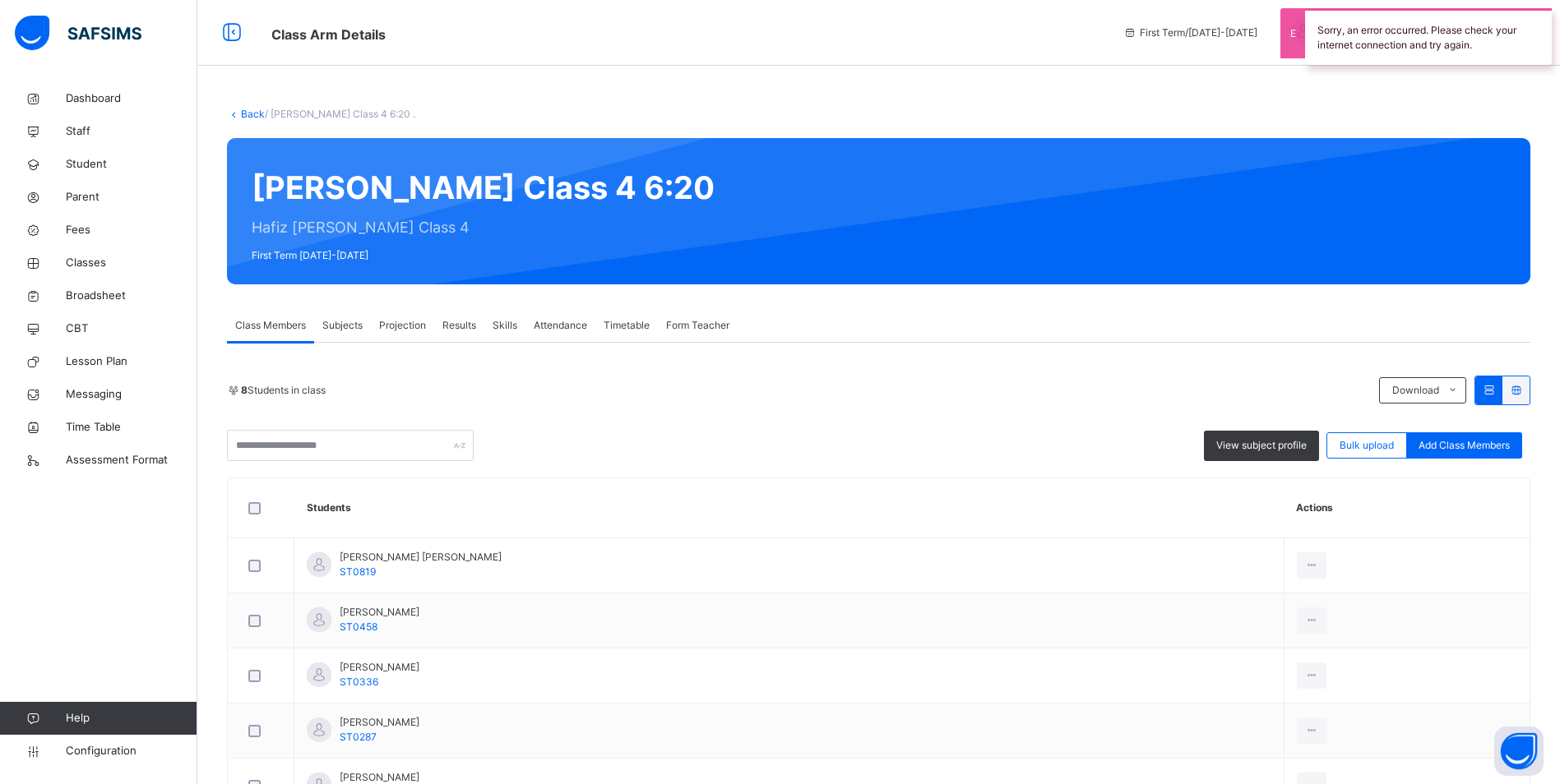
click at [562, 328] on span "Attendance" at bounding box center [560, 326] width 54 height 15
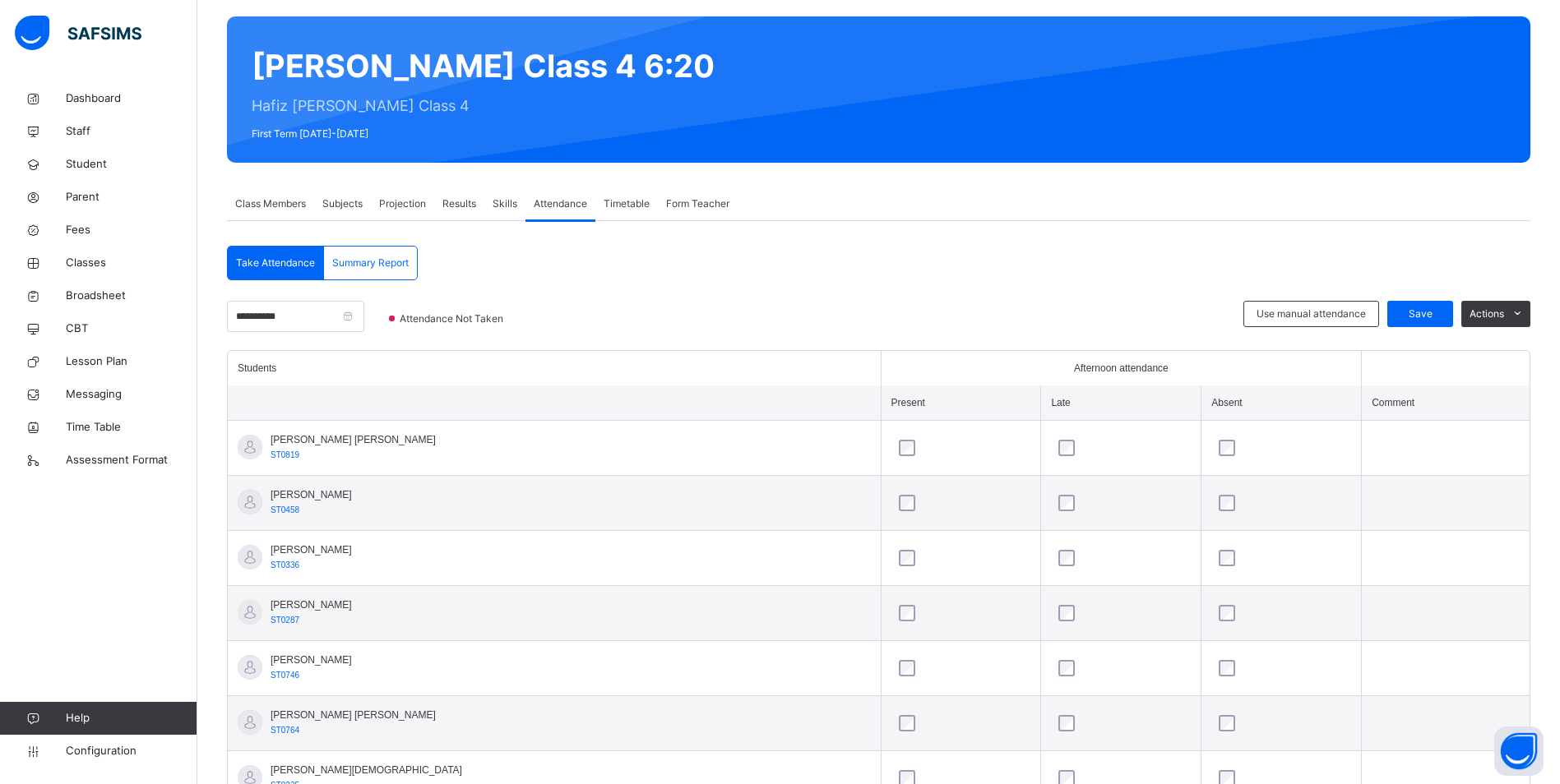
scroll to position [80, 0]
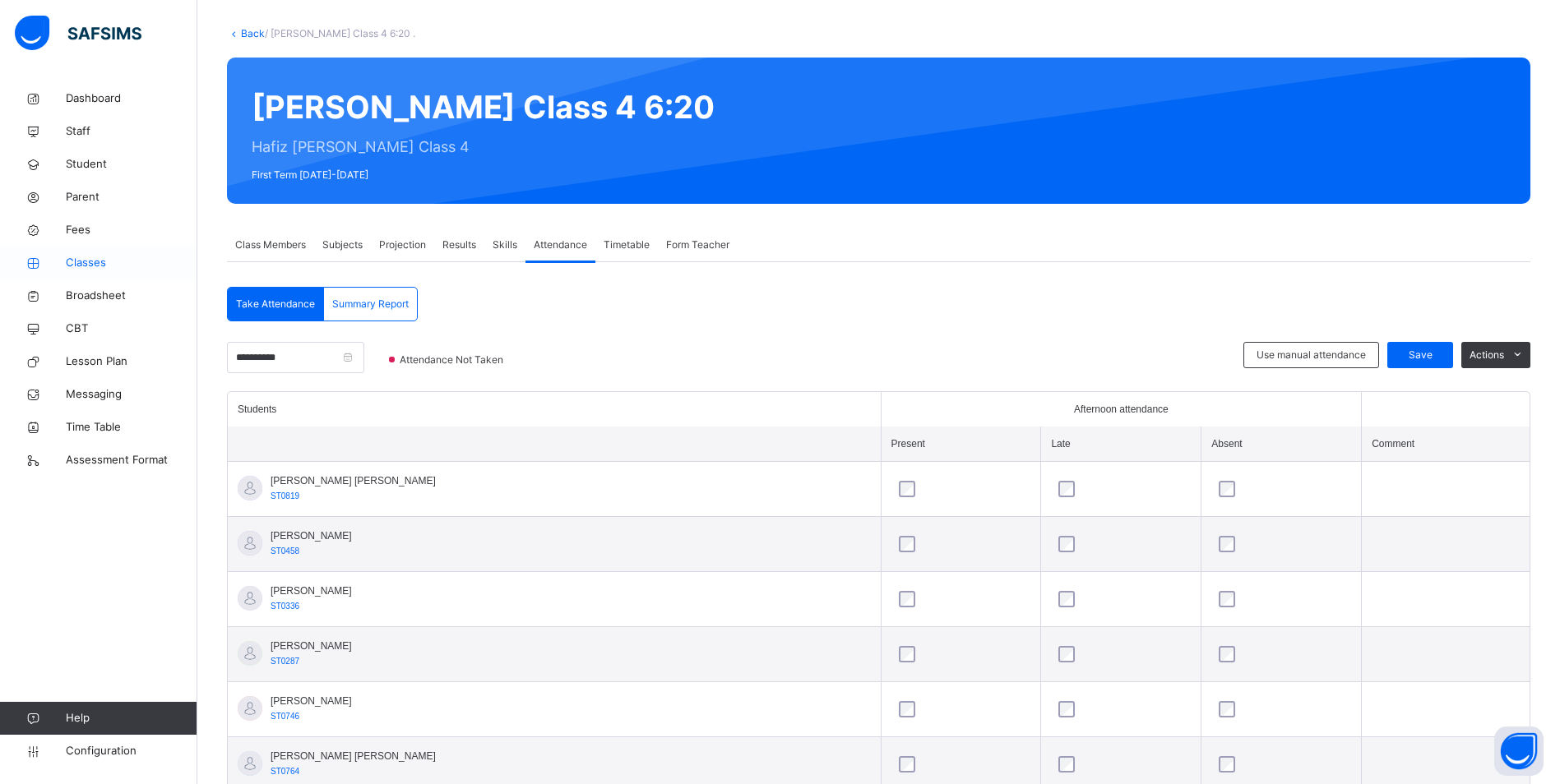
click at [92, 268] on span "Classes" at bounding box center [131, 263] width 131 height 16
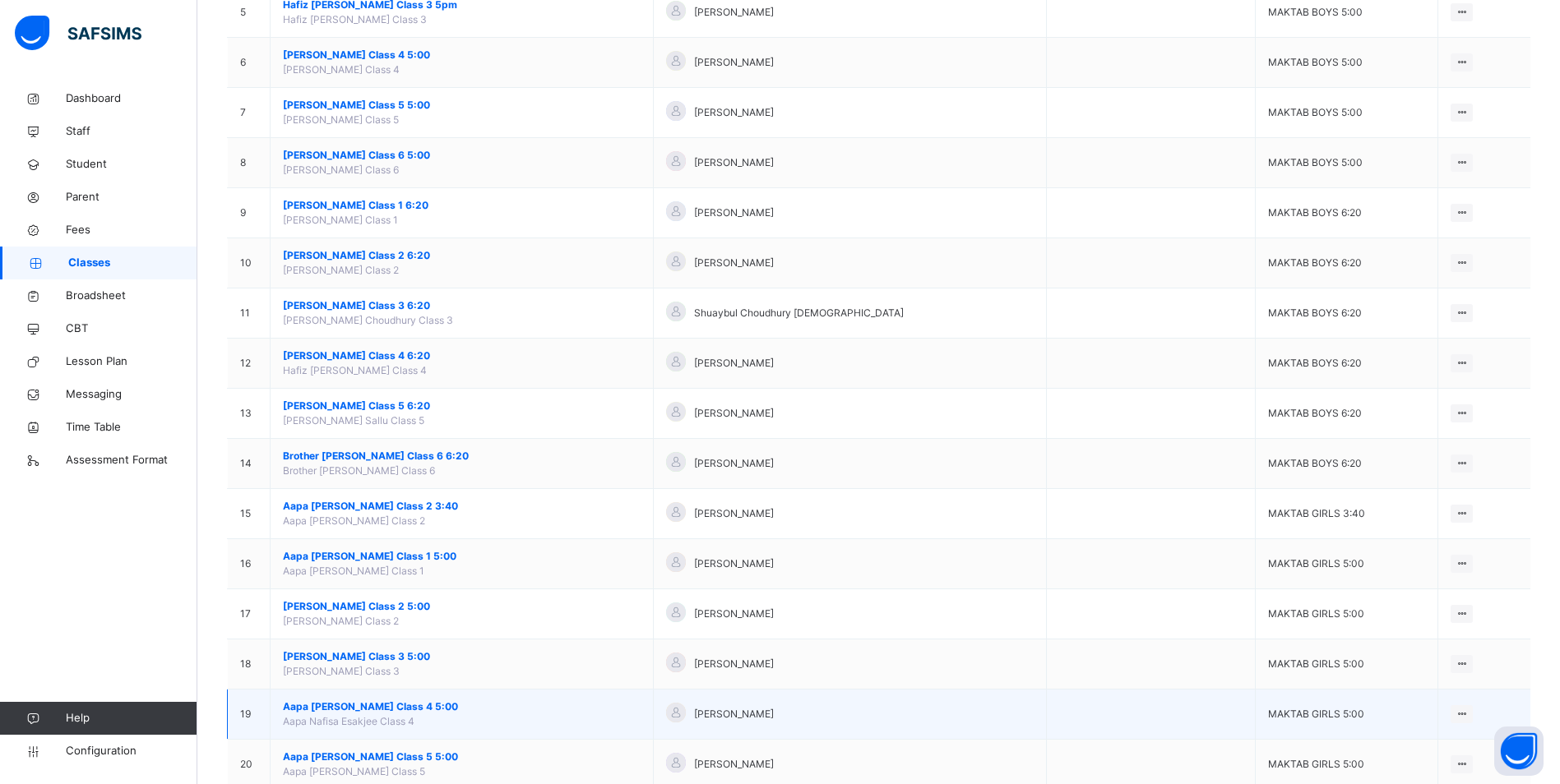
scroll to position [411, 0]
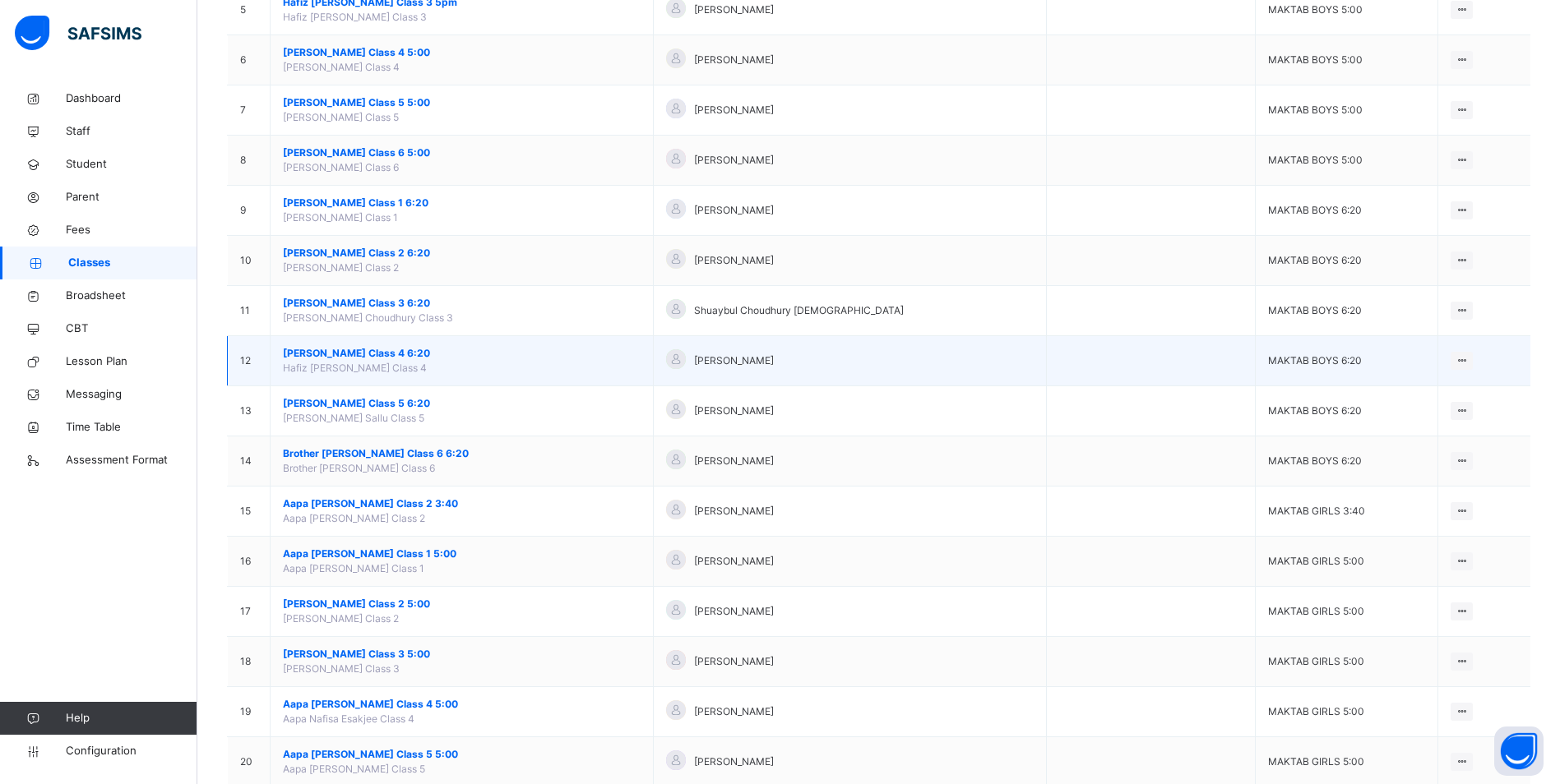
click at [364, 351] on span "[PERSON_NAME] Class 4 6:20" at bounding box center [461, 353] width 357 height 15
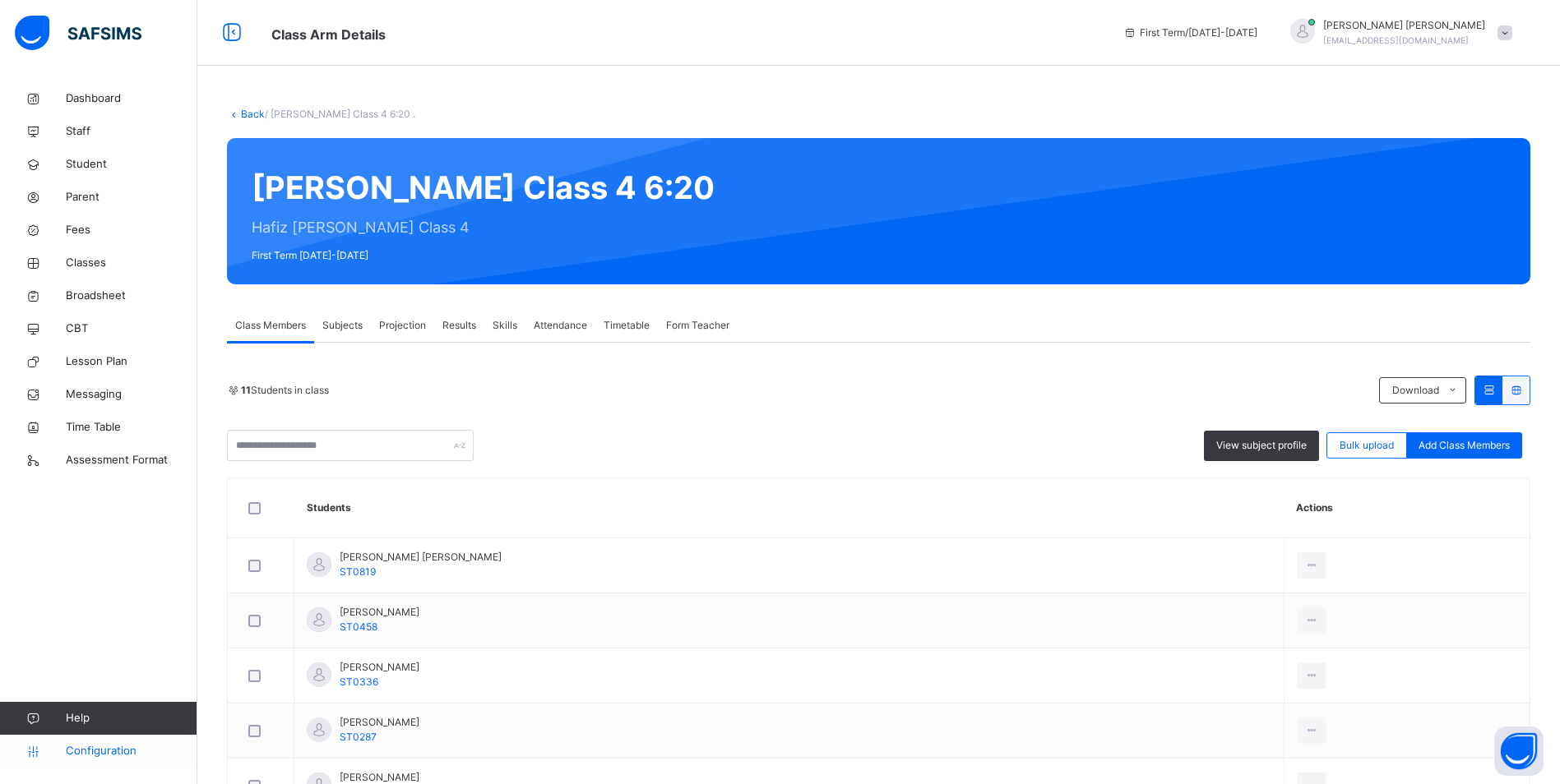
scroll to position [451, 0]
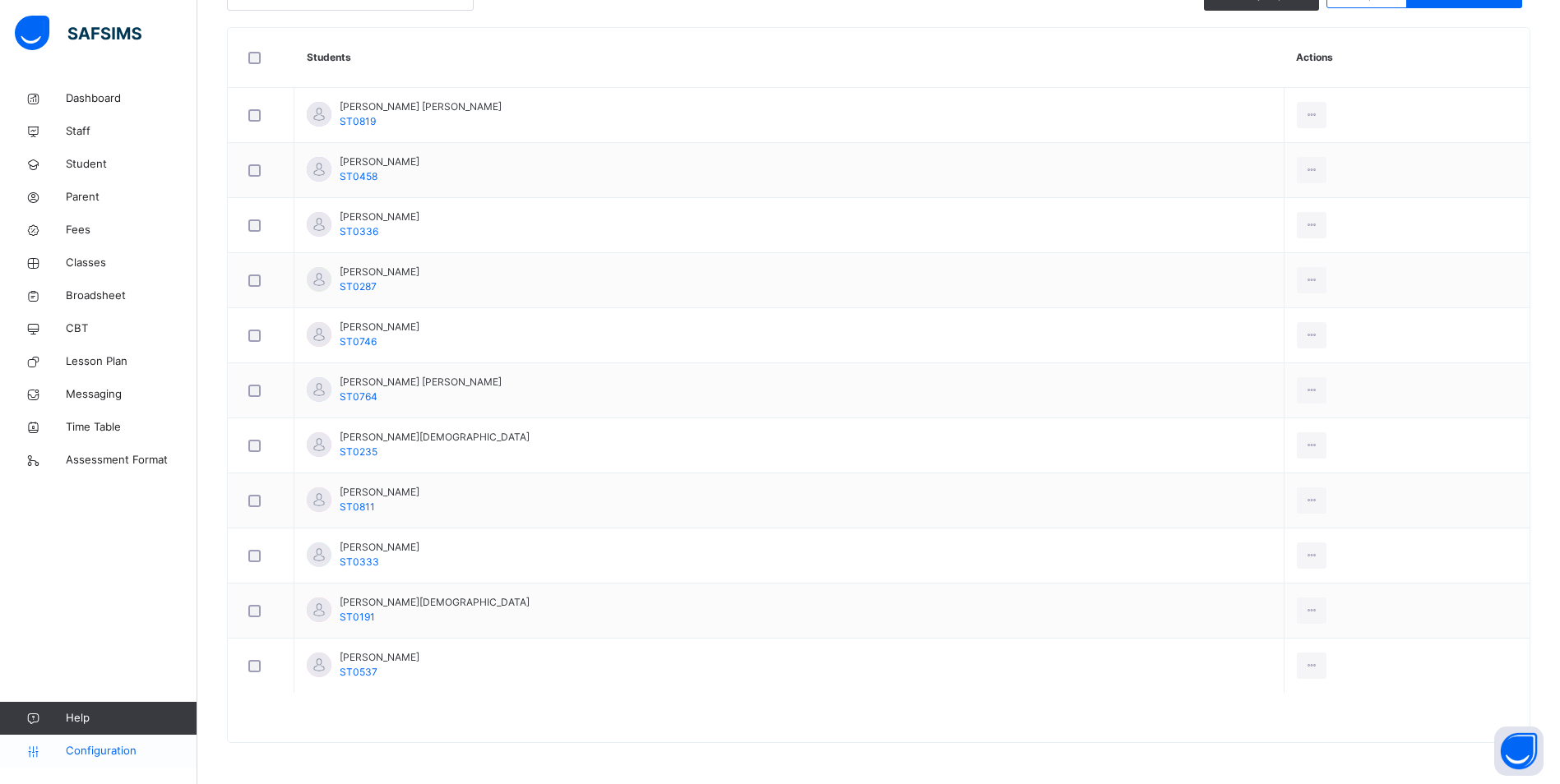
click at [137, 744] on span "Configuration" at bounding box center [131, 751] width 130 height 16
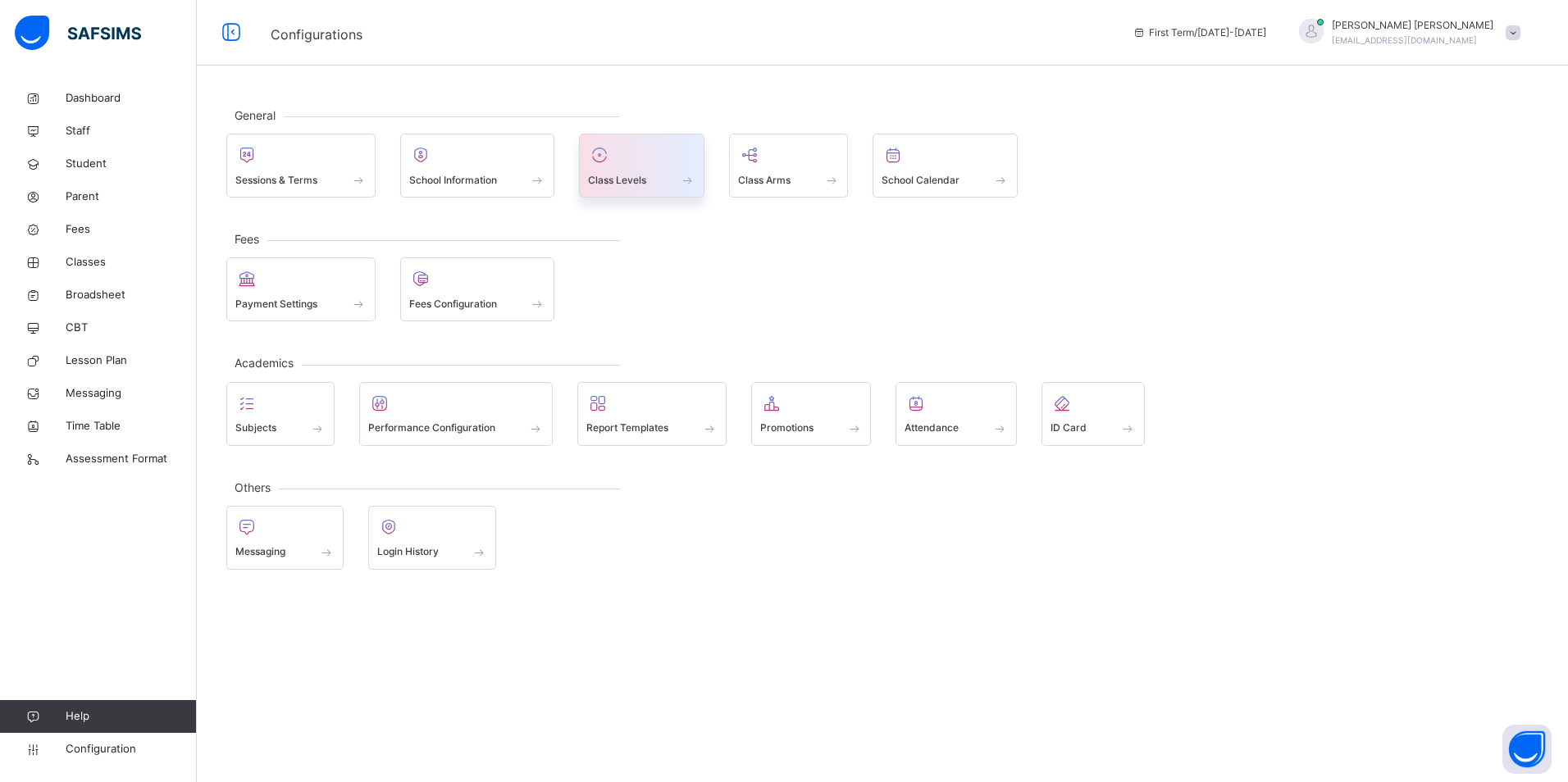
click at [642, 168] on span at bounding box center [642, 170] width 107 height 4
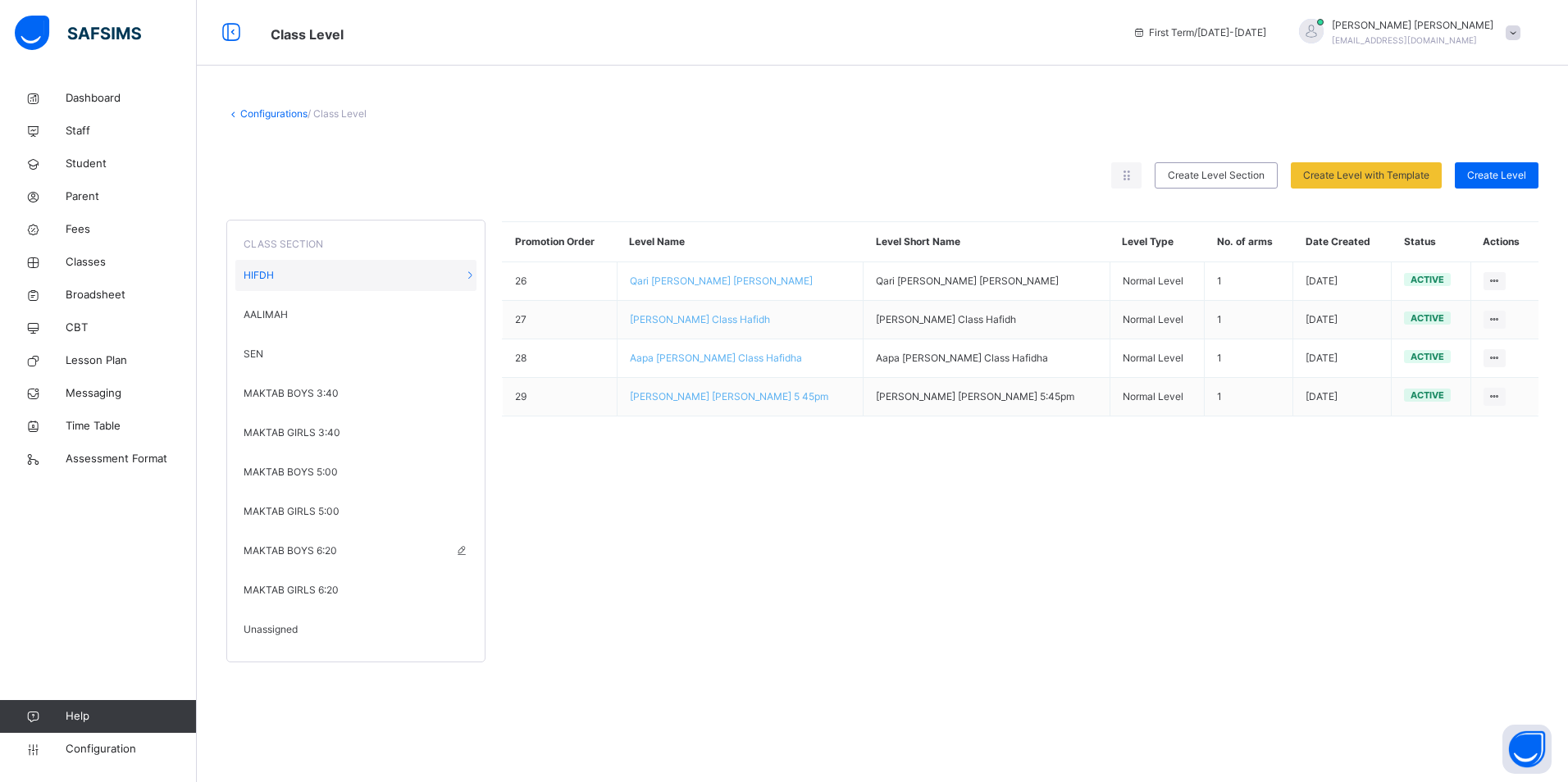
click at [309, 550] on span "MAKTAB BOYS 6:20" at bounding box center [289, 551] width 93 height 15
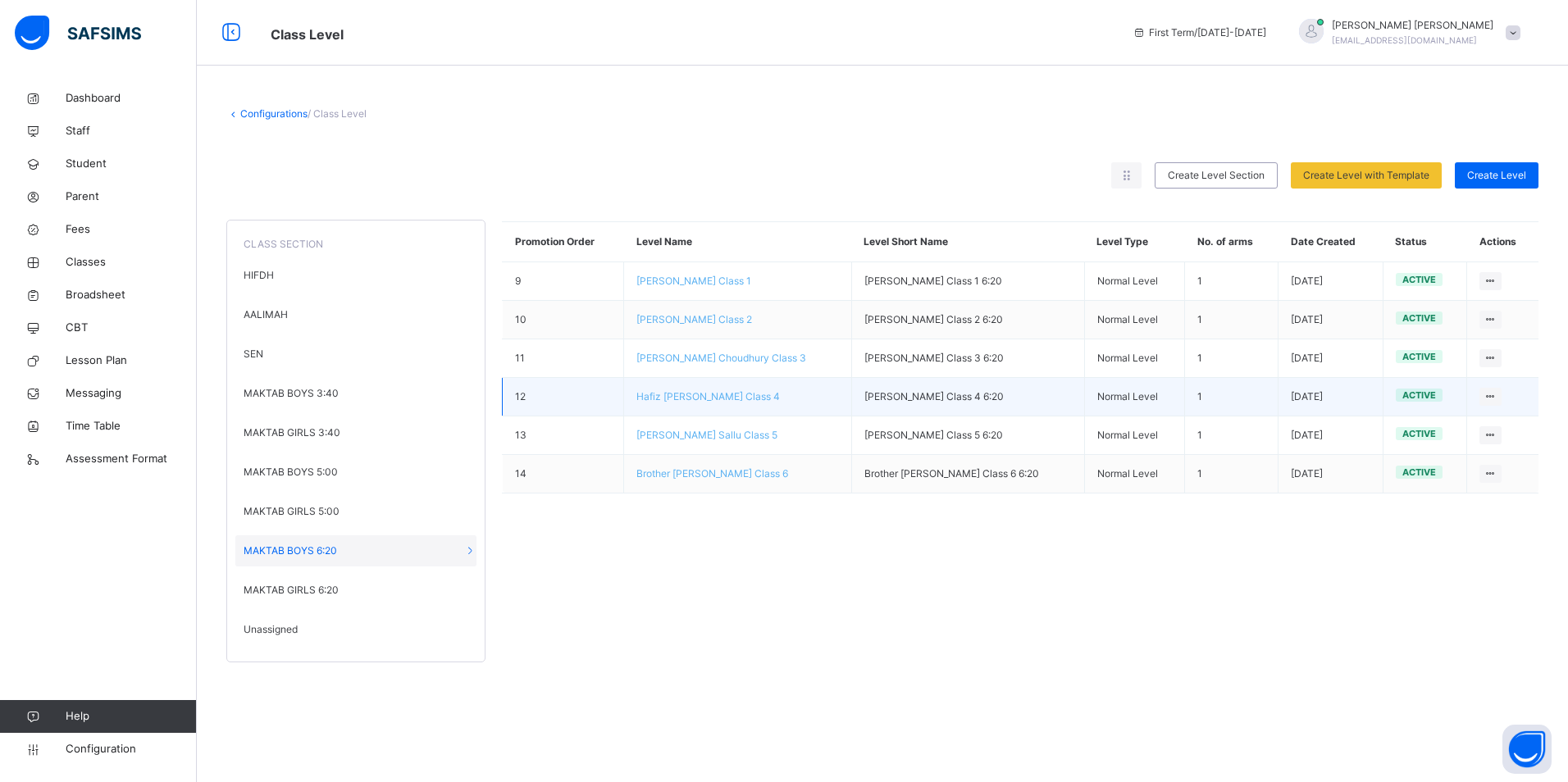
click at [715, 398] on span "Hafiz [PERSON_NAME] Class 4" at bounding box center [708, 396] width 143 height 12
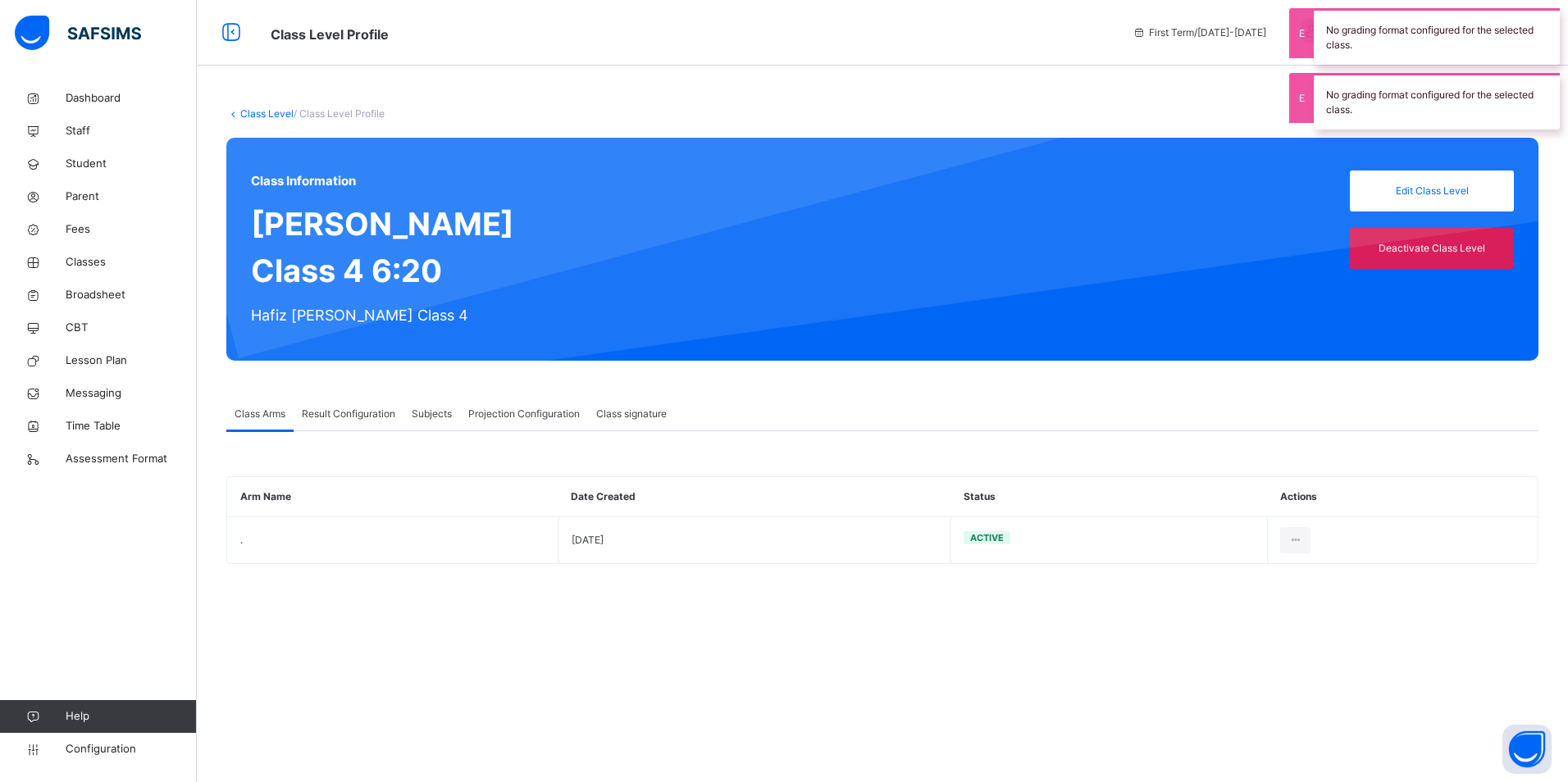
click at [351, 400] on div "Result Configuration" at bounding box center [349, 414] width 110 height 33
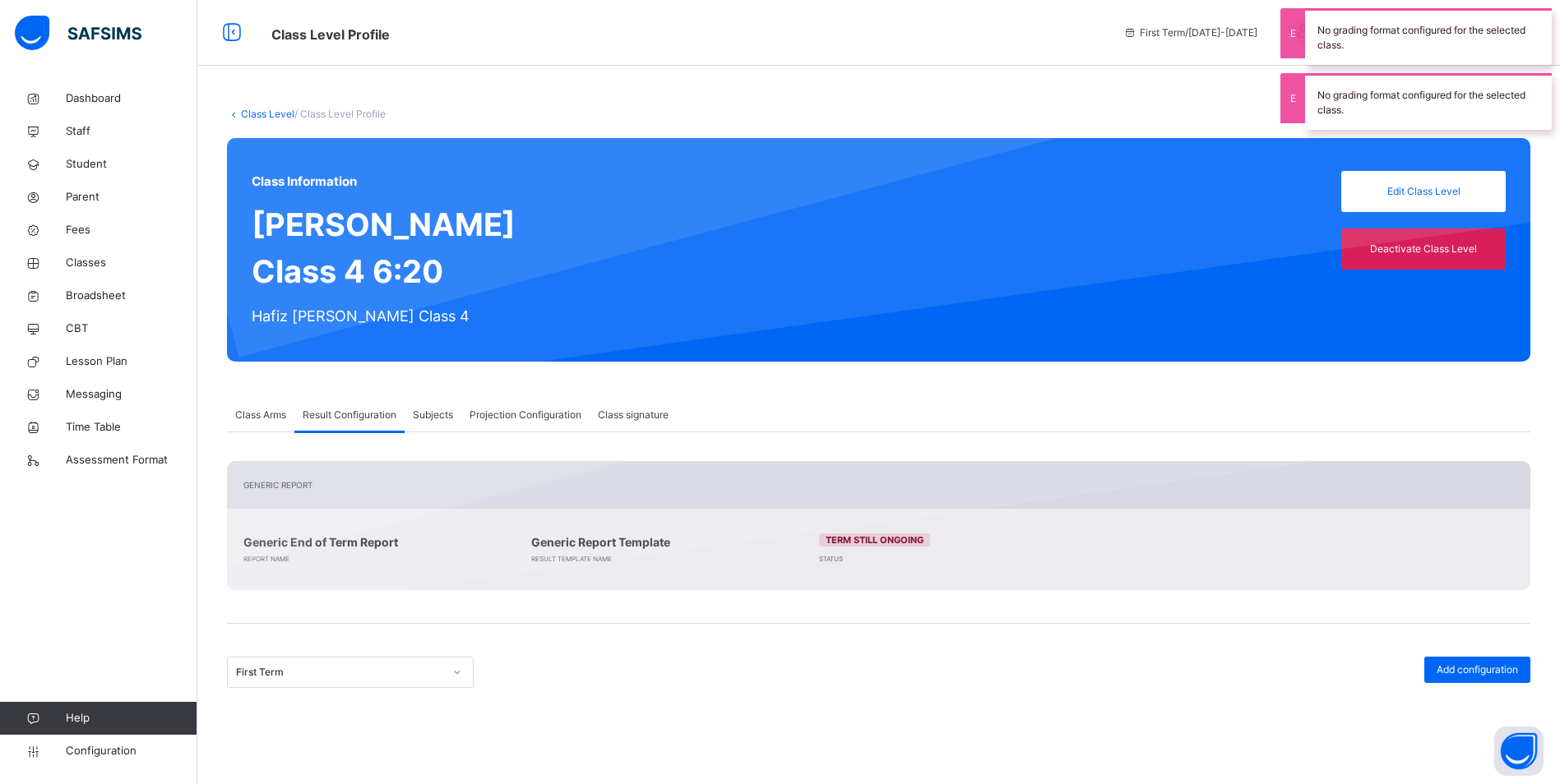
click at [403, 401] on div "Result Configuration" at bounding box center [350, 415] width 111 height 33
click at [469, 408] on div "Projection Configuration" at bounding box center [525, 415] width 129 height 33
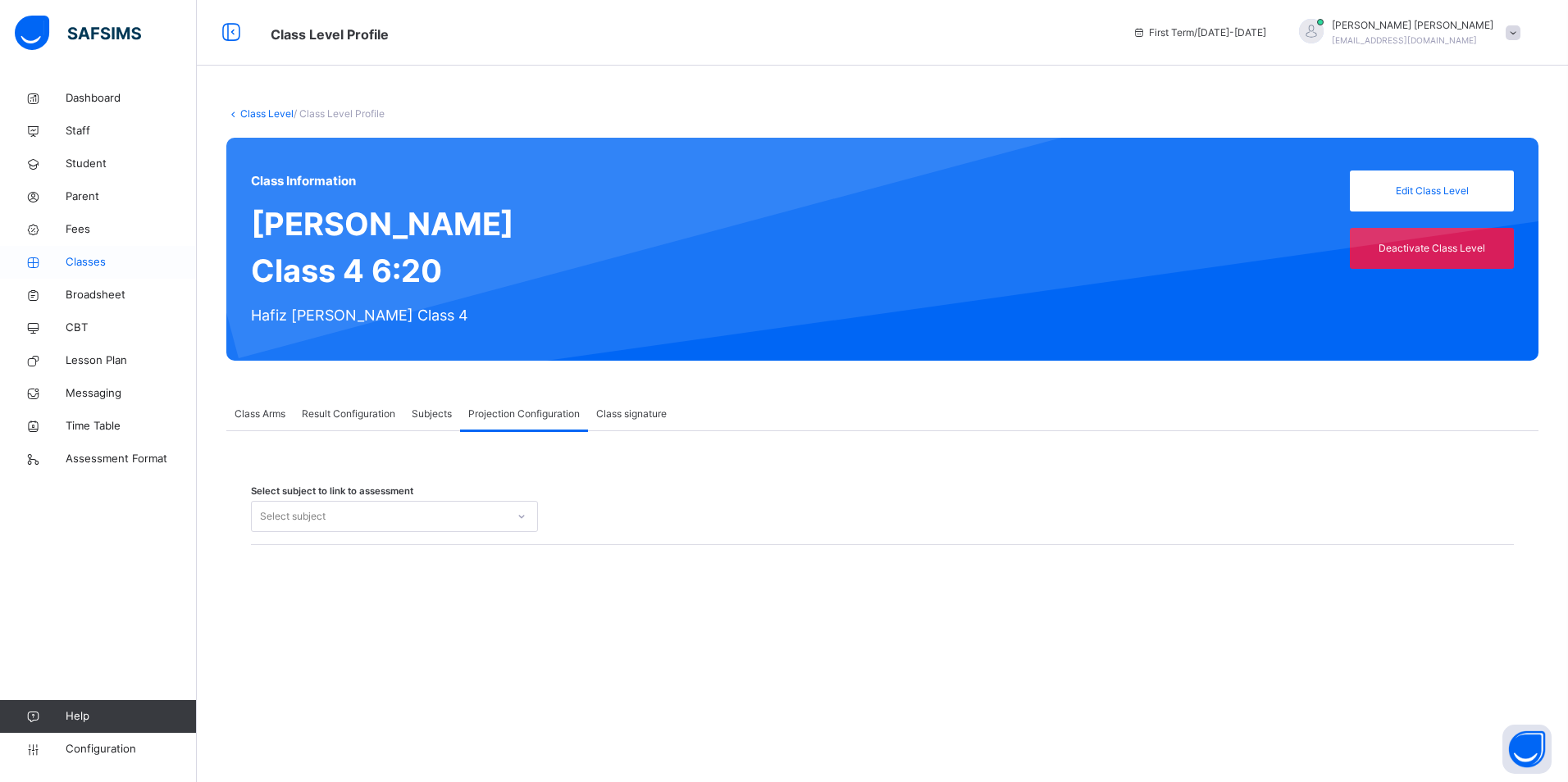
click at [91, 261] on span "Classes" at bounding box center [131, 262] width 131 height 16
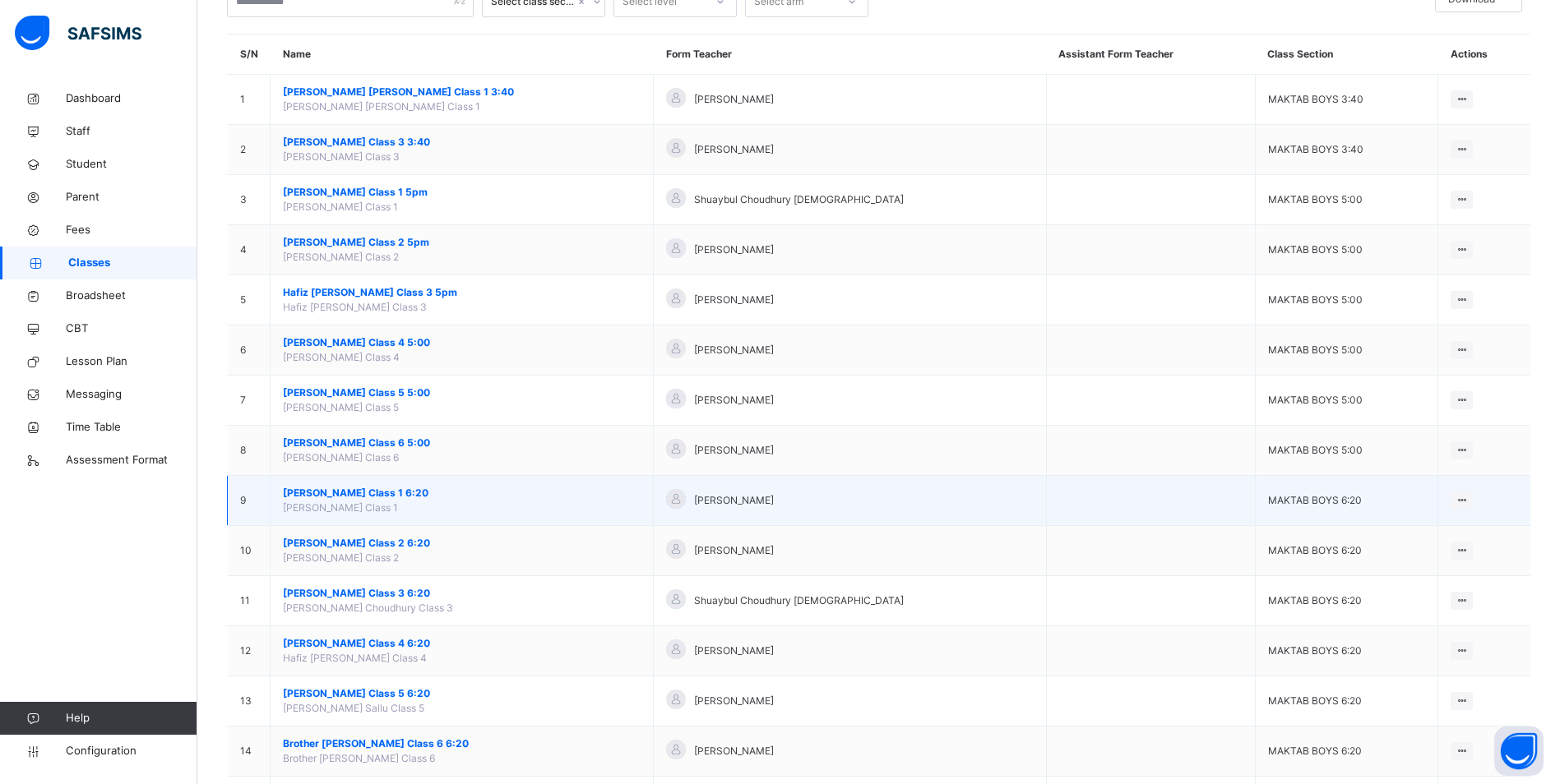
scroll to position [164, 0]
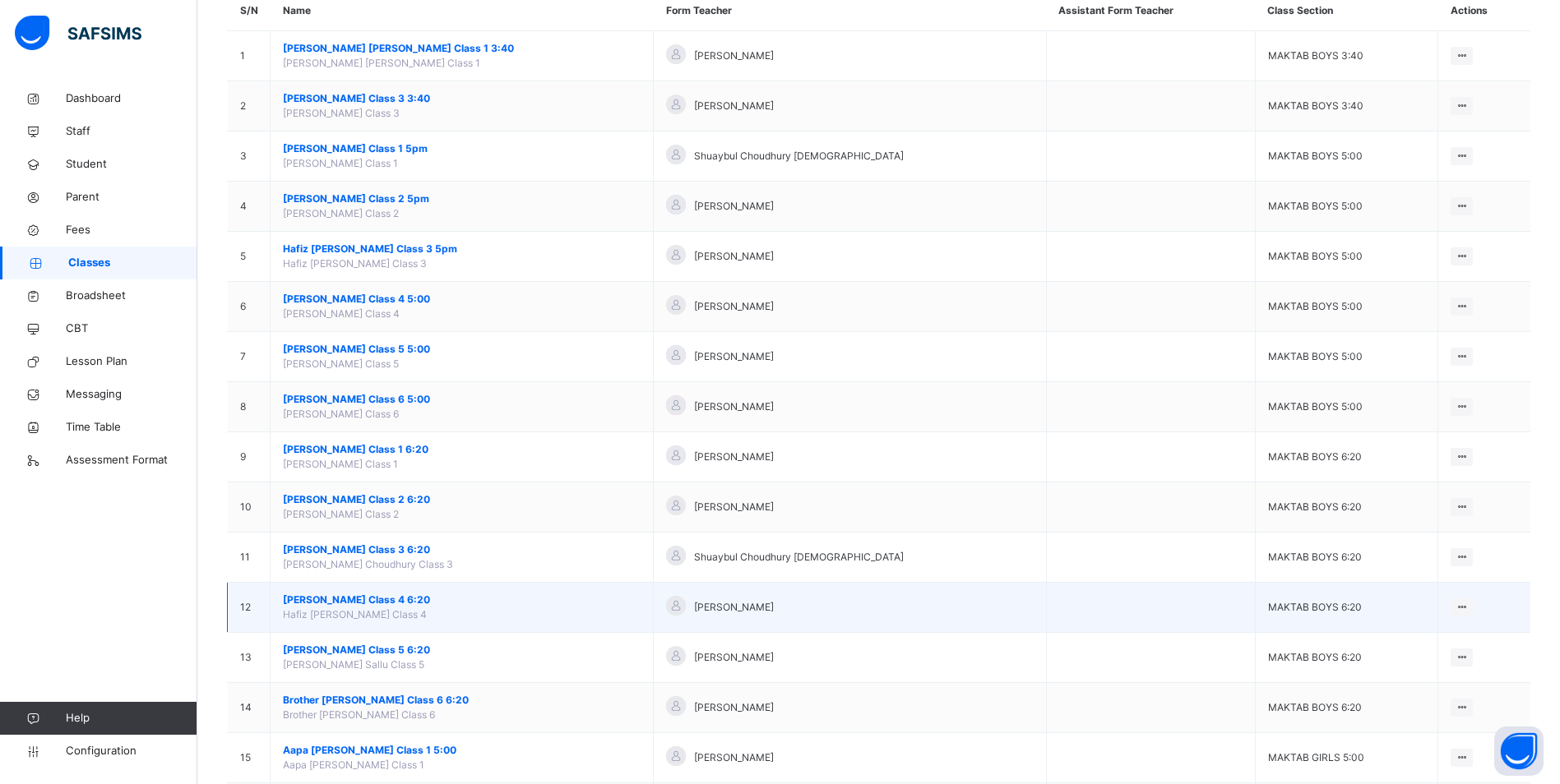
click at [396, 599] on span "[PERSON_NAME] Class 4 6:20" at bounding box center [461, 600] width 357 height 15
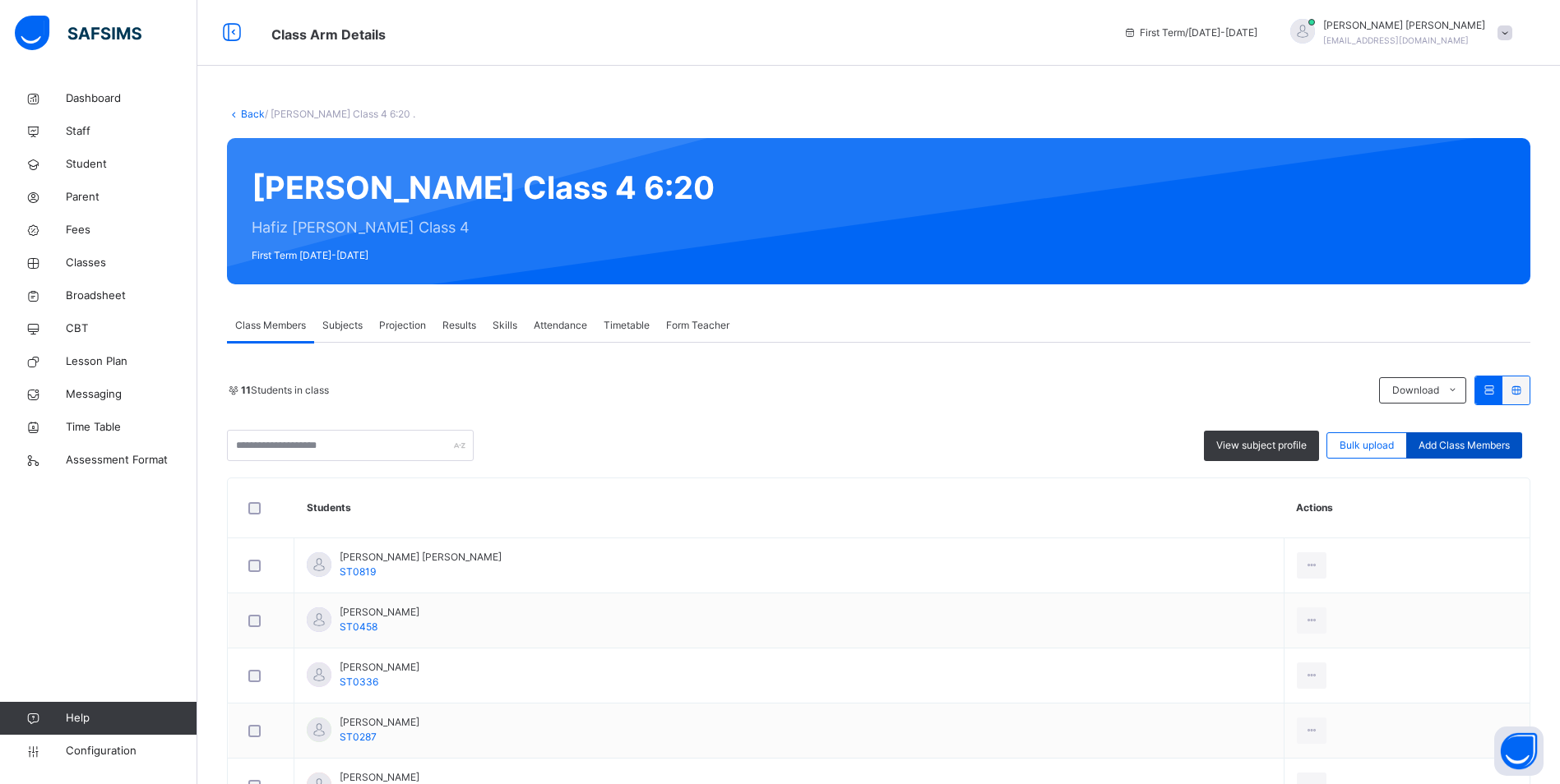
click at [1475, 445] on span "Add Class Members" at bounding box center [1464, 446] width 92 height 15
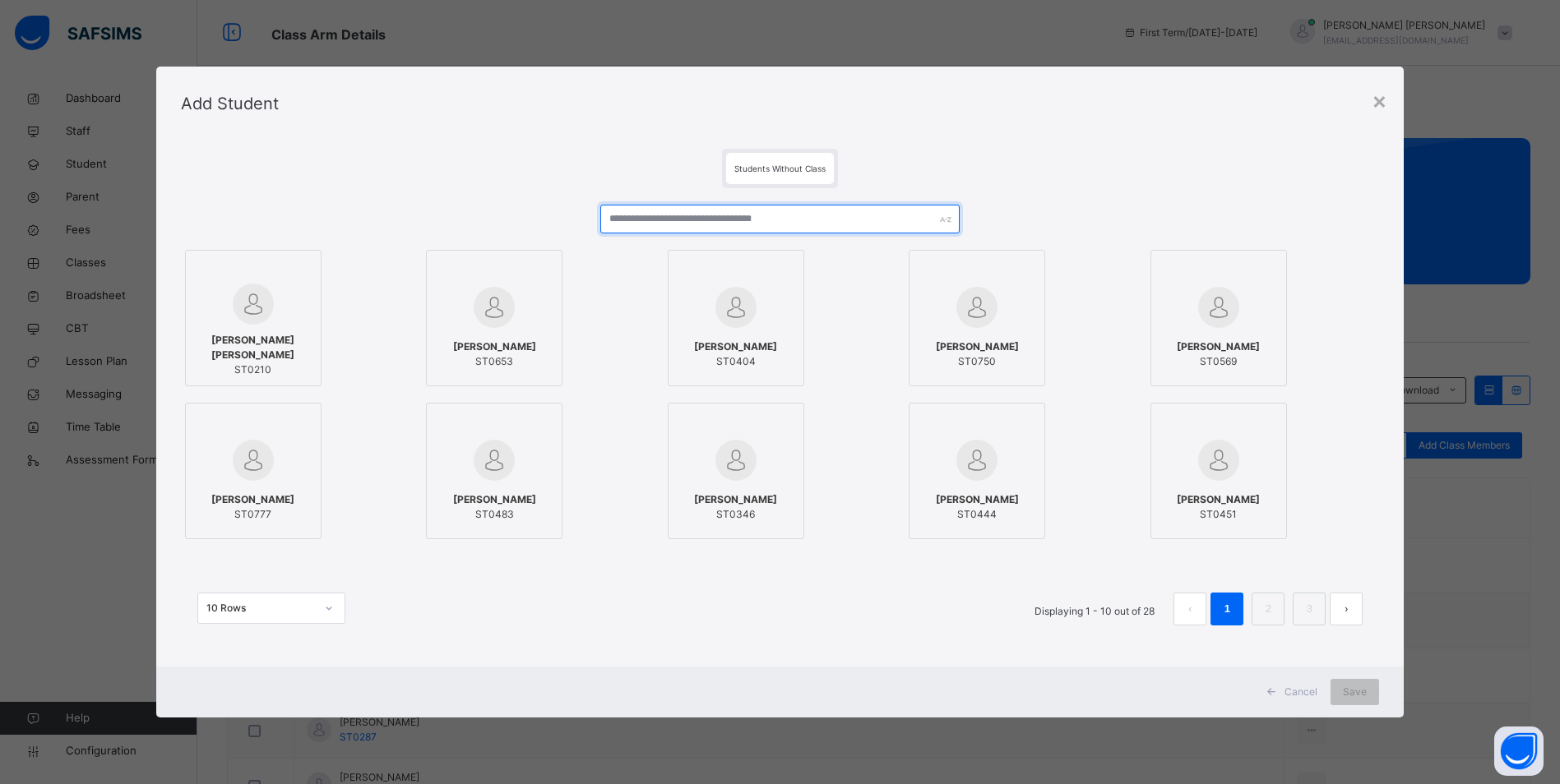
click at [670, 225] on input "text" at bounding box center [780, 219] width 359 height 28
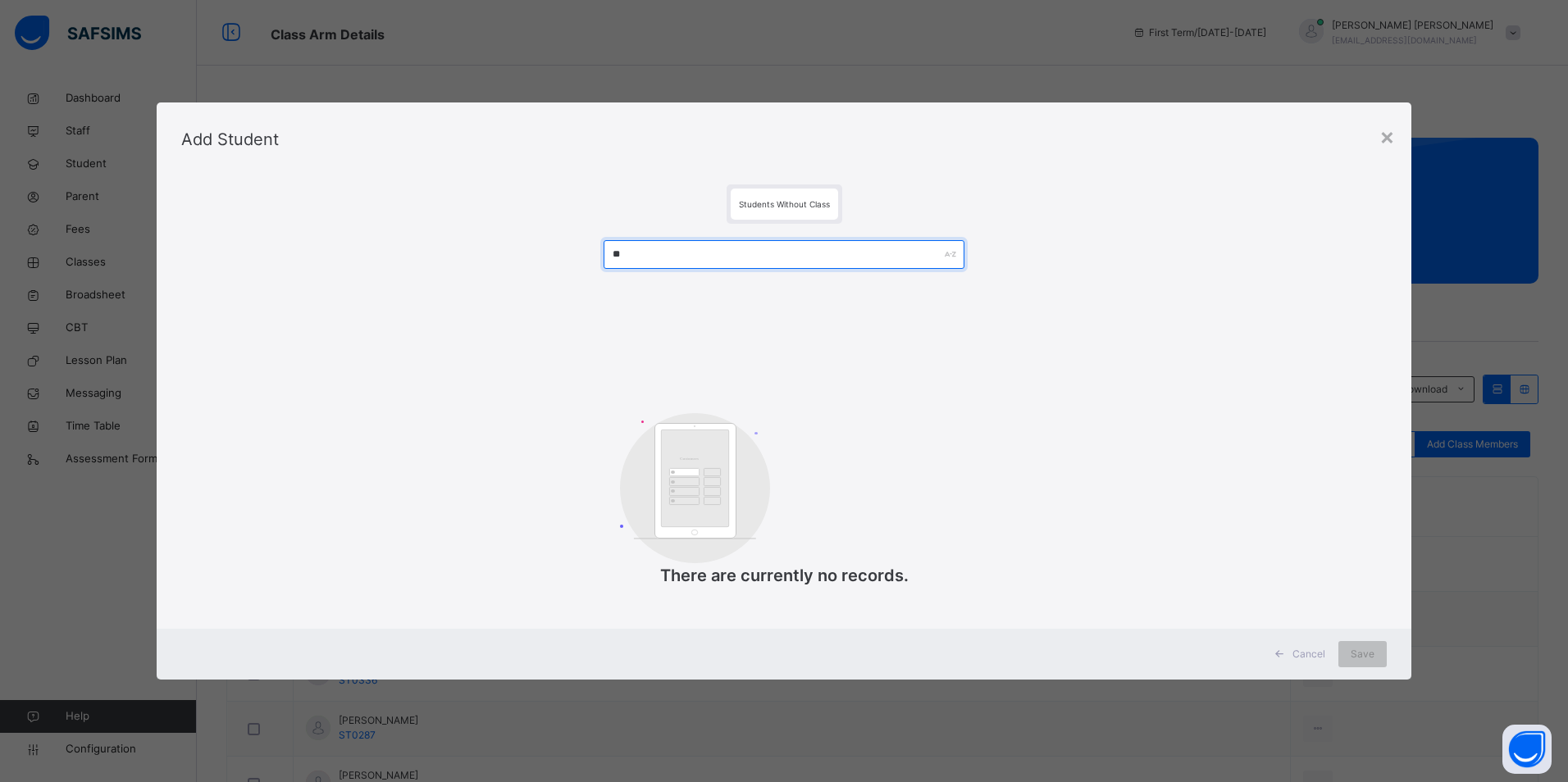
type input "*"
type input "**"
click at [1373, 133] on div "×" at bounding box center [1375, 136] width 16 height 35
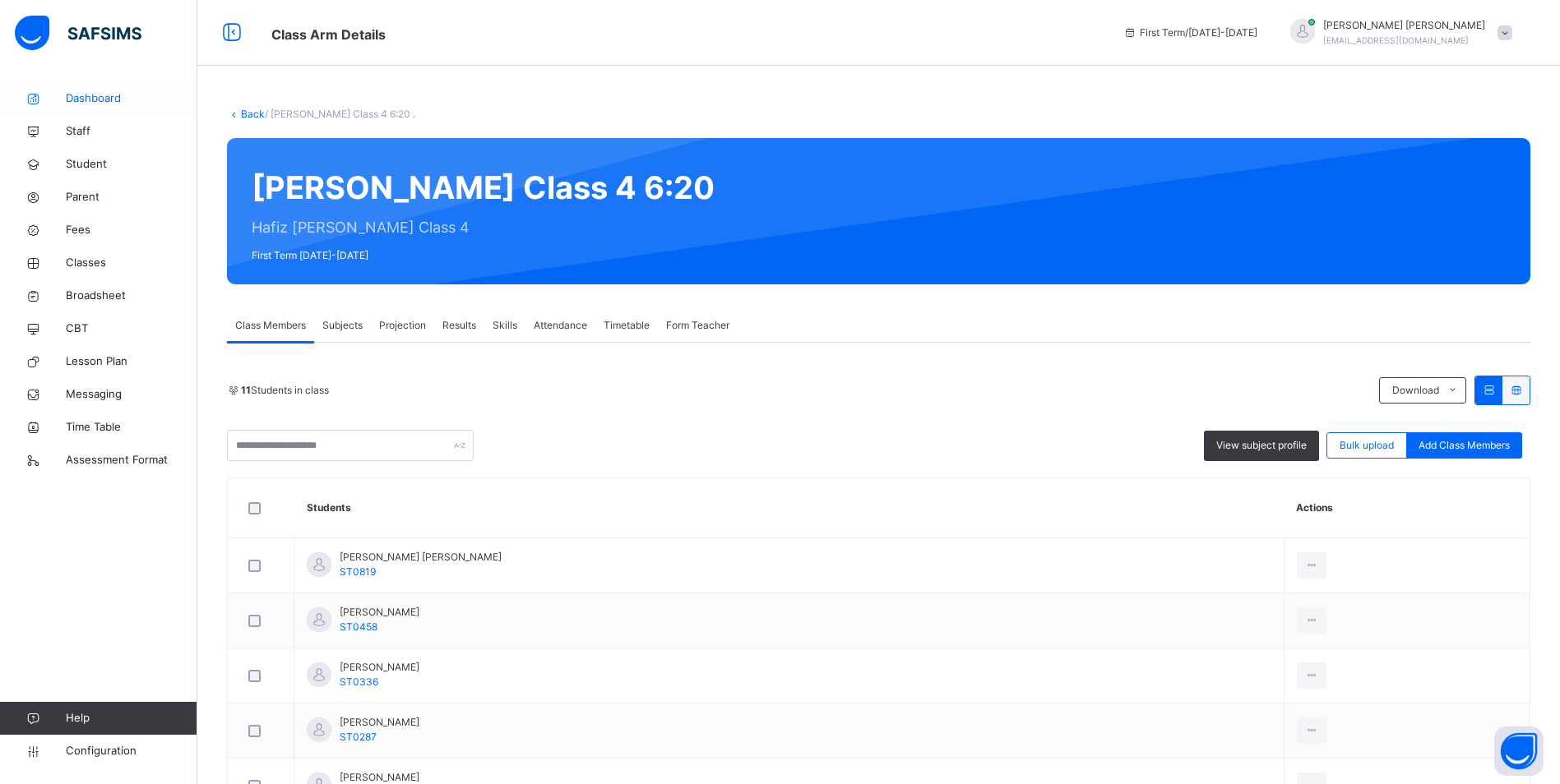
click at [90, 96] on span "Dashboard" at bounding box center [131, 98] width 131 height 16
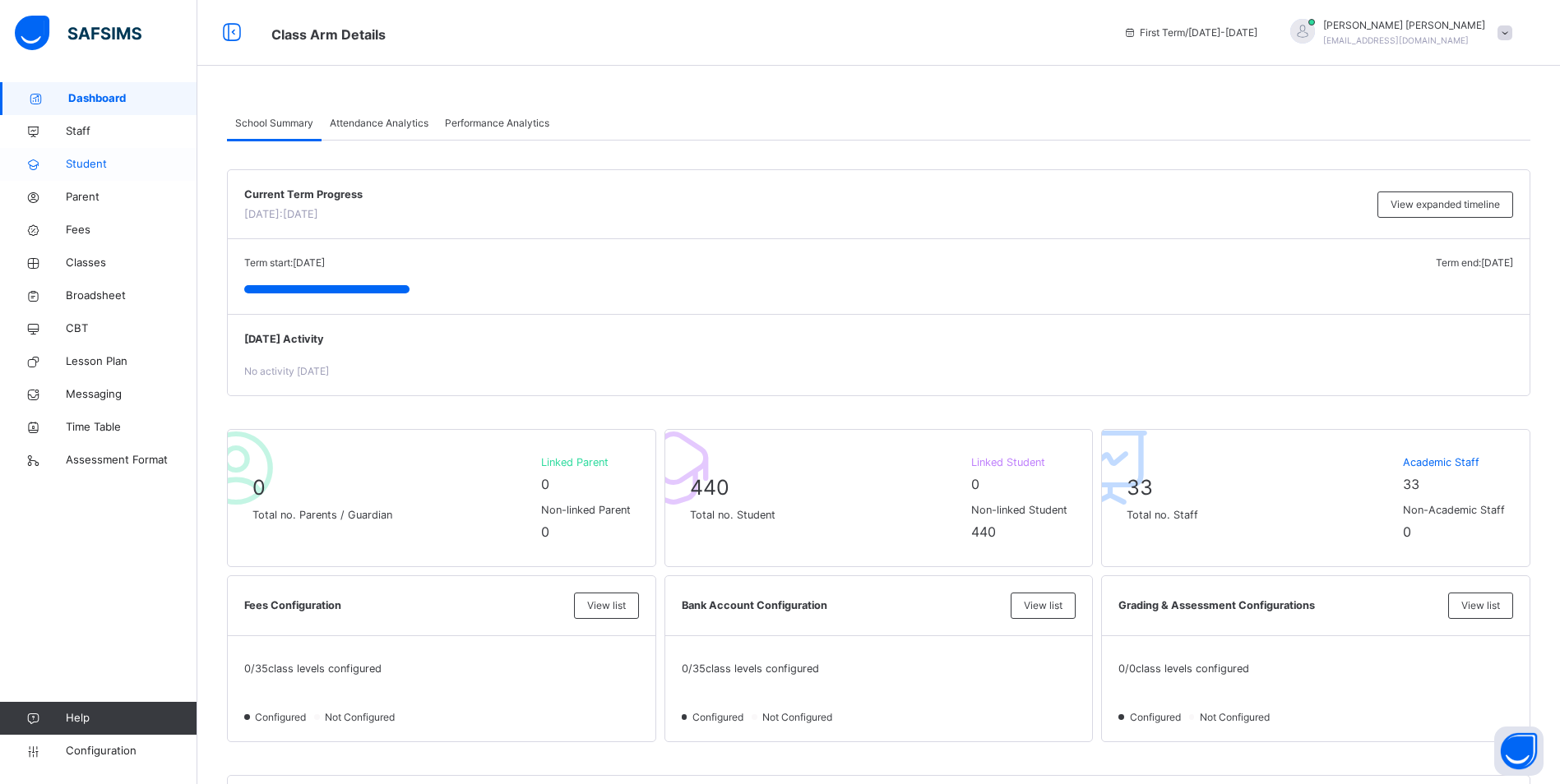
click at [111, 162] on span "Student" at bounding box center [131, 163] width 131 height 16
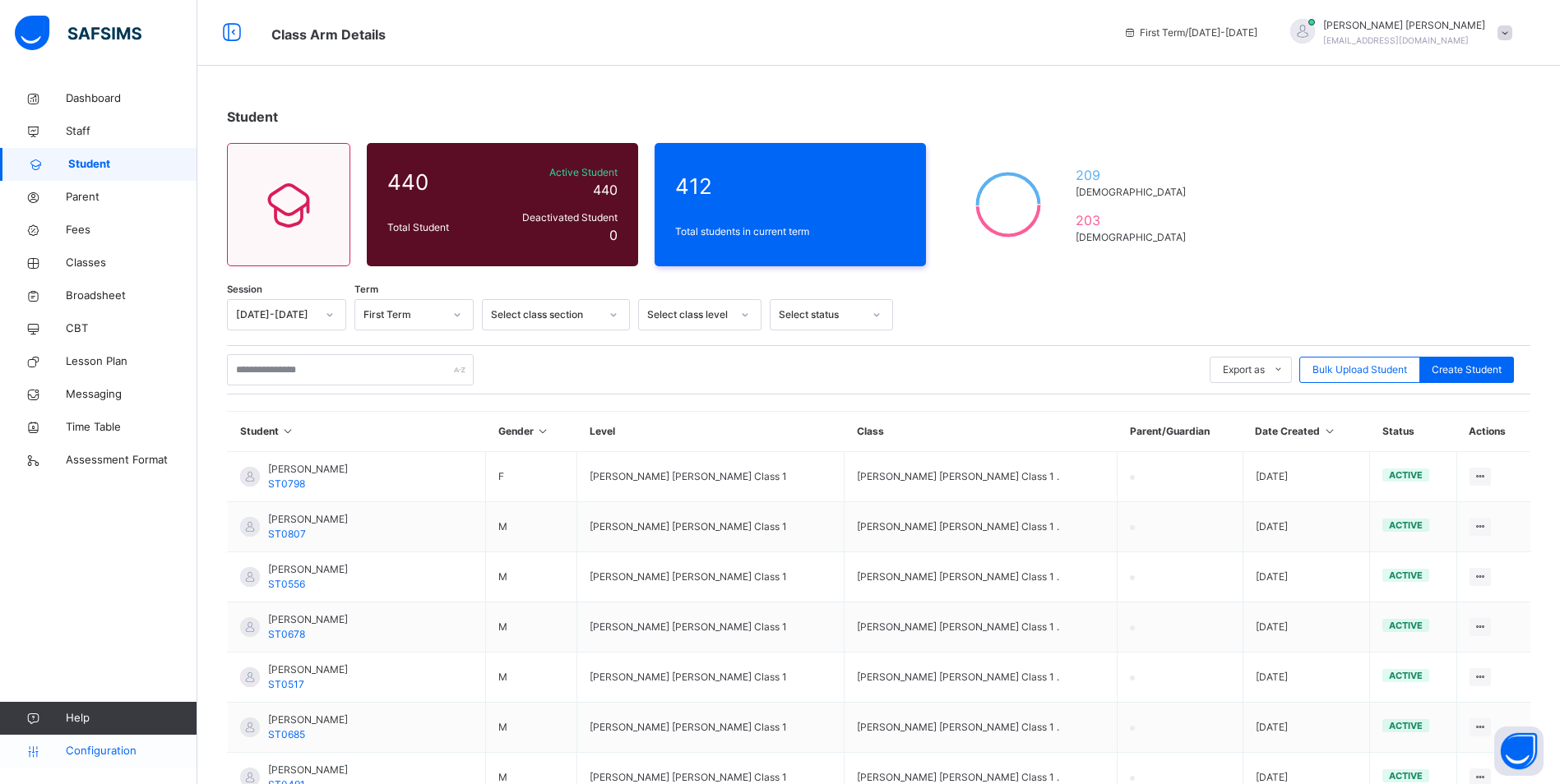
click at [97, 762] on link "Configuration" at bounding box center [98, 751] width 197 height 33
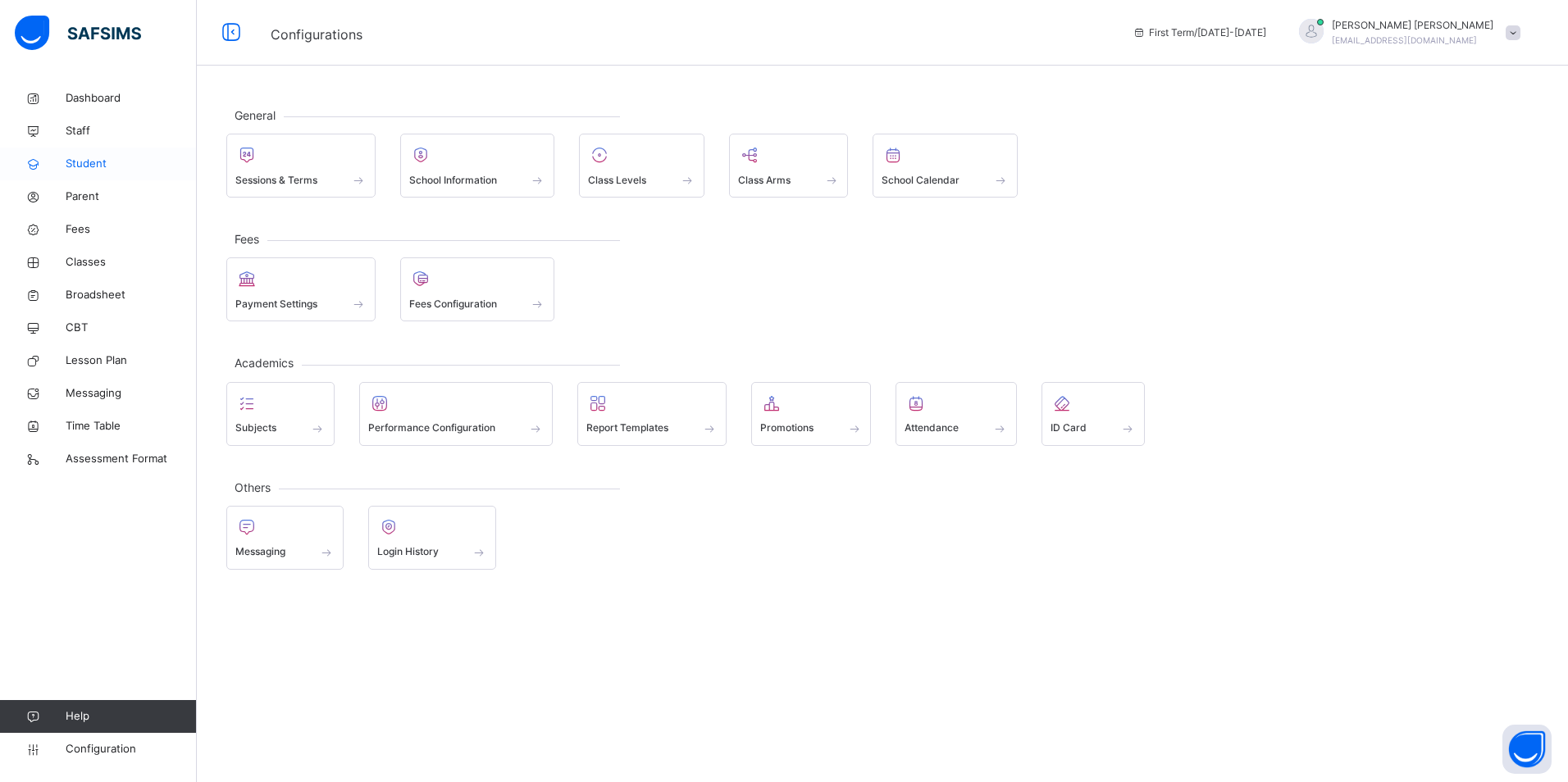
click at [82, 169] on span "Student" at bounding box center [131, 163] width 131 height 16
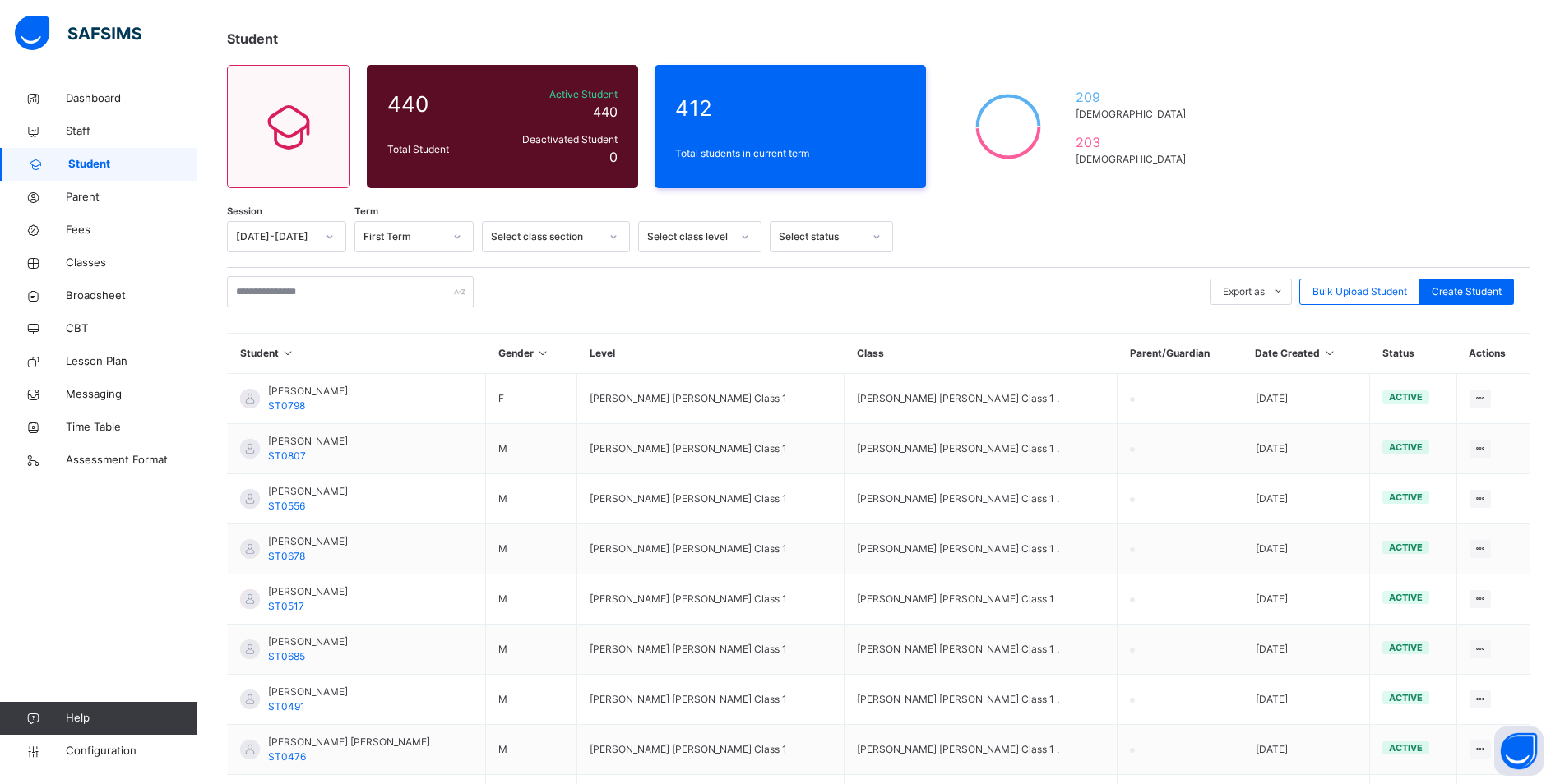
scroll to position [82, 0]
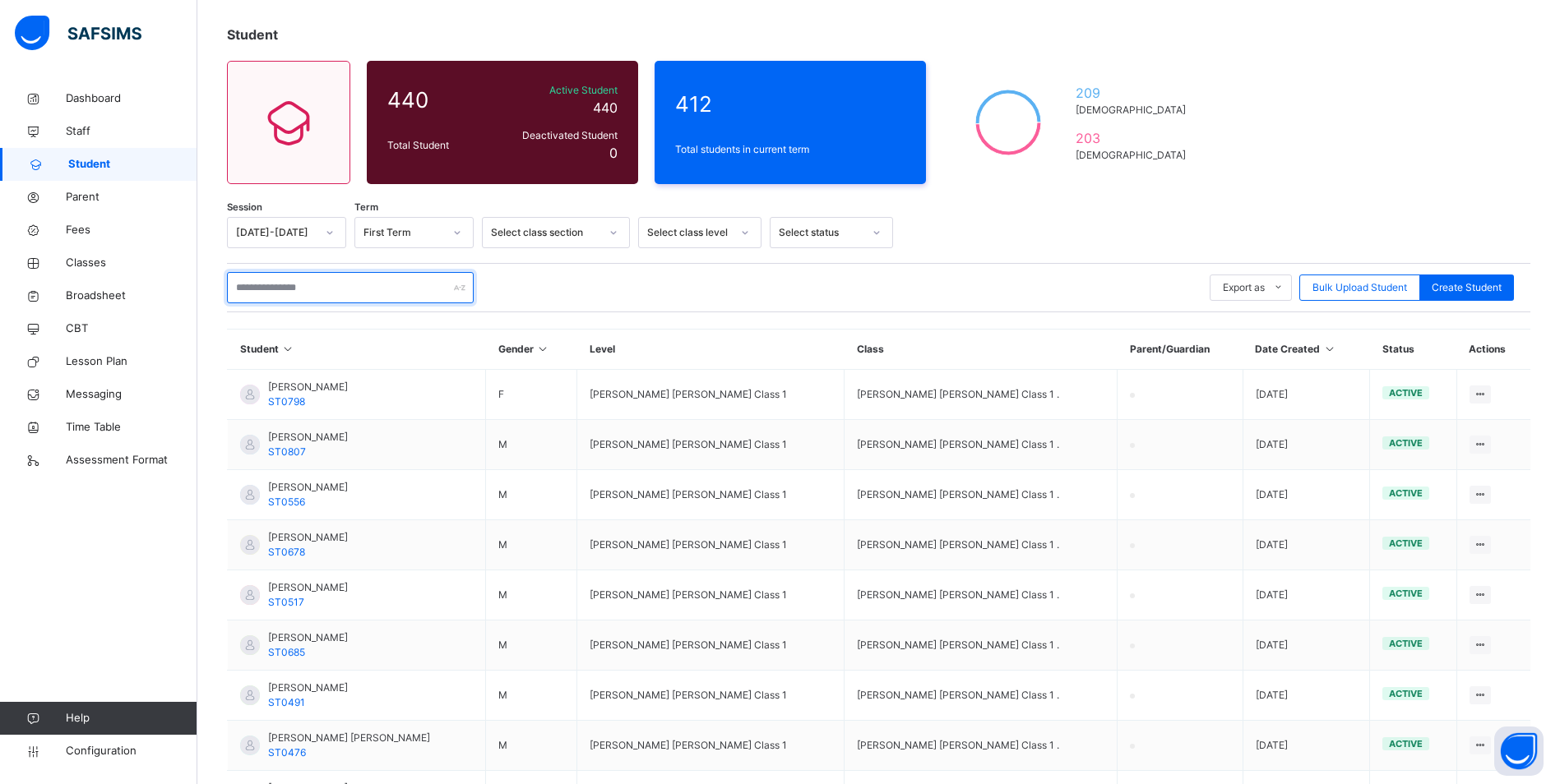
click at [367, 287] on input "text" at bounding box center [350, 287] width 247 height 31
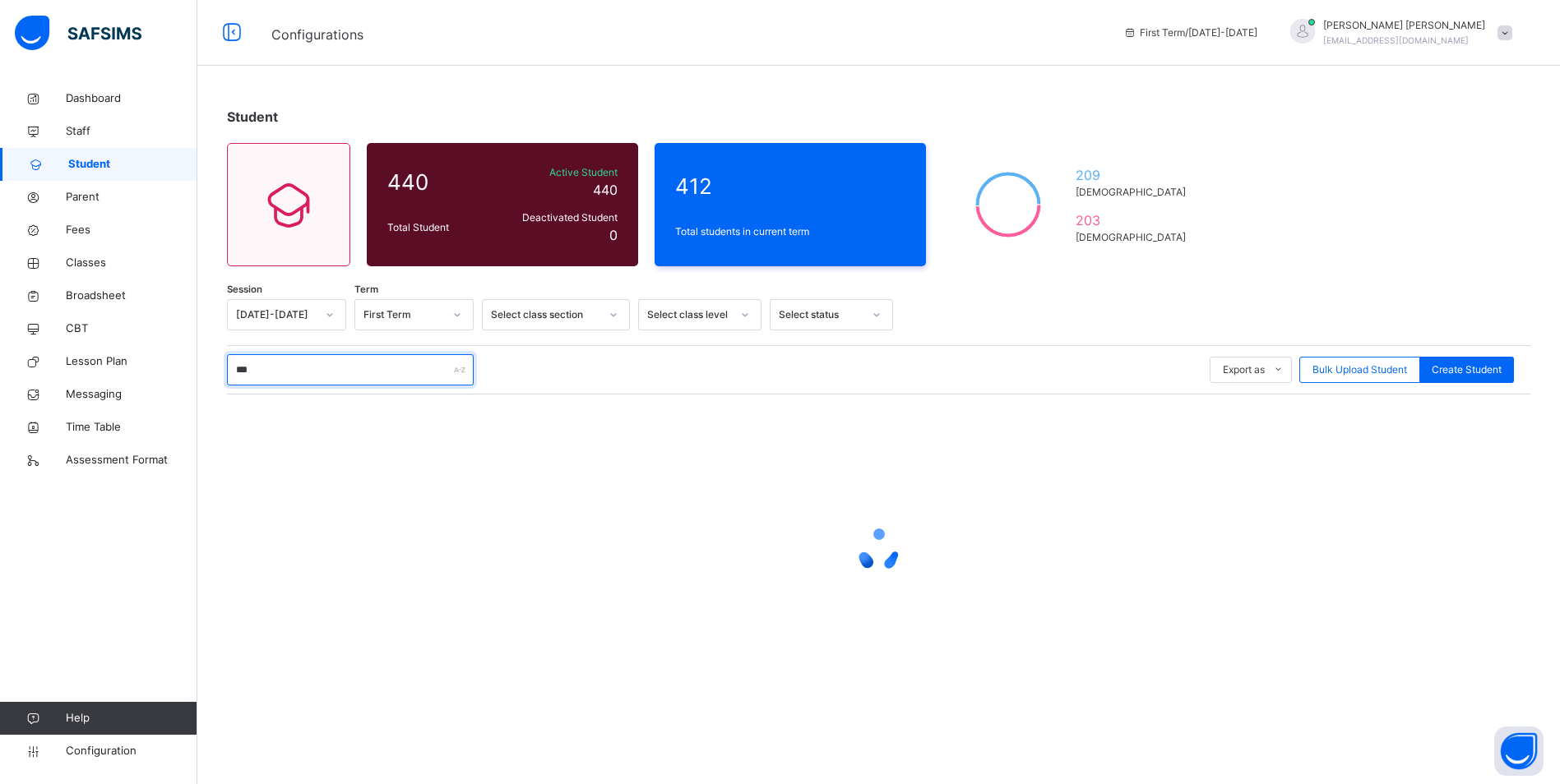
scroll to position [0, 0]
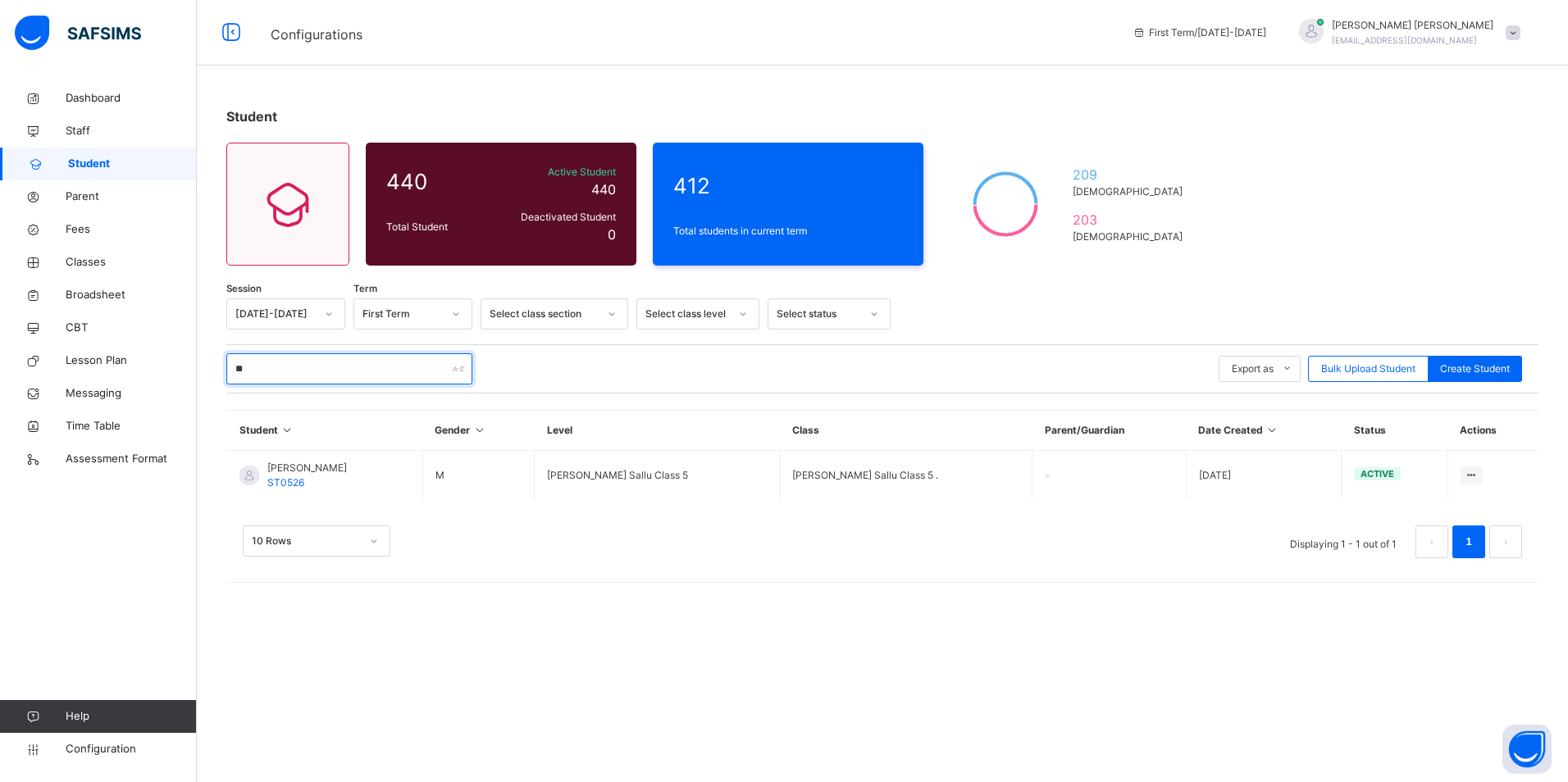
type input "*"
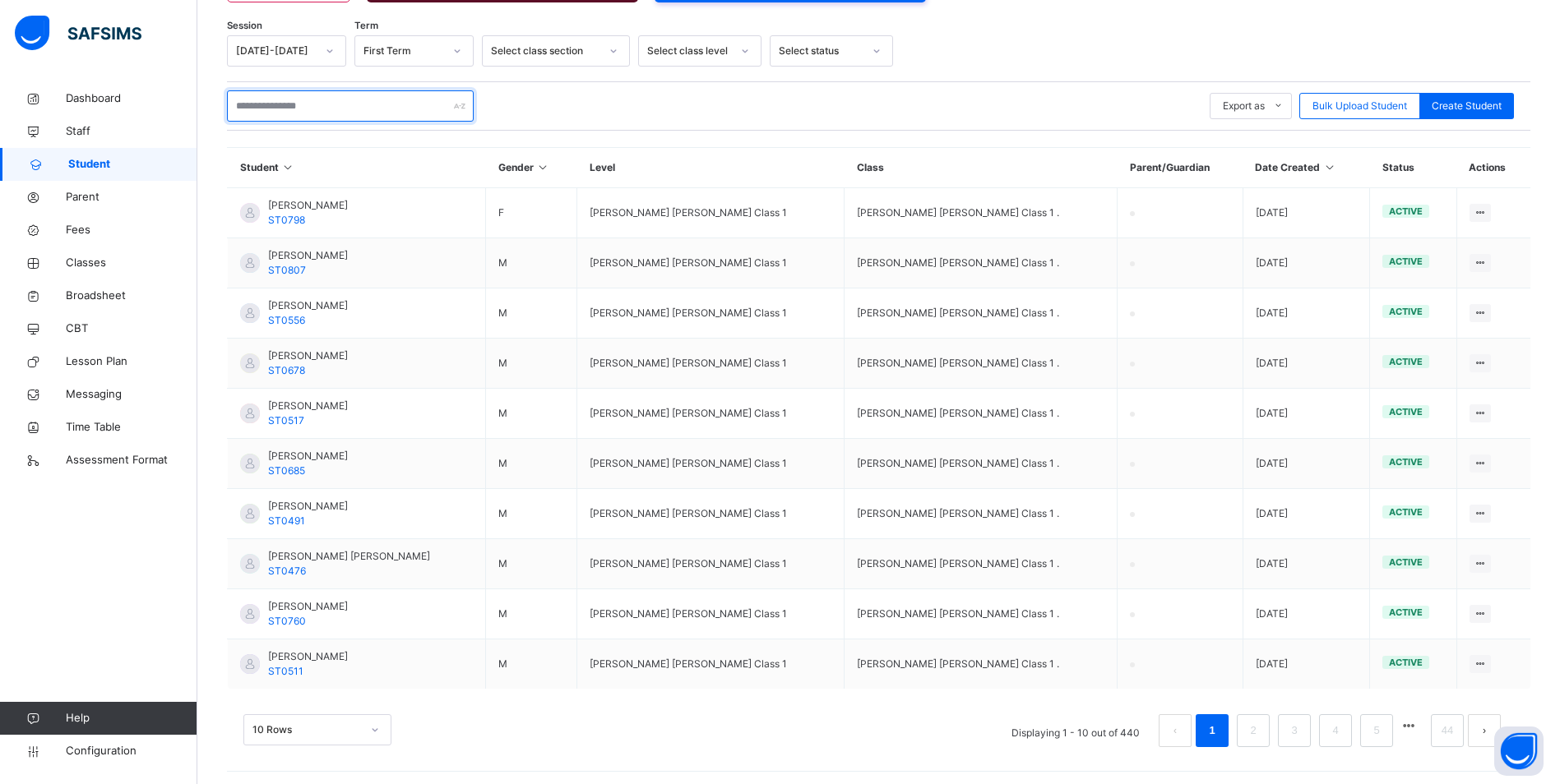
scroll to position [268, 0]
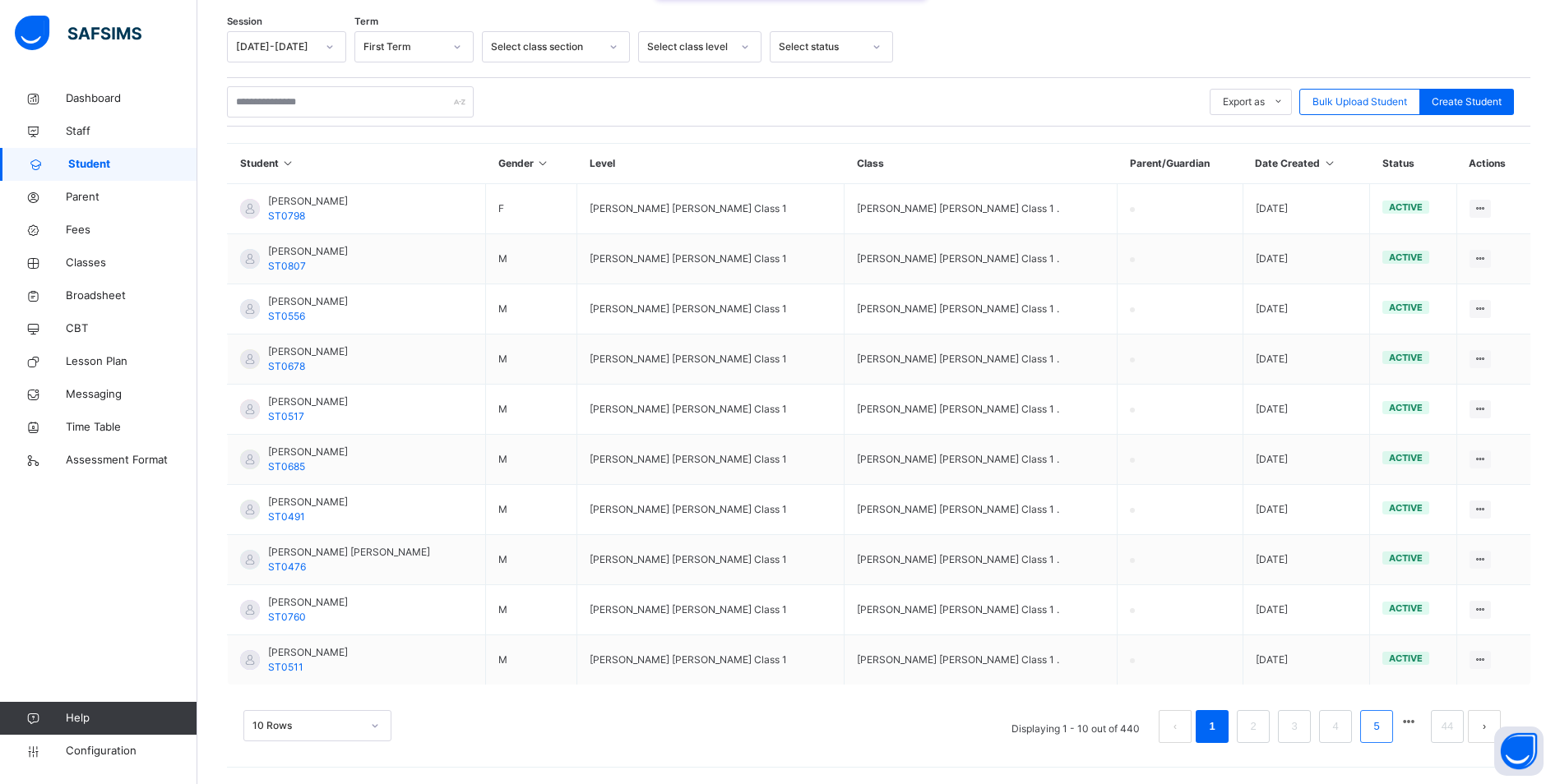
click at [1380, 729] on li "5" at bounding box center [1376, 726] width 33 height 33
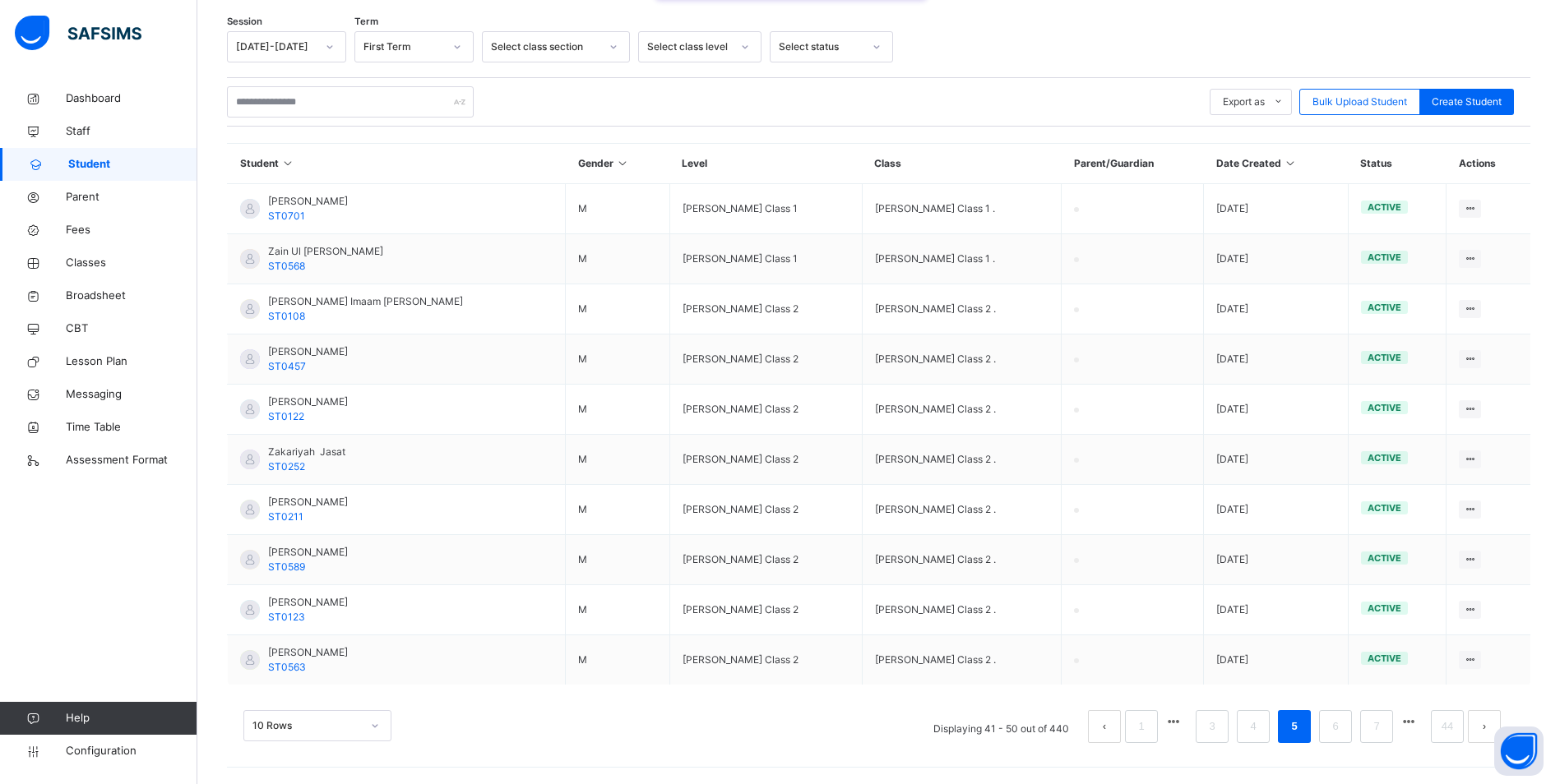
click at [280, 117] on div "Export as Pdf Report Excel Report Excel Report (LMS) Bulk Upload Student Create…" at bounding box center [878, 102] width 1303 height 49
click at [282, 104] on input "text" at bounding box center [350, 101] width 247 height 31
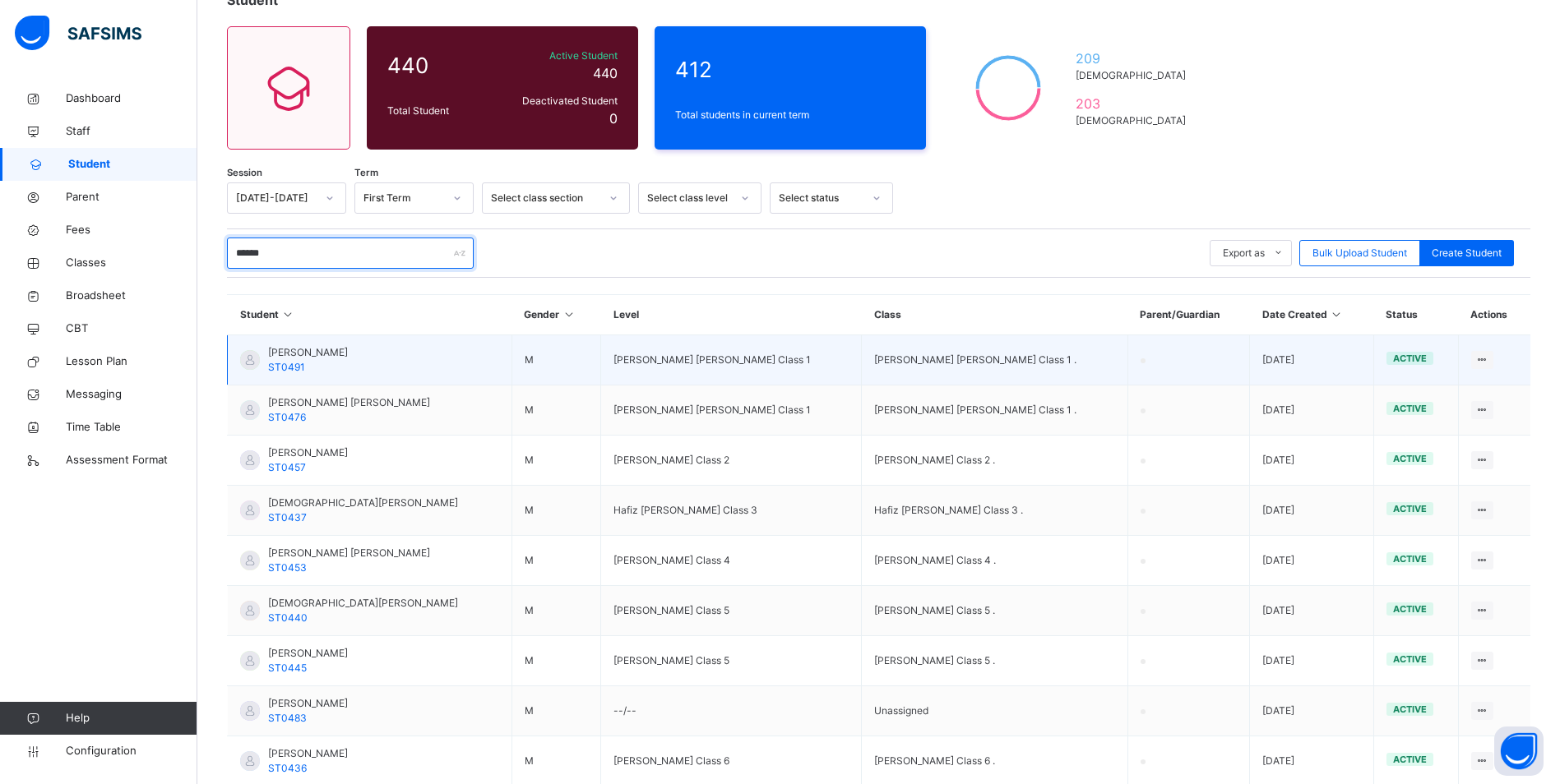
scroll to position [164, 0]
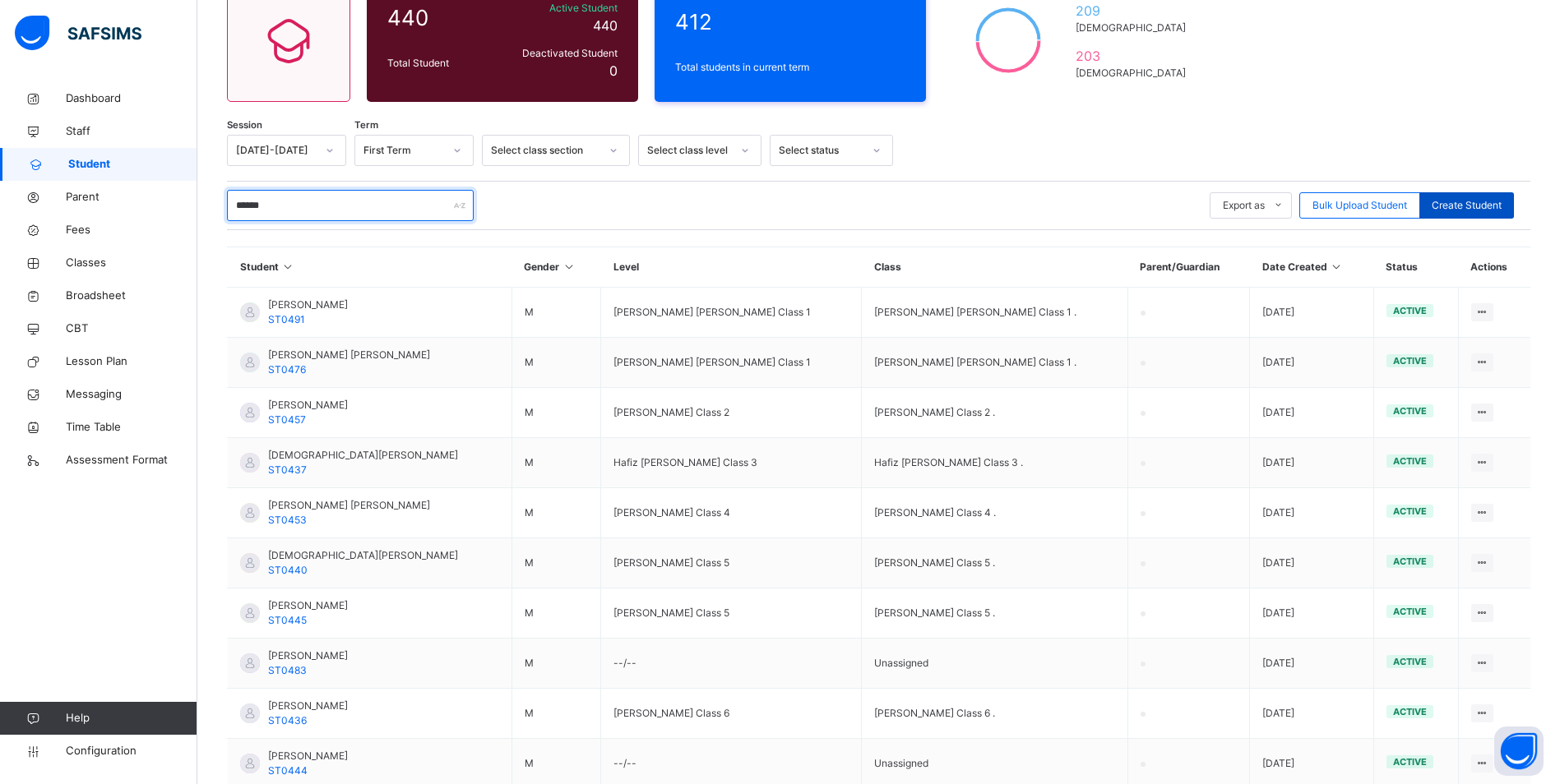
type input "******"
click at [1447, 199] on span "Create Student" at bounding box center [1466, 206] width 70 height 15
select select "**"
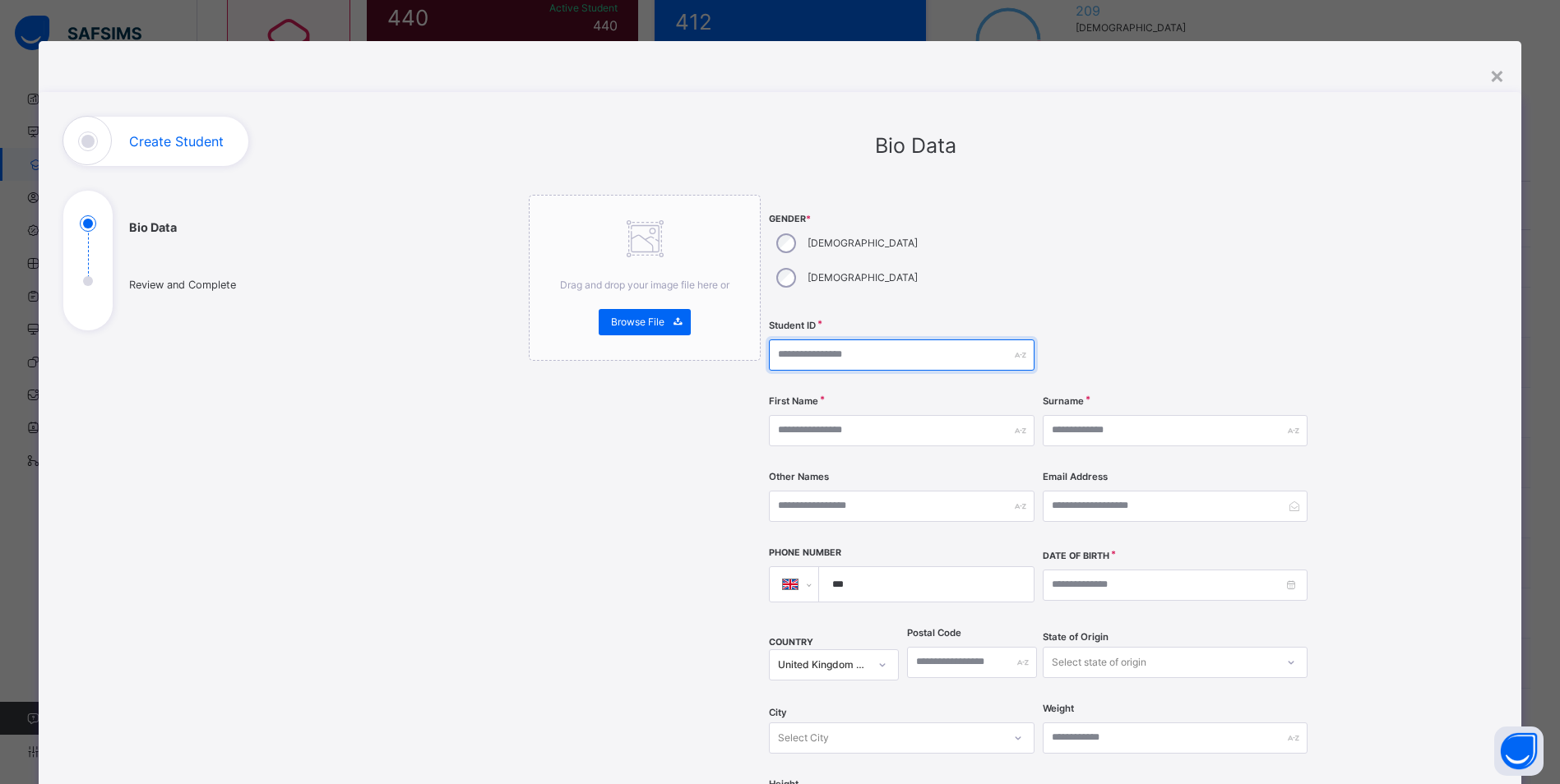
click at [833, 339] on input "text" at bounding box center [901, 354] width 265 height 31
click at [837, 339] on input "text" at bounding box center [901, 354] width 265 height 31
paste input "******"
type input "******"
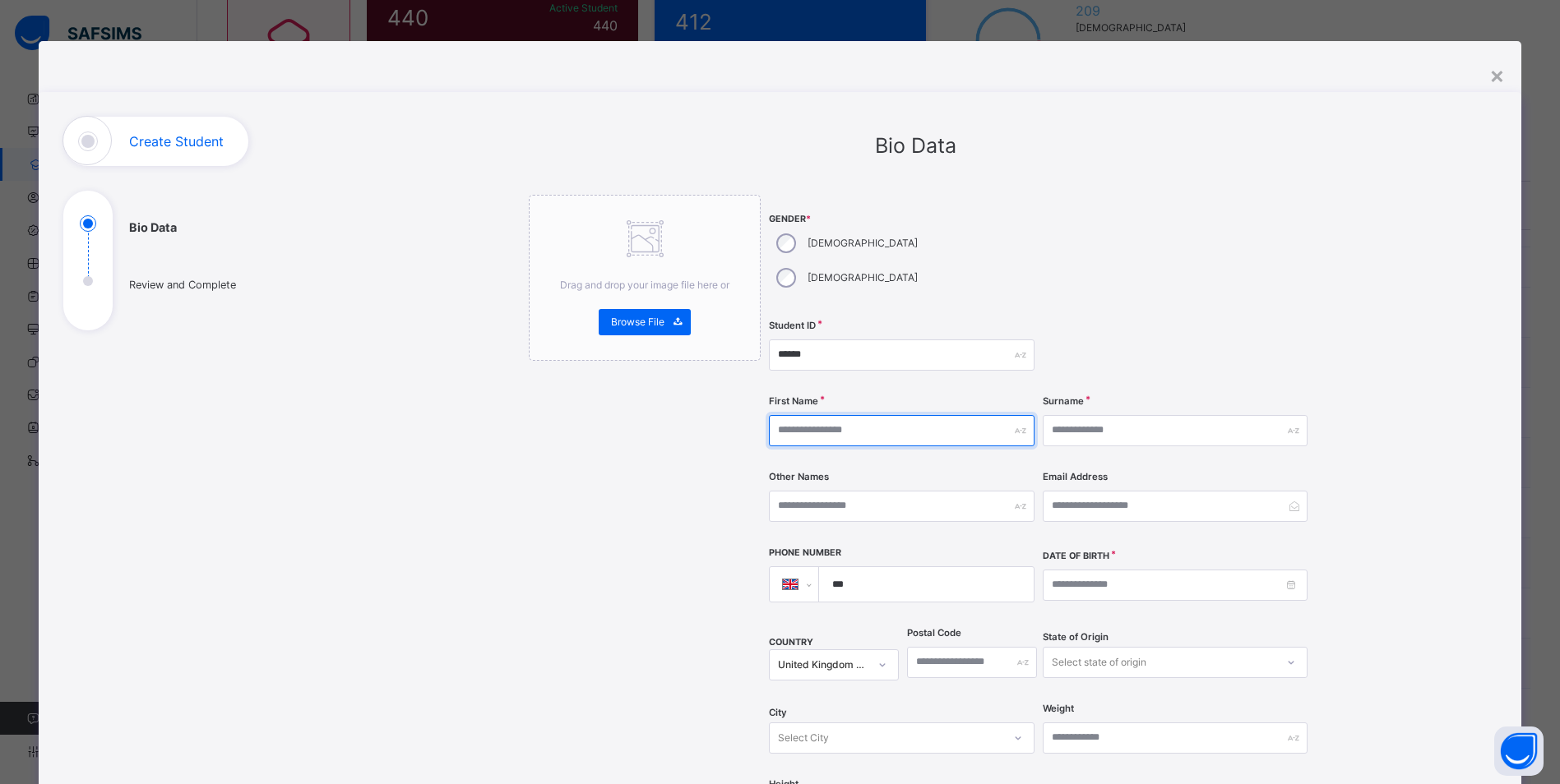
click at [862, 415] on input "text" at bounding box center [901, 430] width 265 height 31
paste input "********"
type input "********"
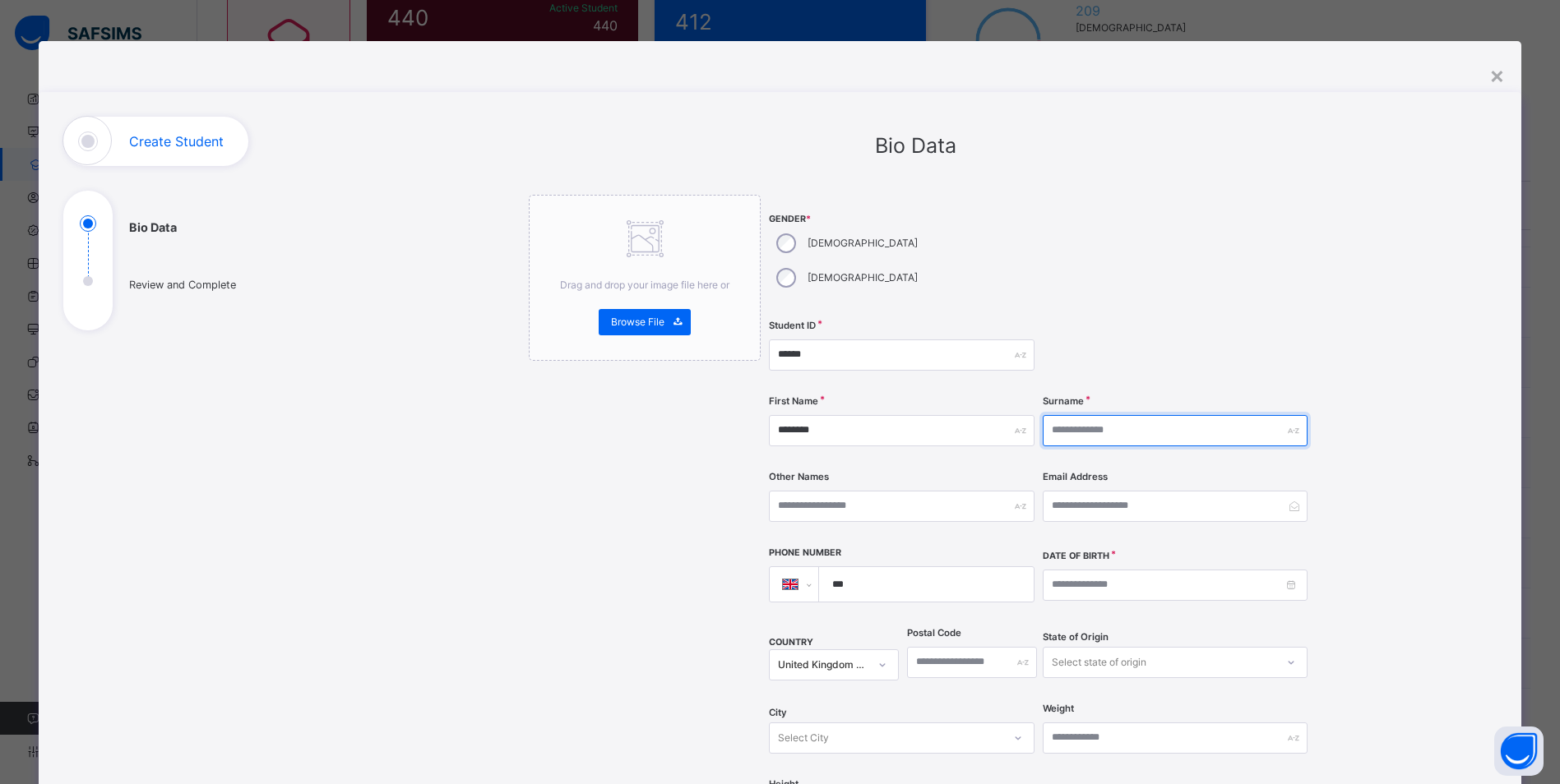
drag, startPoint x: 1089, startPoint y: 394, endPoint x: 1071, endPoint y: 404, distance: 20.6
click at [1089, 415] on input "text" at bounding box center [1174, 430] width 265 height 31
click at [1072, 415] on input "text" at bounding box center [1174, 430] width 265 height 31
paste input "*****"
type input "*****"
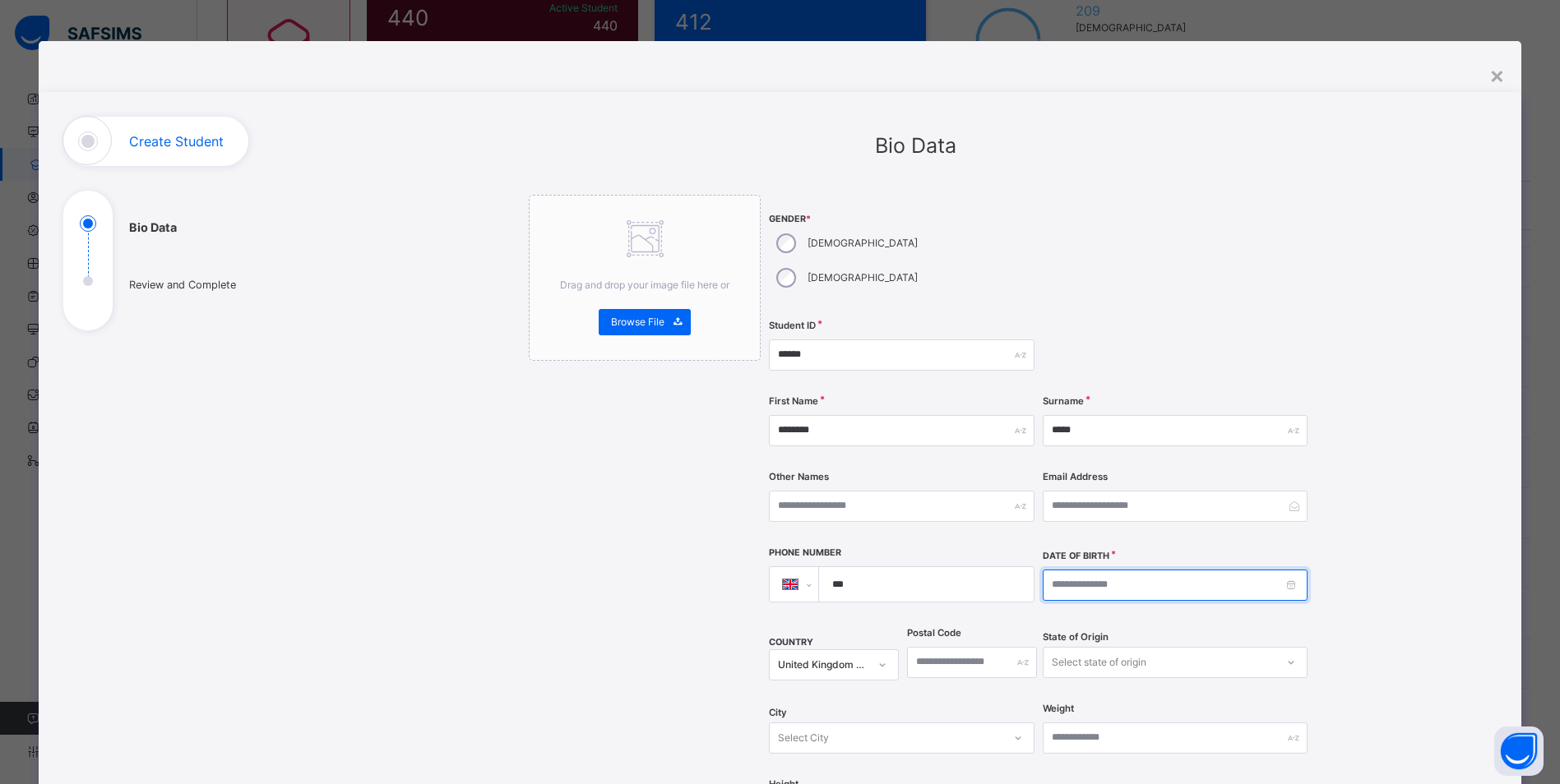
click at [1111, 570] on input at bounding box center [1174, 585] width 265 height 31
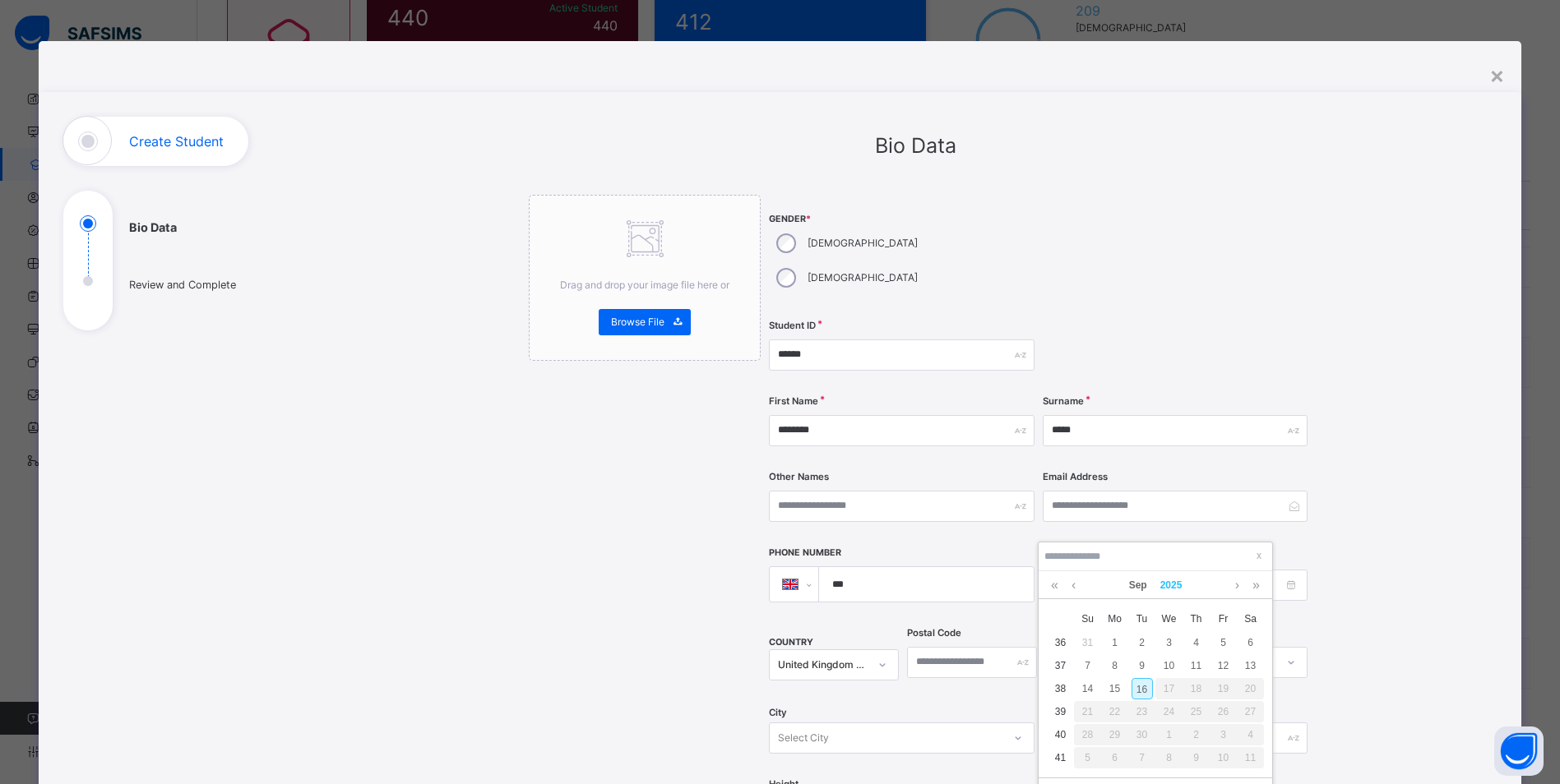
click at [1168, 590] on link "2025" at bounding box center [1171, 586] width 35 height 28
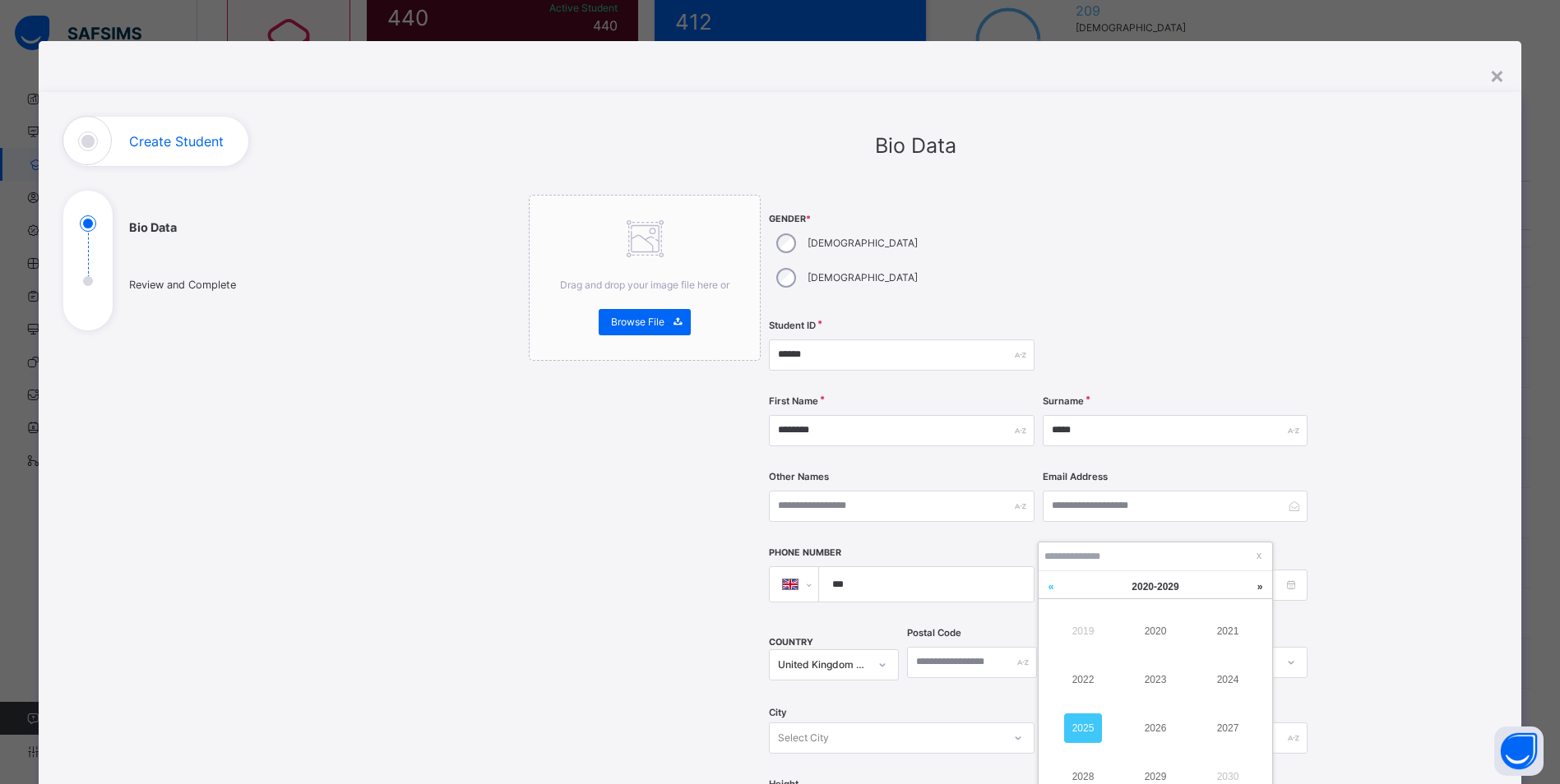
click at [1048, 590] on link at bounding box center [1051, 587] width 25 height 31
click at [1158, 682] on link "2013" at bounding box center [1155, 679] width 38 height 29
click at [1137, 596] on link "Sep" at bounding box center [1138, 586] width 31 height 28
click at [1083, 731] on link "Jul" at bounding box center [1083, 727] width 38 height 29
click at [1170, 714] on div "24" at bounding box center [1169, 711] width 22 height 22
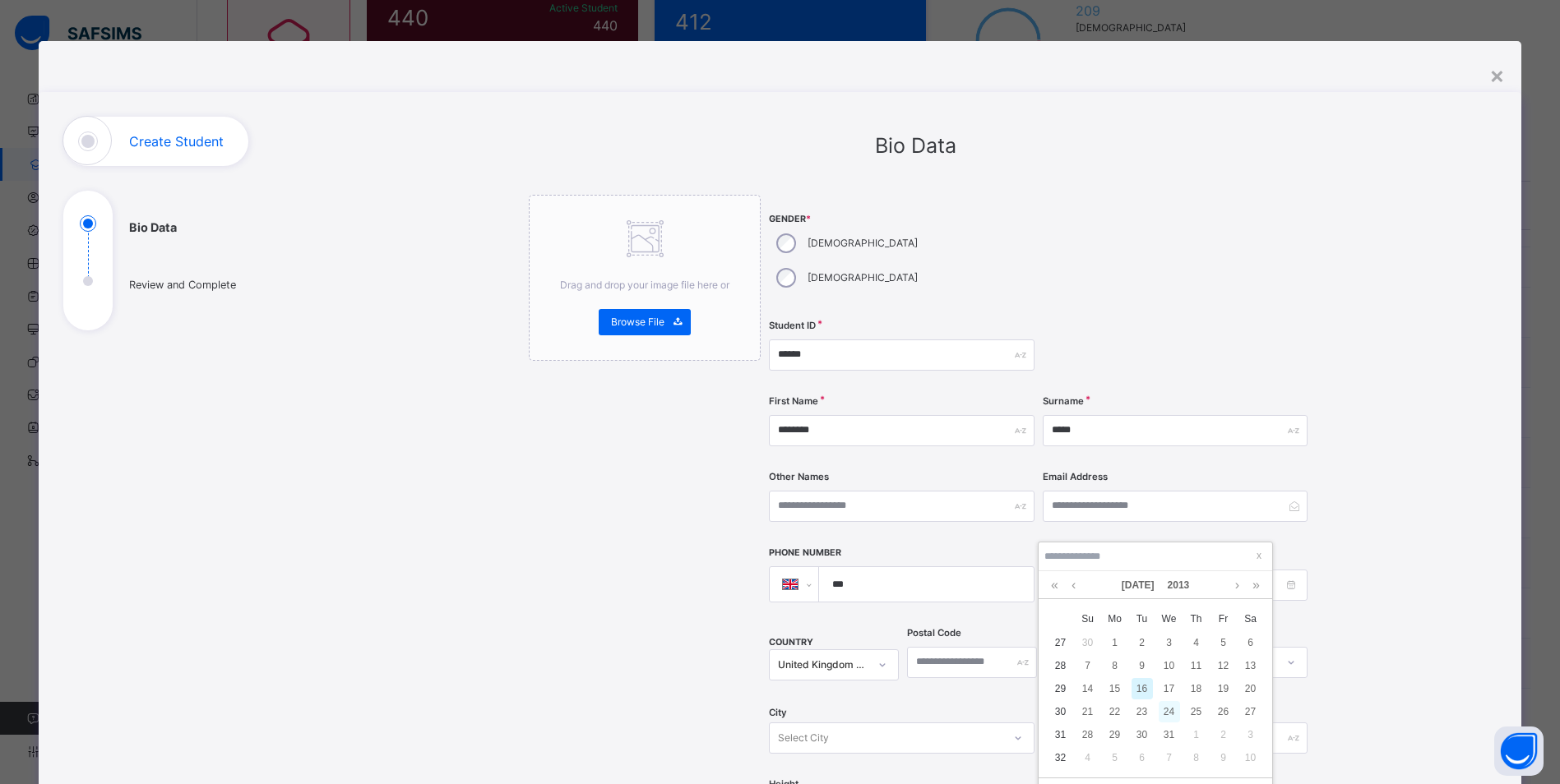
type input "**********"
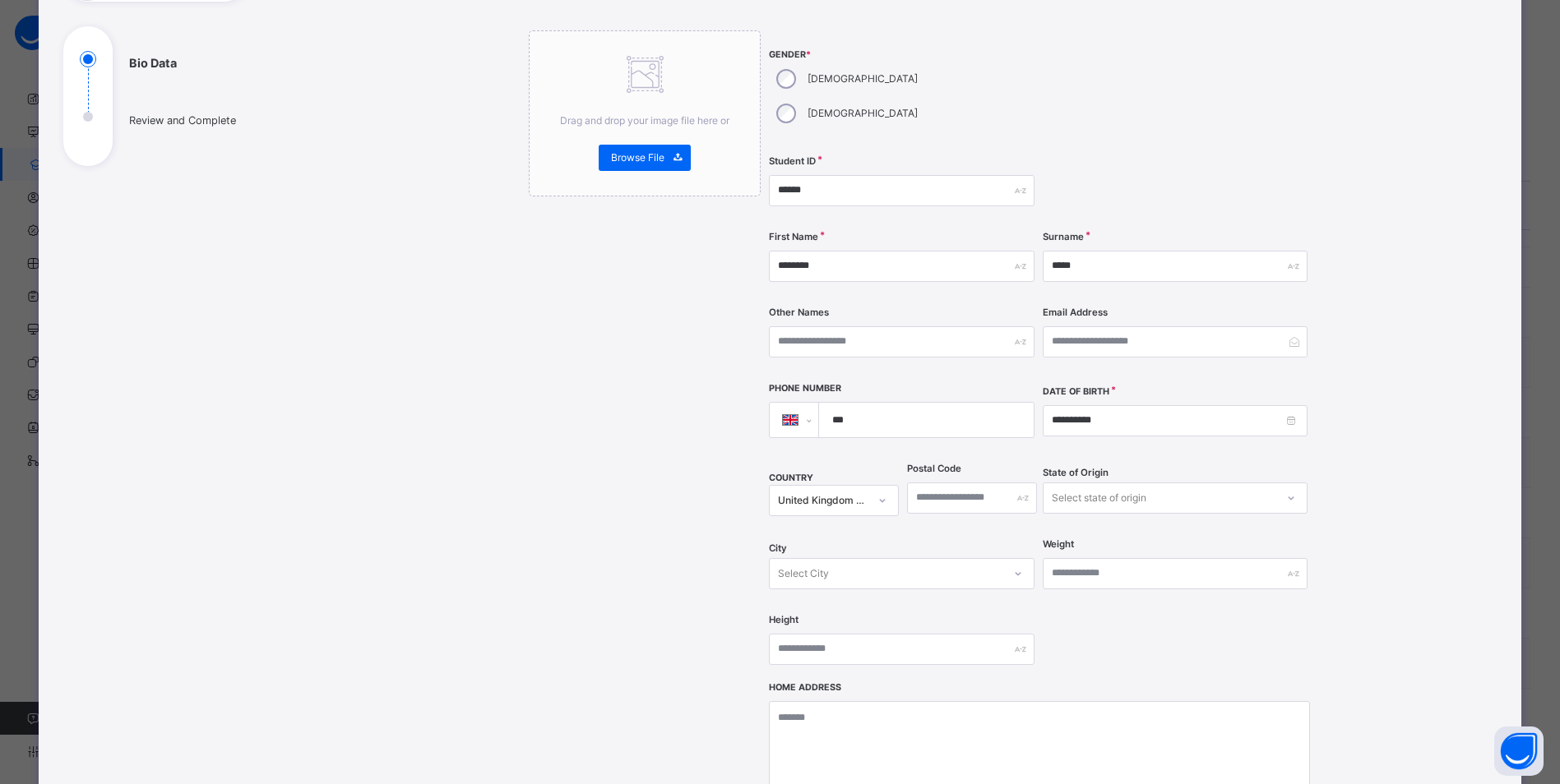
scroll to position [411, 0]
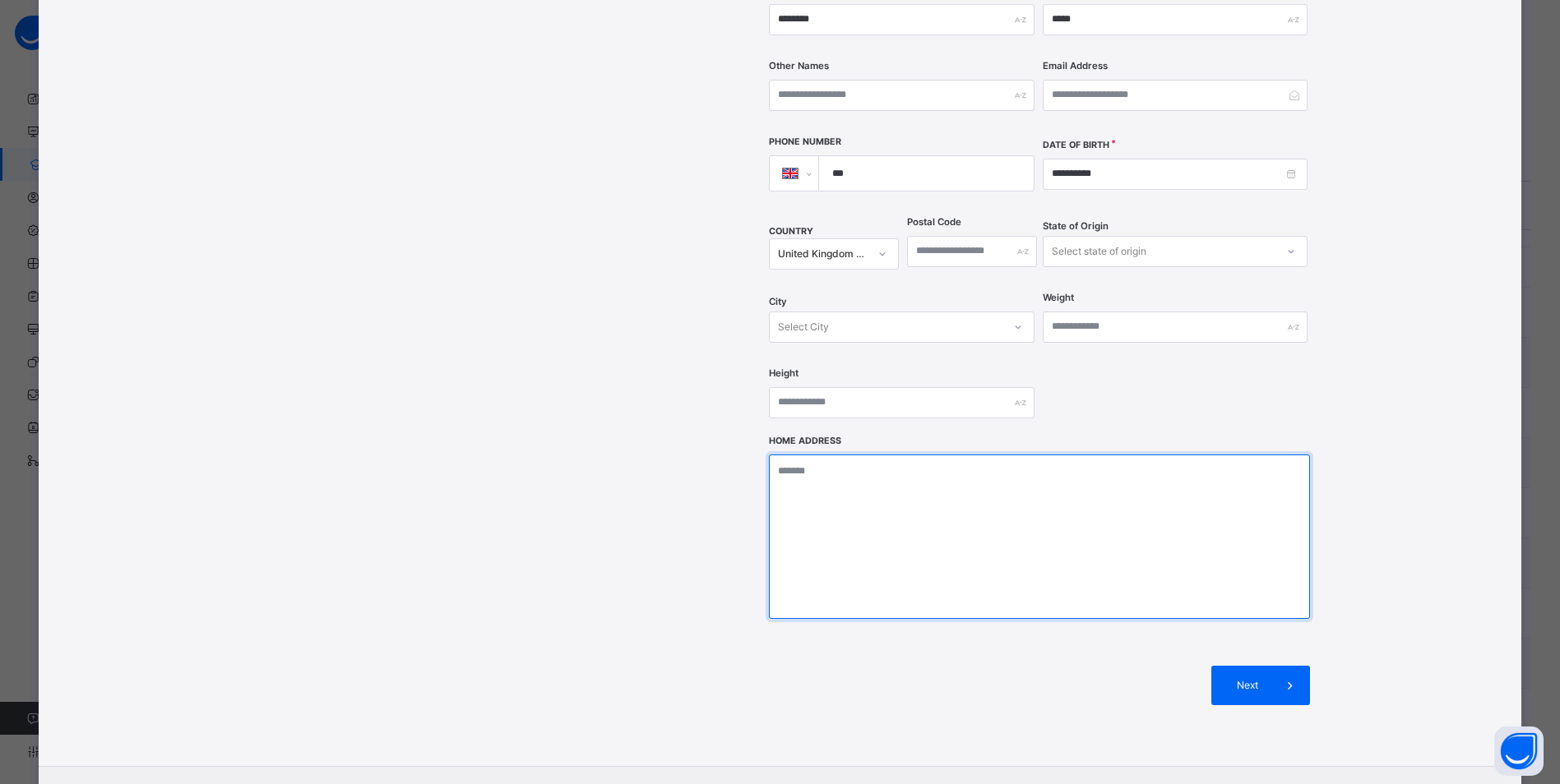
click at [816, 463] on textarea at bounding box center [1039, 537] width 541 height 164
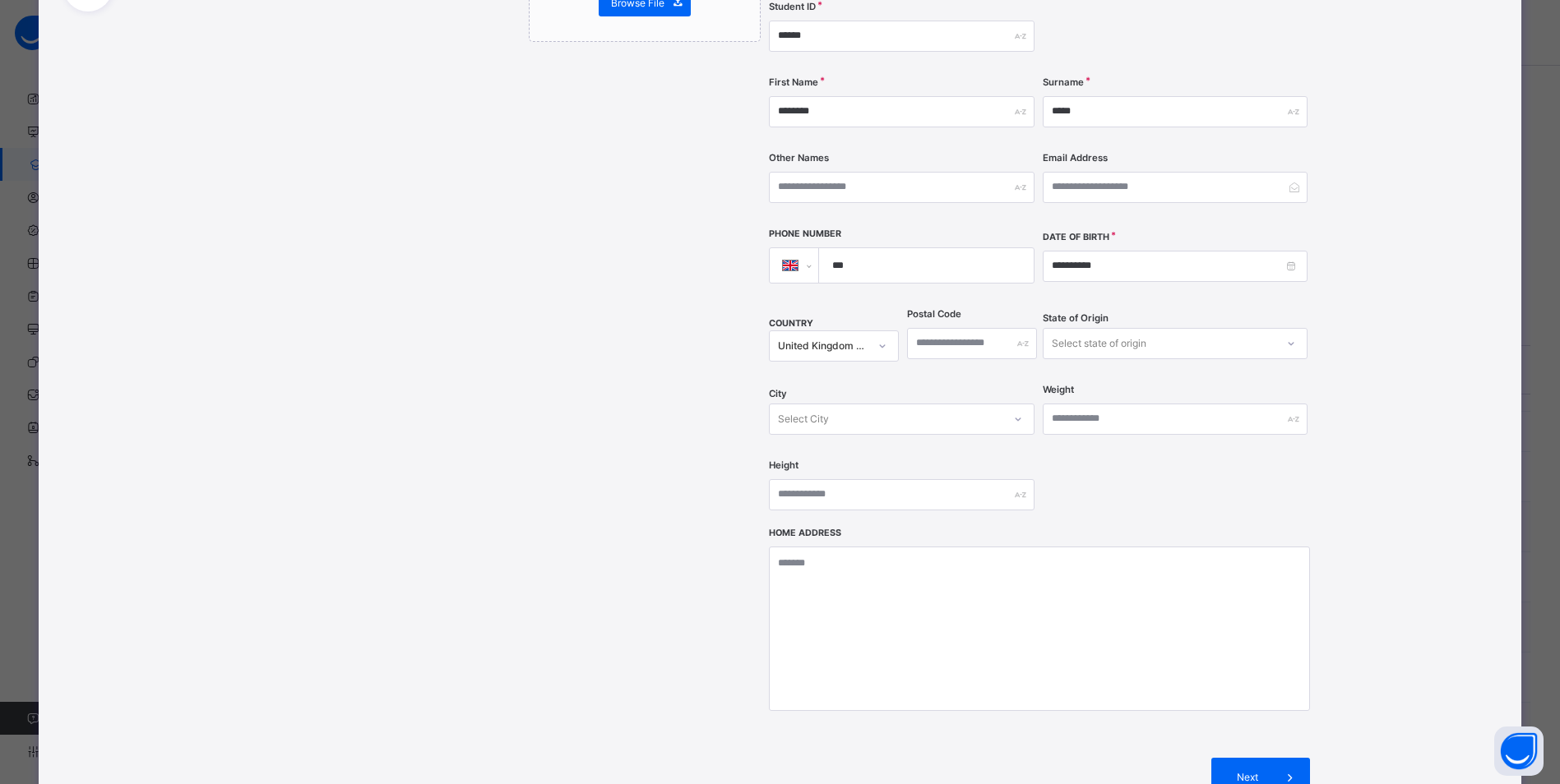
scroll to position [329, 0]
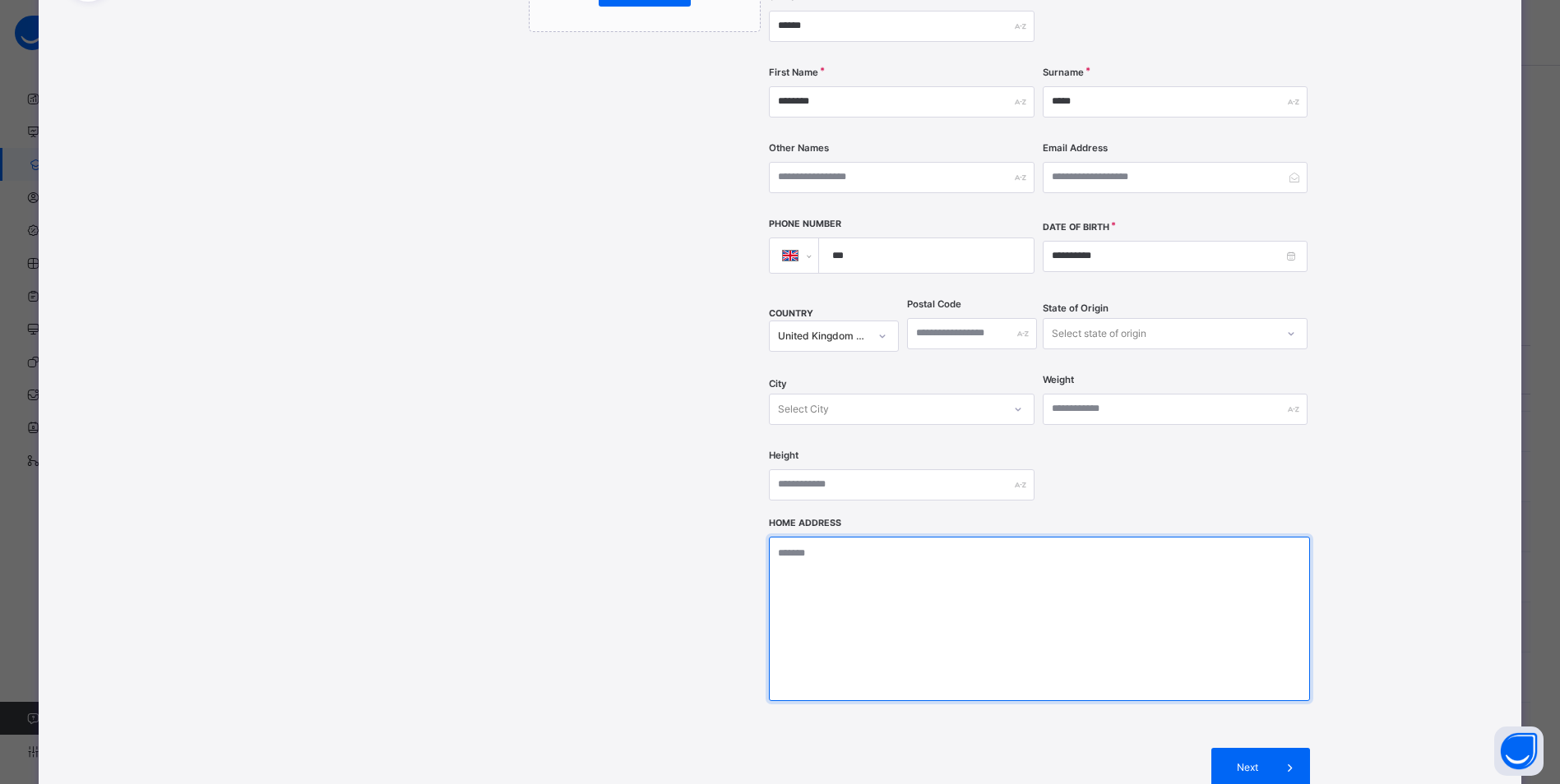
click at [845, 559] on textarea at bounding box center [1039, 619] width 541 height 164
paste textarea "**********"
type textarea "**********"
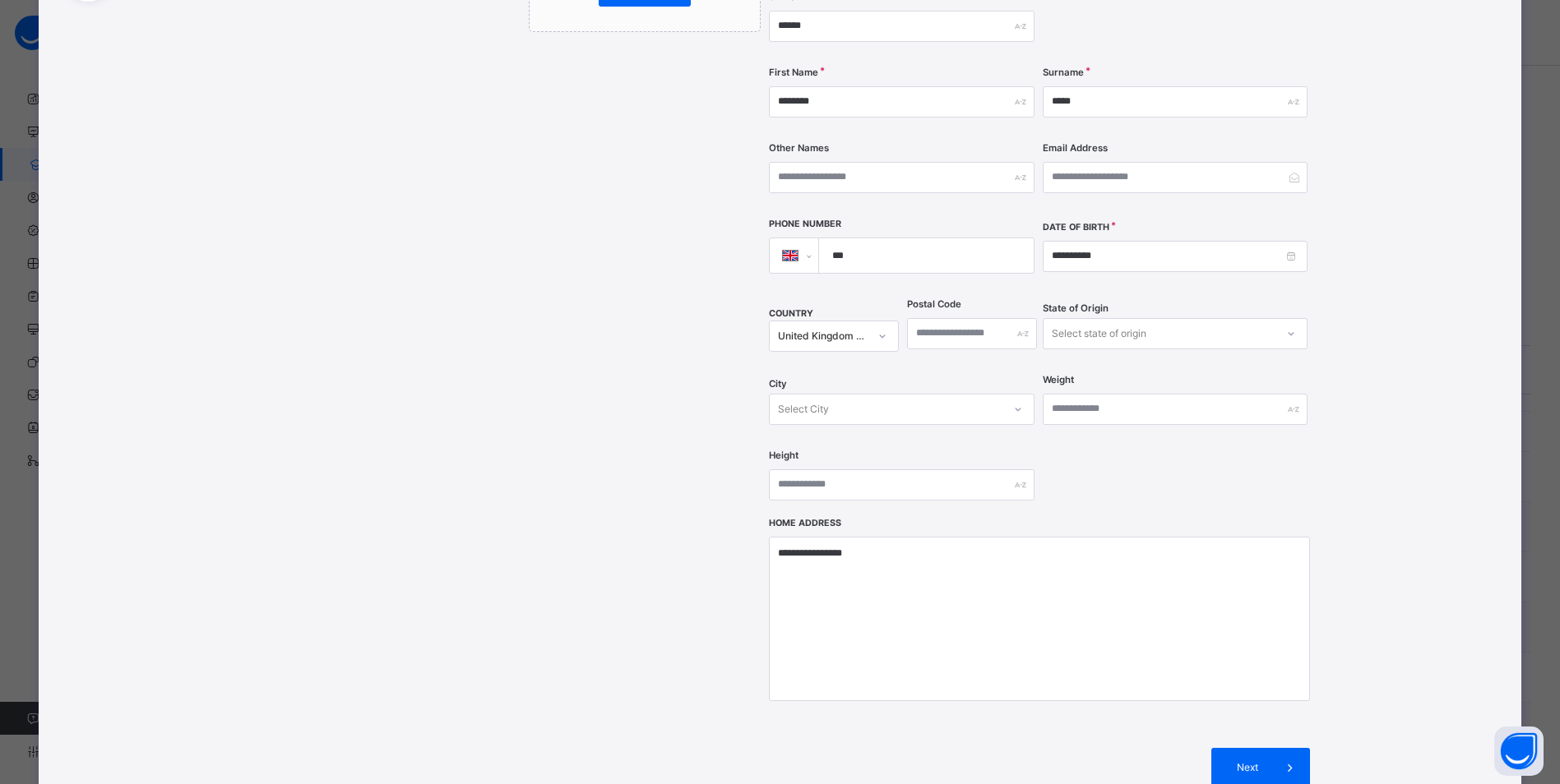
click at [821, 394] on div "Select City" at bounding box center [803, 409] width 51 height 31
click at [949, 318] on input "text" at bounding box center [971, 333] width 129 height 31
paste input "*******"
type input "*******"
click at [789, 329] on div "United Kingdom of [GEOGRAPHIC_DATA] and [GEOGRAPHIC_DATA]" at bounding box center [823, 336] width 91 height 15
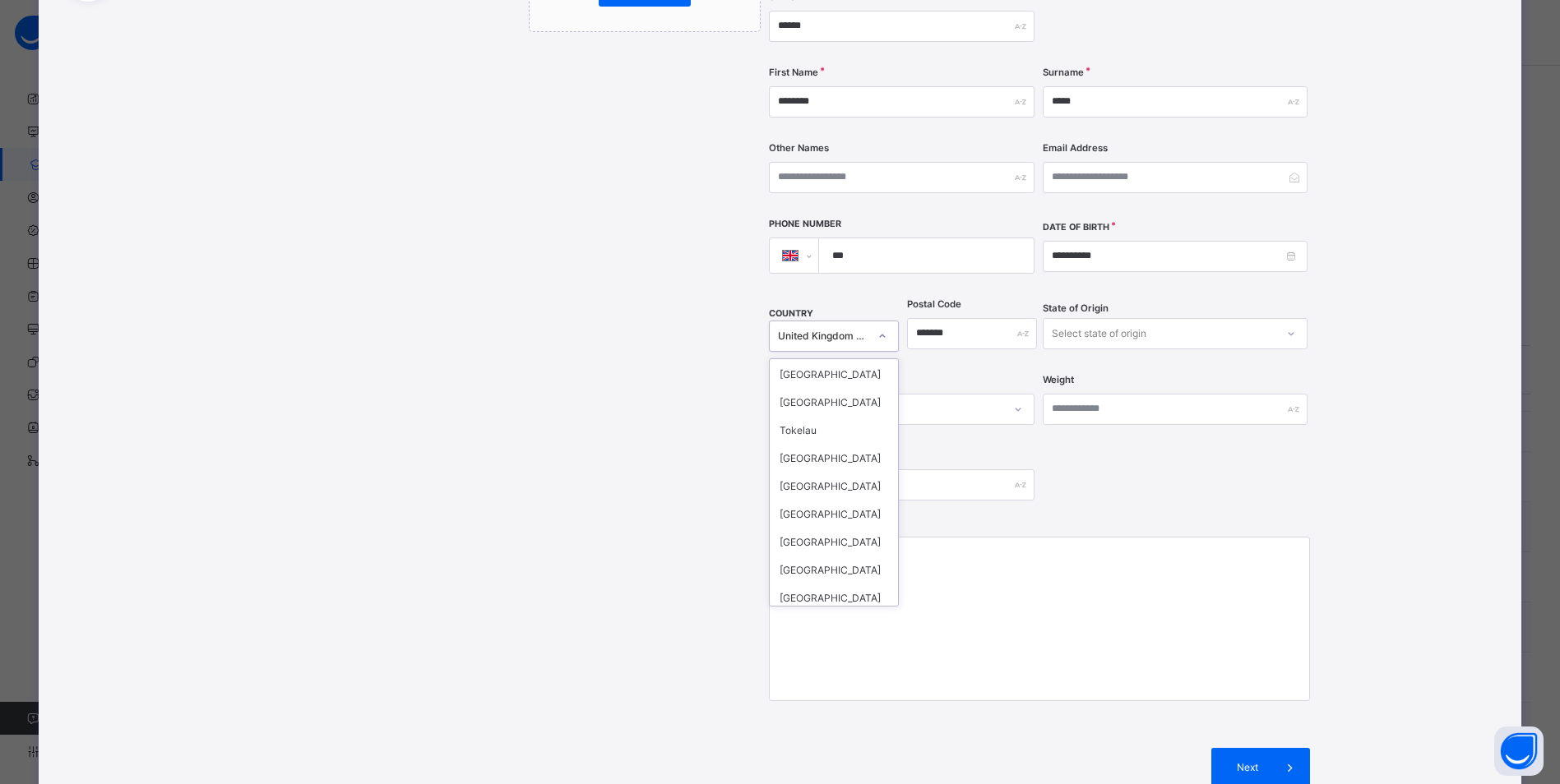
scroll to position [6584, 0]
click at [828, 452] on div "United Kingdom" at bounding box center [833, 437] width 129 height 28
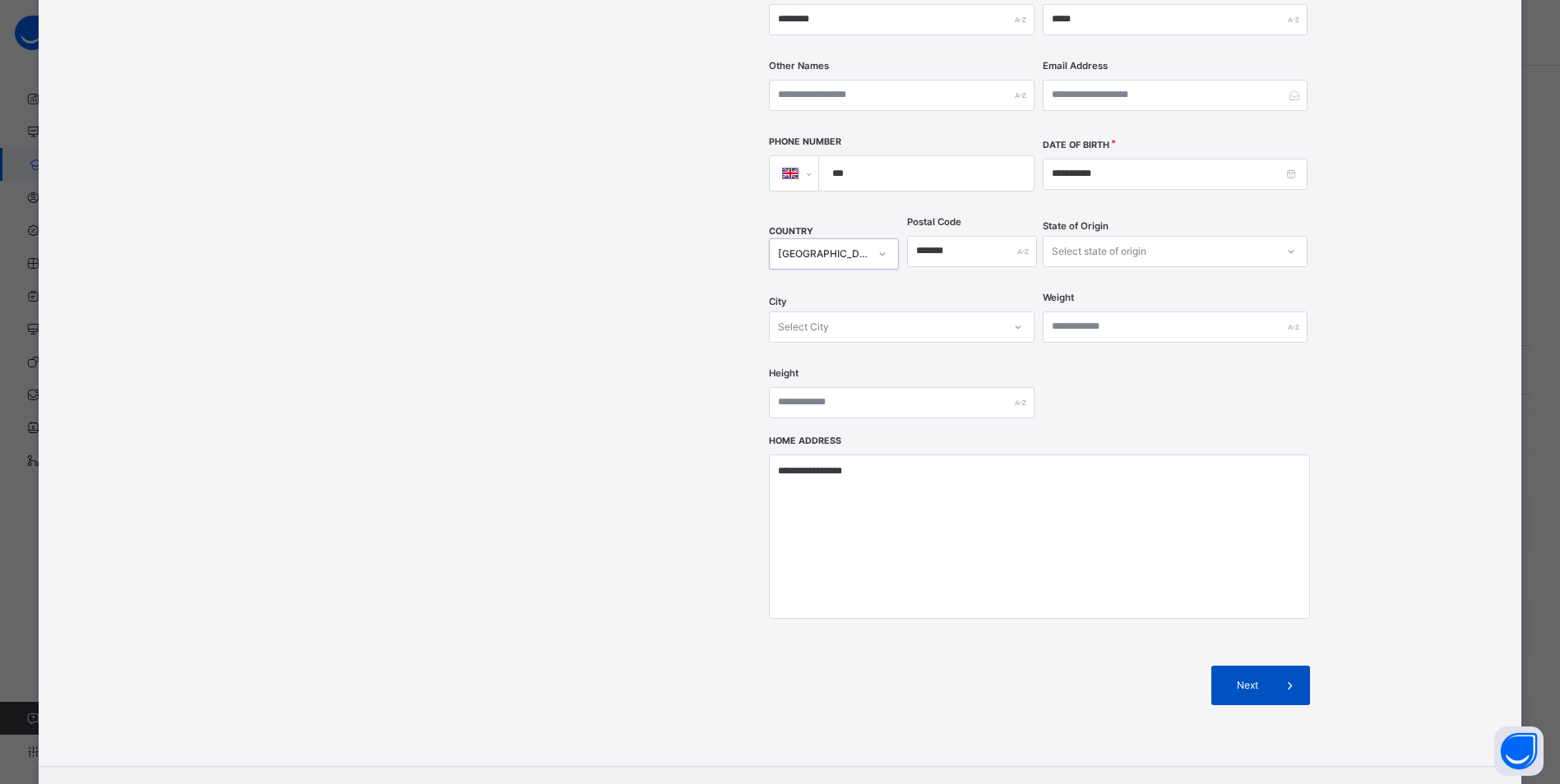
click at [1286, 675] on icon at bounding box center [1290, 685] width 18 height 20
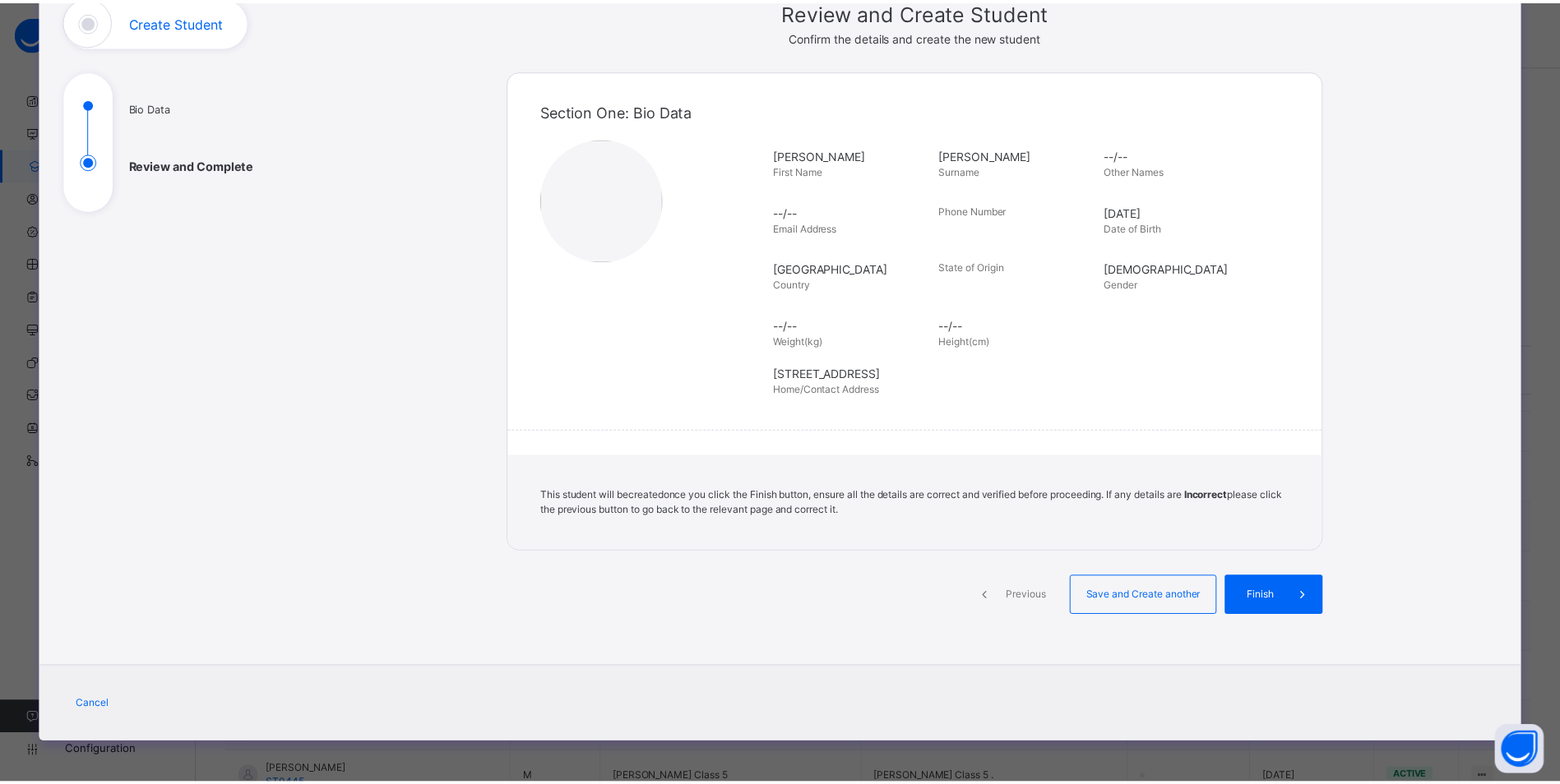
scroll to position [120, 0]
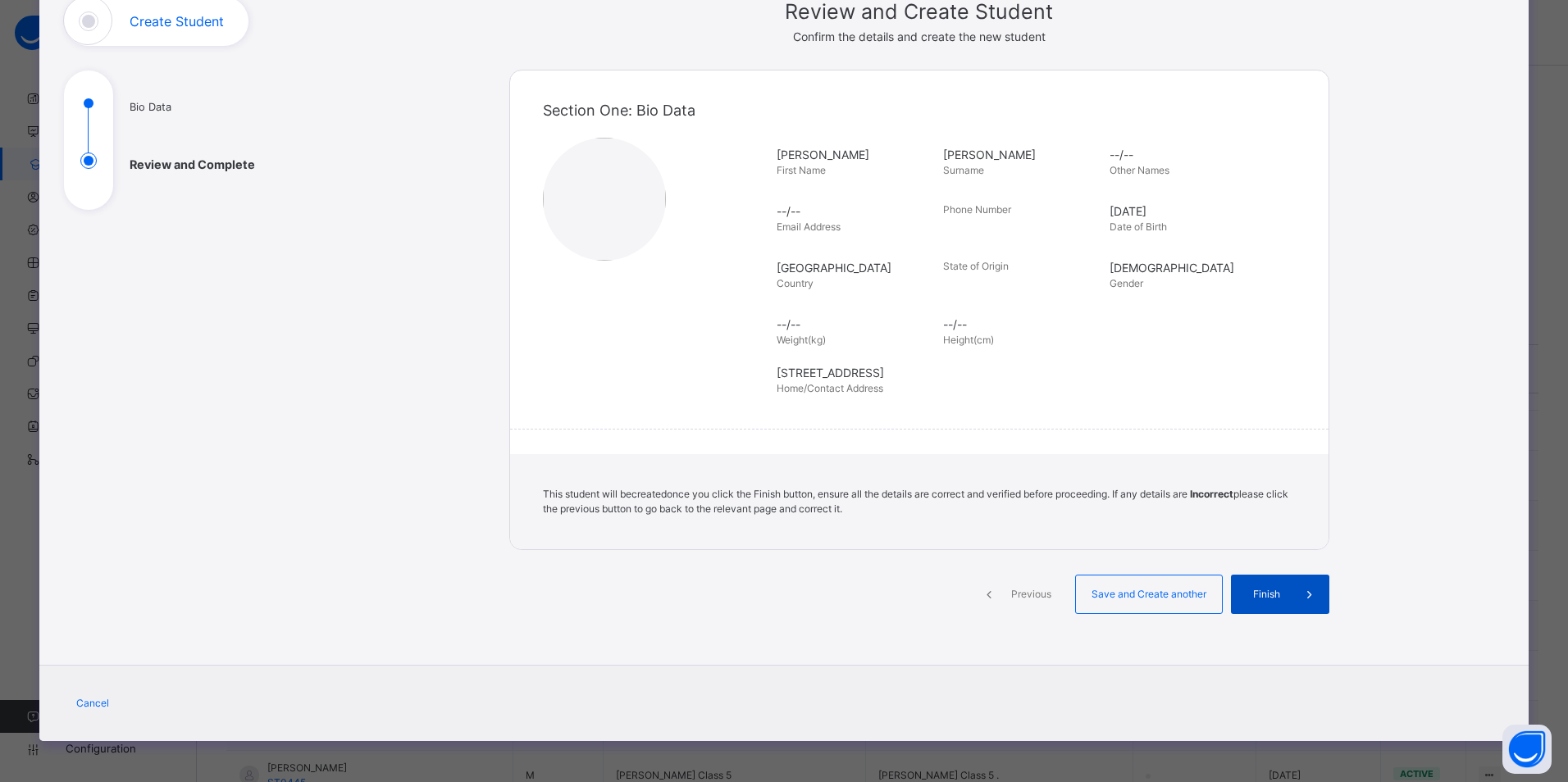
click at [1290, 596] on span at bounding box center [1310, 595] width 40 height 40
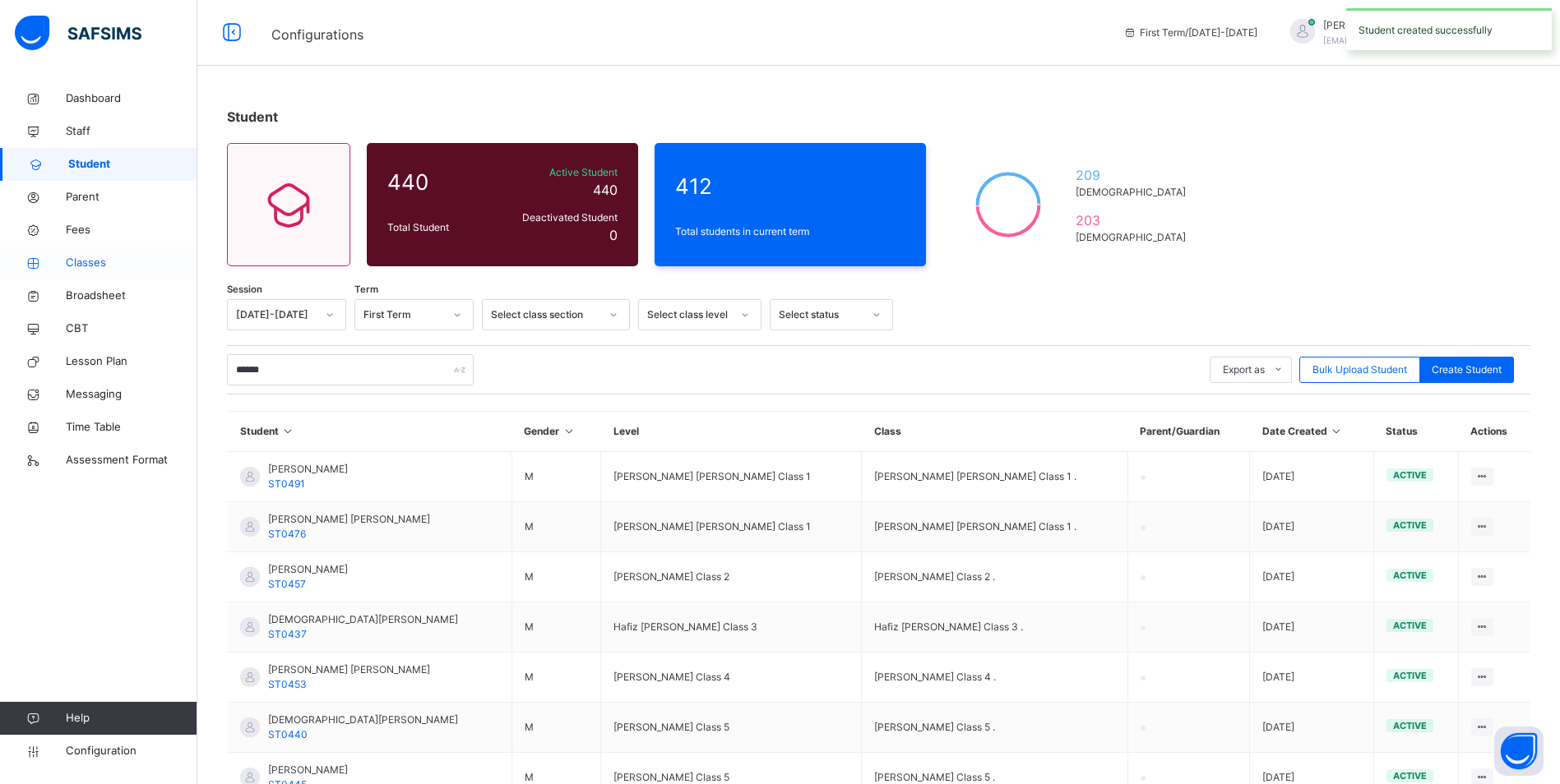
click at [108, 265] on span "Classes" at bounding box center [131, 263] width 131 height 16
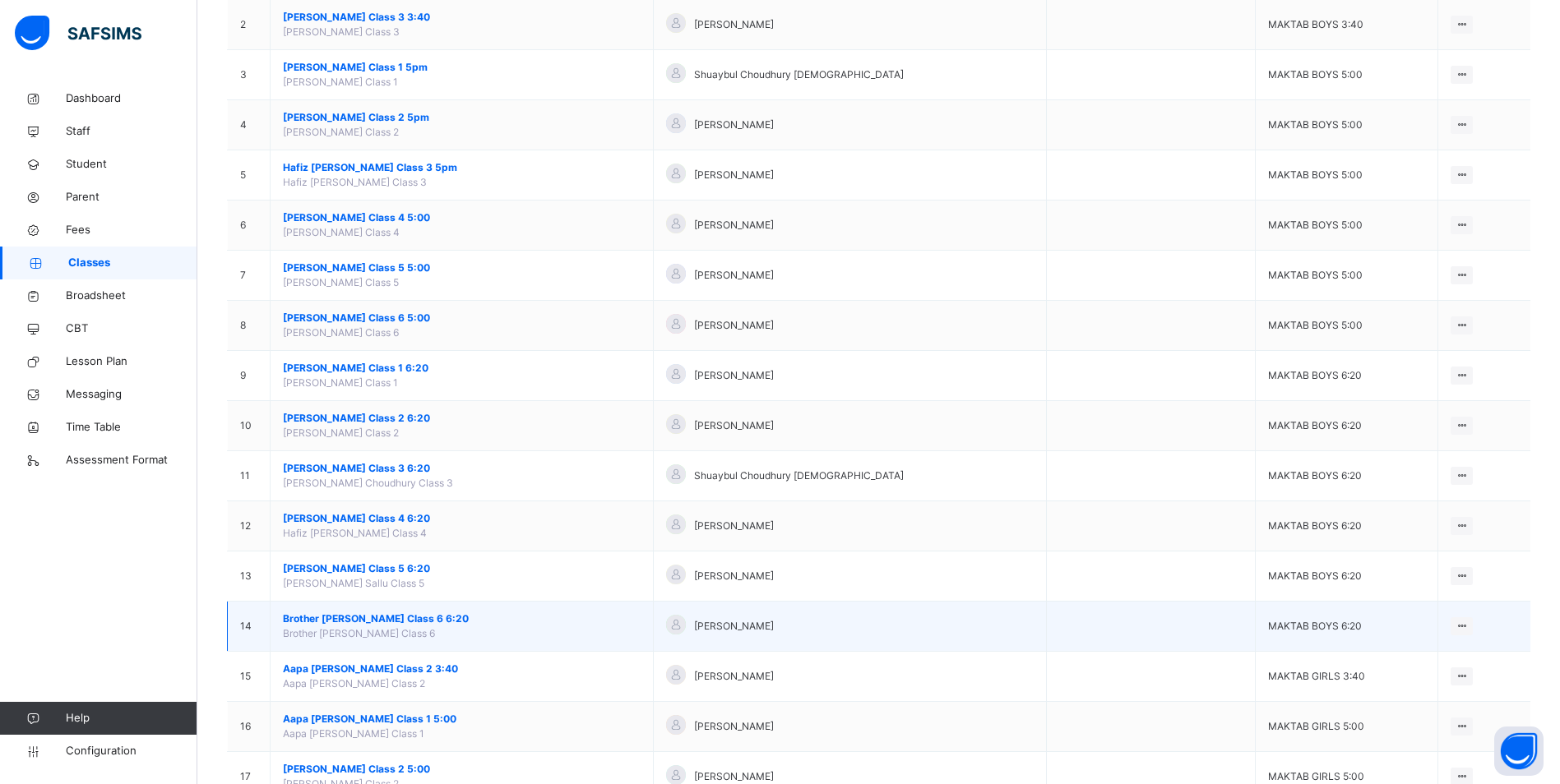
scroll to position [247, 0]
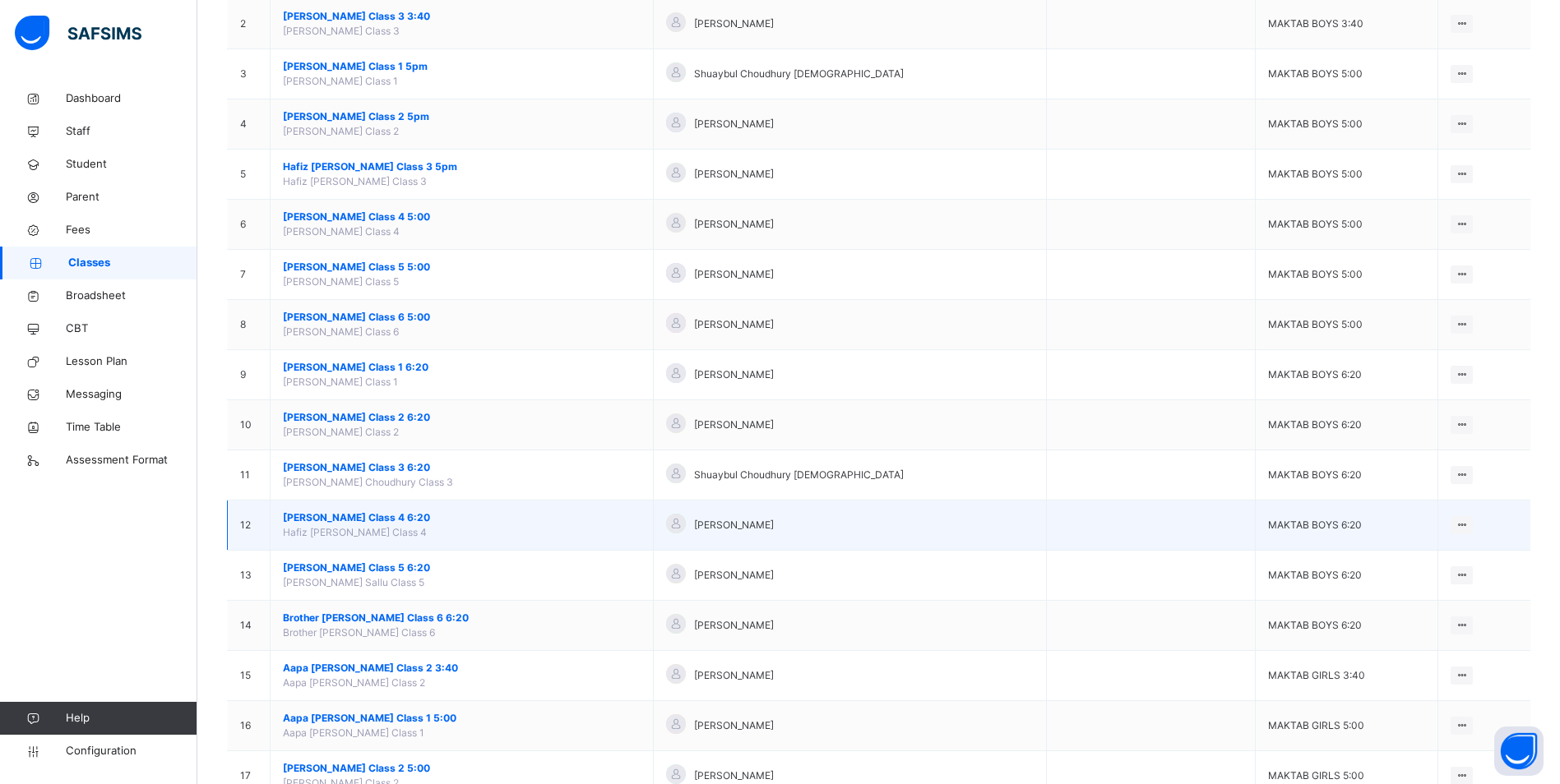
click at [392, 522] on span "[PERSON_NAME] Class 4 6:20" at bounding box center [461, 518] width 357 height 15
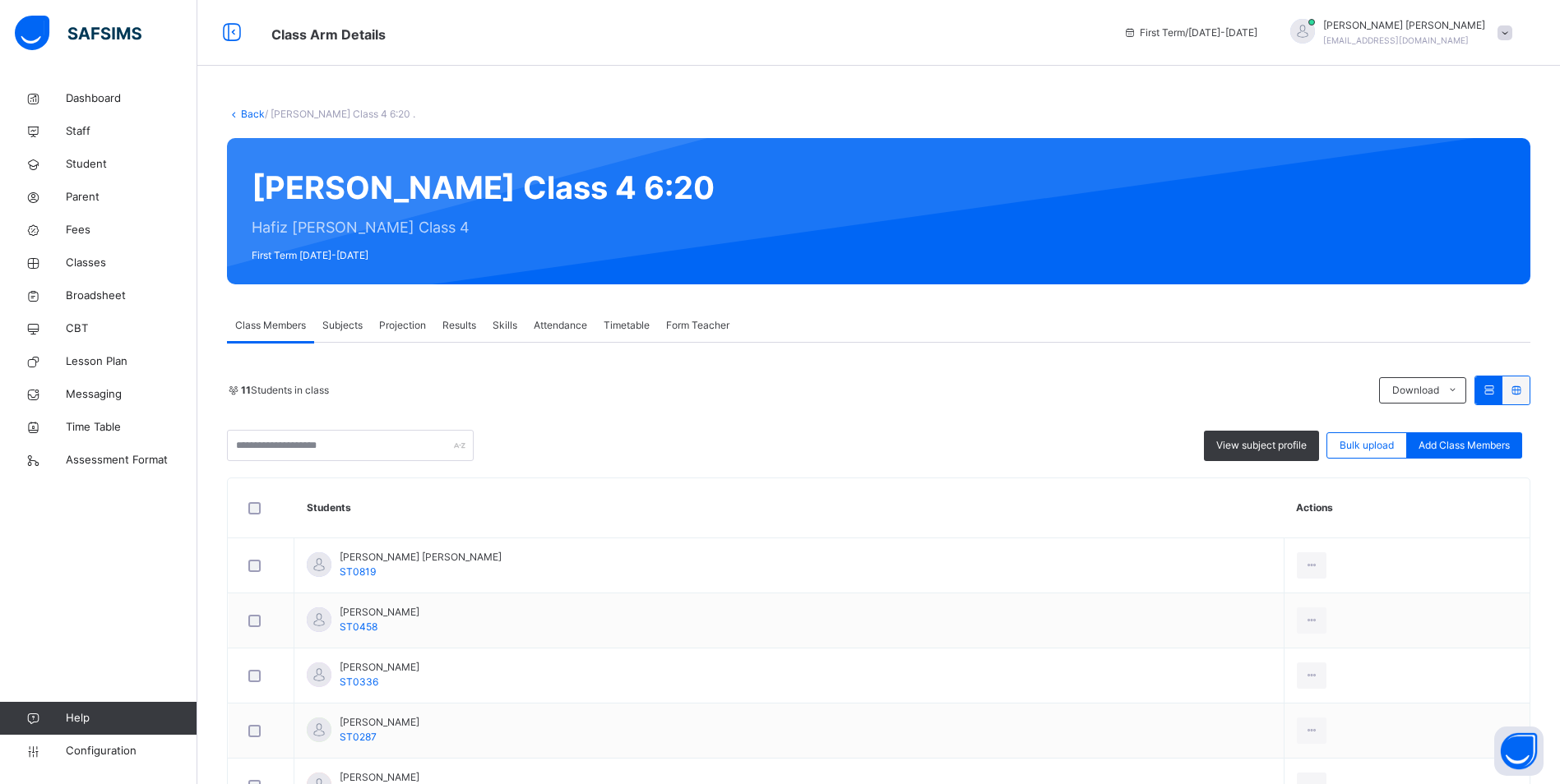
scroll to position [329, 0]
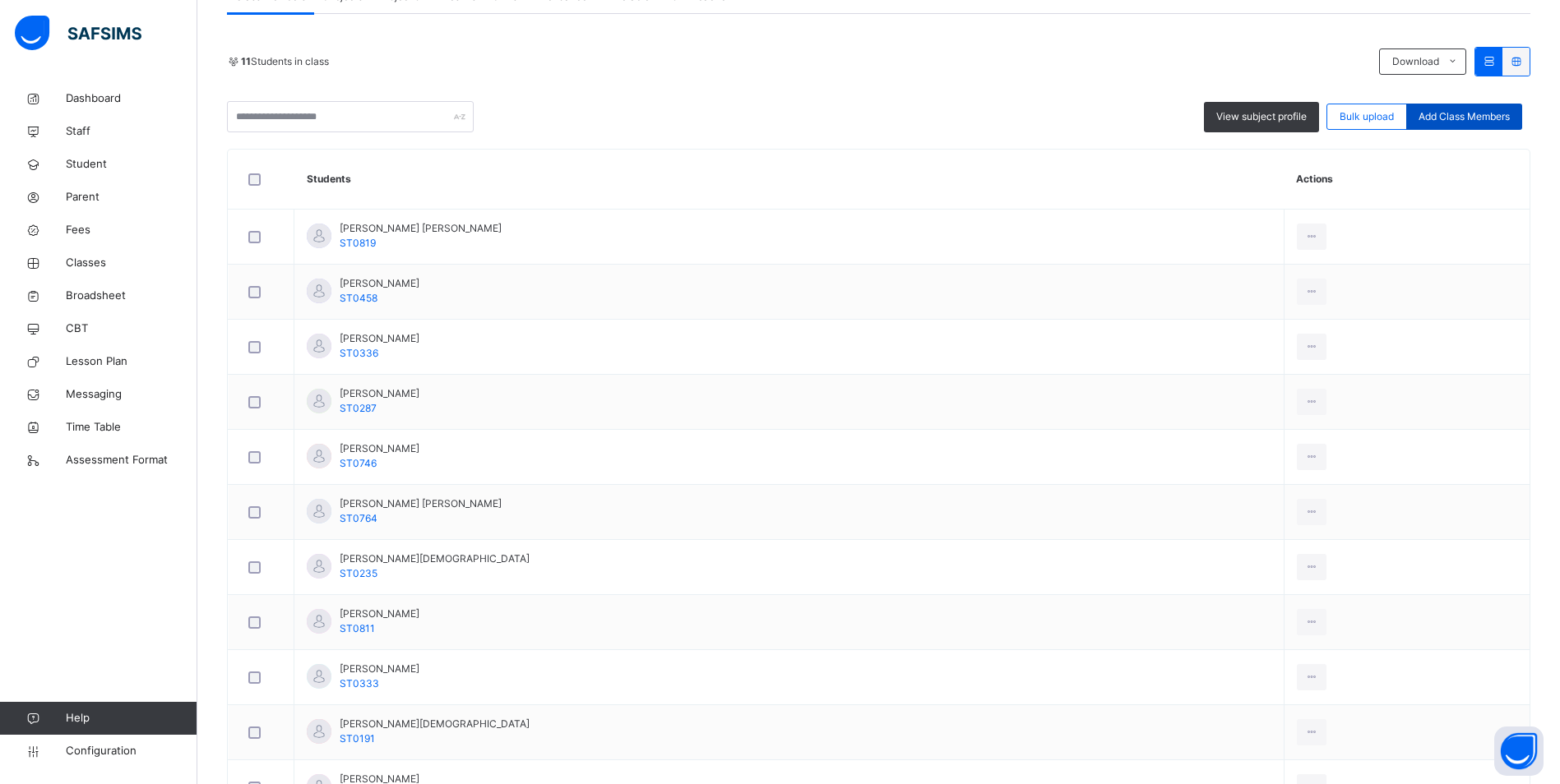
click at [1447, 118] on span "Add Class Members" at bounding box center [1464, 117] width 92 height 15
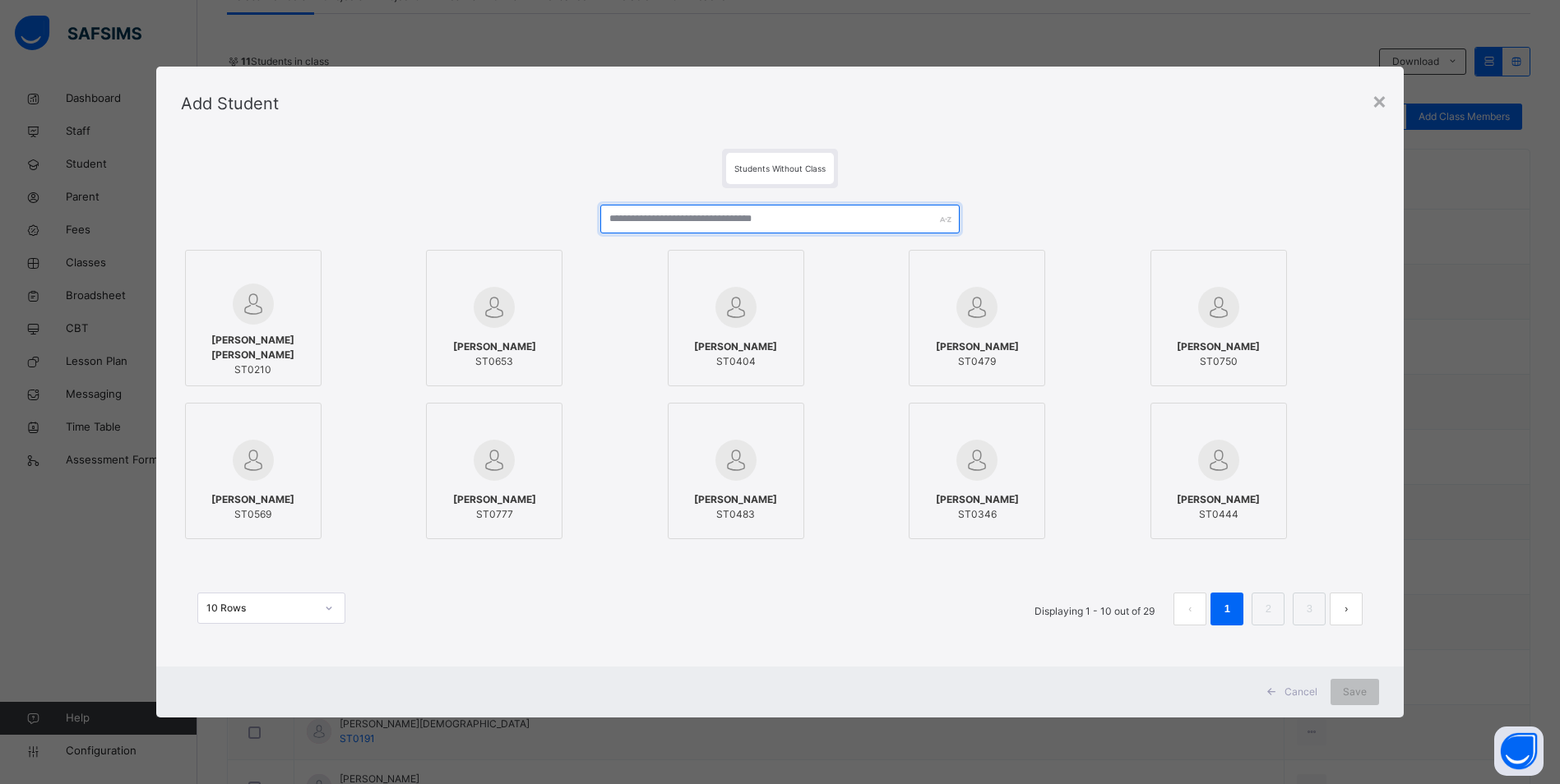
click at [757, 221] on input "text" at bounding box center [780, 219] width 359 height 28
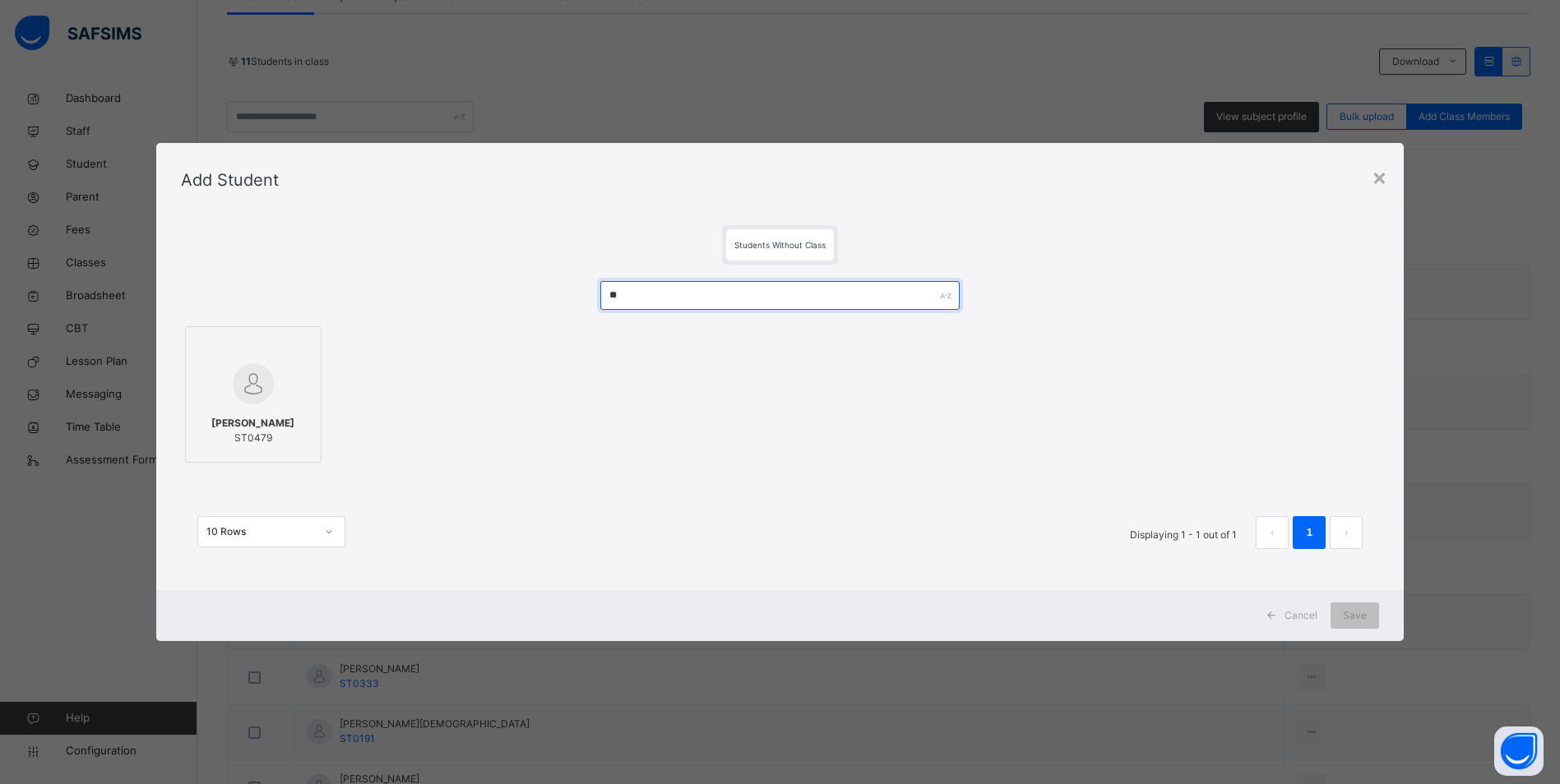
type input "**"
click at [237, 389] on img at bounding box center [253, 384] width 42 height 42
click at [1353, 614] on div "Save" at bounding box center [1365, 616] width 48 height 26
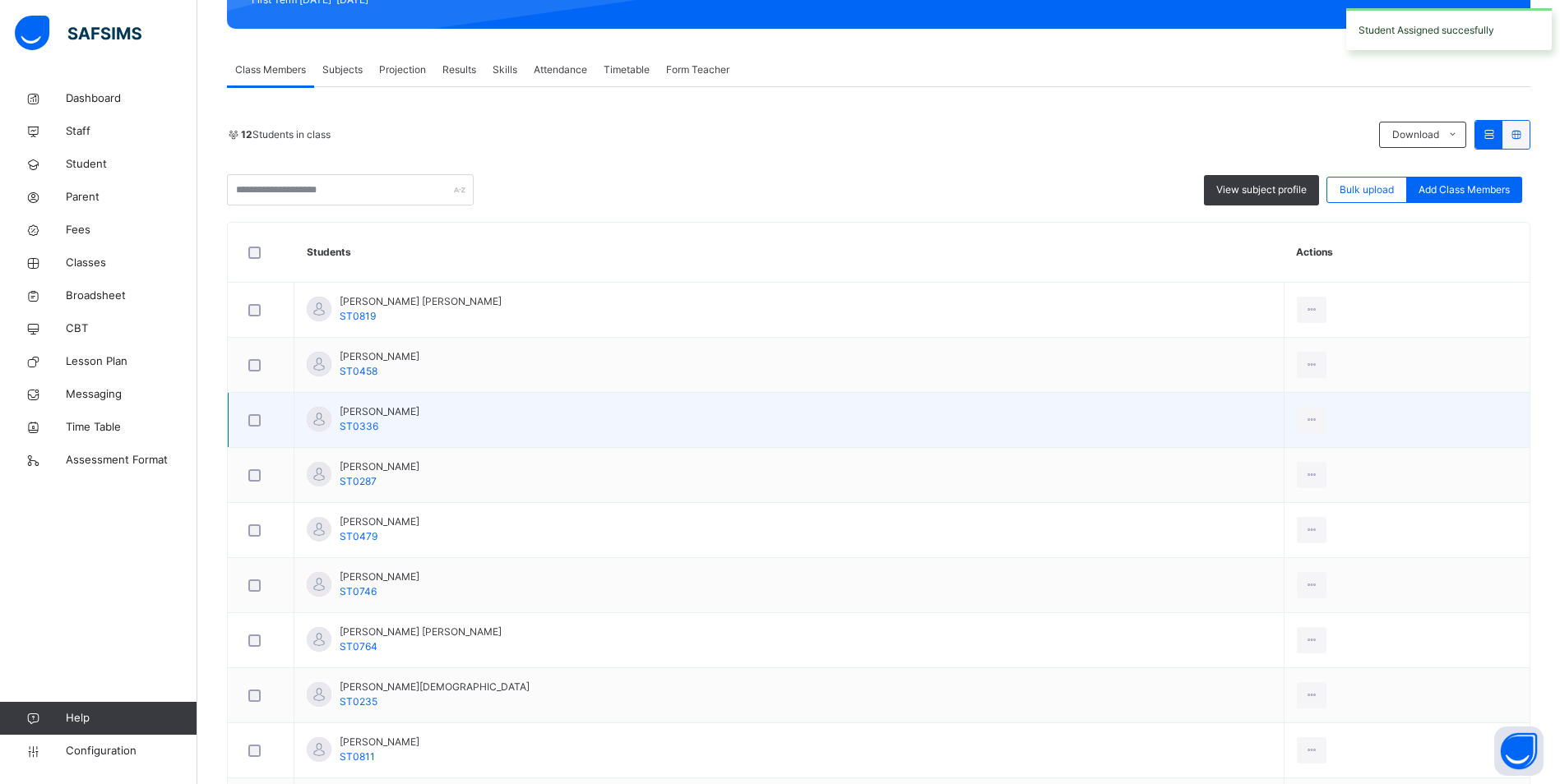
scroll to position [82, 0]
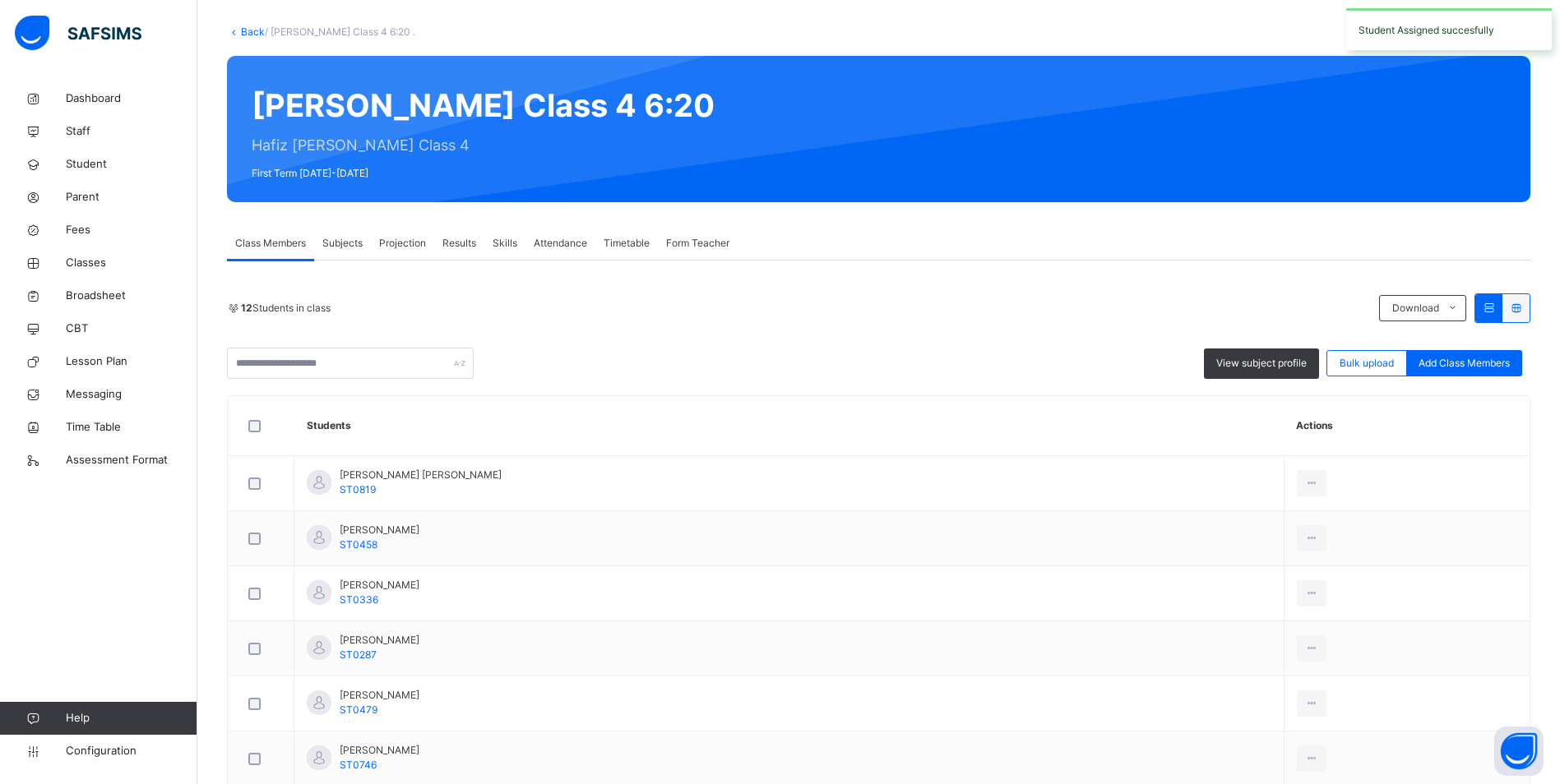
click at [564, 249] on span "Attendance" at bounding box center [560, 244] width 54 height 15
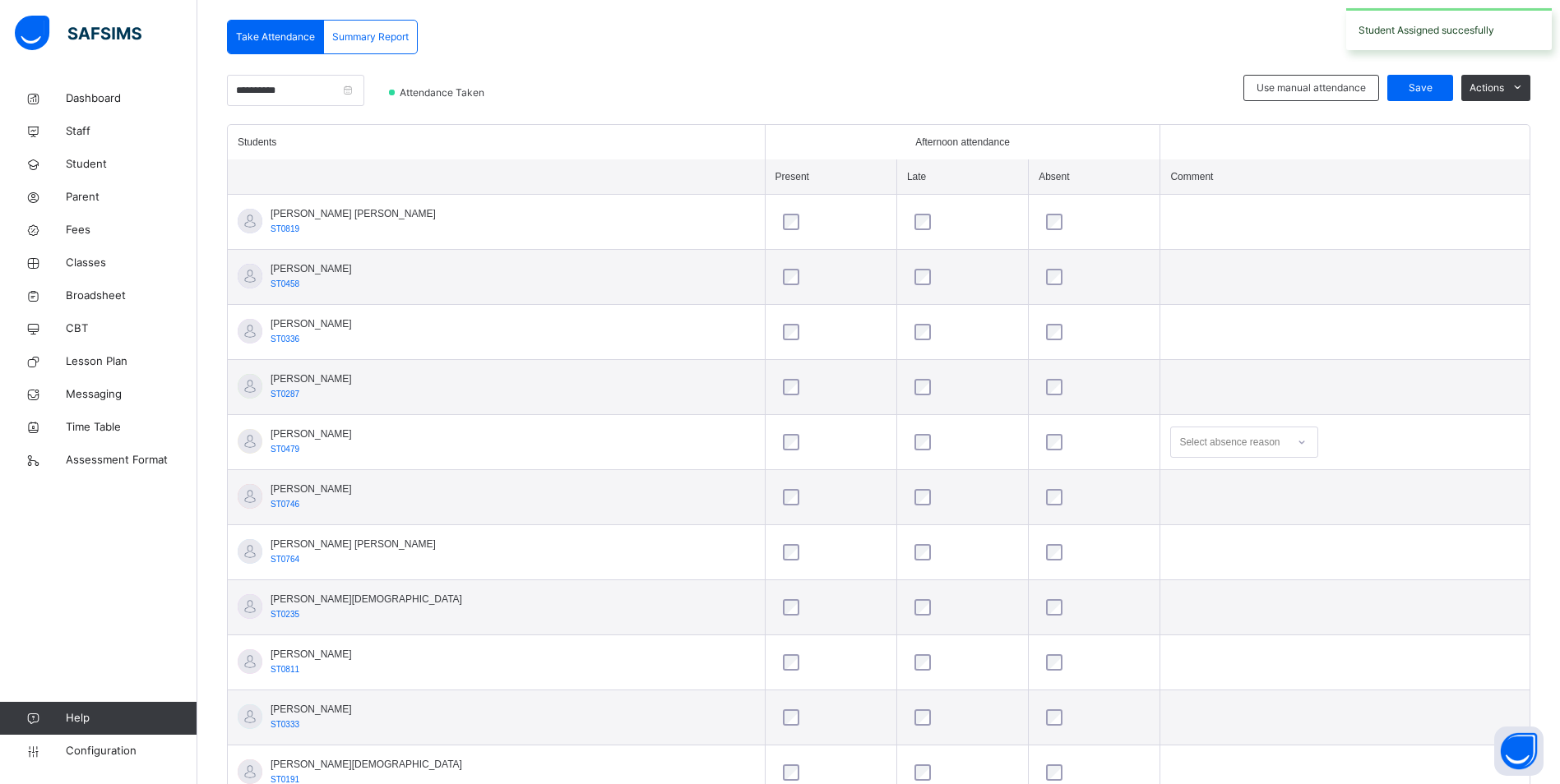
scroll to position [411, 0]
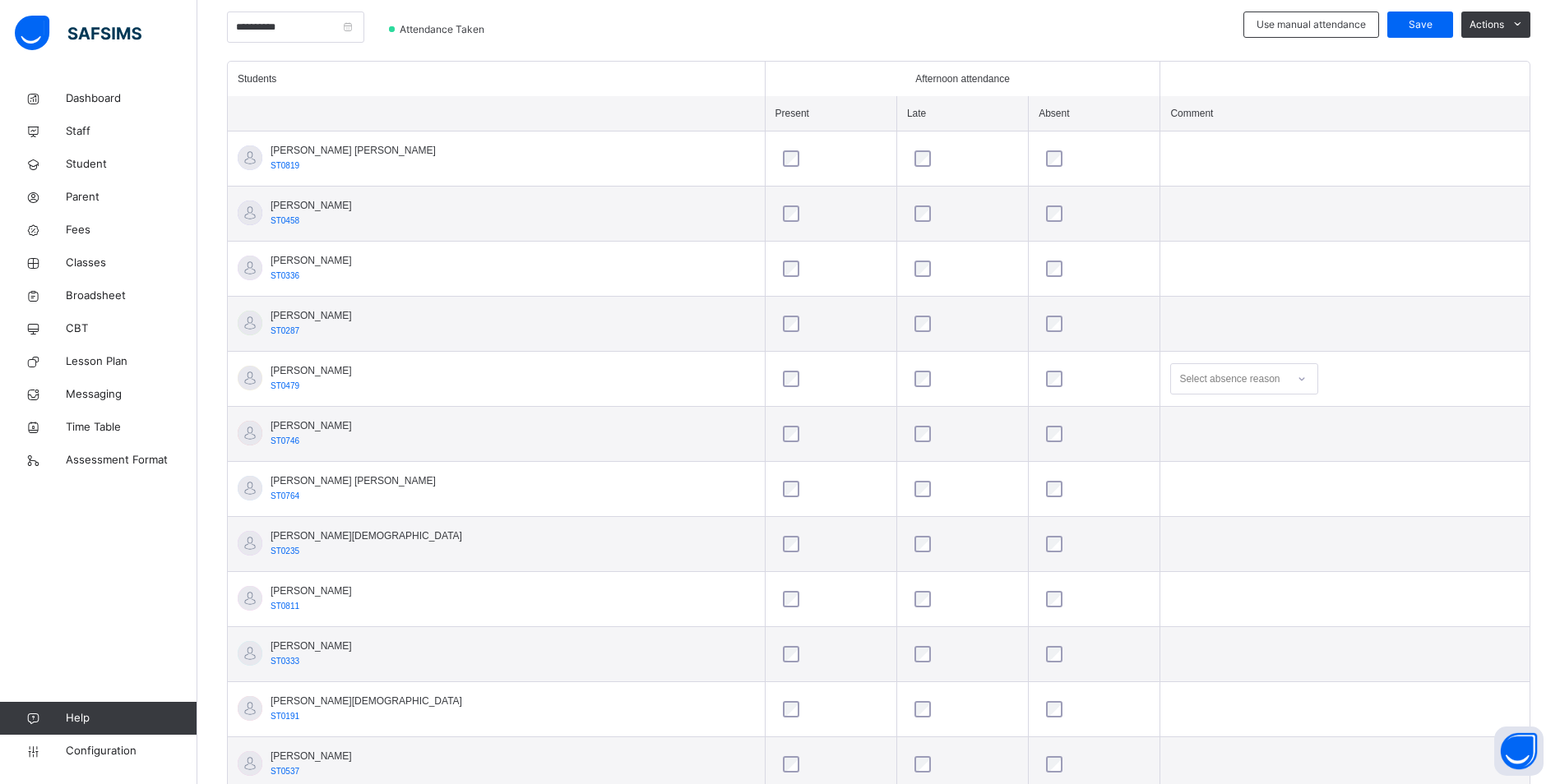
click at [1186, 344] on td at bounding box center [1345, 324] width 369 height 55
click at [1179, 370] on div "Select absence reason" at bounding box center [1229, 379] width 100 height 31
click at [1177, 444] on div "Message sent" at bounding box center [1243, 444] width 146 height 28
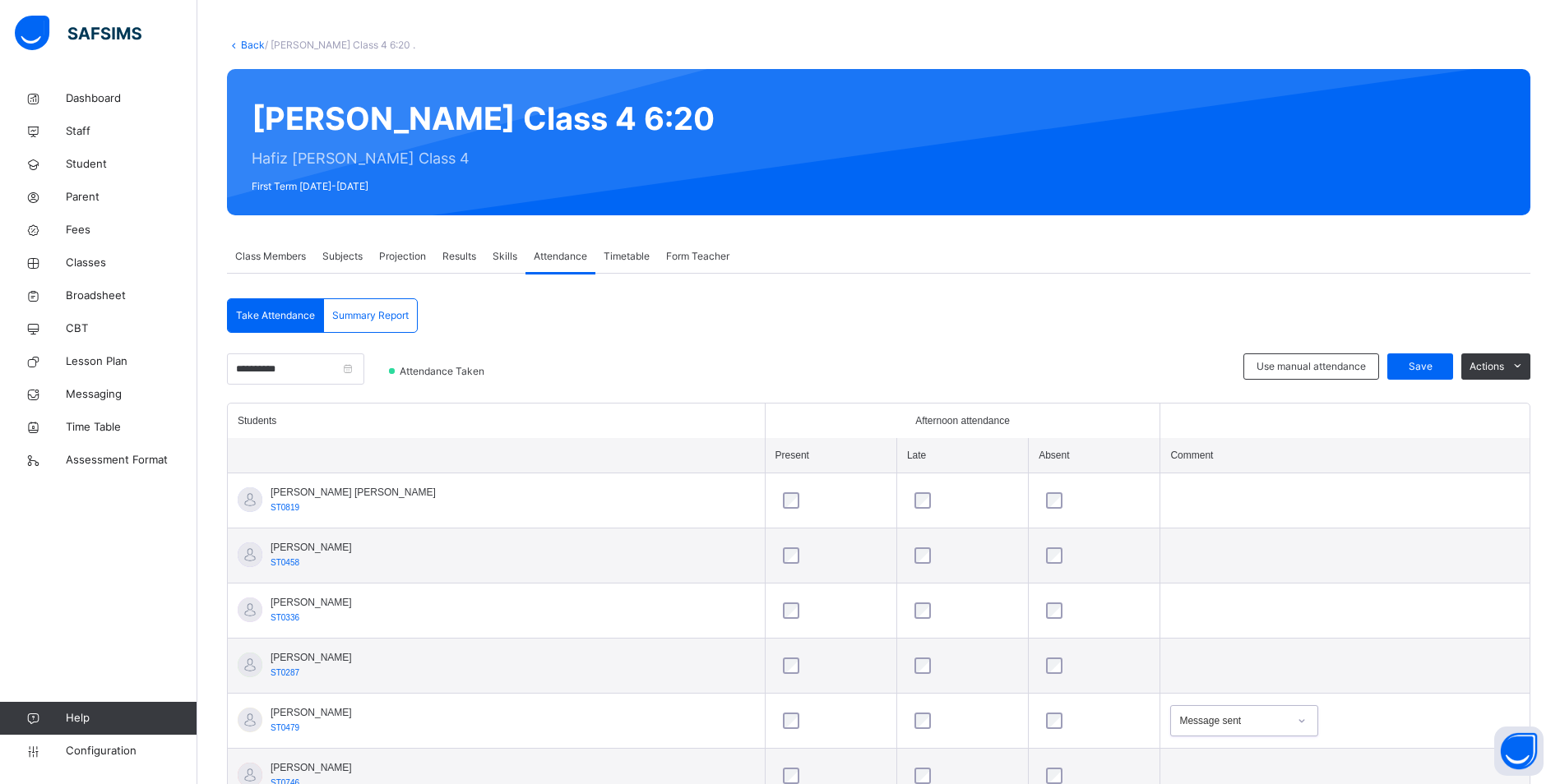
scroll to position [54, 0]
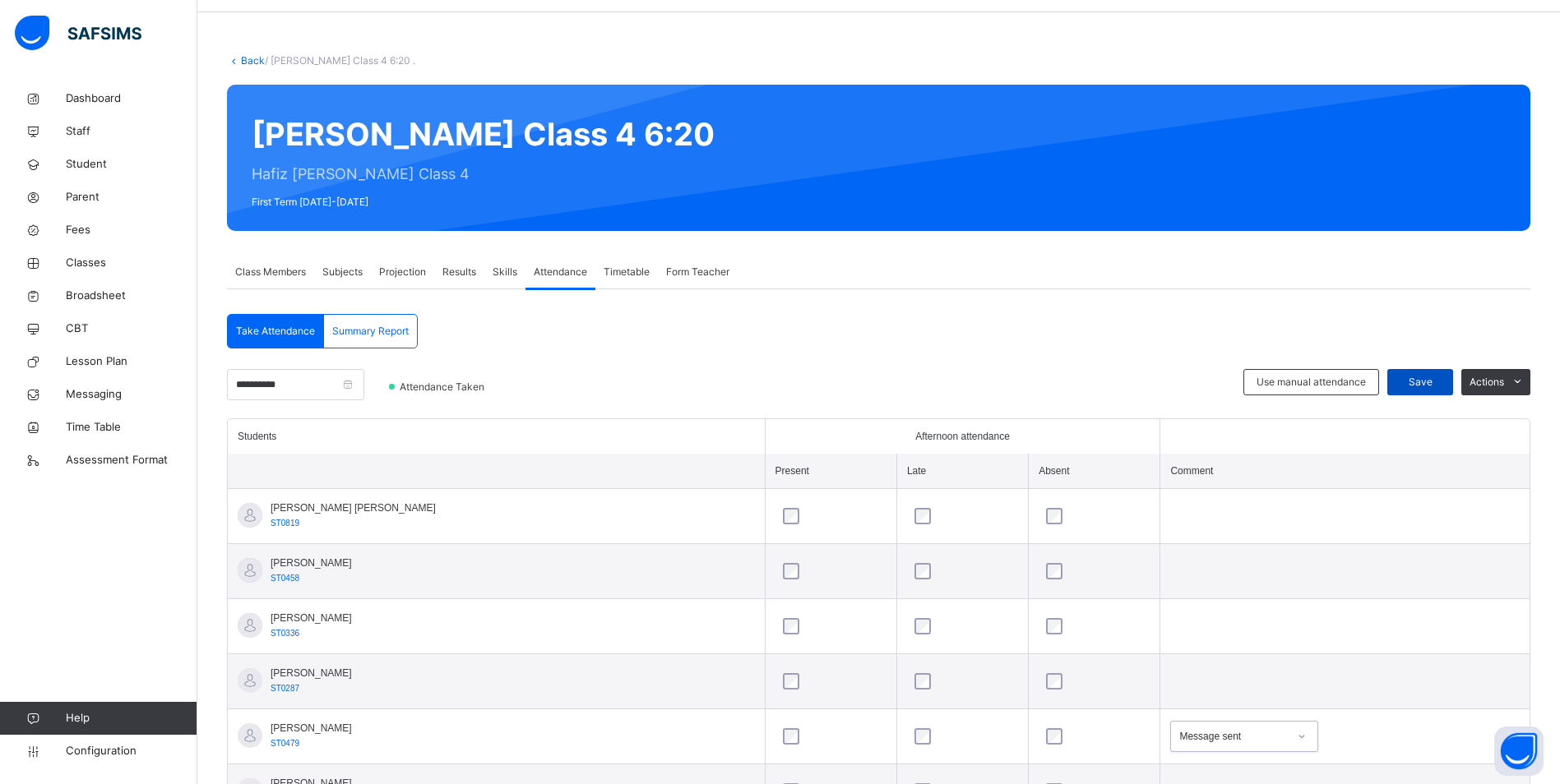
click at [1440, 379] on span "Save" at bounding box center [1420, 383] width 42 height 15
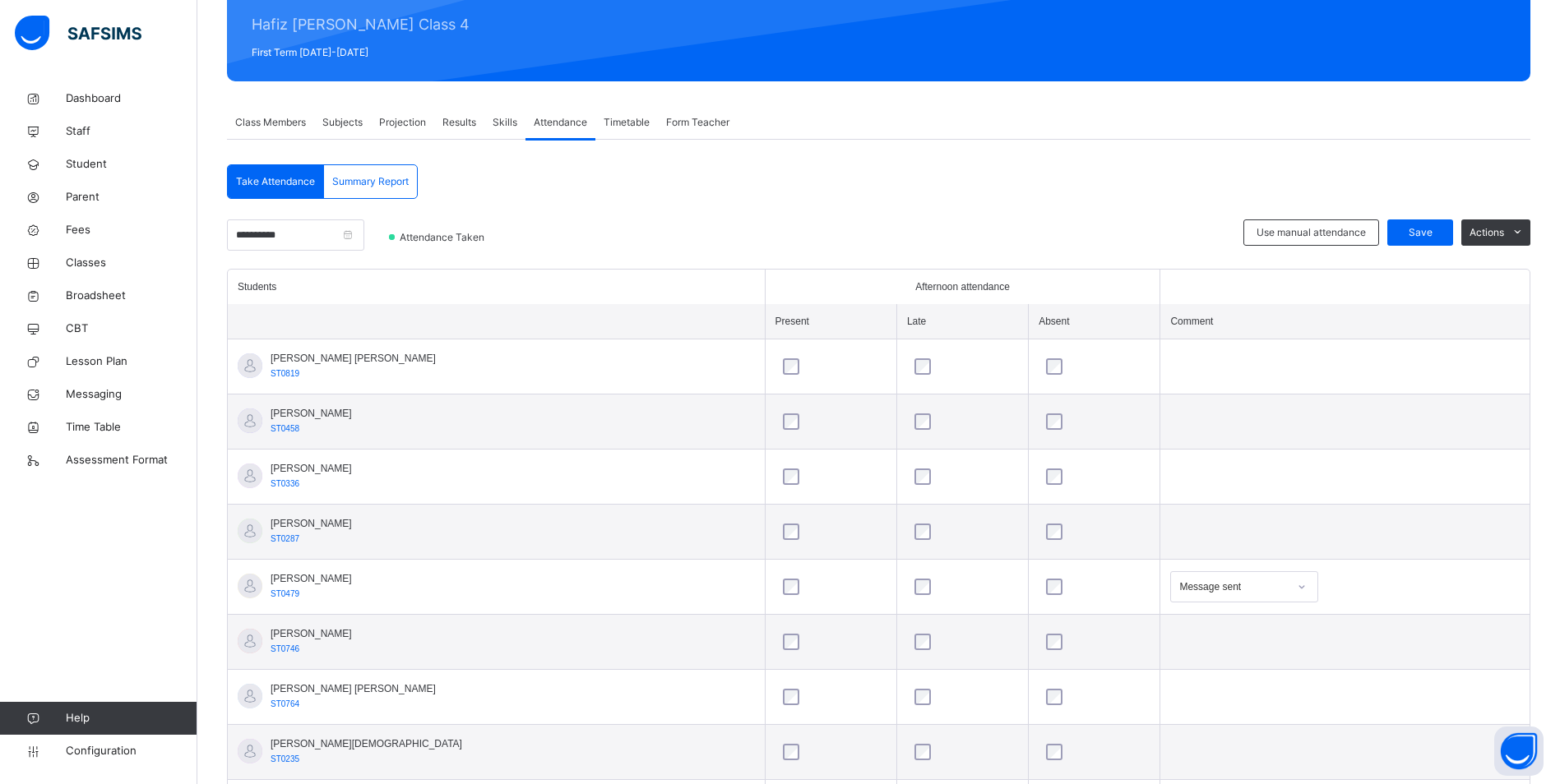
scroll to position [0, 0]
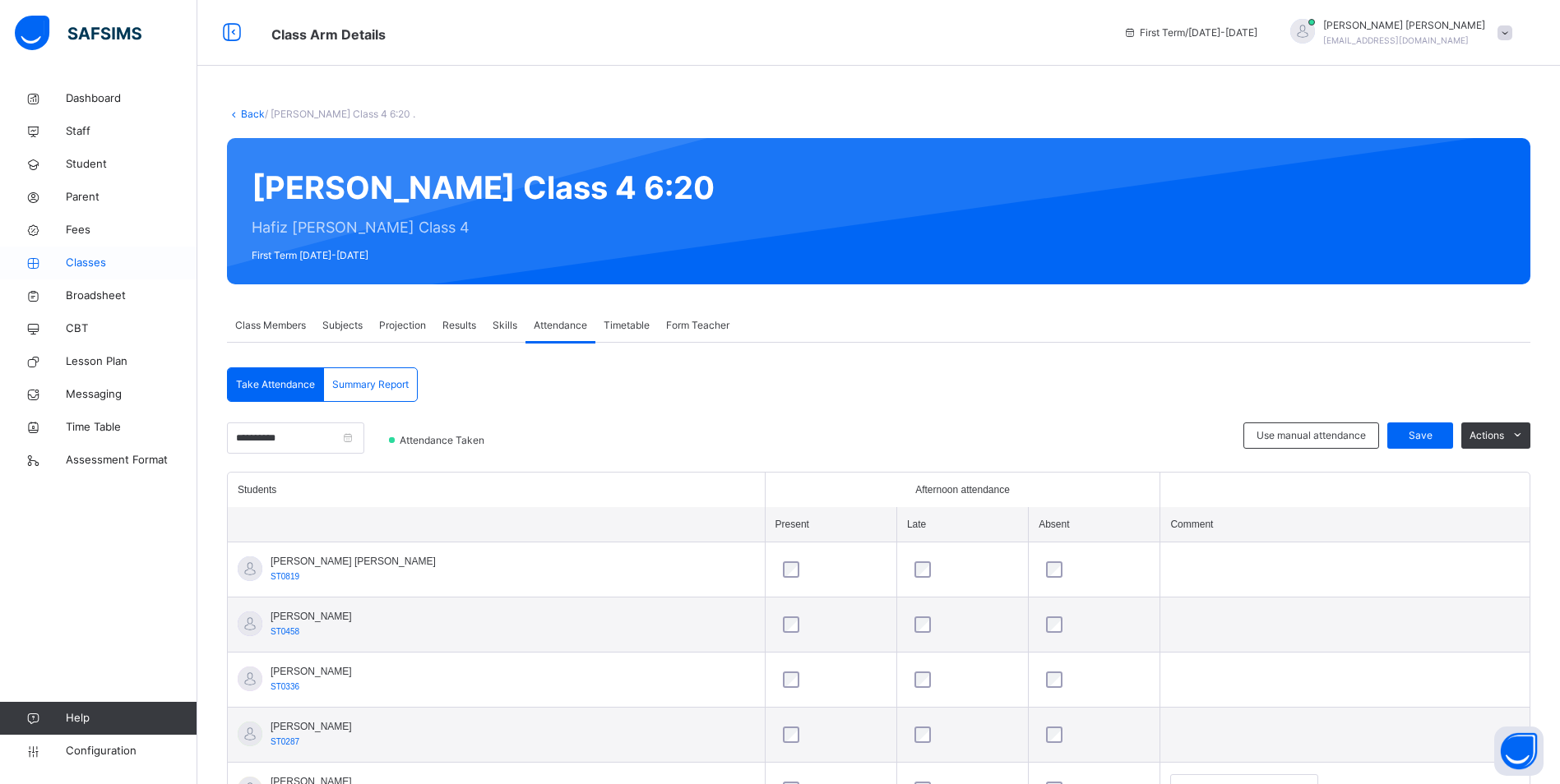
click at [111, 267] on span "Classes" at bounding box center [131, 263] width 131 height 16
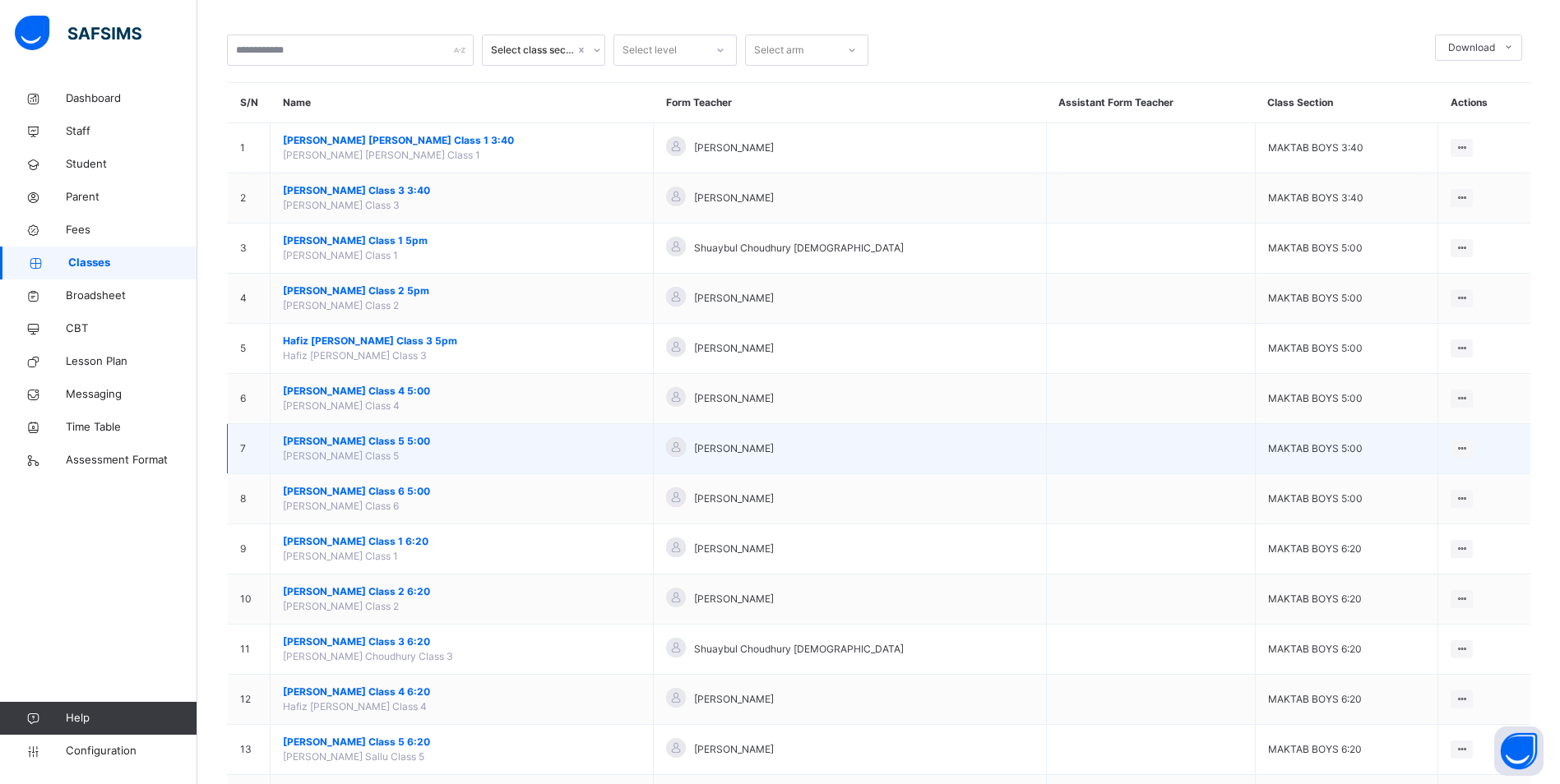
scroll to position [164, 0]
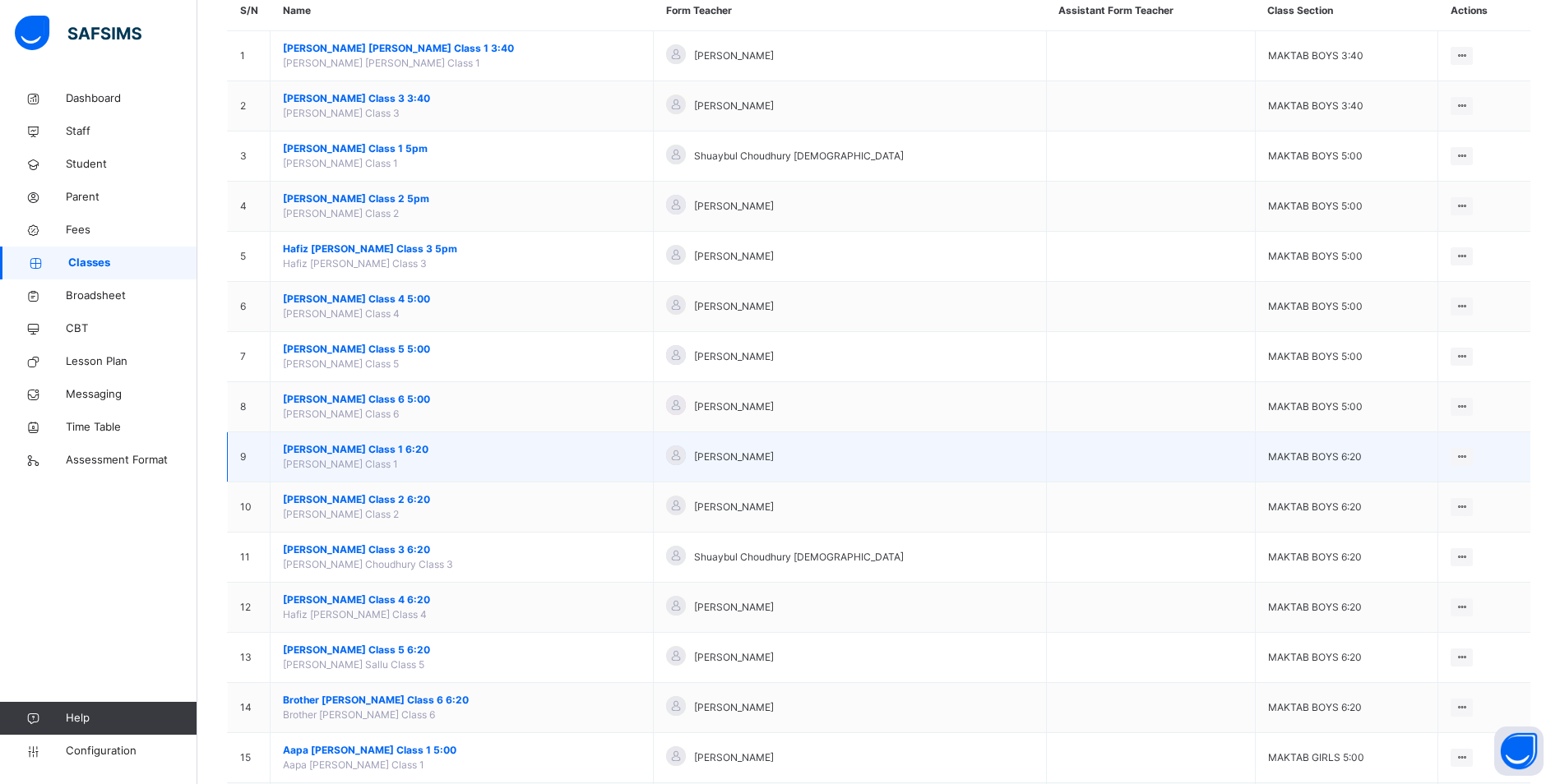
click at [377, 449] on span "[PERSON_NAME] Class 1 6:20" at bounding box center [461, 450] width 357 height 15
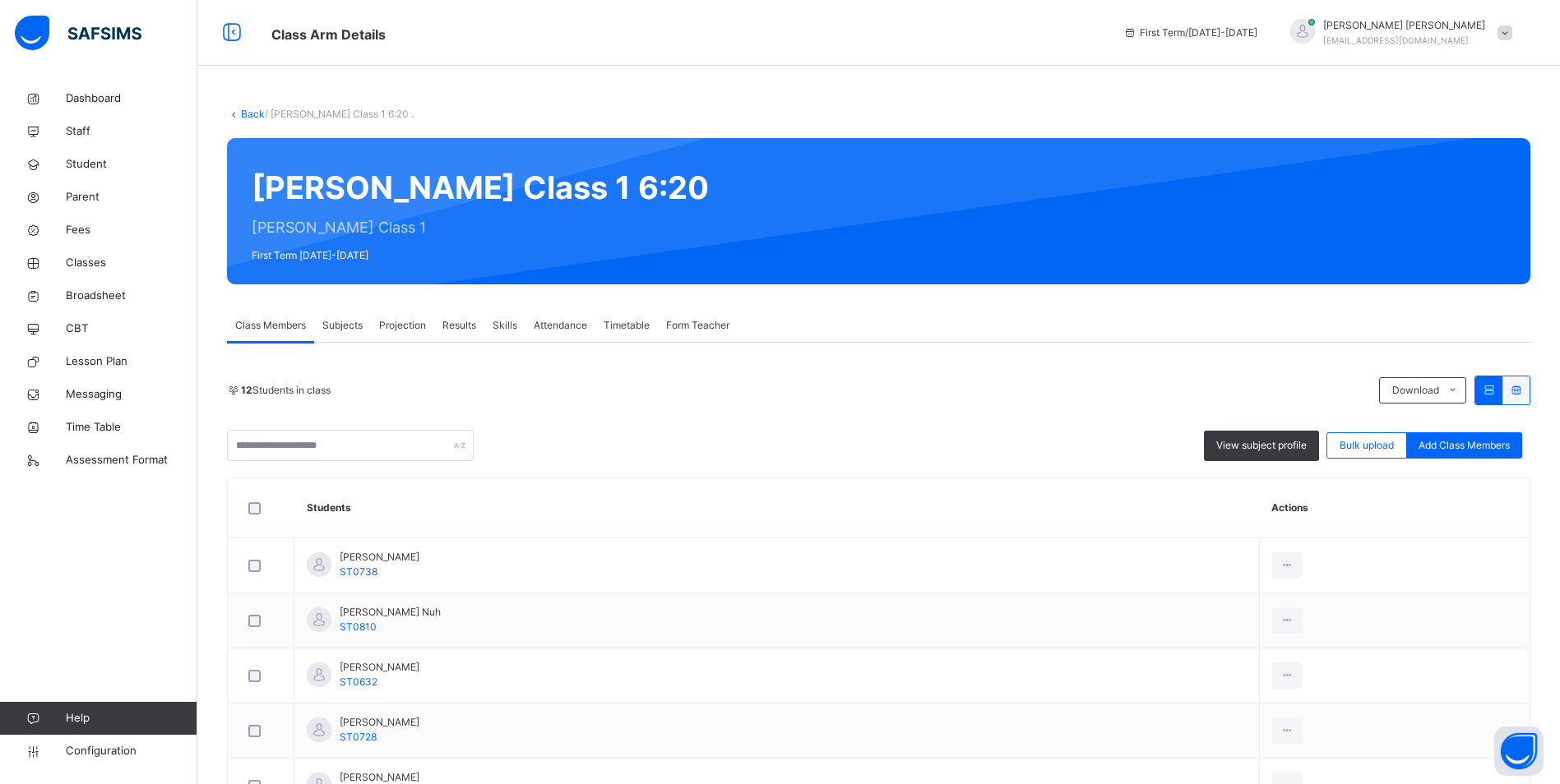
click at [573, 326] on span "Attendance" at bounding box center [560, 326] width 54 height 15
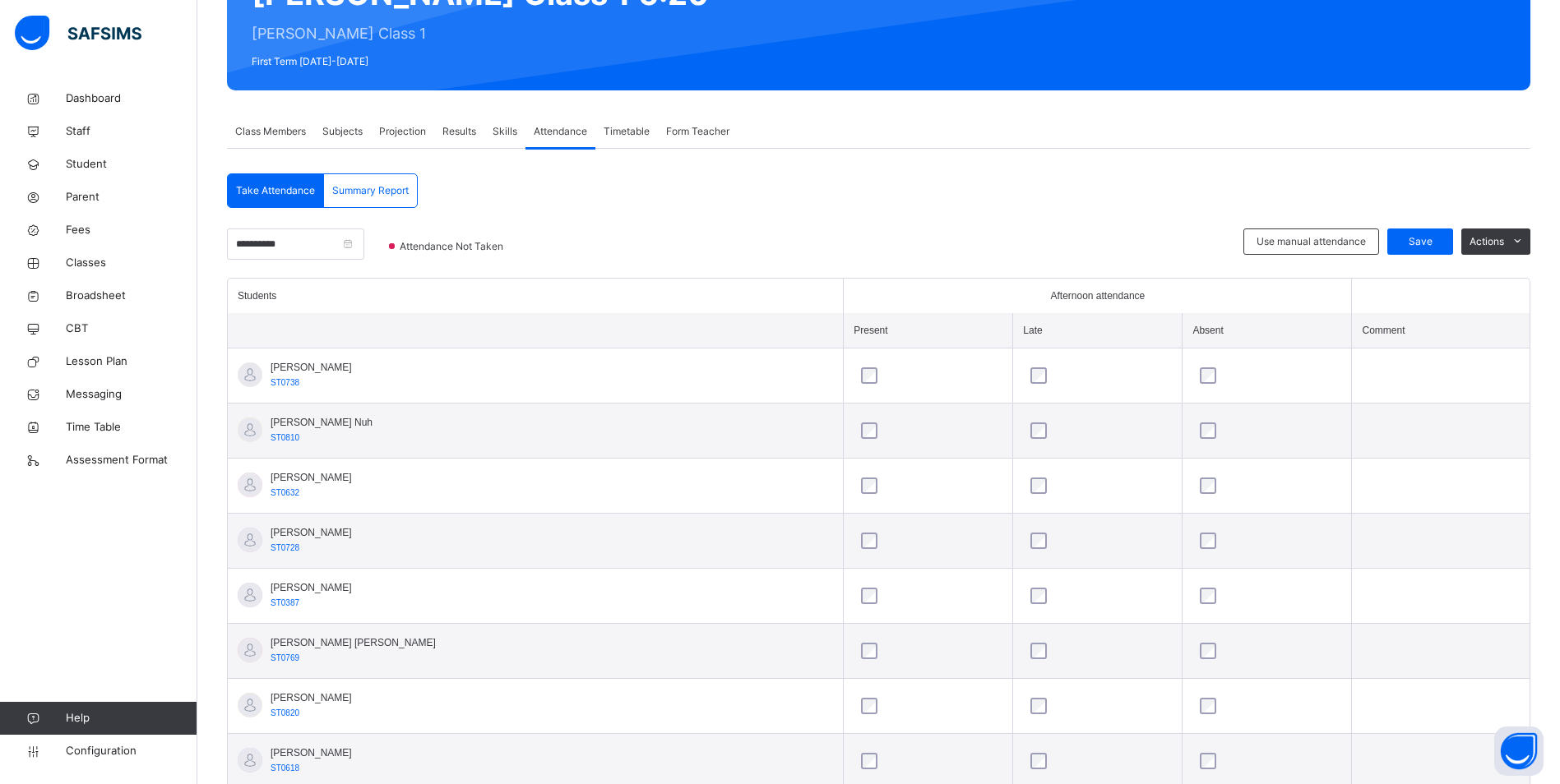
scroll to position [136, 0]
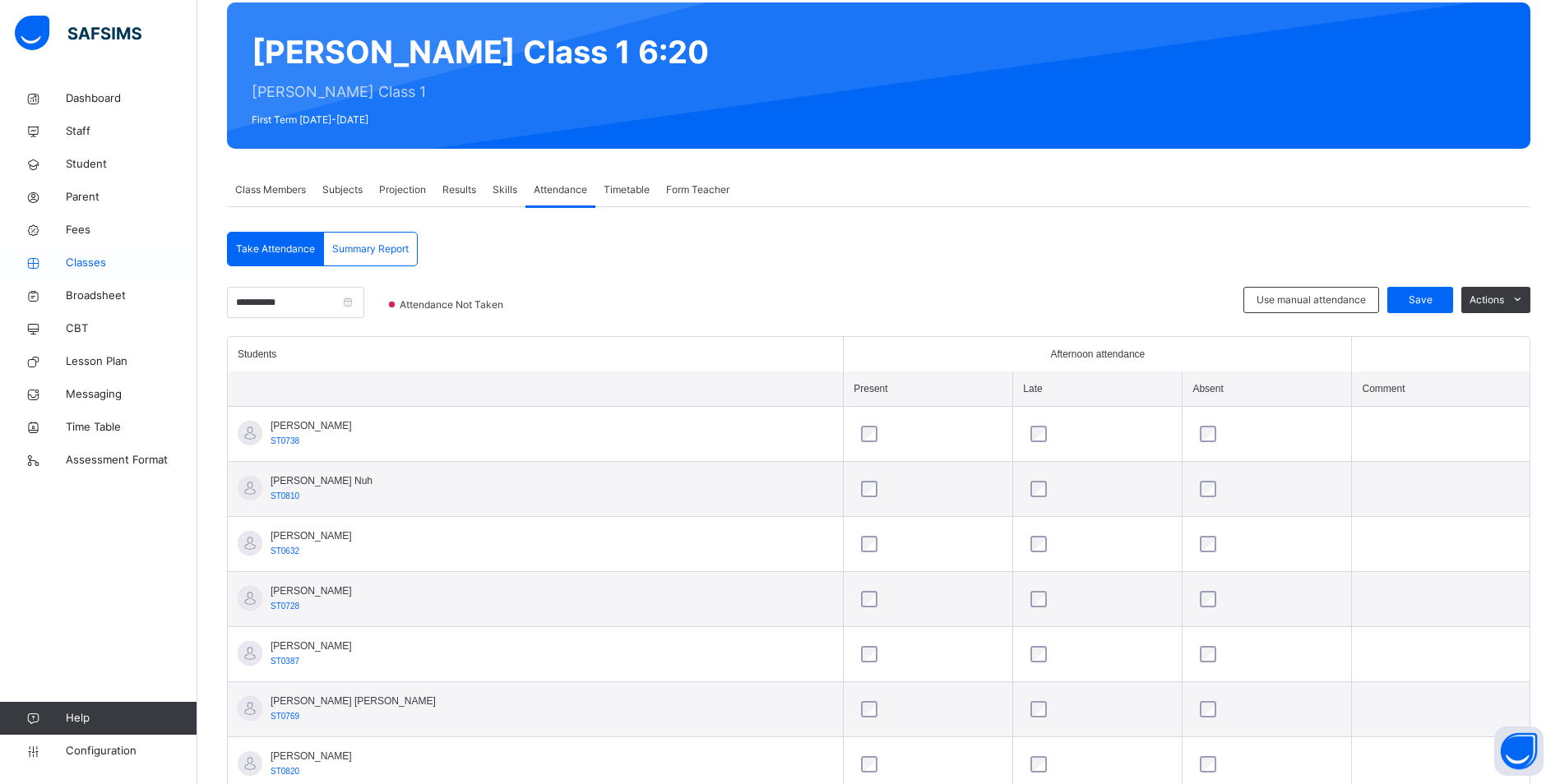
click at [88, 266] on span "Classes" at bounding box center [131, 263] width 131 height 16
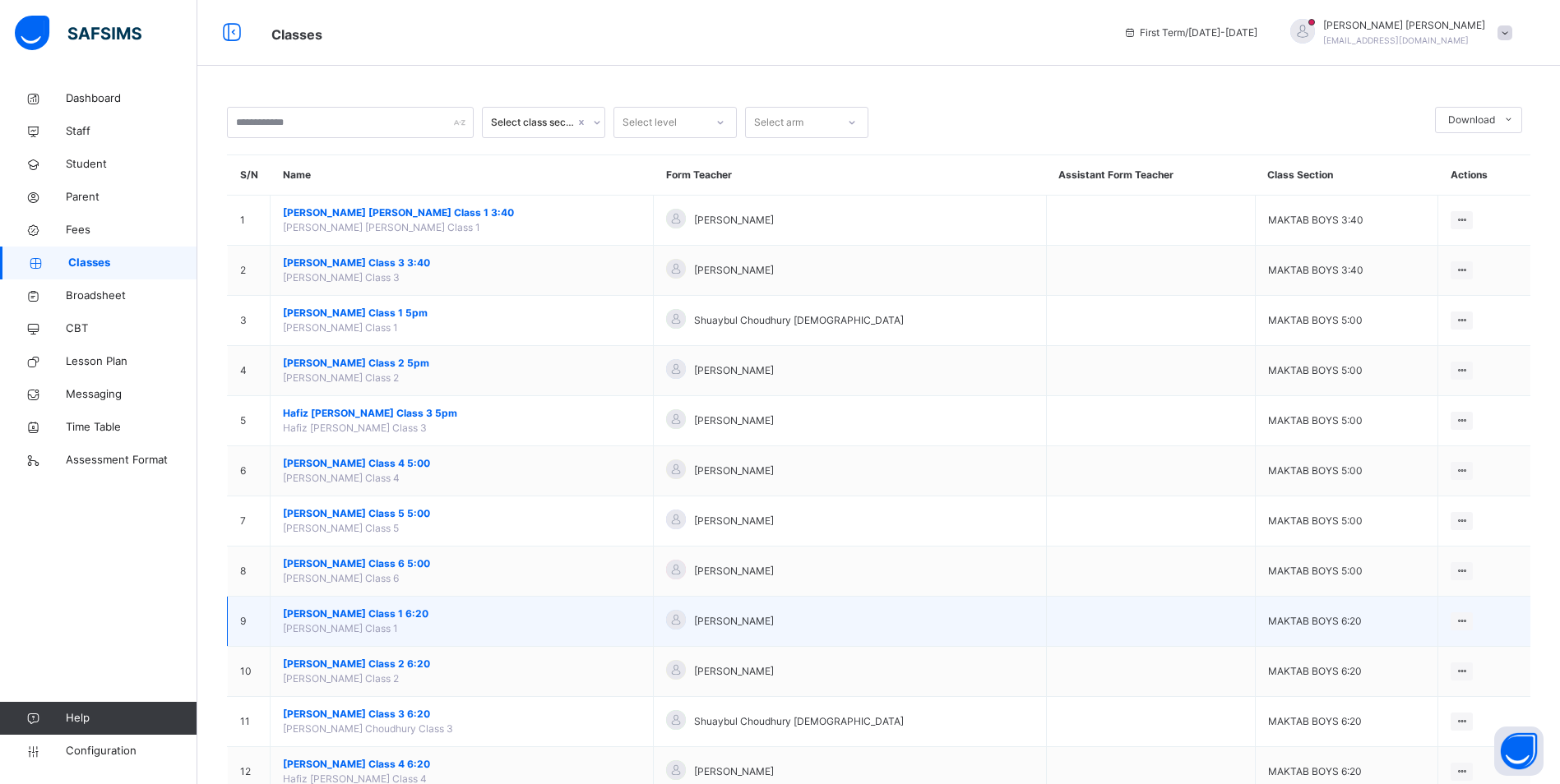
click at [371, 617] on span "[PERSON_NAME] Class 1 6:20" at bounding box center [461, 614] width 357 height 15
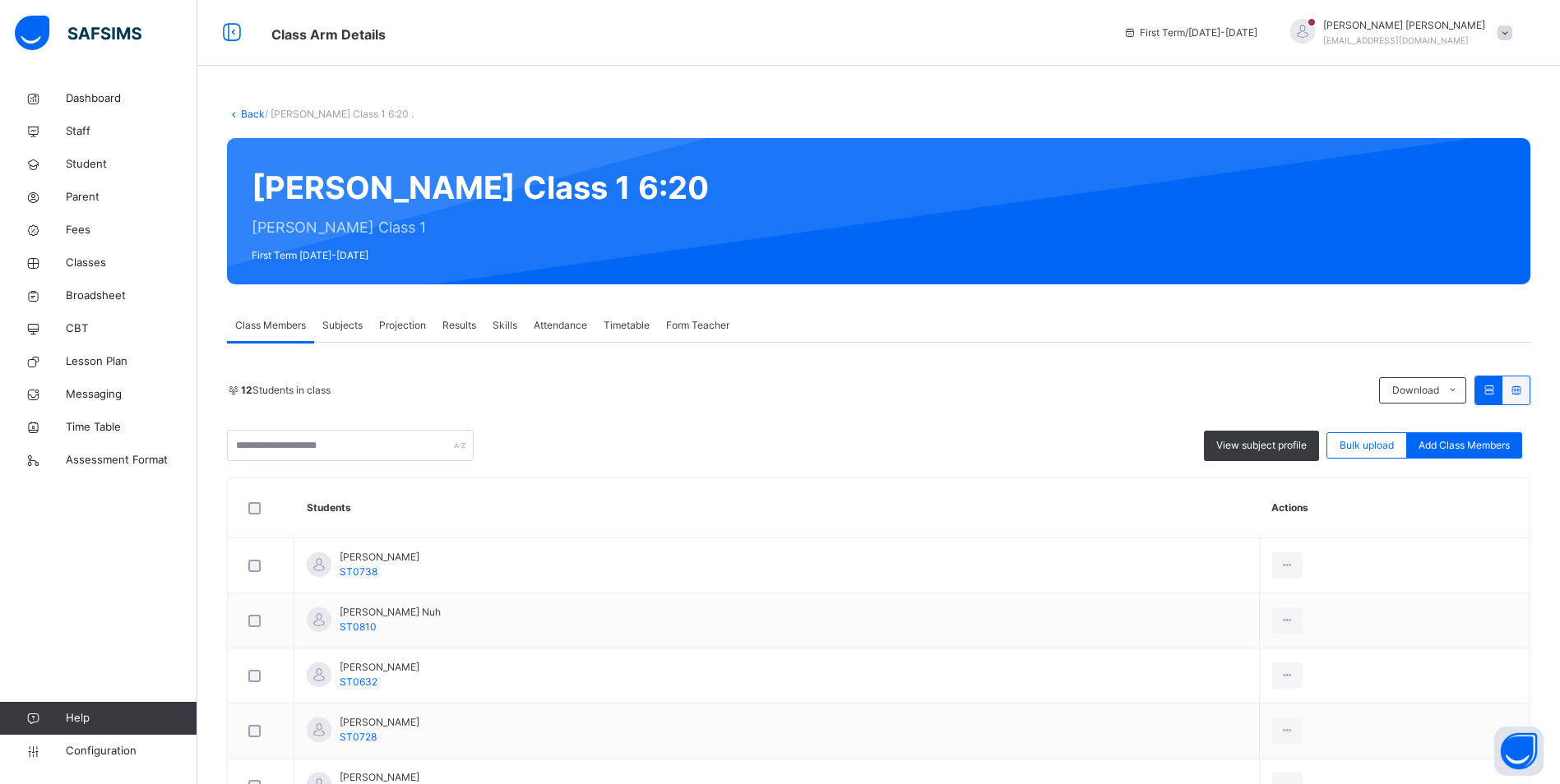
click at [553, 322] on span "Attendance" at bounding box center [560, 326] width 54 height 15
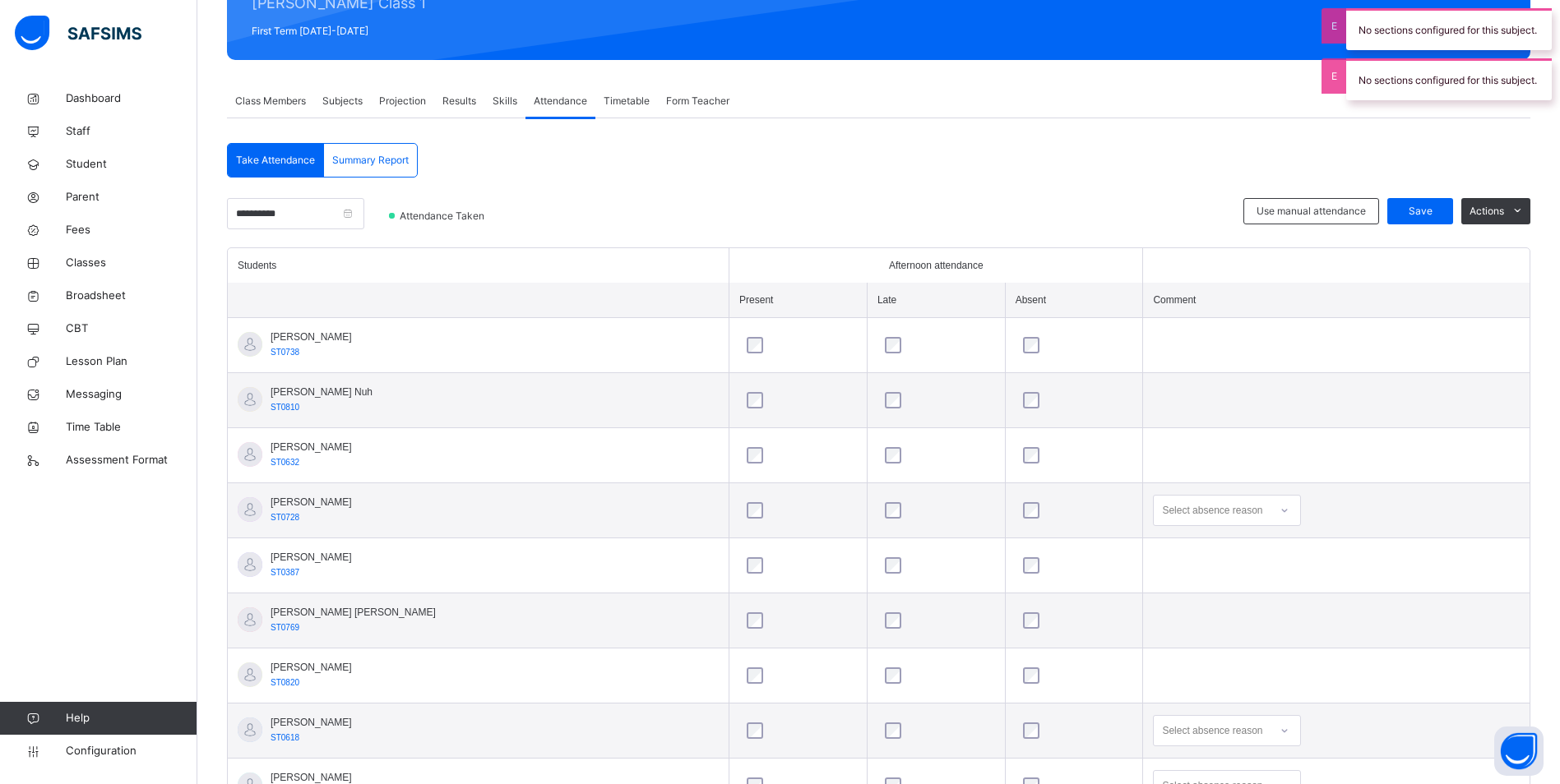
scroll to position [247, 0]
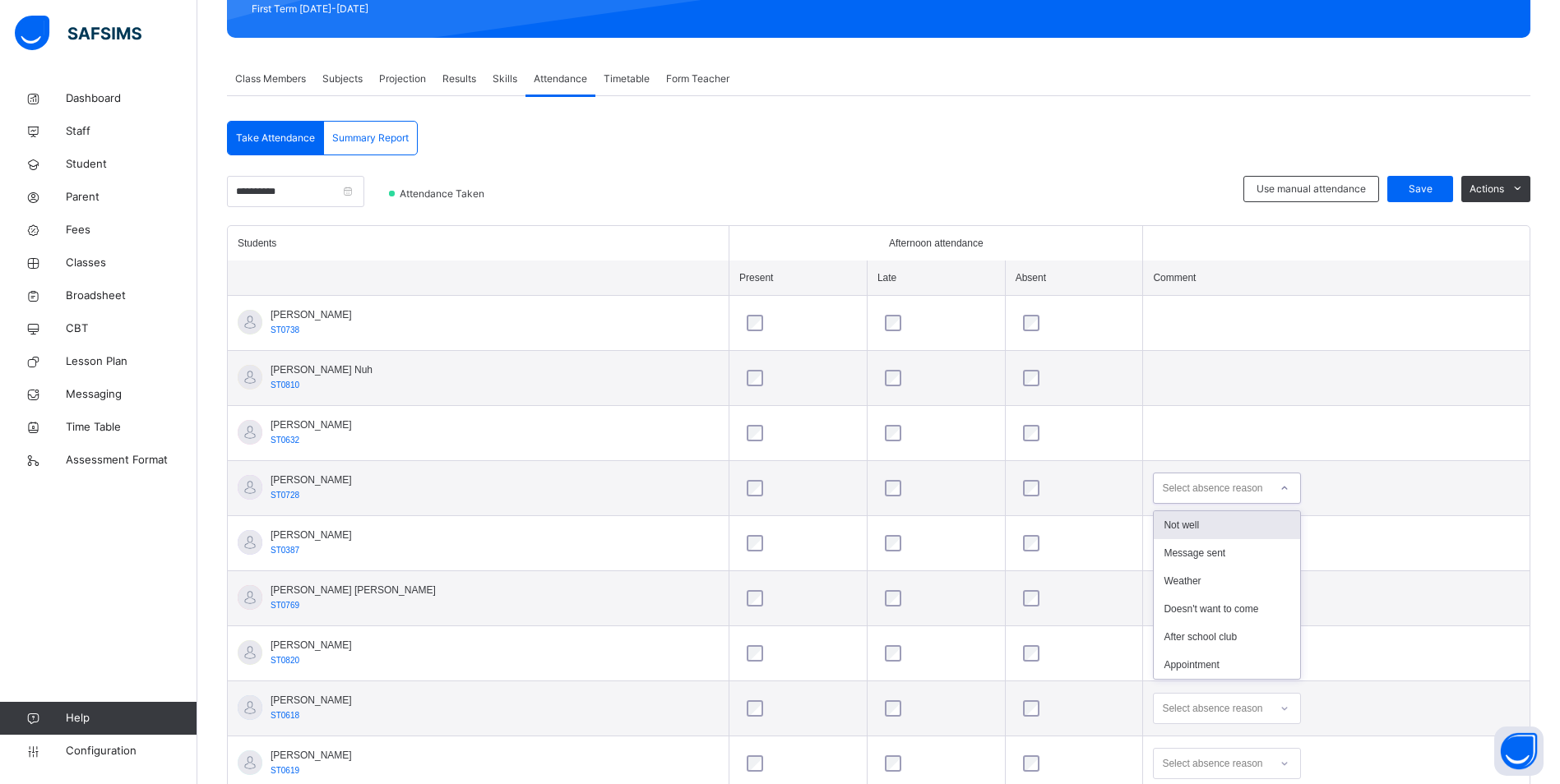
drag, startPoint x: 1231, startPoint y: 492, endPoint x: 838, endPoint y: 344, distance: 419.9
click at [1230, 490] on div "Select absence reason" at bounding box center [1211, 487] width 100 height 31
click at [1216, 552] on div "Message sent" at bounding box center [1226, 554] width 146 height 28
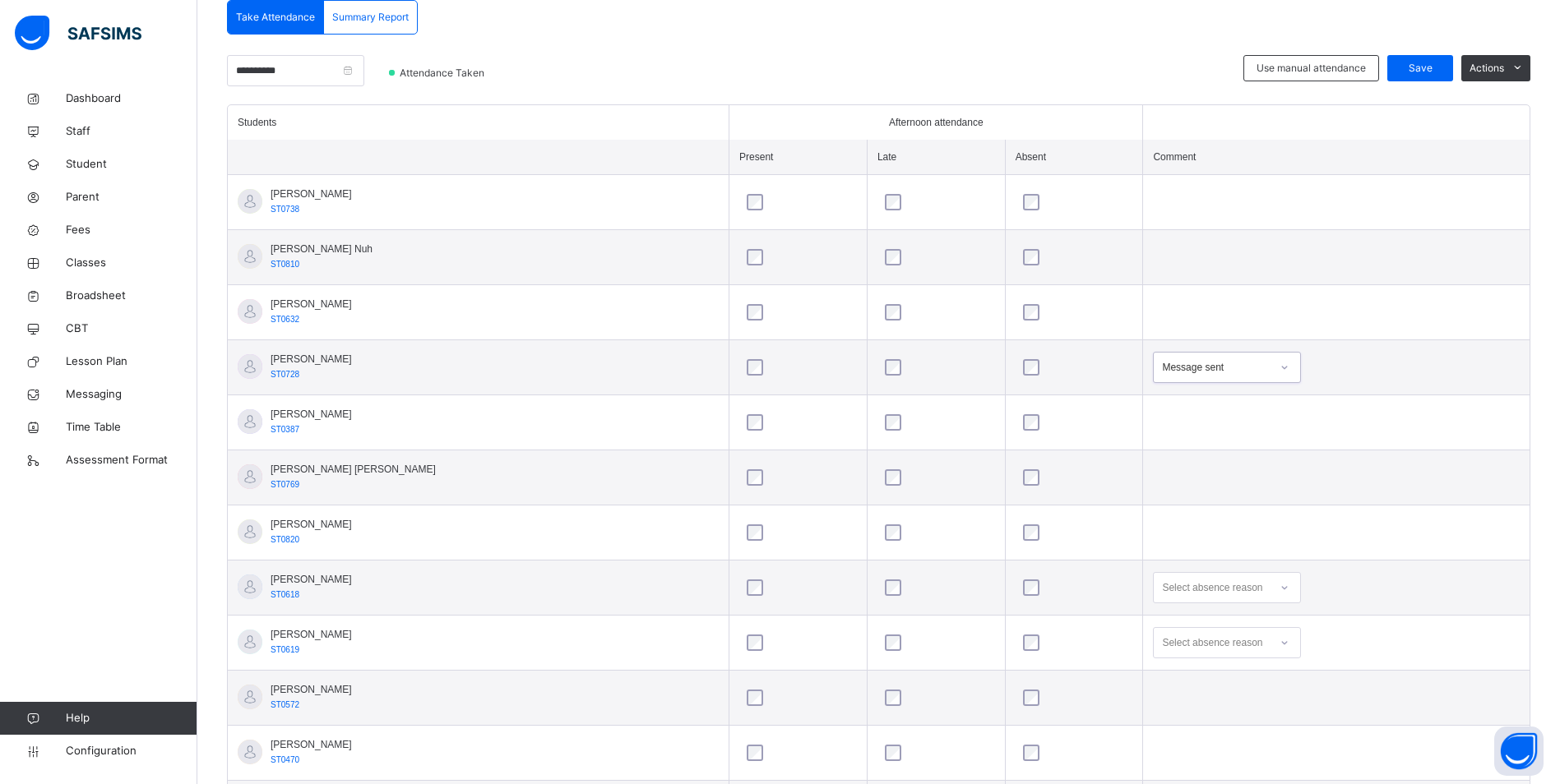
scroll to position [411, 0]
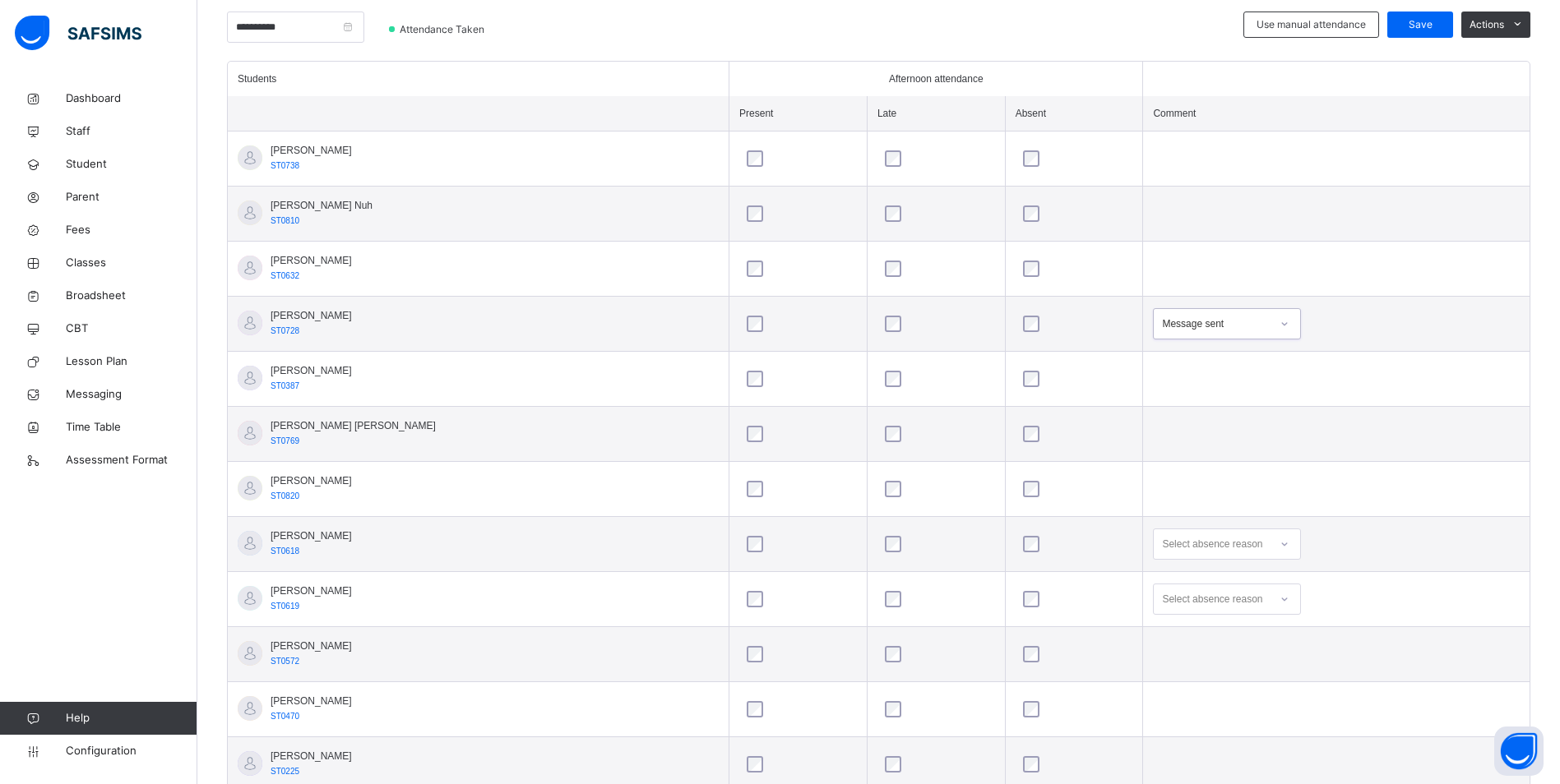
click at [1183, 551] on div "Select absence reason" at bounding box center [1211, 543] width 100 height 31
click at [1174, 610] on div "Message sent" at bounding box center [1226, 609] width 146 height 28
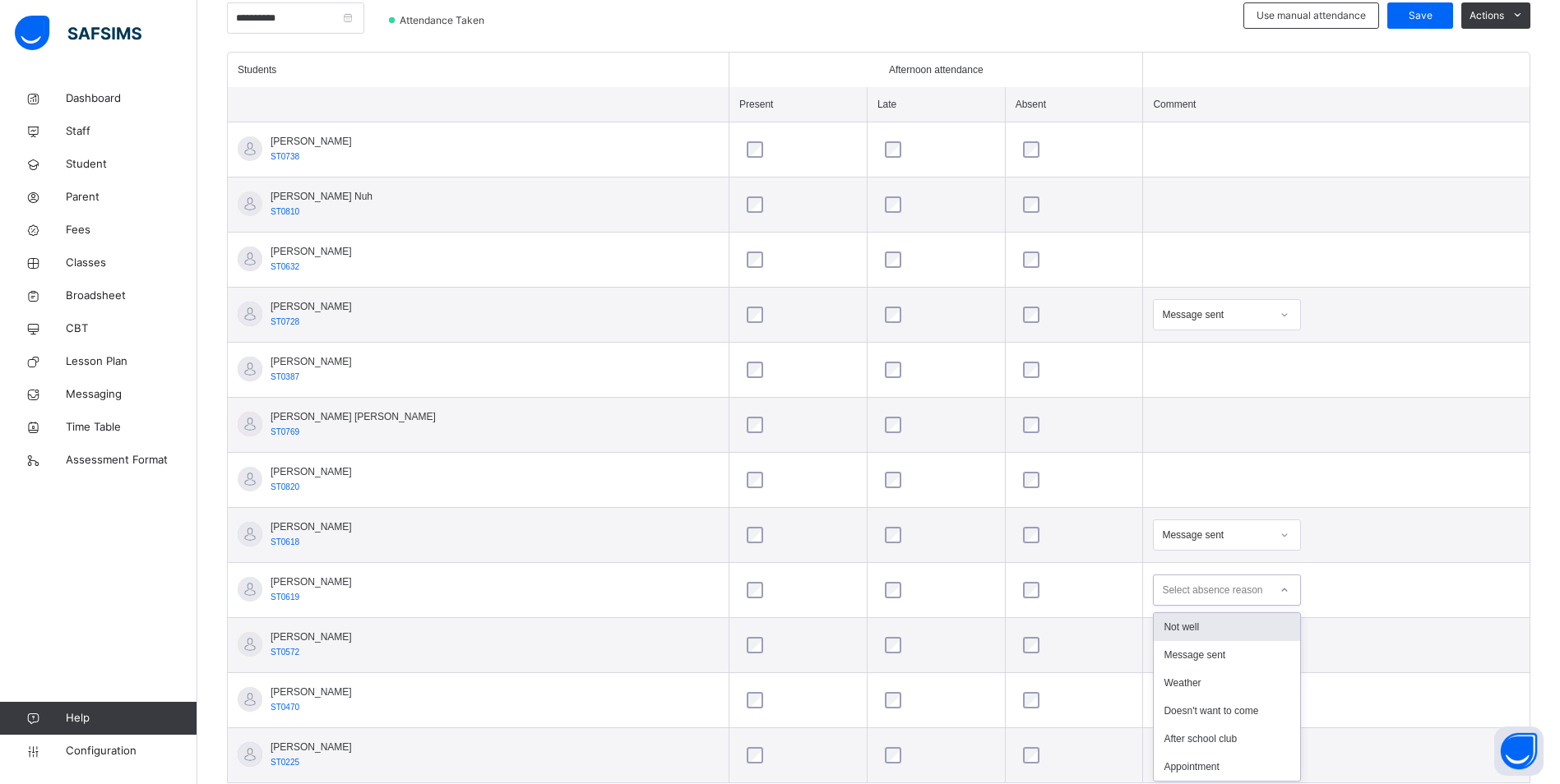
click at [1174, 598] on div "Select absence reason" at bounding box center [1211, 589] width 100 height 31
click at [1163, 656] on div "Message sent" at bounding box center [1226, 651] width 146 height 28
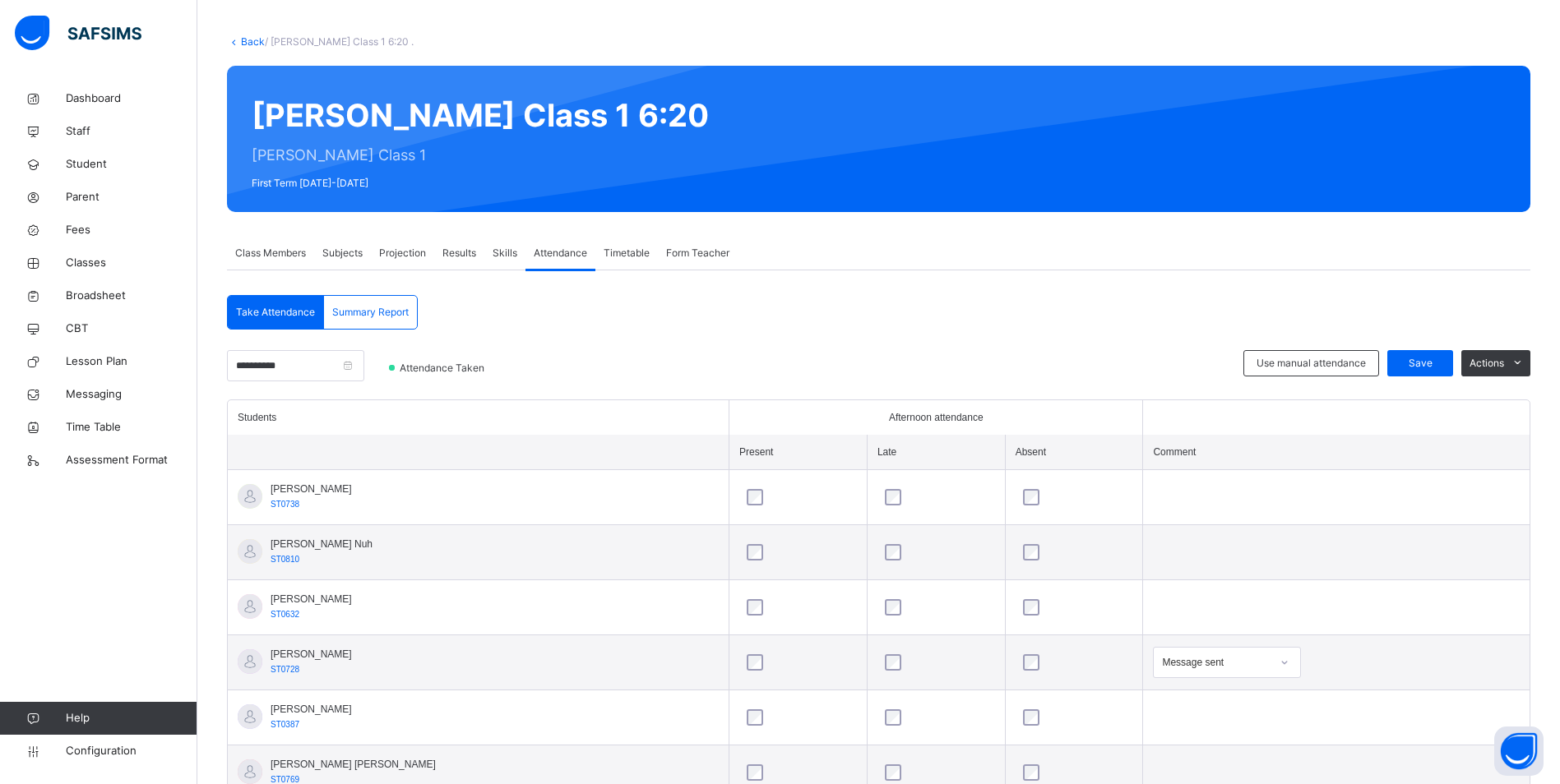
scroll to position [0, 0]
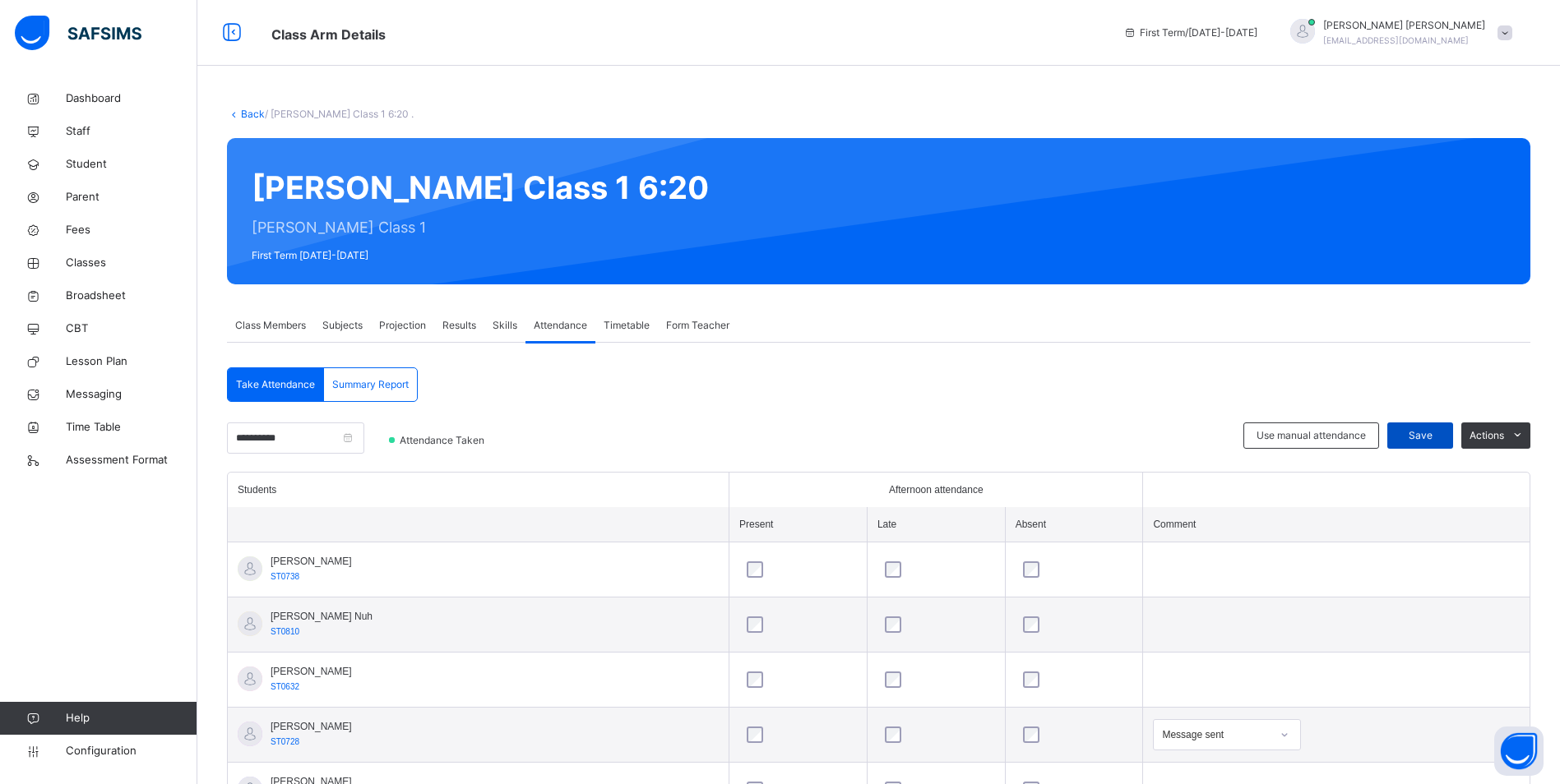
click at [1420, 446] on div "Save" at bounding box center [1420, 435] width 66 height 26
click at [101, 262] on span "Classes" at bounding box center [131, 263] width 131 height 16
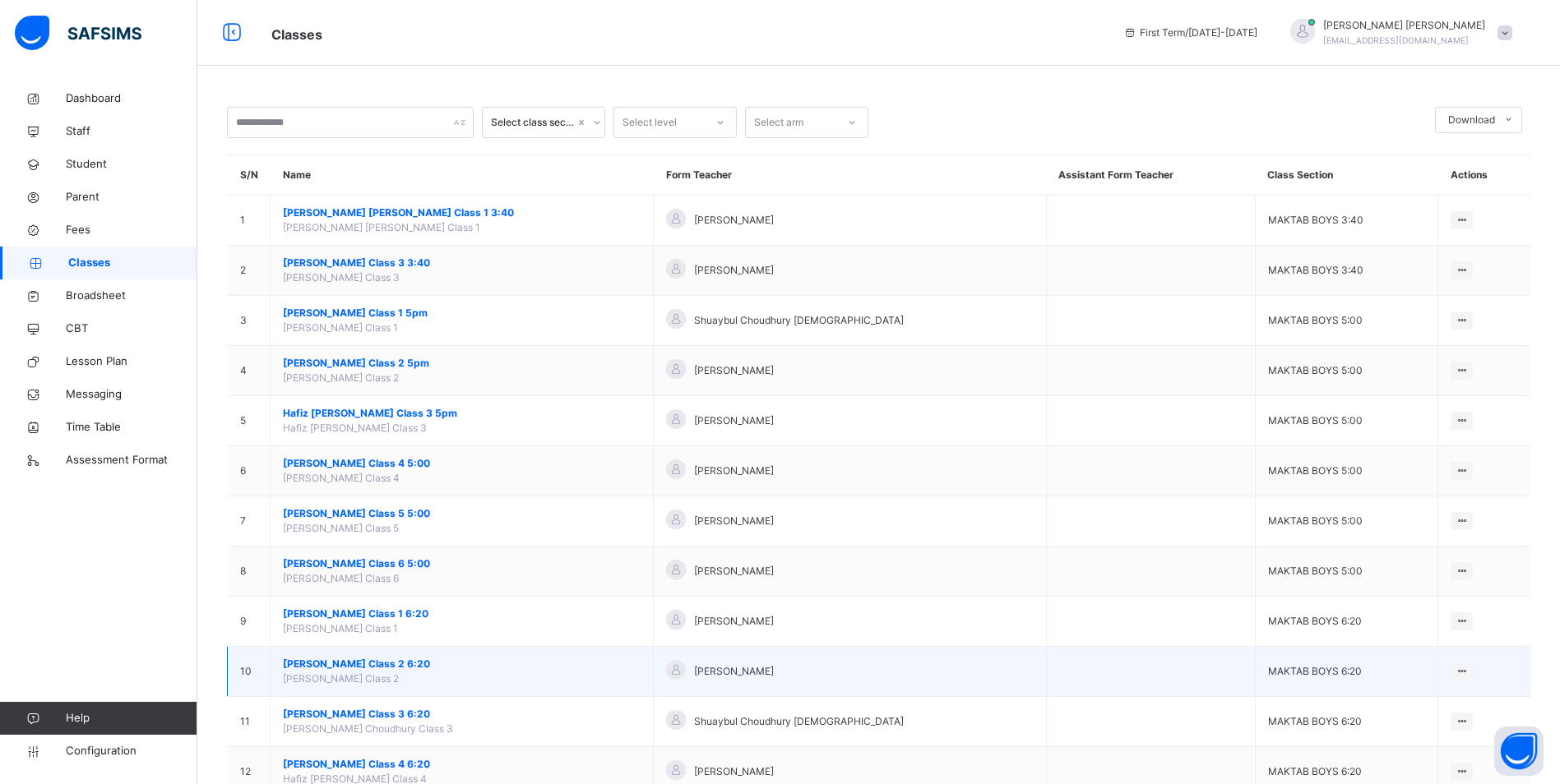
click at [389, 668] on span "[PERSON_NAME] Class 2 6:20" at bounding box center [461, 664] width 357 height 15
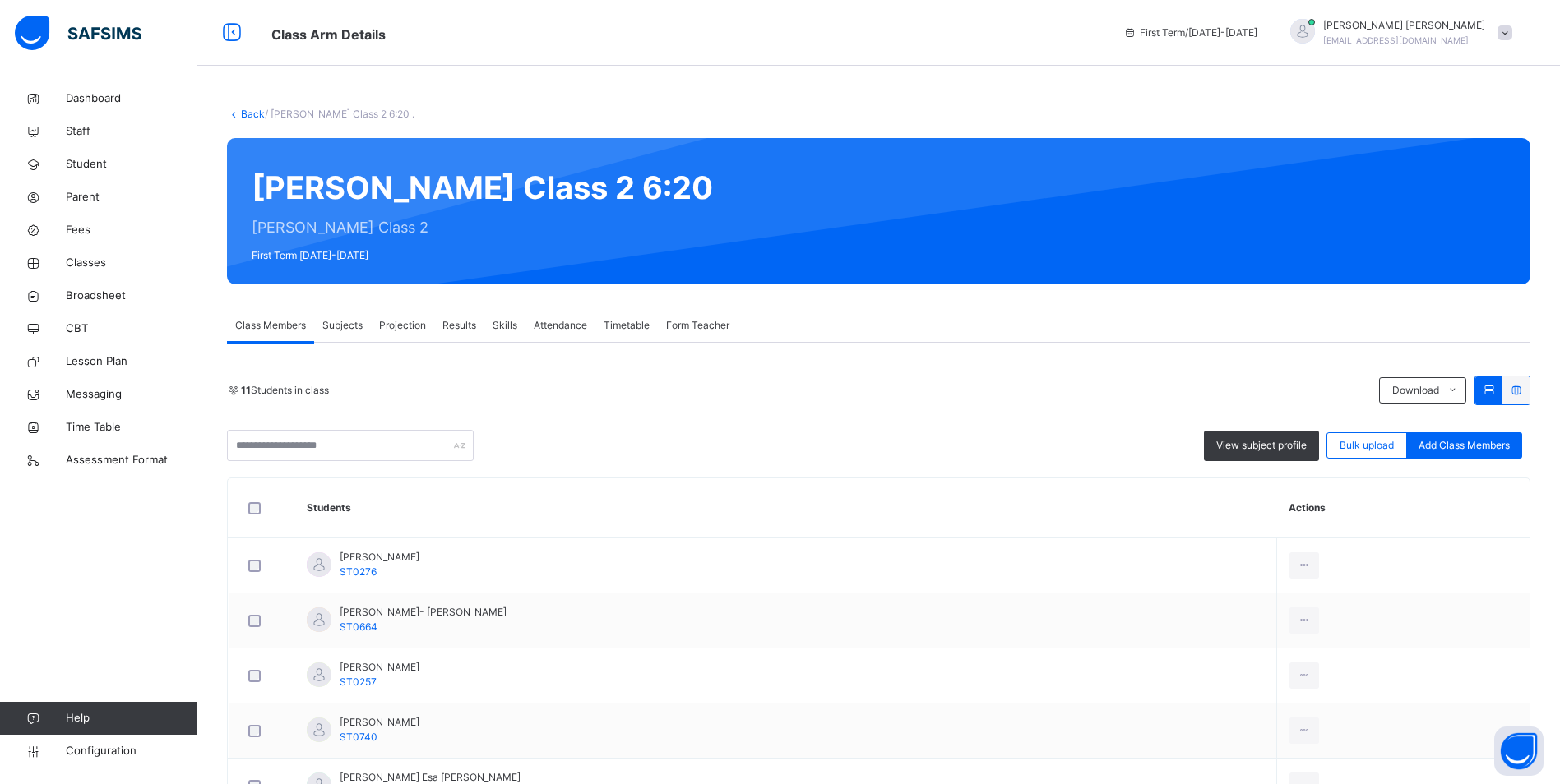
click at [592, 326] on div "Attendance" at bounding box center [560, 325] width 70 height 33
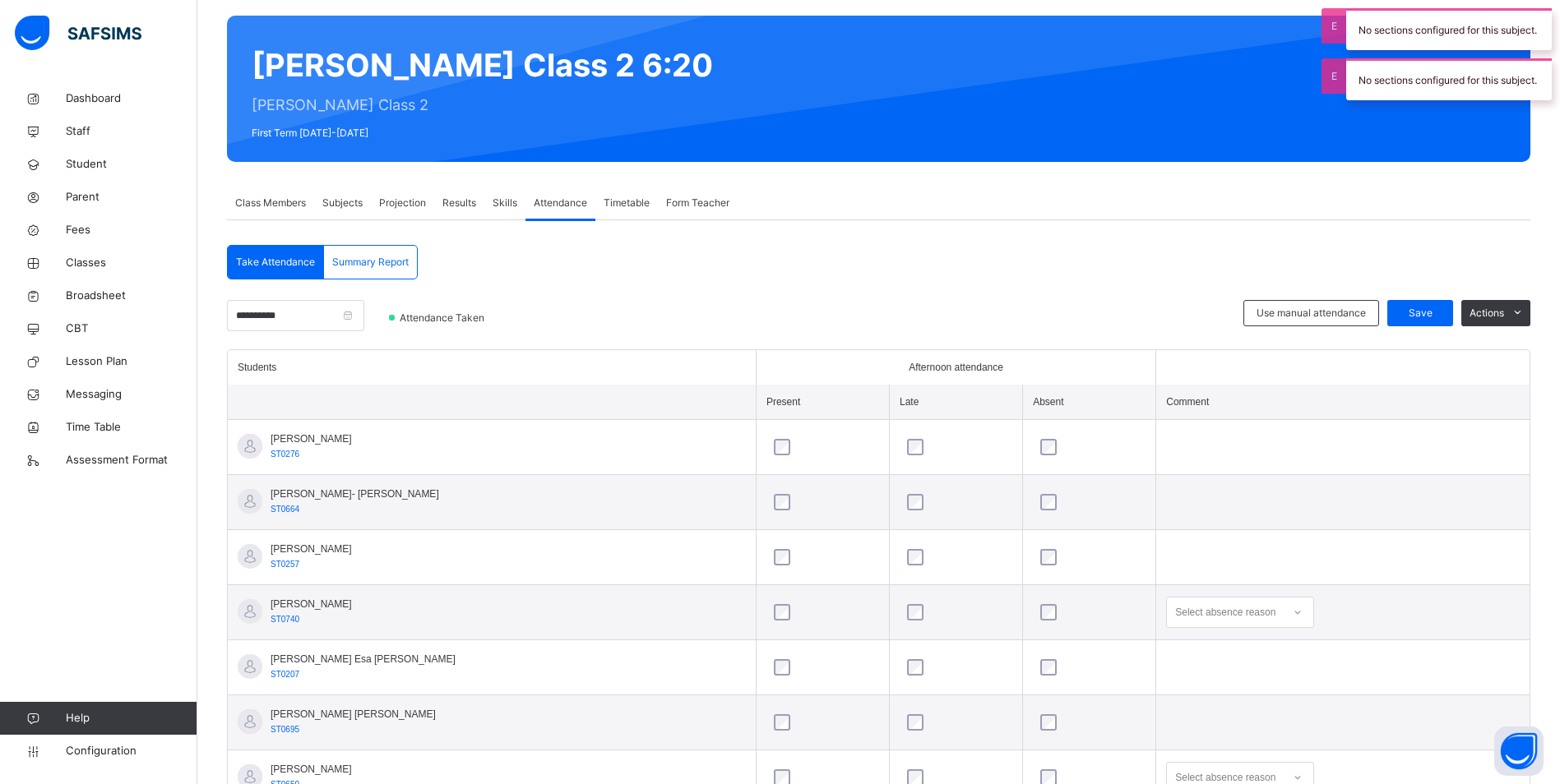
scroll to position [164, 0]
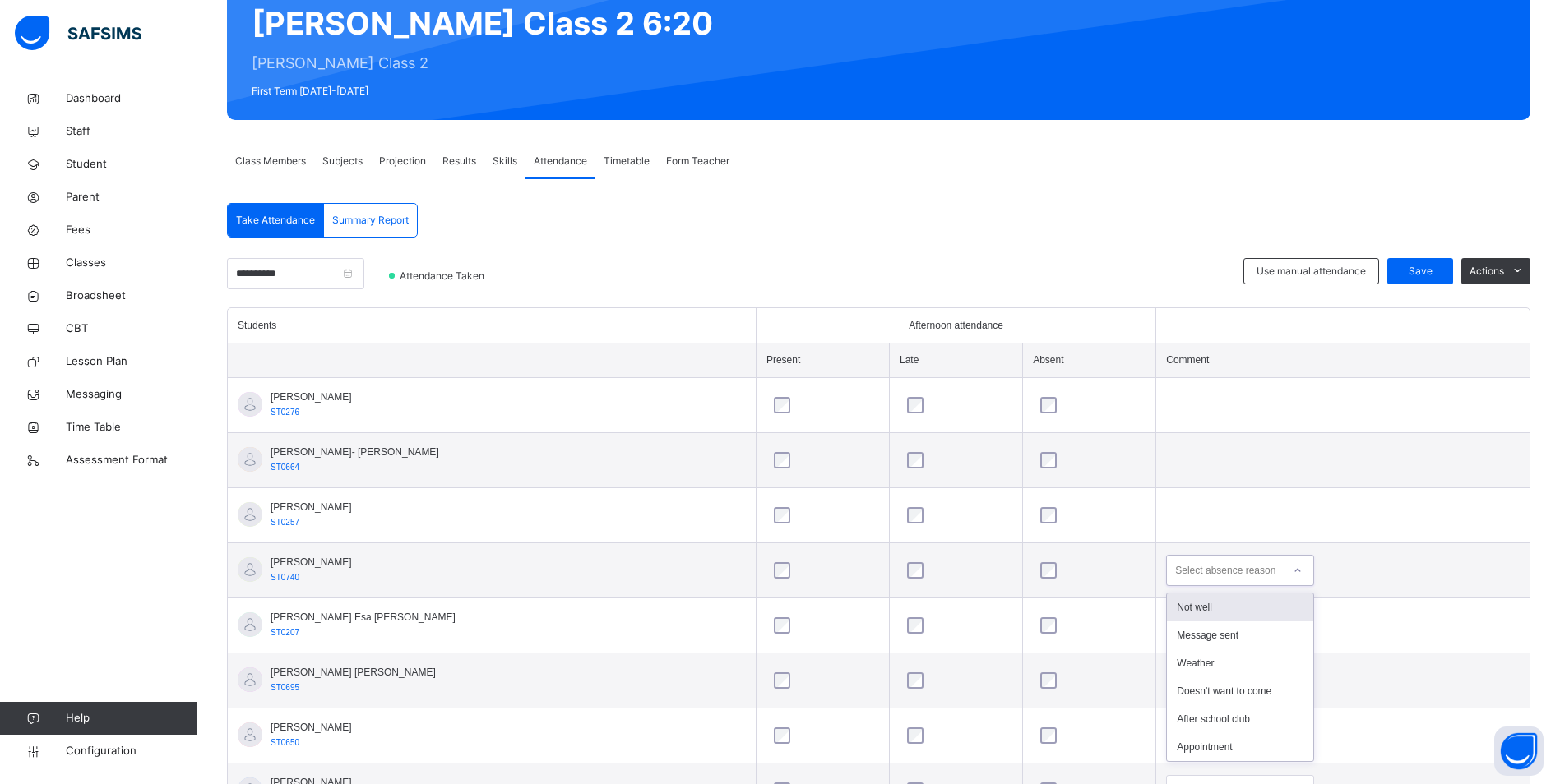
click at [1191, 572] on div "Select absence reason" at bounding box center [1225, 570] width 100 height 31
click at [1187, 639] on div "Message sent" at bounding box center [1240, 636] width 146 height 28
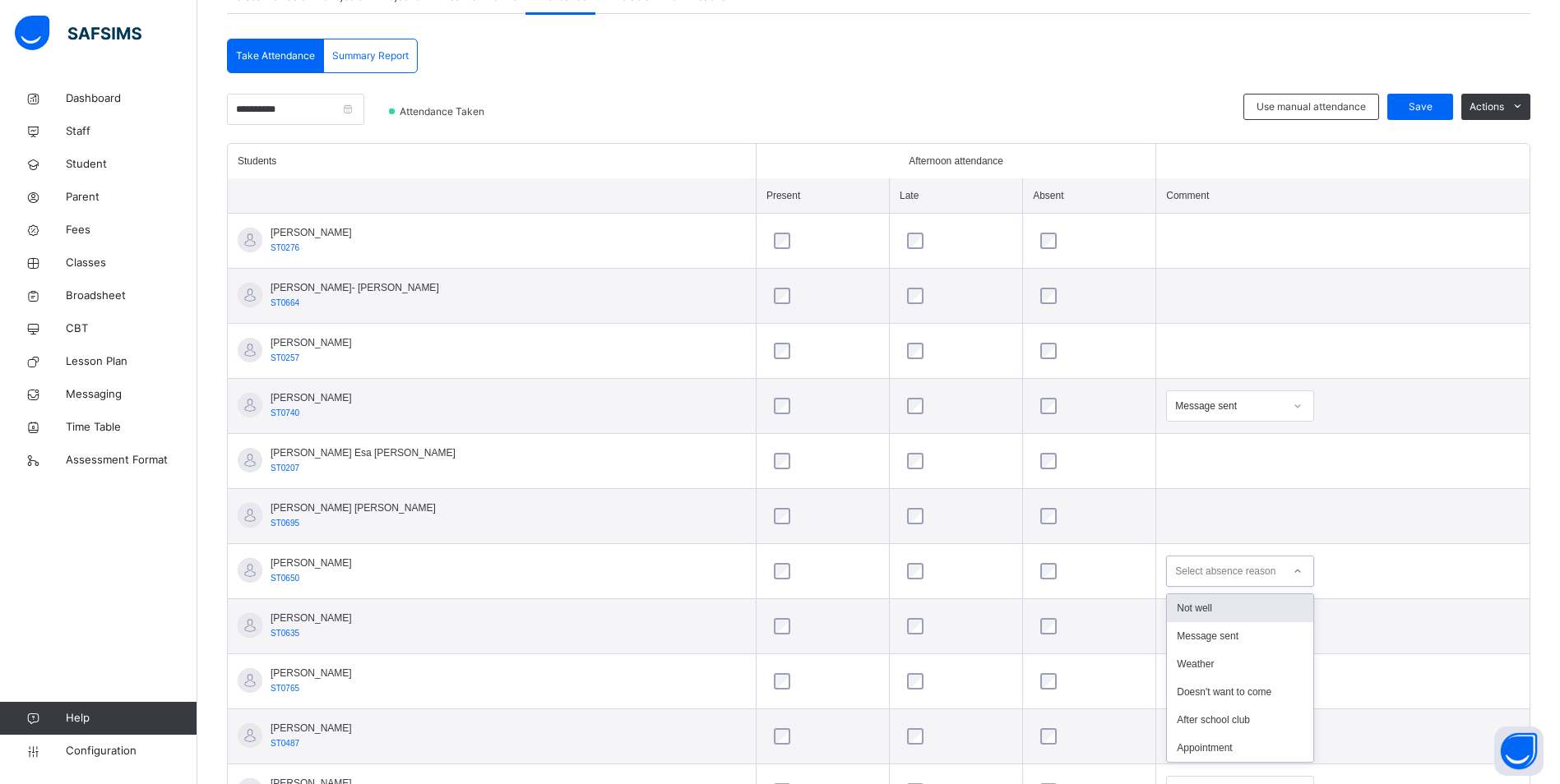
click at [1174, 569] on div "Select absence reason" at bounding box center [1225, 571] width 100 height 31
click at [1167, 634] on div "Message sent" at bounding box center [1240, 637] width 146 height 28
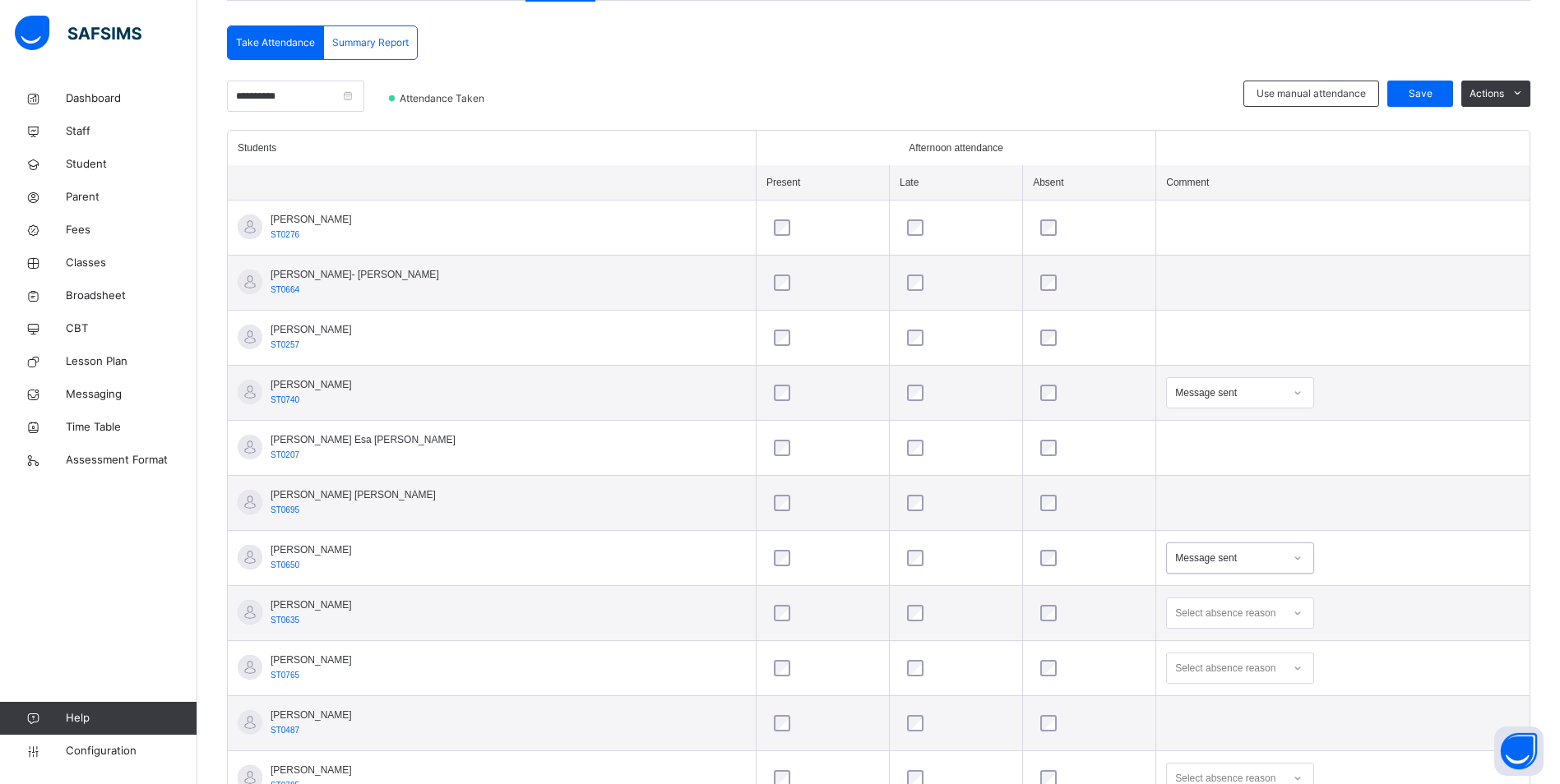
click at [1166, 629] on div "Select absence reason" at bounding box center [1240, 613] width 148 height 31
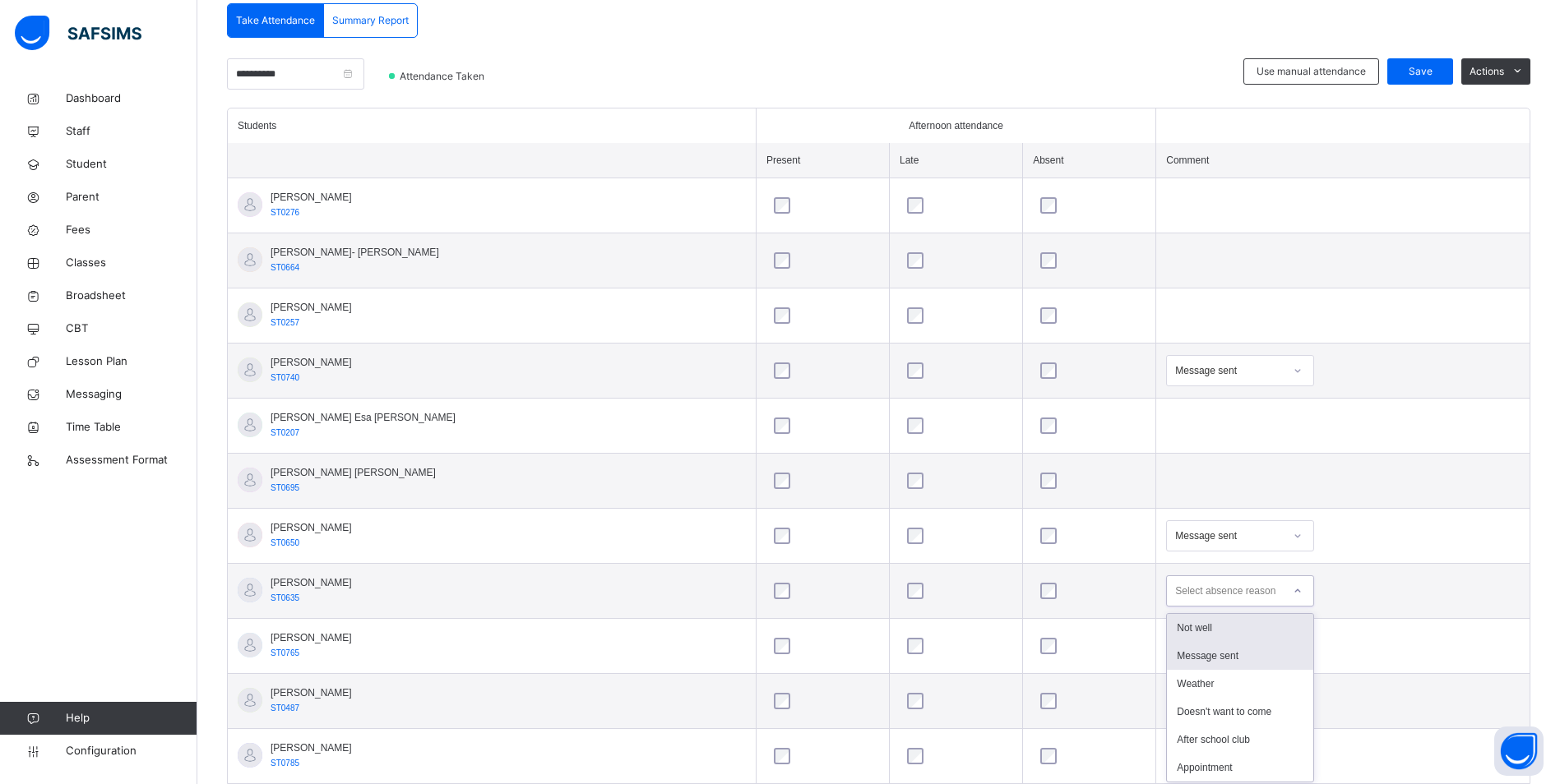
scroll to position [369, 0]
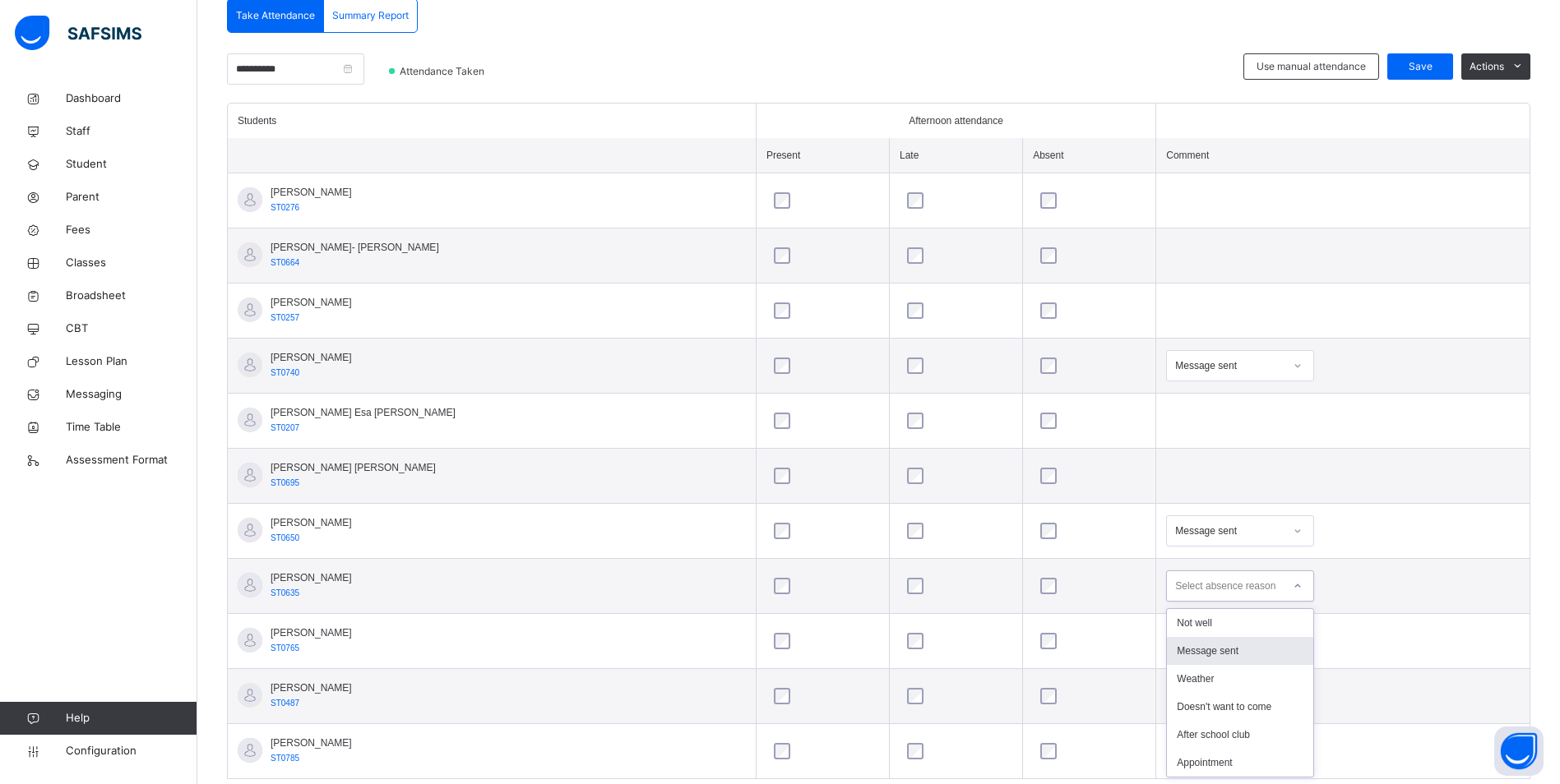
click at [1167, 650] on div "Message sent" at bounding box center [1240, 651] width 146 height 28
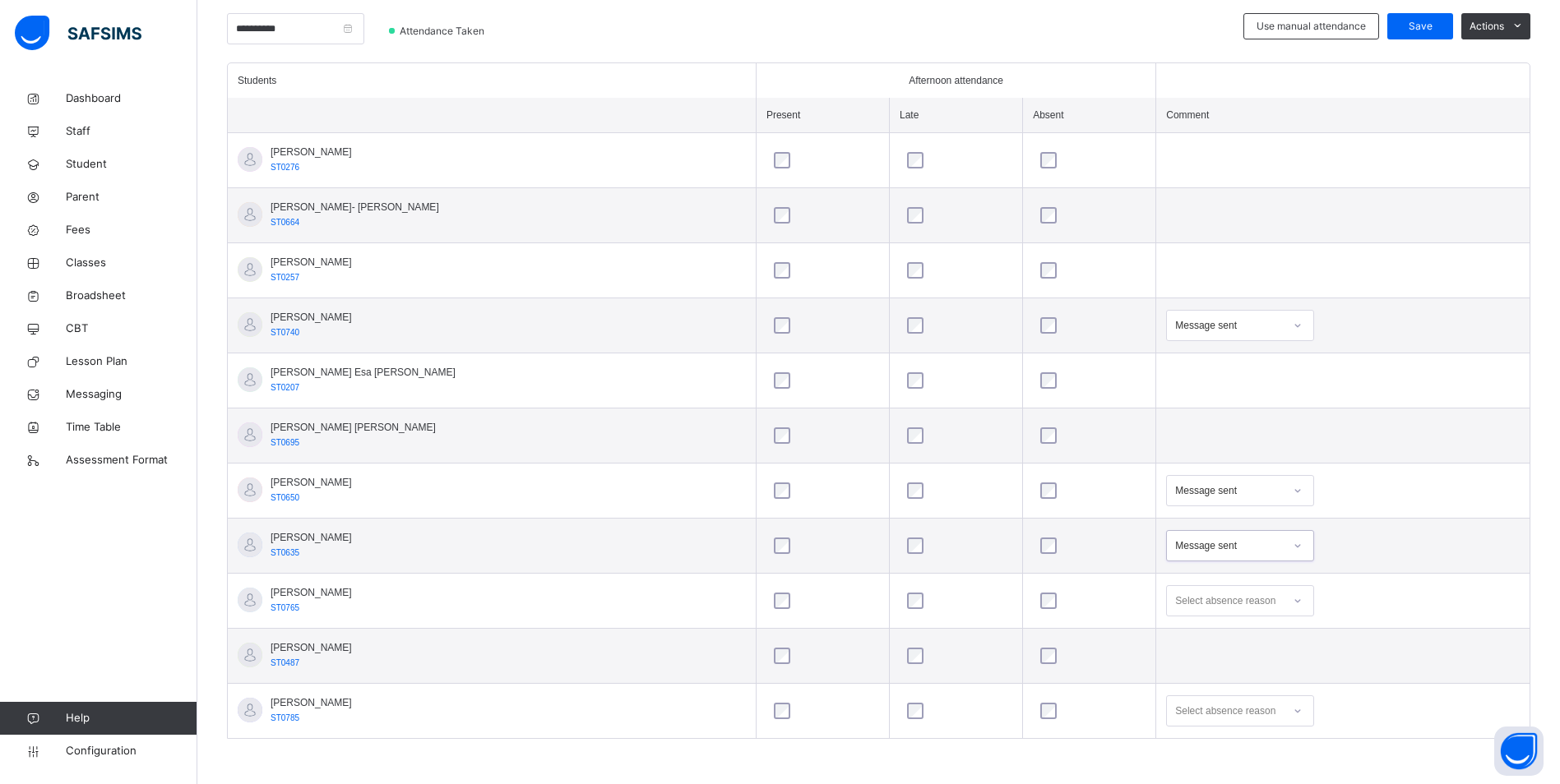
scroll to position [528, 0]
click at [1226, 722] on div "Select absence reason" at bounding box center [1240, 710] width 148 height 31
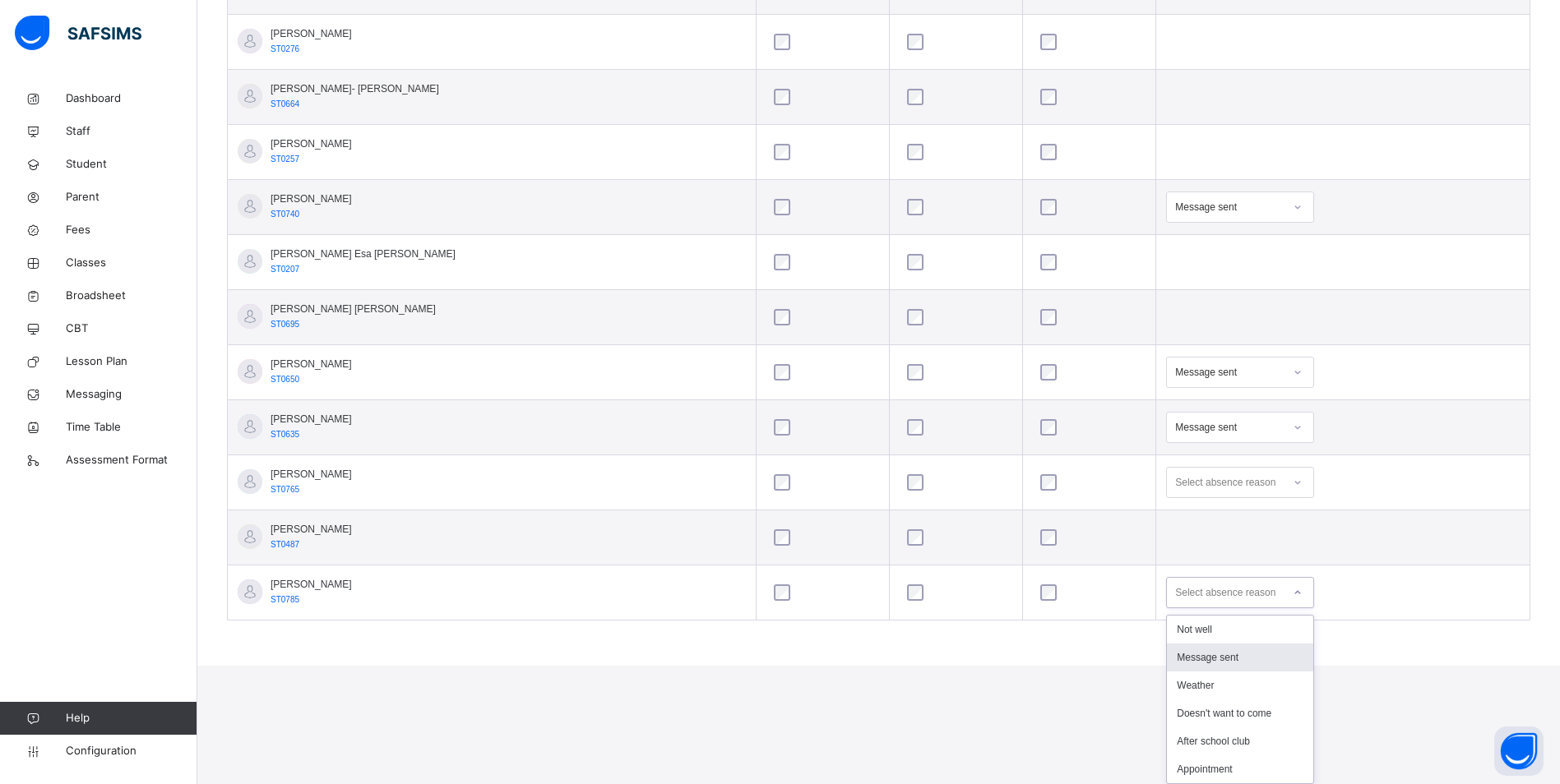
click at [1186, 650] on div "Message sent" at bounding box center [1240, 657] width 146 height 28
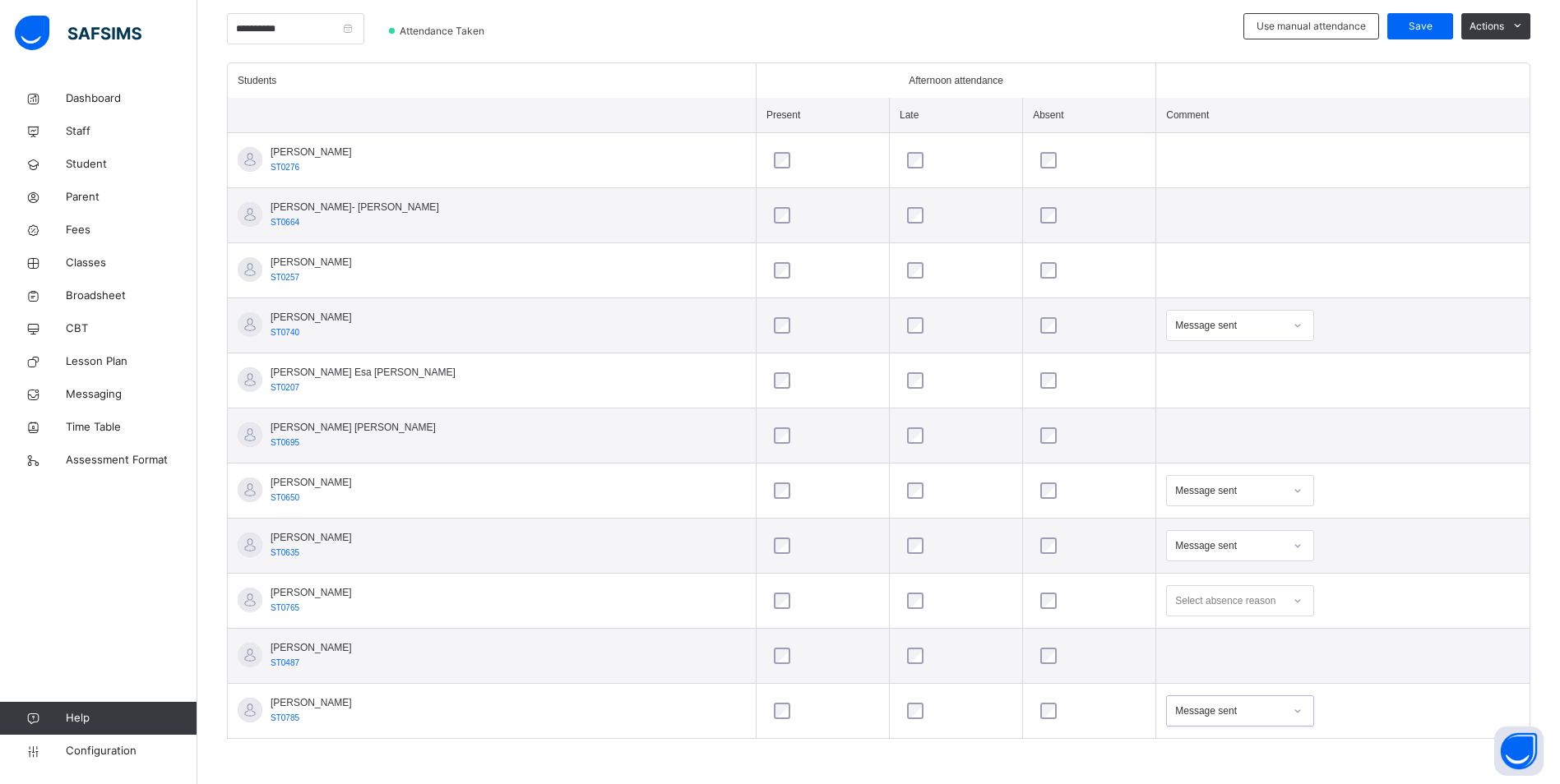
scroll to position [409, 0]
click at [1409, 28] on div "Save" at bounding box center [1420, 26] width 66 height 26
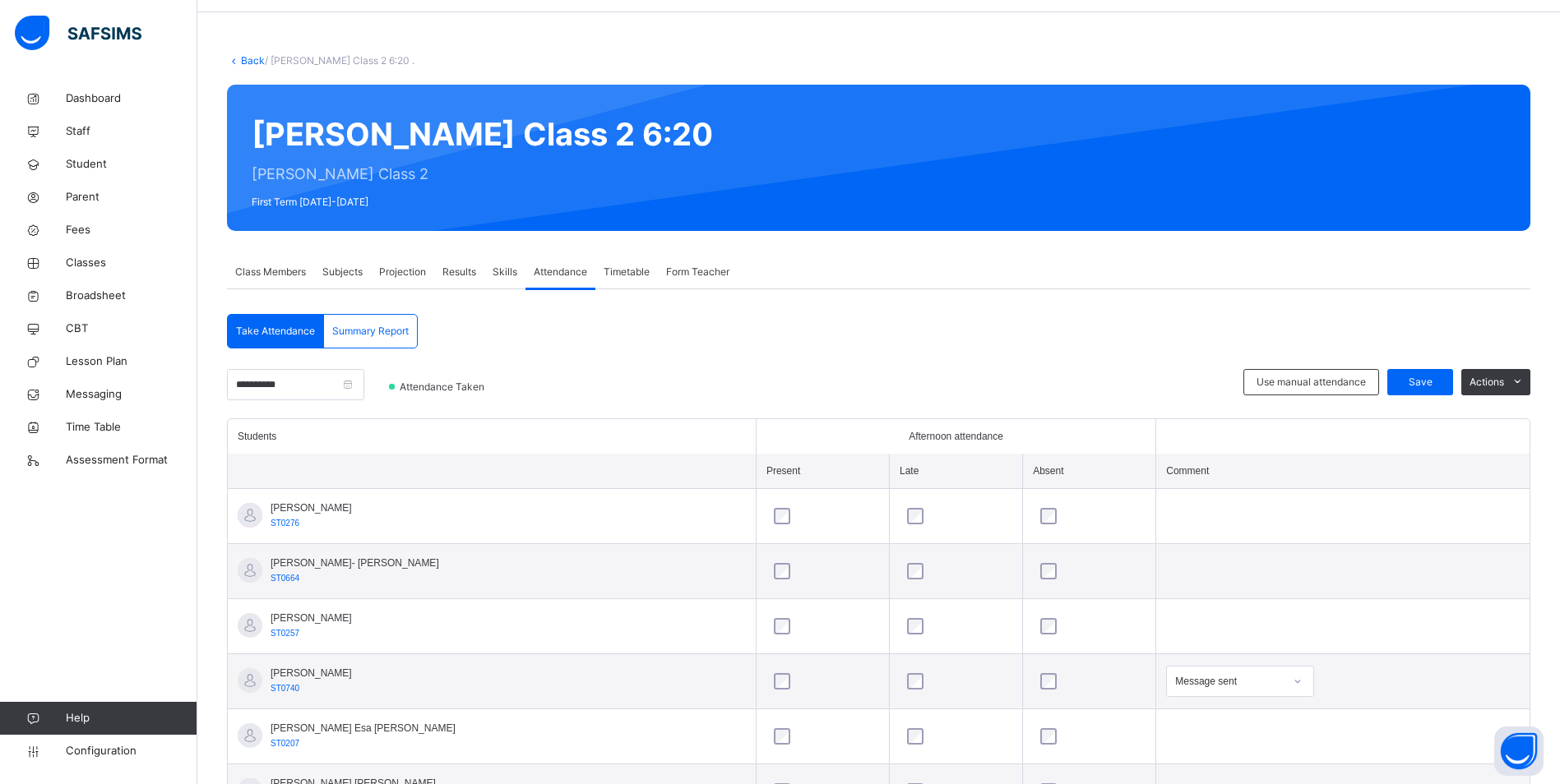
scroll to position [82, 0]
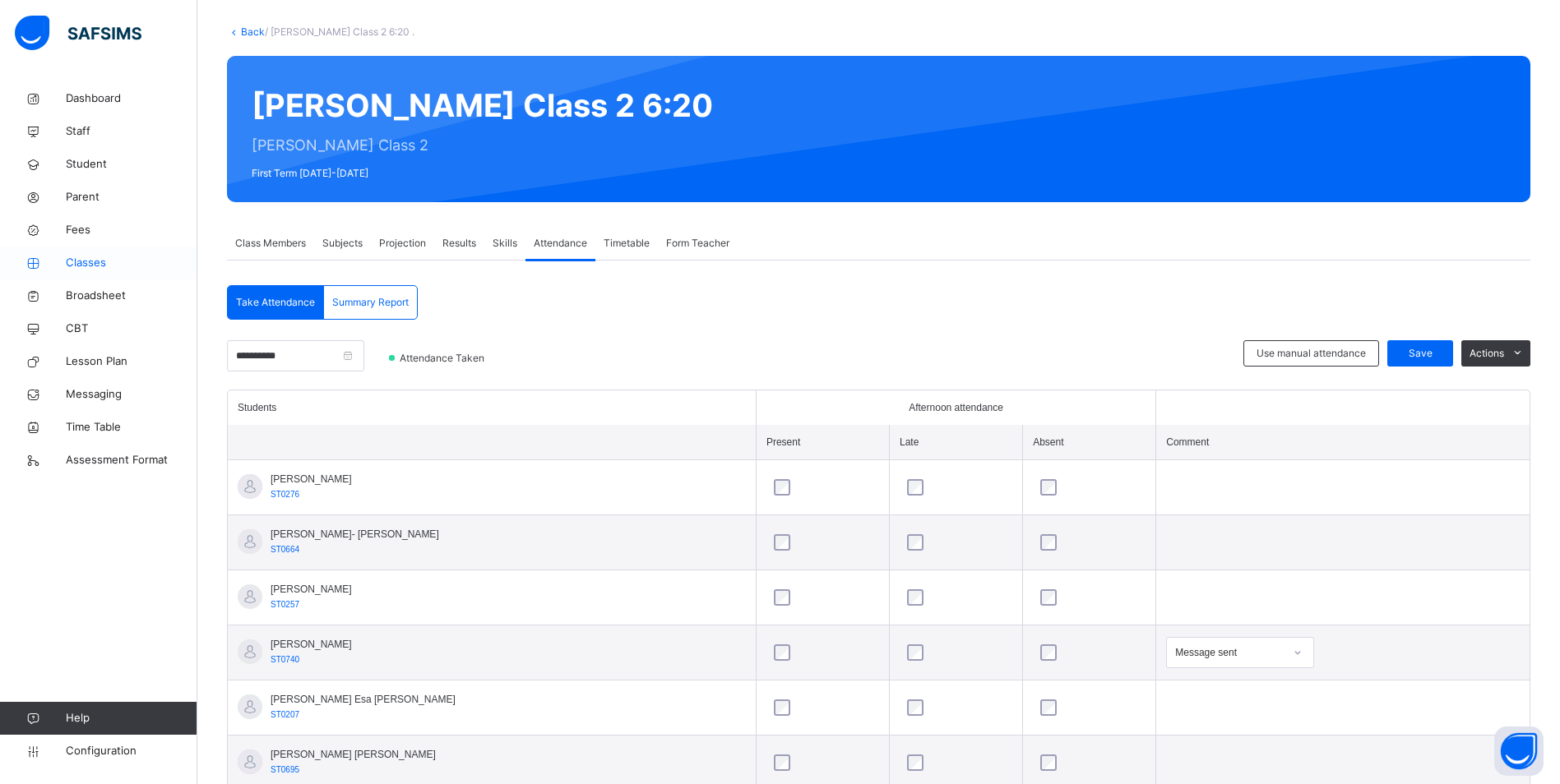
click at [112, 256] on span "Classes" at bounding box center [131, 263] width 131 height 16
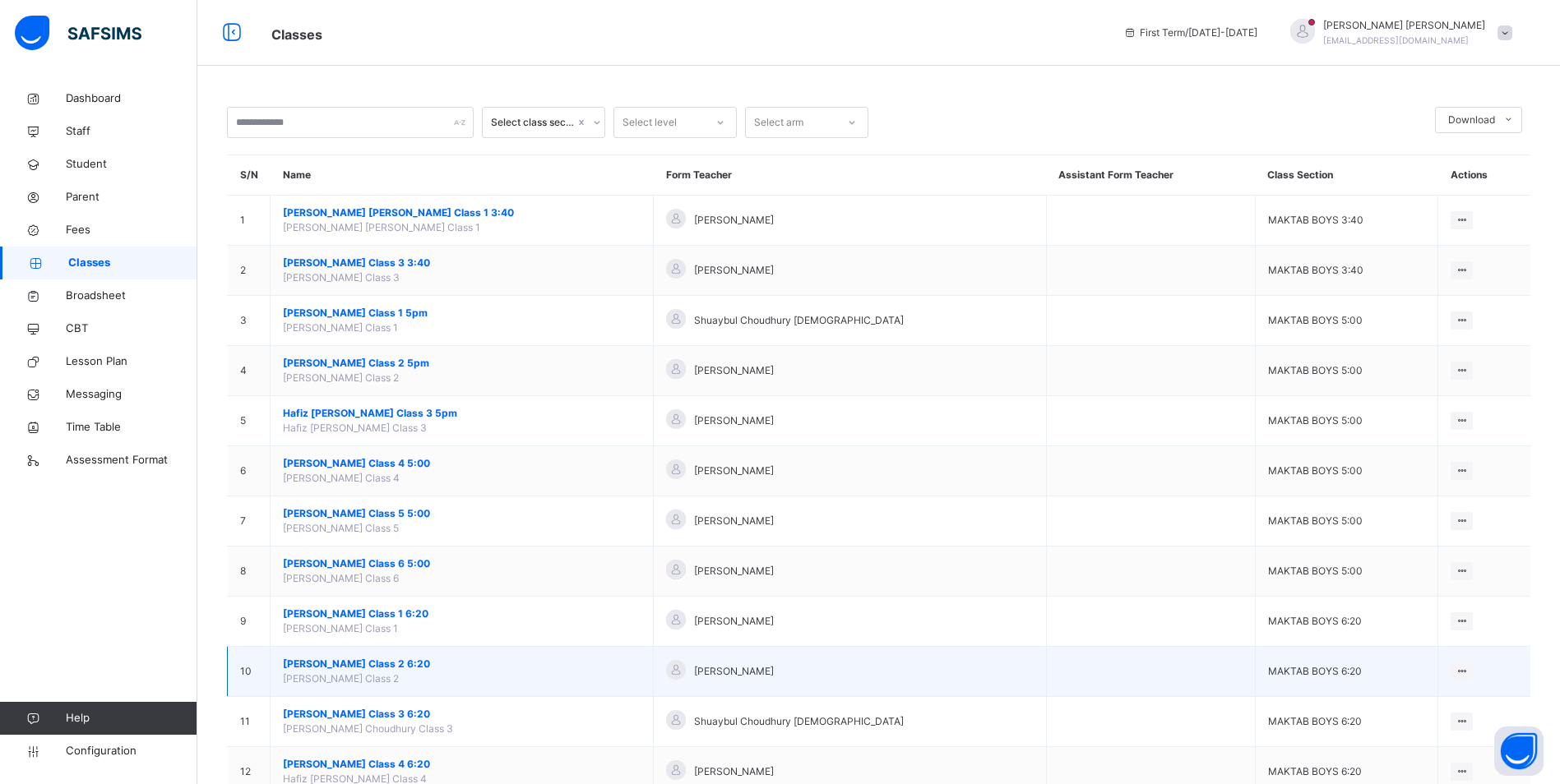
click at [417, 666] on span "[PERSON_NAME] Class 2 6:20" at bounding box center [461, 664] width 357 height 15
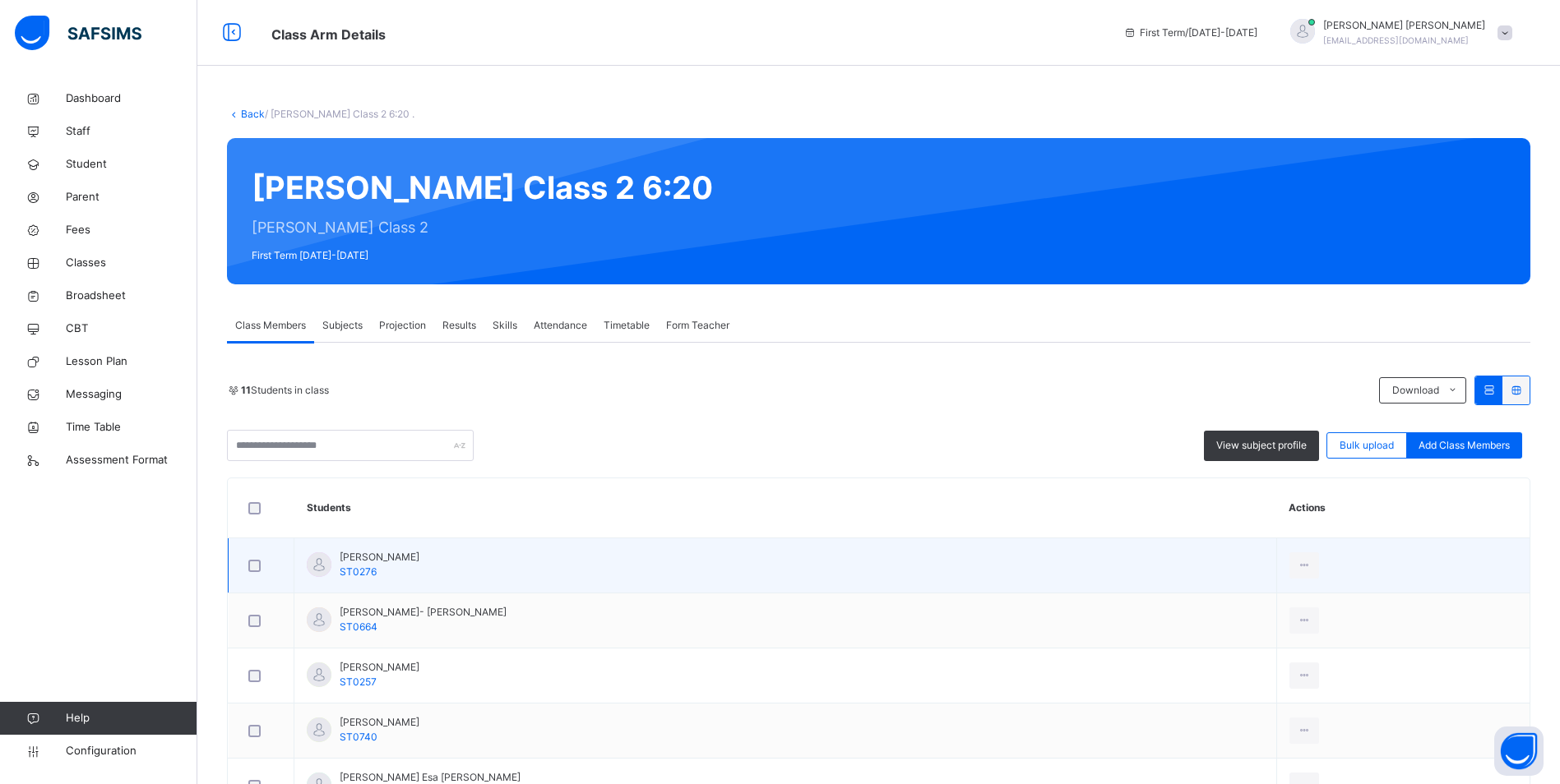
scroll to position [247, 0]
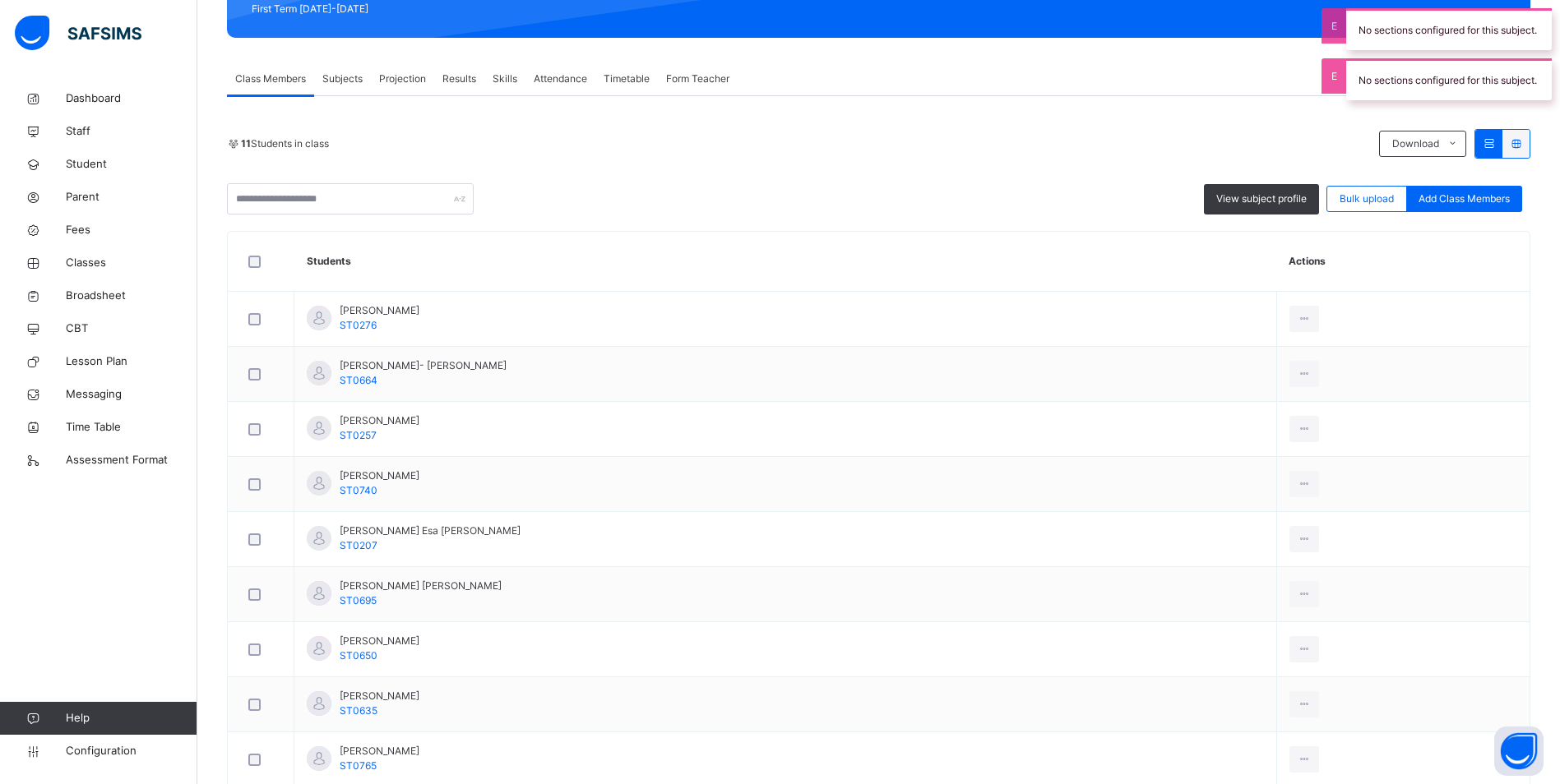
click at [554, 77] on span "Attendance" at bounding box center [560, 79] width 54 height 15
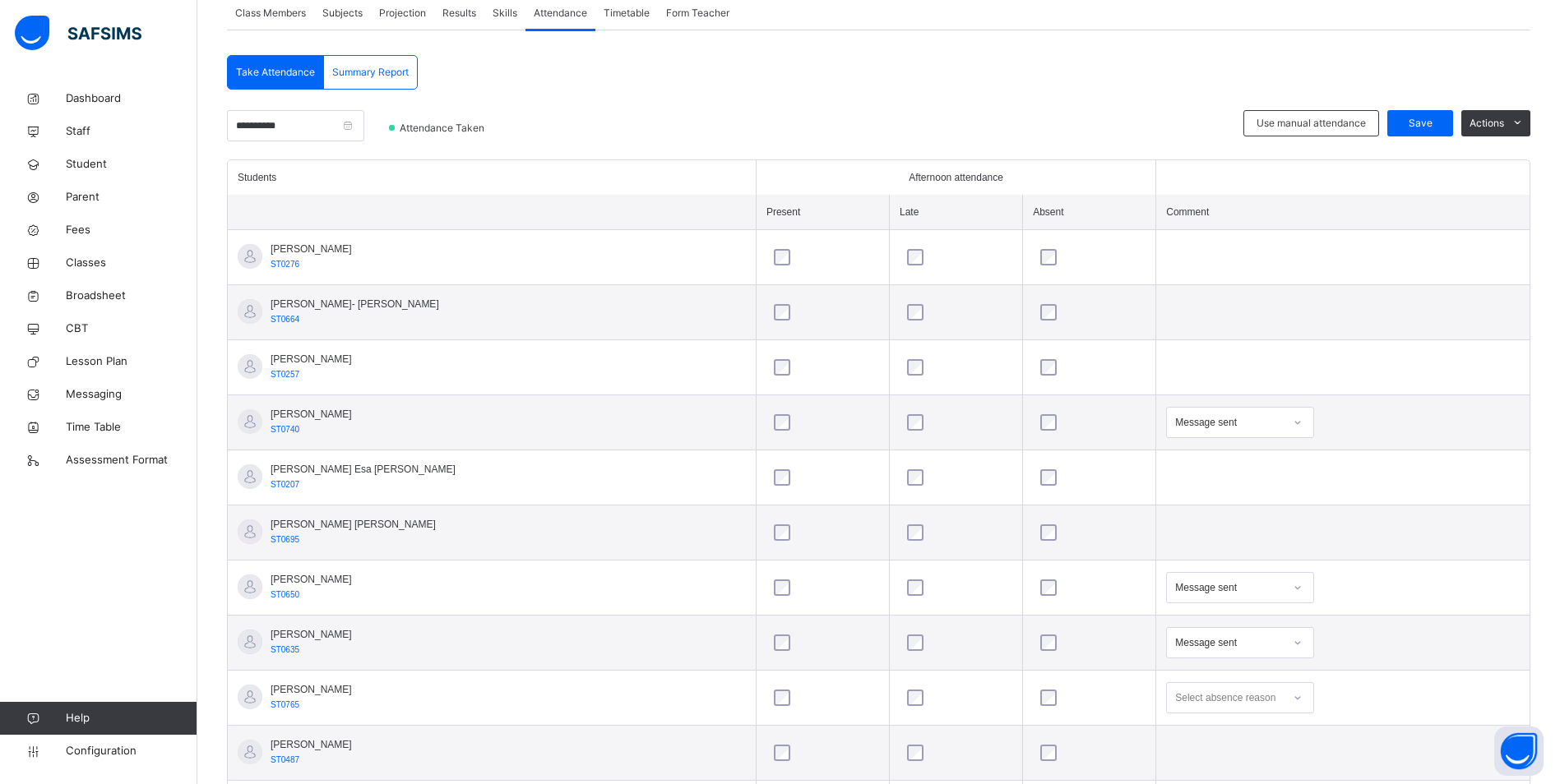
scroll to position [80, 0]
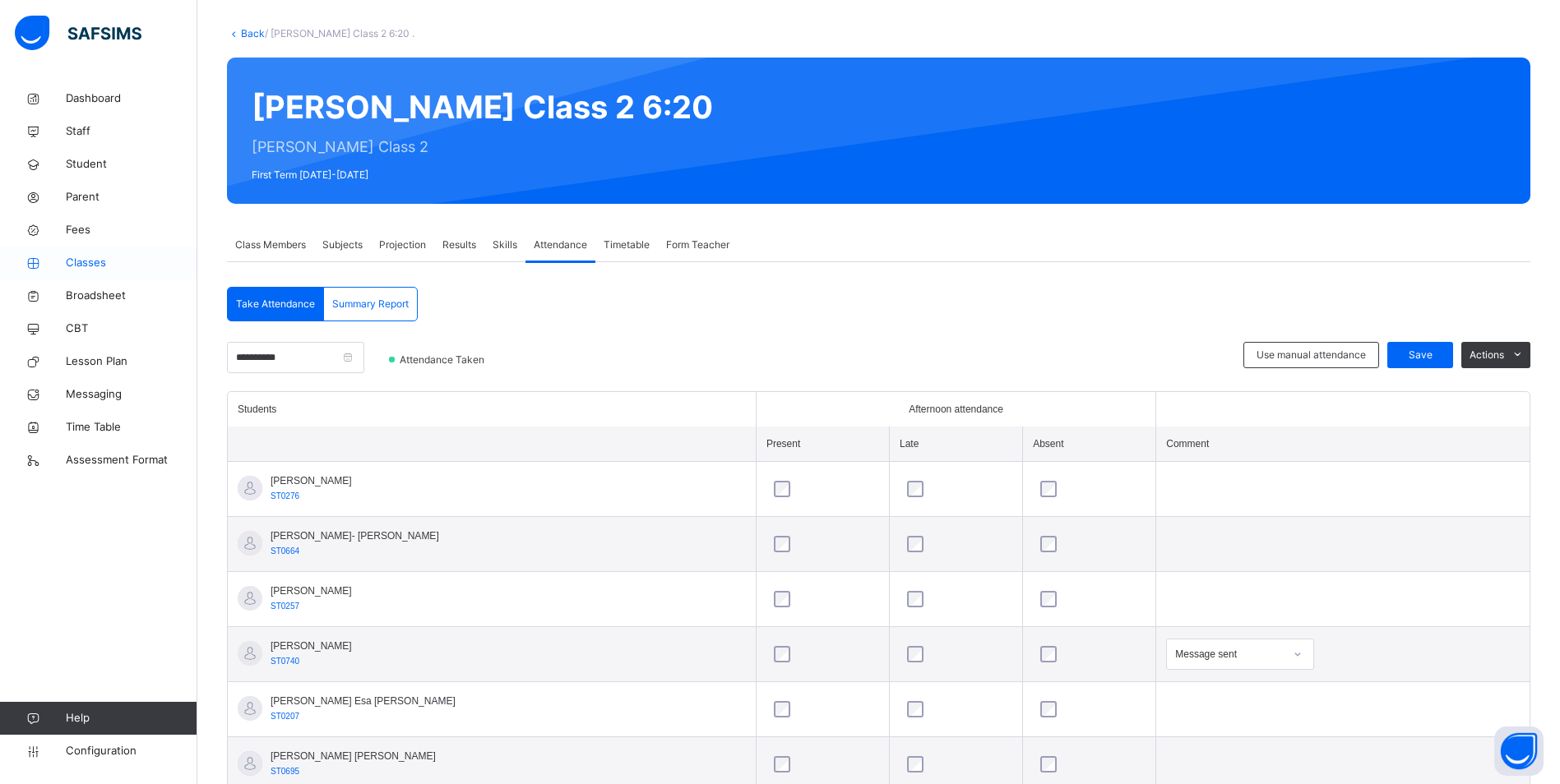
click at [102, 258] on span "Classes" at bounding box center [131, 263] width 131 height 16
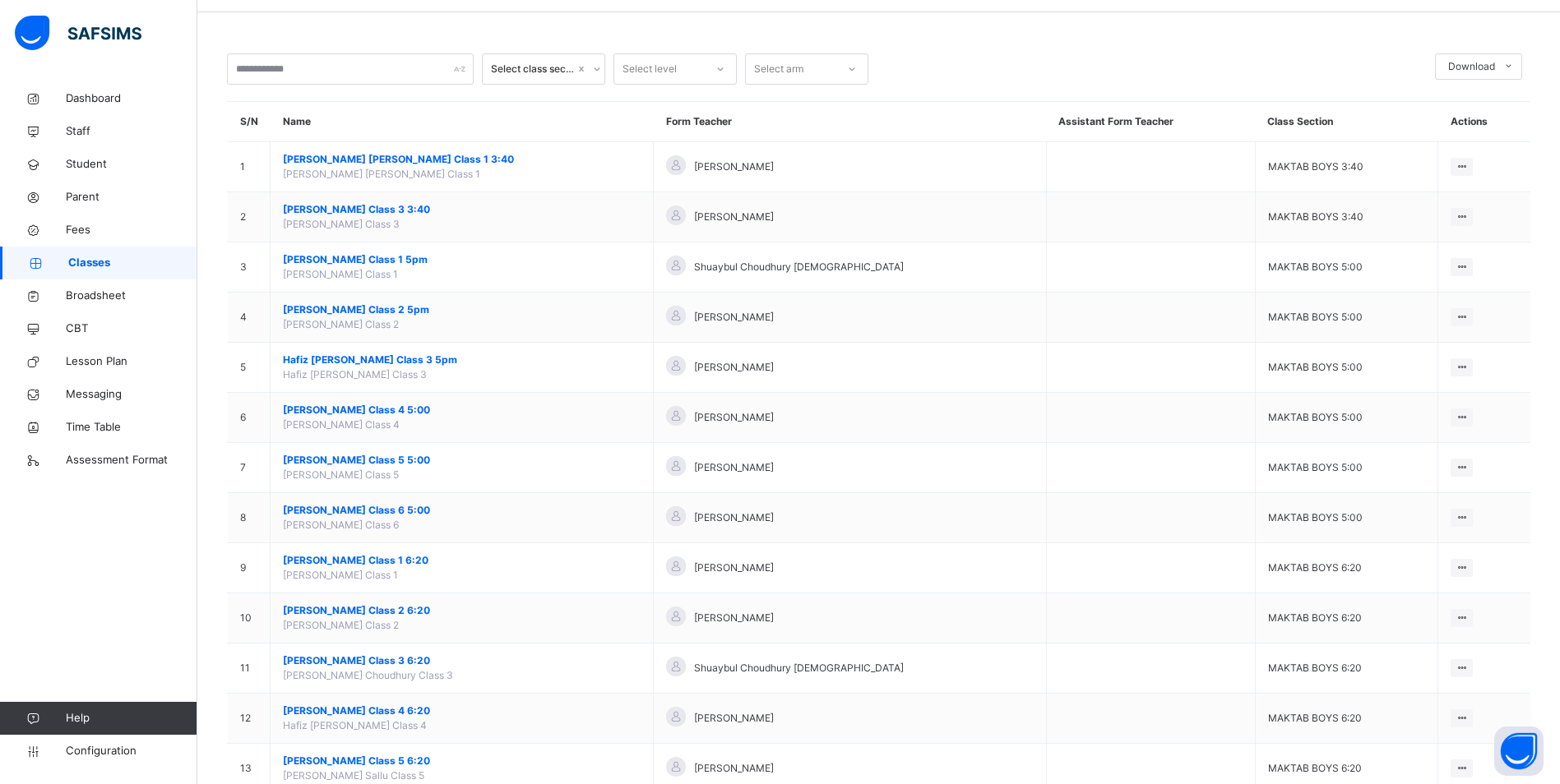
scroll to position [247, 0]
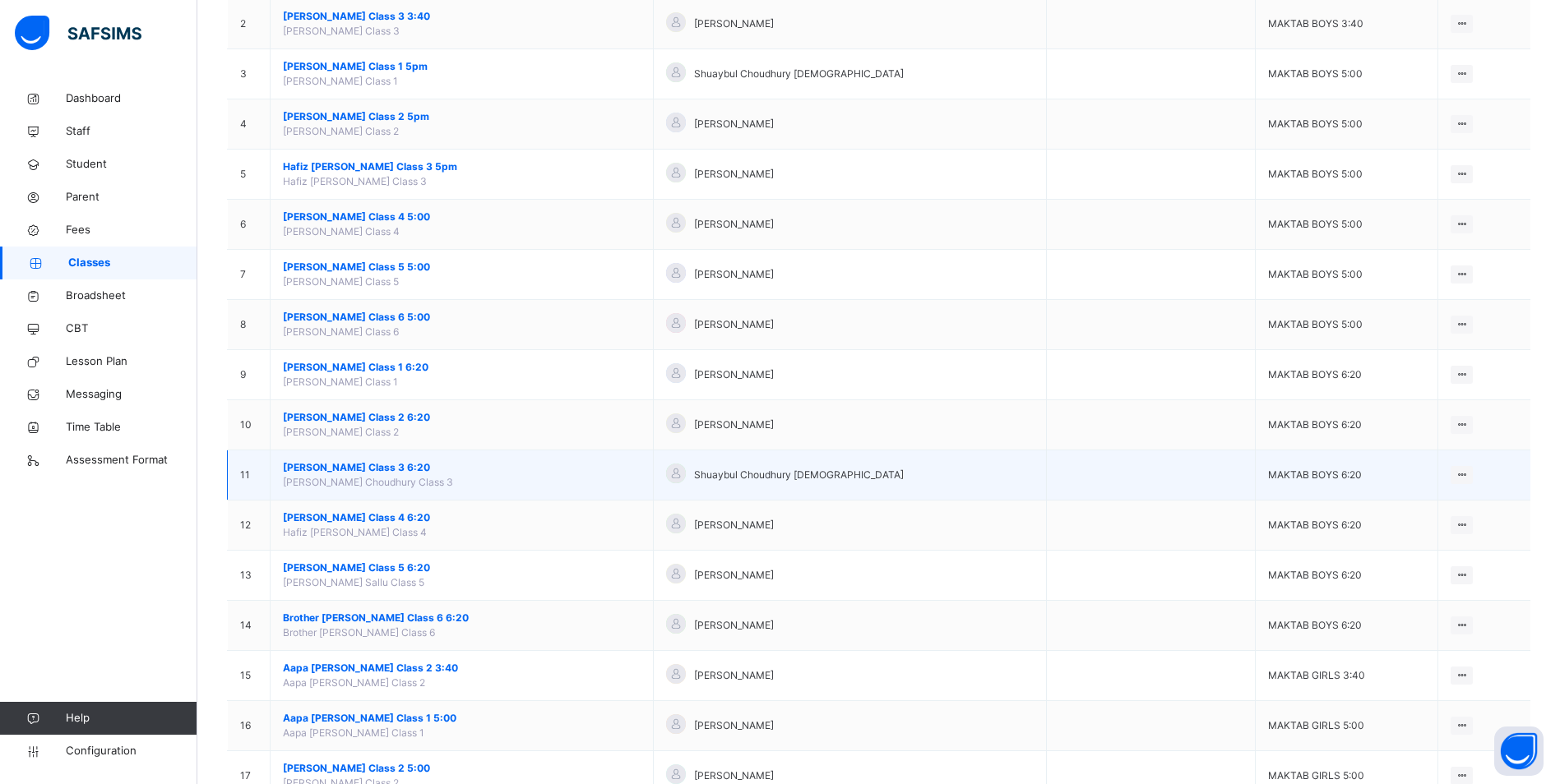
click at [361, 467] on span "[PERSON_NAME] Class 3 6:20" at bounding box center [461, 468] width 357 height 15
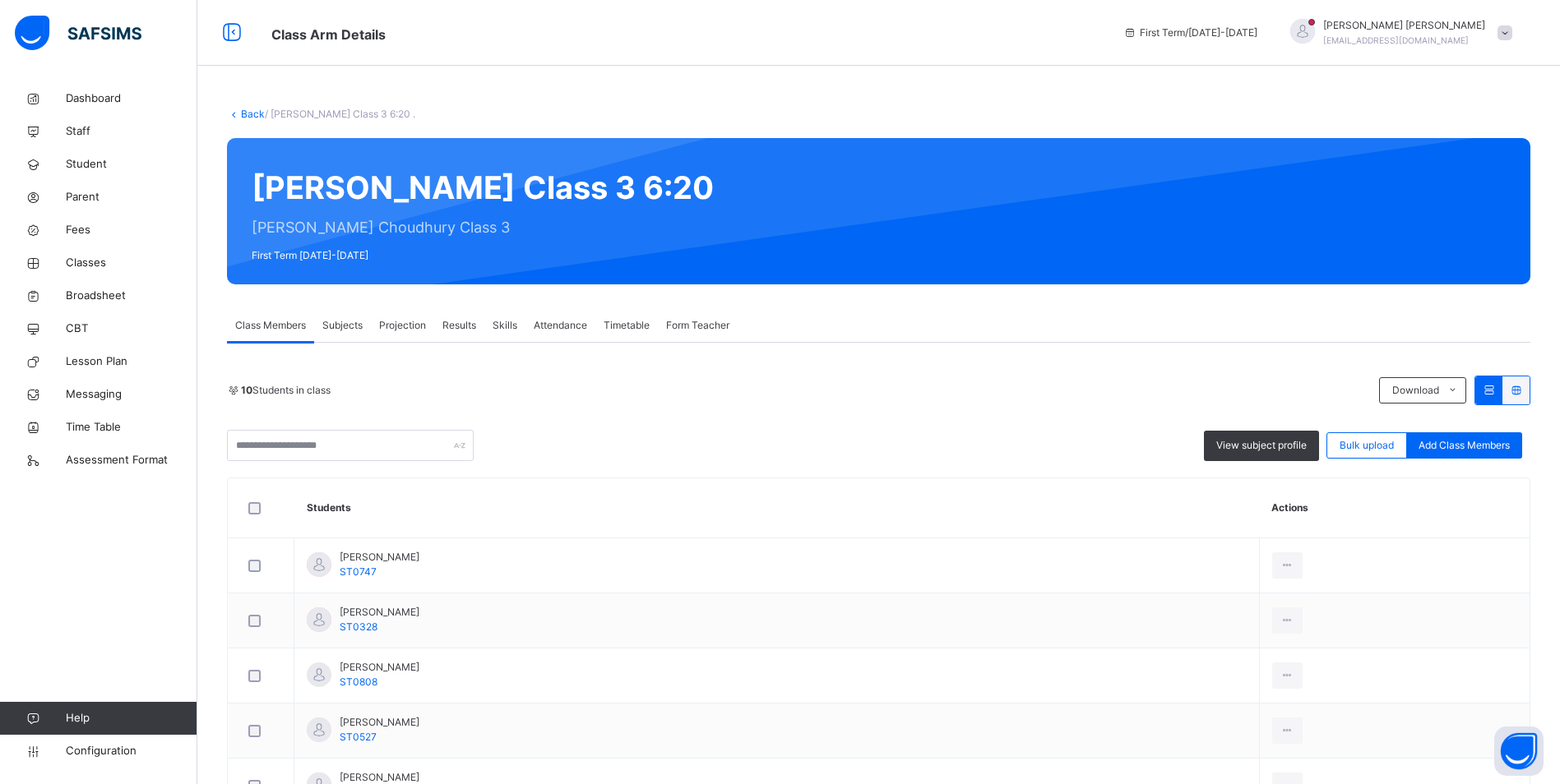
click at [541, 318] on span "Attendance" at bounding box center [560, 326] width 54 height 15
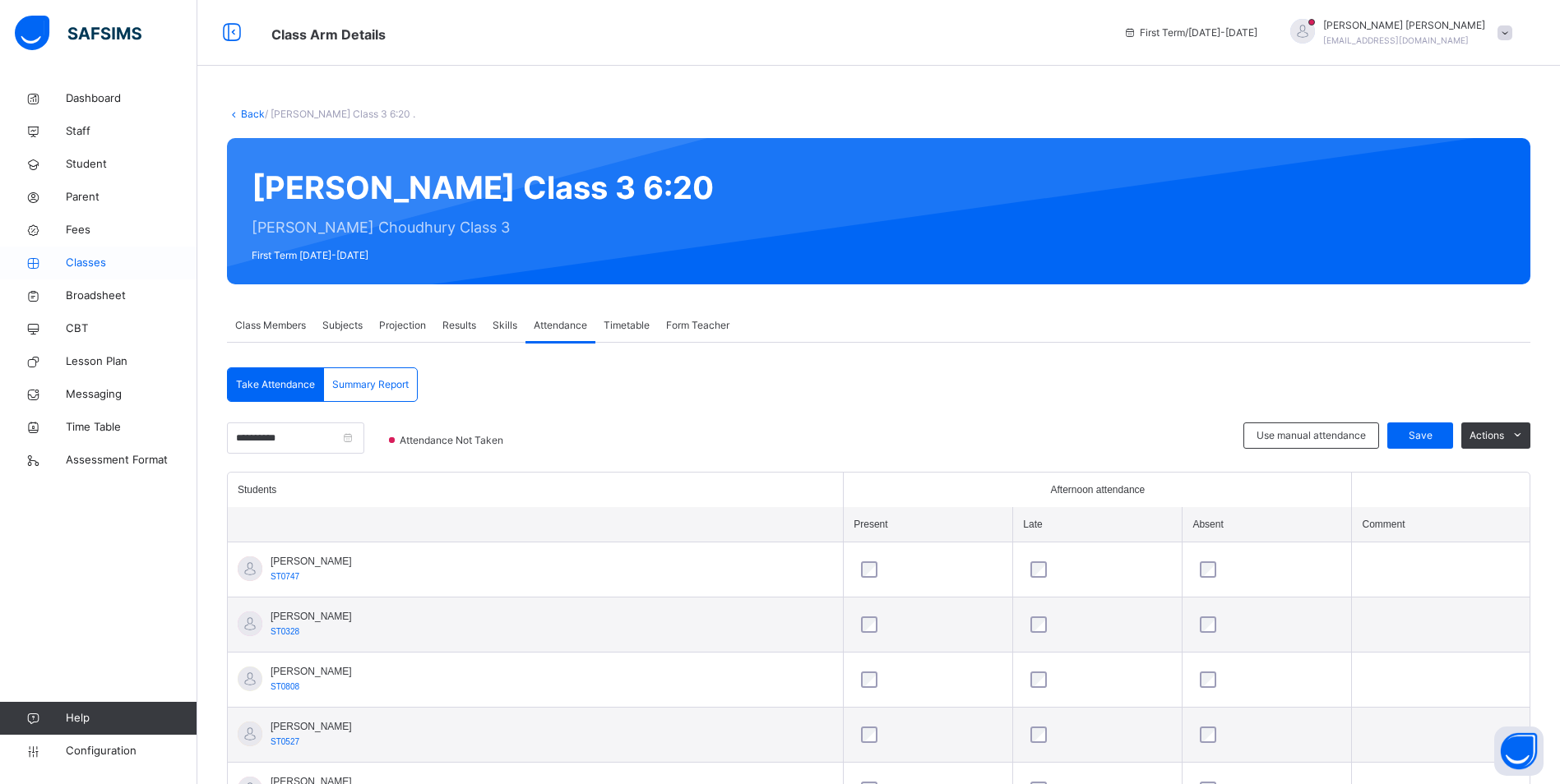
click at [107, 269] on span "Classes" at bounding box center [131, 263] width 131 height 16
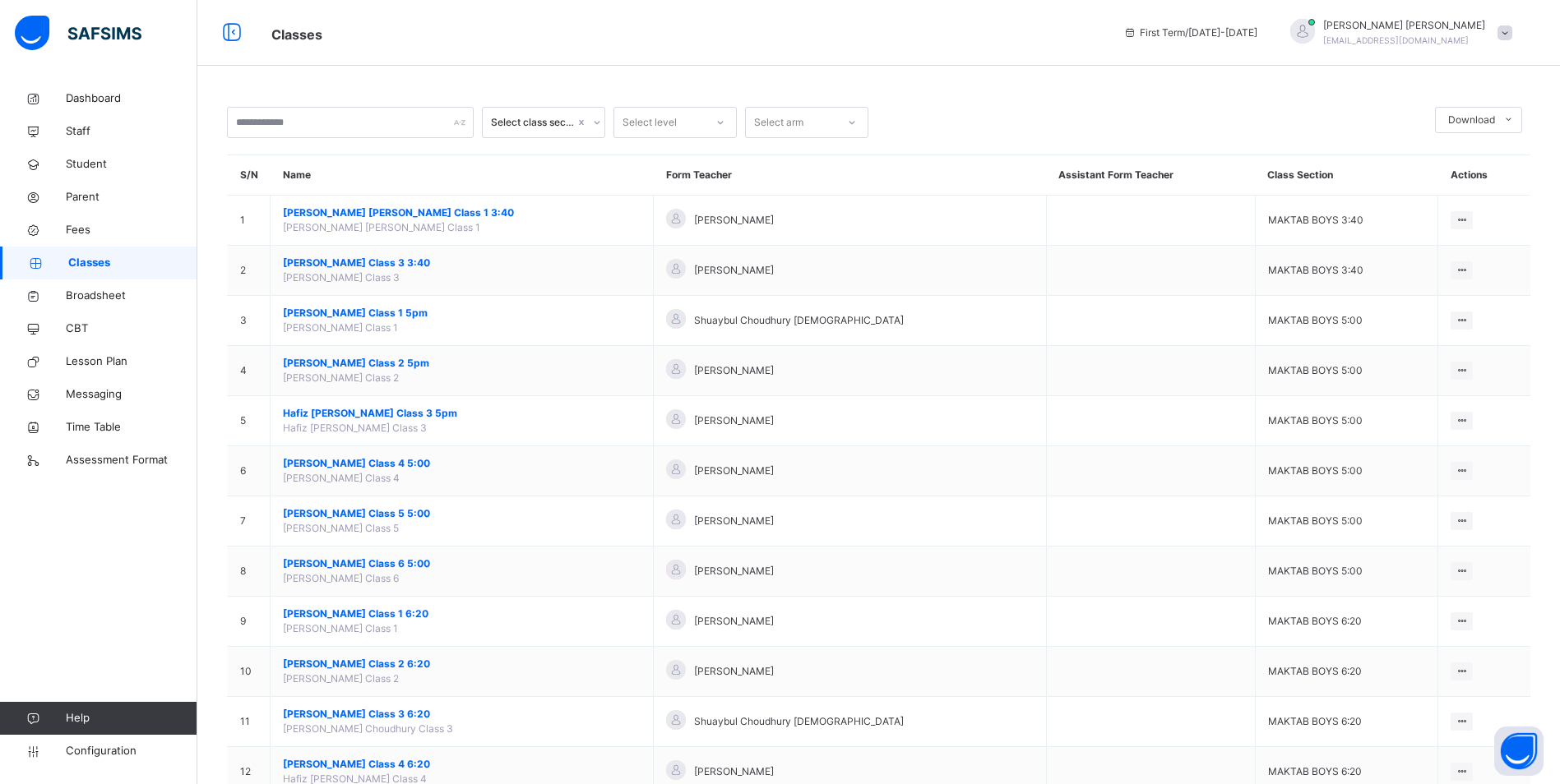
scroll to position [247, 0]
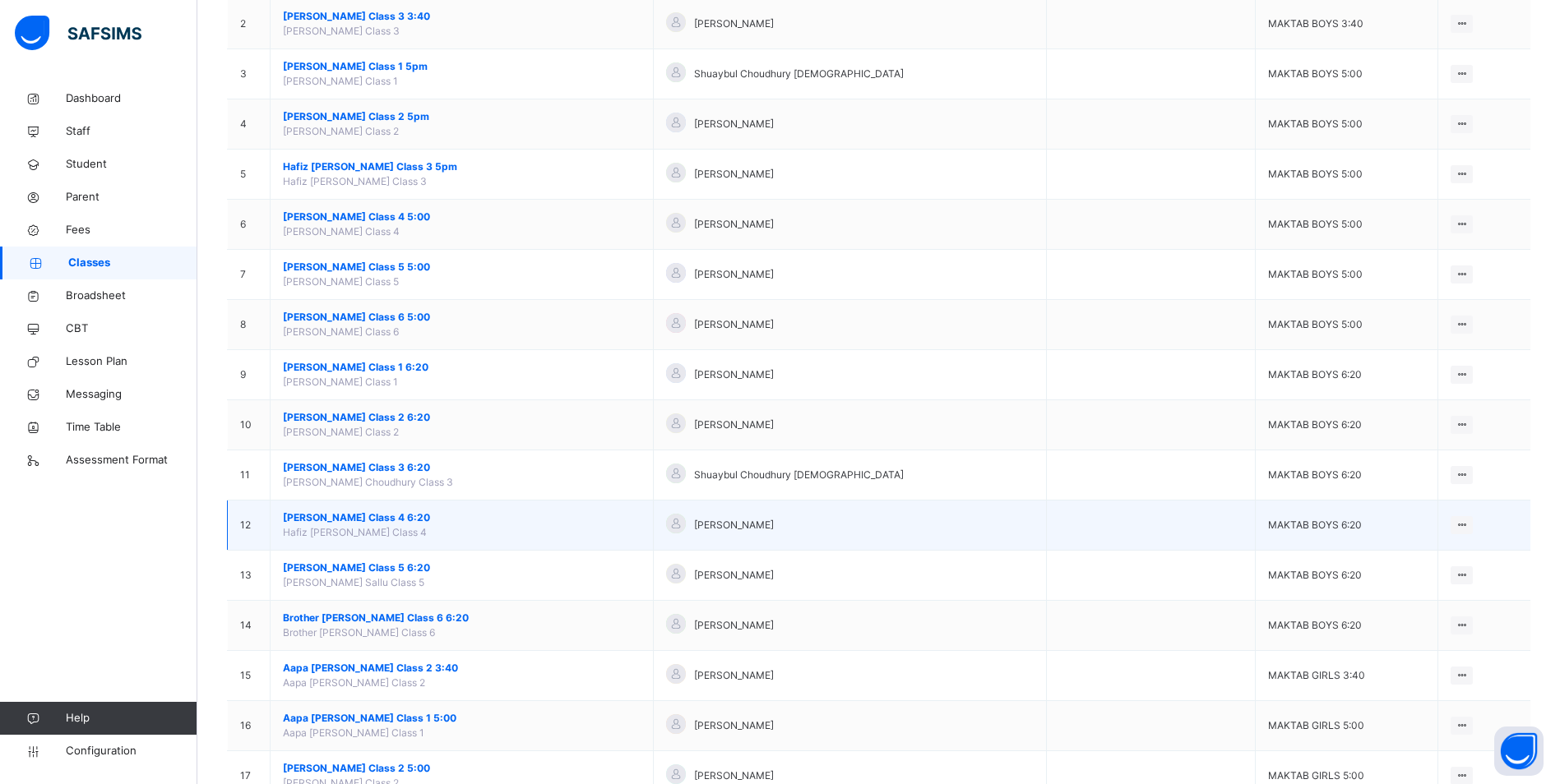
click at [420, 521] on span "[PERSON_NAME] Class 4 6:20" at bounding box center [461, 518] width 357 height 15
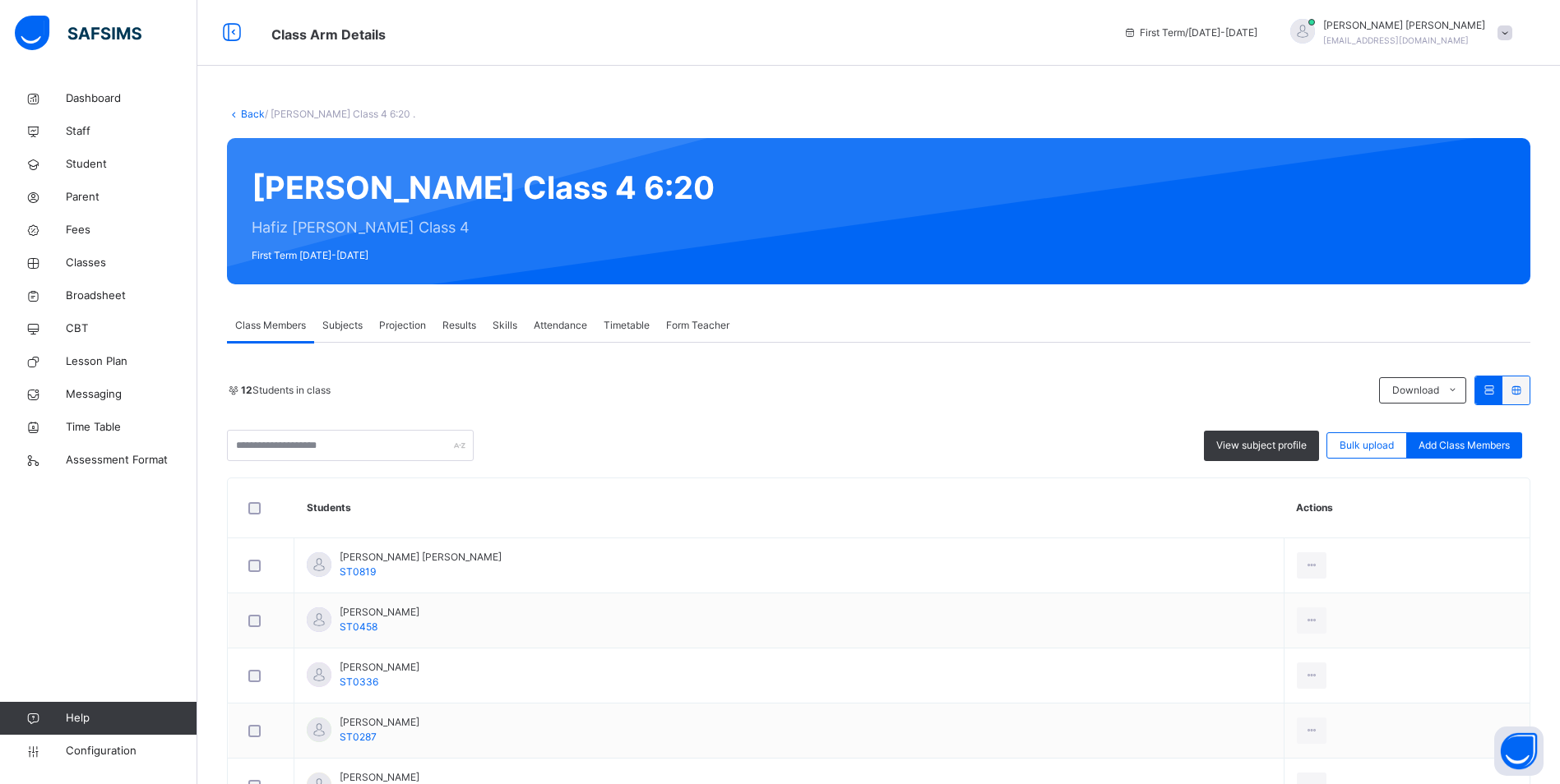
click at [554, 319] on span "Attendance" at bounding box center [560, 326] width 54 height 15
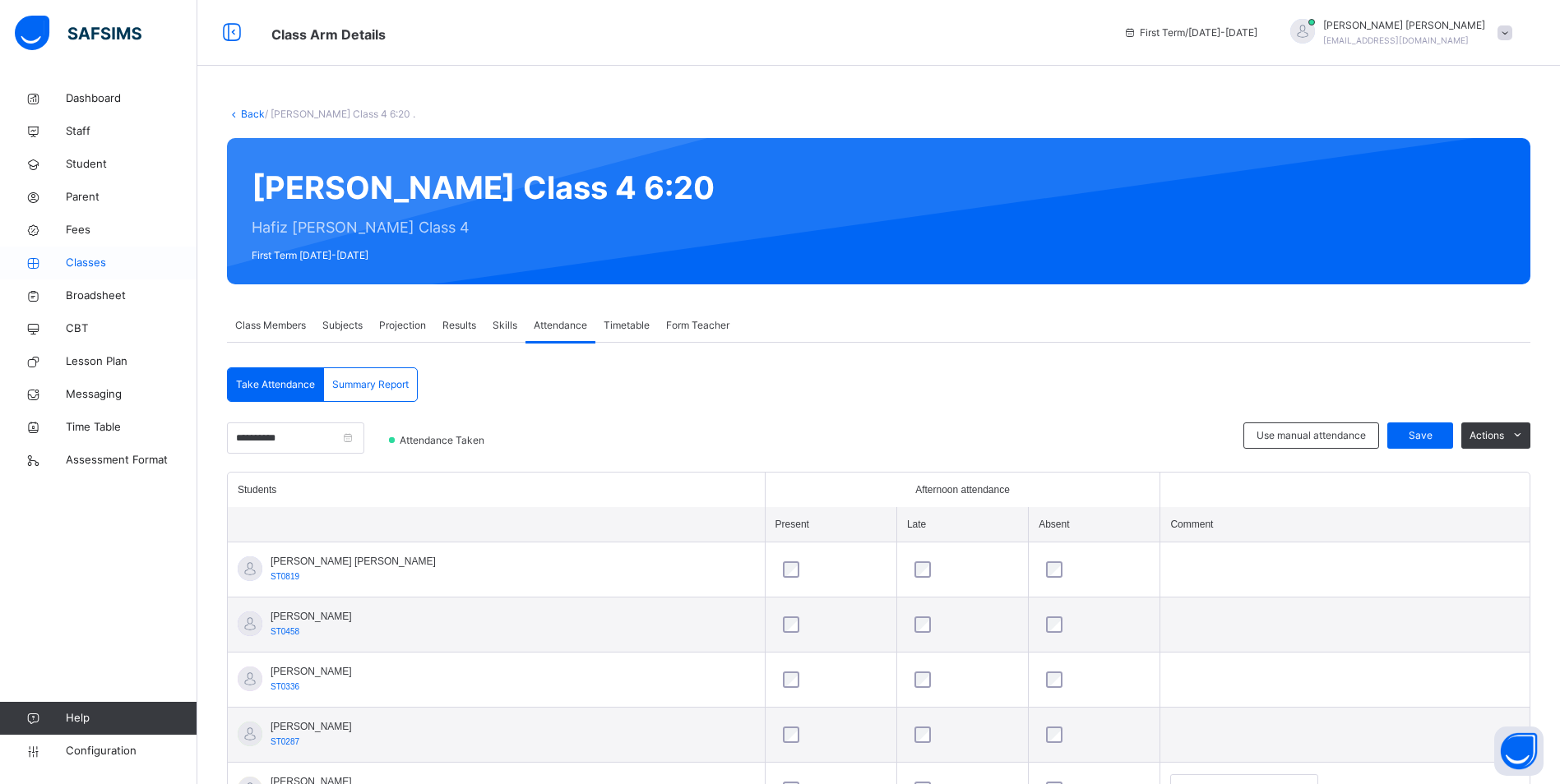
click at [111, 269] on span "Classes" at bounding box center [131, 263] width 131 height 16
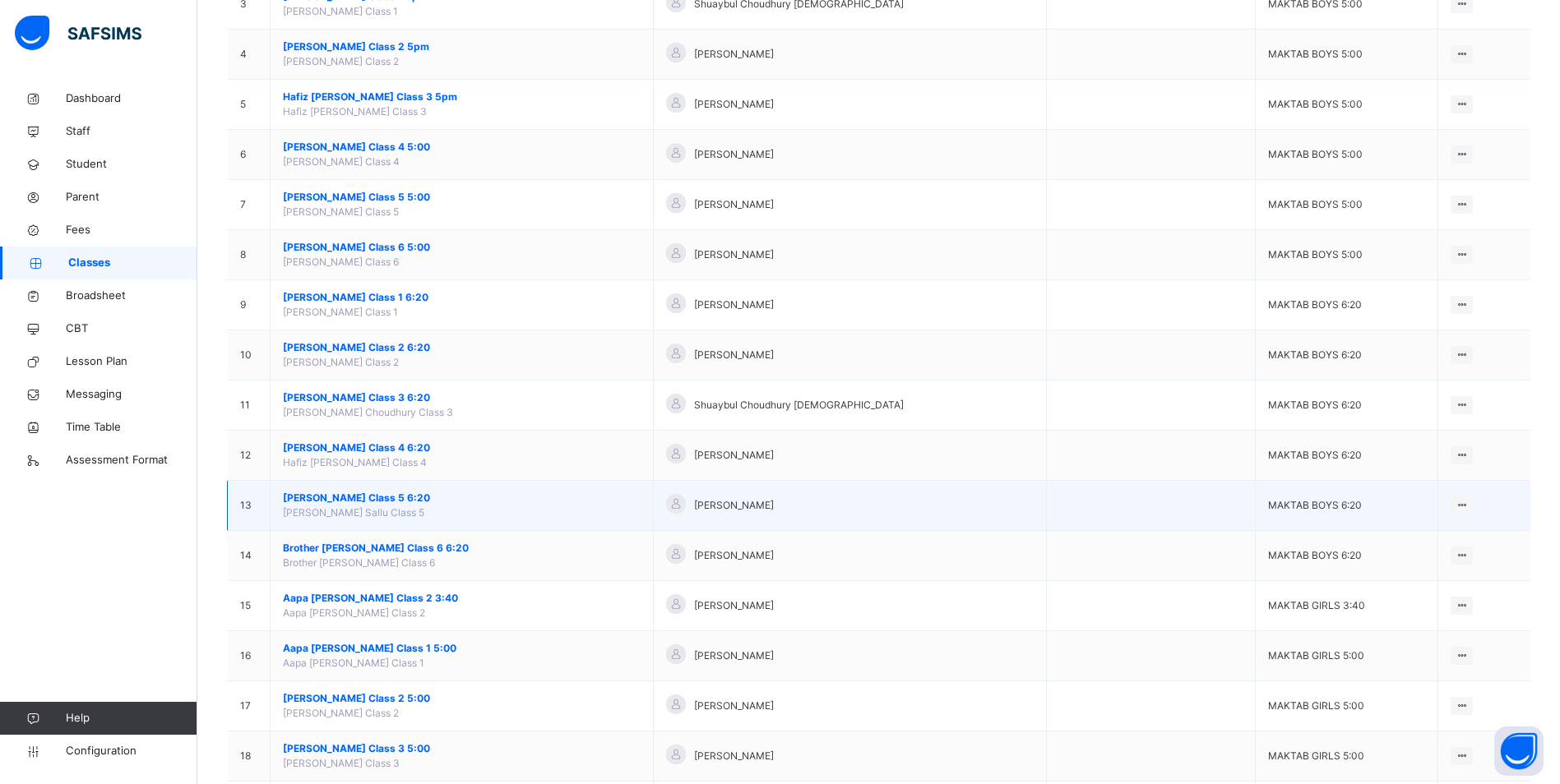
scroll to position [329, 0]
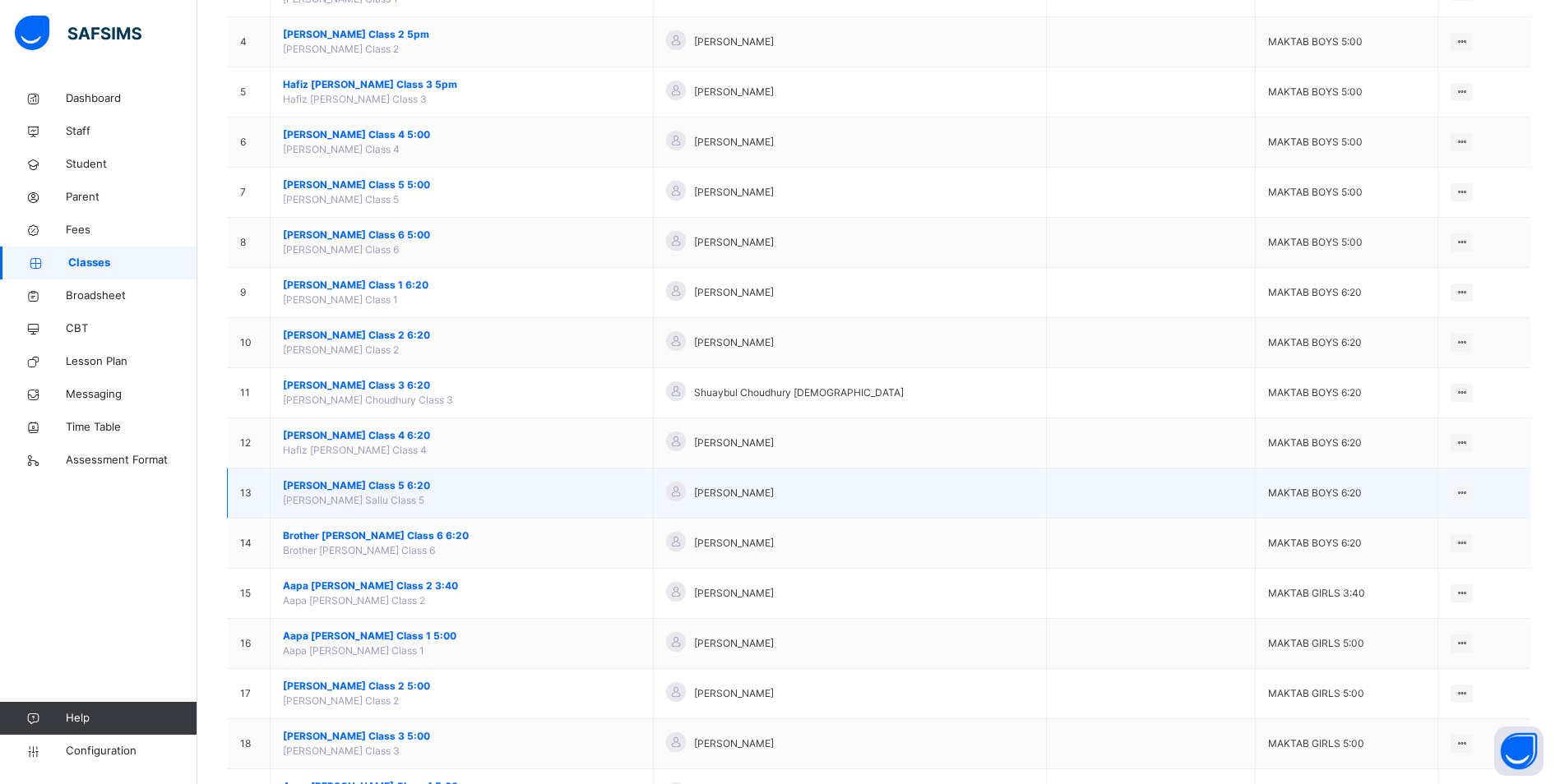
click at [384, 484] on span "[PERSON_NAME] Class 5 6:20" at bounding box center [461, 486] width 357 height 15
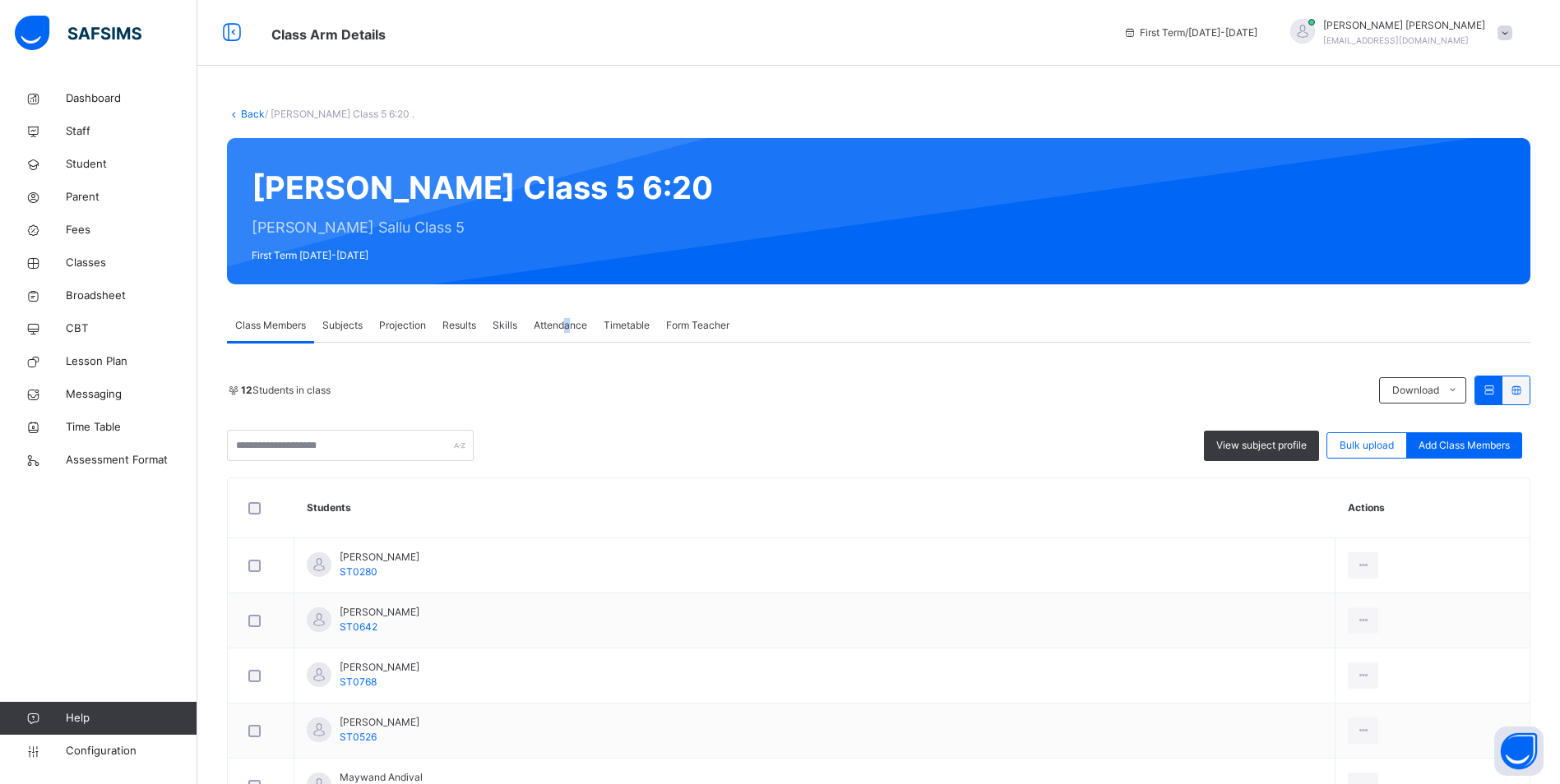
click at [568, 329] on span "Attendance" at bounding box center [560, 326] width 54 height 15
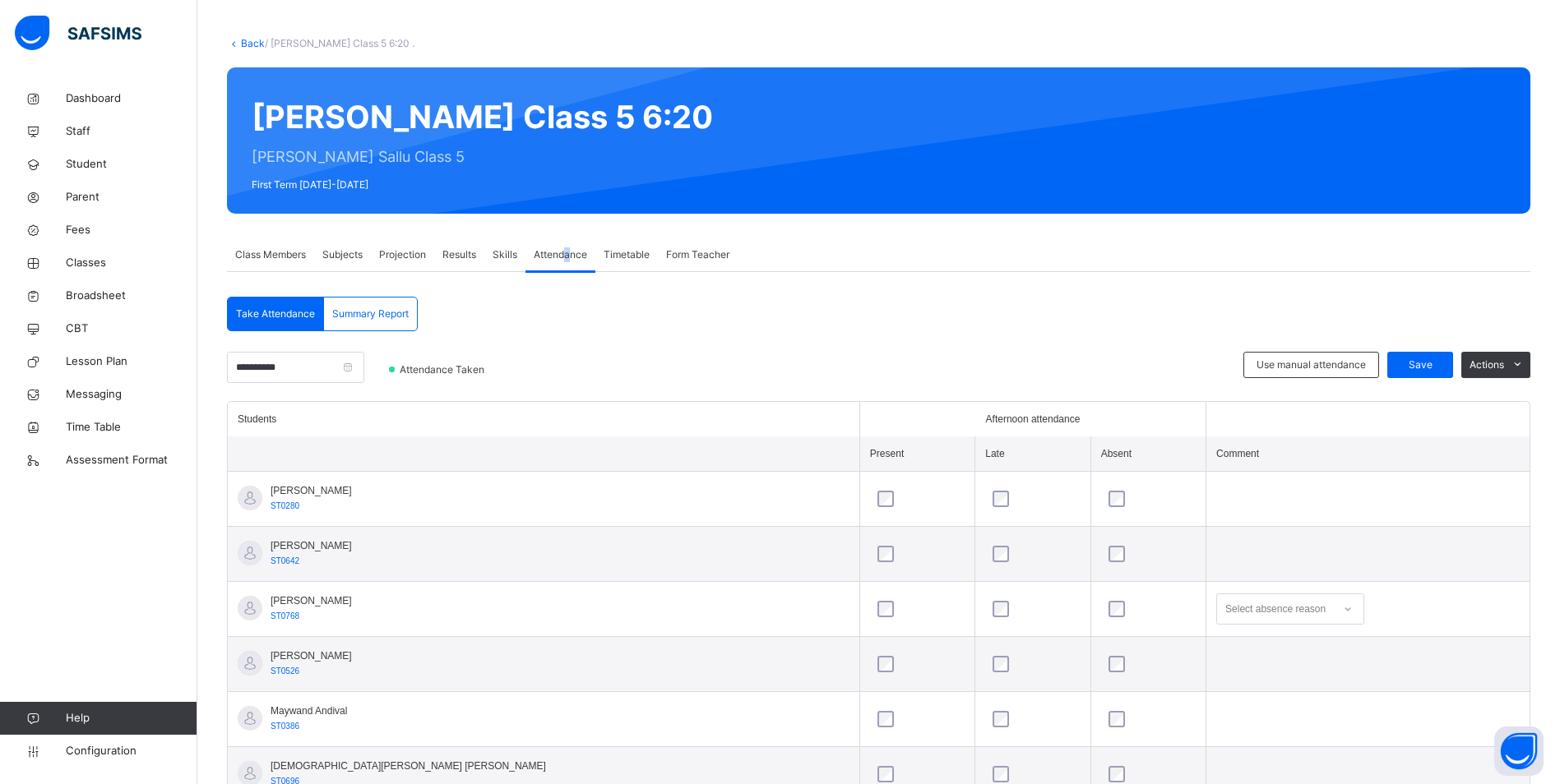
scroll to position [164, 0]
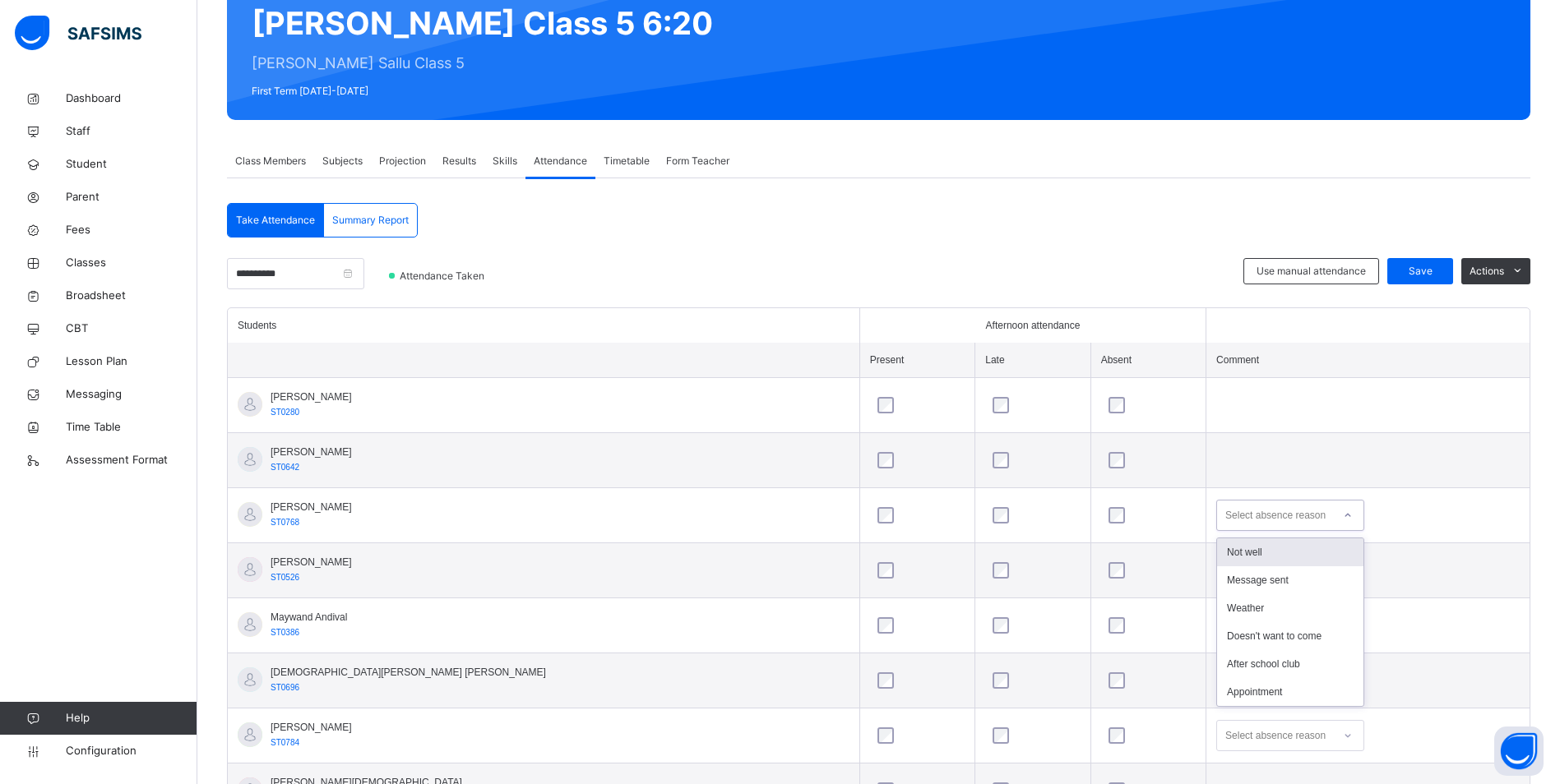
click at [1333, 515] on div at bounding box center [1347, 516] width 28 height 26
click at [1217, 586] on div "Message sent" at bounding box center [1290, 581] width 146 height 28
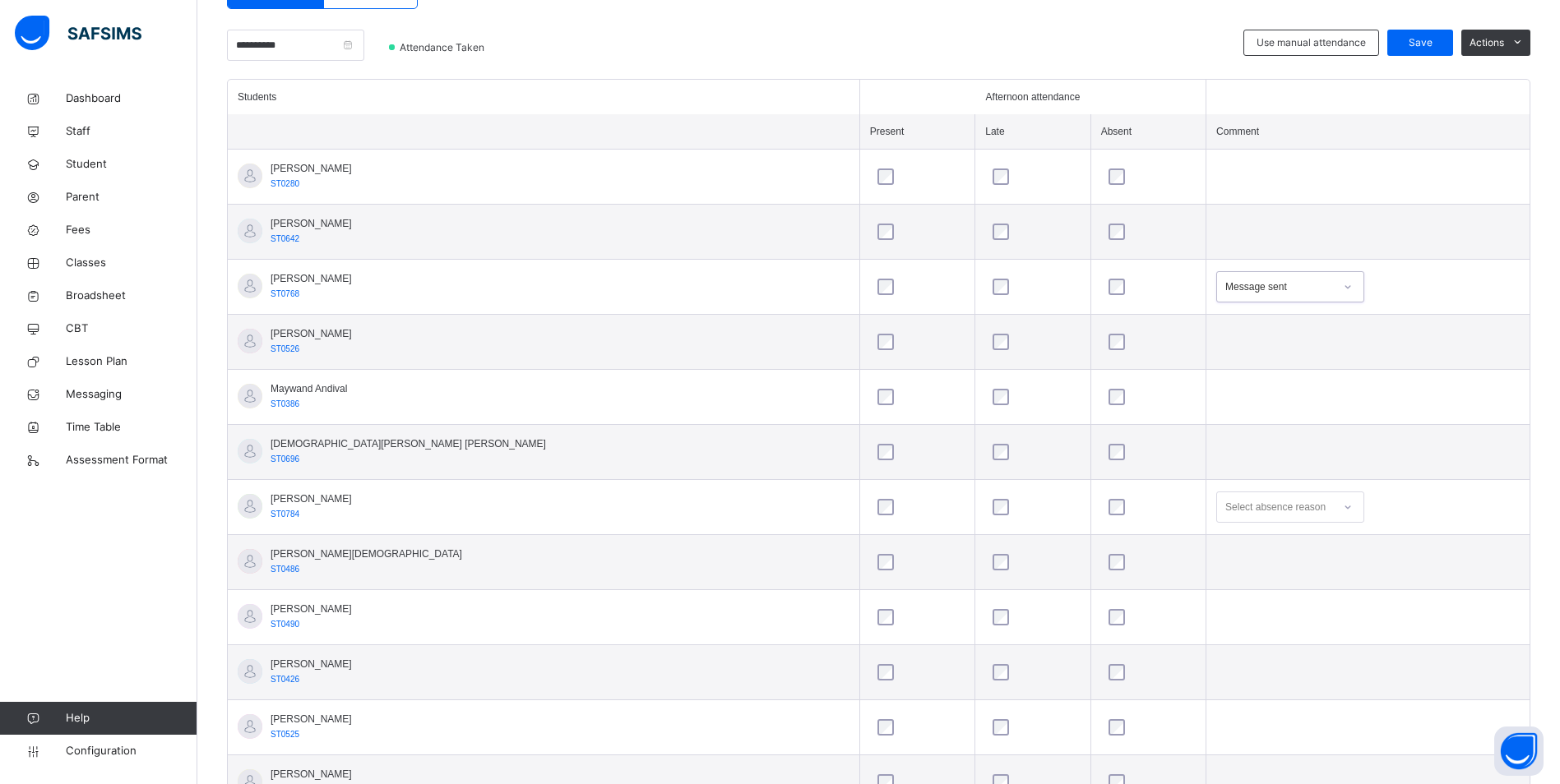
scroll to position [411, 0]
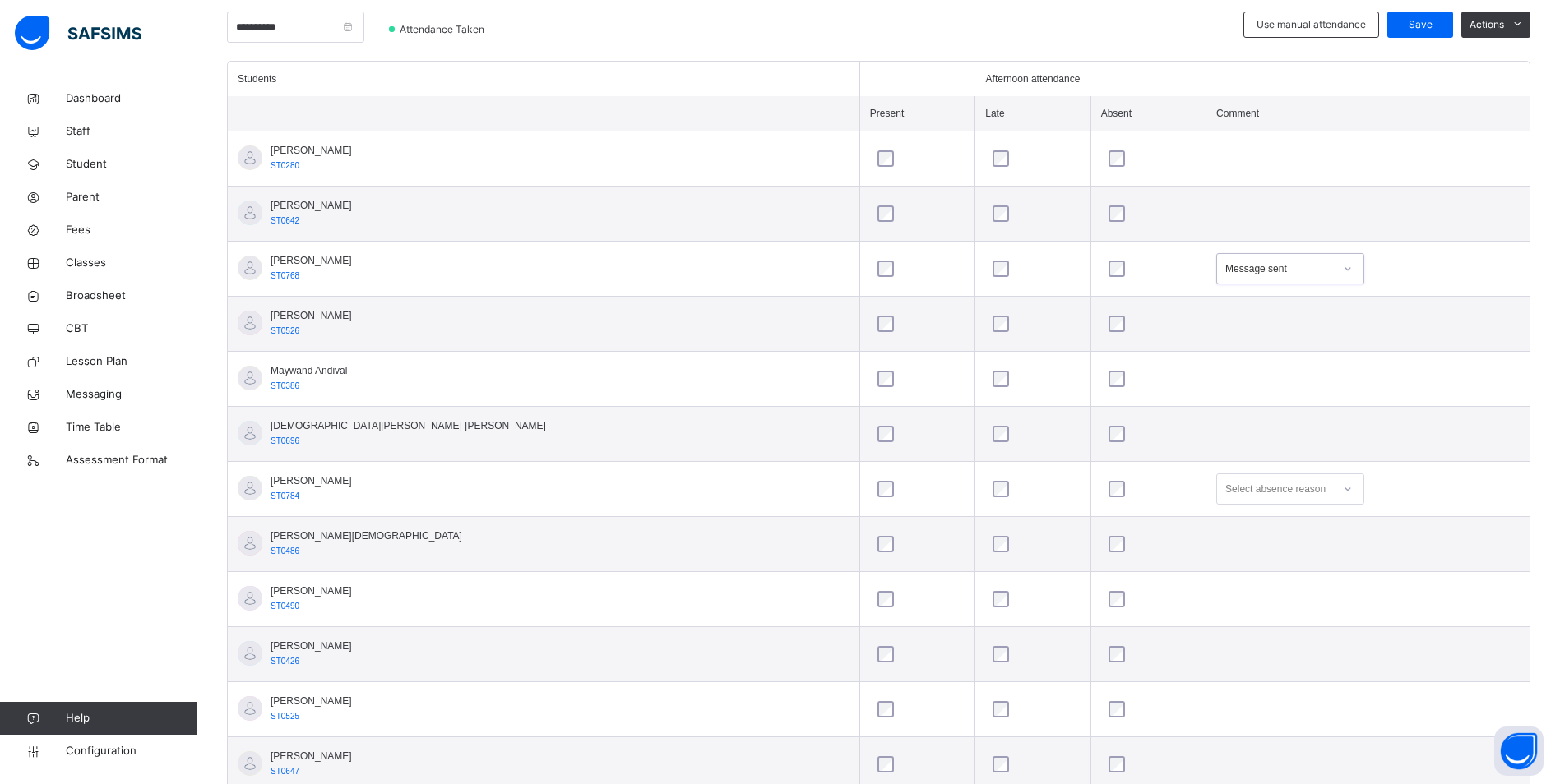
click at [1225, 491] on div "Select absence reason" at bounding box center [1275, 488] width 100 height 31
click at [1217, 546] on div "Message sent" at bounding box center [1290, 554] width 146 height 28
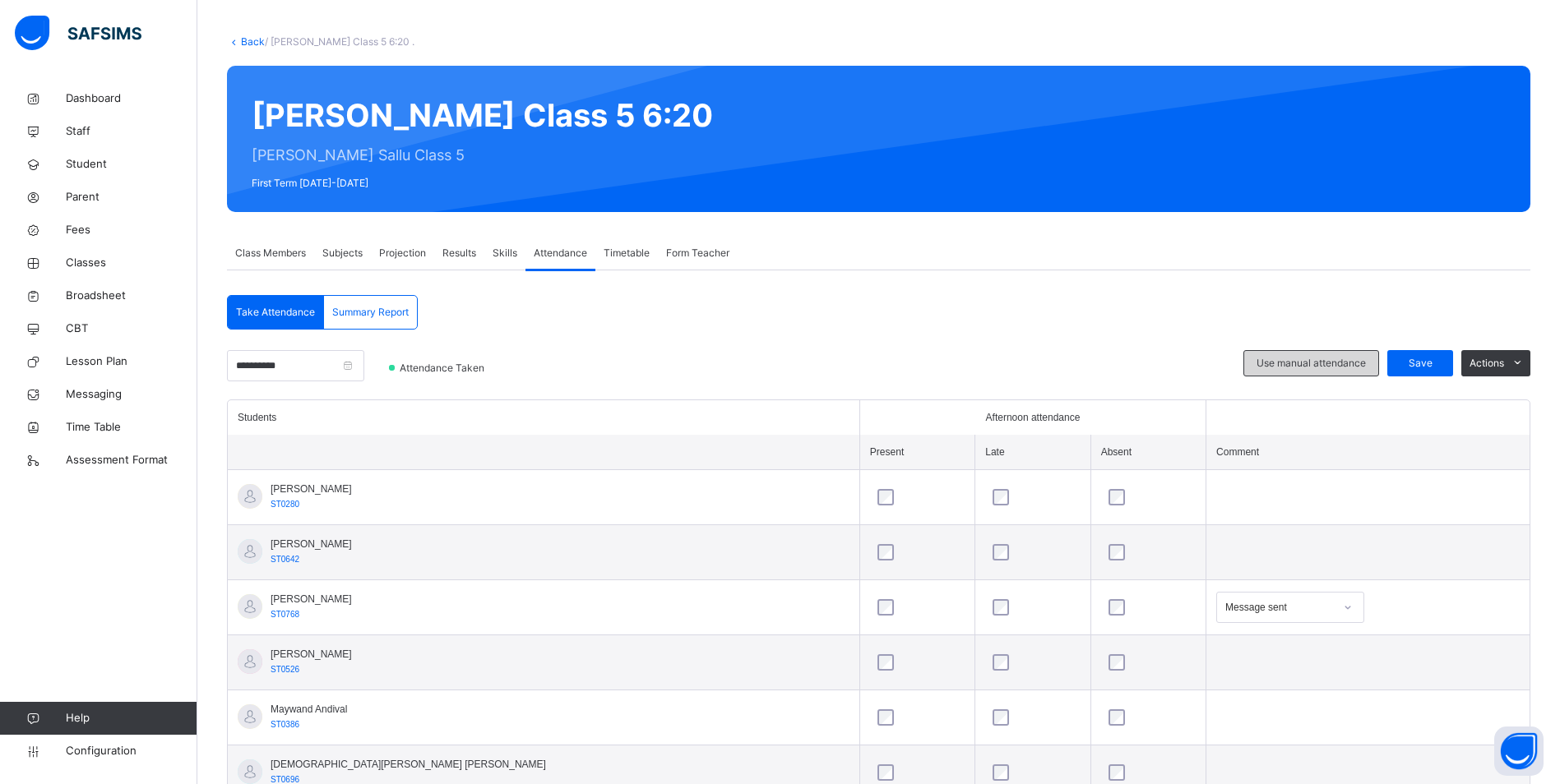
scroll to position [54, 0]
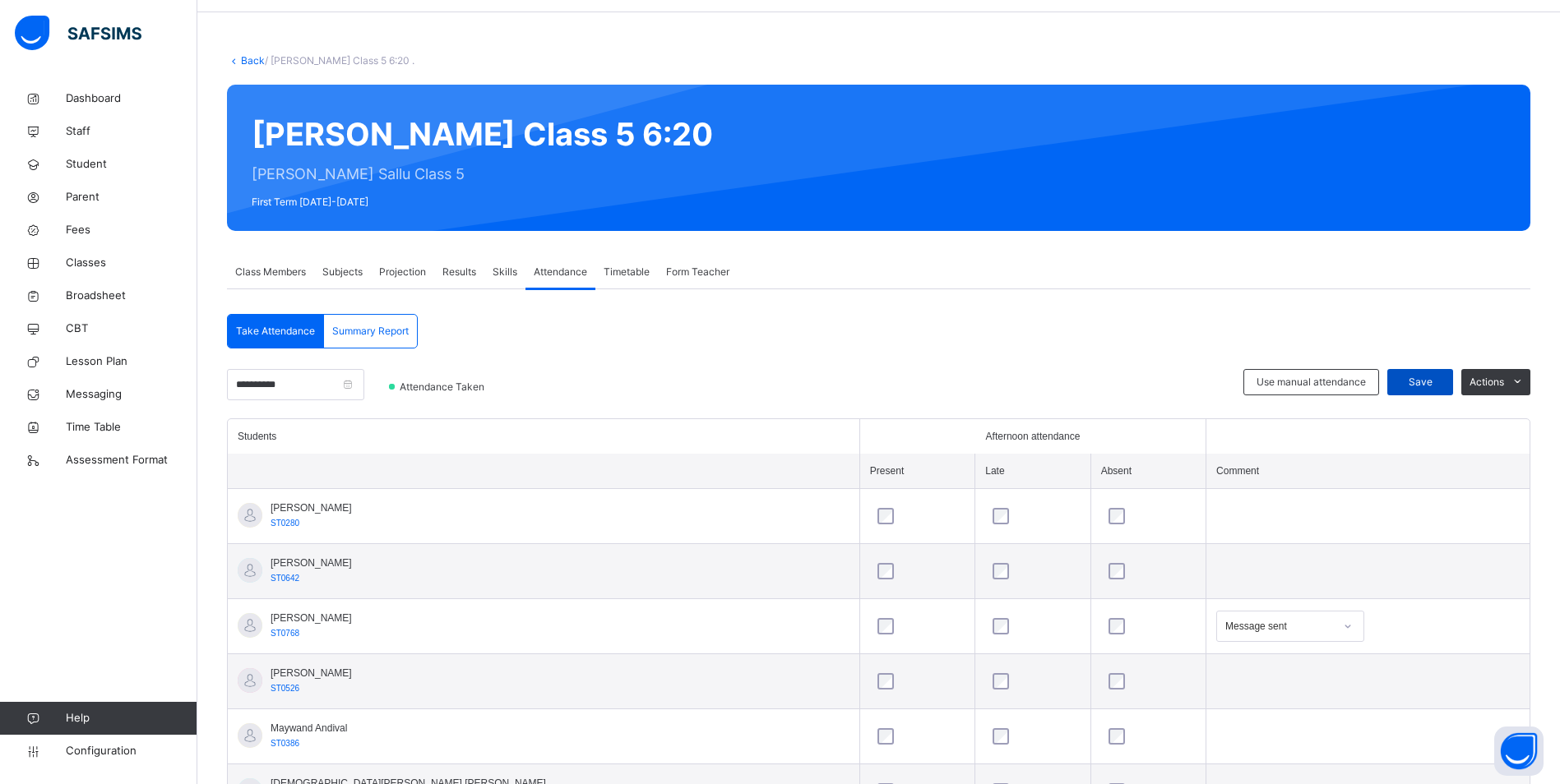
click at [1440, 388] on span "Save" at bounding box center [1420, 383] width 42 height 15
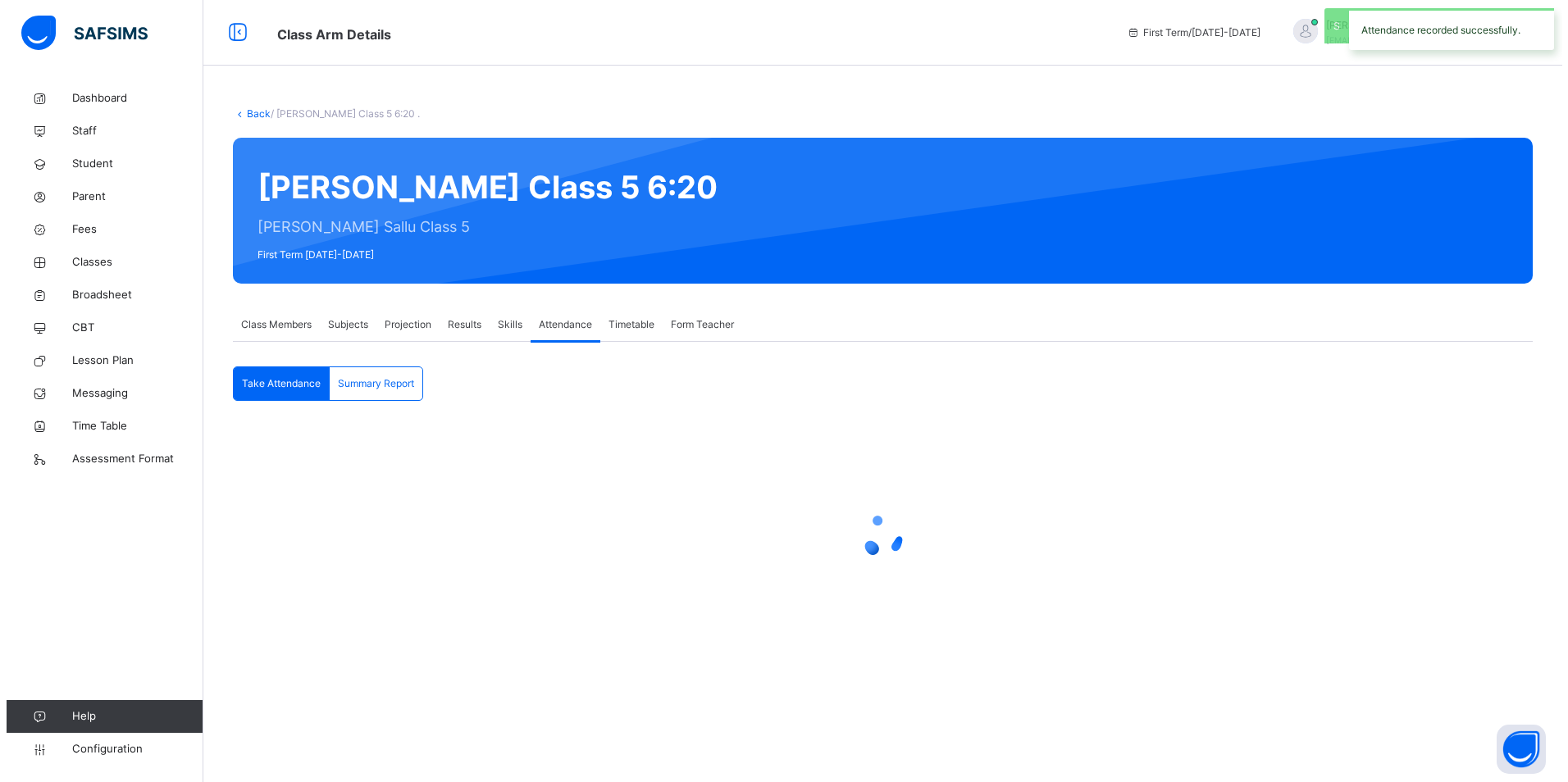
scroll to position [0, 0]
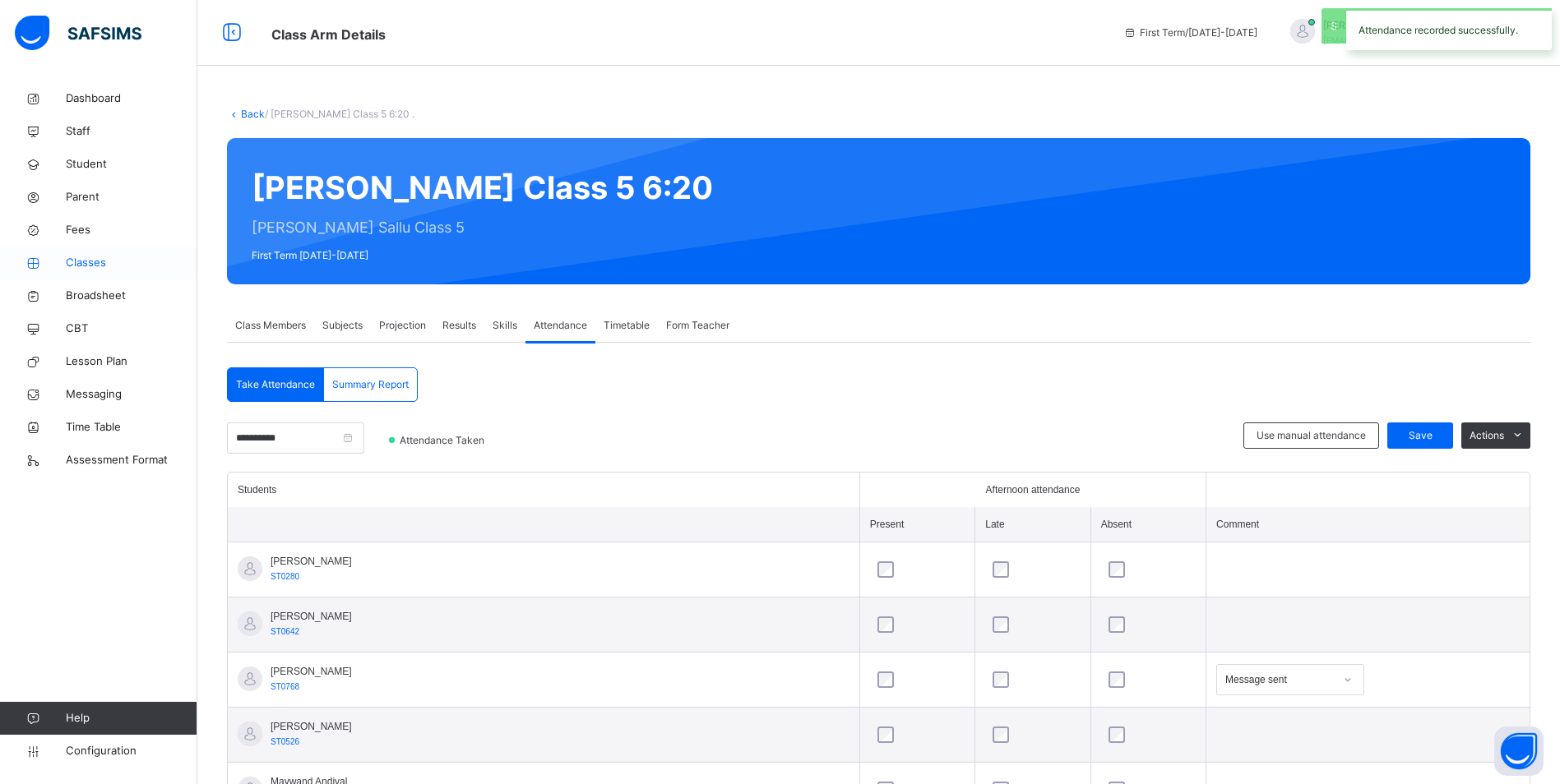
click at [77, 269] on span "Classes" at bounding box center [131, 263] width 131 height 16
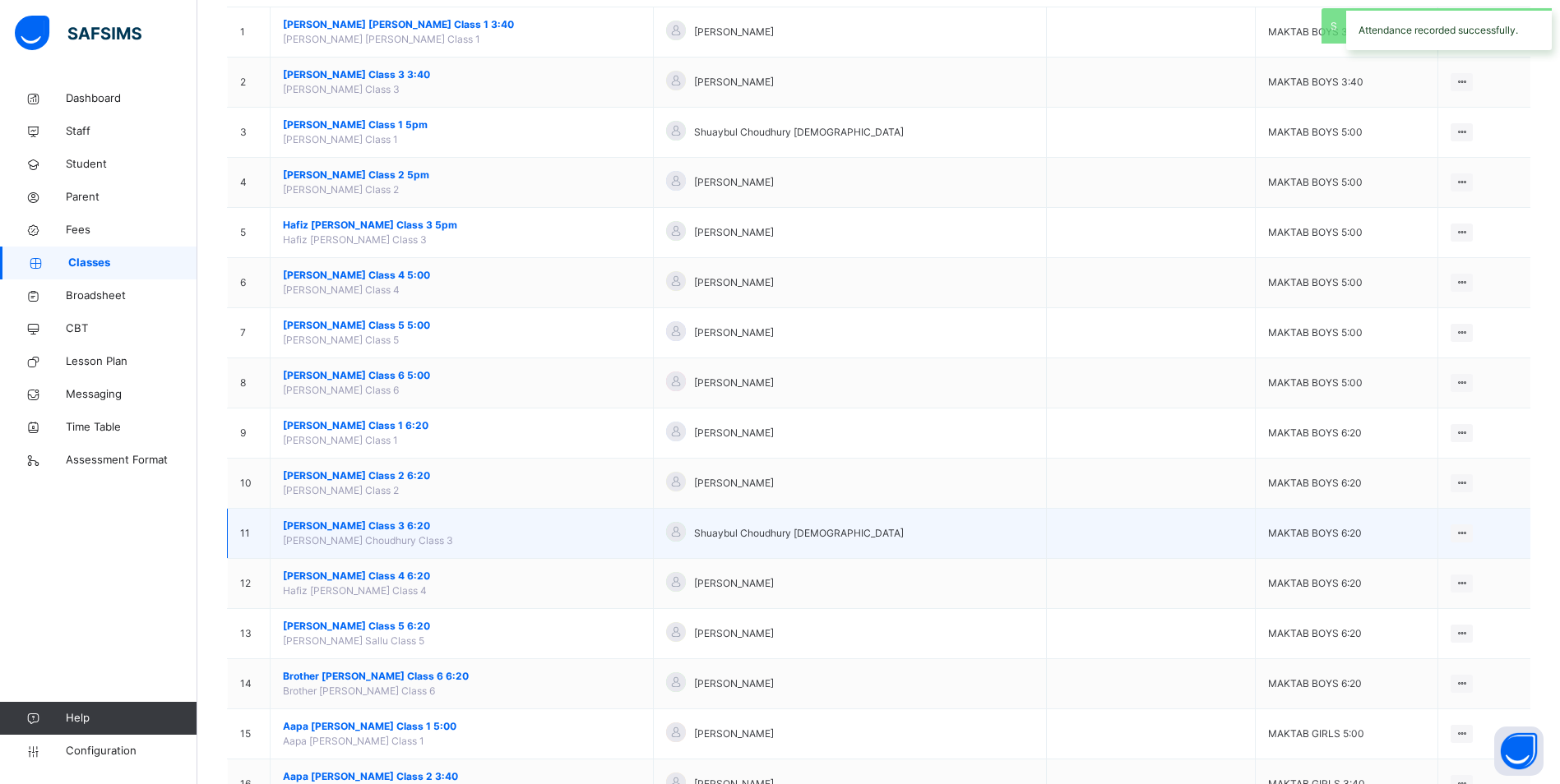
scroll to position [247, 0]
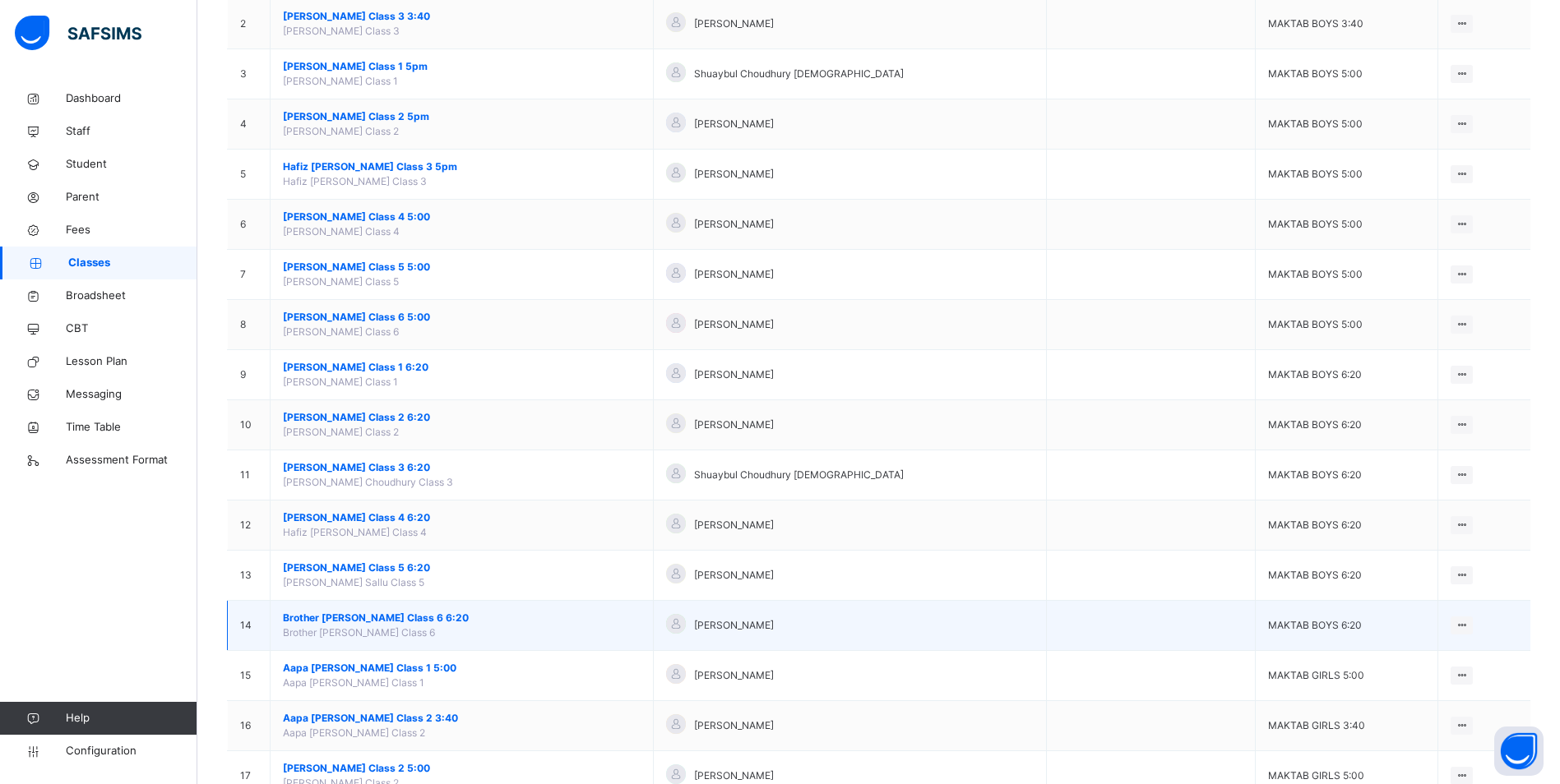
click at [416, 620] on span "Brother [PERSON_NAME] Class 6 6:20" at bounding box center [461, 618] width 357 height 15
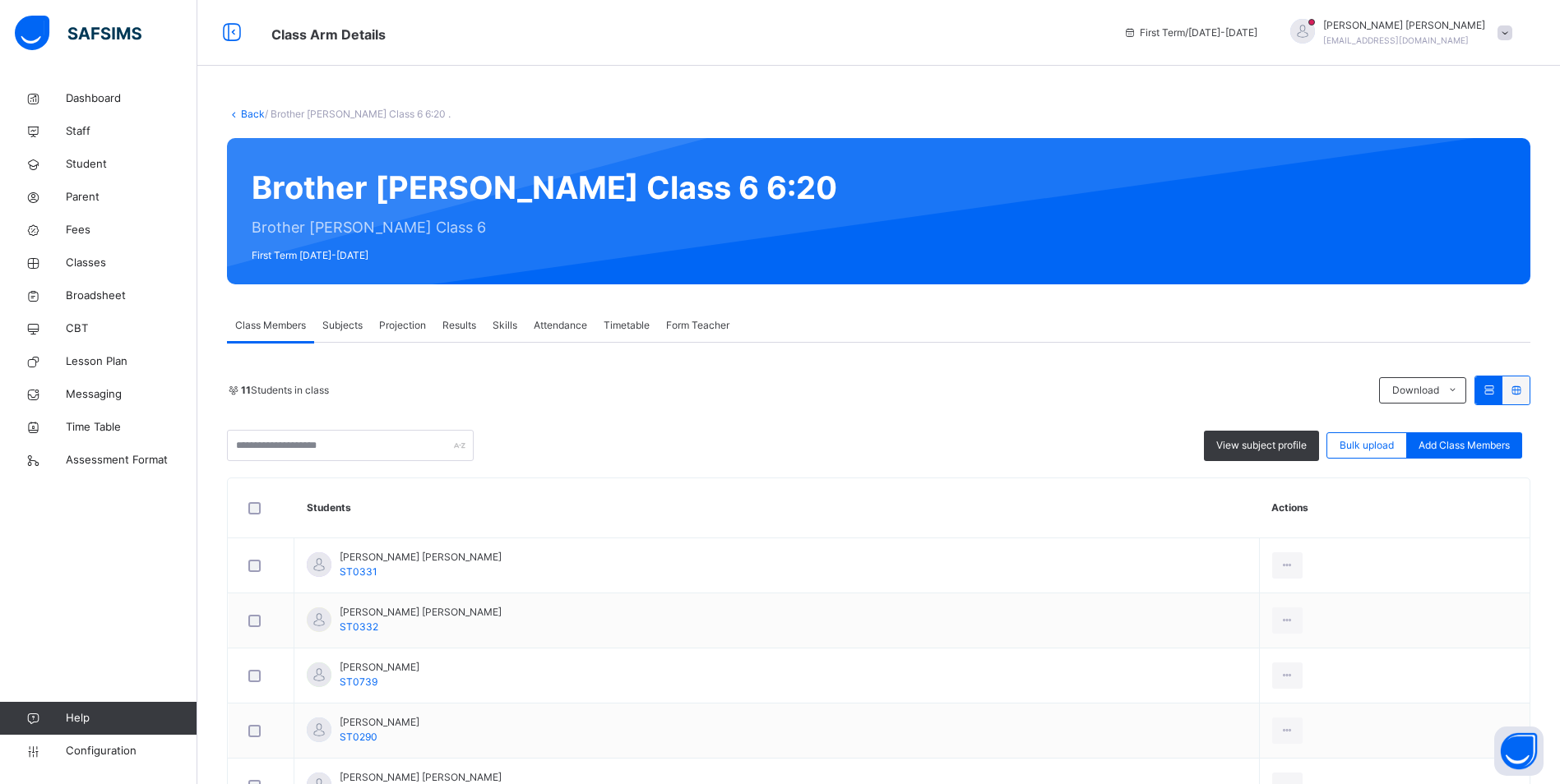
click at [540, 325] on span "Attendance" at bounding box center [560, 326] width 54 height 15
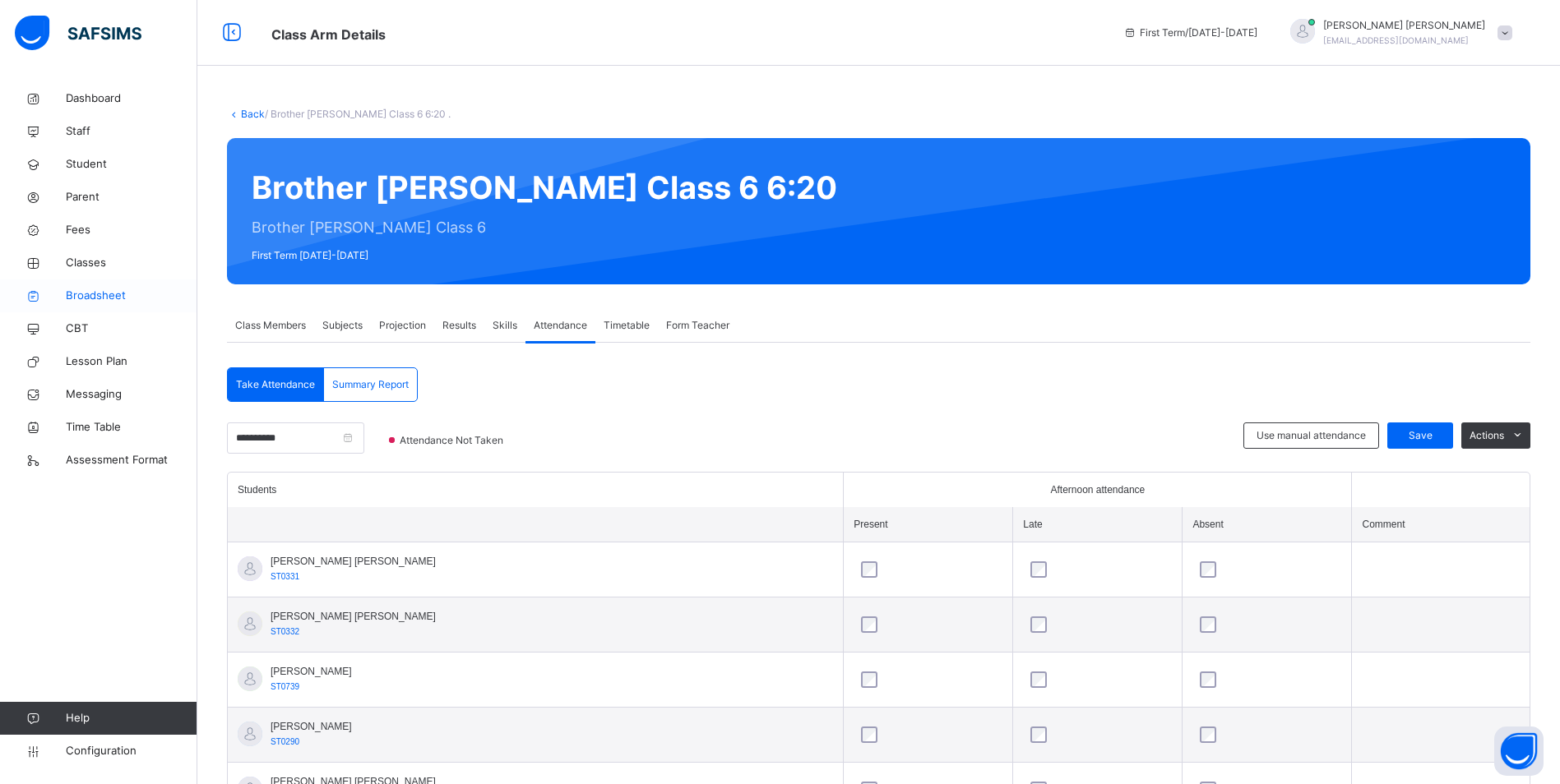
drag, startPoint x: 85, startPoint y: 269, endPoint x: 162, endPoint y: 293, distance: 80.7
click at [85, 269] on span "Classes" at bounding box center [131, 263] width 131 height 16
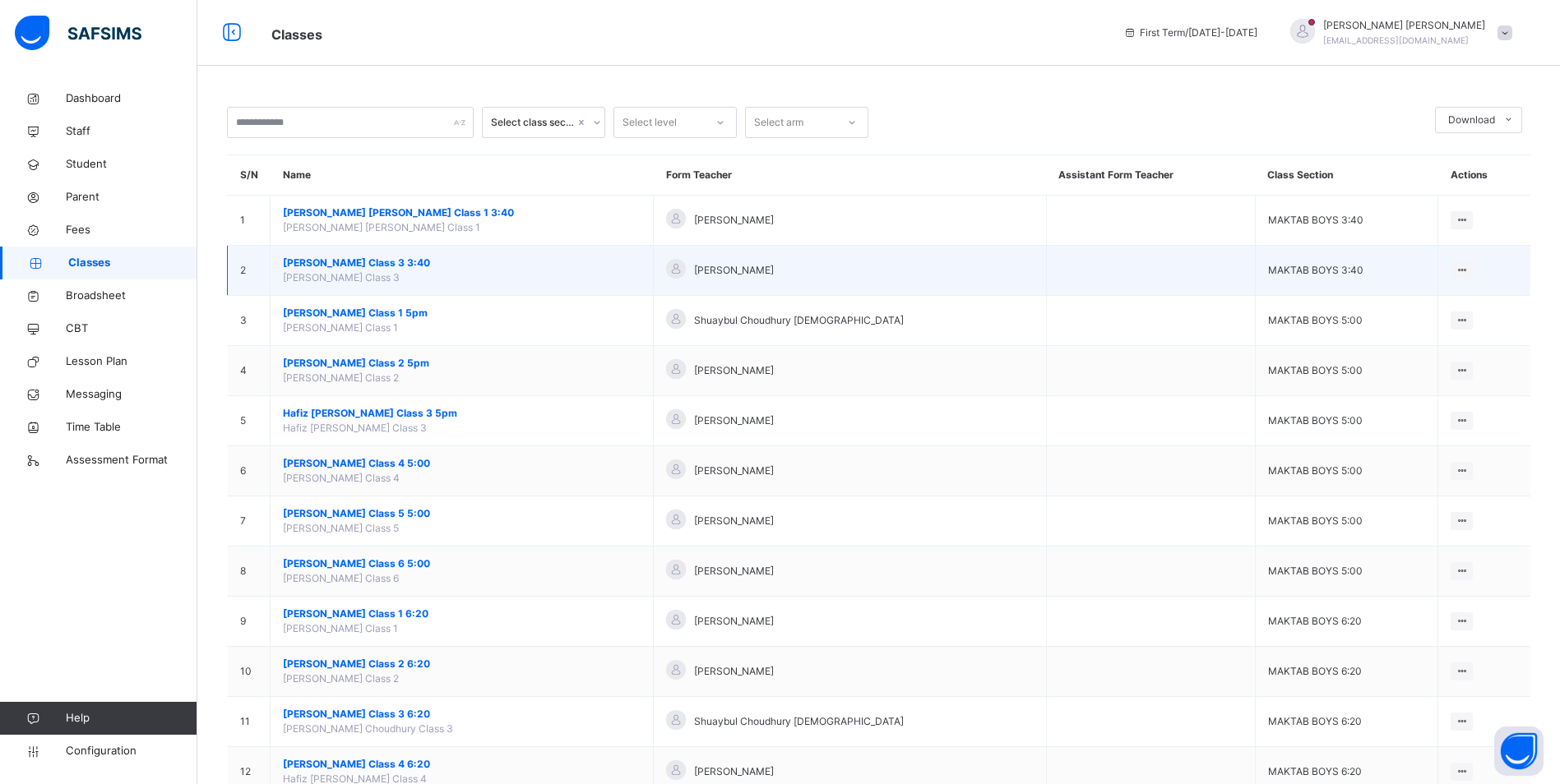
click at [409, 259] on span "[PERSON_NAME] Class 3 3:40" at bounding box center [461, 264] width 357 height 15
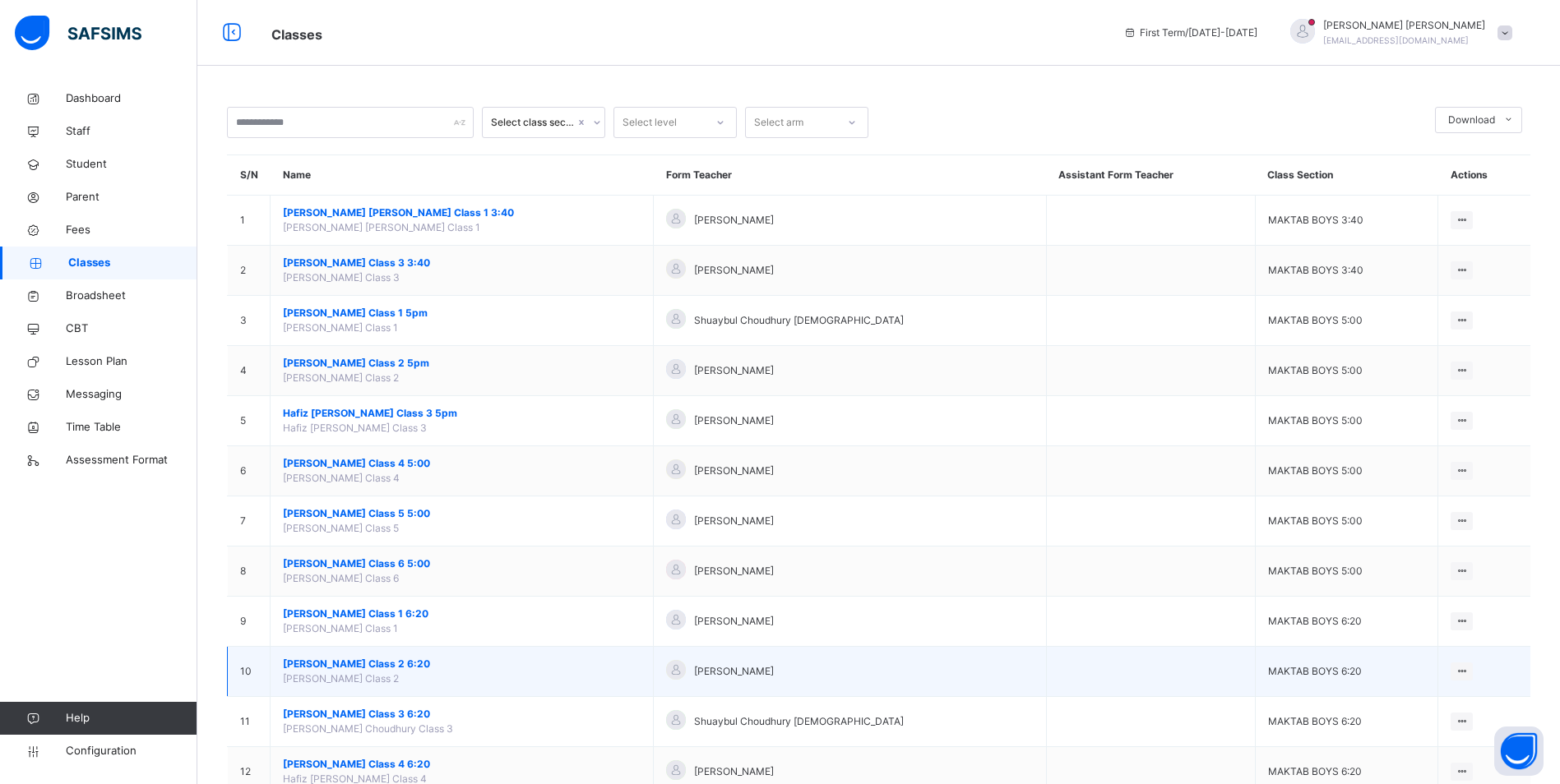
click at [405, 662] on span "[PERSON_NAME] Class 2 6:20" at bounding box center [461, 664] width 357 height 15
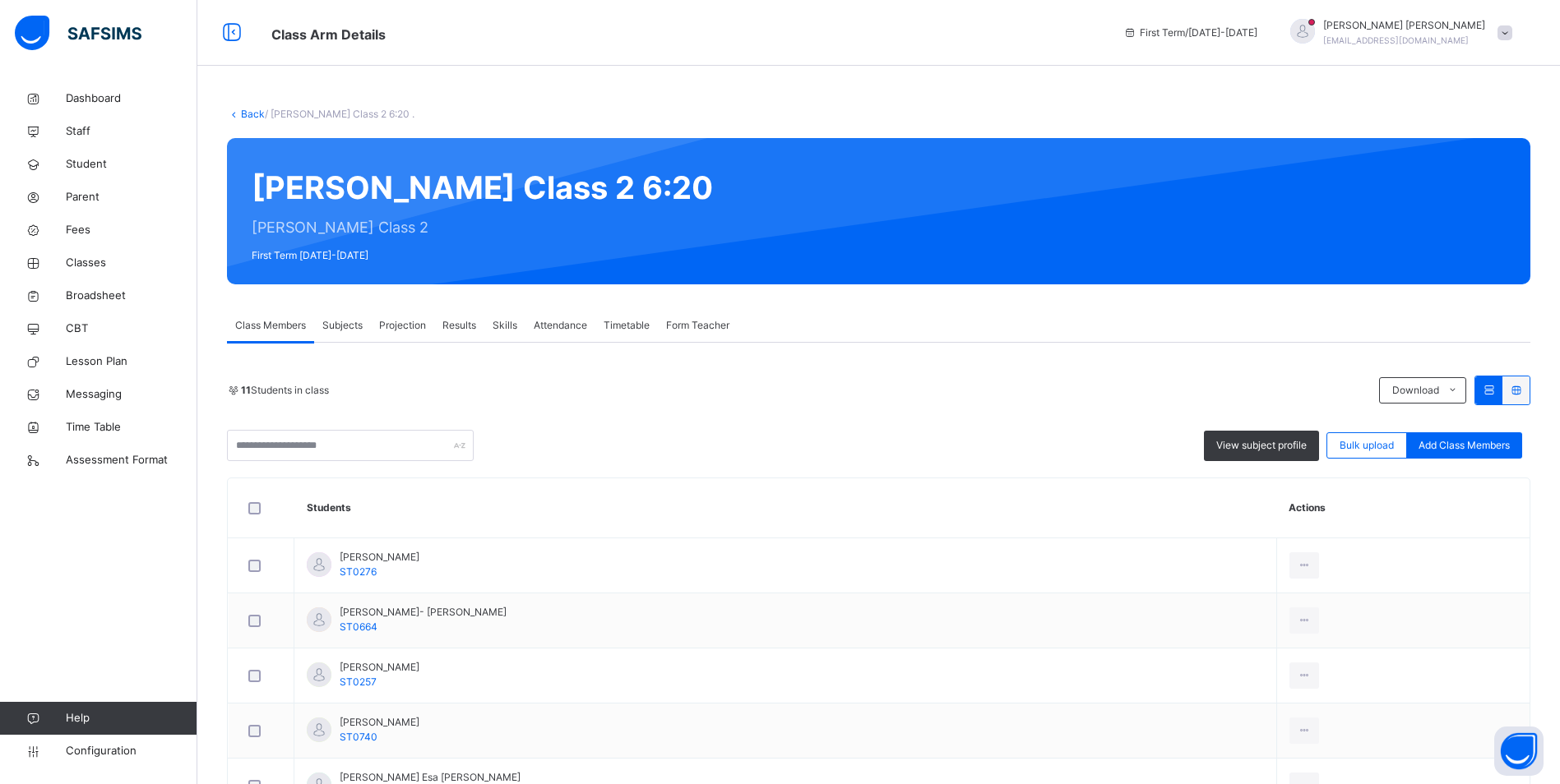
click at [534, 327] on span "Attendance" at bounding box center [560, 326] width 54 height 15
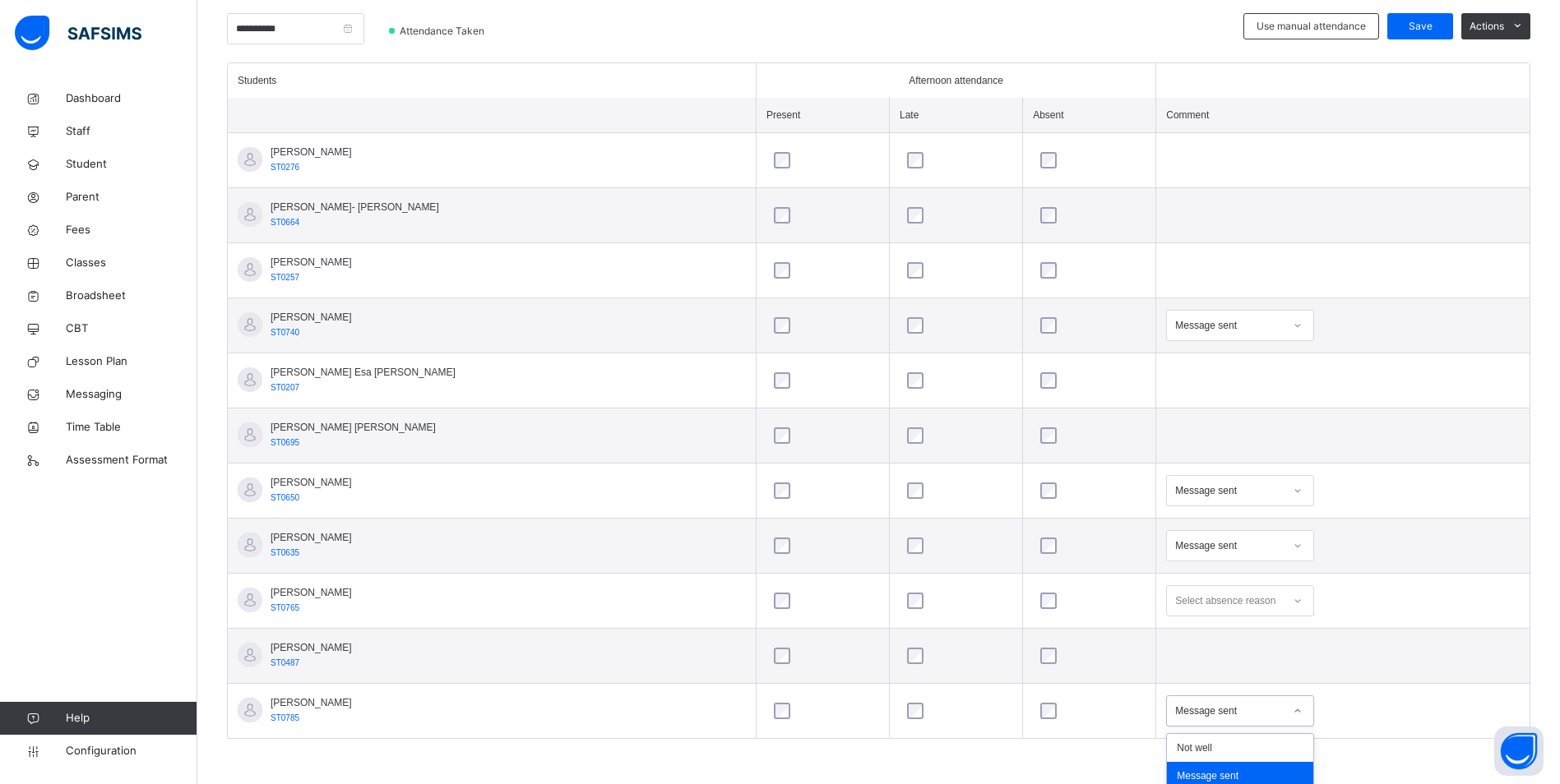
scroll to position [528, 0]
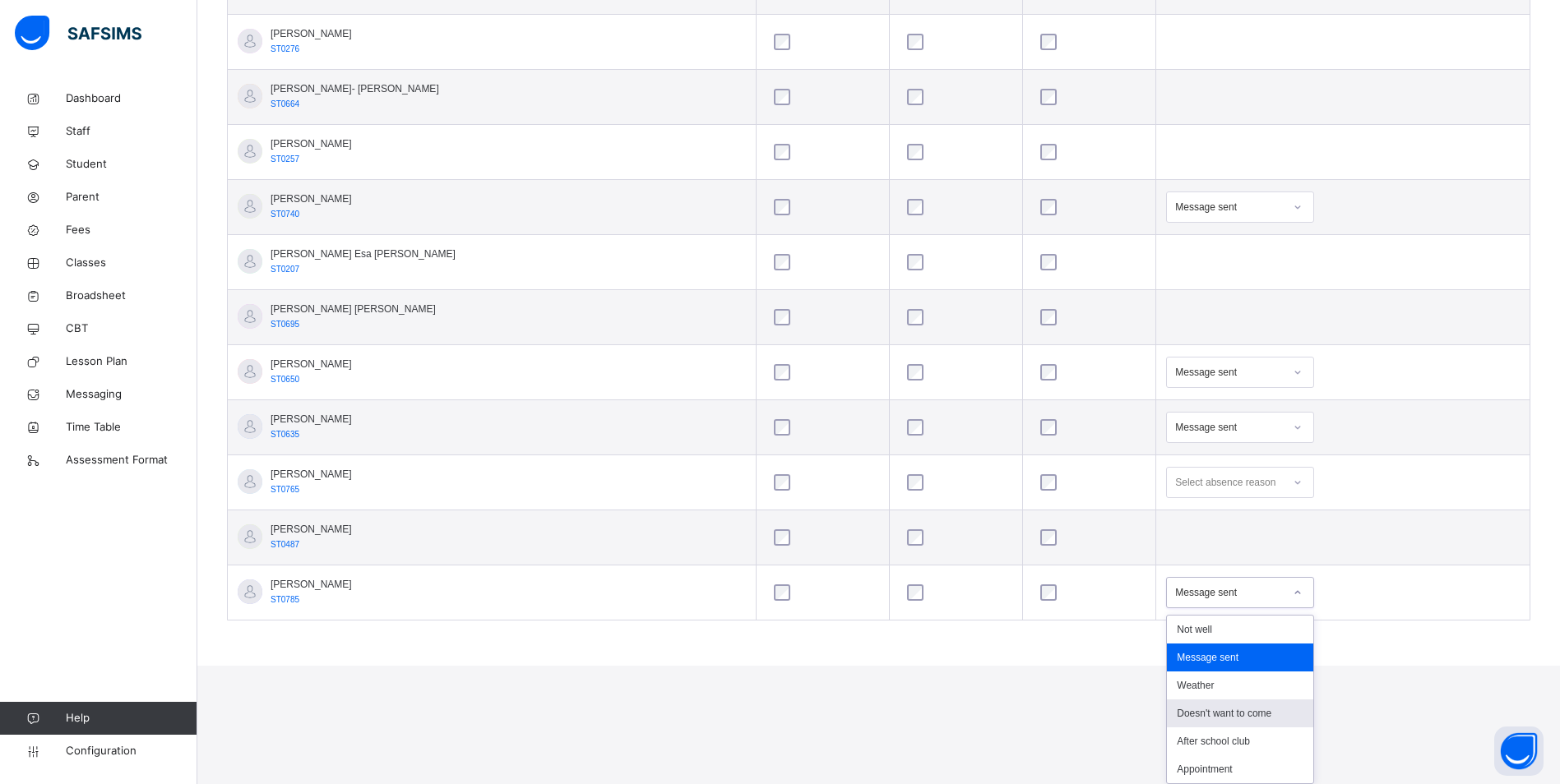
click at [1191, 608] on div "option Doesn't want to come focused, 4 of 6. 6 results available. Use Up and Do…" at bounding box center [1240, 592] width 148 height 31
click at [1171, 630] on div "Not well" at bounding box center [1240, 630] width 146 height 28
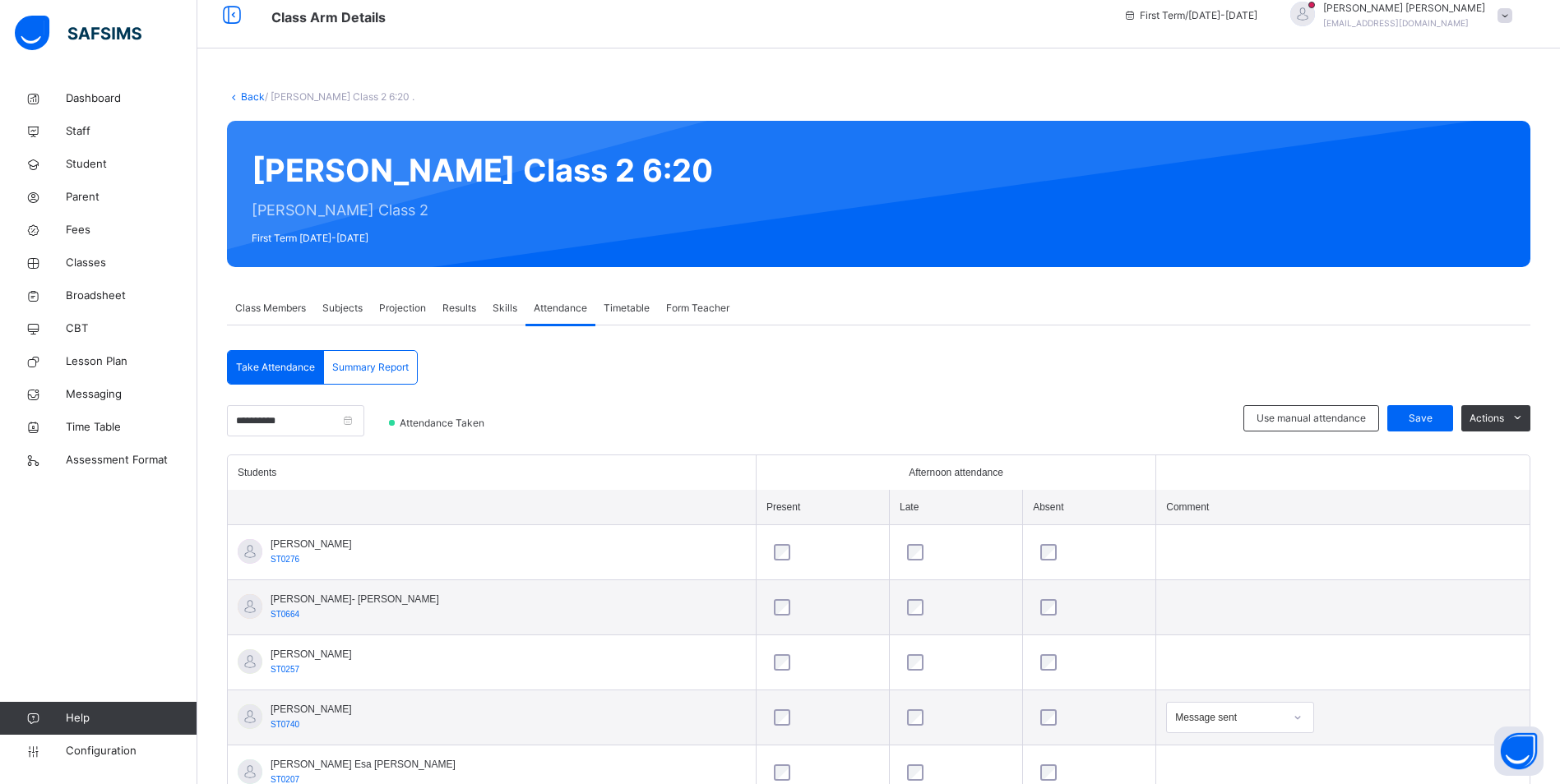
scroll to position [0, 0]
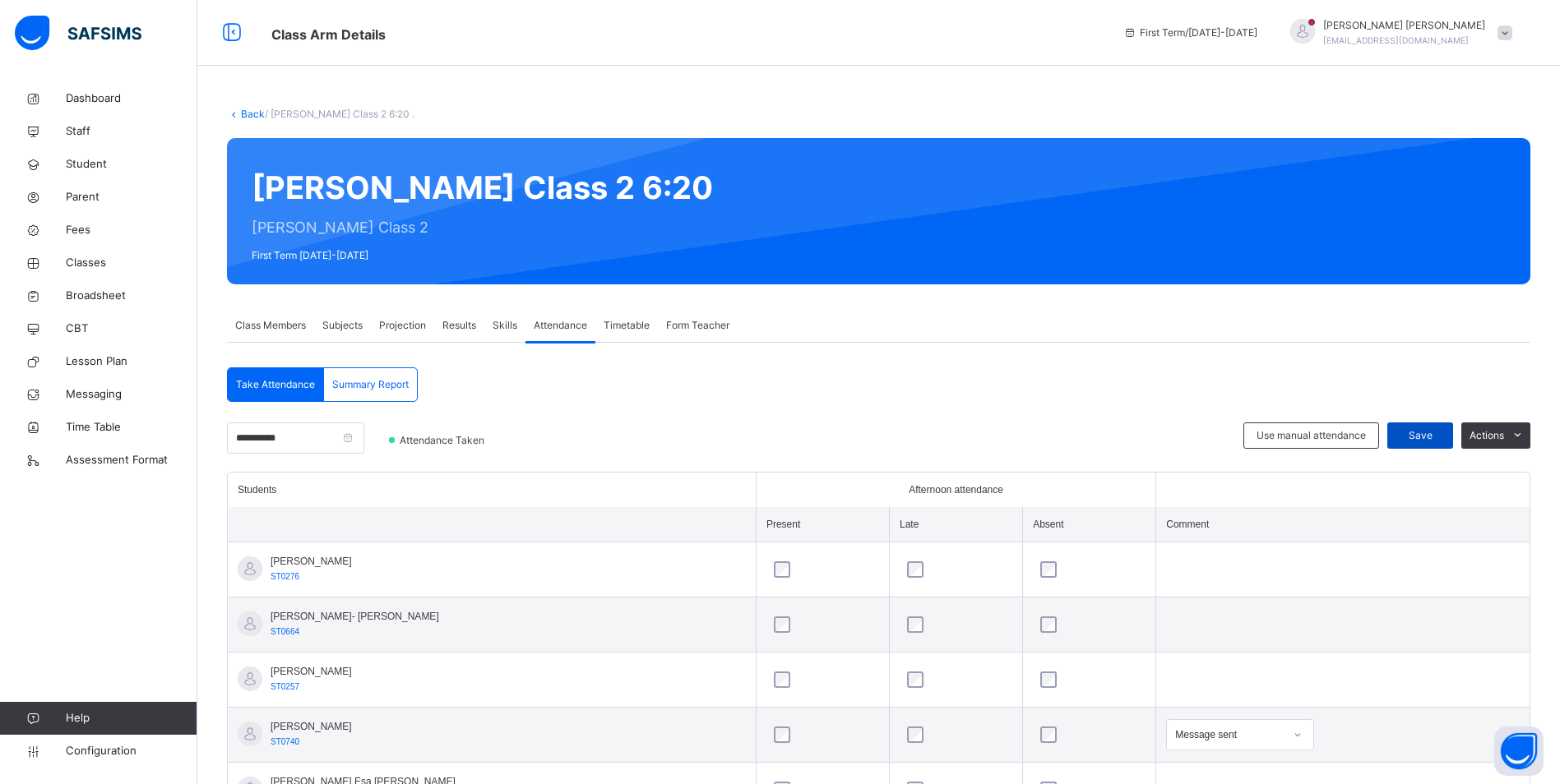
click at [1433, 437] on span "Save" at bounding box center [1420, 435] width 42 height 15
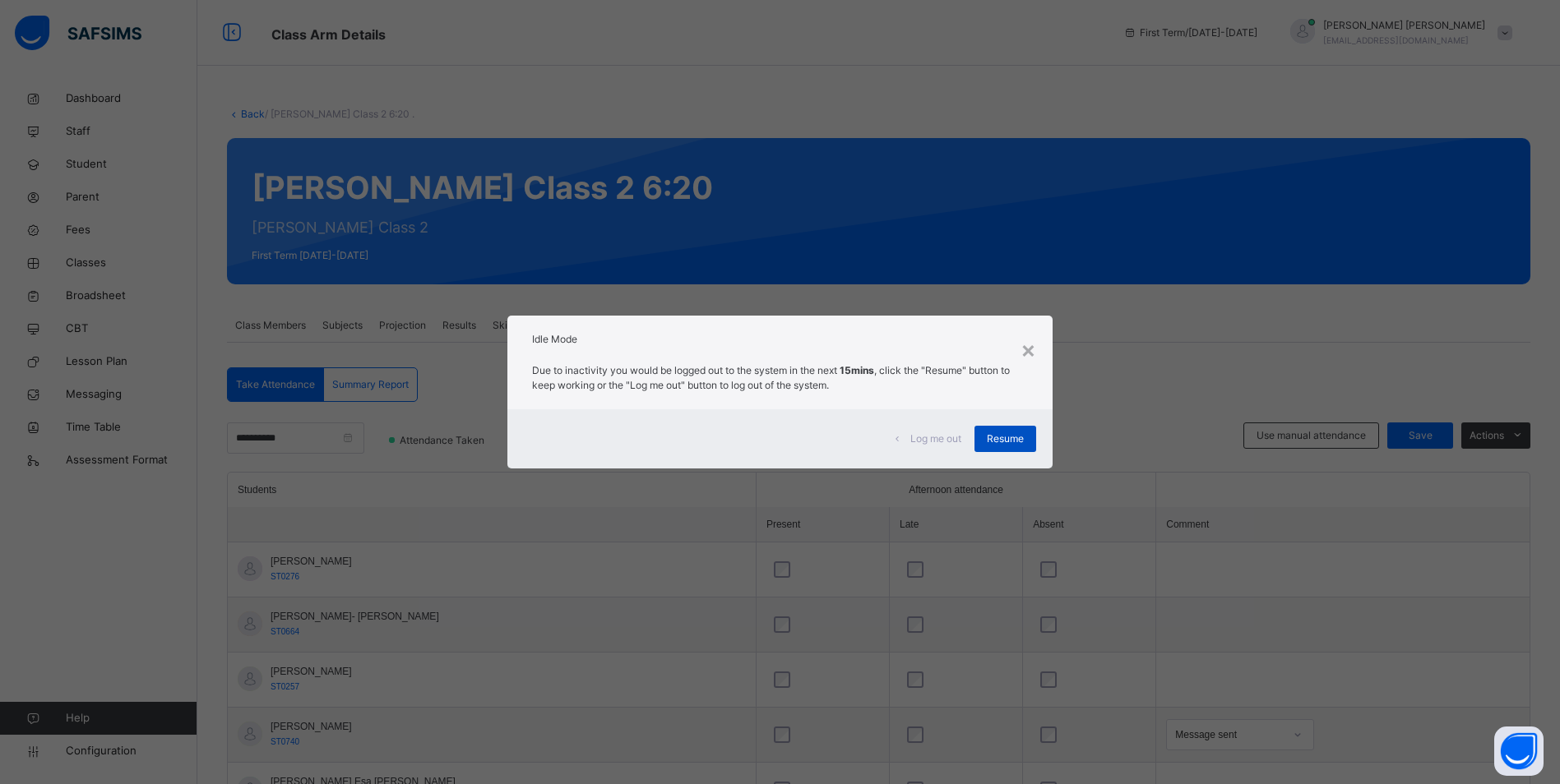
click at [1018, 436] on span "Resume" at bounding box center [1004, 439] width 37 height 15
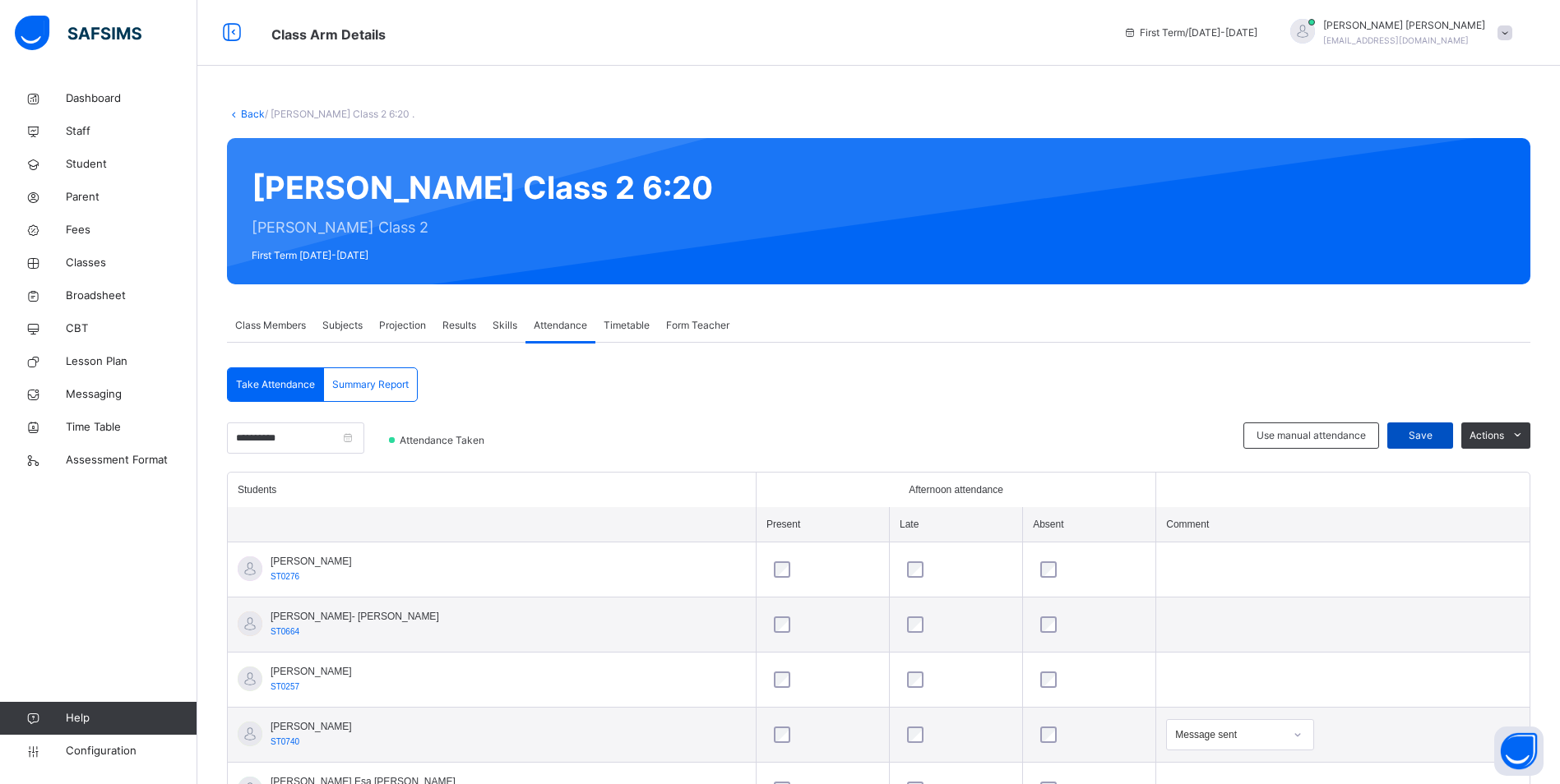
click at [1407, 427] on div "Save" at bounding box center [1420, 435] width 66 height 26
click at [103, 269] on span "Classes" at bounding box center [131, 263] width 131 height 16
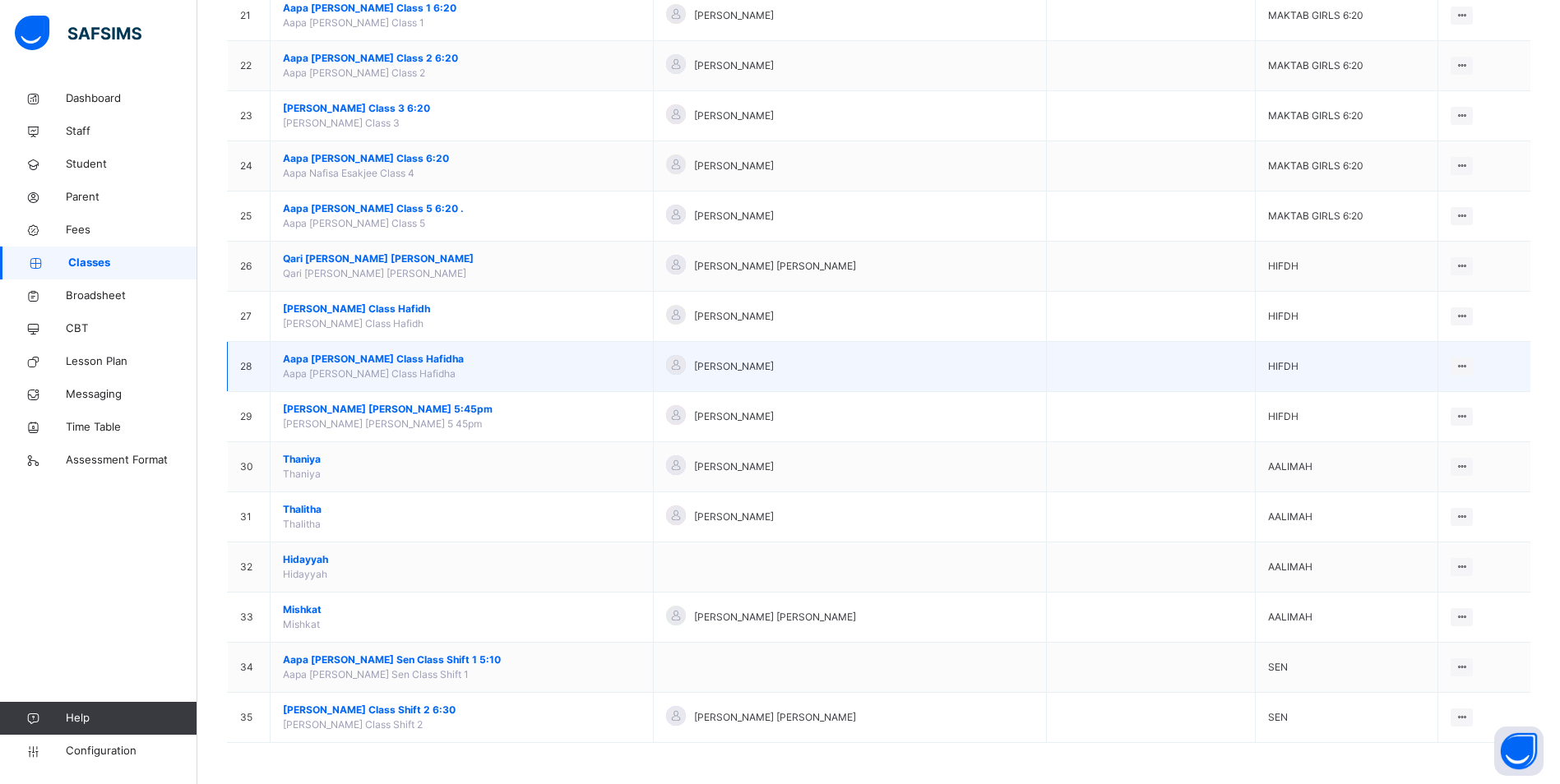
scroll to position [1125, 0]
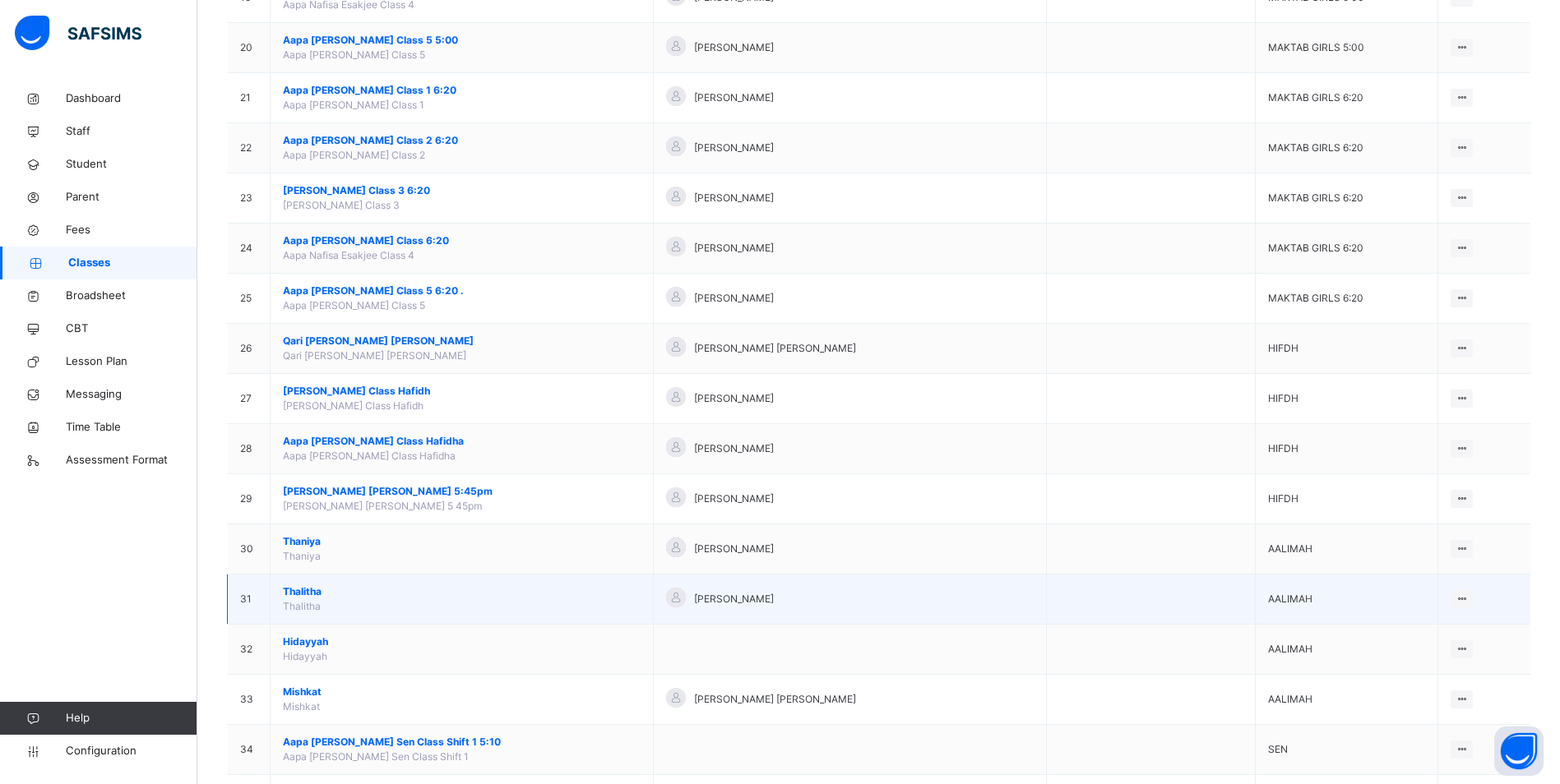
click at [297, 591] on span "Thalitha" at bounding box center [461, 592] width 357 height 15
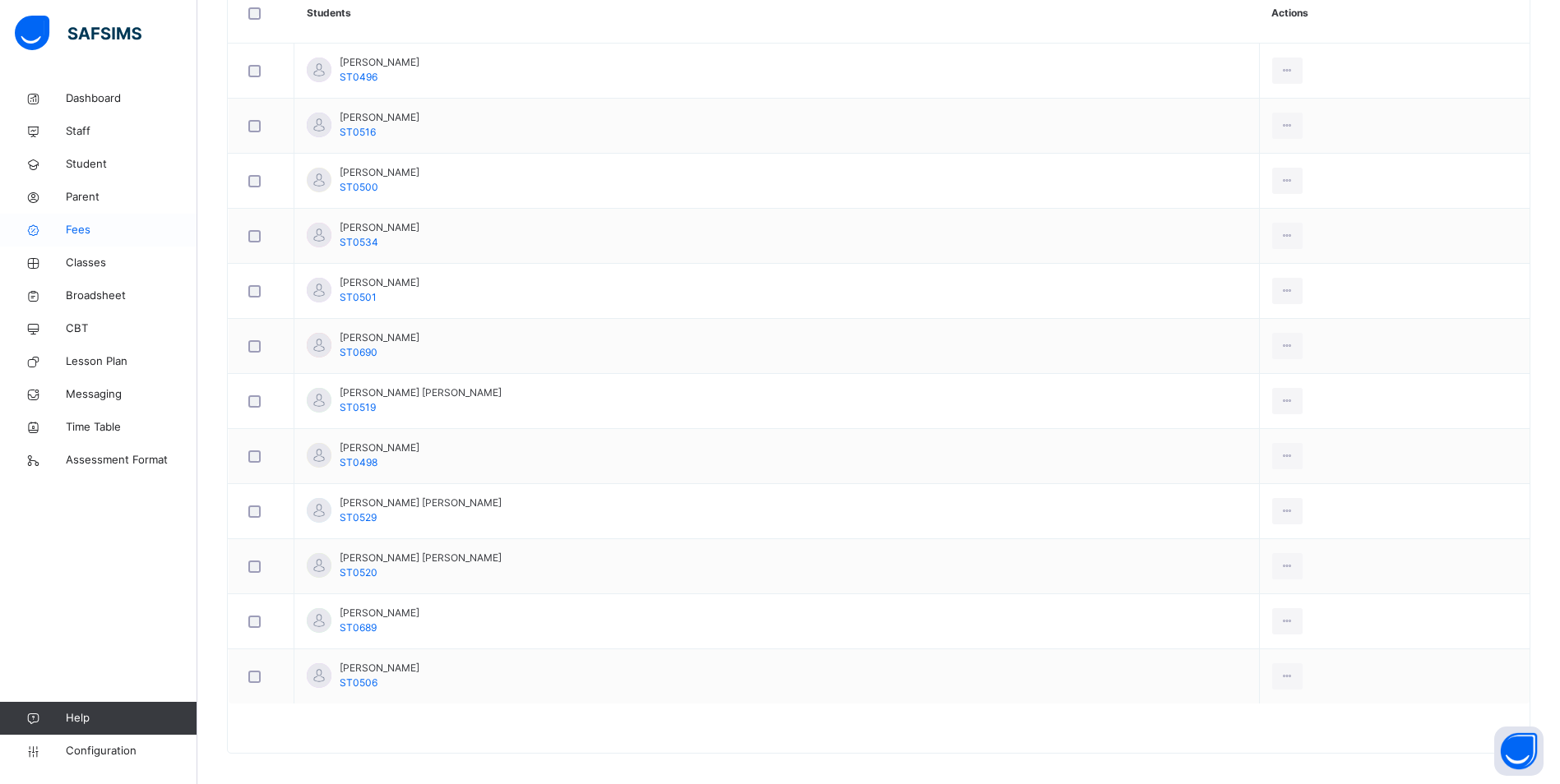
scroll to position [505, 0]
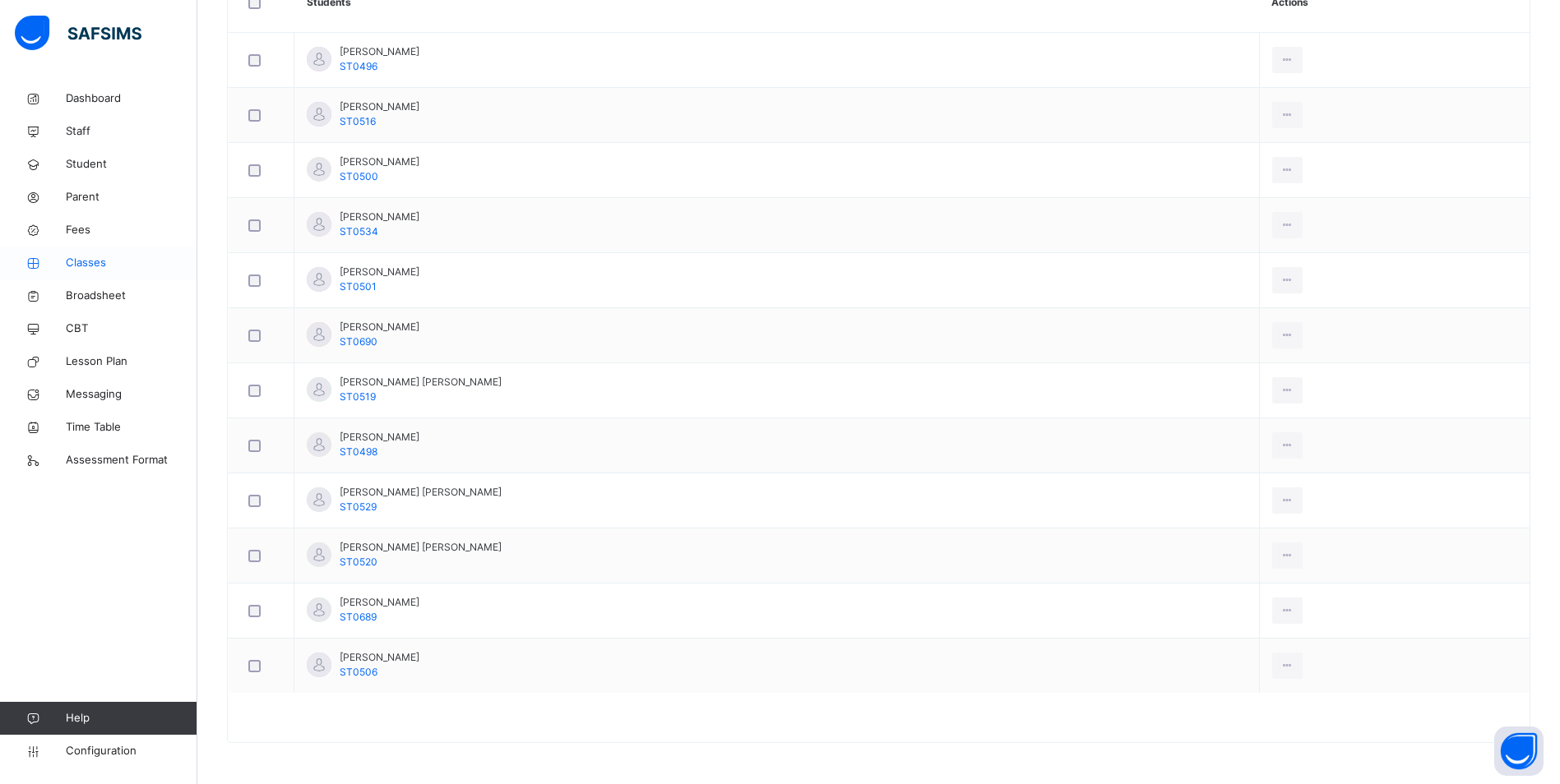
click at [74, 263] on span "Classes" at bounding box center [131, 263] width 131 height 16
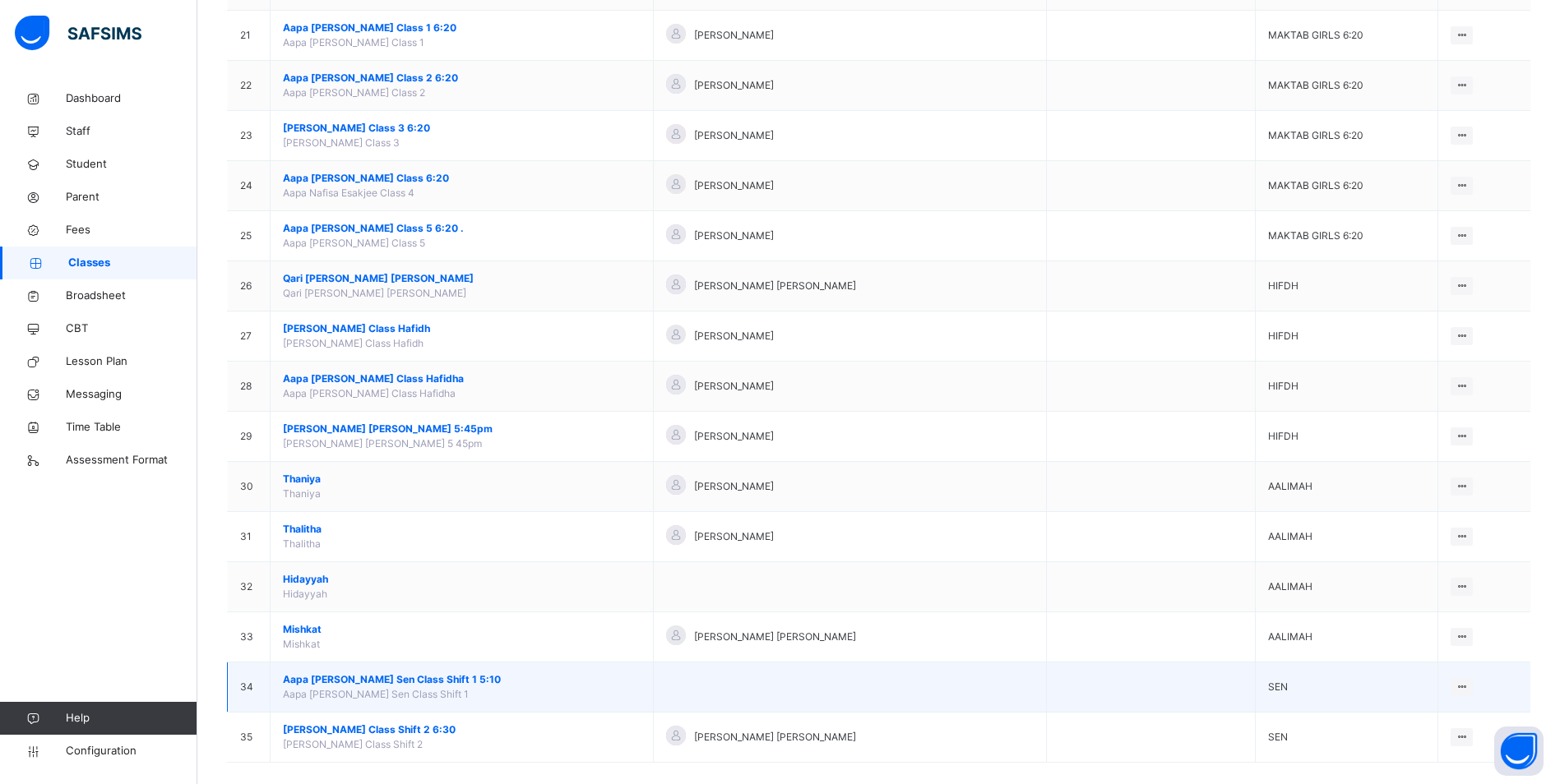
scroll to position [1207, 0]
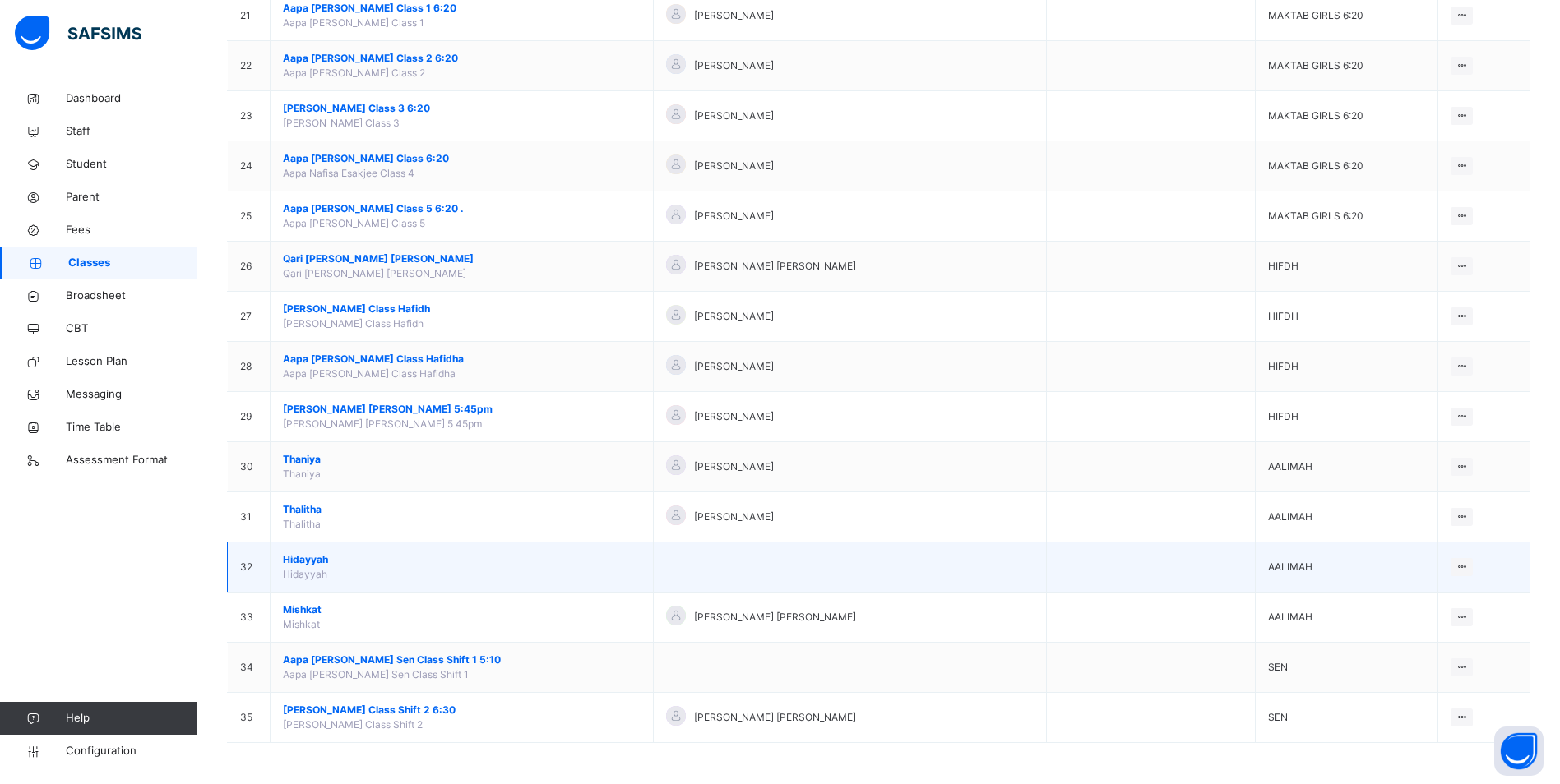
click at [312, 561] on span "Hidayyah" at bounding box center [461, 560] width 357 height 15
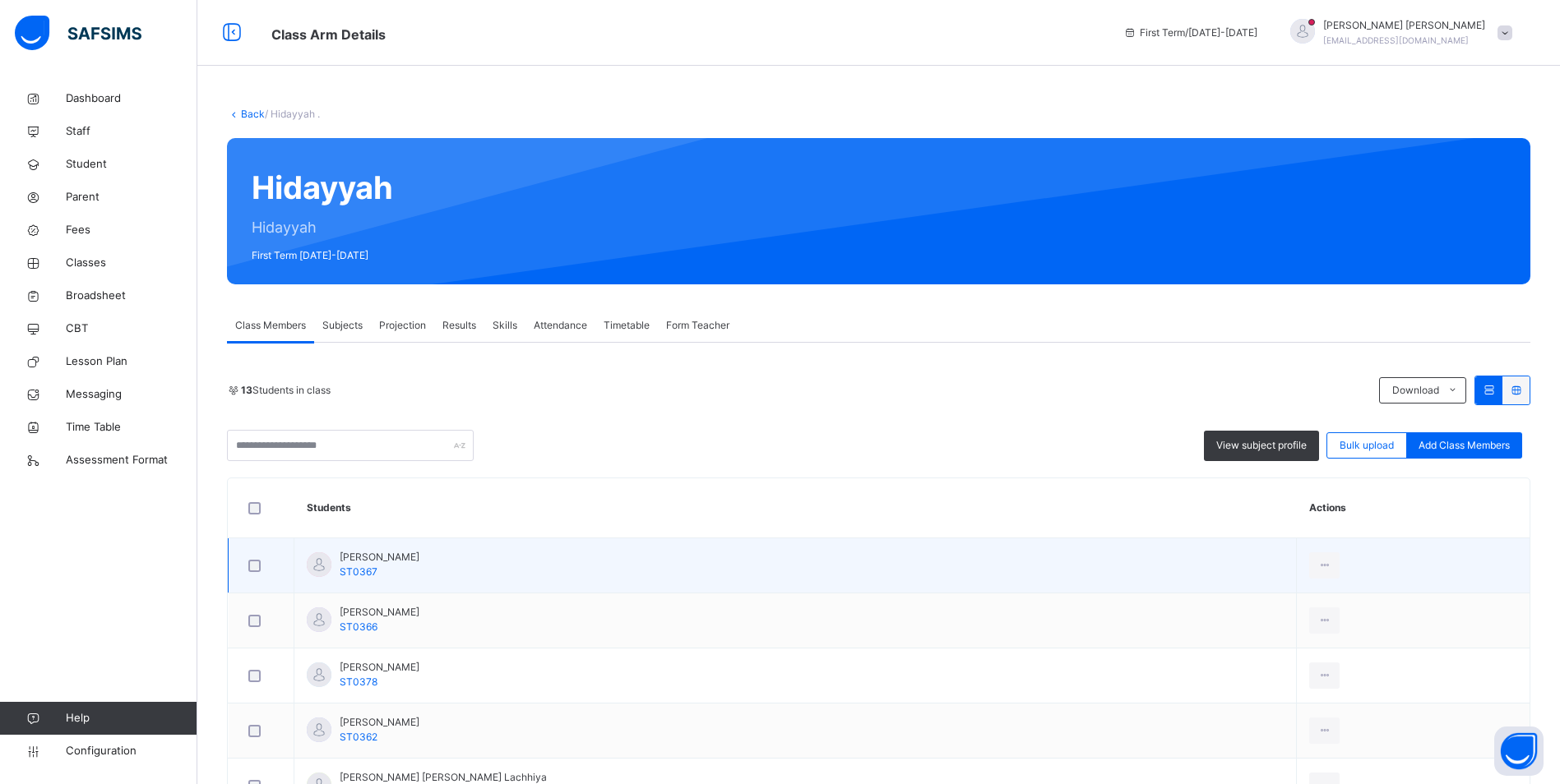
scroll to position [164, 0]
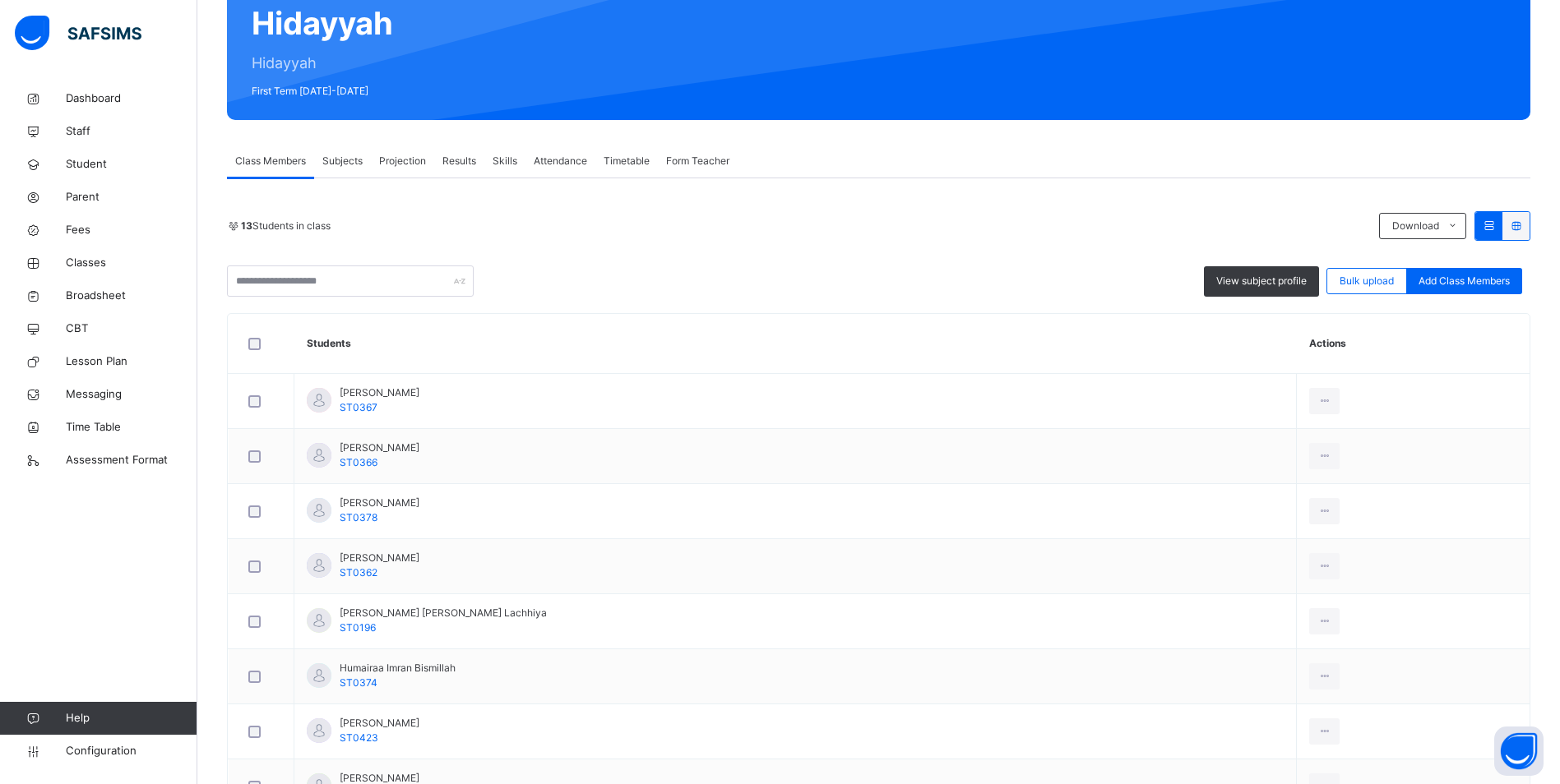
click at [697, 164] on span "Form Teacher" at bounding box center [697, 162] width 63 height 15
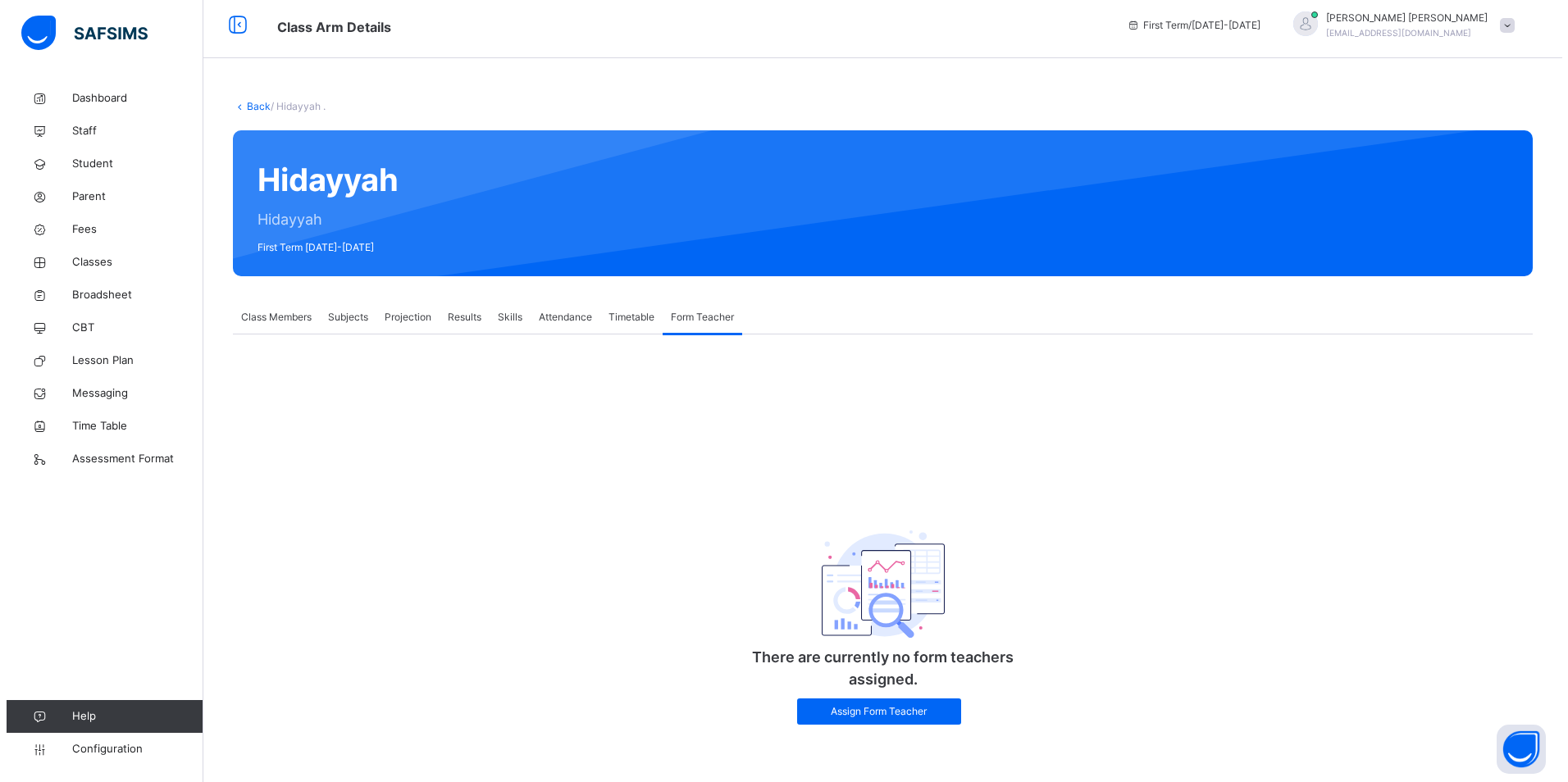
scroll to position [9, 0]
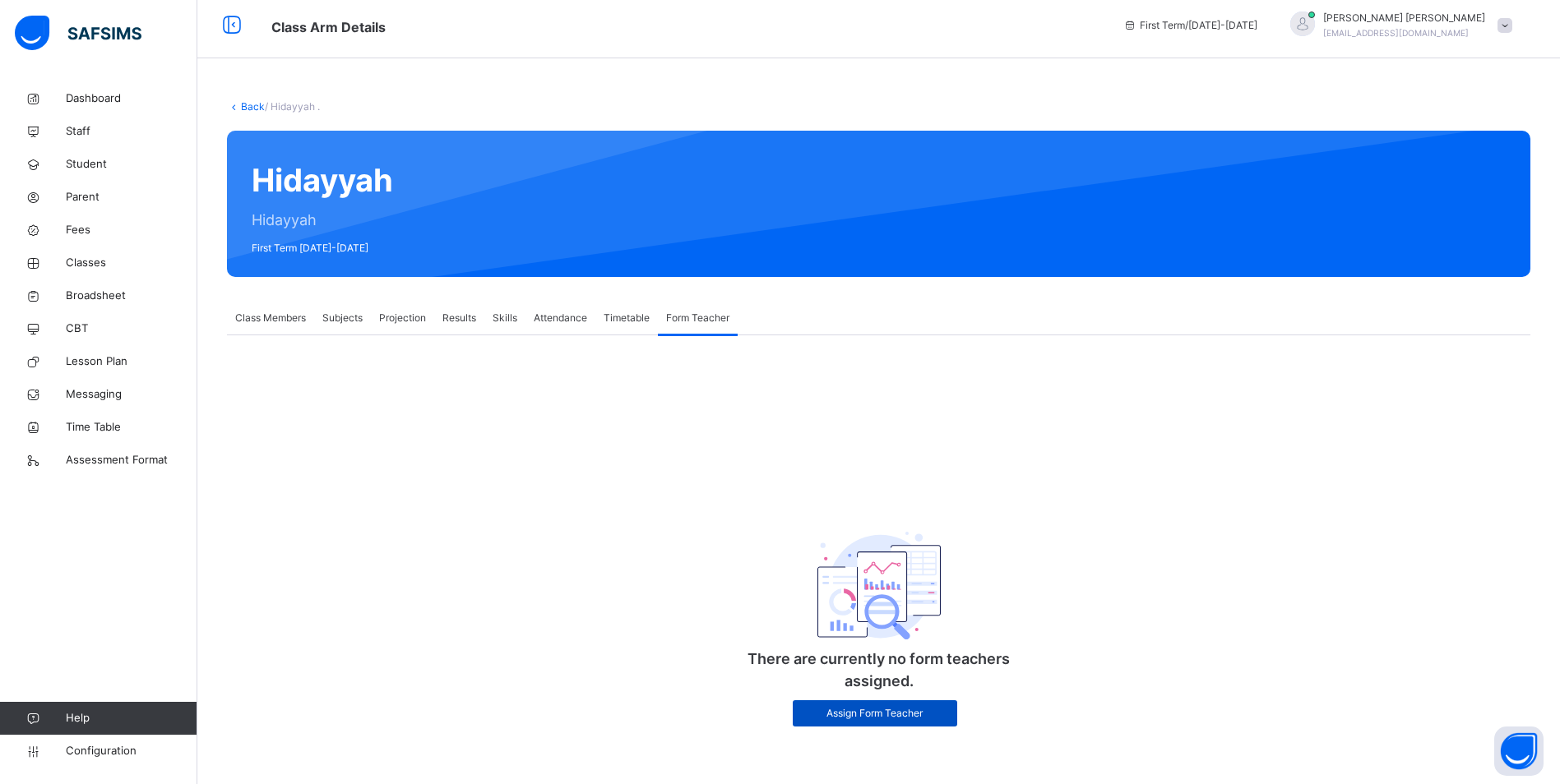
click at [855, 717] on span "Assign Form Teacher" at bounding box center [875, 713] width 140 height 15
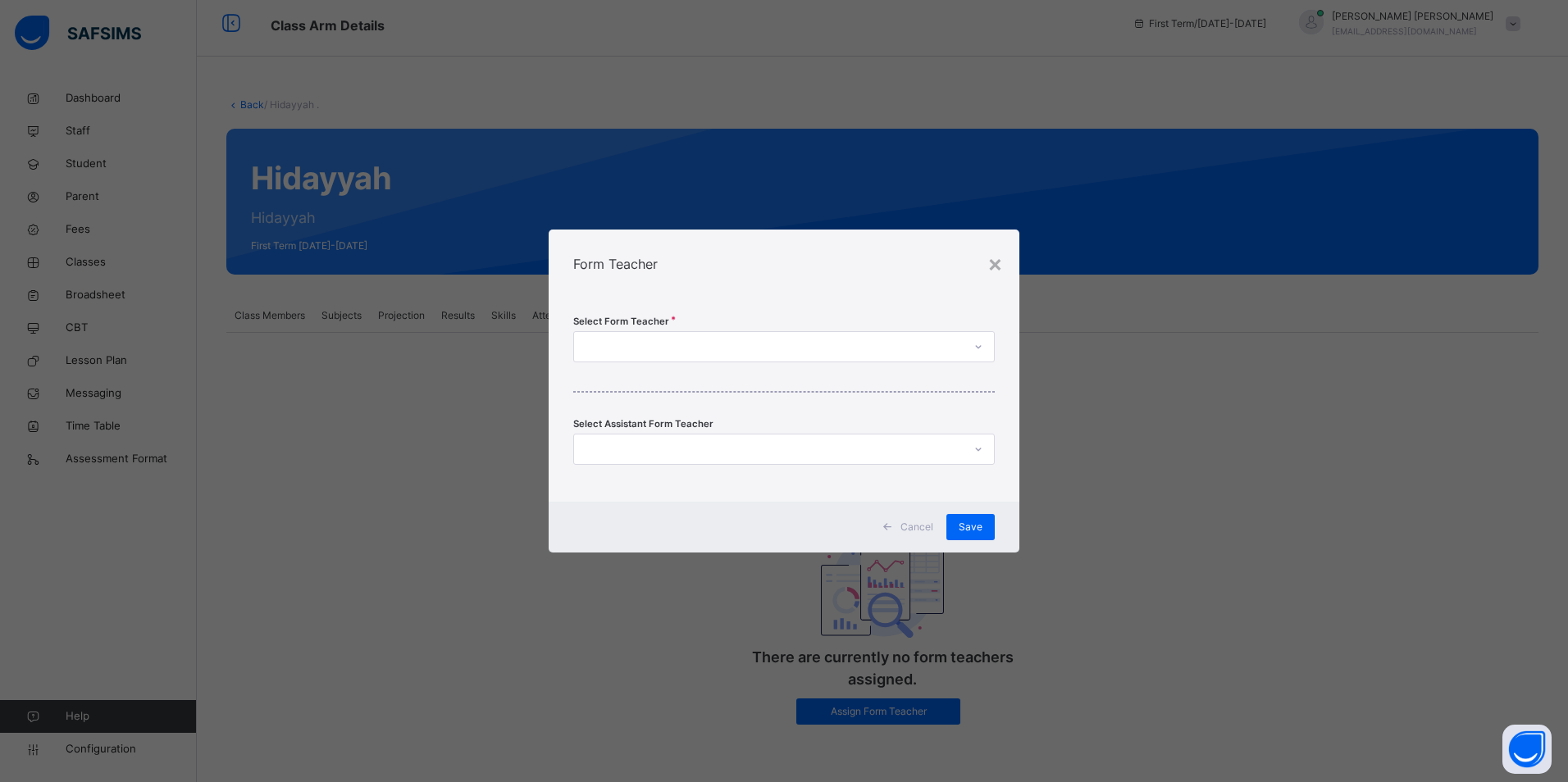
click at [602, 344] on div at bounding box center [768, 347] width 388 height 25
type input "****"
click at [685, 378] on div "Juwairiyya [PERSON_NAME]" at bounding box center [783, 383] width 419 height 28
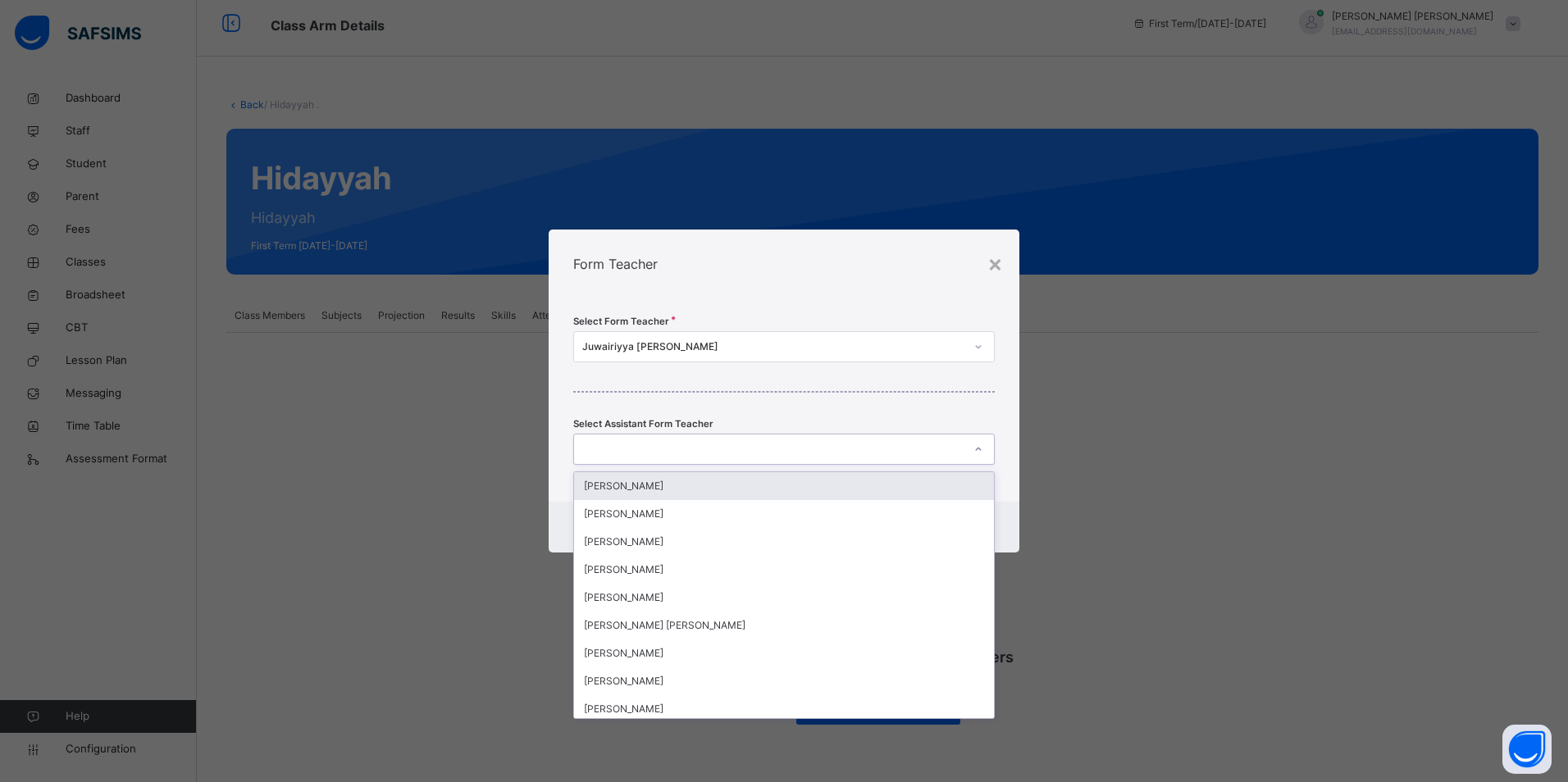
click at [950, 447] on div at bounding box center [768, 449] width 388 height 25
click at [818, 363] on div "Select Form Teacher Juwairiyya Ravat Select Assistant Form Teacher option Abdul…" at bounding box center [783, 400] width 470 height 204
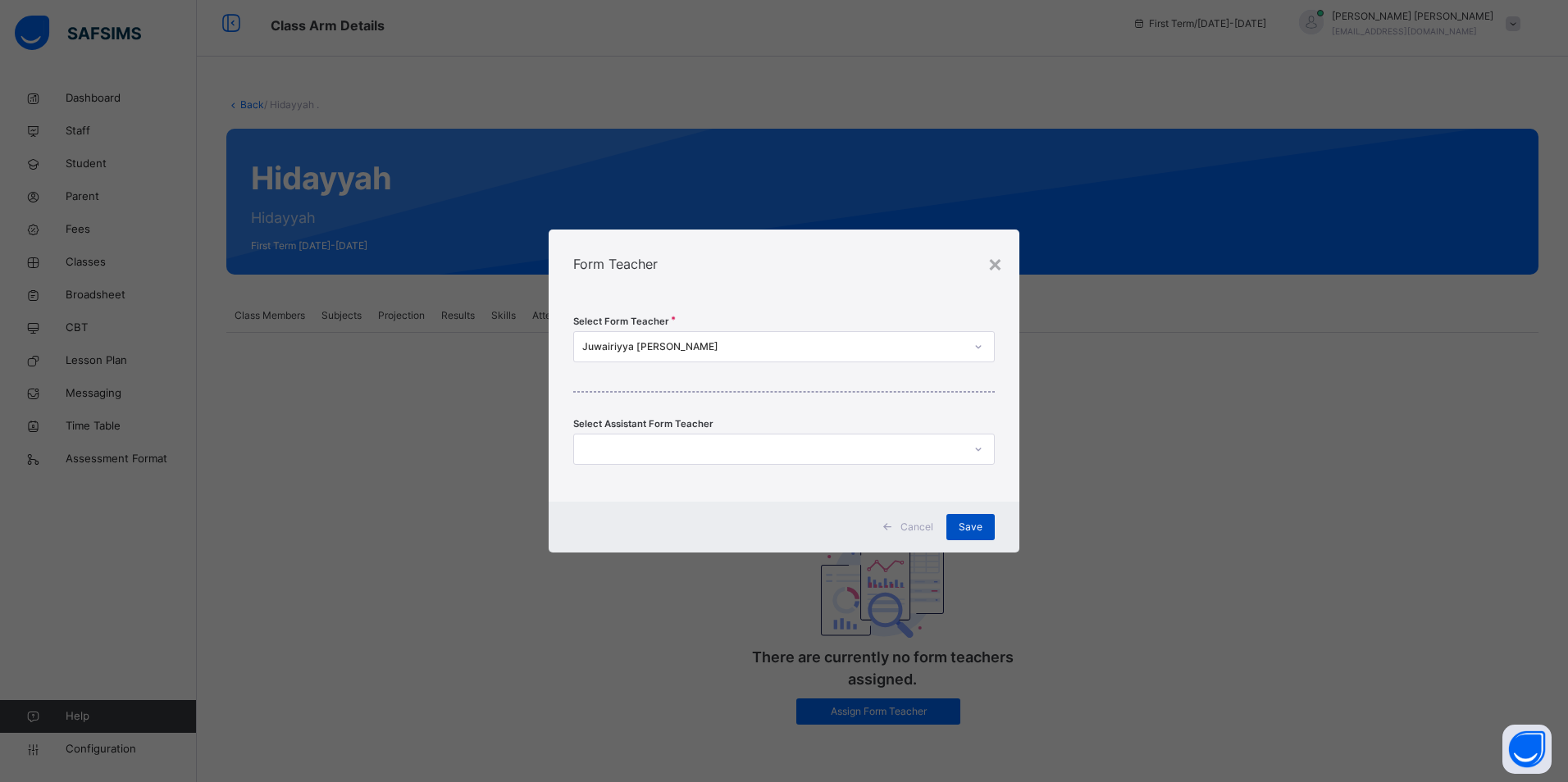
click at [970, 525] on span "Save" at bounding box center [970, 528] width 24 height 15
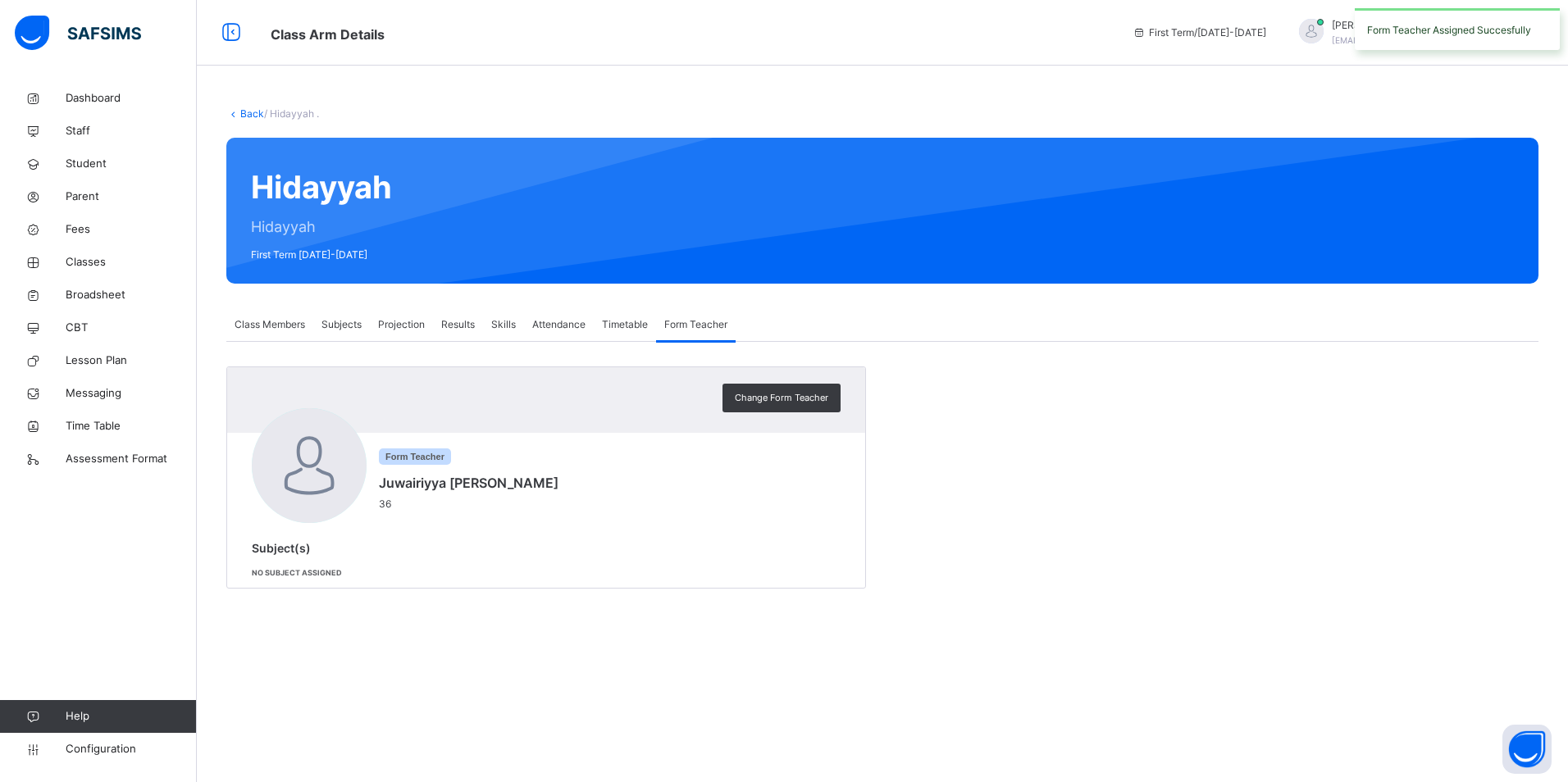
scroll to position [0, 0]
drag, startPoint x: 85, startPoint y: 265, endPoint x: 38, endPoint y: 281, distance: 49.6
click at [85, 264] on span "Classes" at bounding box center [131, 262] width 131 height 16
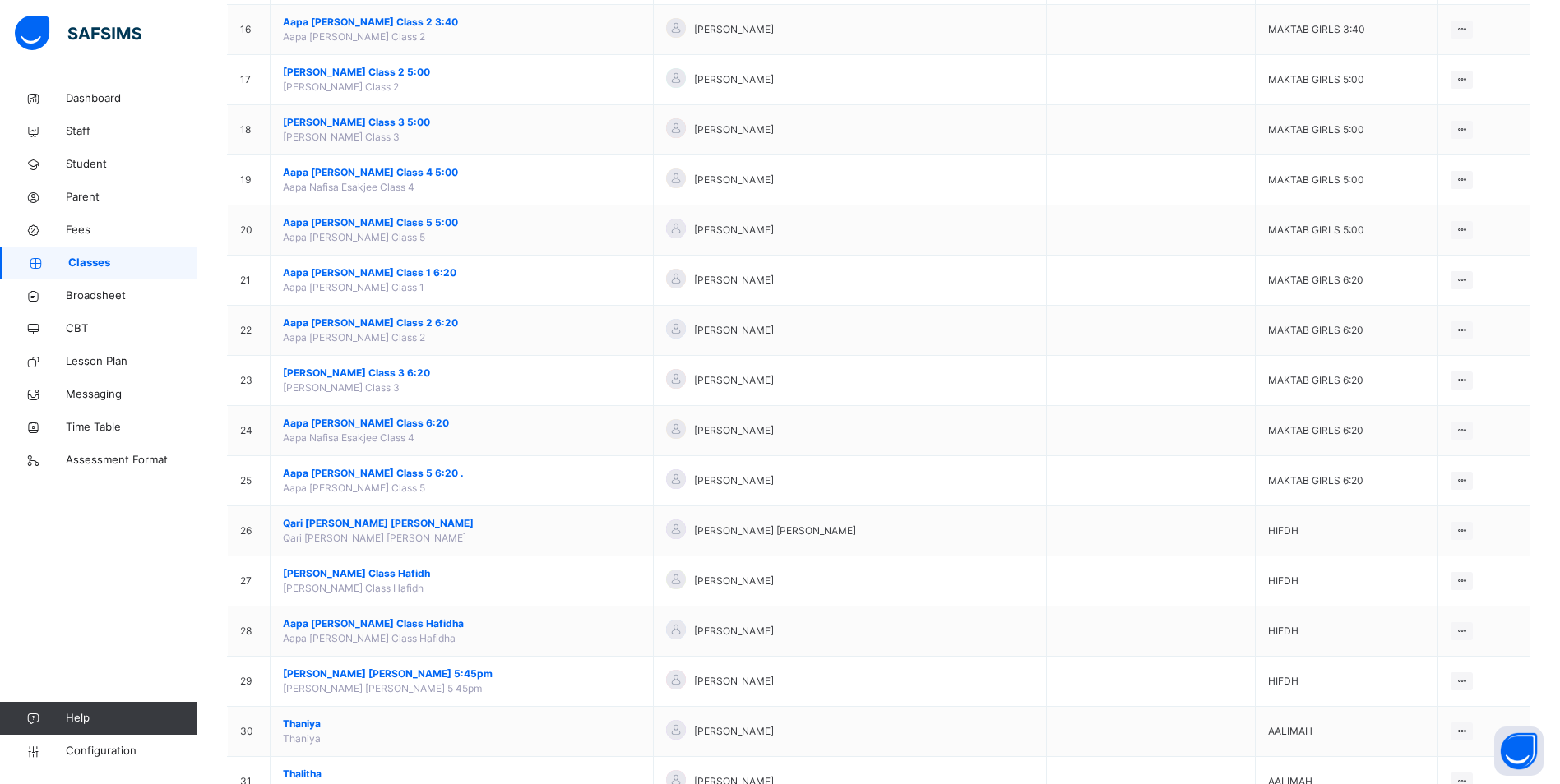
scroll to position [1207, 0]
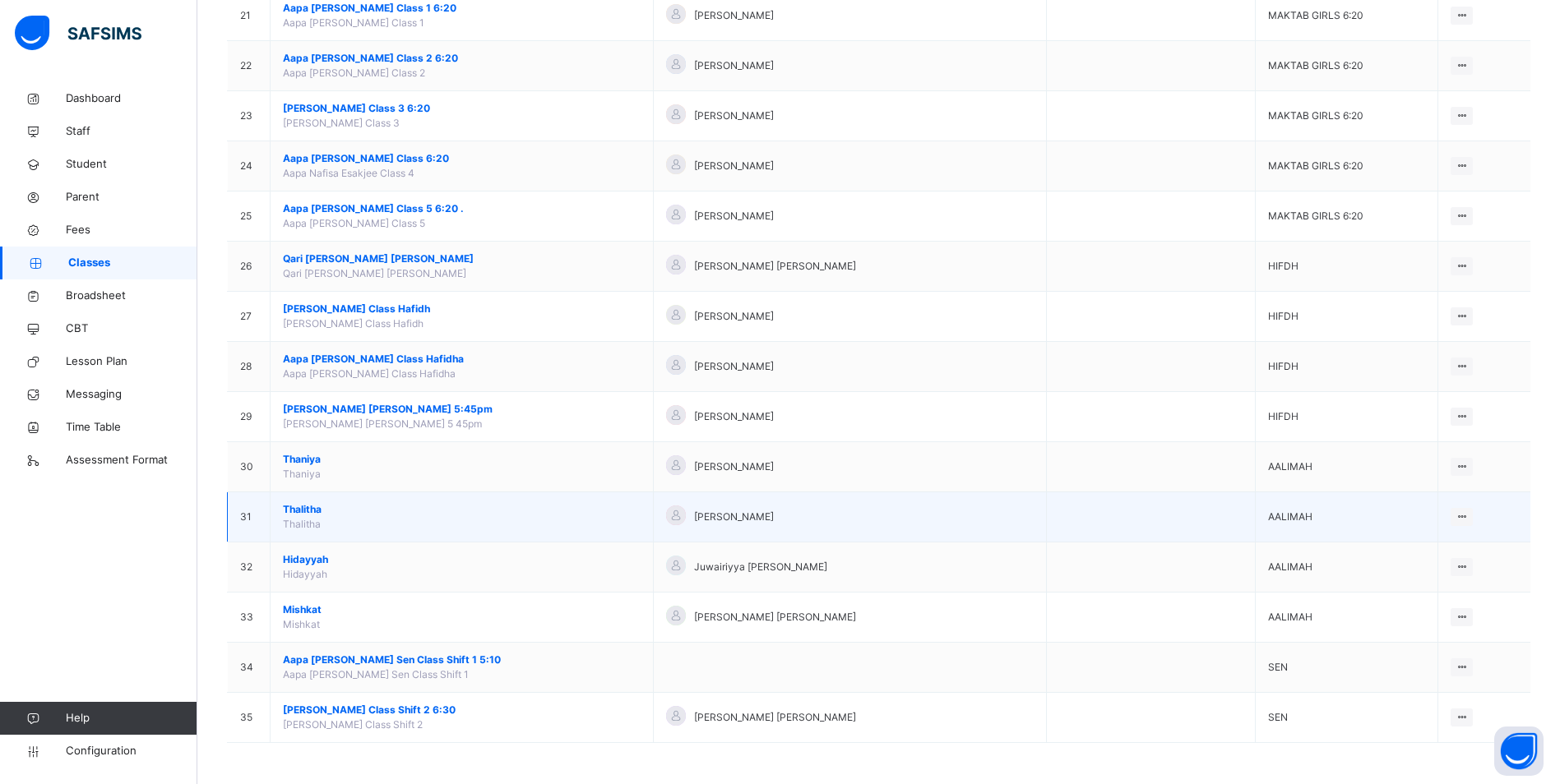
click at [296, 509] on span "Thalitha" at bounding box center [461, 510] width 357 height 15
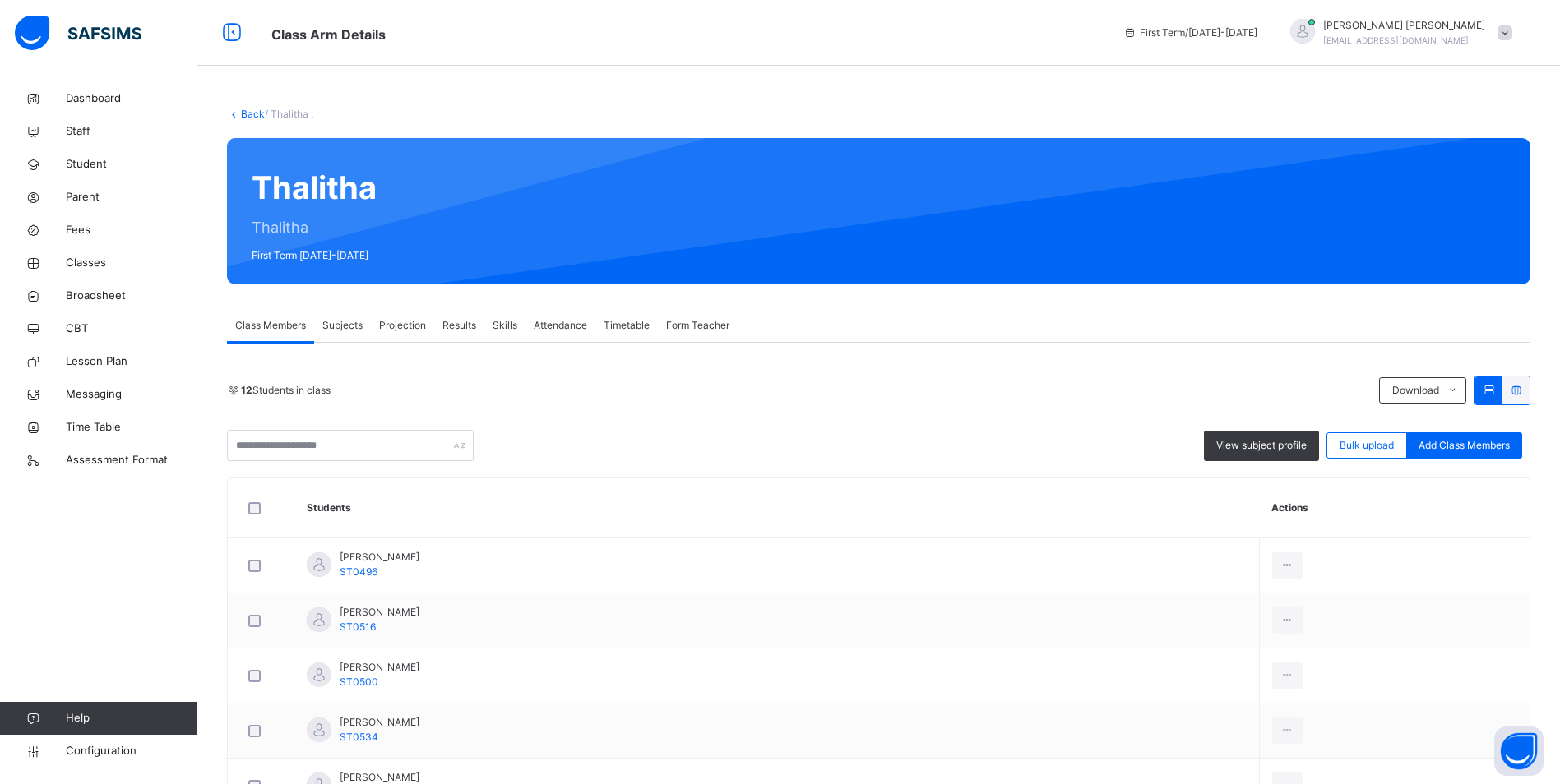
click at [688, 318] on span "Form Teacher" at bounding box center [697, 326] width 63 height 15
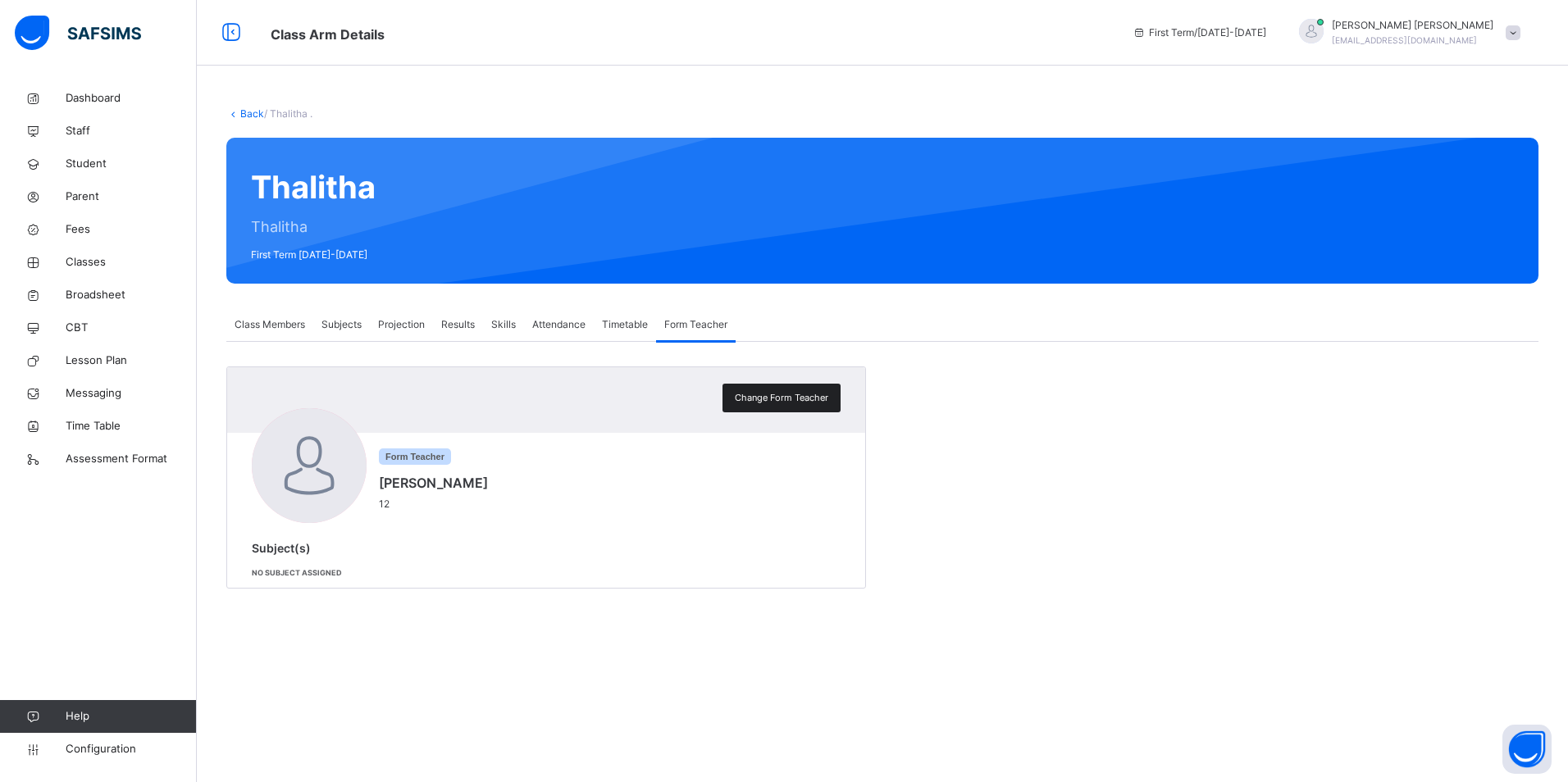
click at [770, 398] on span "Change Form Teacher" at bounding box center [781, 398] width 93 height 14
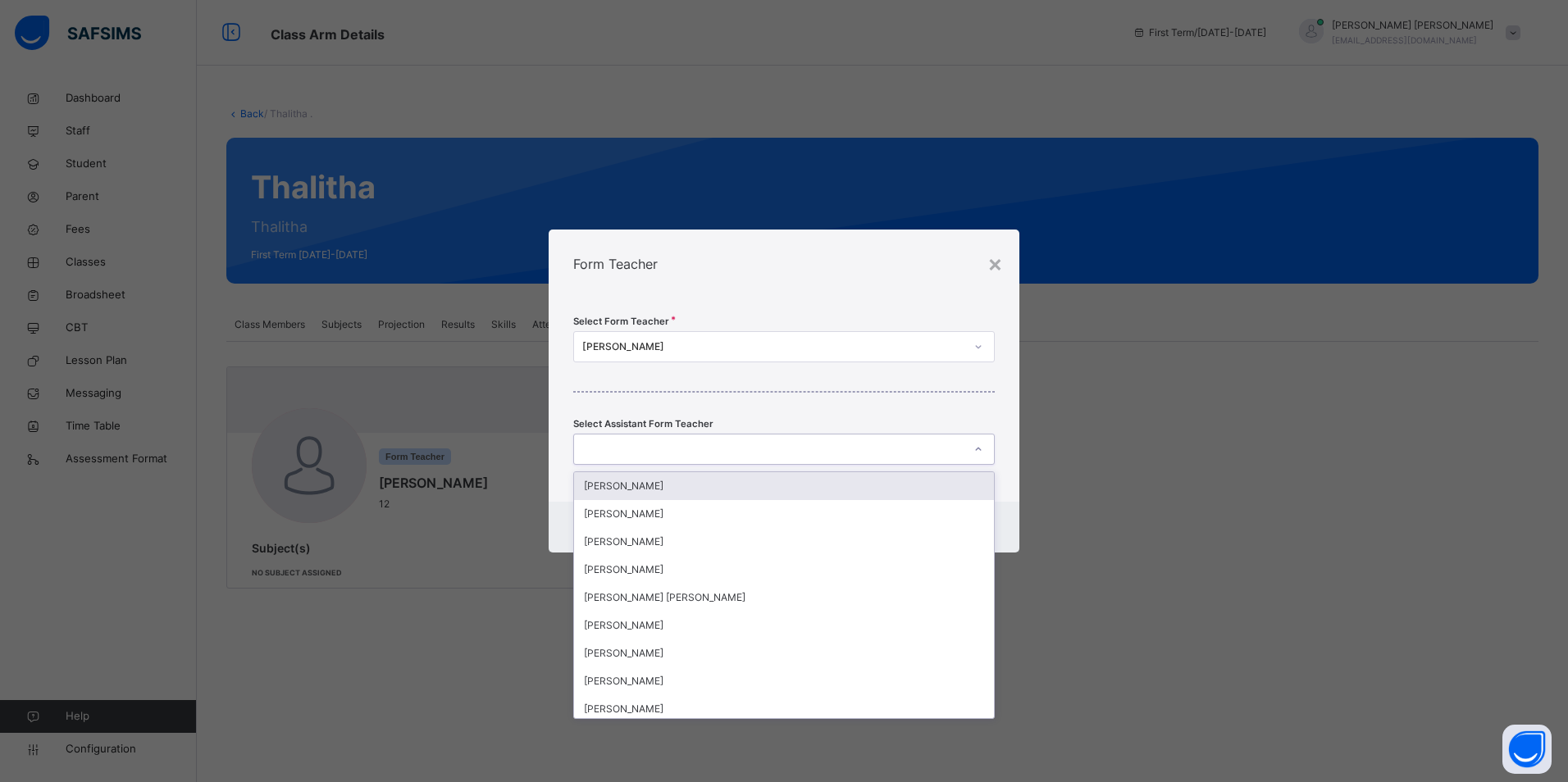
click at [698, 450] on div at bounding box center [768, 449] width 388 height 25
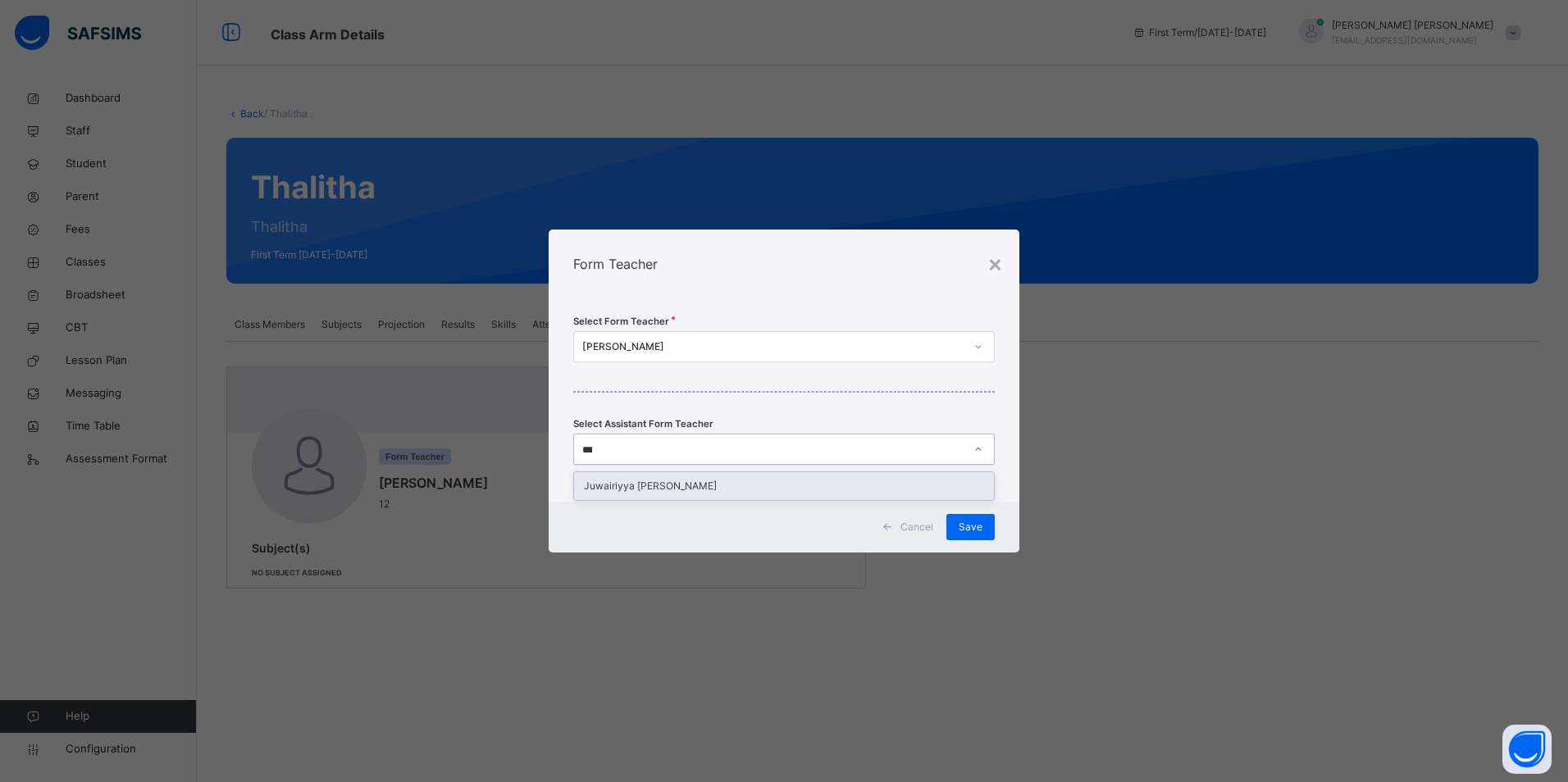
type input "****"
click at [824, 488] on div "Juwairiyya [PERSON_NAME]" at bounding box center [783, 486] width 419 height 28
click at [979, 533] on span "Save" at bounding box center [970, 528] width 24 height 15
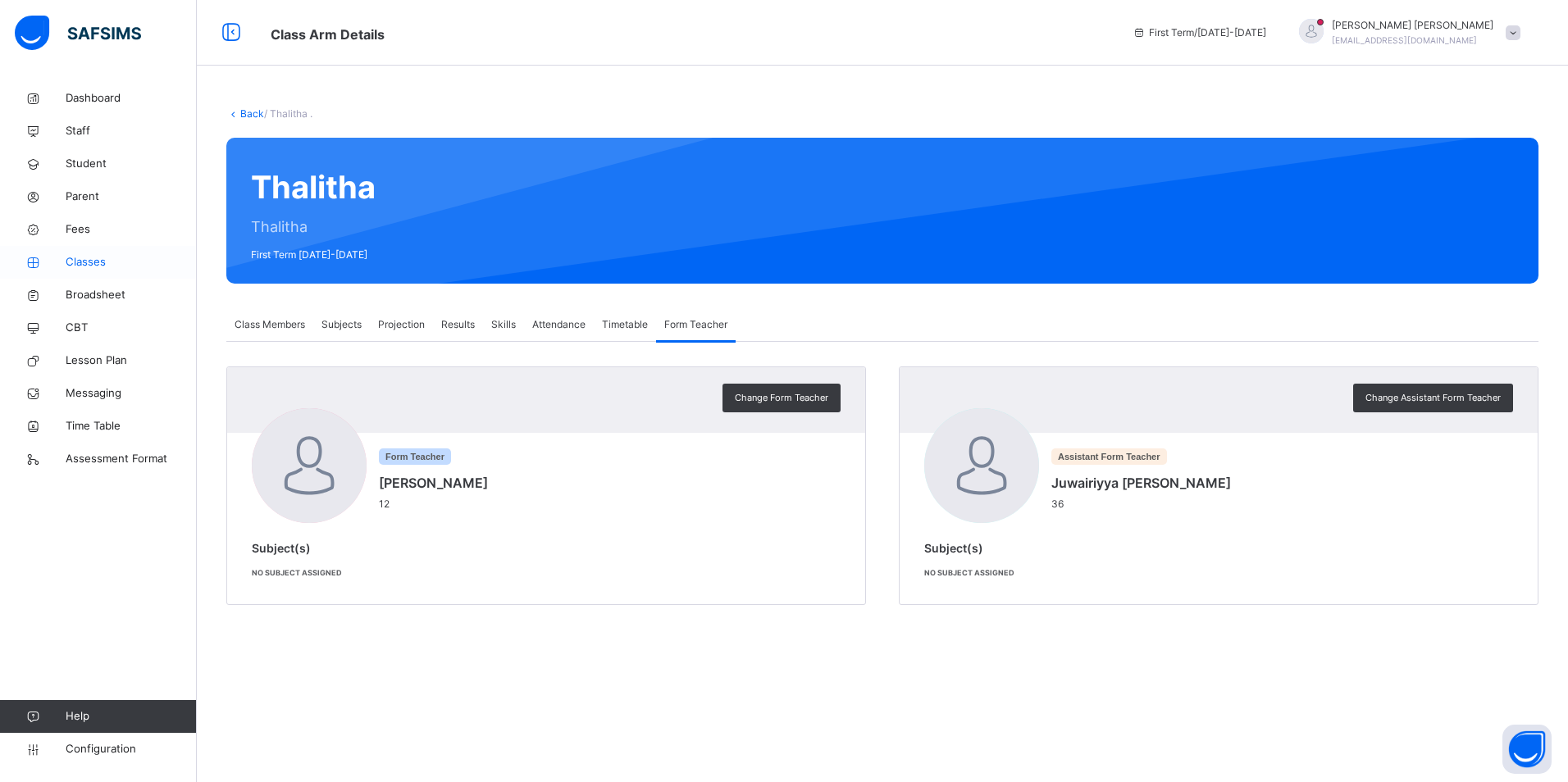
click at [91, 267] on span "Classes" at bounding box center [131, 262] width 131 height 16
